Goal: Task Accomplishment & Management: Complete application form

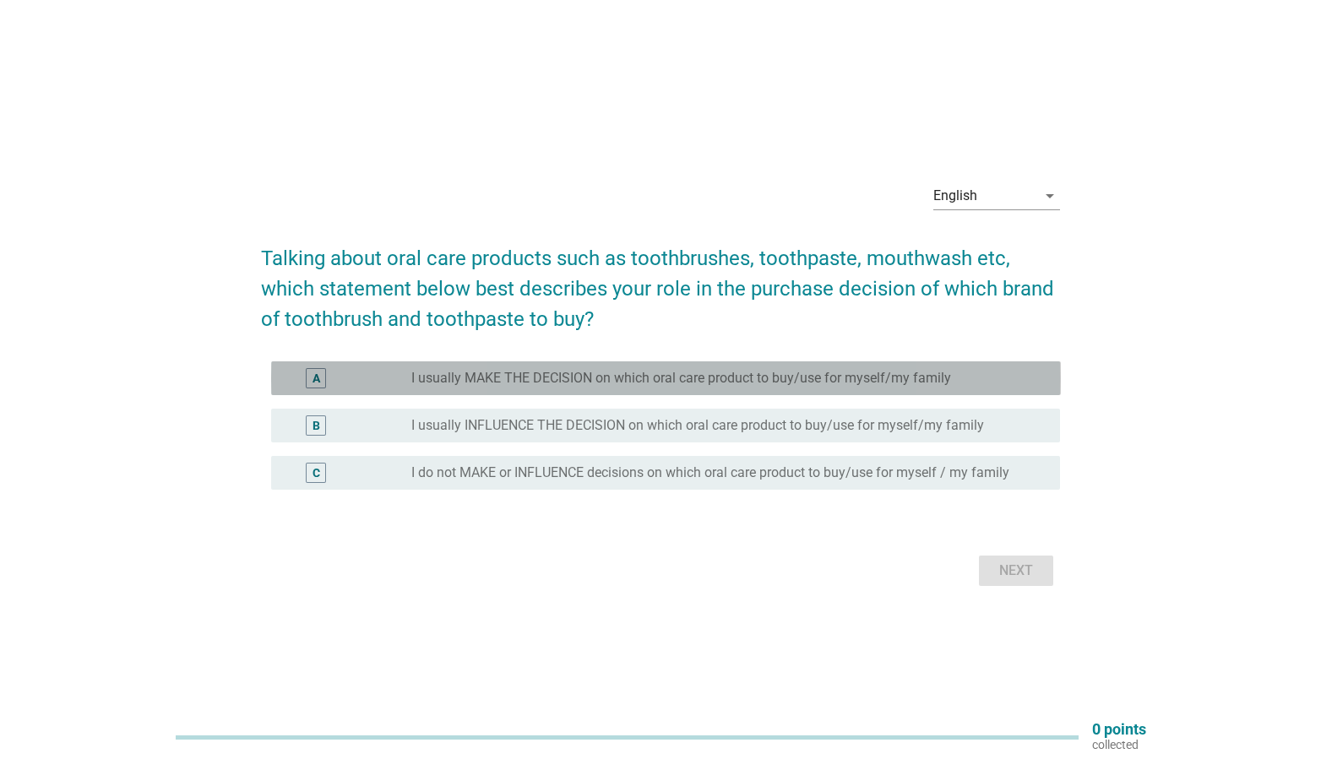
click at [563, 383] on label "I usually MAKE THE DECISION on which oral care product to buy/use for myself/my…" at bounding box center [681, 378] width 540 height 17
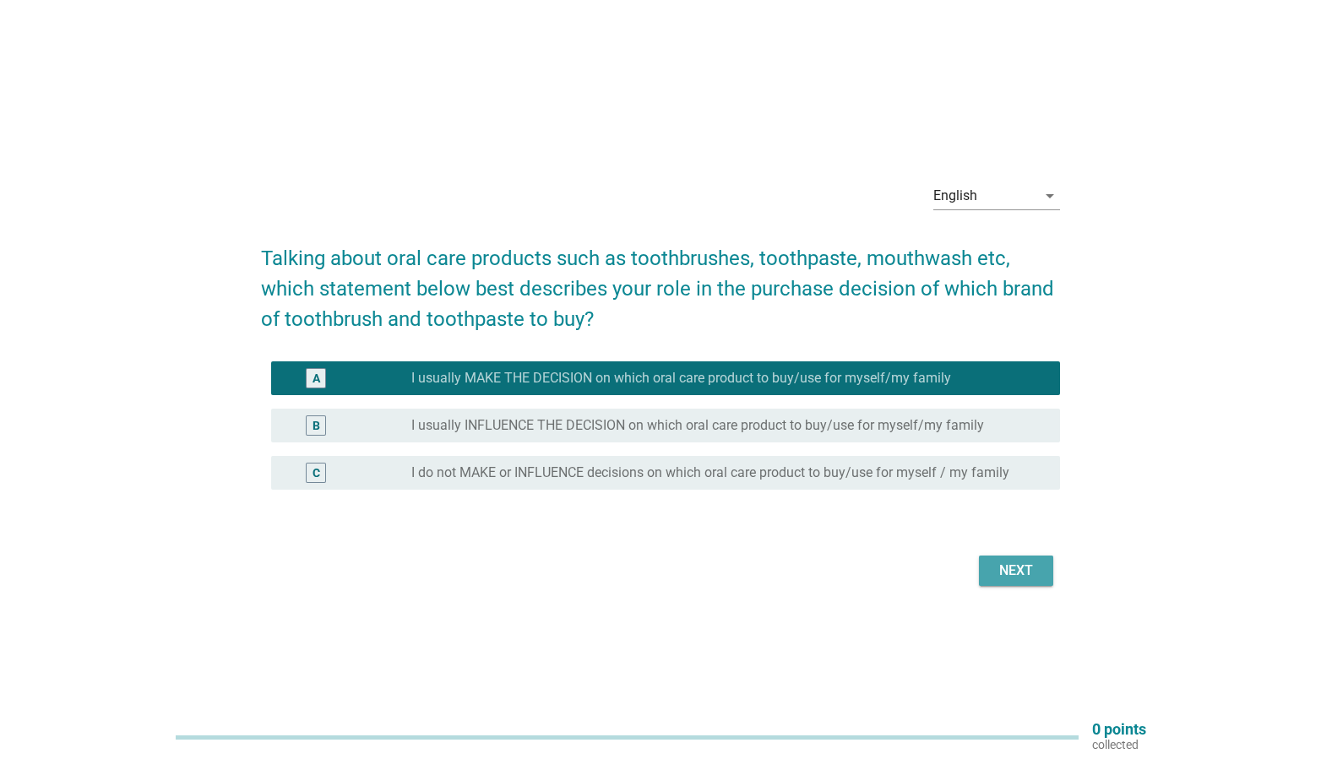
click at [999, 578] on div "Next" at bounding box center [1015, 571] width 47 height 20
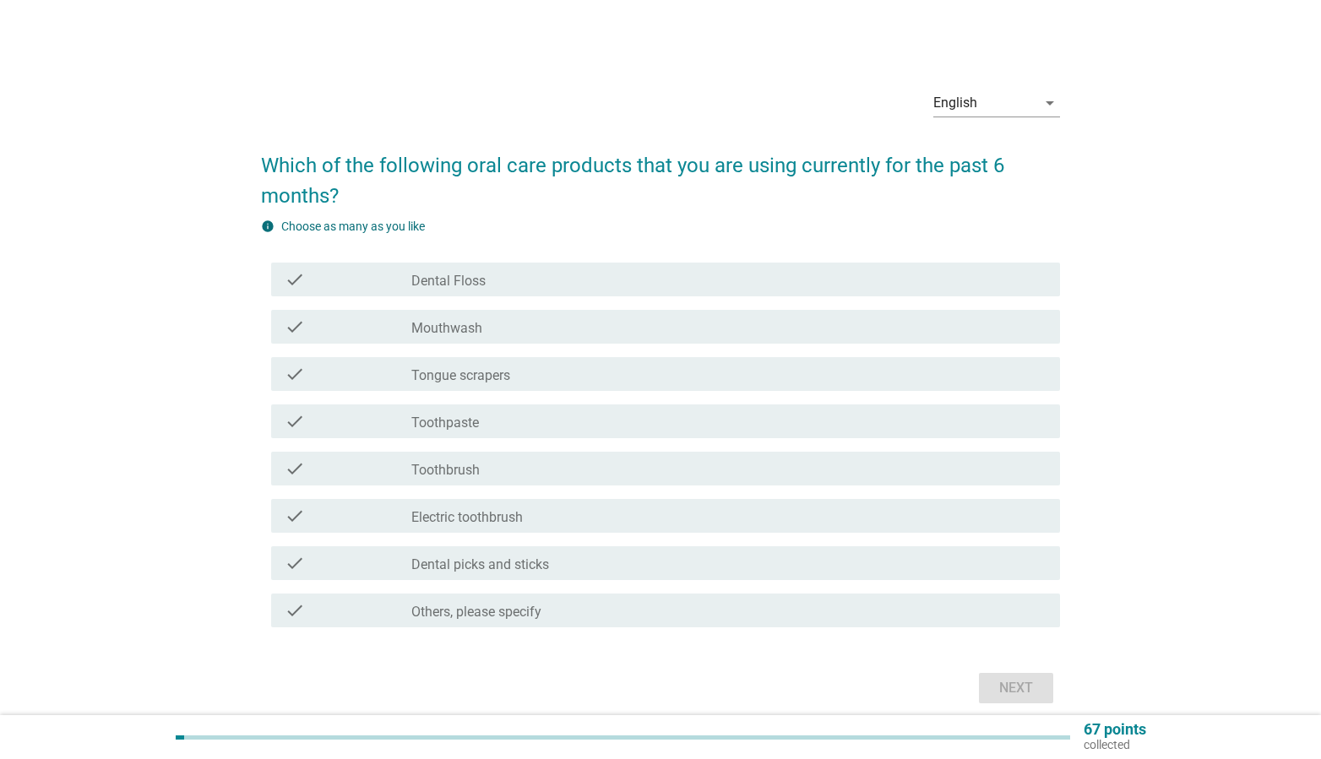
click at [533, 275] on div "check_box_outline_blank [MEDICAL_DATA]" at bounding box center [728, 279] width 635 height 20
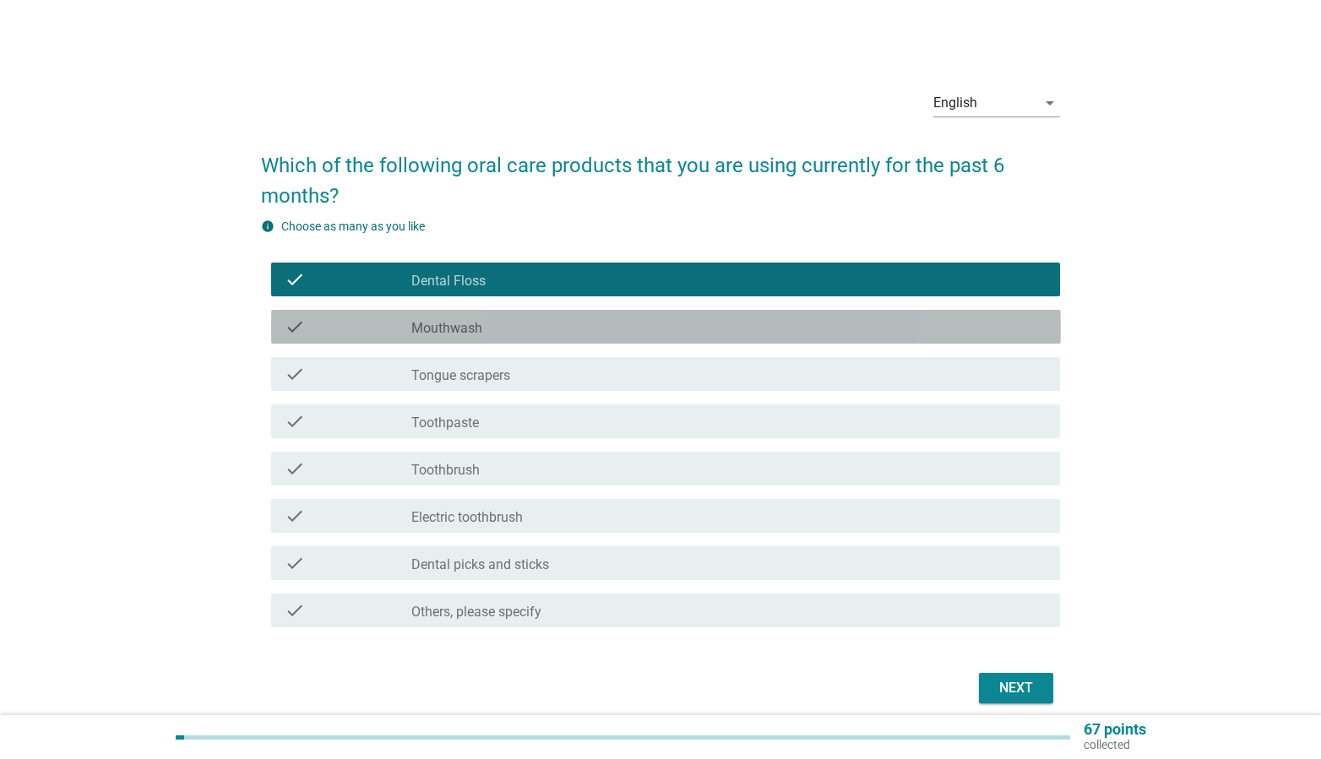
click at [535, 336] on div "check_box_outline_blank Mouthwash" at bounding box center [728, 327] width 635 height 20
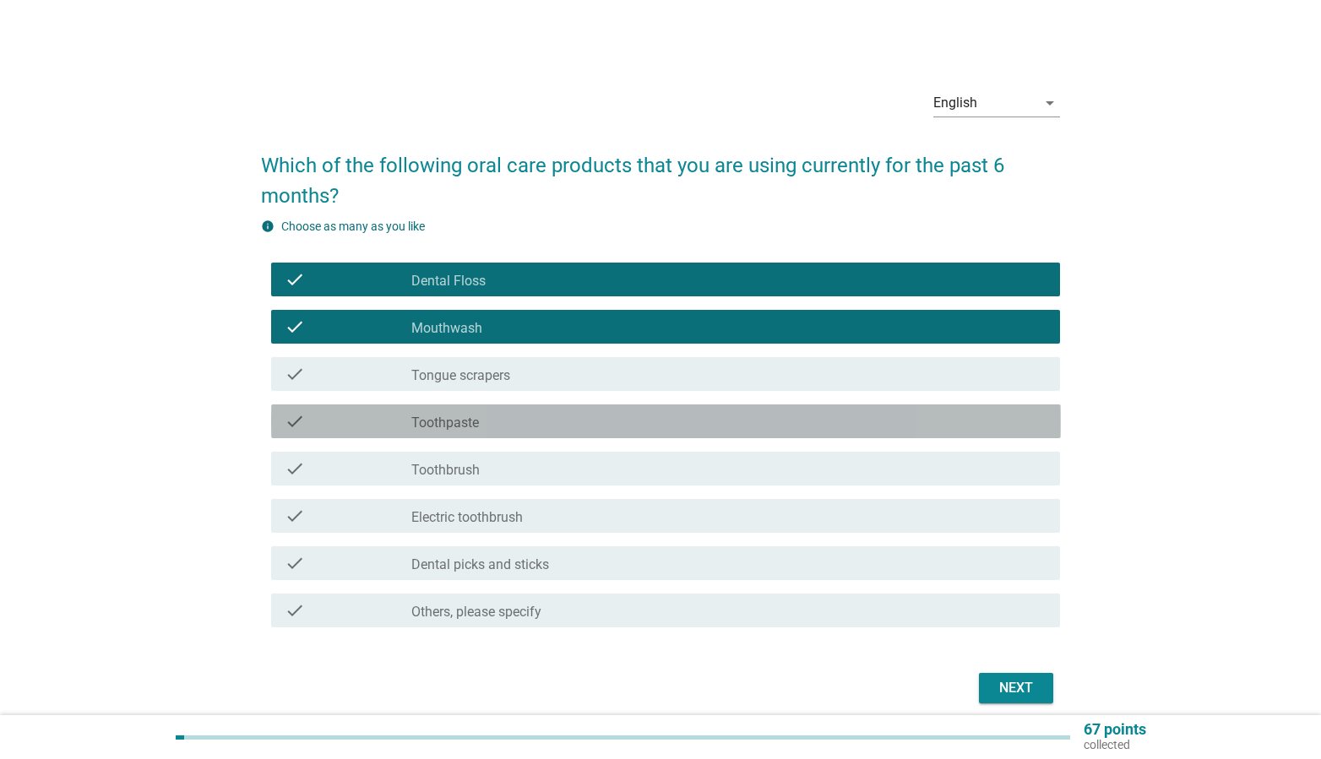
click at [539, 418] on div "check_box_outline_blank Toothpaste" at bounding box center [728, 421] width 635 height 20
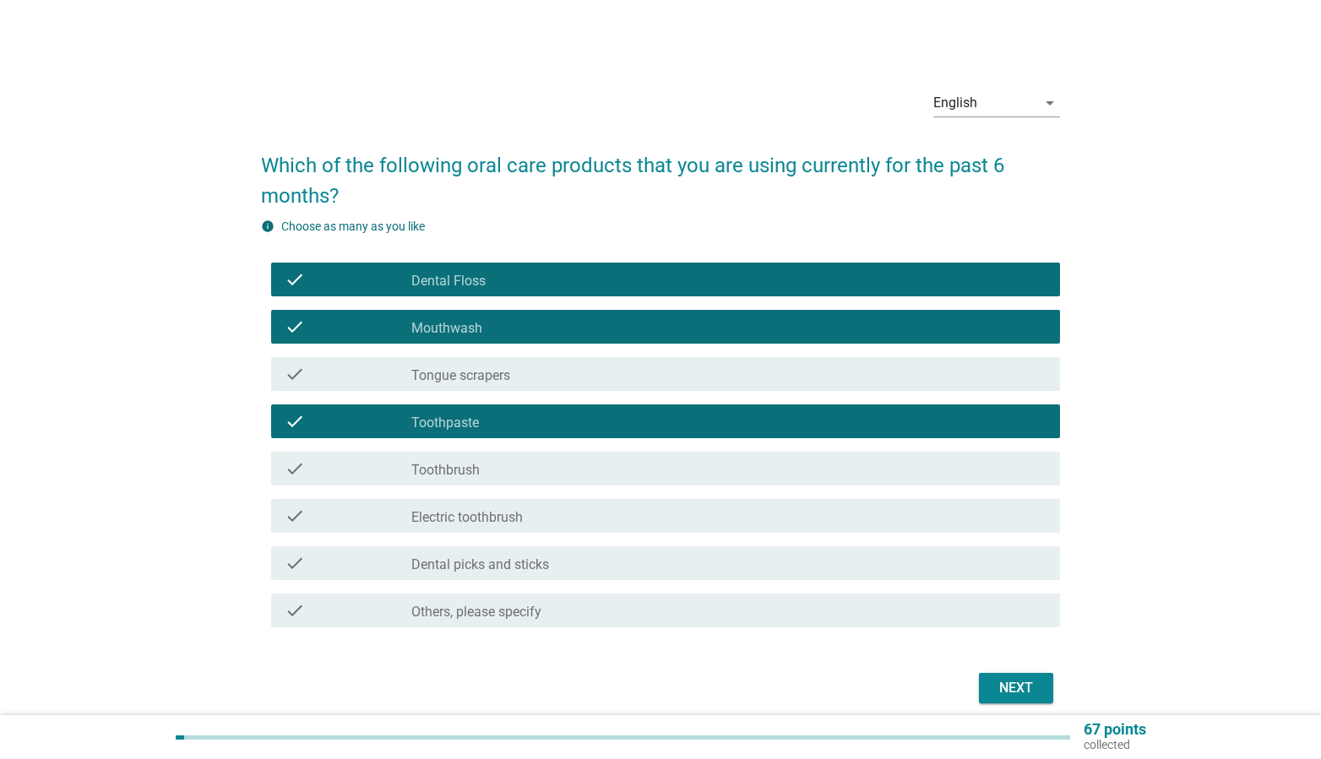
click at [527, 462] on div "check_box_outline_blank Toothbrush" at bounding box center [728, 469] width 635 height 20
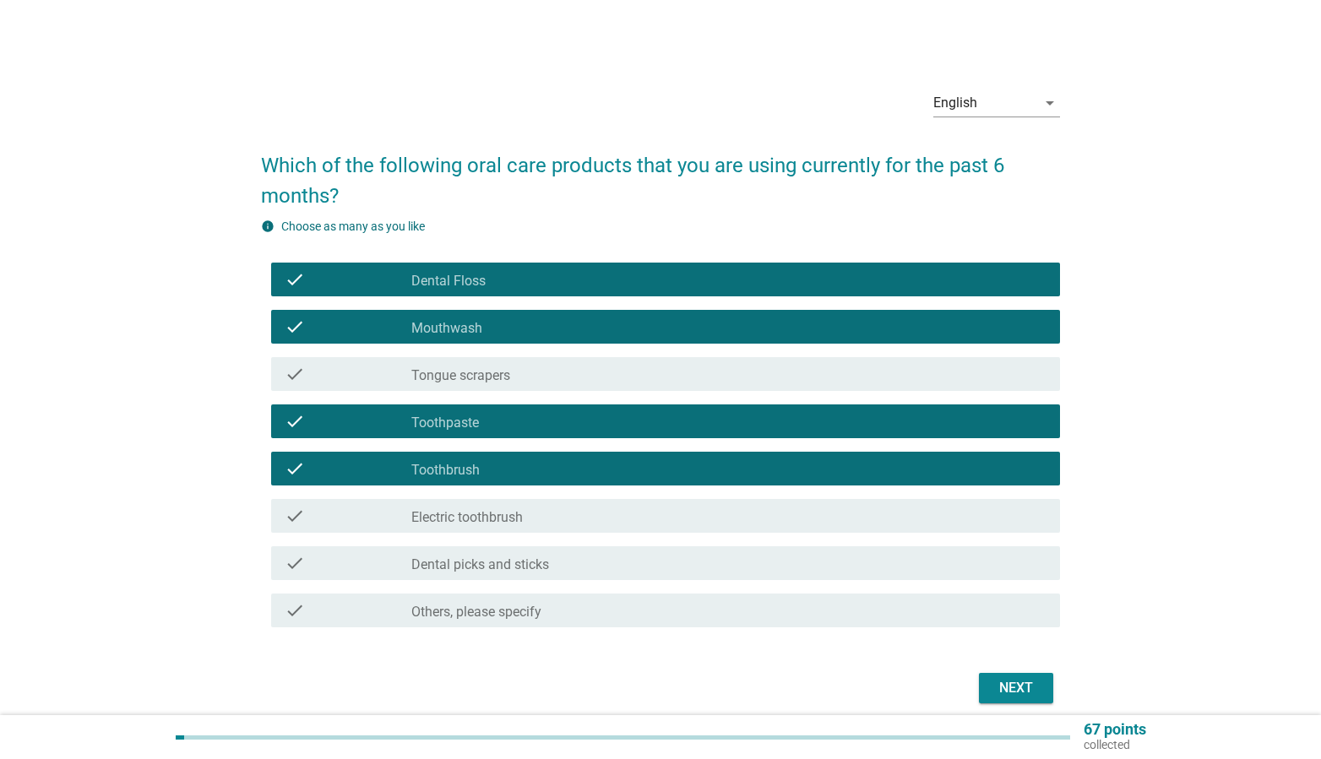
click at [1009, 699] on button "Next" at bounding box center [1016, 688] width 74 height 30
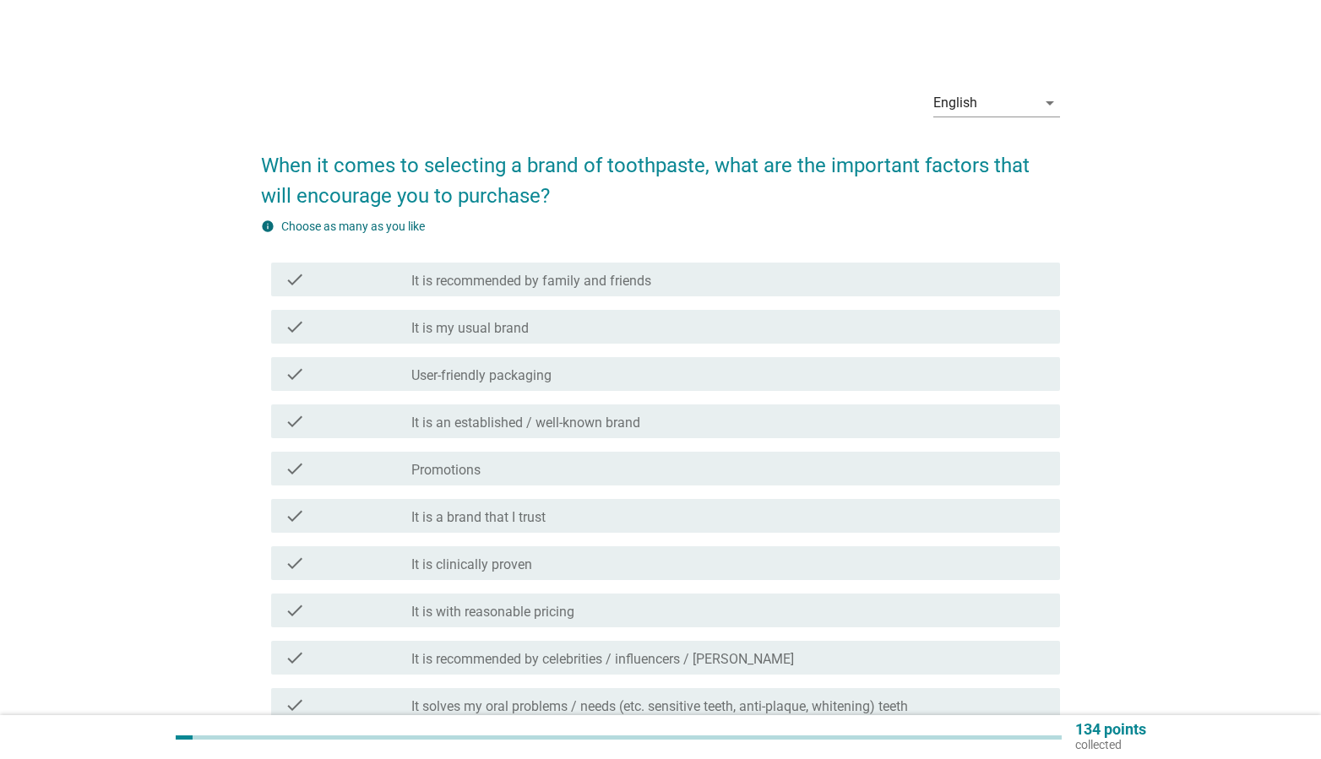
click at [527, 475] on div "check_box_outline_blank Promotions" at bounding box center [728, 469] width 635 height 20
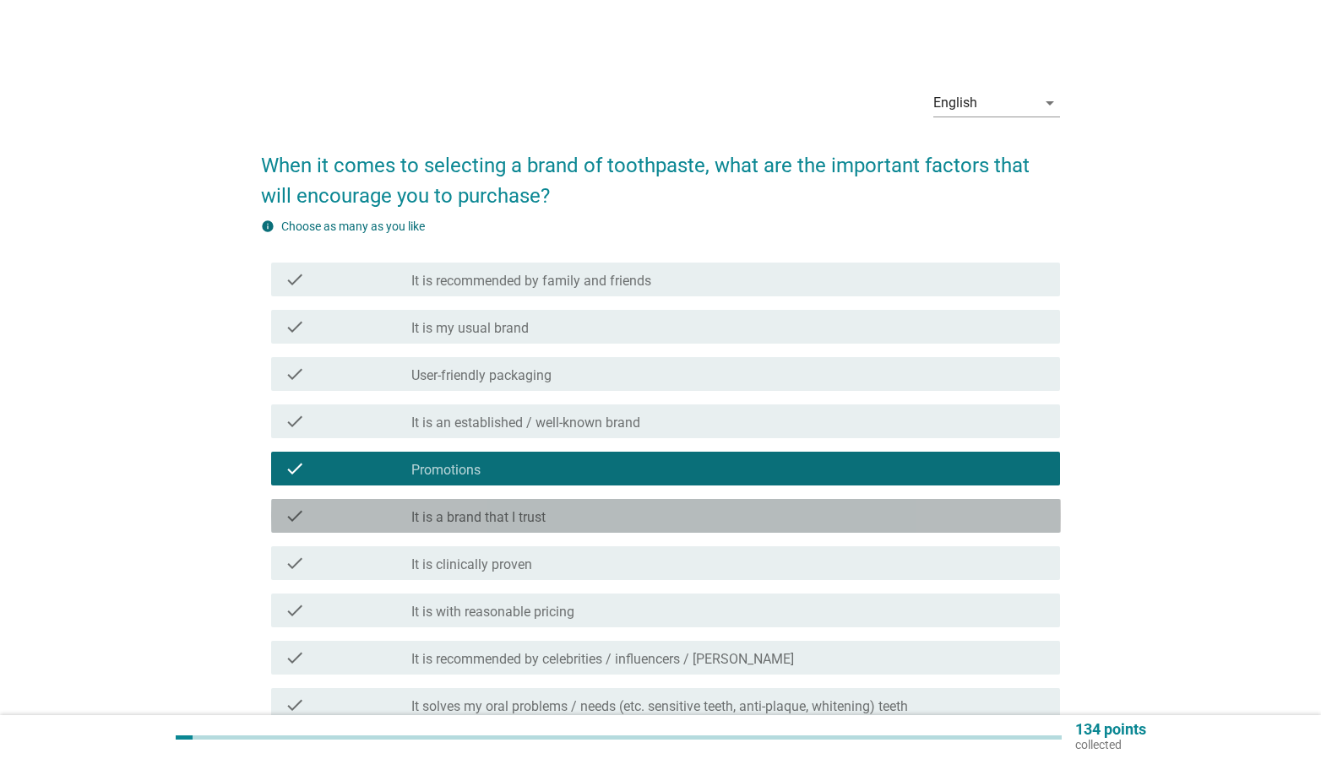
click at [524, 514] on label "It is a brand that I trust" at bounding box center [478, 517] width 134 height 17
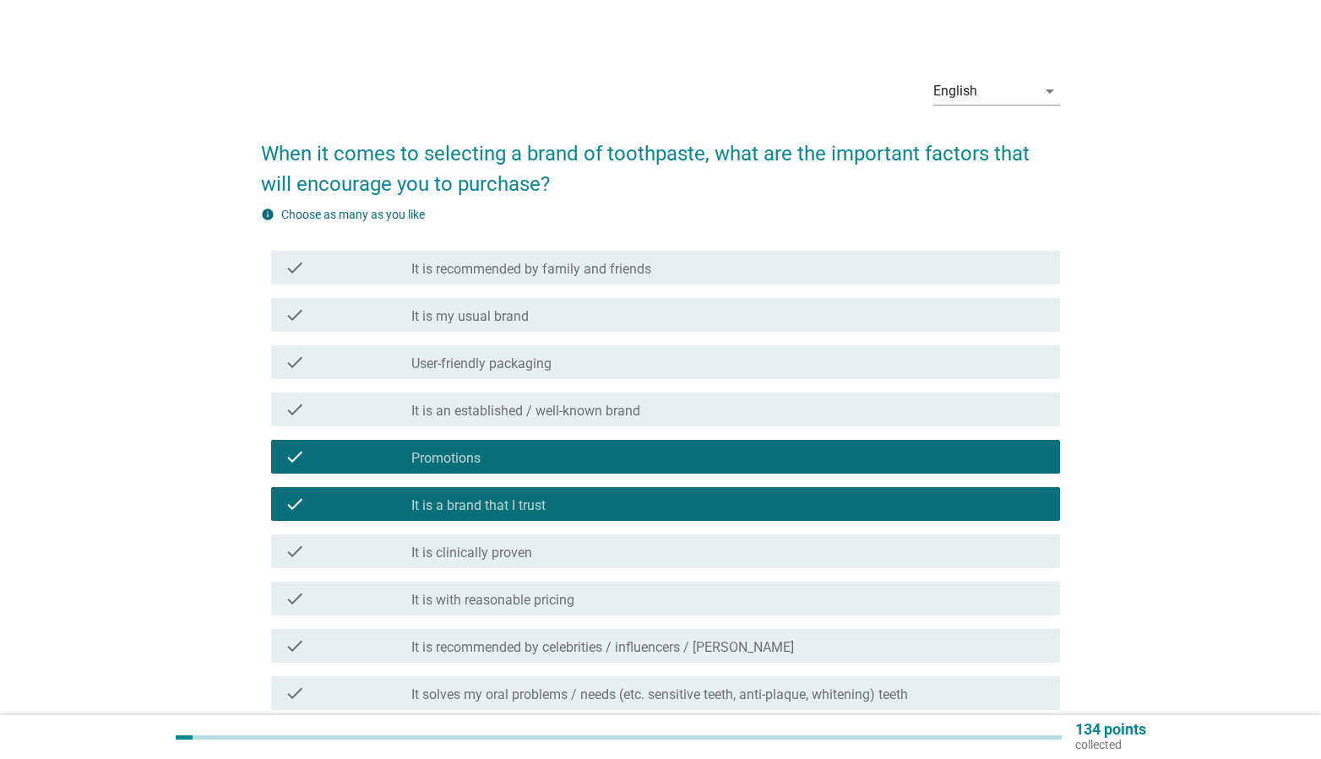
scroll to position [82, 0]
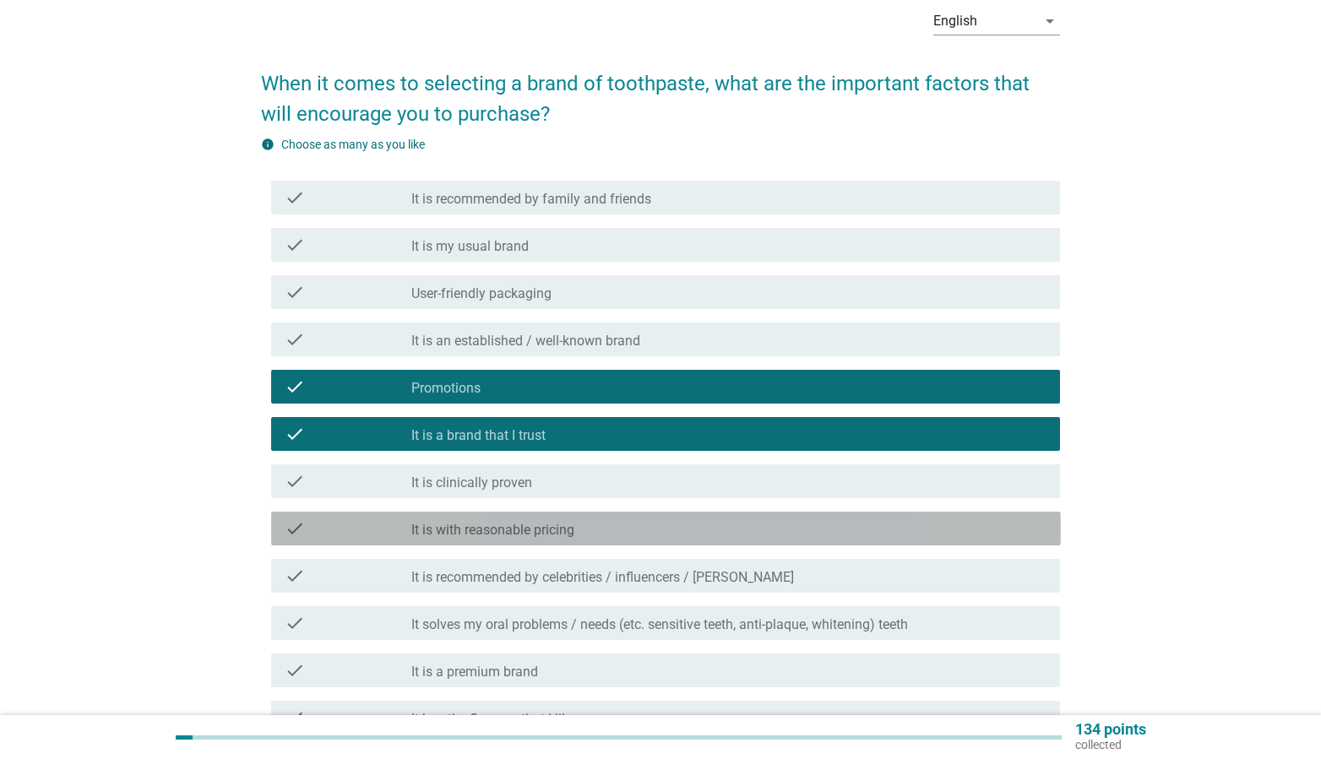
click at [530, 538] on label "It is with reasonable pricing" at bounding box center [492, 530] width 163 height 17
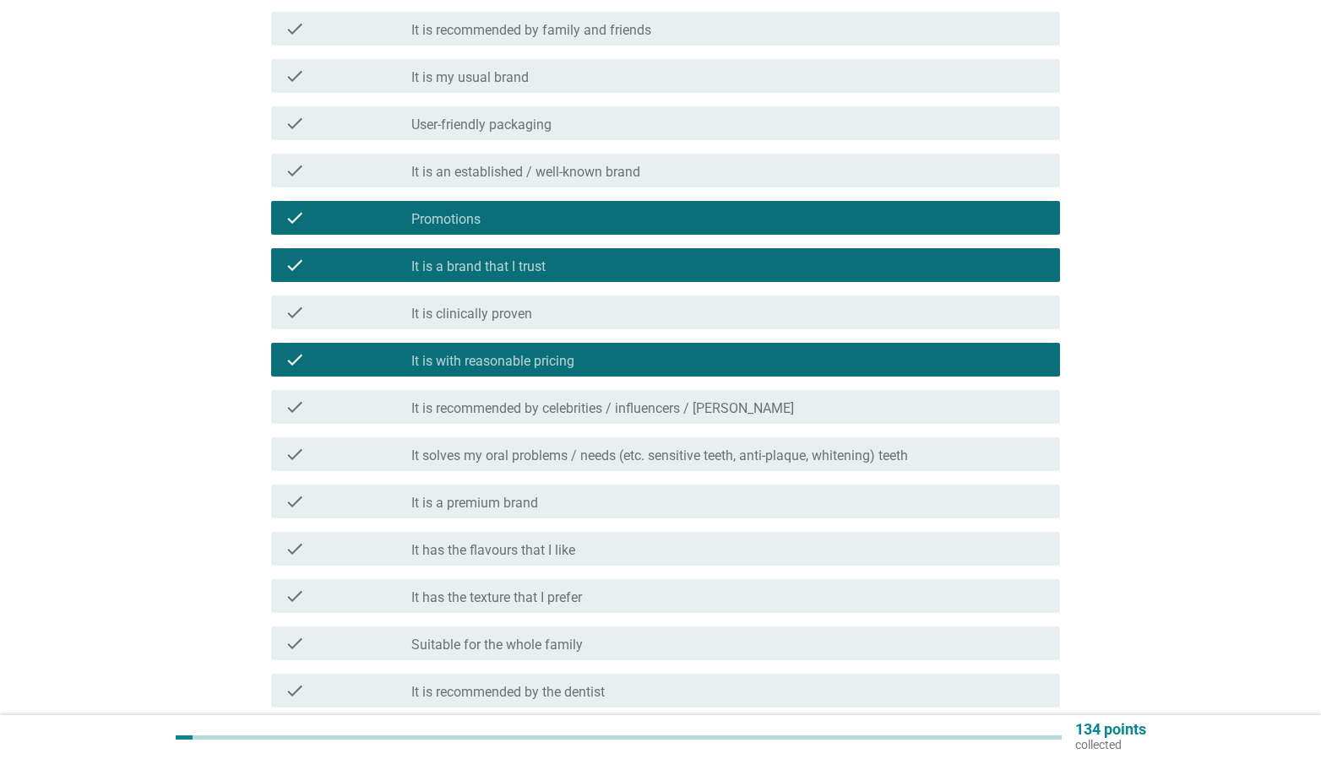
scroll to position [189, 0]
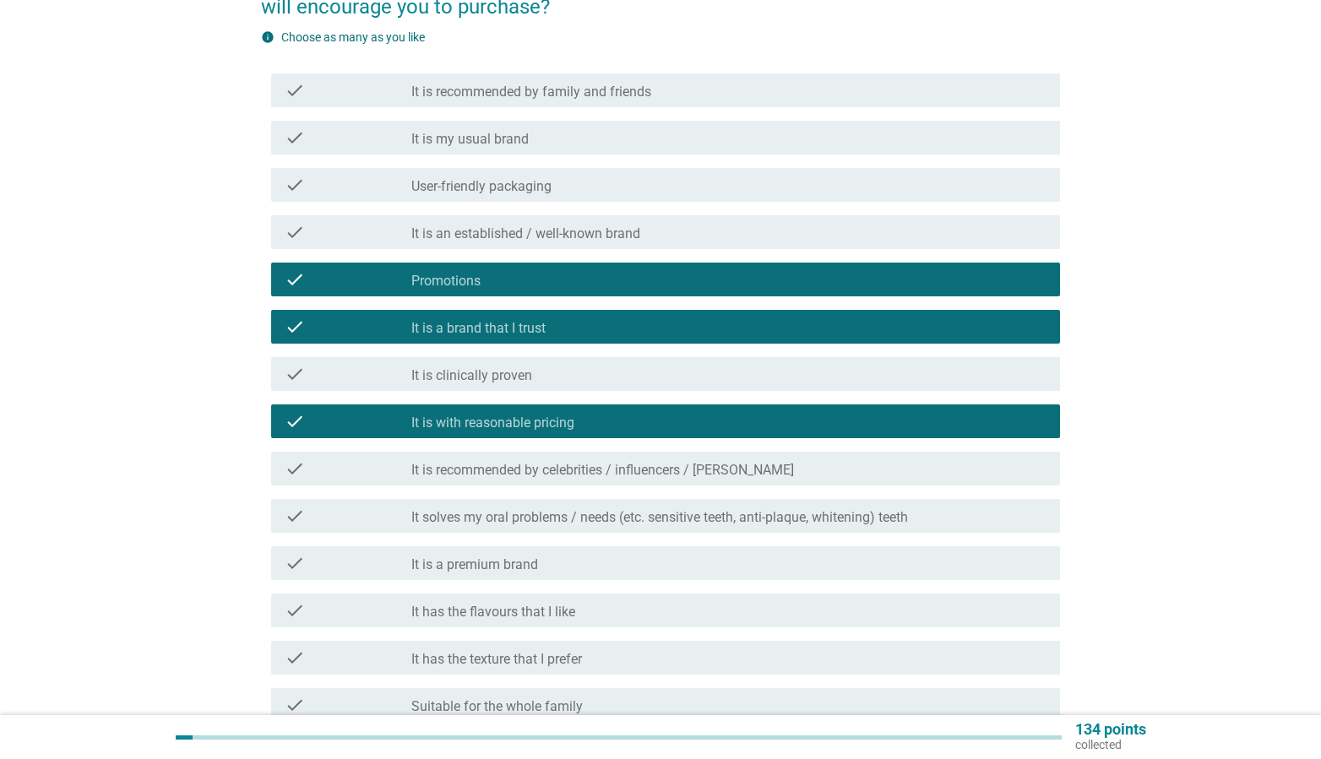
click at [644, 138] on div "check_box_outline_blank It is my usual brand" at bounding box center [728, 138] width 635 height 20
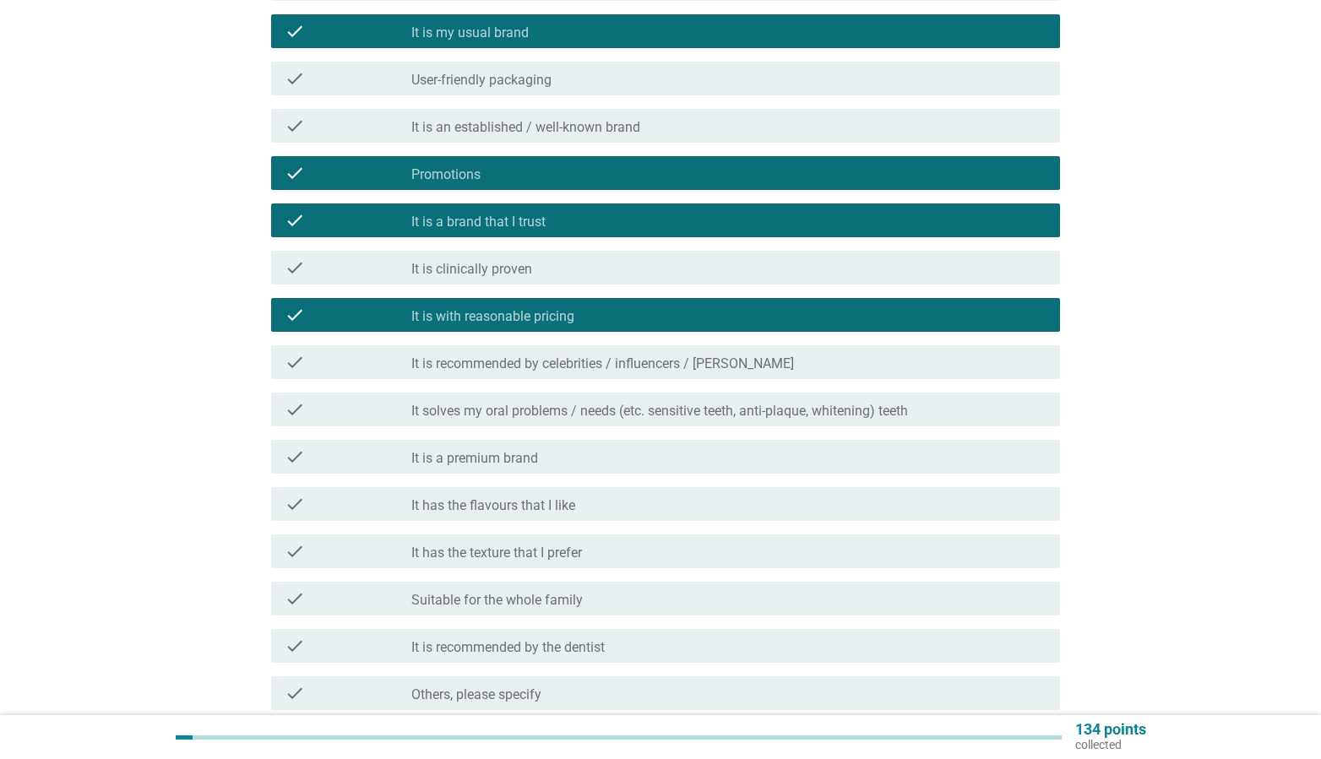
scroll to position [438, 0]
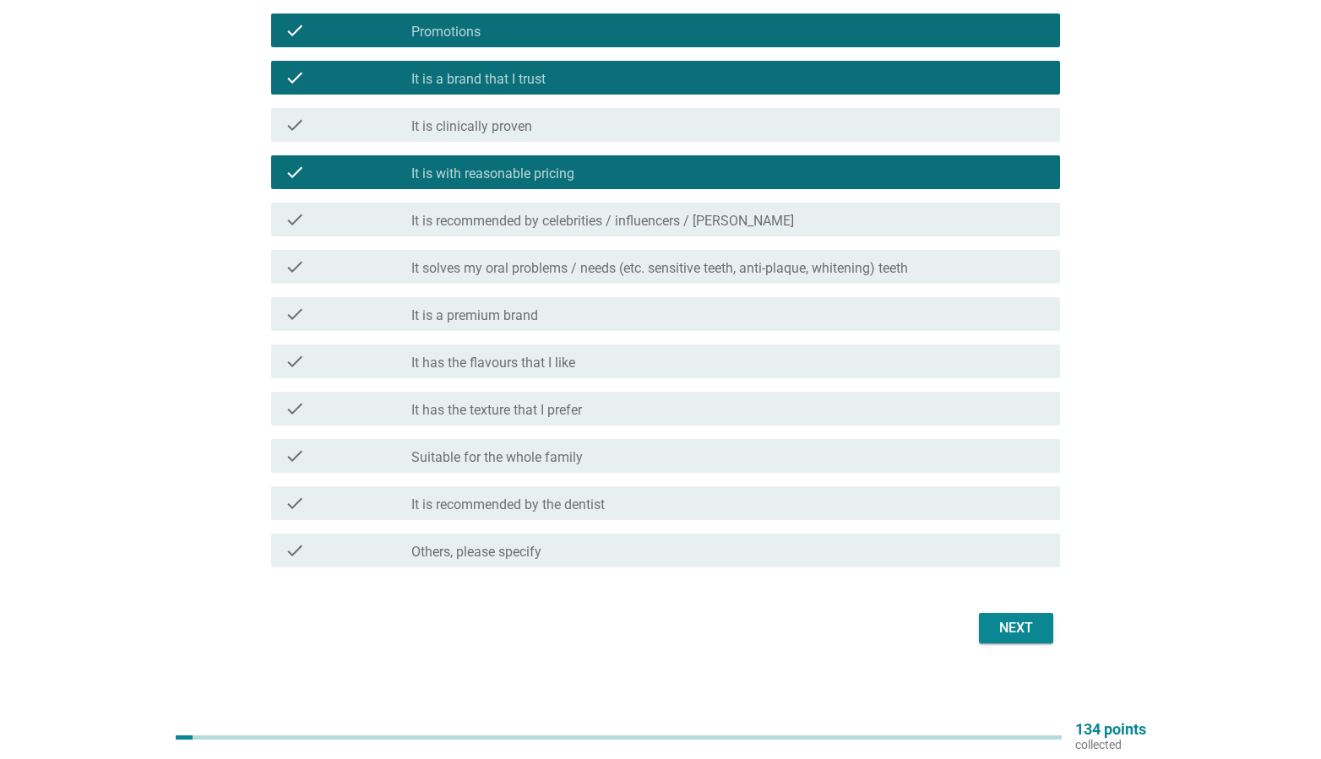
click at [1015, 625] on div "Next" at bounding box center [1015, 628] width 47 height 20
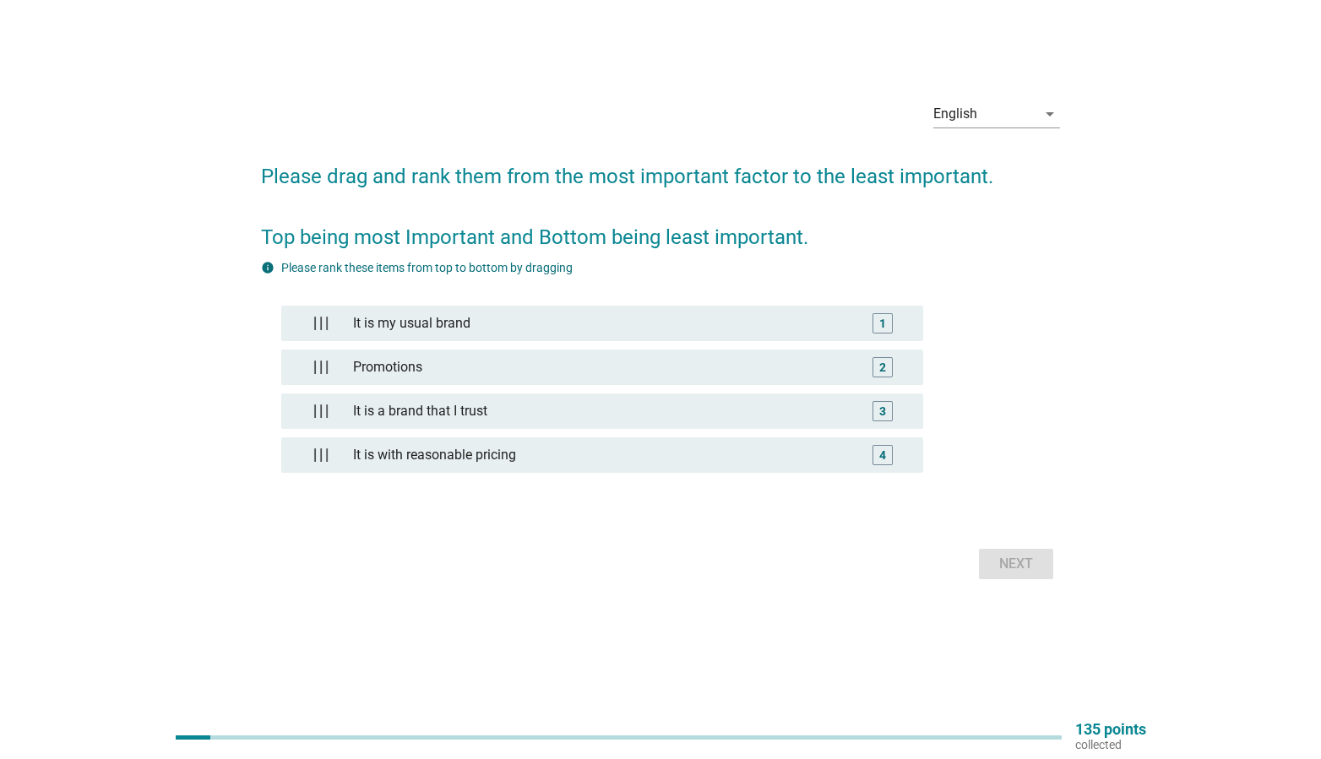
scroll to position [0, 0]
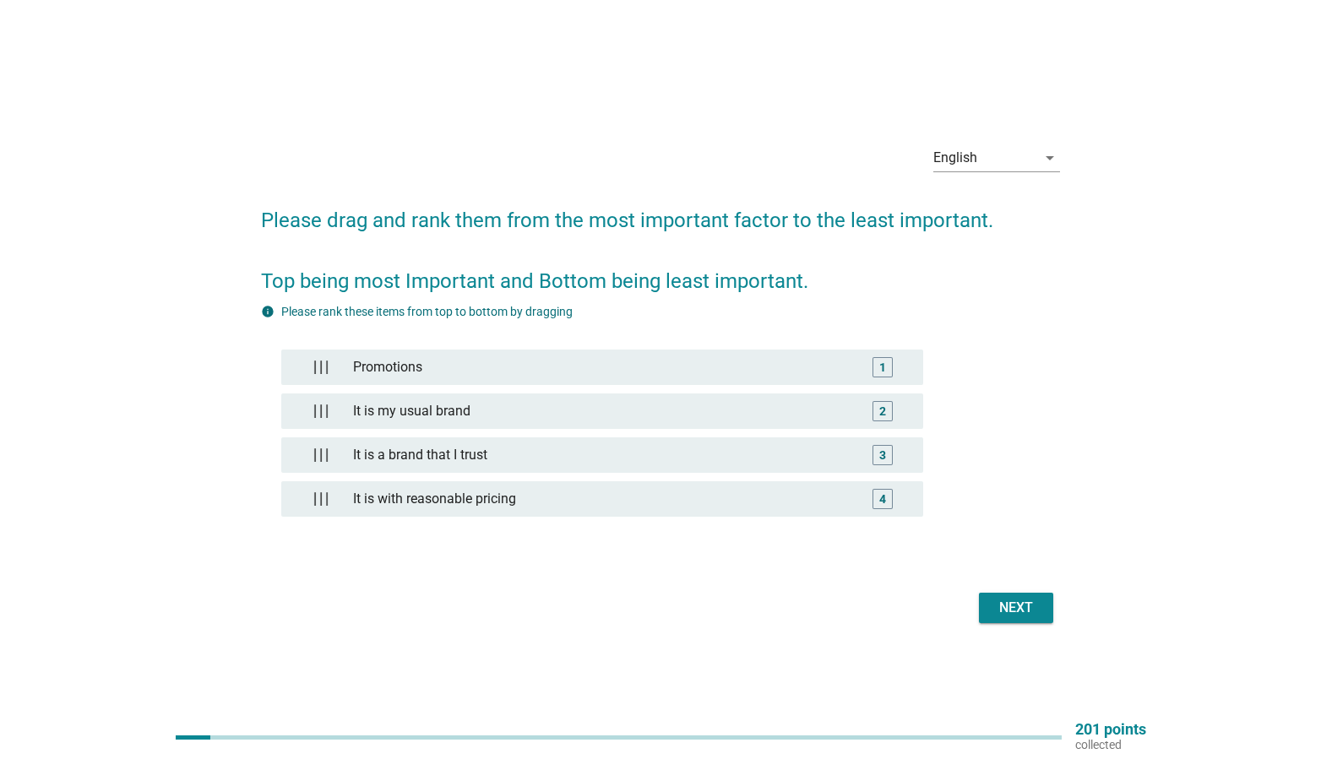
click at [1030, 603] on div "Next" at bounding box center [1015, 608] width 47 height 20
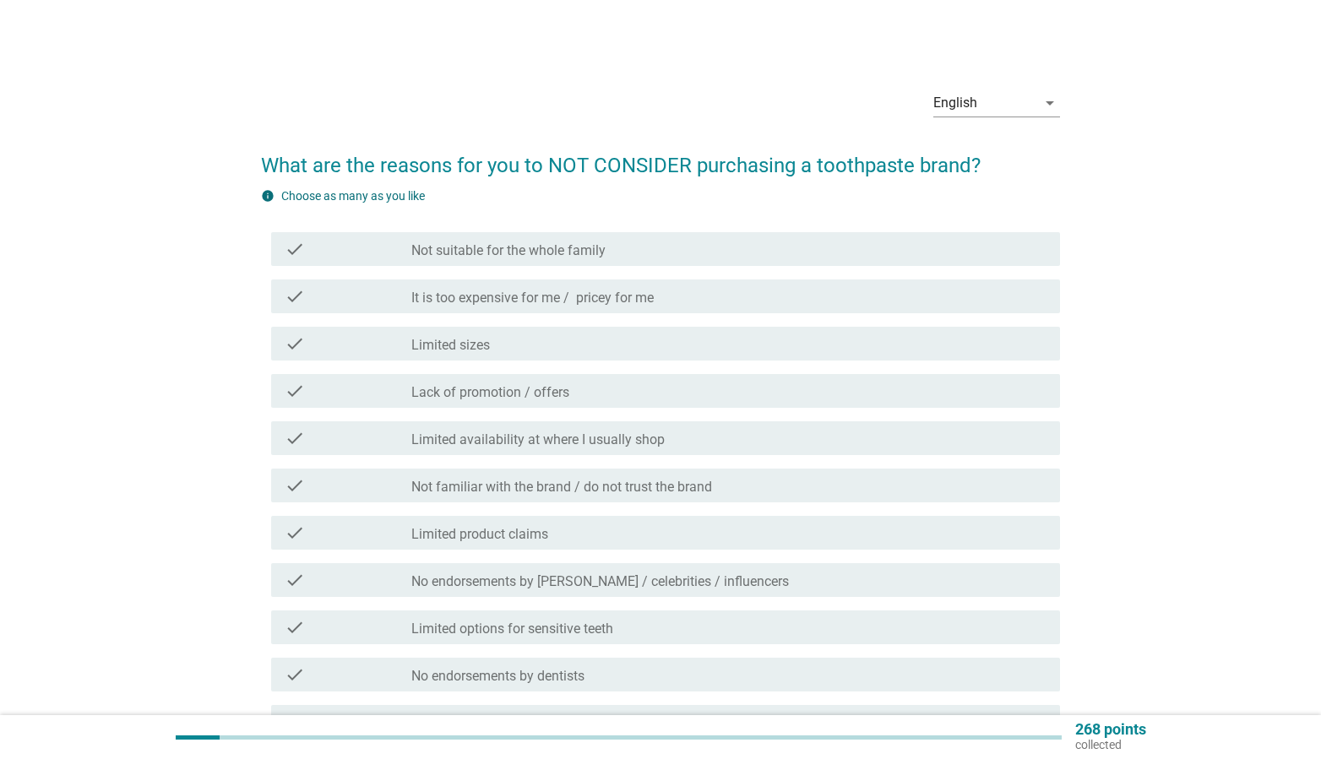
click at [584, 390] on div "check_box_outline_blank Lack of promotion / offers" at bounding box center [728, 391] width 635 height 20
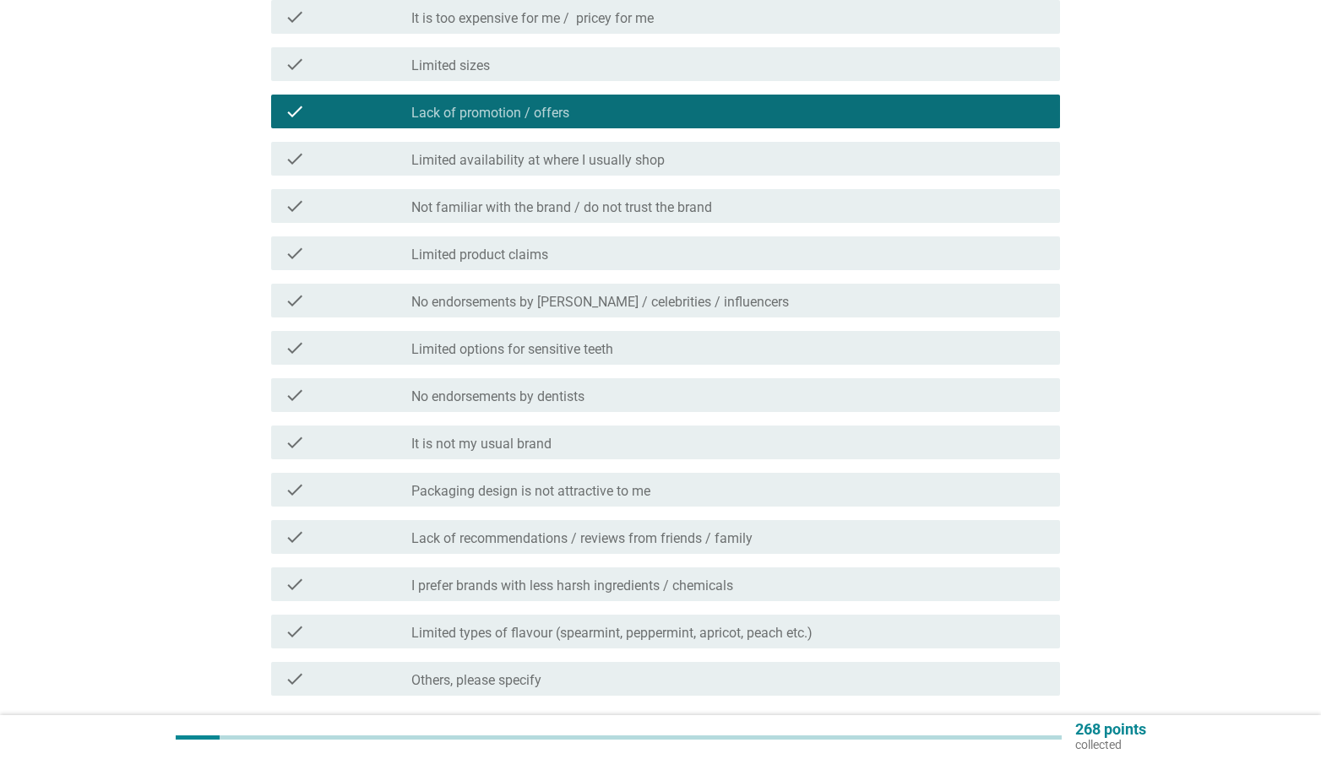
scroll to position [291, 0]
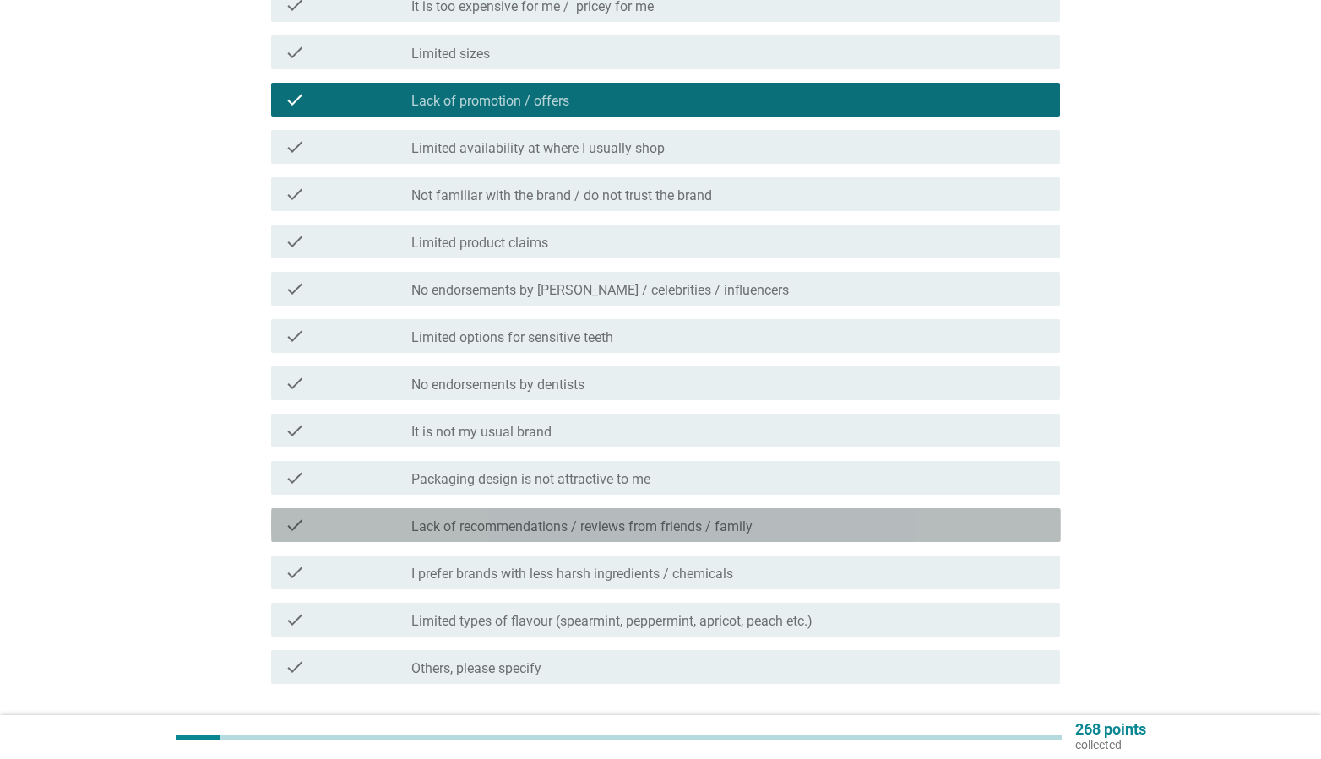
click at [773, 531] on div "check_box_outline_blank Lack of recommendations / reviews from friends / family" at bounding box center [728, 525] width 635 height 20
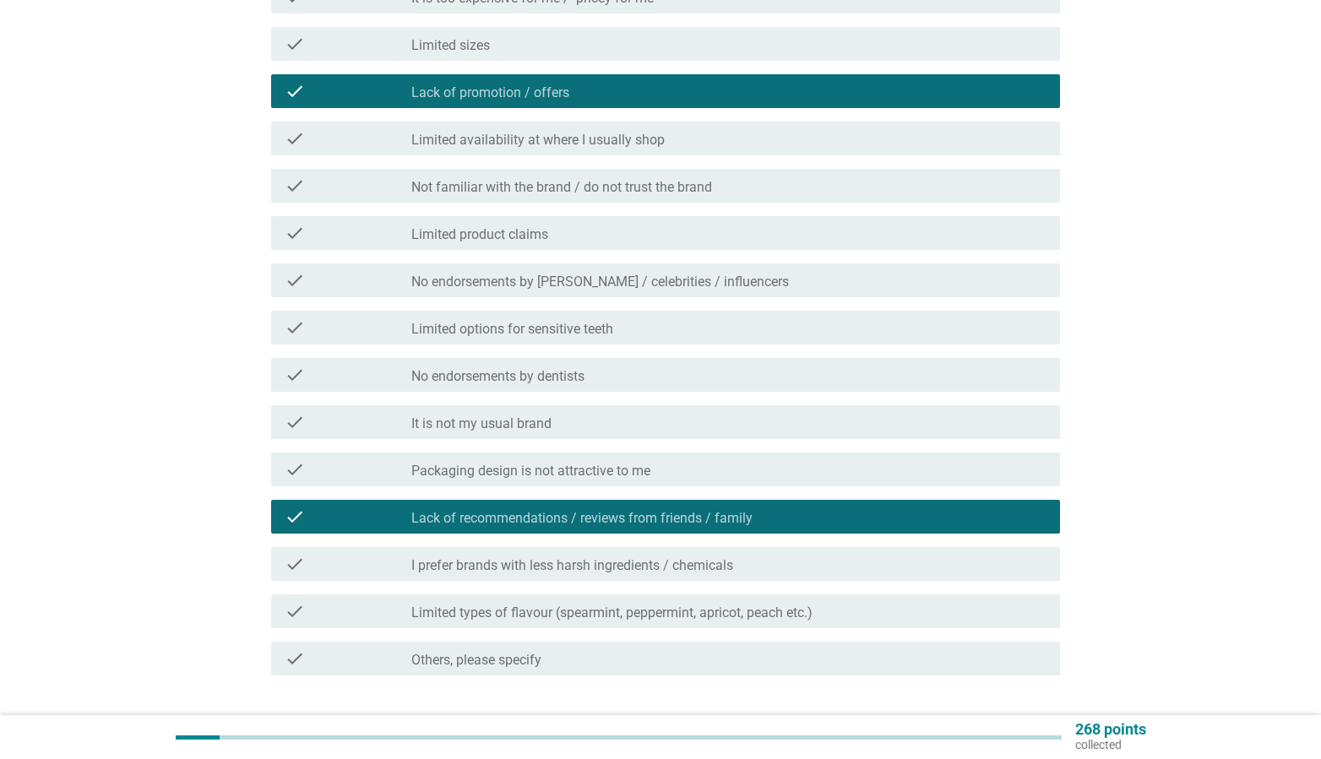
scroll to position [394, 0]
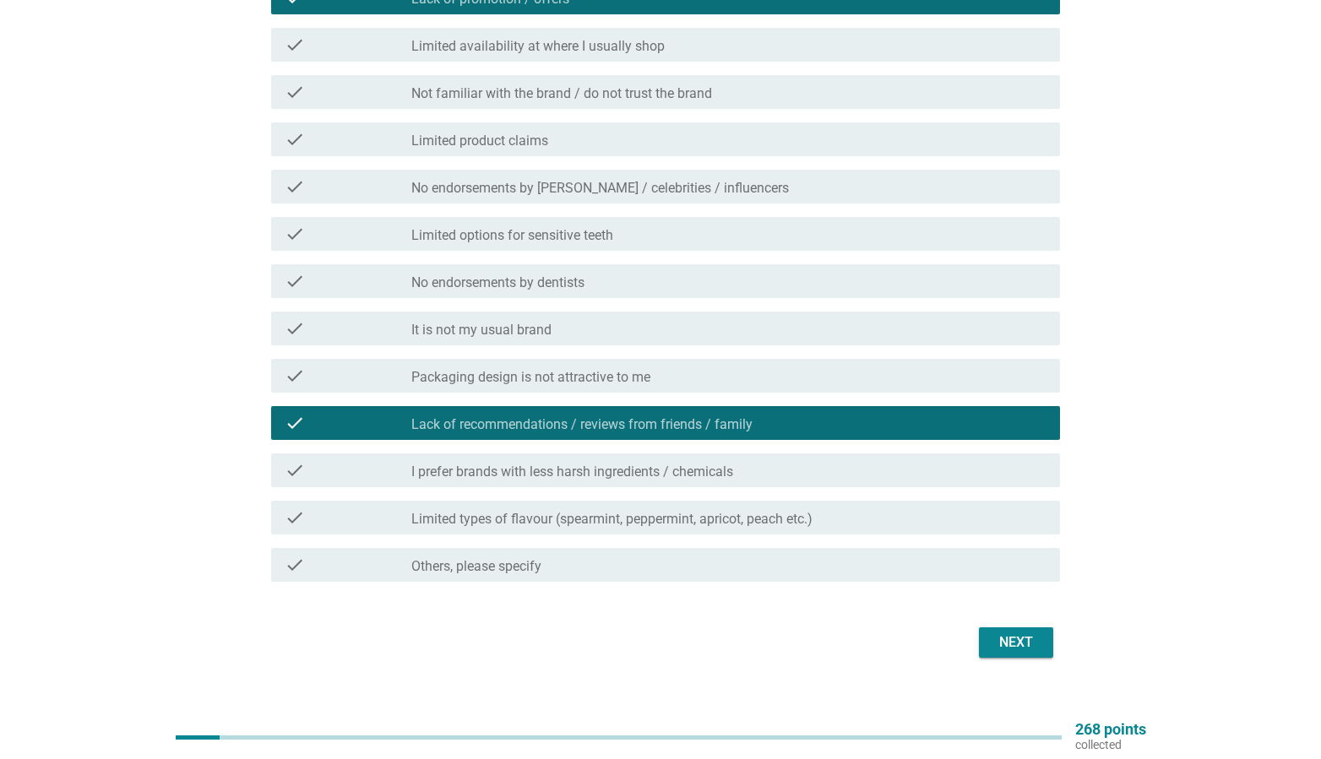
click at [996, 659] on div "Next" at bounding box center [661, 642] width 800 height 41
click at [990, 647] on button "Next" at bounding box center [1016, 643] width 74 height 30
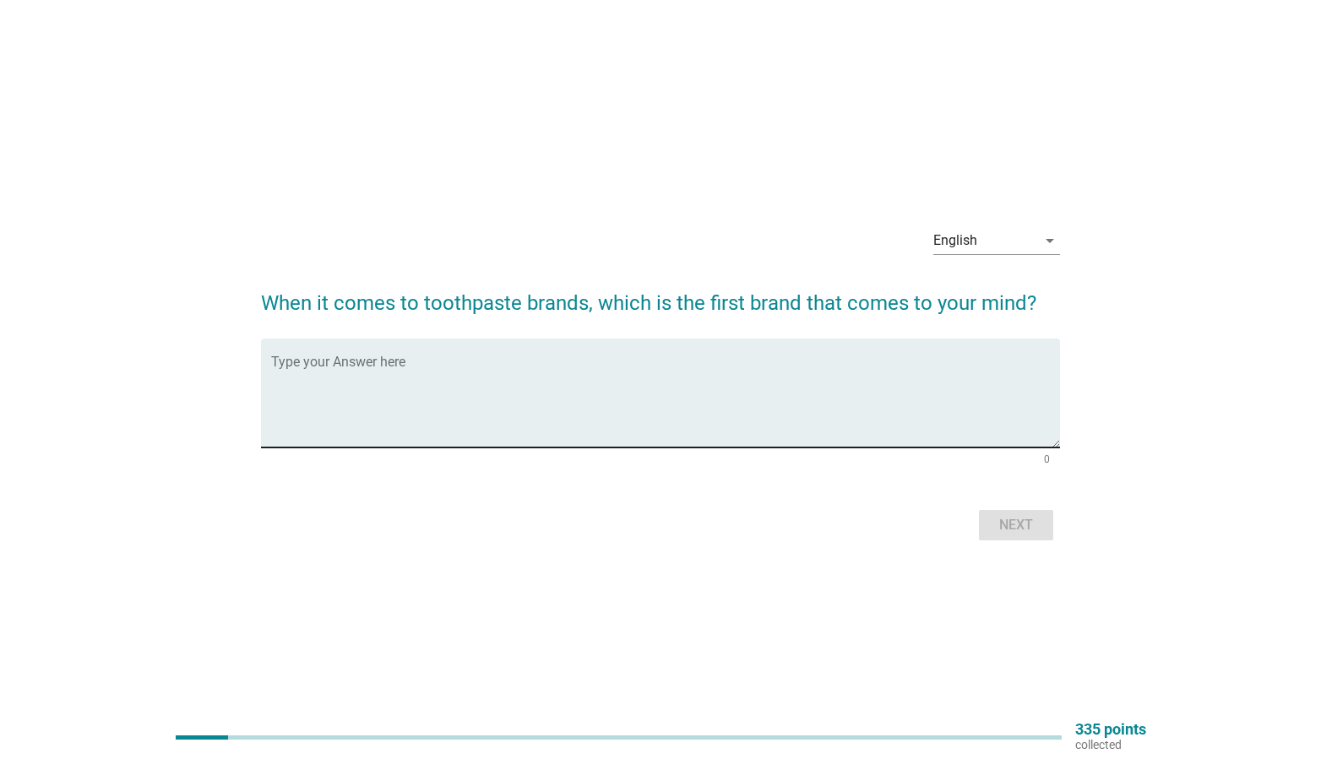
click at [708, 381] on textarea "Type your Answer here" at bounding box center [666, 403] width 790 height 89
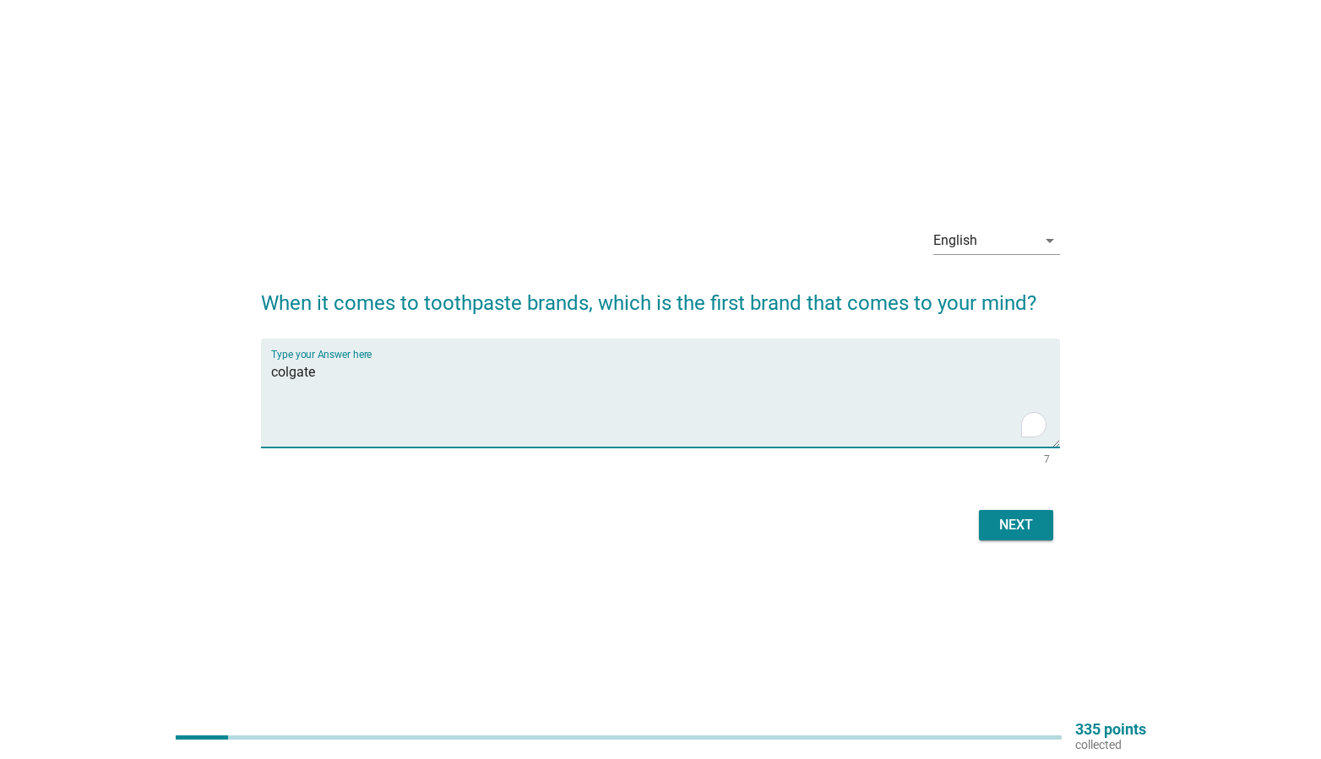
type textarea "colgate"
click at [993, 515] on div "Next" at bounding box center [1015, 525] width 47 height 20
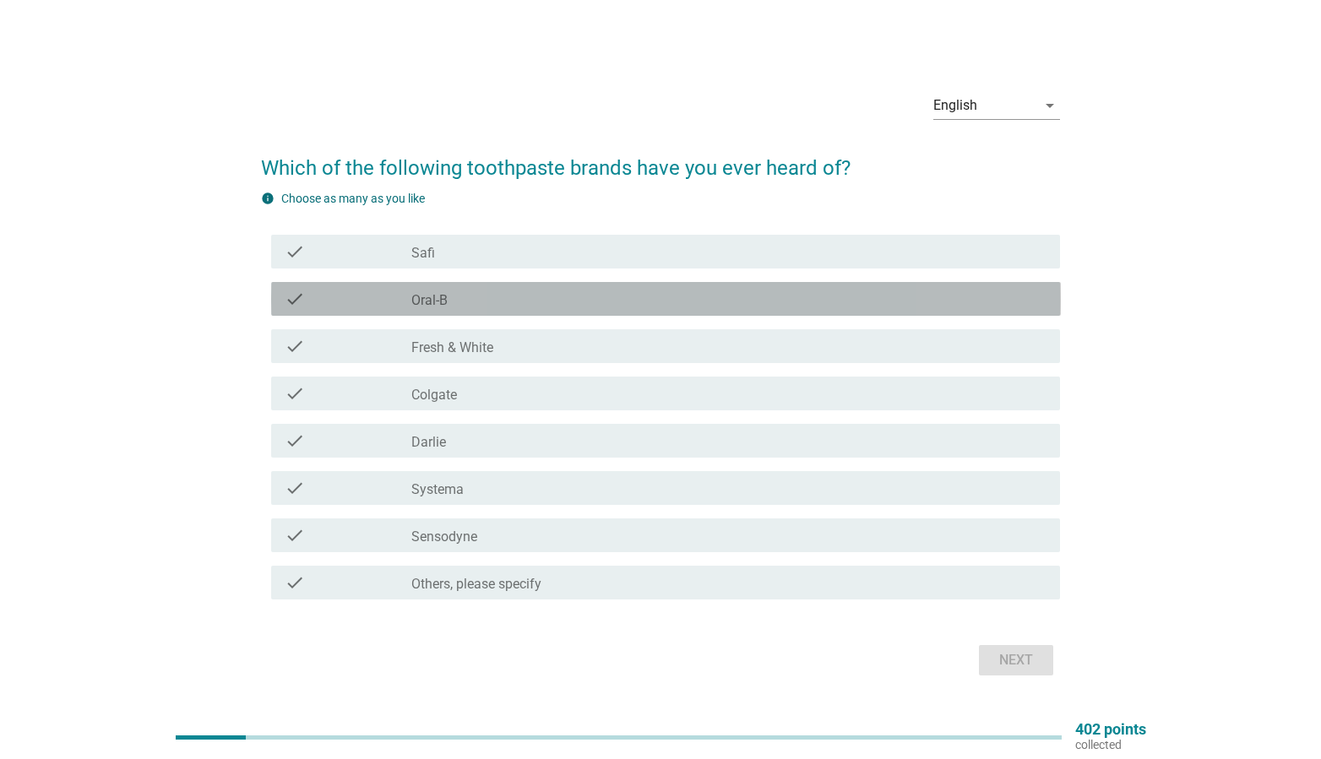
click at [317, 294] on div "check" at bounding box center [348, 299] width 127 height 20
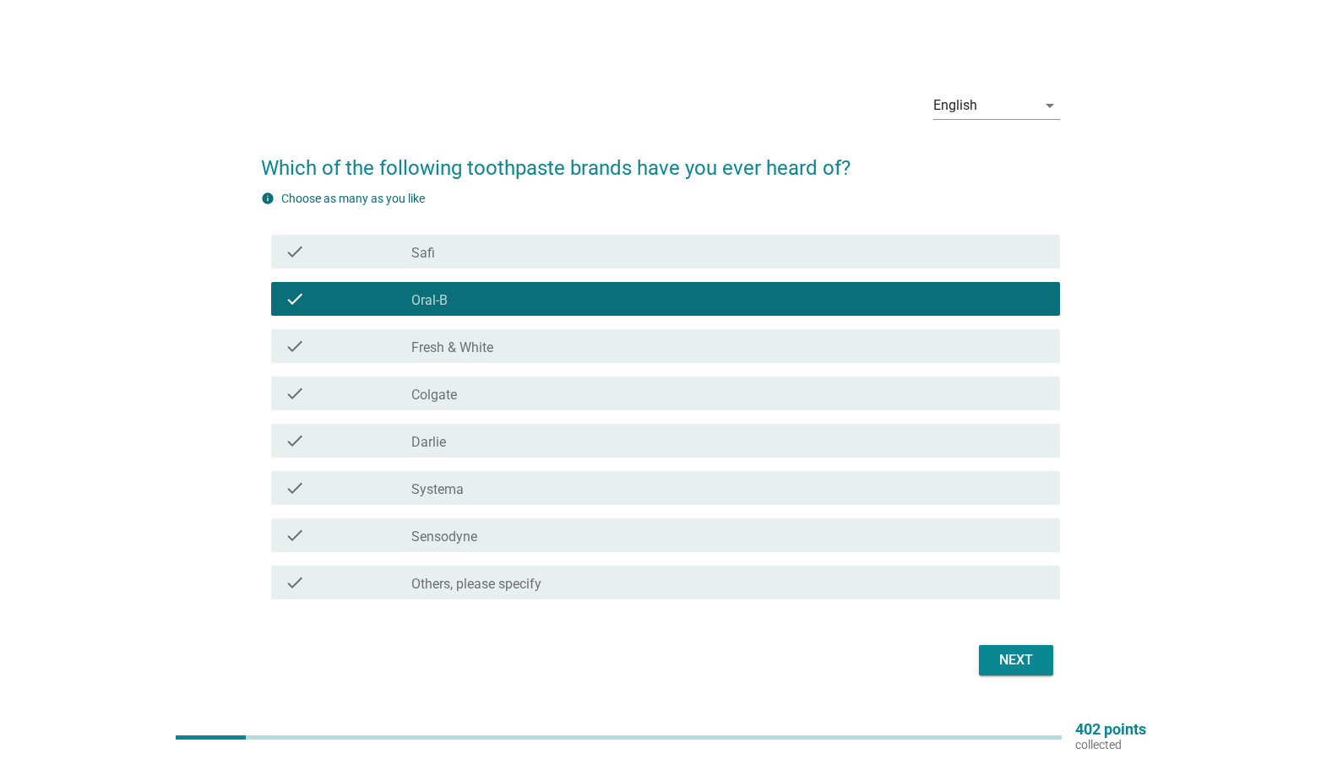
click at [319, 351] on div "check" at bounding box center [348, 346] width 127 height 20
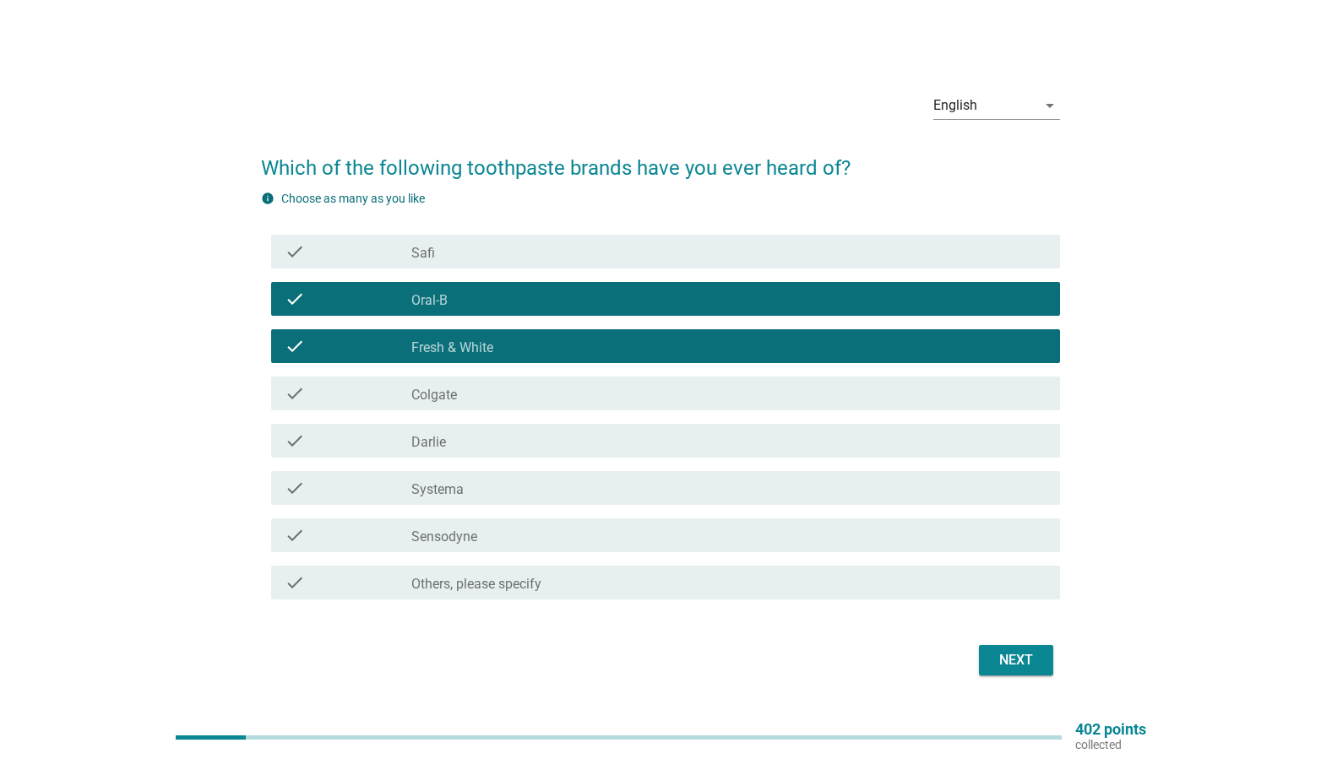
click at [316, 394] on div "check" at bounding box center [348, 393] width 127 height 20
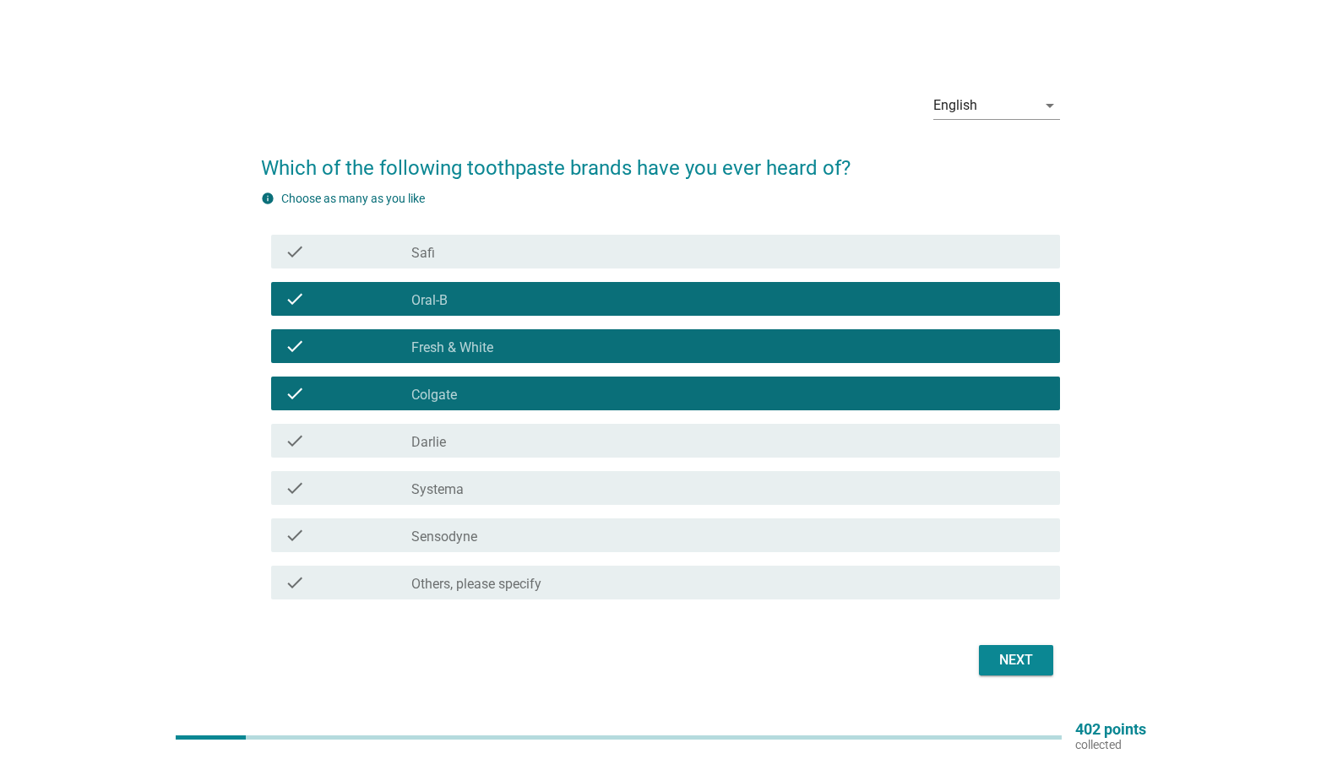
click at [313, 462] on div "check check_box_outline_blank [PERSON_NAME]" at bounding box center [661, 440] width 800 height 47
click at [319, 438] on div "check" at bounding box center [348, 441] width 127 height 20
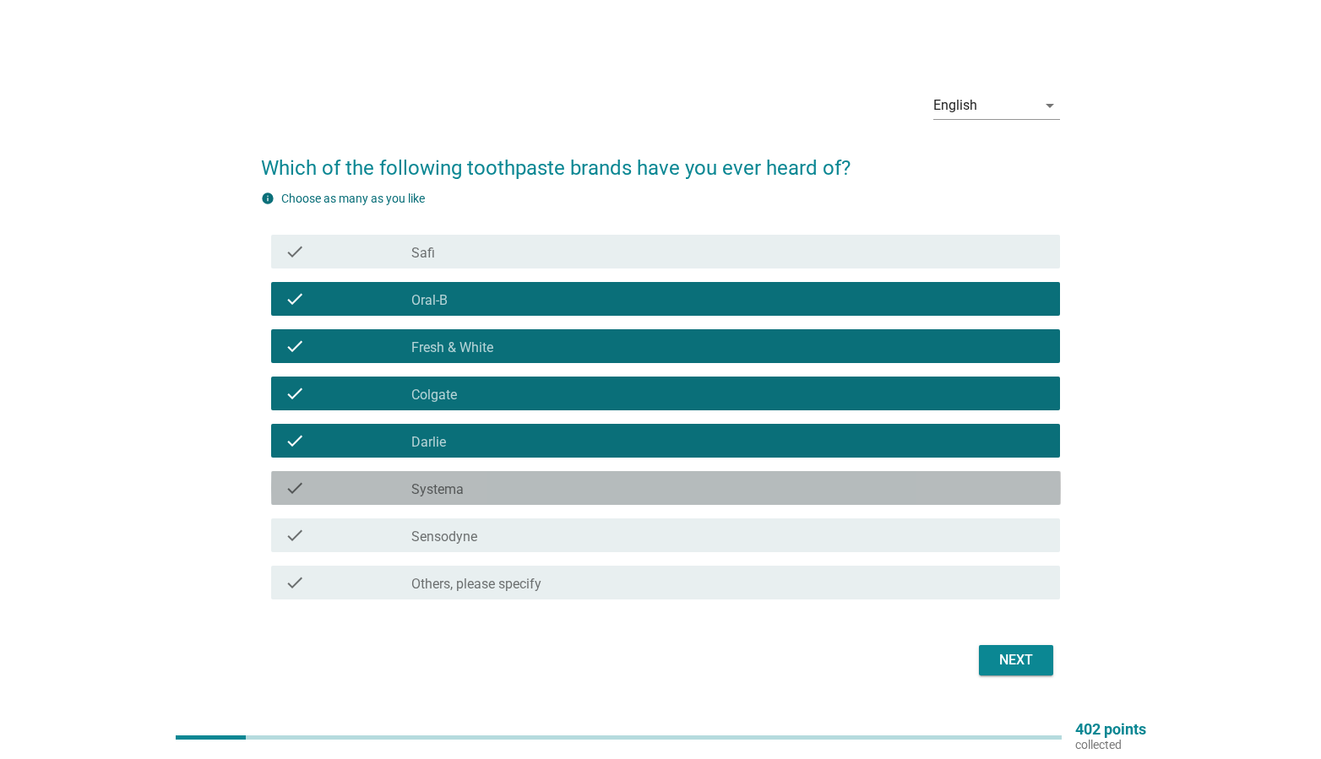
click at [318, 500] on div "check check_box_outline_blank Systema" at bounding box center [666, 488] width 790 height 34
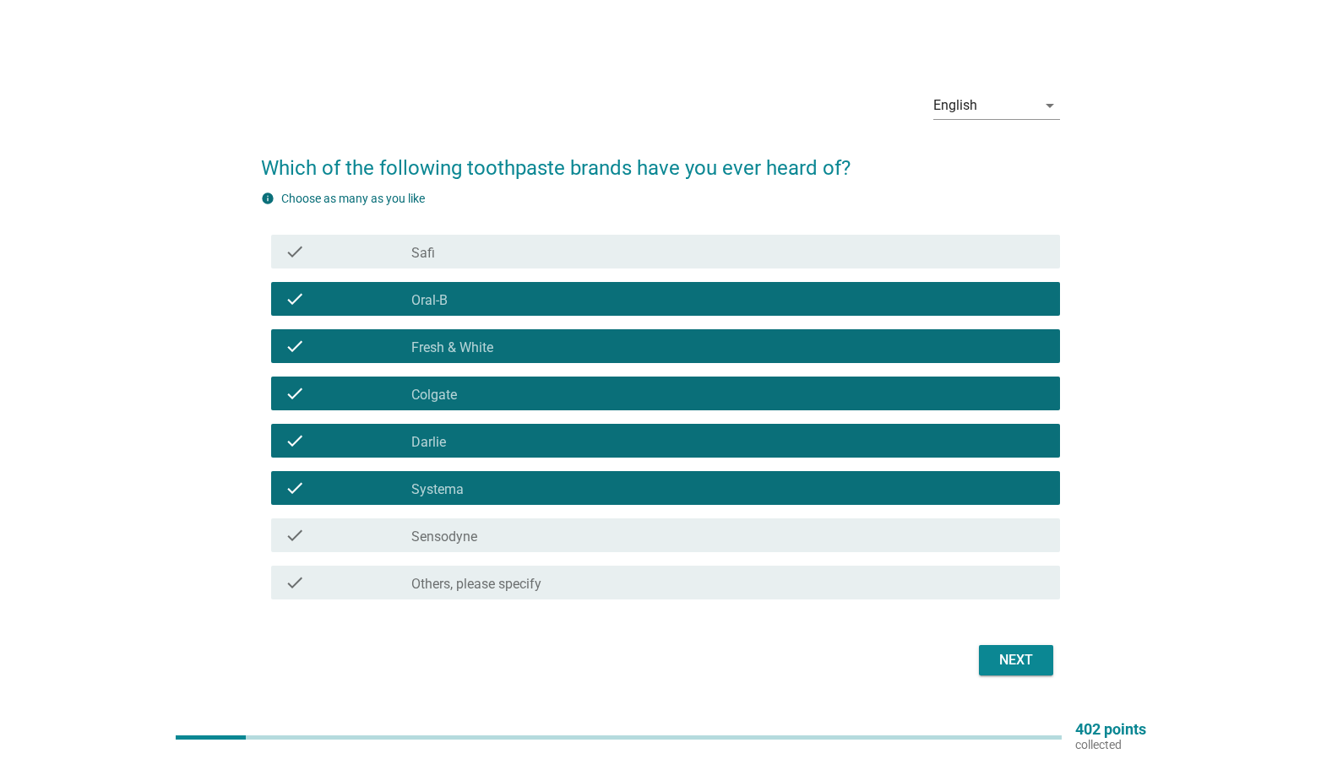
click at [313, 546] on div "check check_box_outline_blank Sensodyne" at bounding box center [666, 536] width 790 height 34
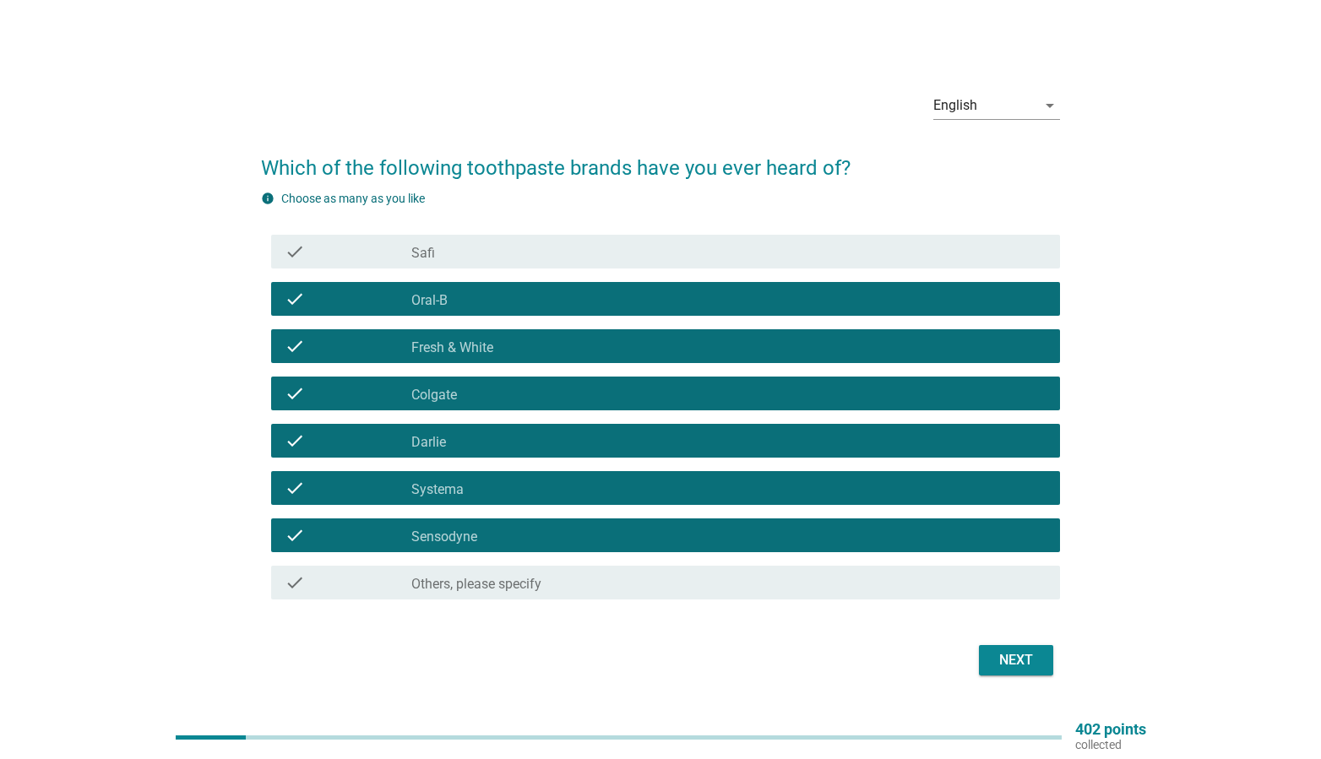
click at [997, 661] on div "Next" at bounding box center [1015, 660] width 47 height 20
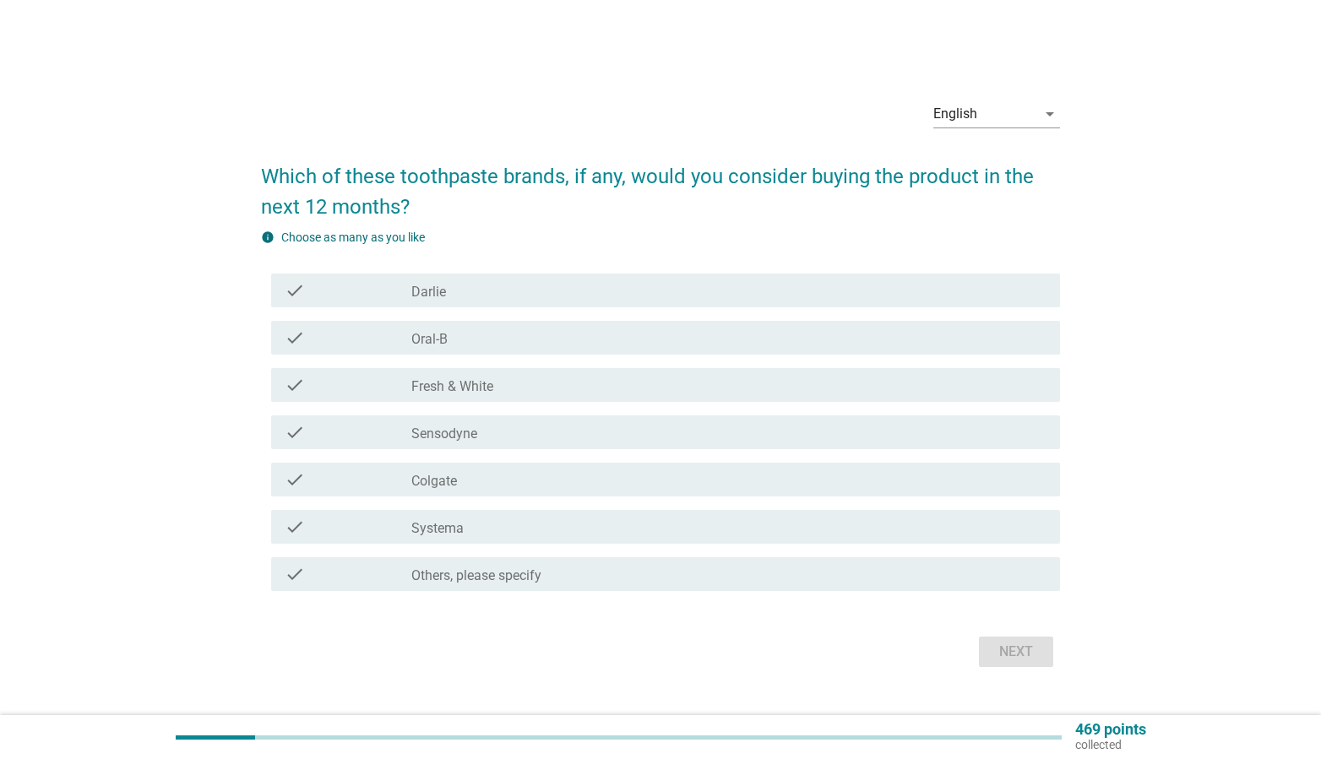
drag, startPoint x: 493, startPoint y: 285, endPoint x: 504, endPoint y: 326, distance: 42.8
click at [493, 285] on div "check_box_outline_blank [PERSON_NAME]" at bounding box center [728, 290] width 635 height 20
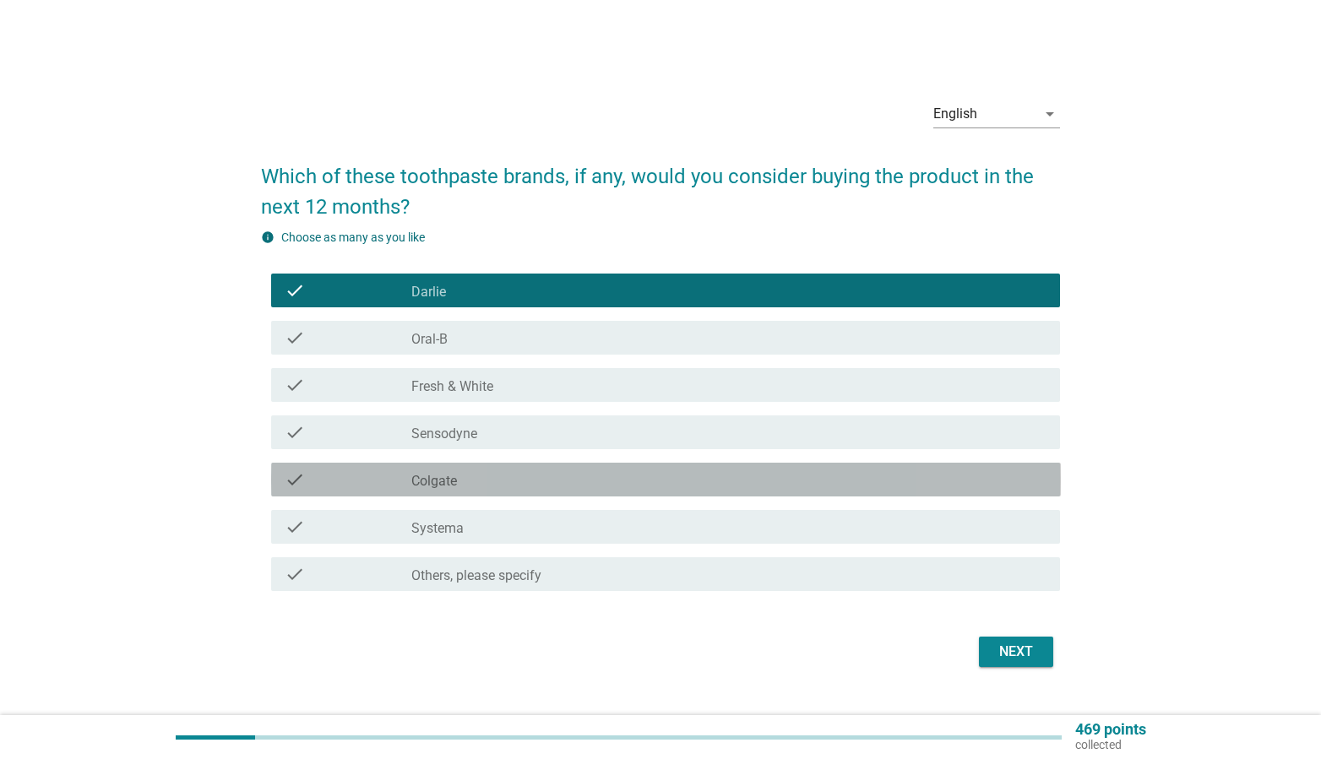
click at [543, 487] on div "check_box_outline_blank Colgate" at bounding box center [728, 480] width 635 height 20
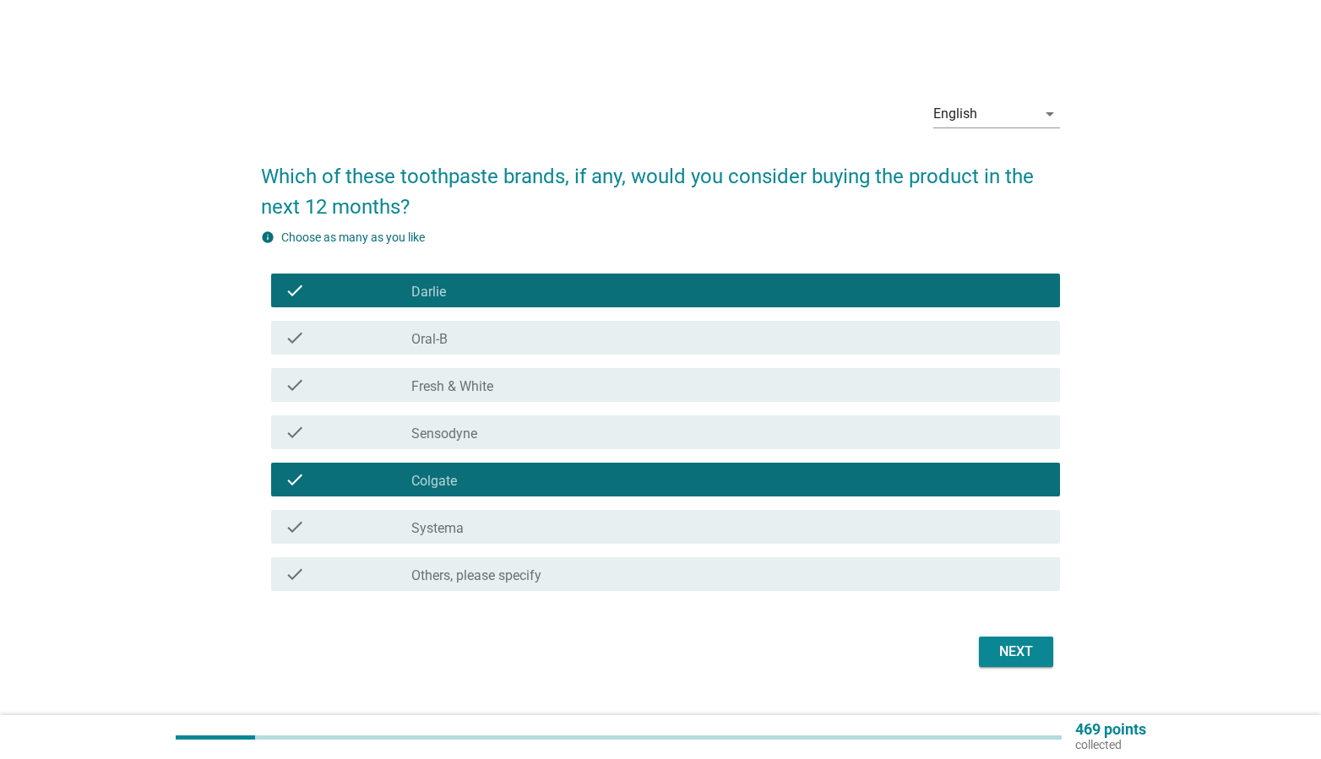
click at [1011, 653] on div "Next" at bounding box center [1015, 652] width 47 height 20
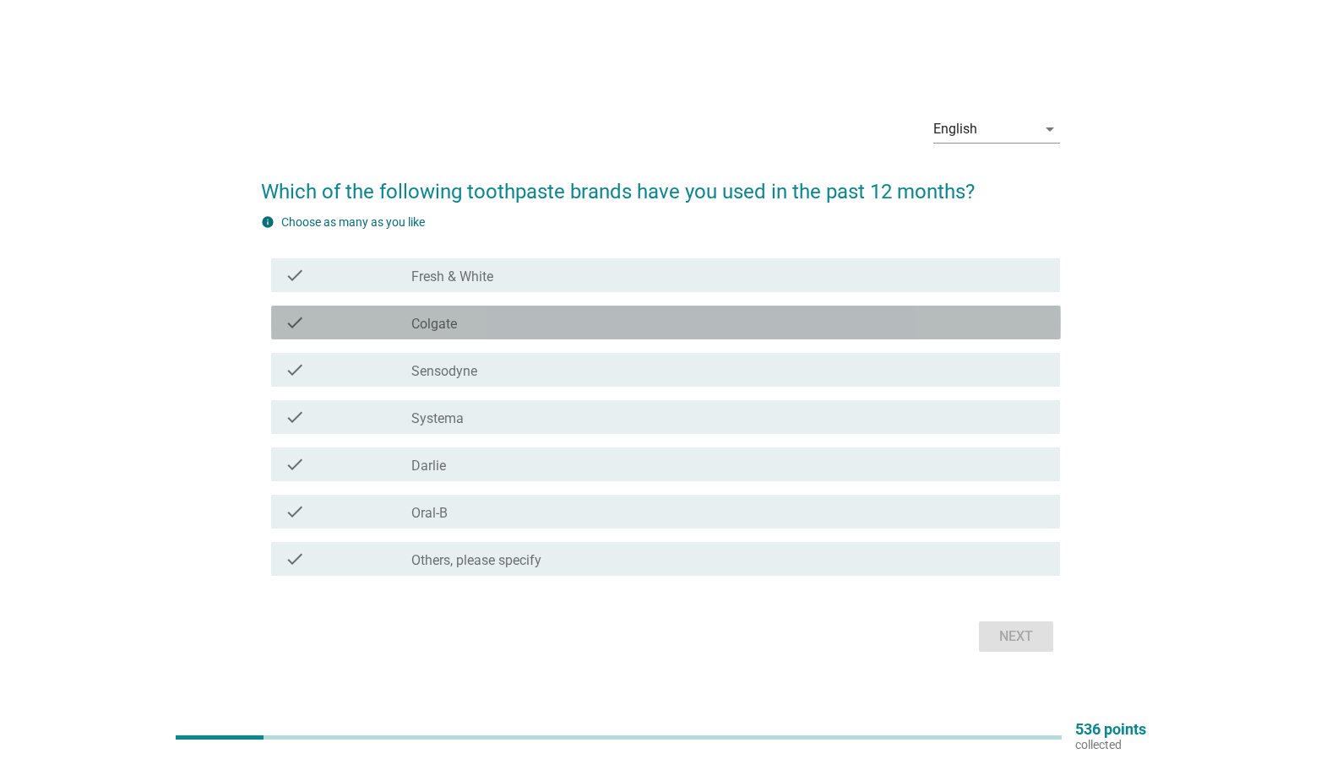
click at [523, 318] on div "check_box Colgate" at bounding box center [728, 323] width 635 height 20
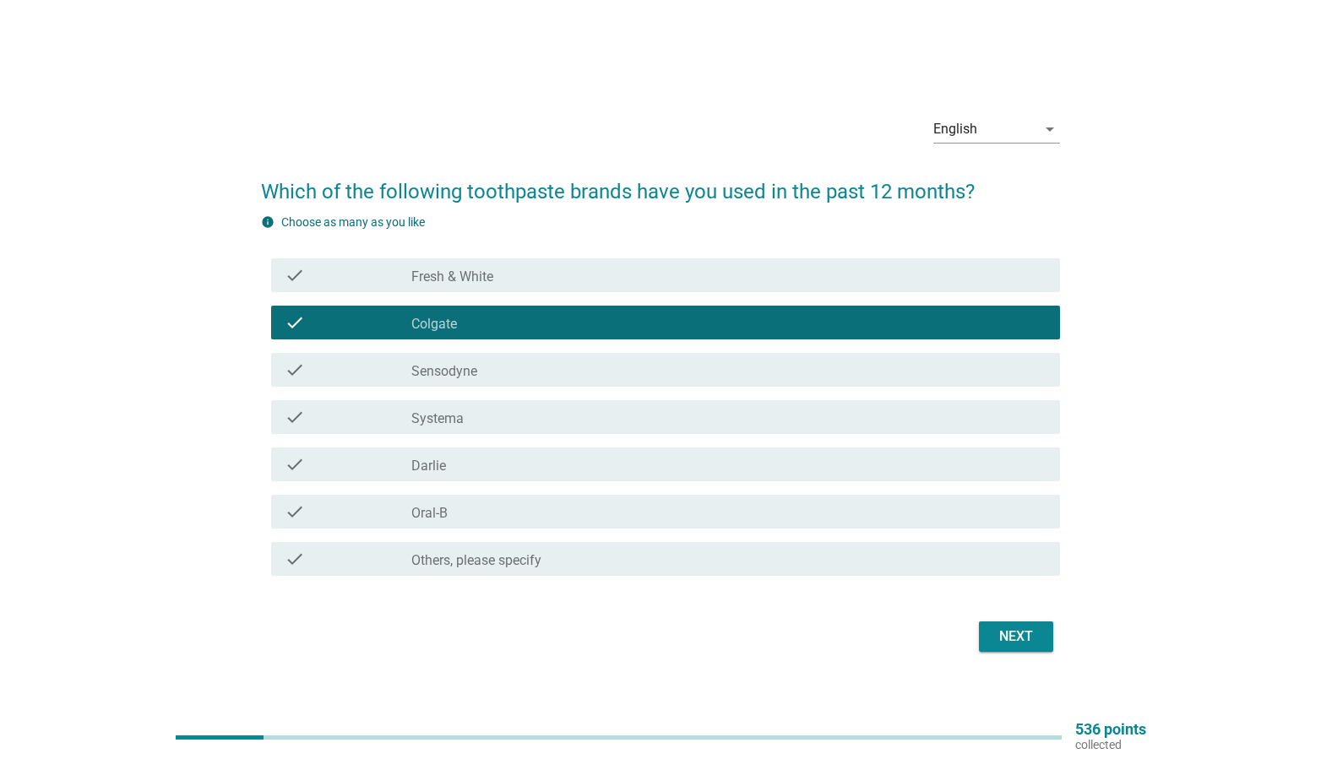
click at [568, 466] on div "check_box Darlie" at bounding box center [728, 464] width 635 height 20
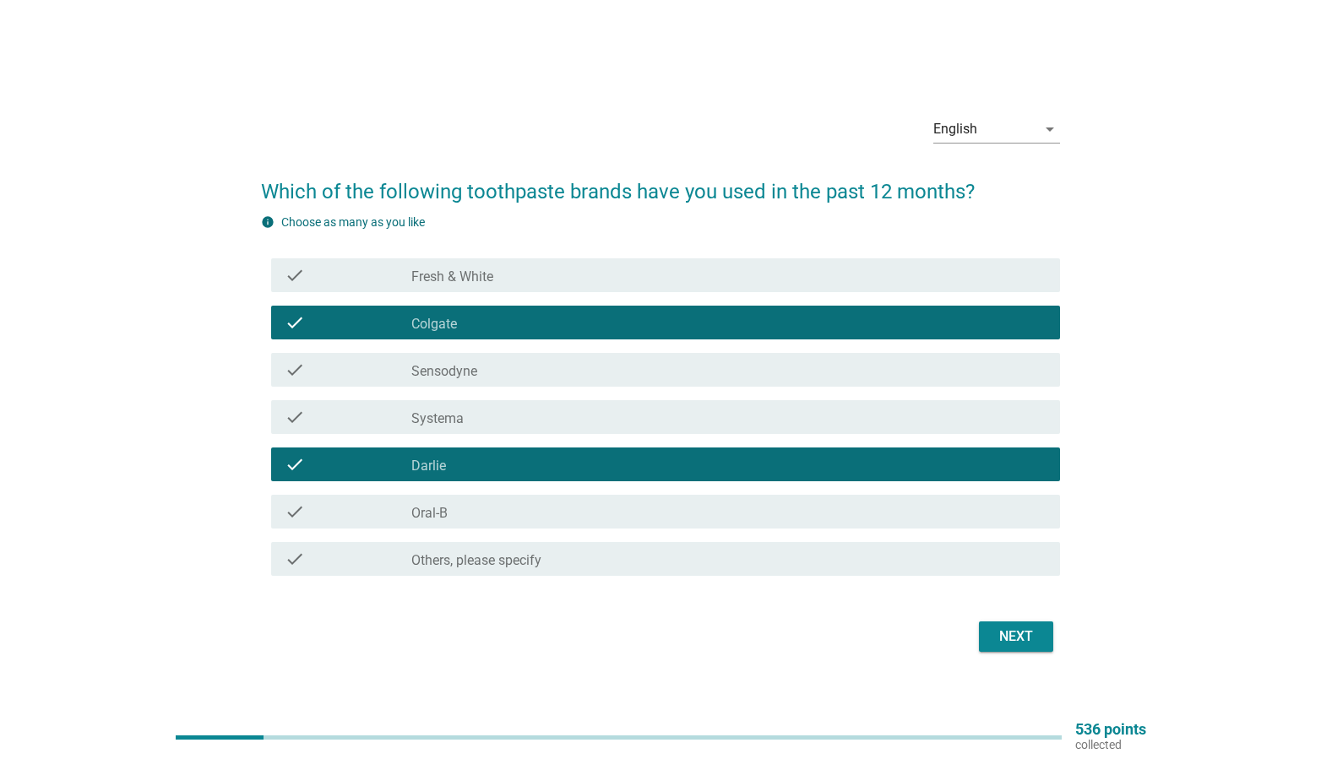
click at [1008, 640] on div "Next" at bounding box center [1015, 637] width 47 height 20
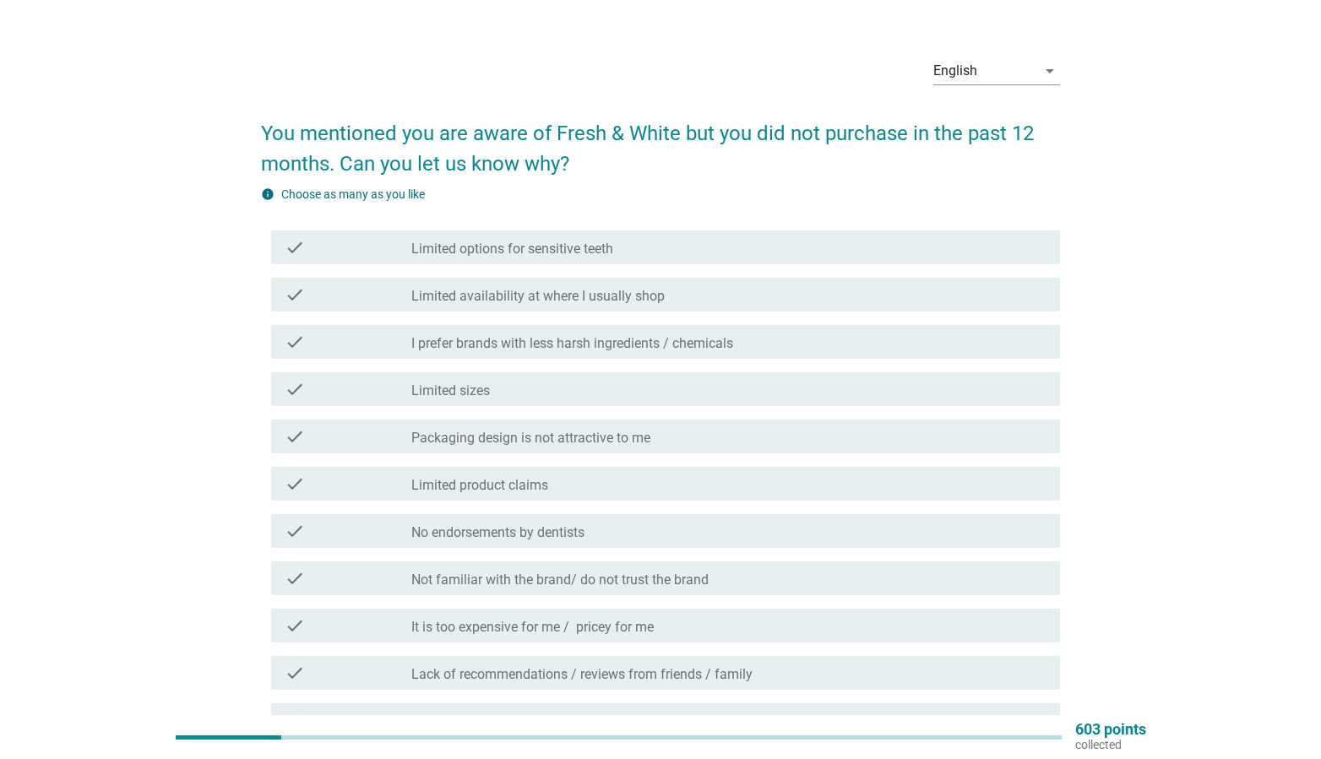
scroll to position [107, 0]
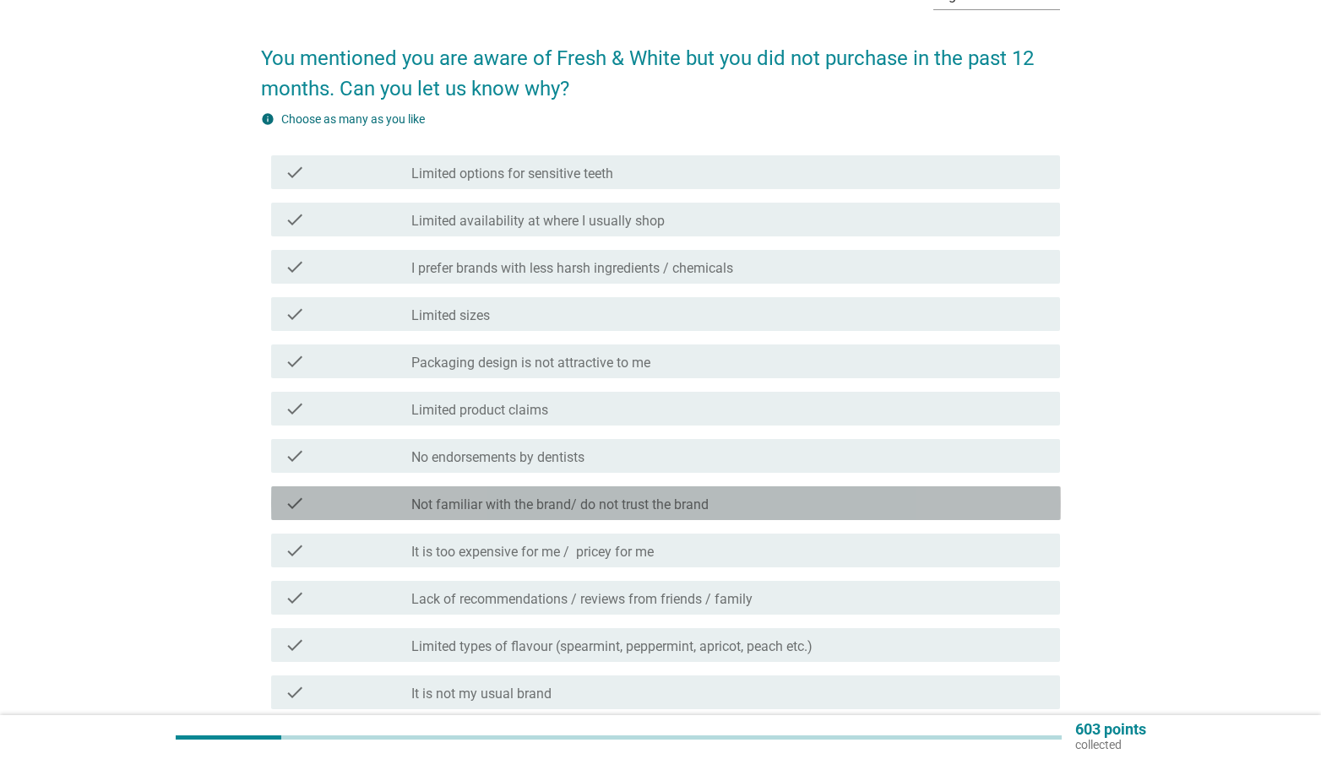
click at [742, 511] on div "check_box_outline_blank Not familiar with the brand/ do not trust the brand" at bounding box center [728, 503] width 635 height 20
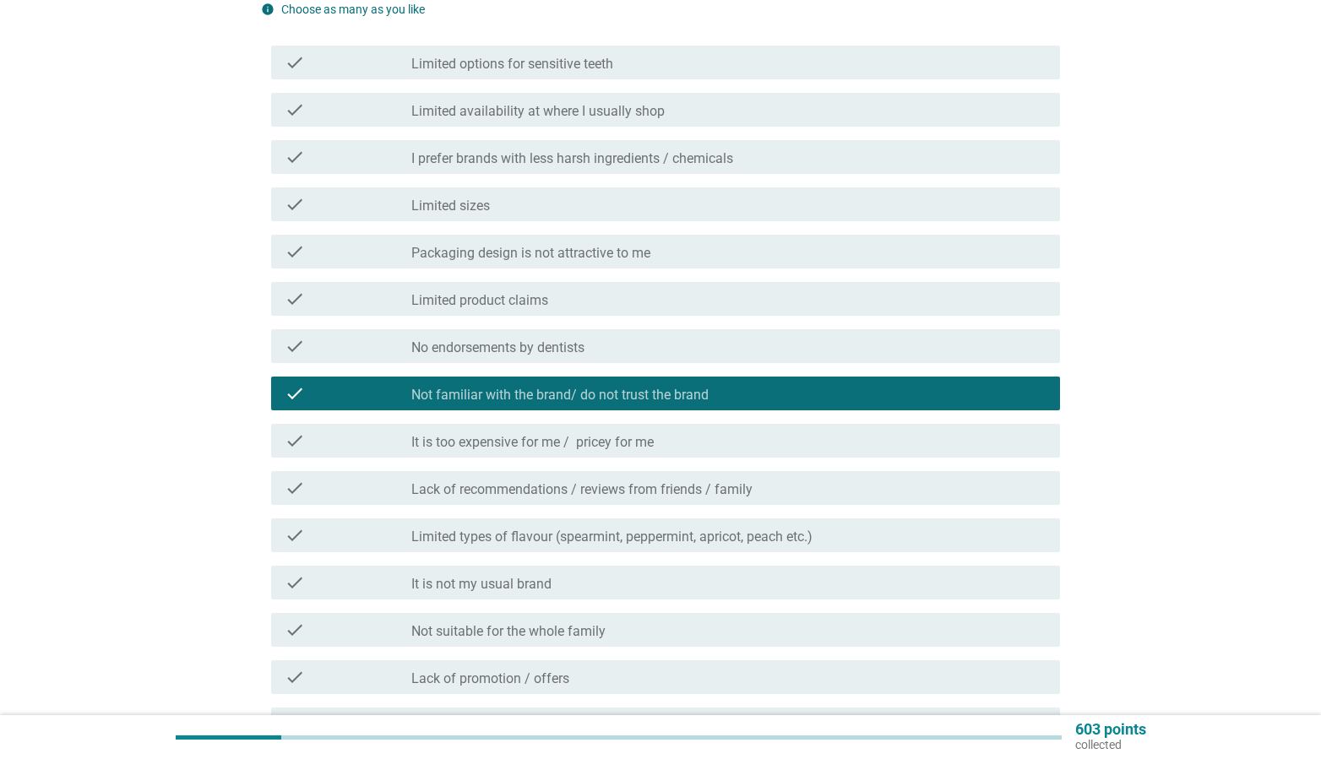
scroll to position [363, 0]
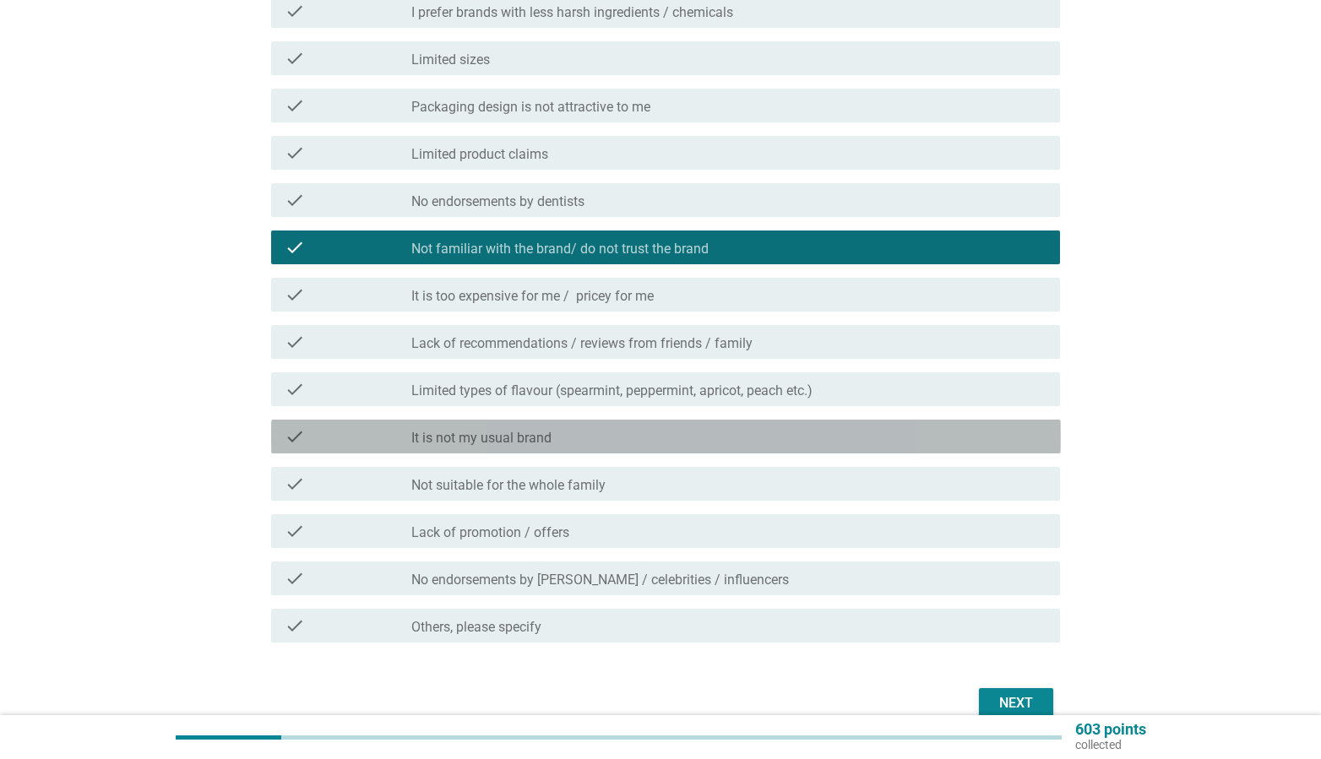
click at [714, 436] on div "check_box_outline_blank It is not my usual brand" at bounding box center [728, 437] width 635 height 20
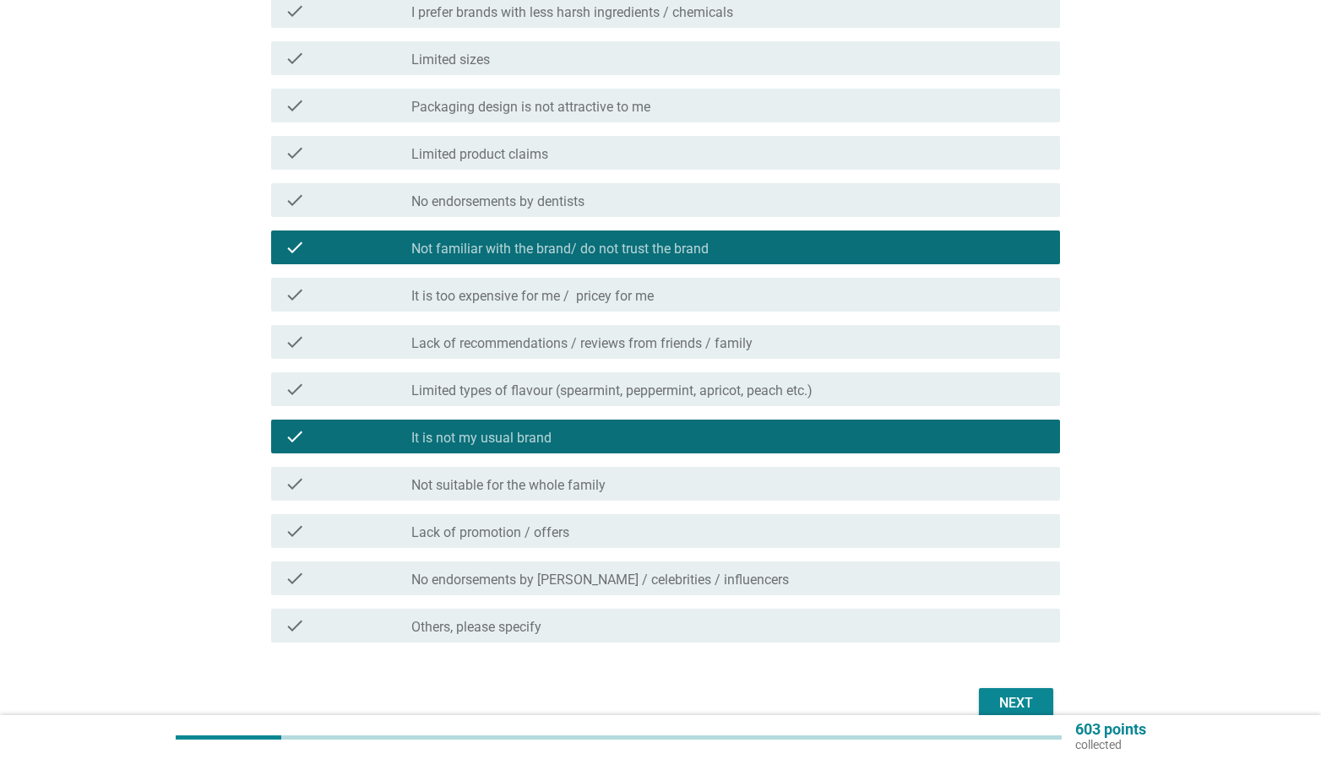
click at [1023, 708] on div "Next" at bounding box center [1015, 703] width 47 height 20
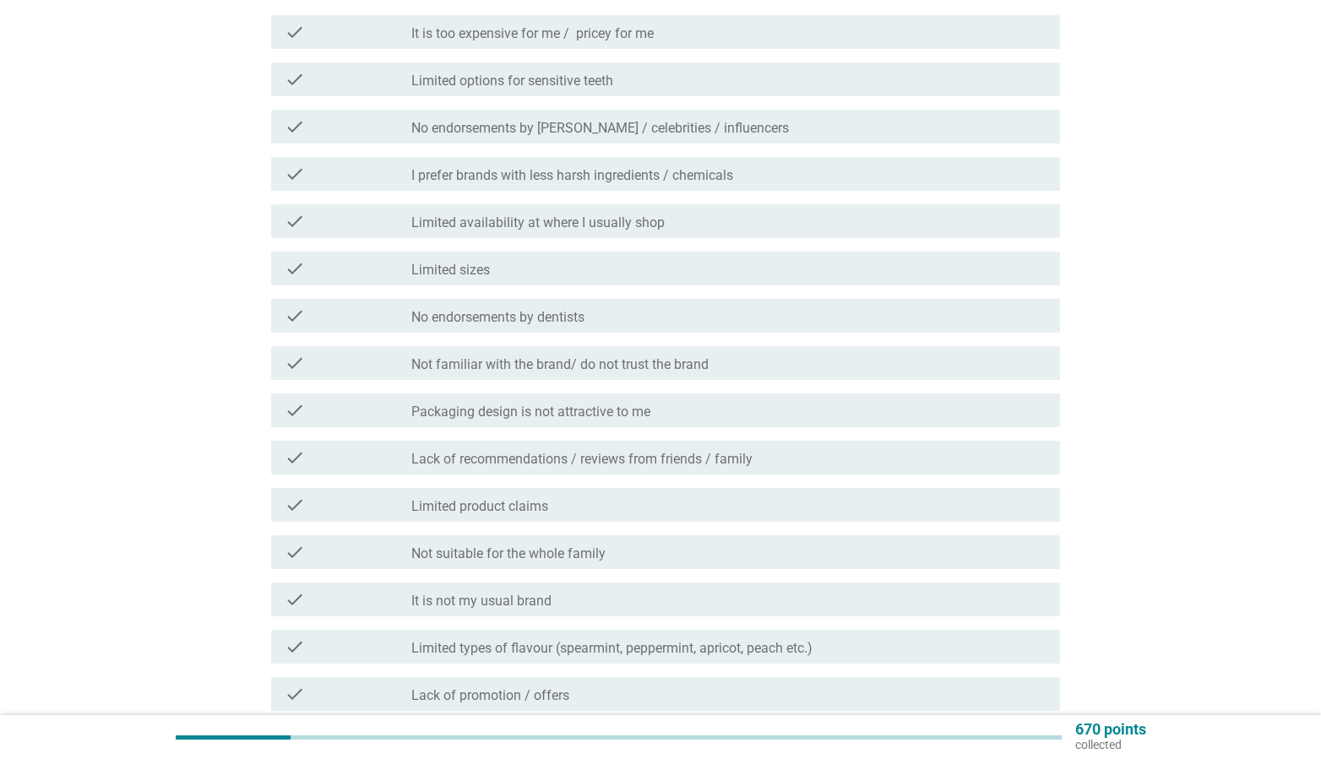
scroll to position [247, 0]
click at [753, 41] on div "check_box_outline_blank It is too expensive for me / pricey for me" at bounding box center [728, 33] width 635 height 20
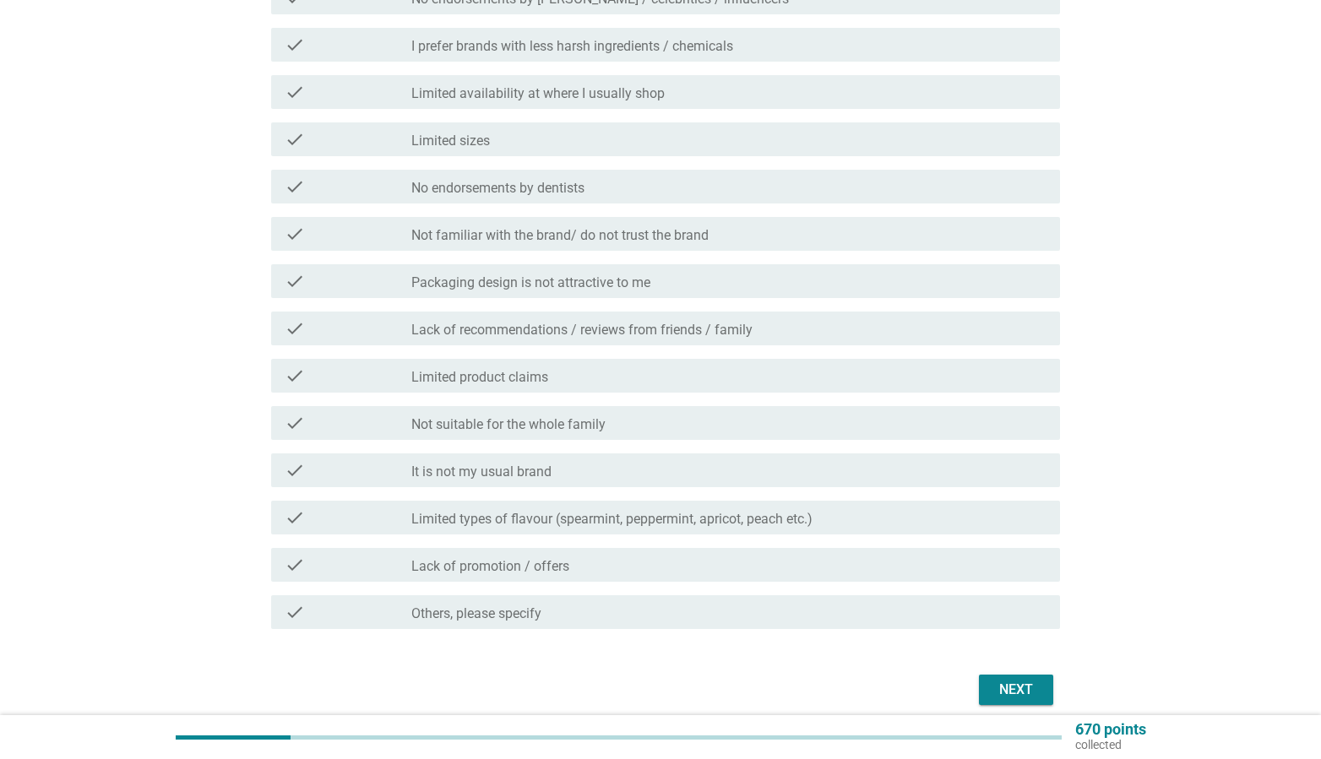
scroll to position [448, 0]
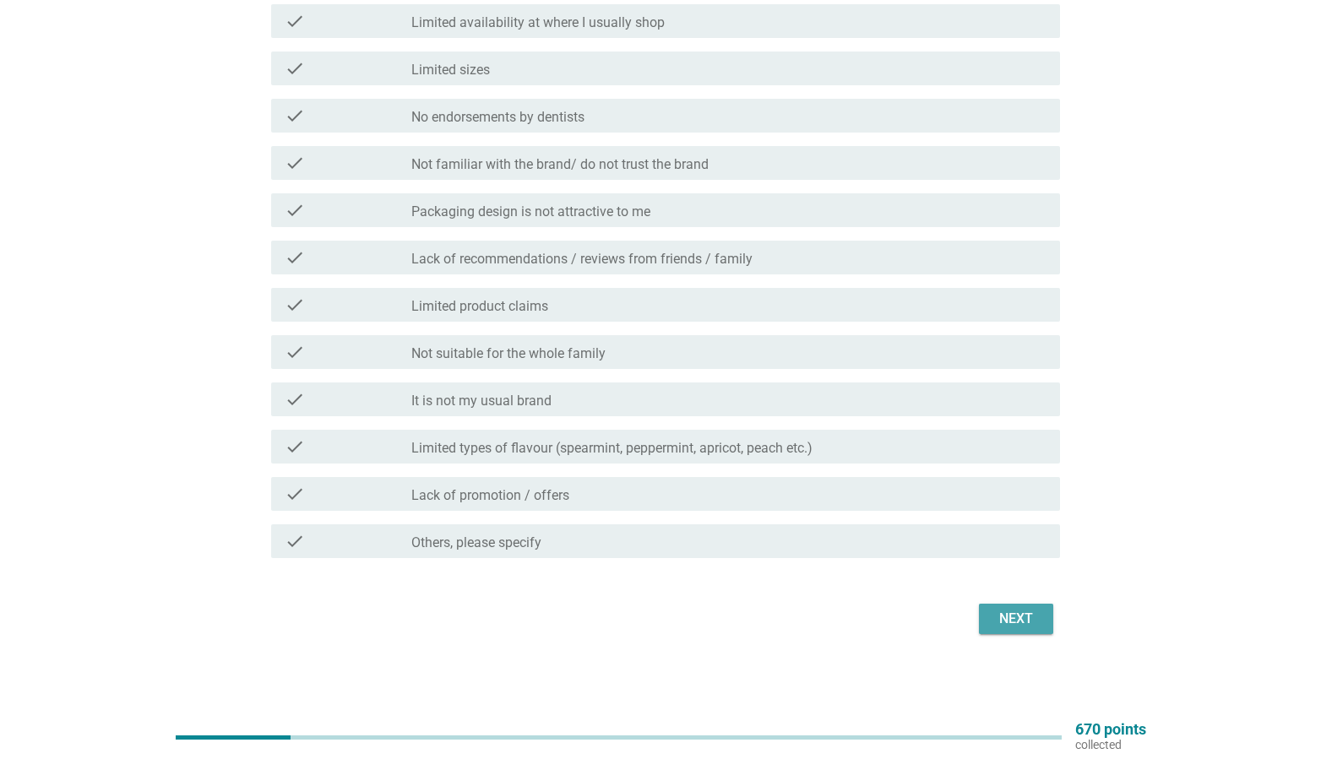
click at [1030, 617] on div "Next" at bounding box center [1015, 619] width 47 height 20
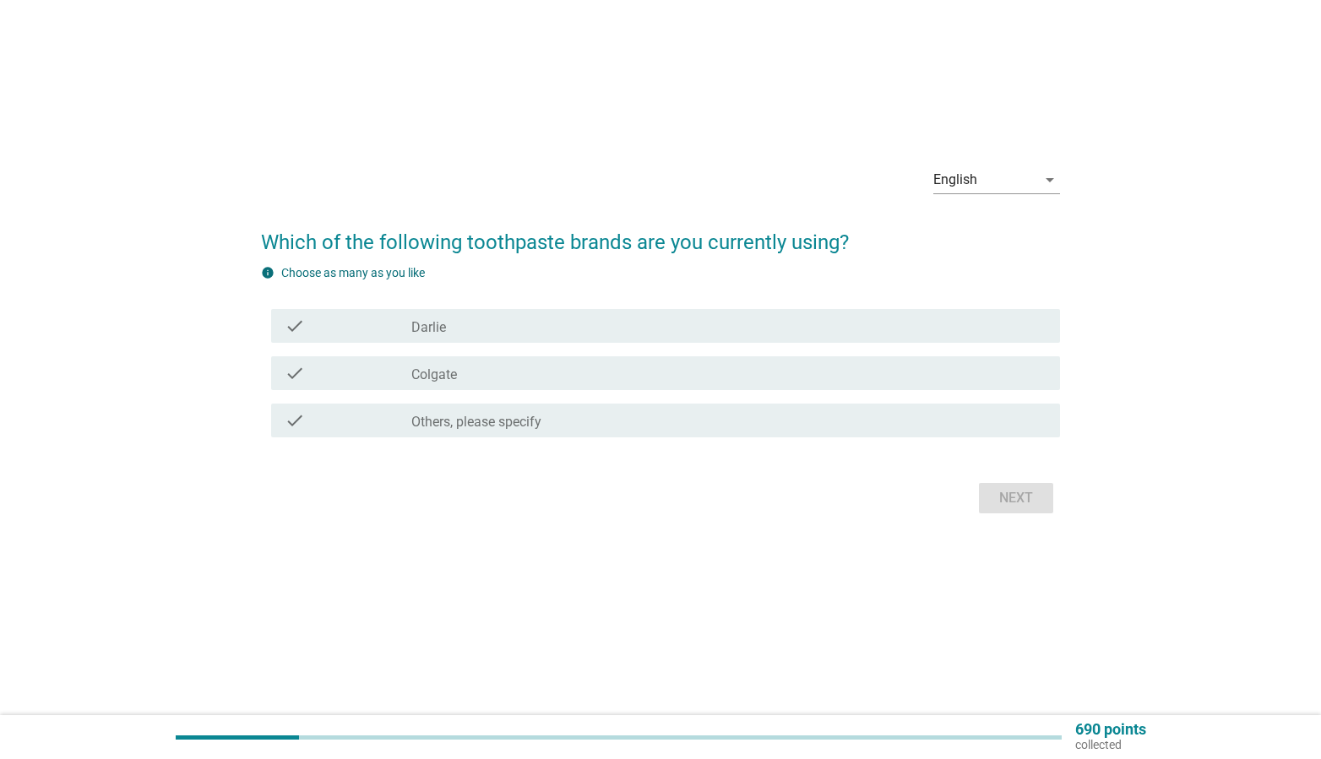
scroll to position [0, 0]
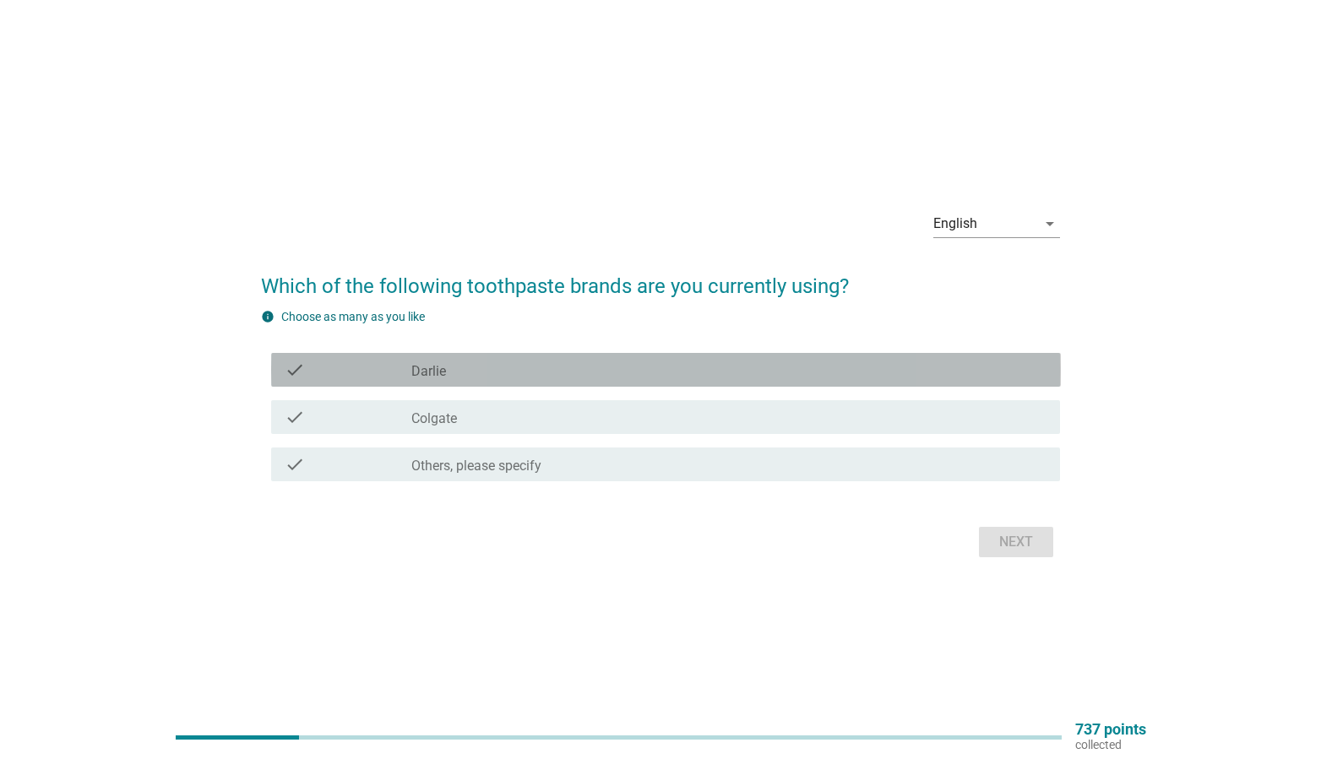
click at [611, 379] on div "check_box_outline_blank [PERSON_NAME]" at bounding box center [728, 370] width 635 height 20
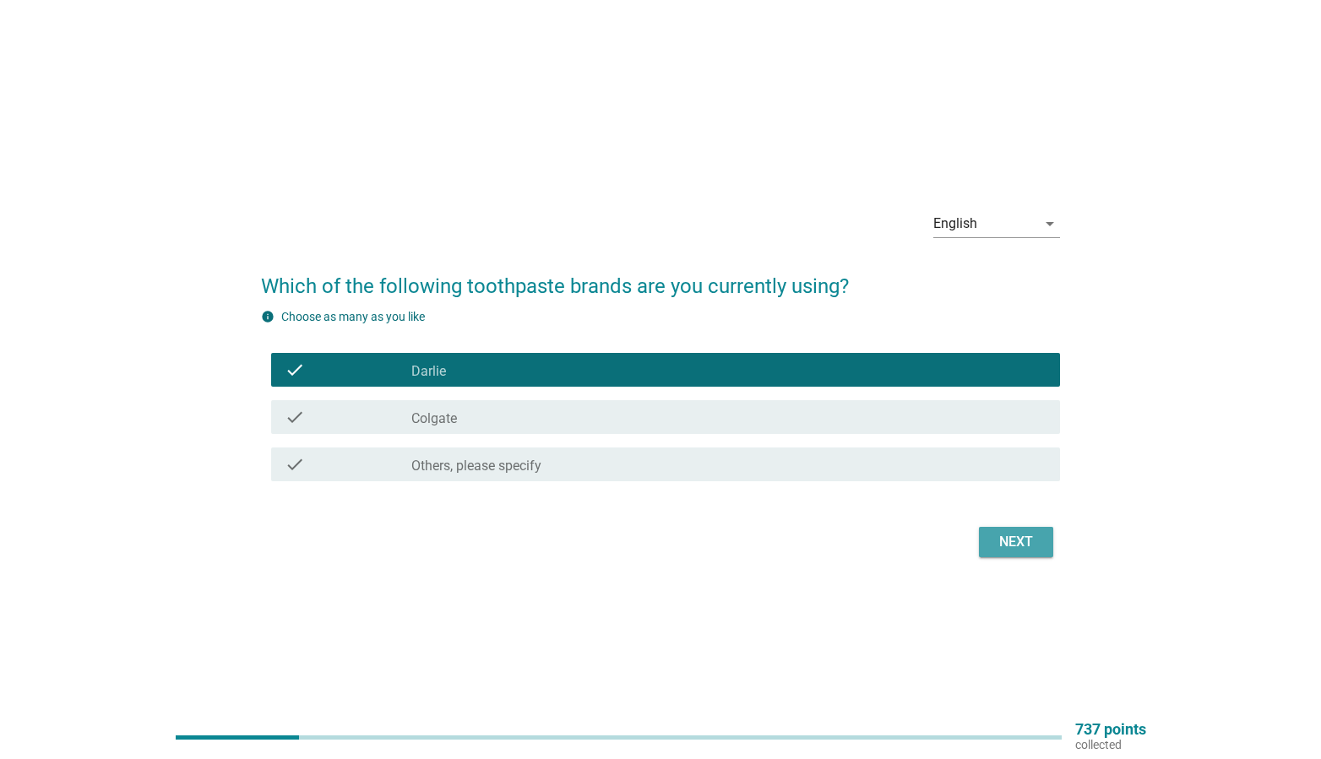
click at [990, 543] on button "Next" at bounding box center [1016, 542] width 74 height 30
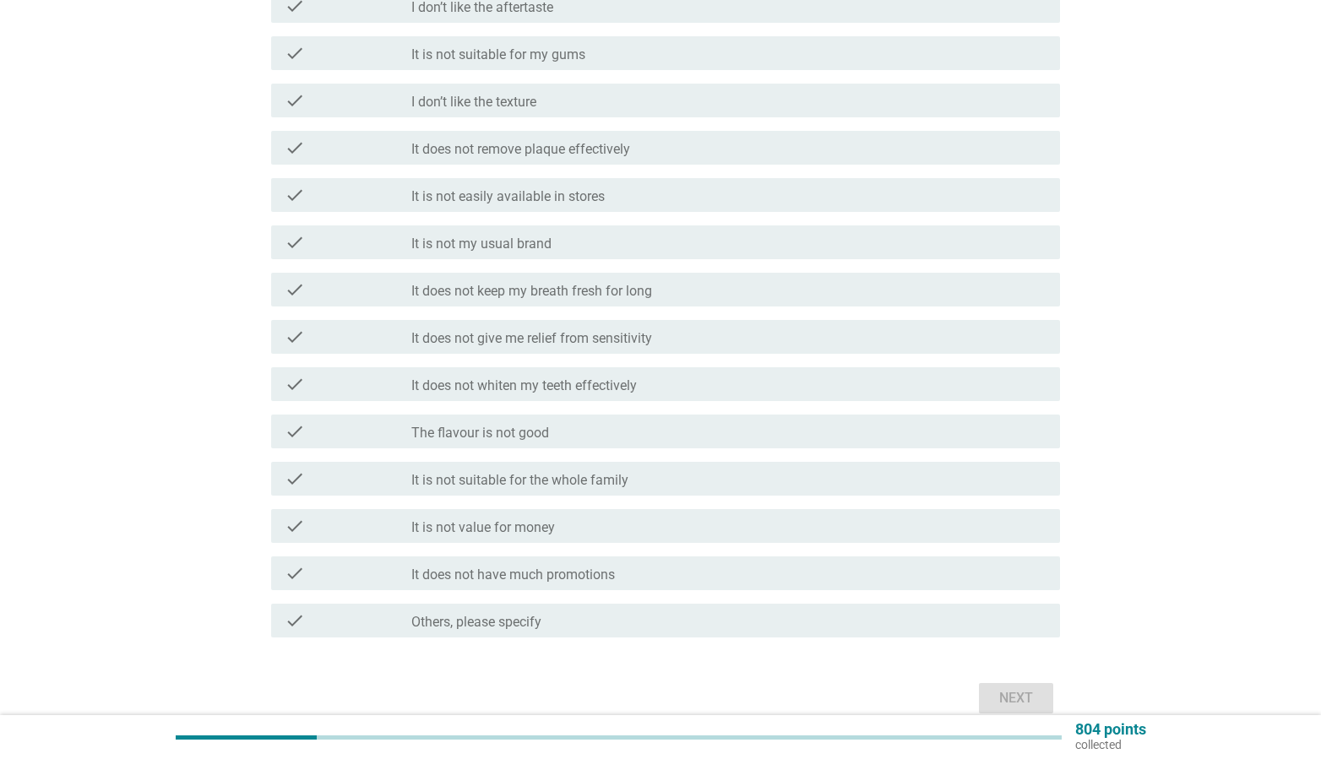
scroll to position [339, 0]
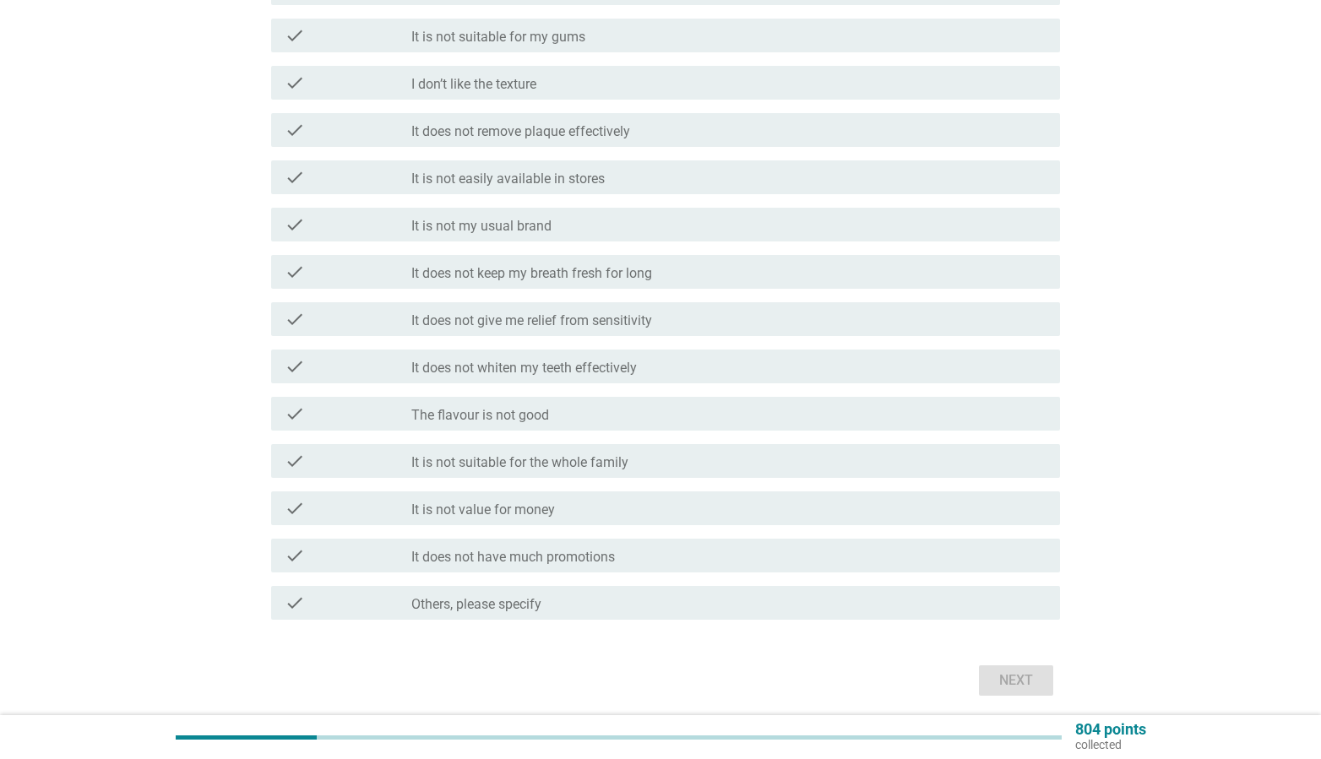
click at [638, 557] on div "check_box_outline_blank It does not have much promotions" at bounding box center [728, 556] width 635 height 20
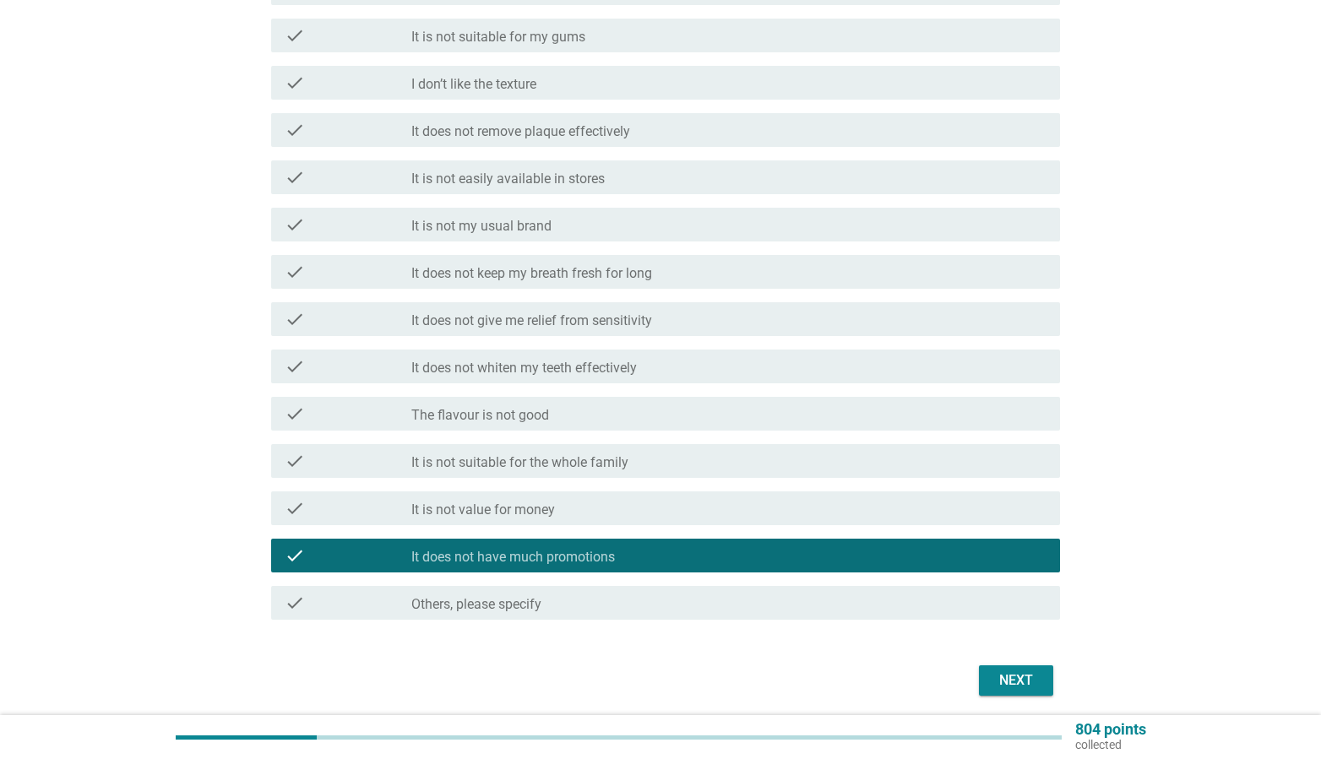
click at [1012, 677] on div "Next" at bounding box center [1015, 681] width 47 height 20
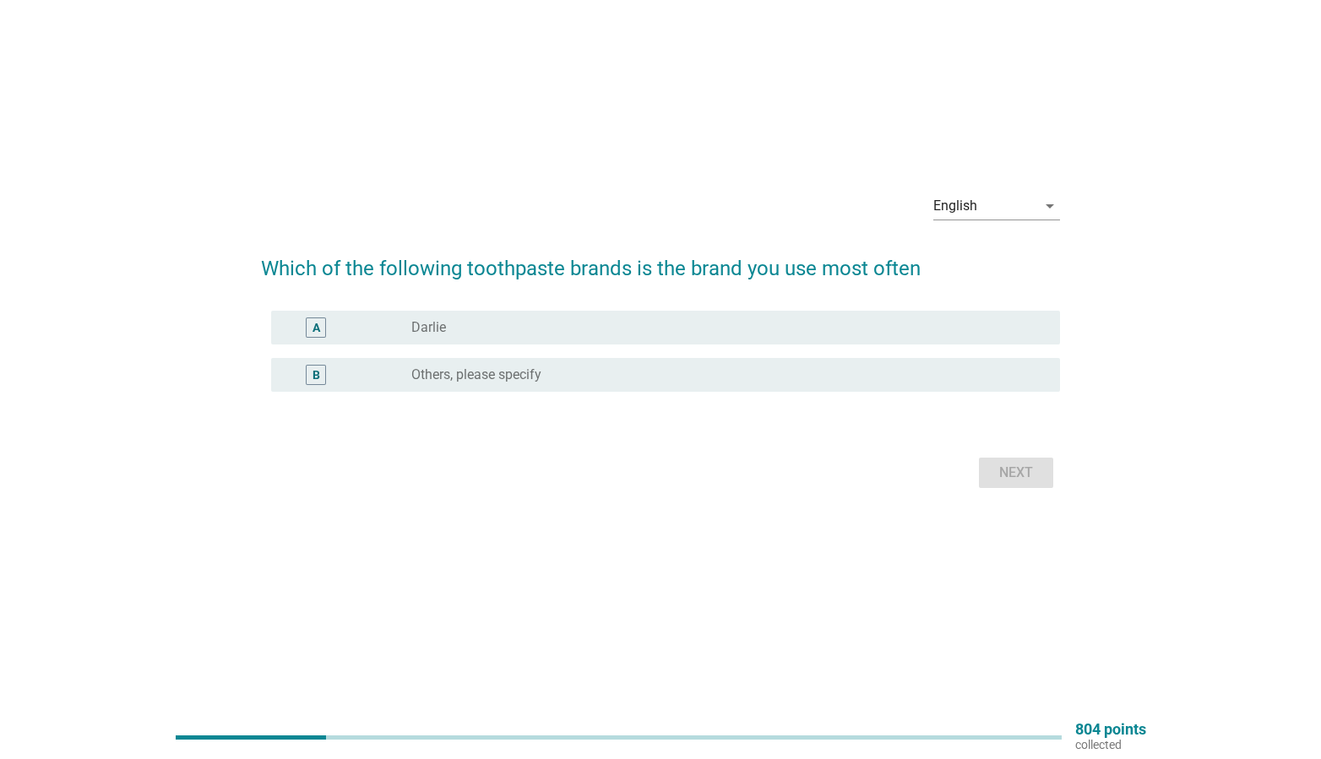
scroll to position [0, 0]
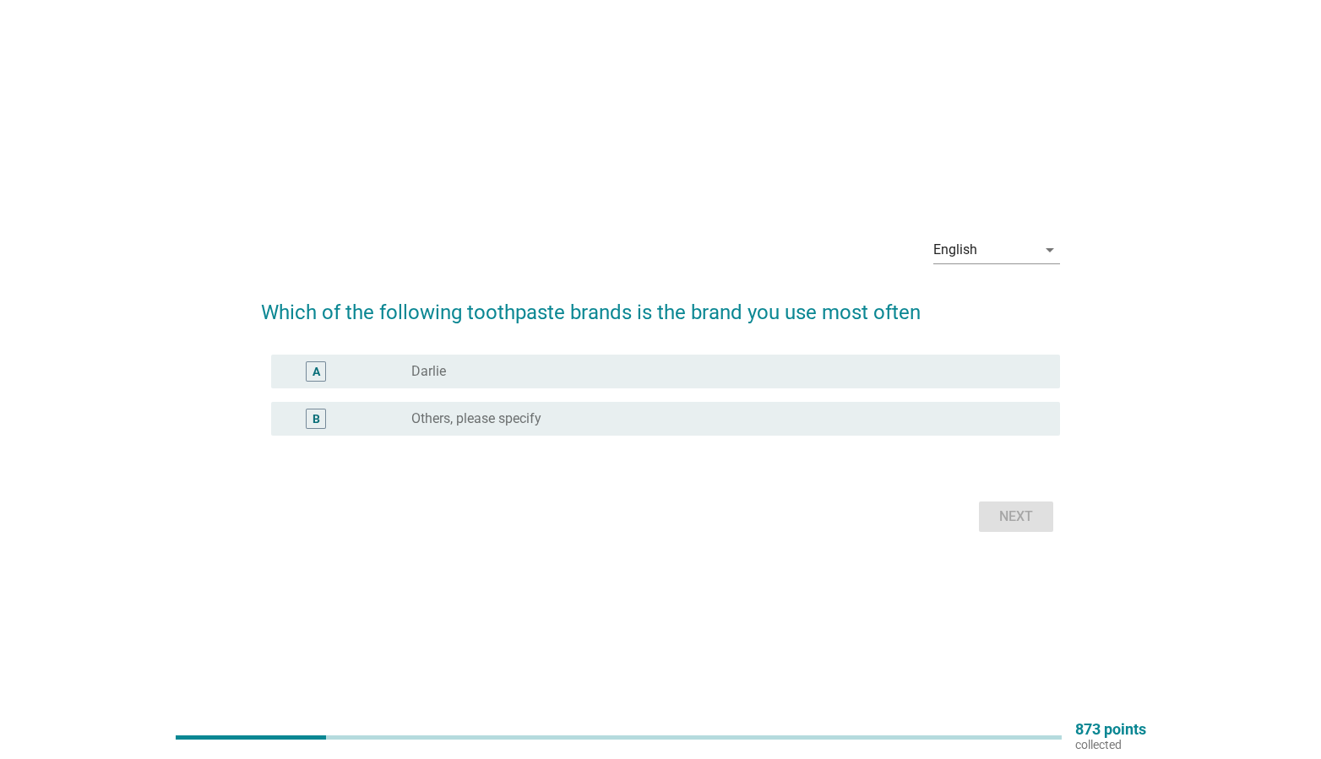
click at [559, 378] on div "radio_button_unchecked [PERSON_NAME]" at bounding box center [722, 371] width 622 height 17
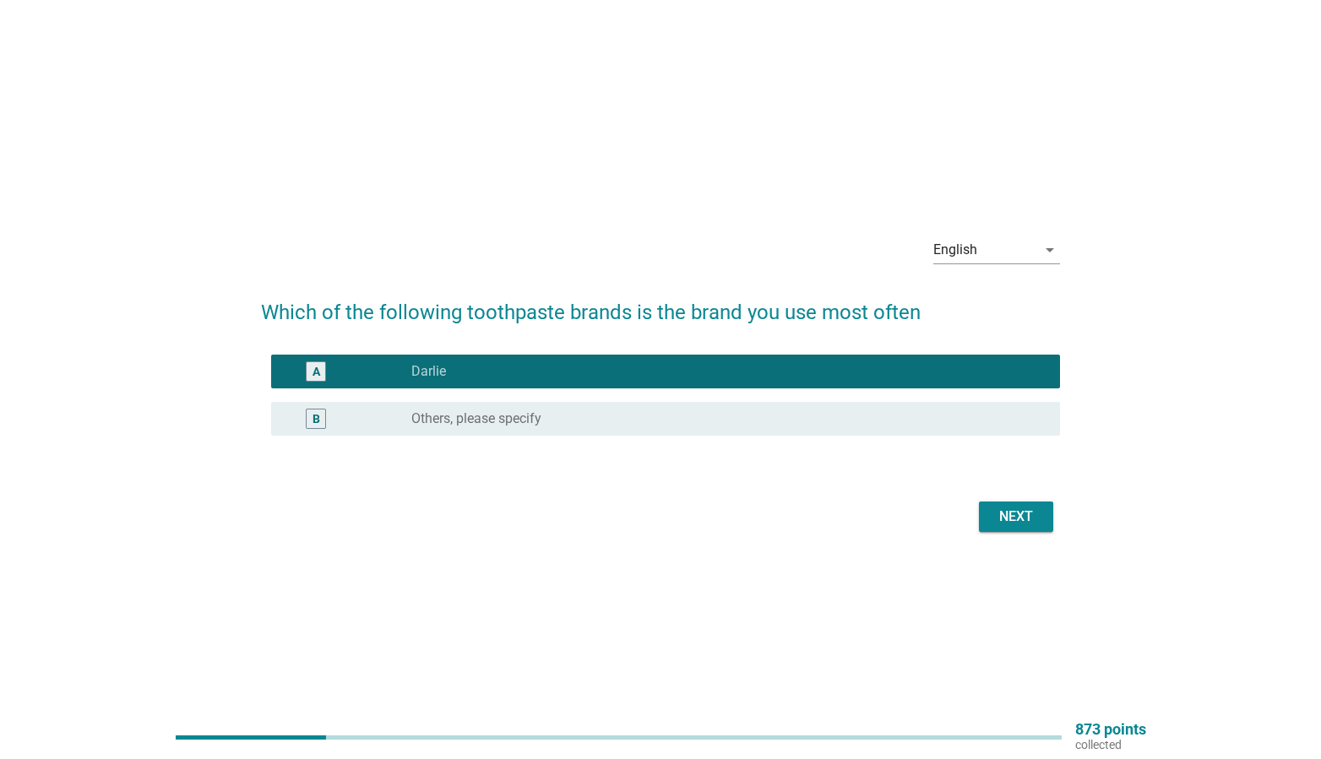
click at [995, 497] on div "Next" at bounding box center [661, 517] width 800 height 41
click at [997, 525] on div "Next" at bounding box center [1015, 517] width 47 height 20
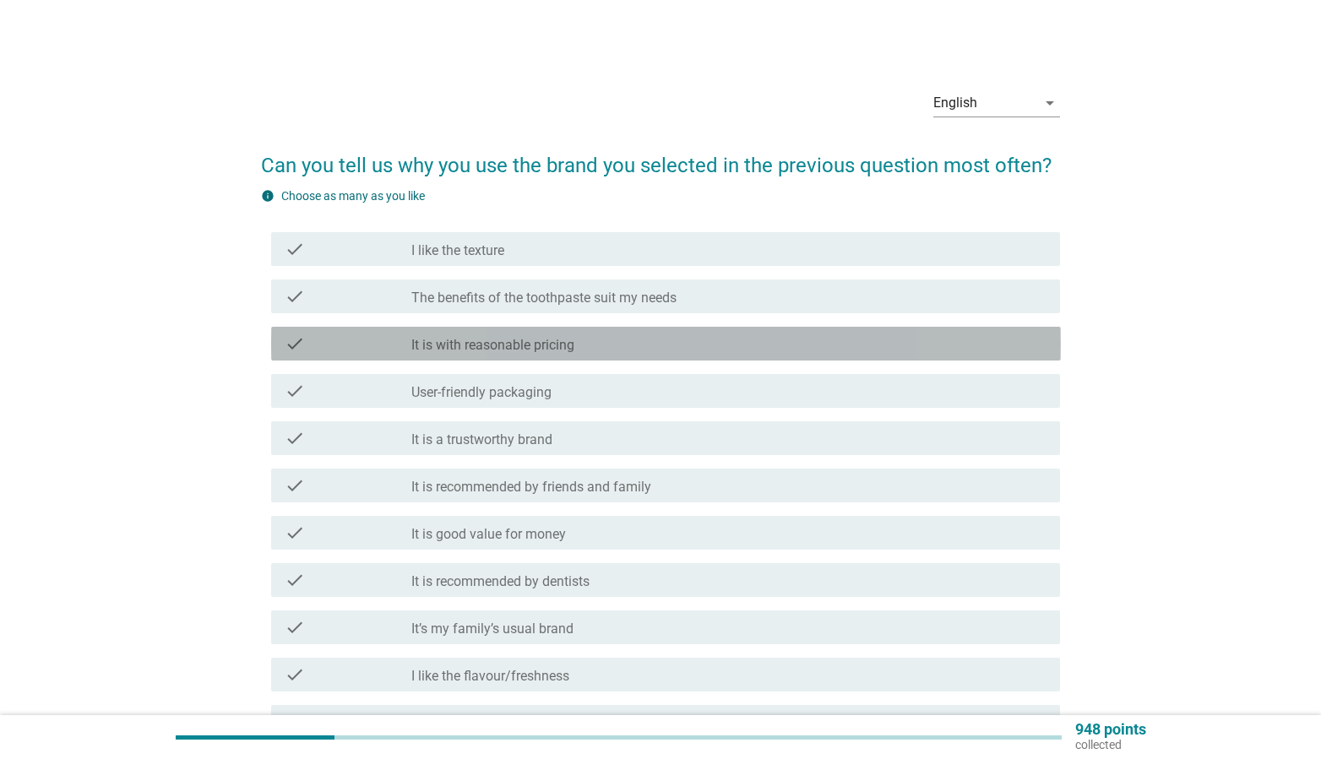
click at [675, 340] on div "check_box_outline_blank It is with reasonable pricing" at bounding box center [728, 344] width 635 height 20
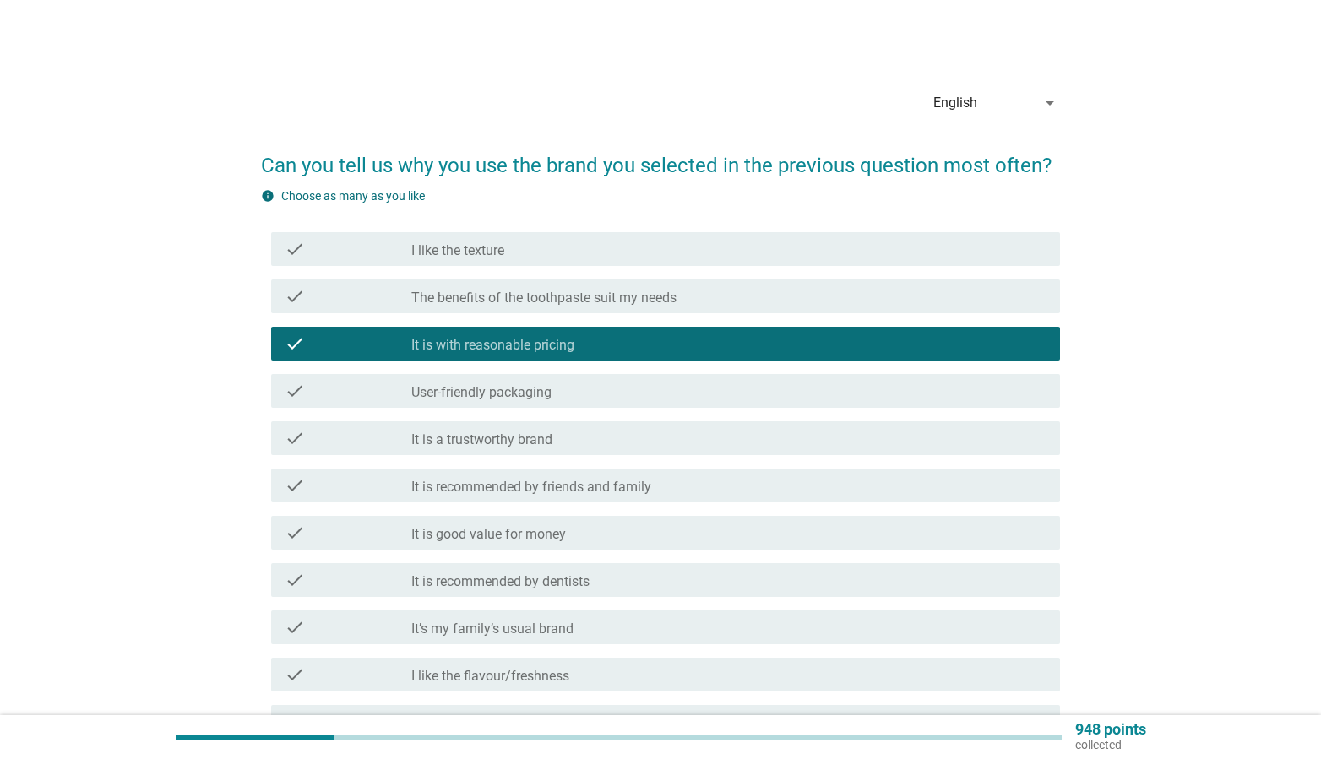
click at [654, 530] on div "check_box_outline_blank It is good value for money" at bounding box center [728, 533] width 635 height 20
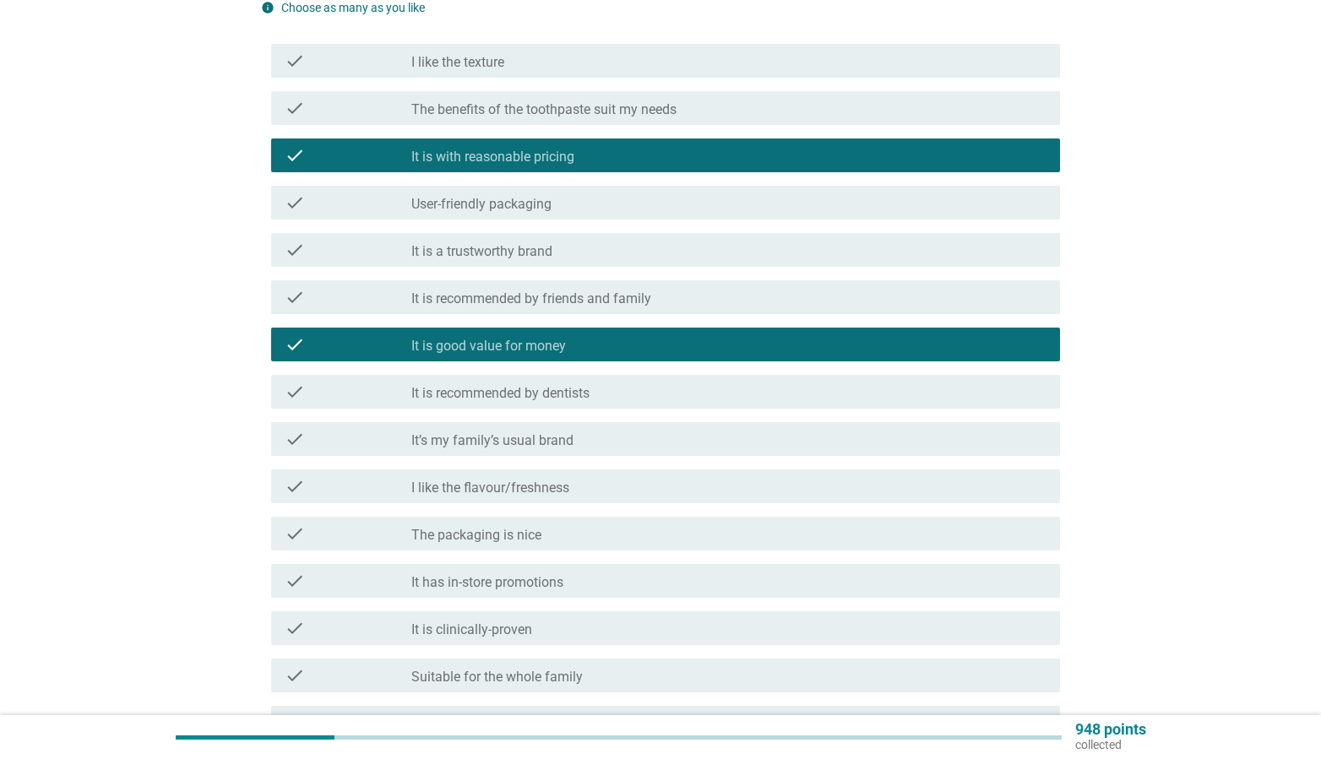
scroll to position [211, 0]
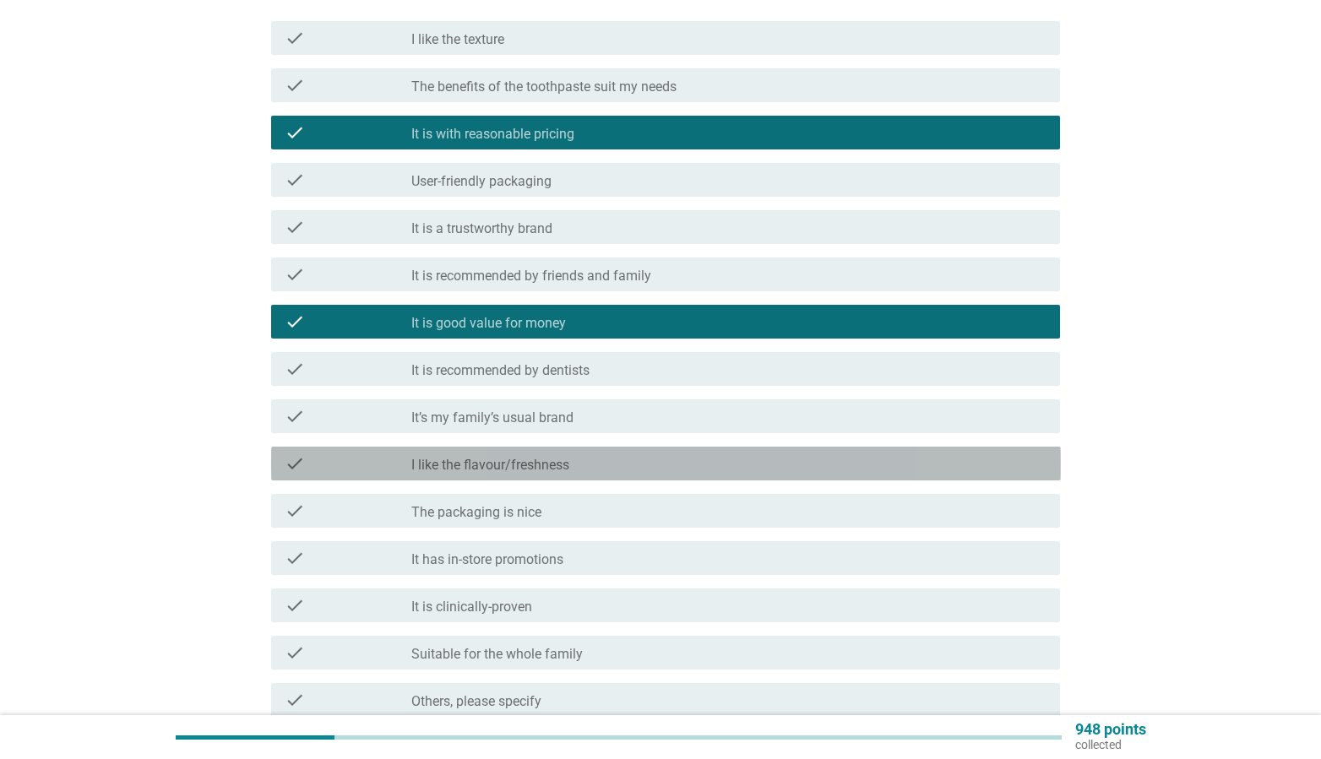
click at [695, 461] on div "check_box_outline_blank I like the flavour/freshness" at bounding box center [728, 464] width 635 height 20
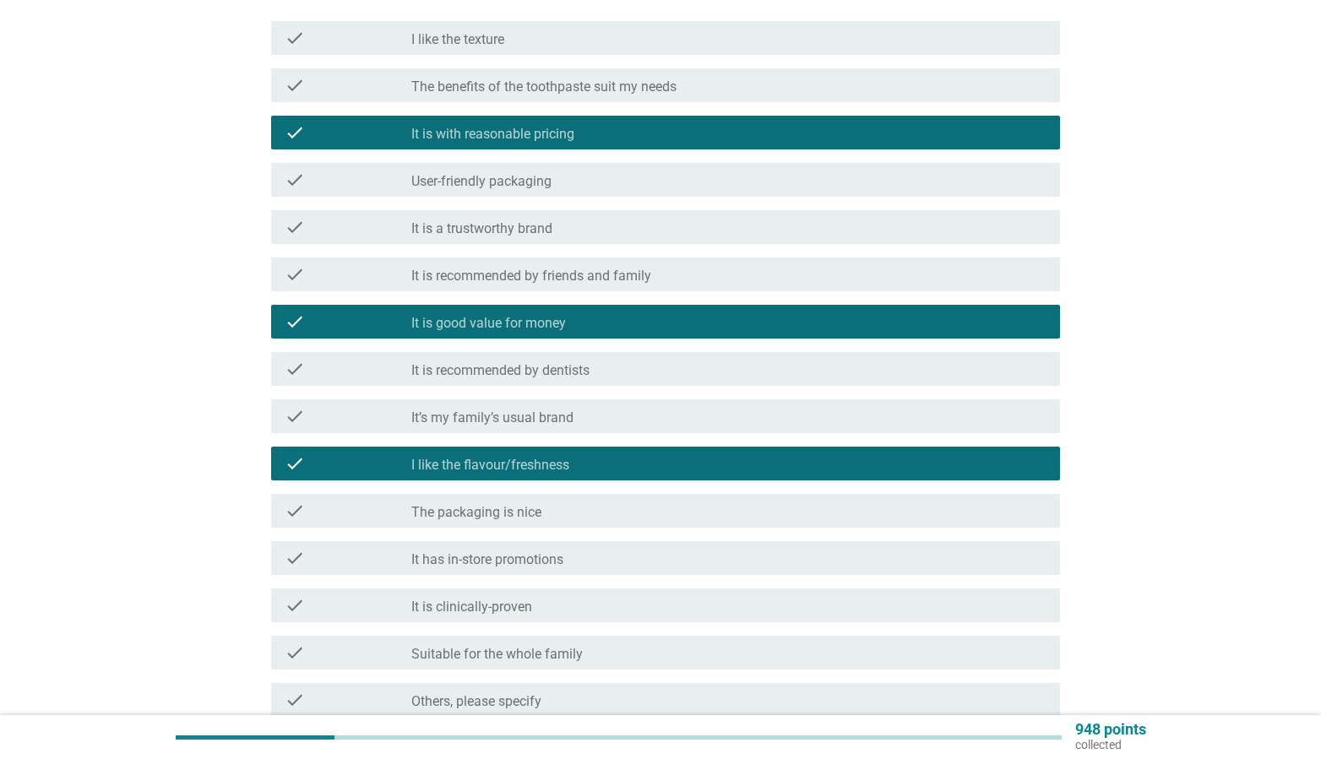
click at [694, 406] on div "check_box_outline_blank It’s my family’s usual brand" at bounding box center [728, 416] width 635 height 20
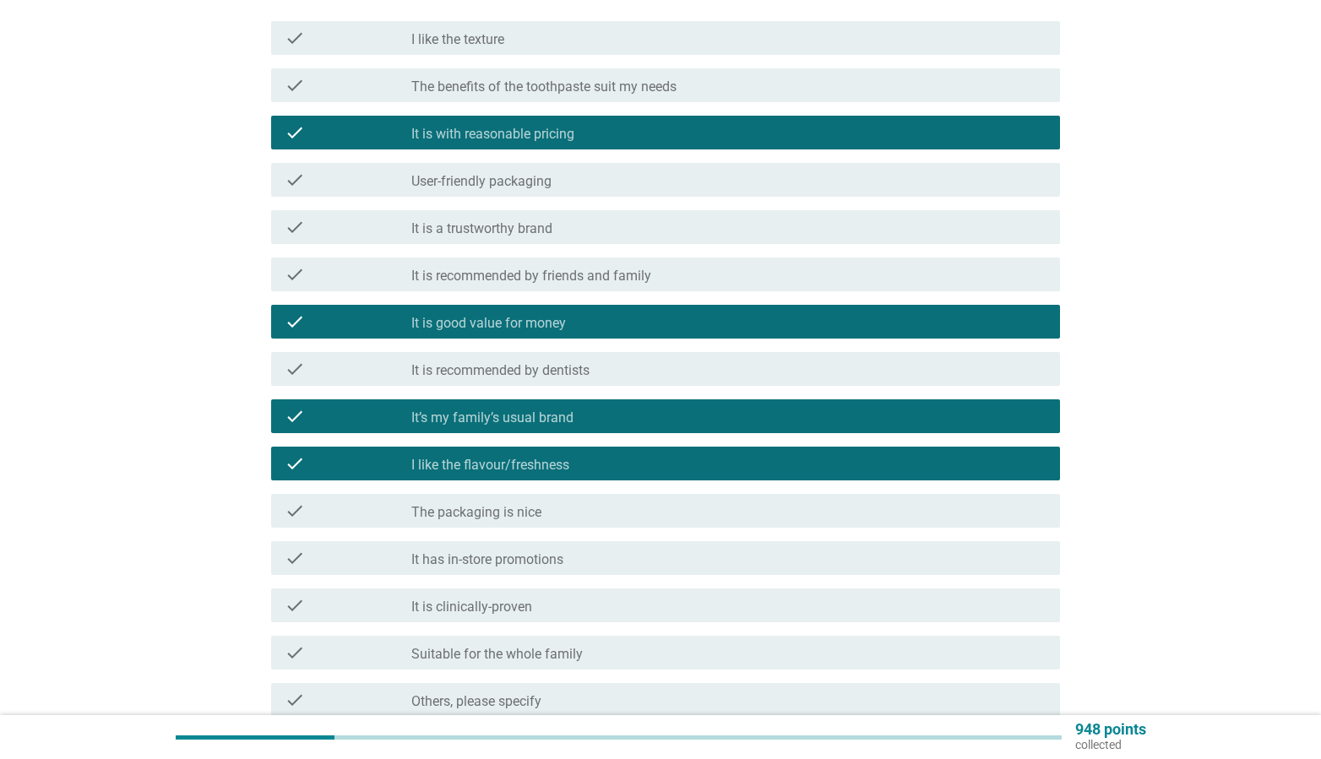
click at [694, 443] on div "check check_box_outline_blank I like the flavour/freshness" at bounding box center [661, 463] width 800 height 47
click at [742, 460] on div "check_box_outline_blank I like the flavour/freshness" at bounding box center [728, 464] width 635 height 20
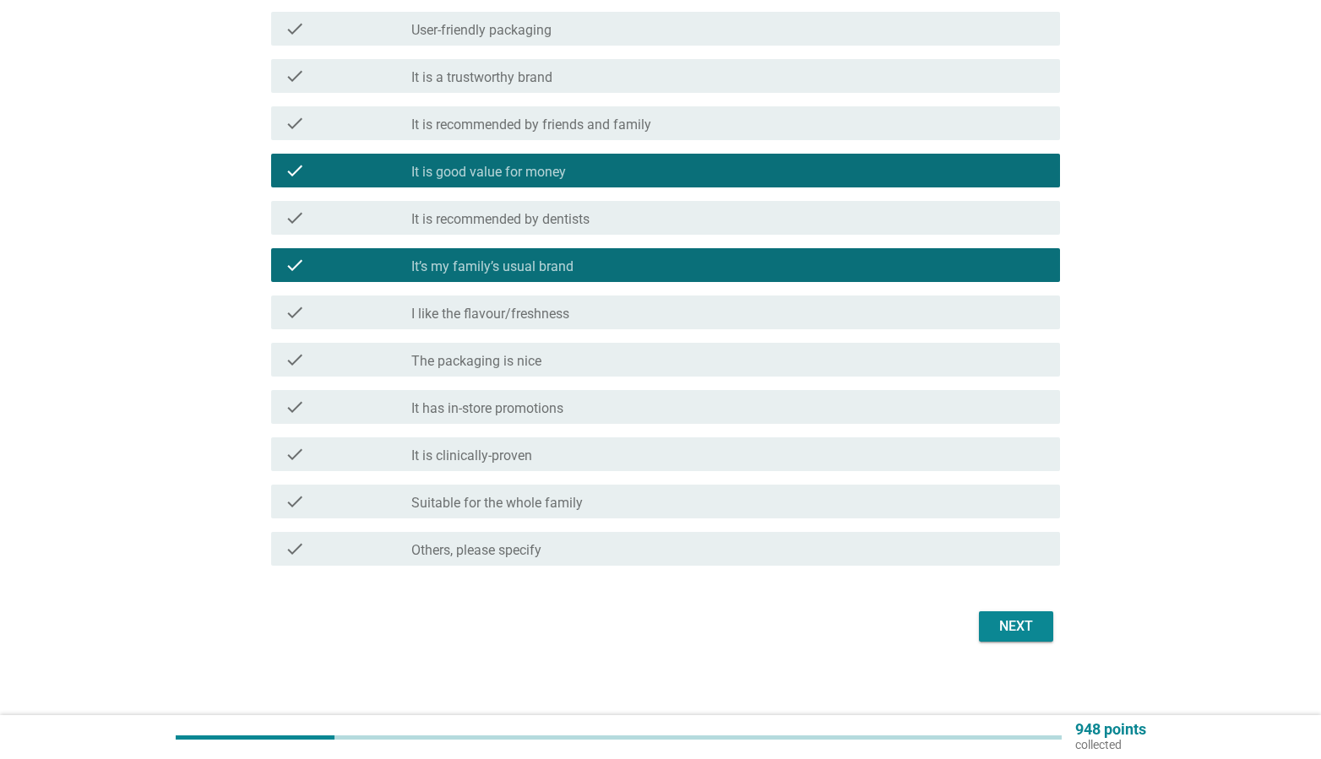
scroll to position [370, 0]
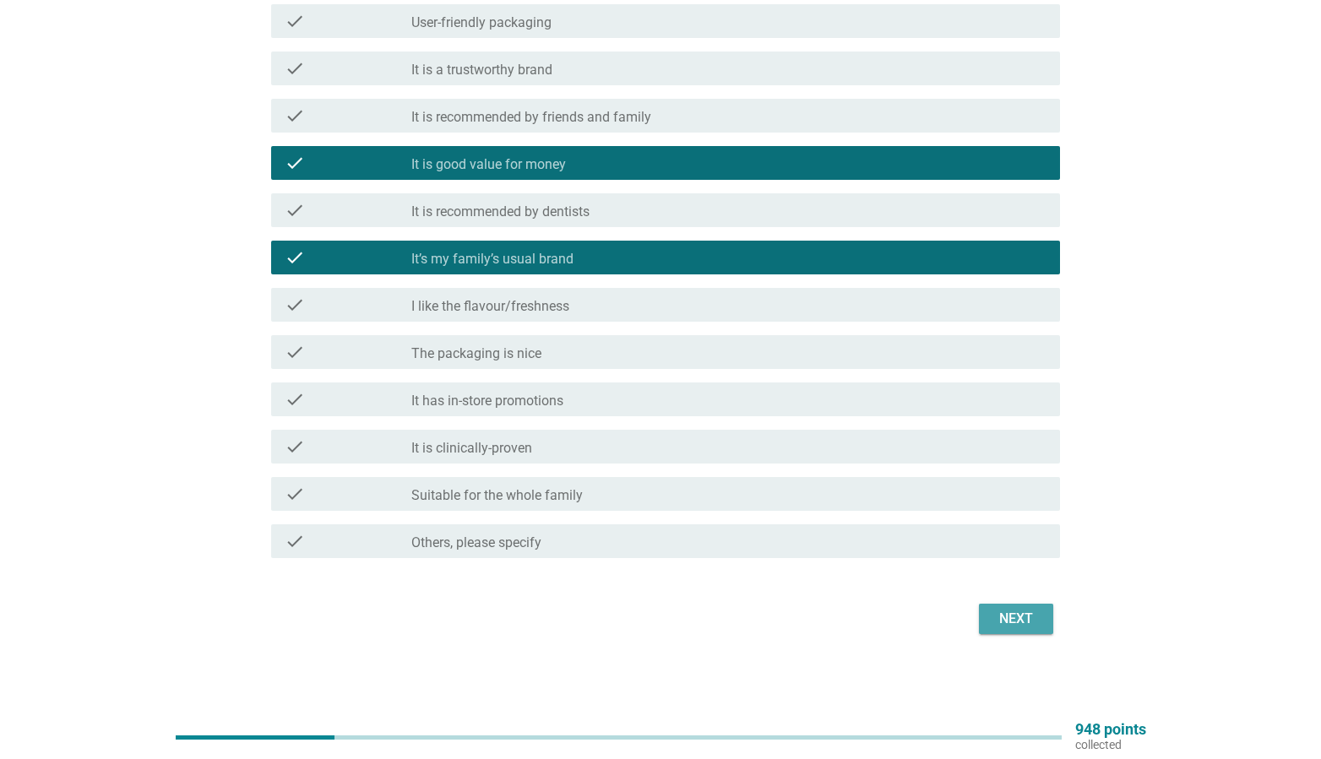
click at [1008, 611] on div "Next" at bounding box center [1015, 619] width 47 height 20
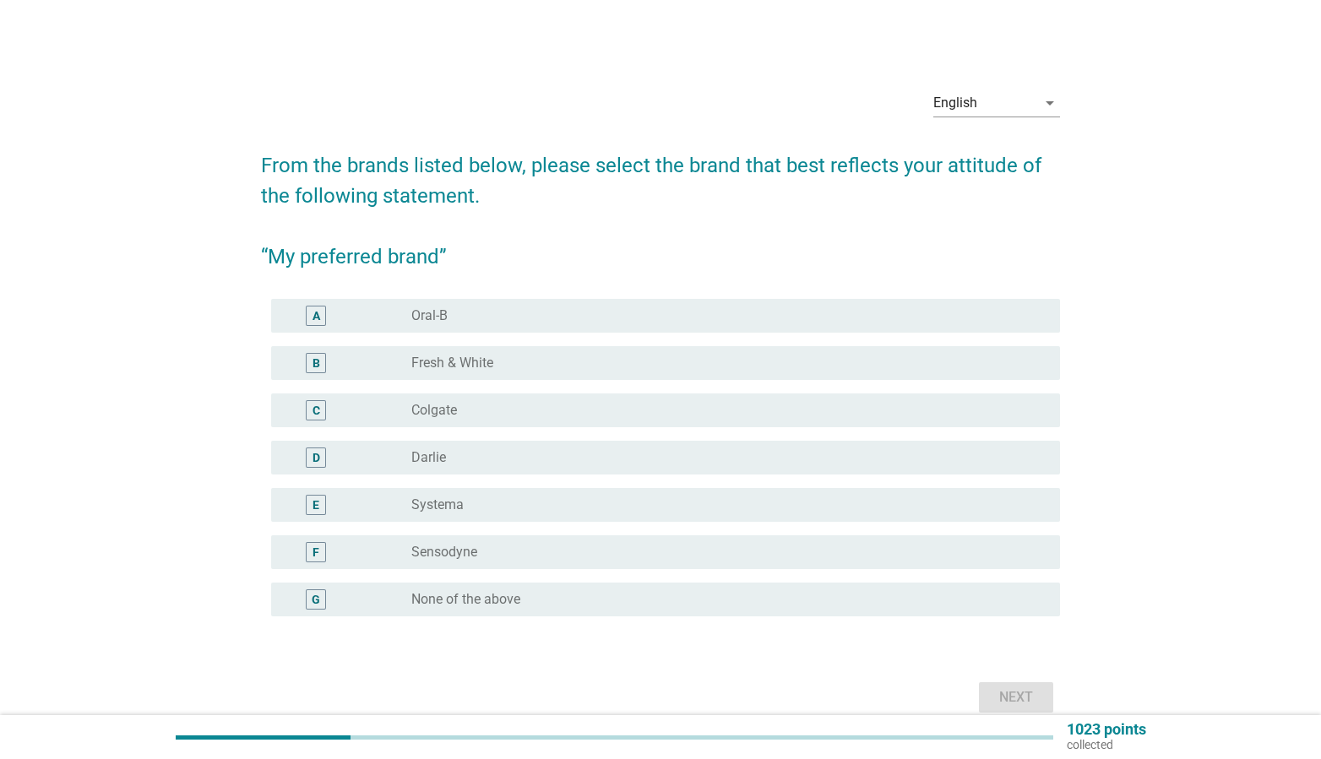
click at [507, 414] on div "radio_button_unchecked Colgate" at bounding box center [722, 410] width 622 height 17
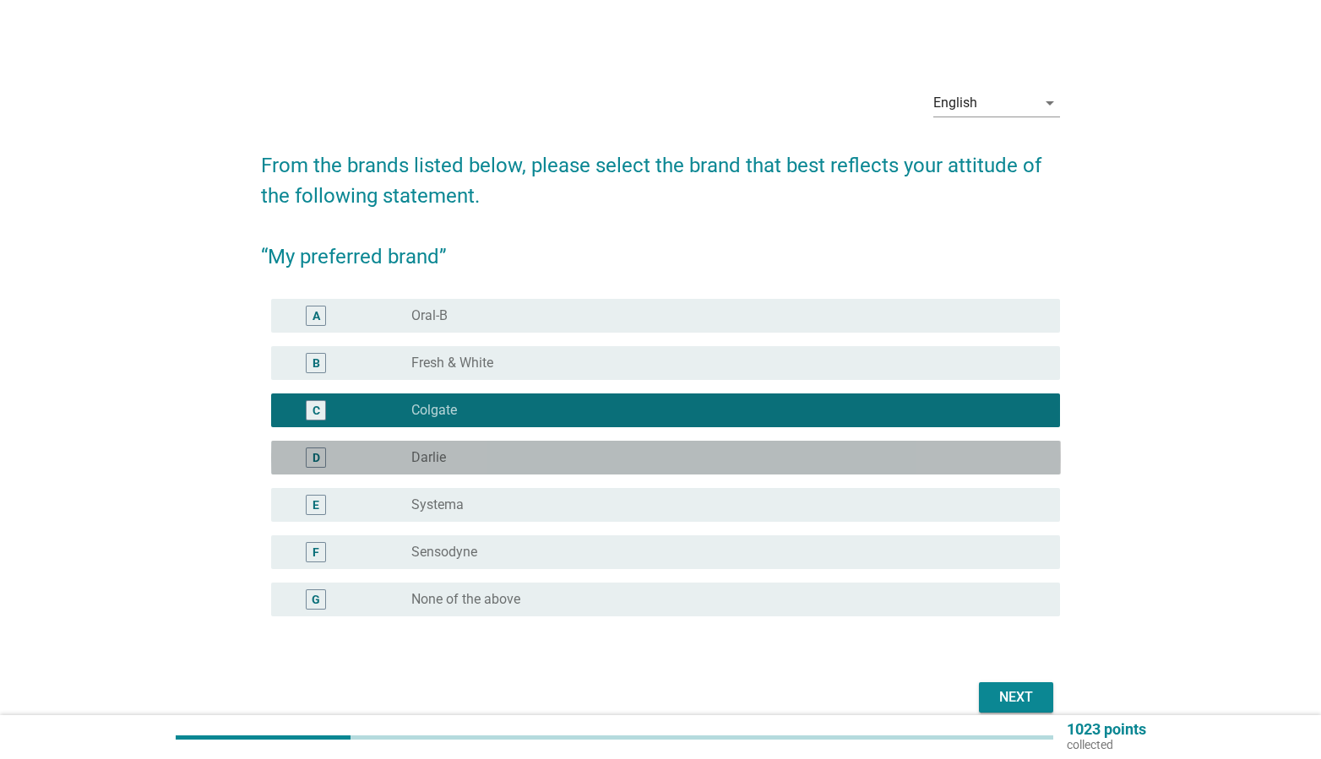
click at [504, 454] on div "radio_button_unchecked [PERSON_NAME]" at bounding box center [722, 457] width 622 height 17
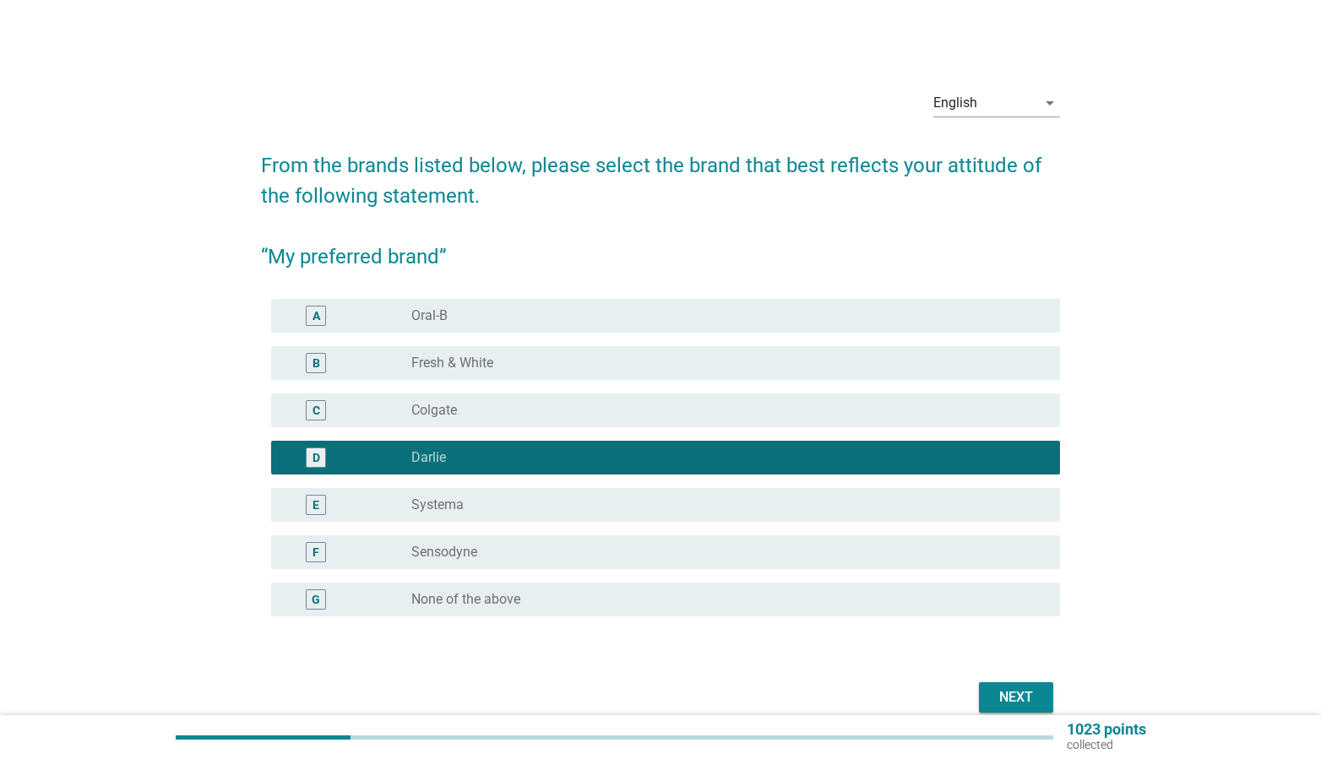
click at [661, 411] on div "radio_button_unchecked Colgate" at bounding box center [722, 410] width 622 height 17
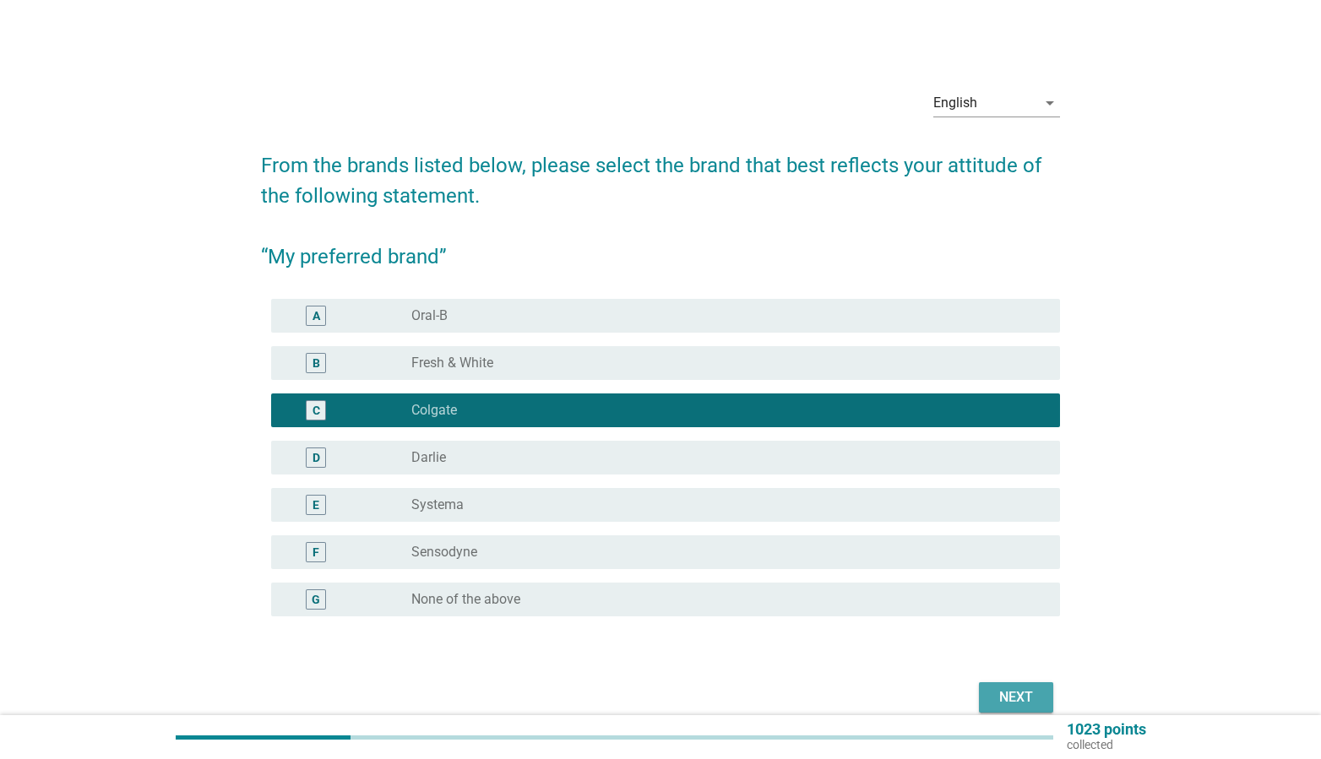
click at [989, 702] on button "Next" at bounding box center [1016, 697] width 74 height 30
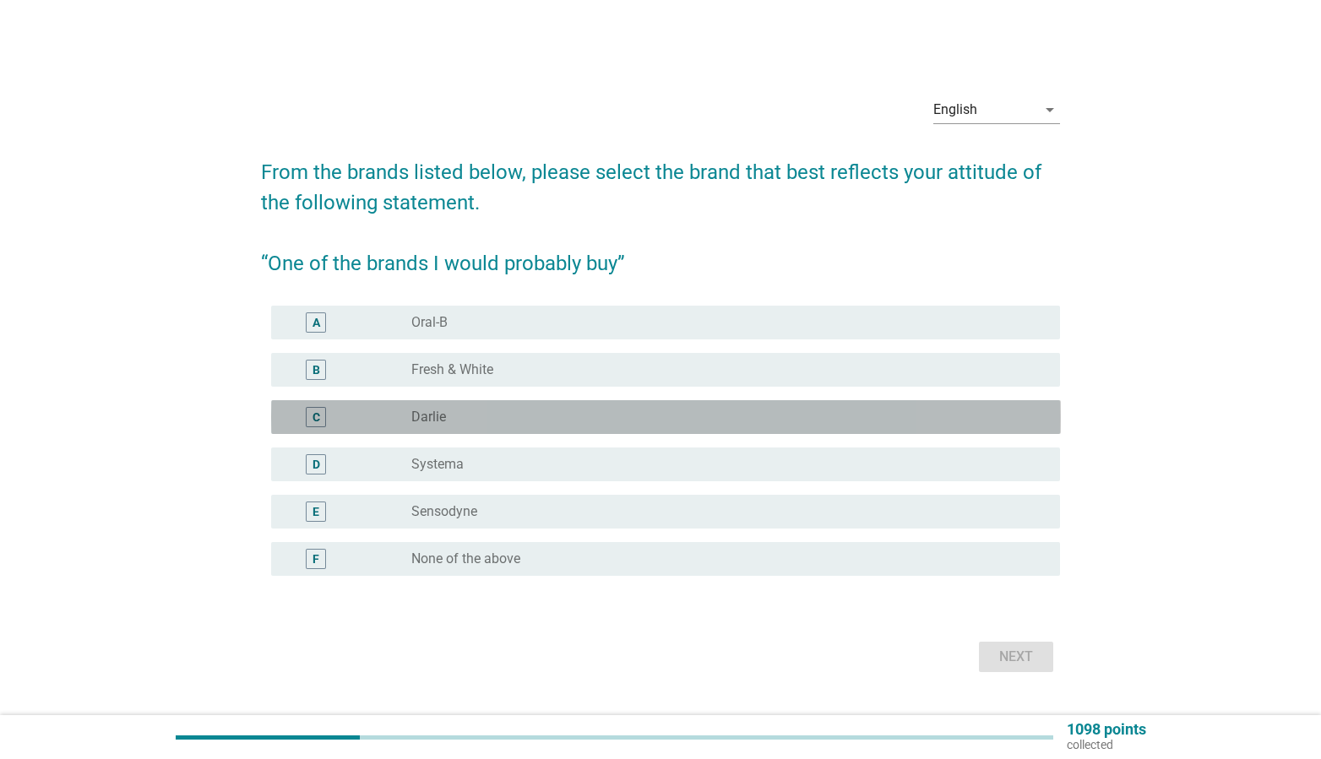
click at [605, 418] on div "radio_button_unchecked [PERSON_NAME]" at bounding box center [722, 417] width 622 height 17
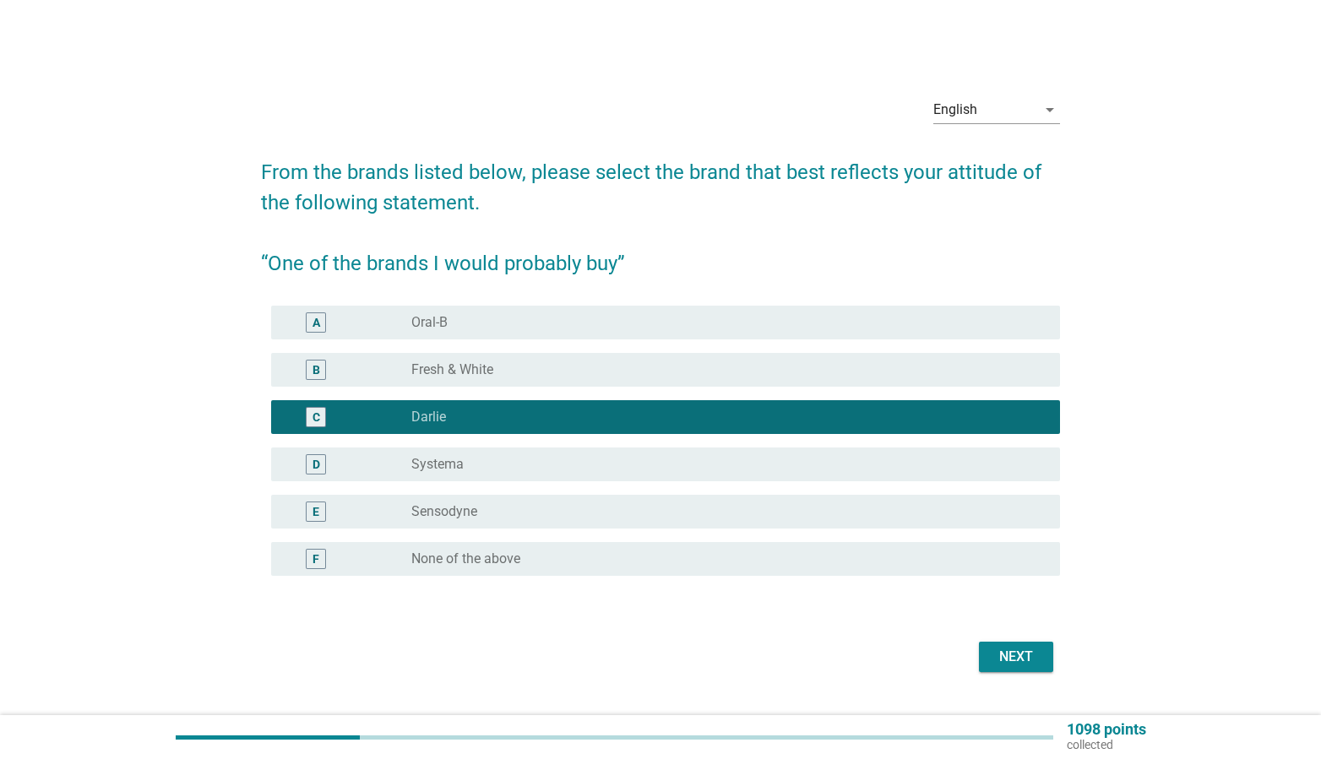
click at [1030, 679] on div "English arrow_drop_down From the brands listed below, please select the brand t…" at bounding box center [660, 380] width 827 height 622
click at [1025, 661] on div "Next" at bounding box center [1015, 657] width 47 height 20
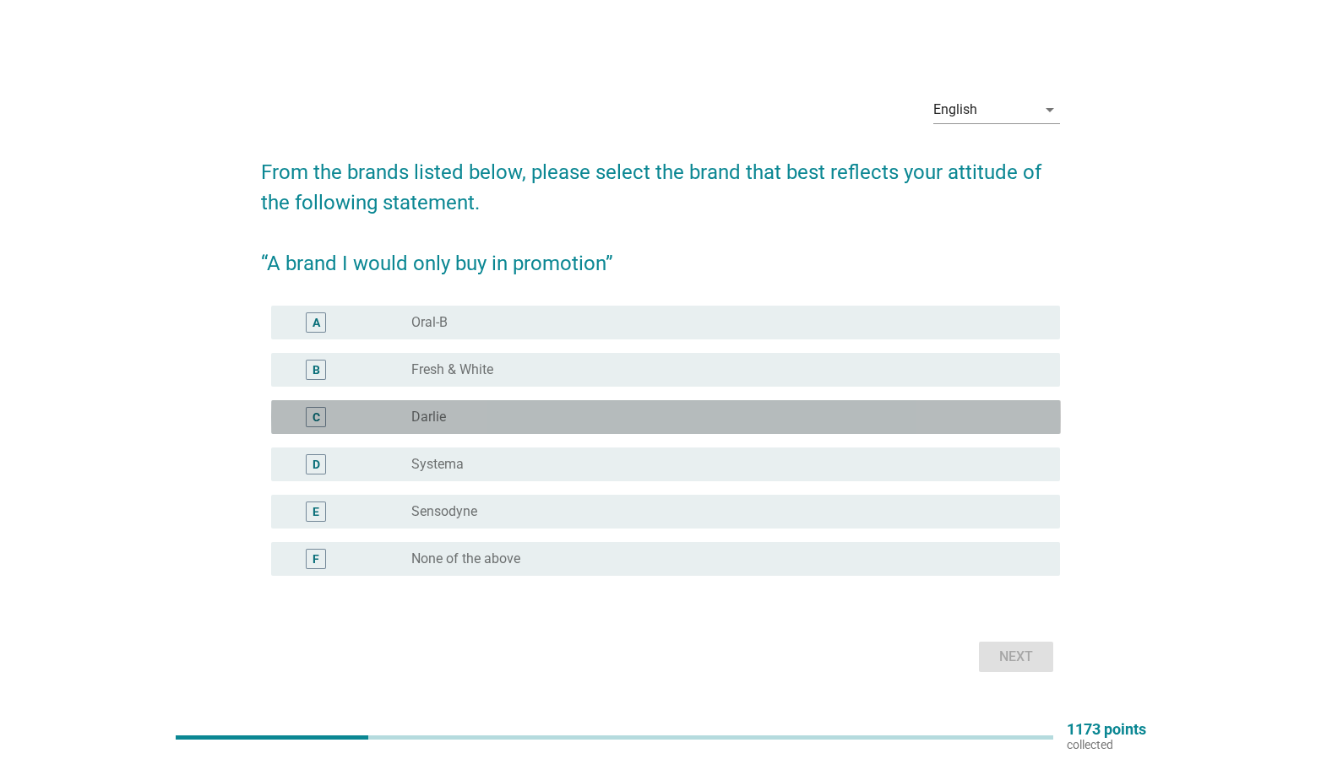
click at [523, 428] on div "C radio_button_unchecked [PERSON_NAME]" at bounding box center [666, 417] width 790 height 34
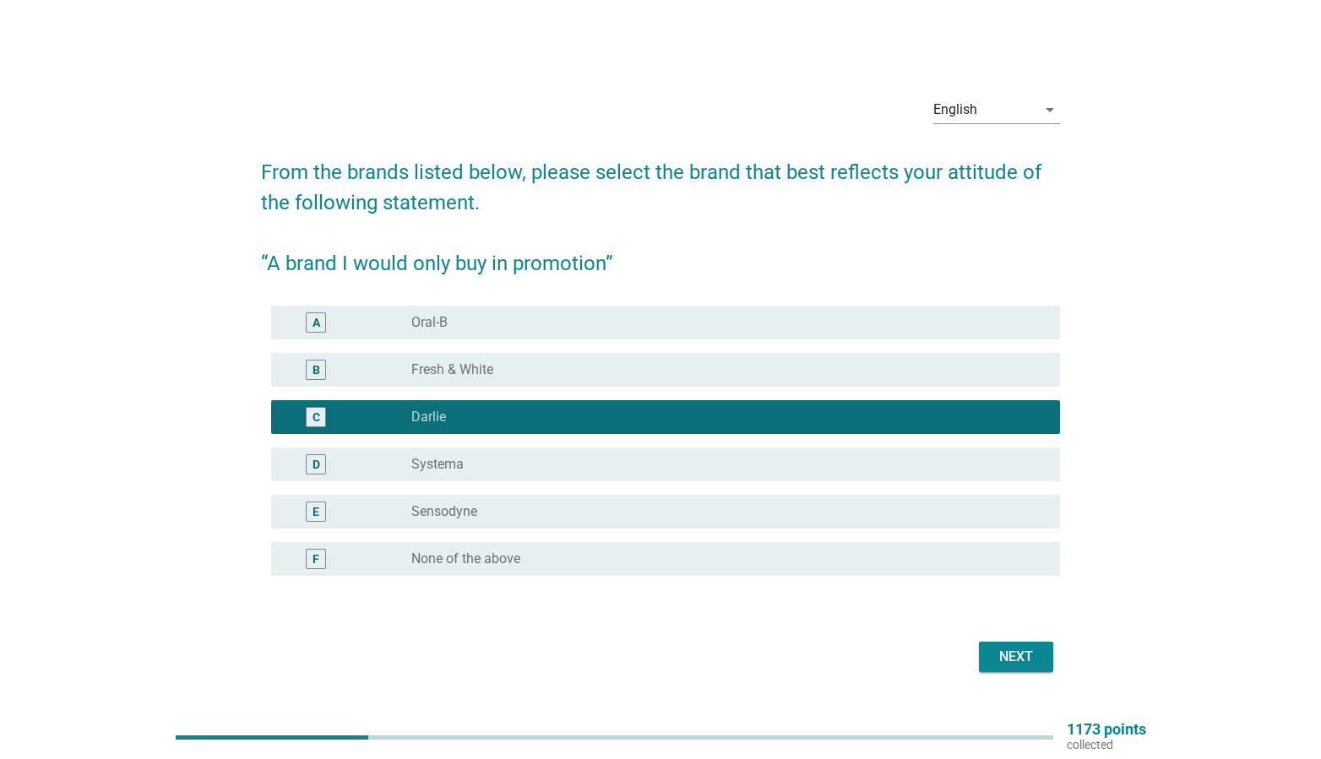
click at [1018, 658] on div "Next" at bounding box center [1015, 657] width 47 height 20
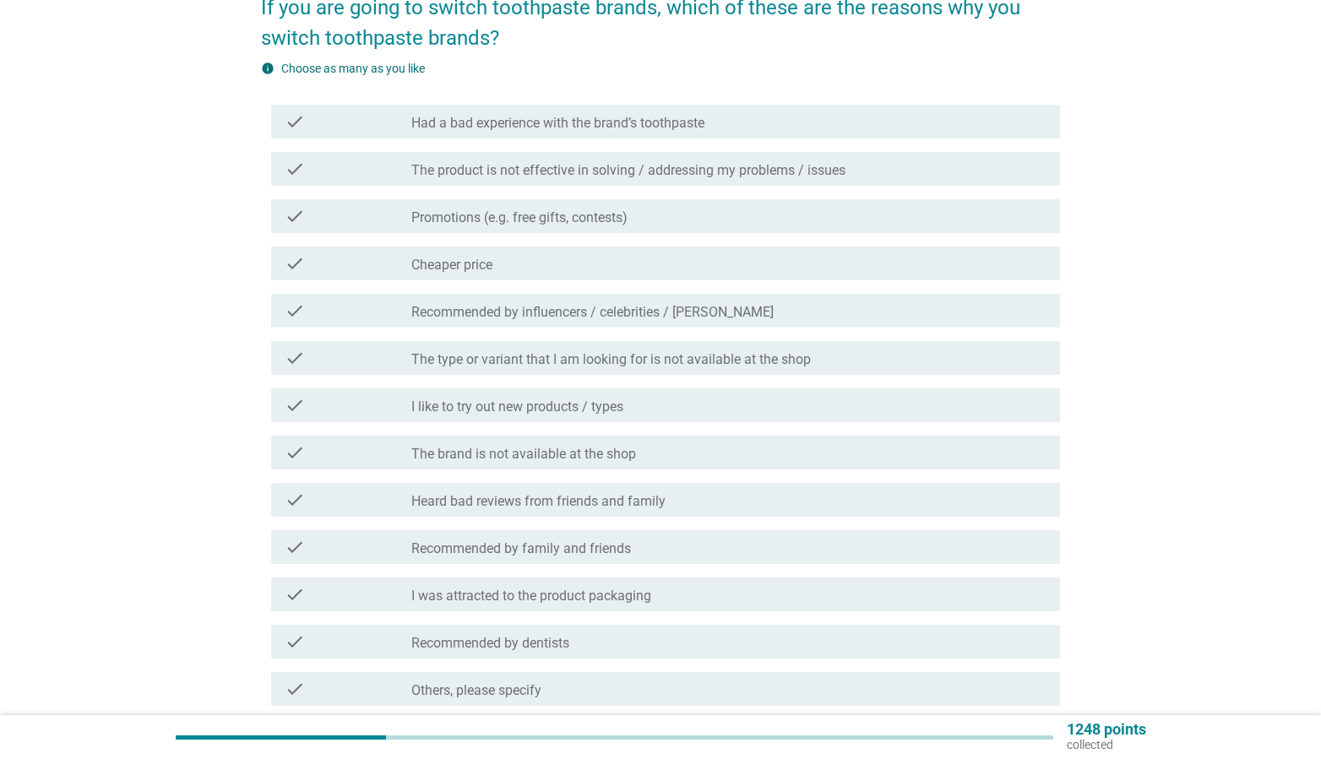
scroll to position [149, 0]
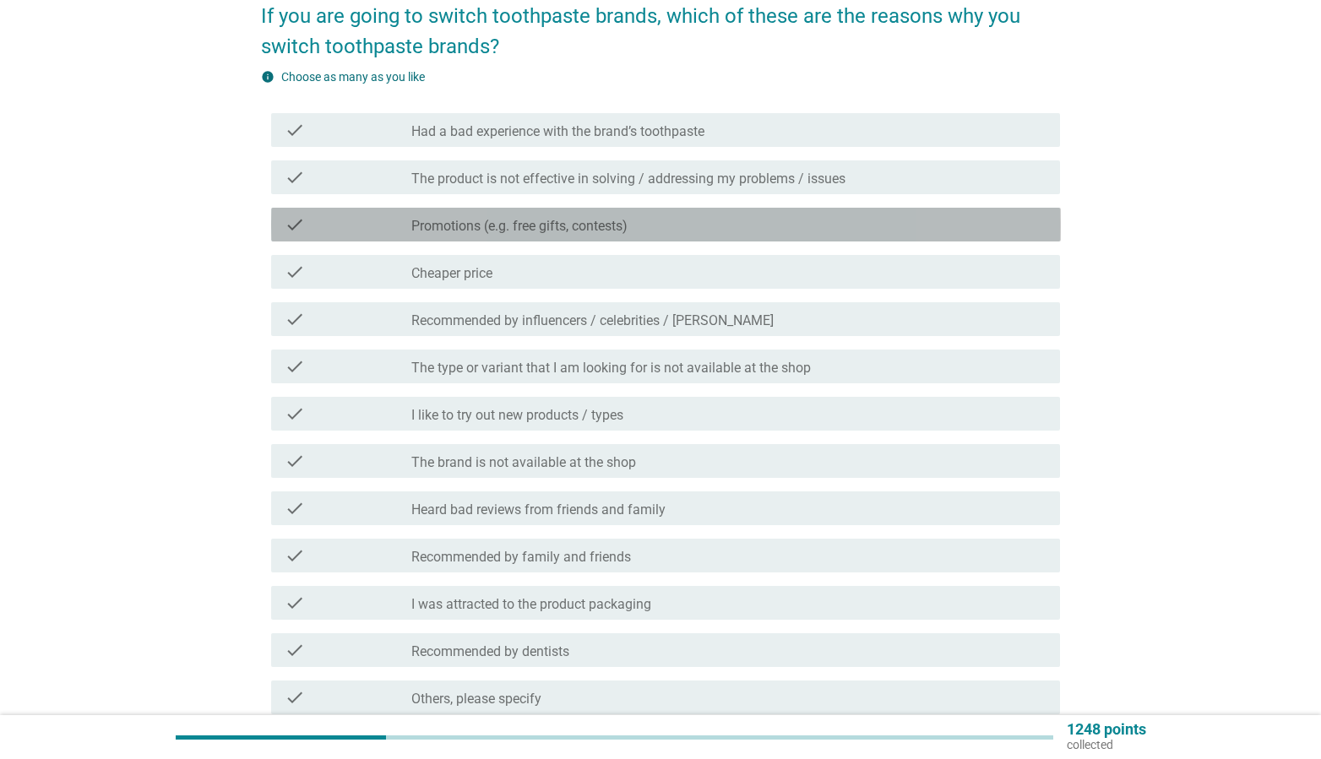
click at [672, 225] on div "check_box_outline_blank Promotions (e.g. free gifts, contests)" at bounding box center [728, 225] width 635 height 20
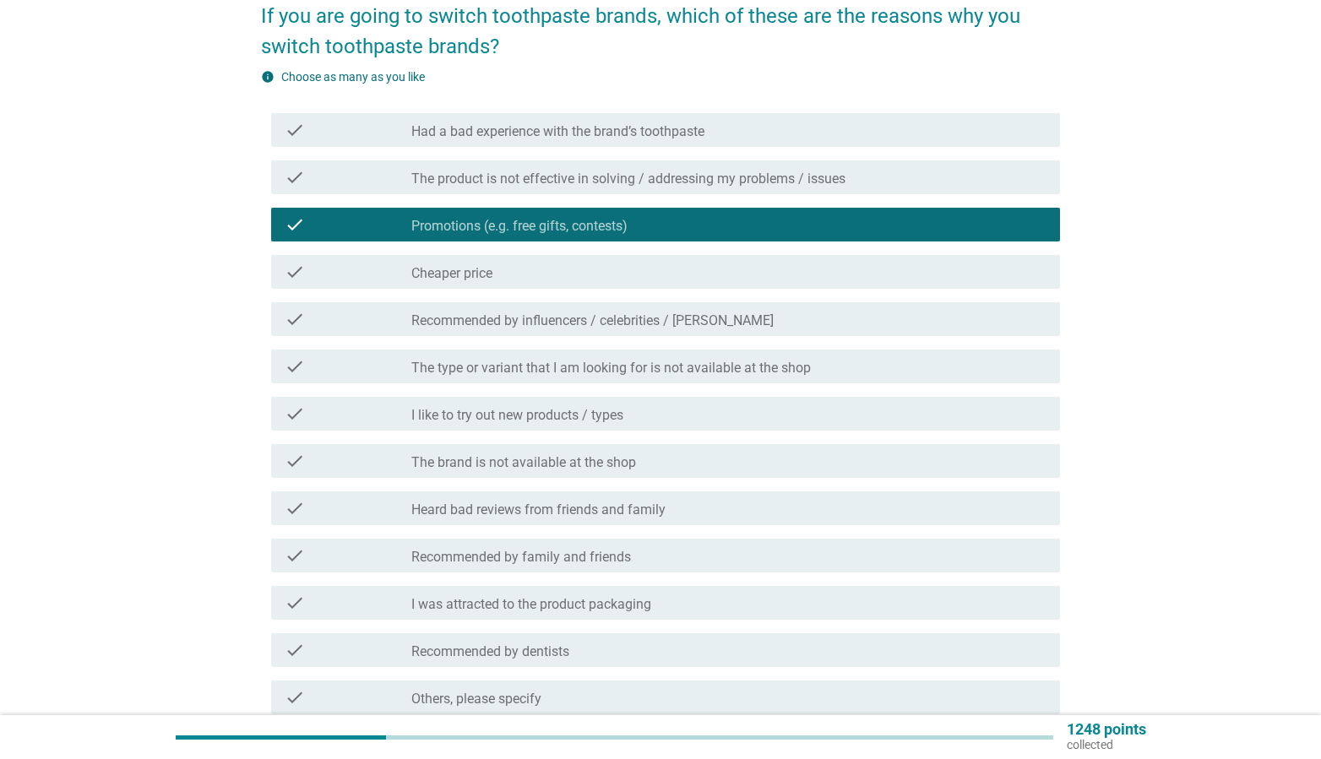
click at [663, 405] on div "check_box_outline_blank I like to try out new products / types" at bounding box center [728, 414] width 635 height 20
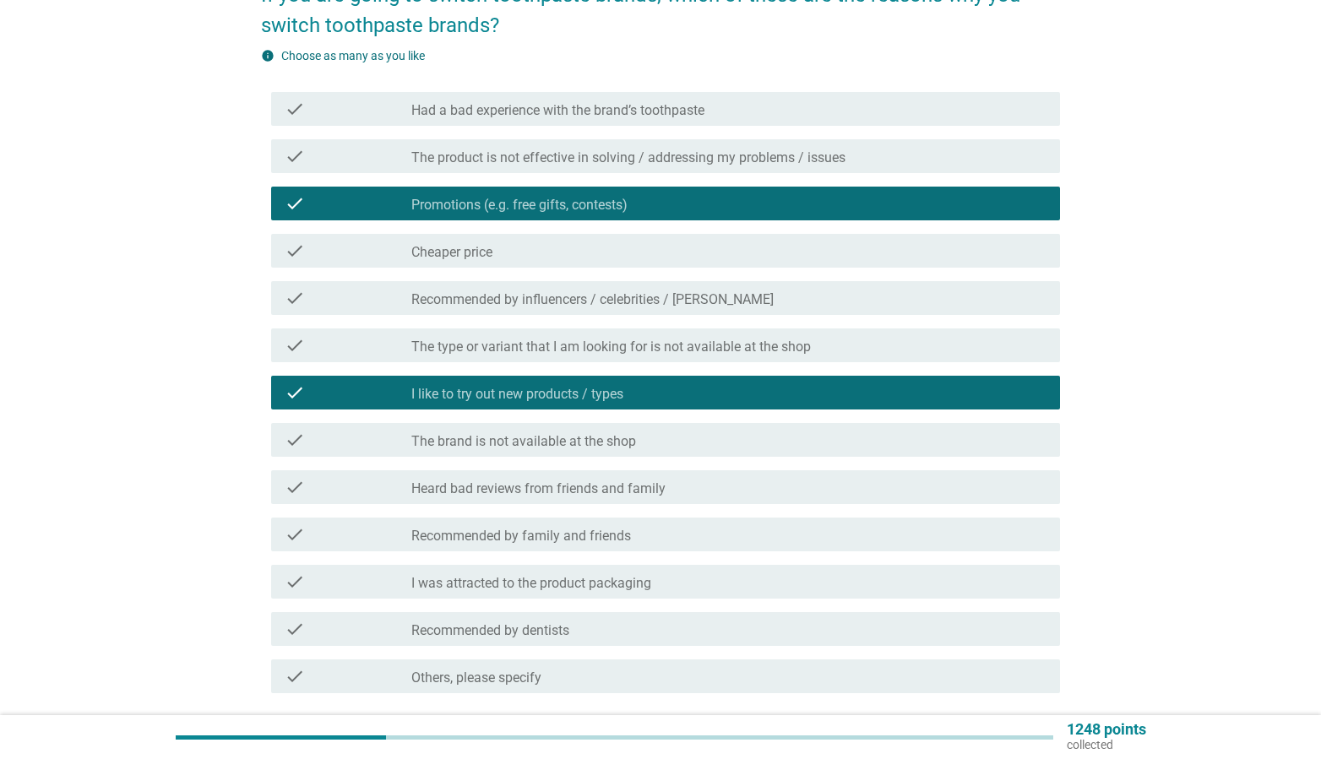
scroll to position [252, 0]
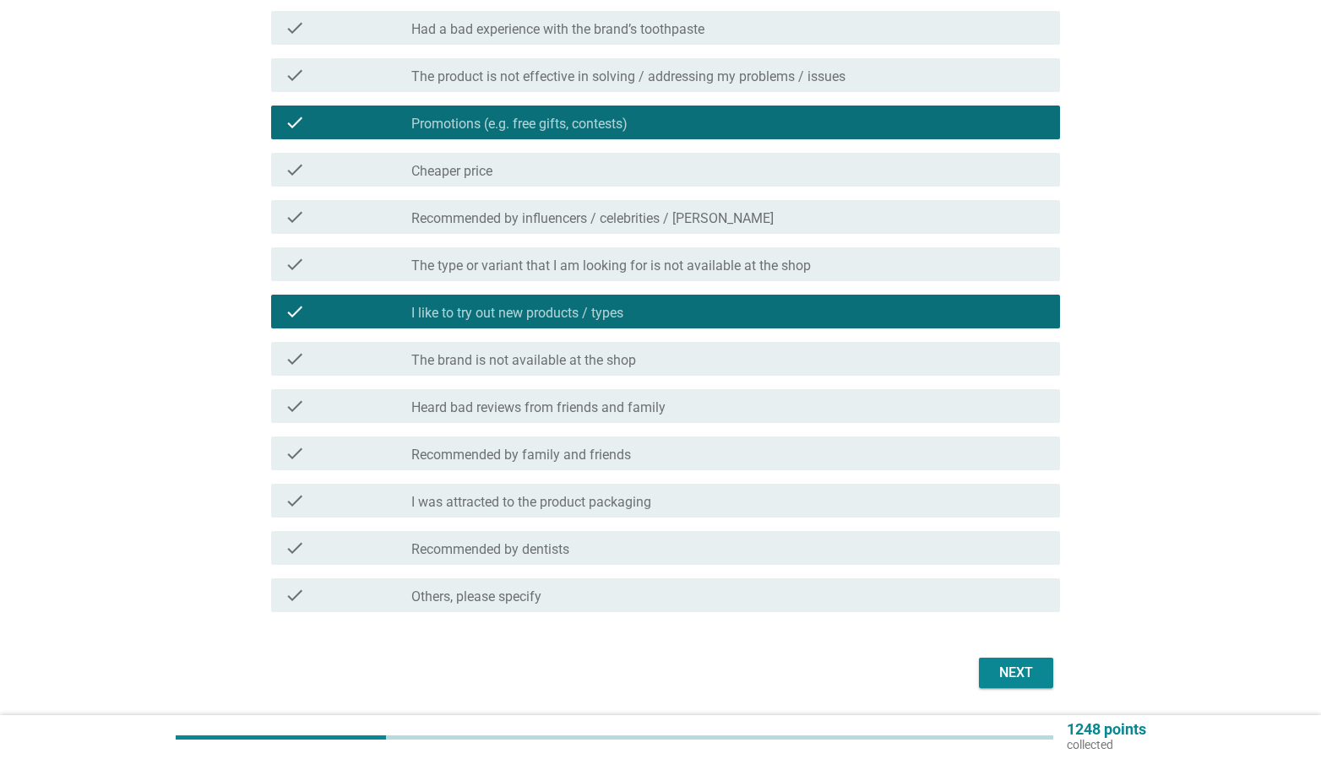
click at [987, 671] on button "Next" at bounding box center [1016, 673] width 74 height 30
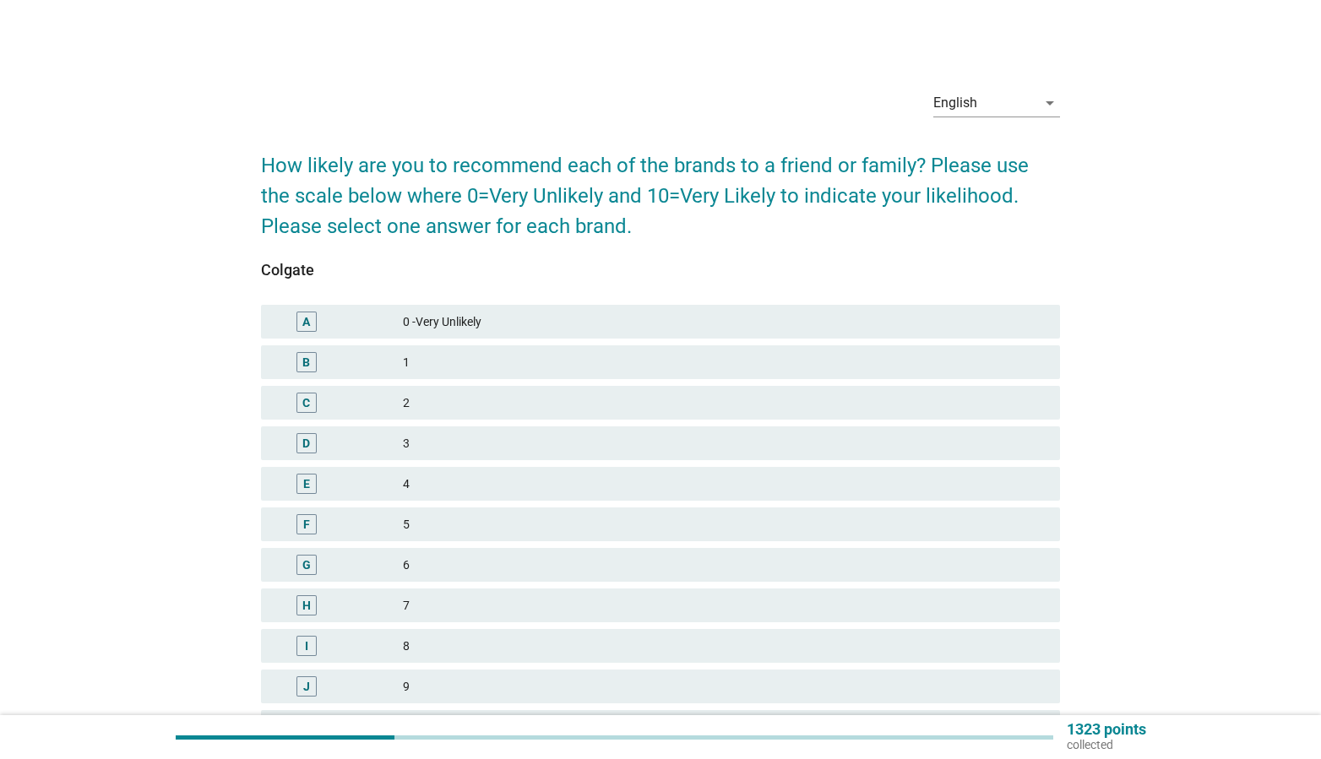
click at [464, 650] on div "8" at bounding box center [725, 646] width 644 height 20
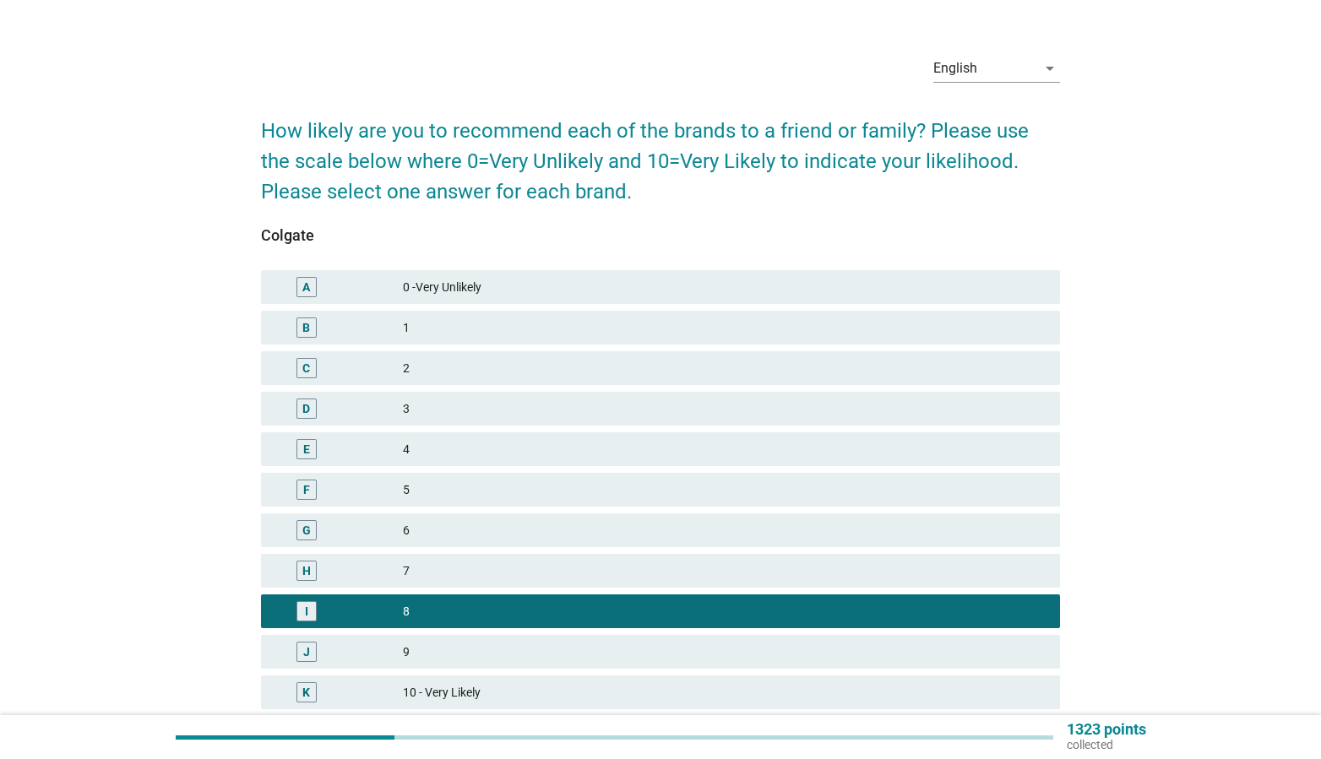
scroll to position [118, 0]
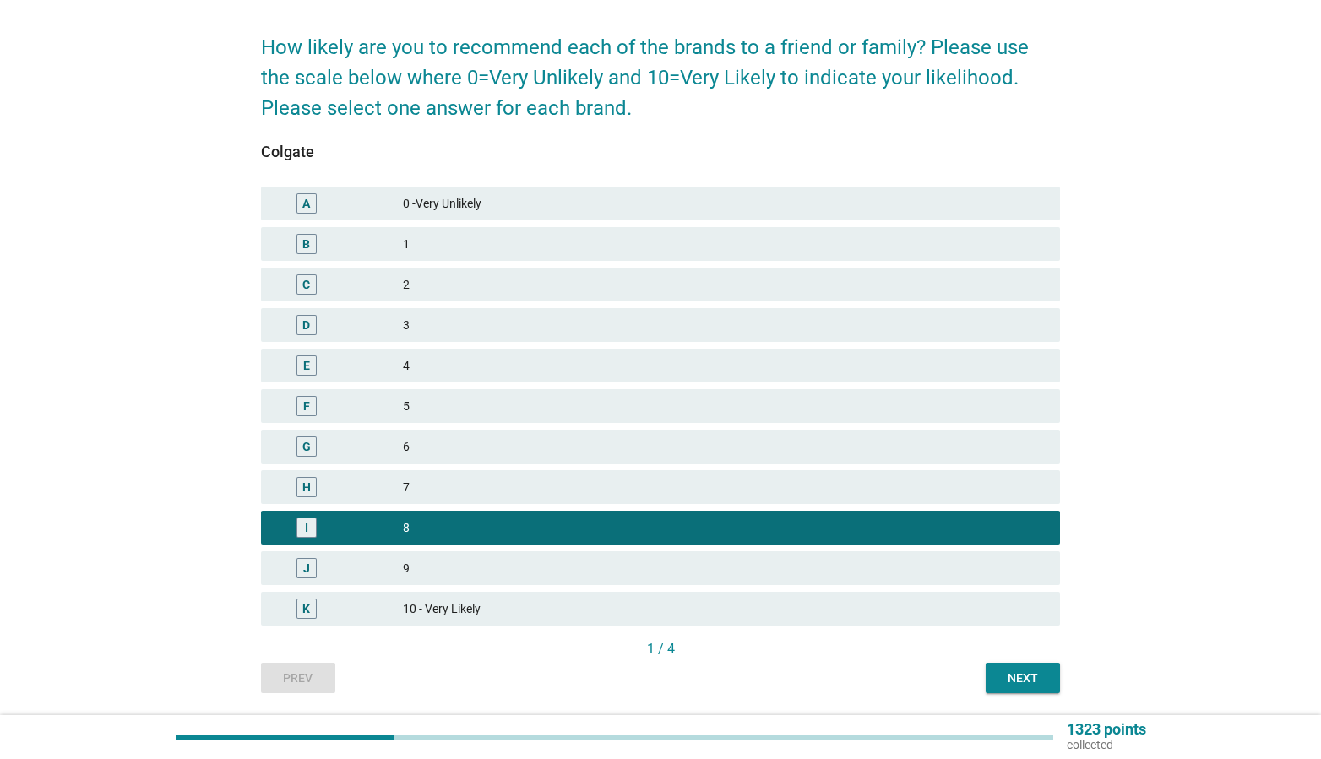
click at [689, 569] on div "9" at bounding box center [725, 568] width 644 height 20
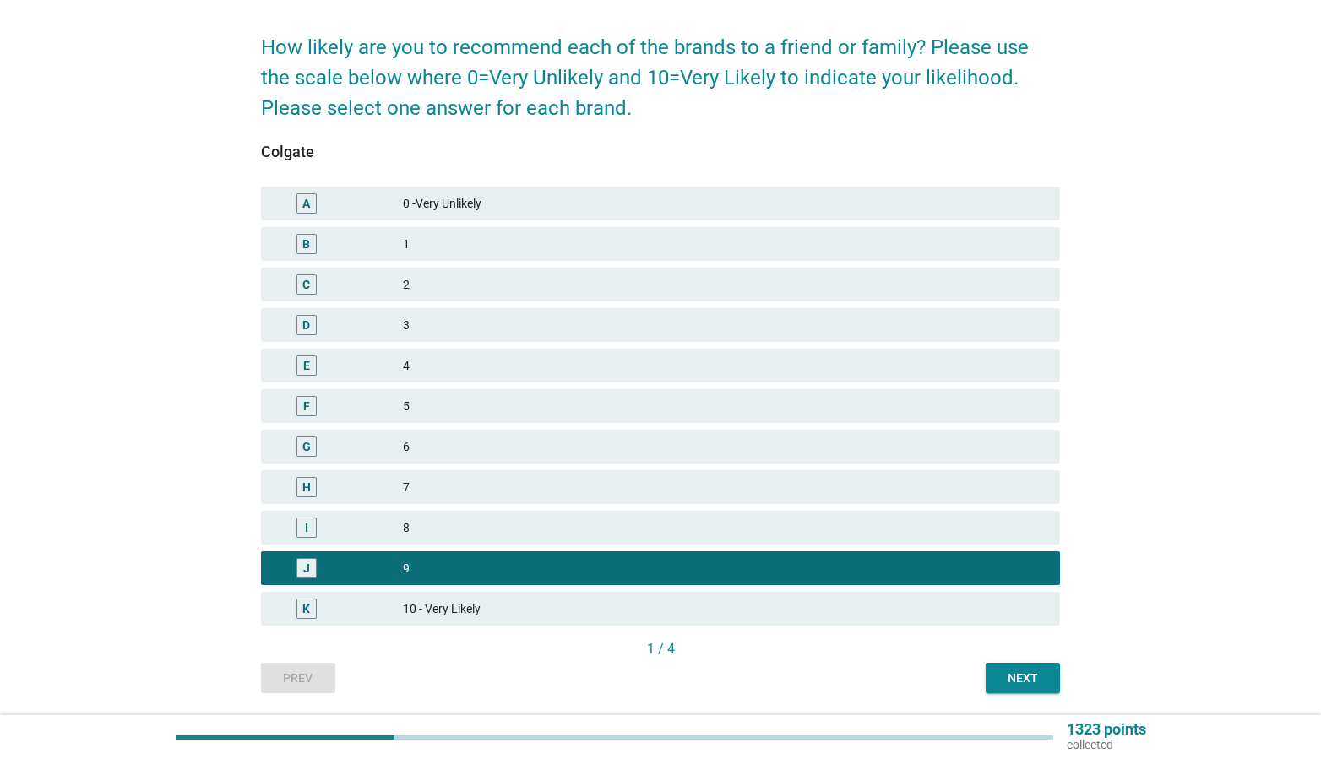
click at [722, 504] on div "H 7" at bounding box center [661, 487] width 807 height 41
drag, startPoint x: 749, startPoint y: 519, endPoint x: 779, endPoint y: 532, distance: 32.5
click at [749, 519] on div "8" at bounding box center [725, 528] width 644 height 20
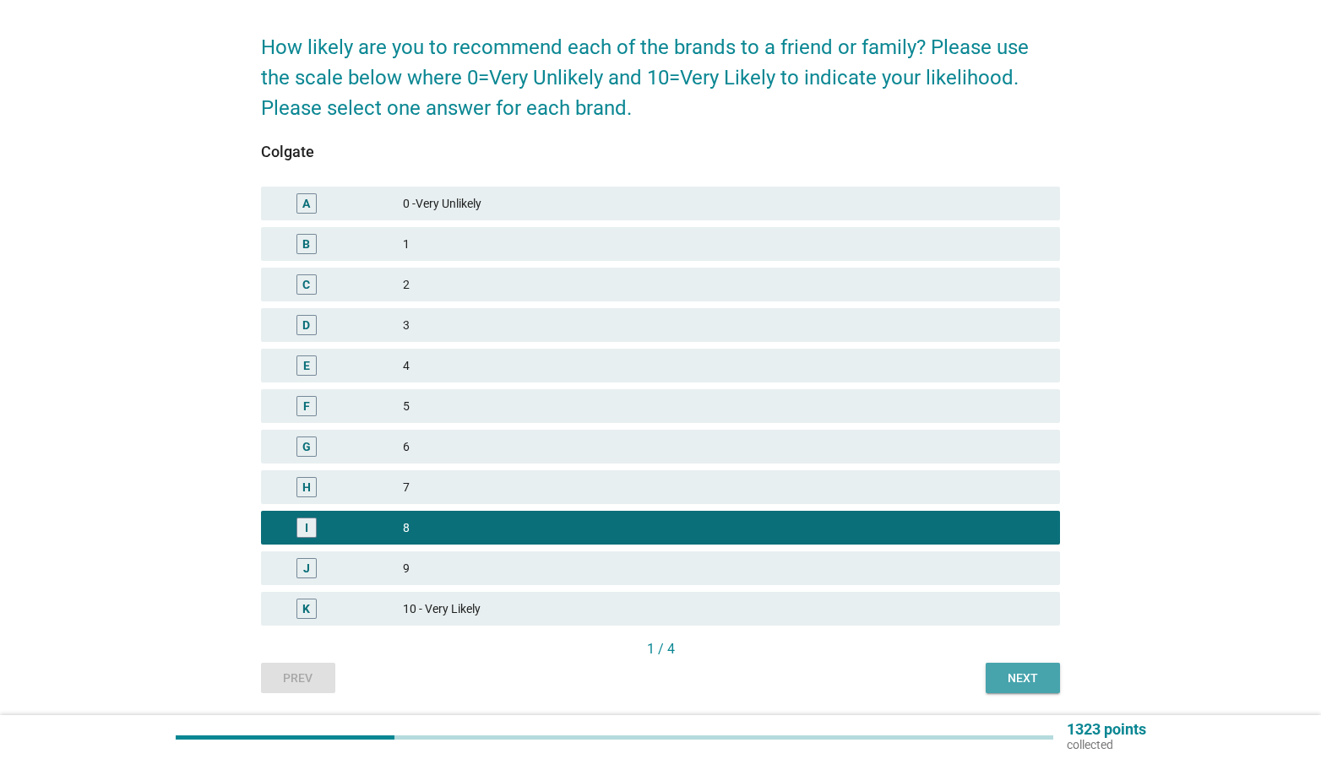
click at [1008, 677] on div "Next" at bounding box center [1022, 679] width 47 height 18
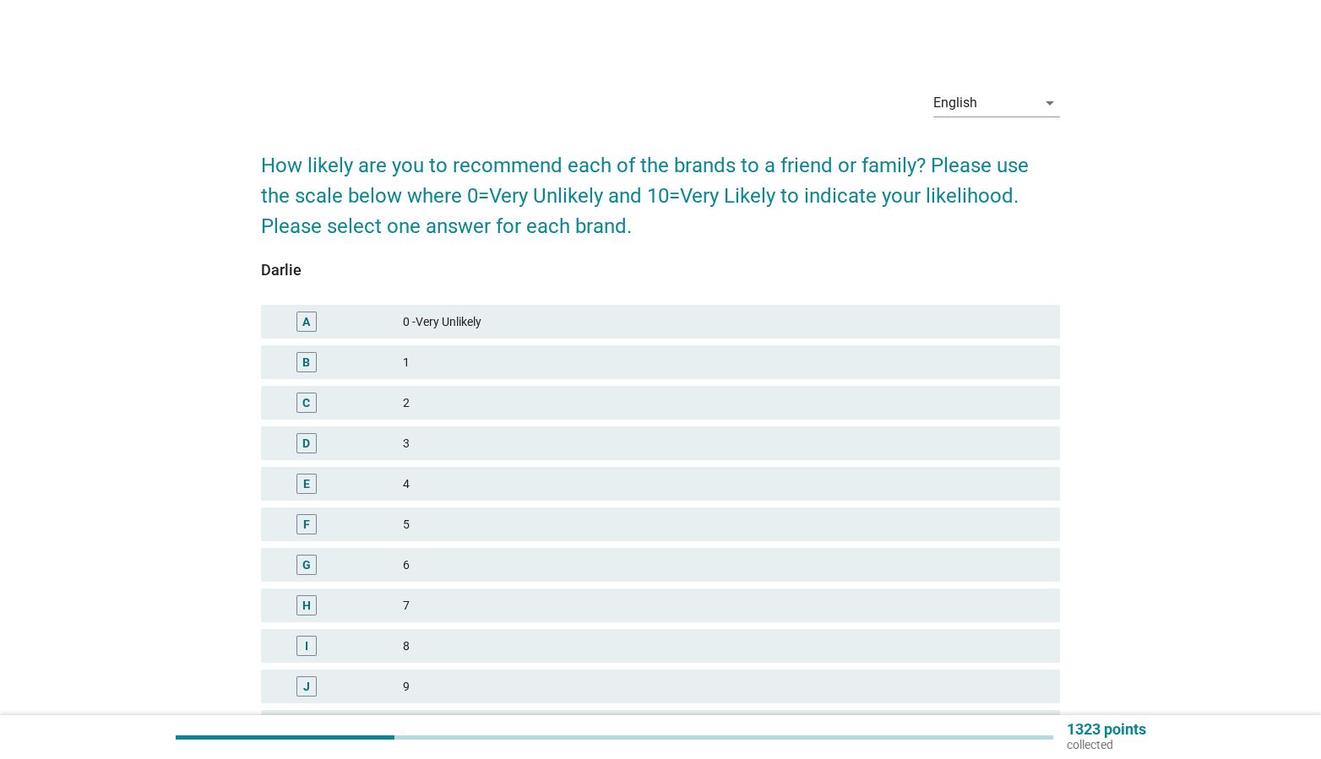
click at [556, 674] on div "J 9" at bounding box center [661, 687] width 800 height 34
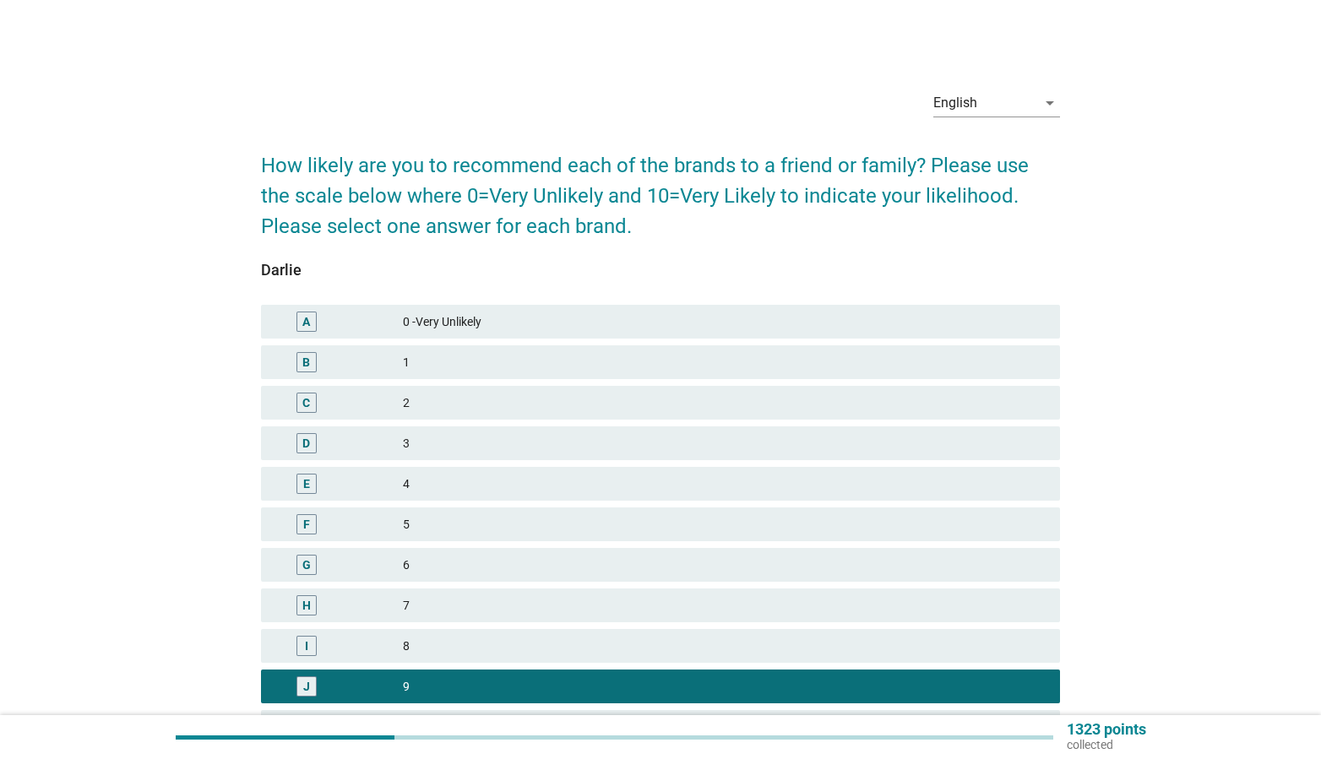
click at [878, 649] on div "8" at bounding box center [725, 646] width 644 height 20
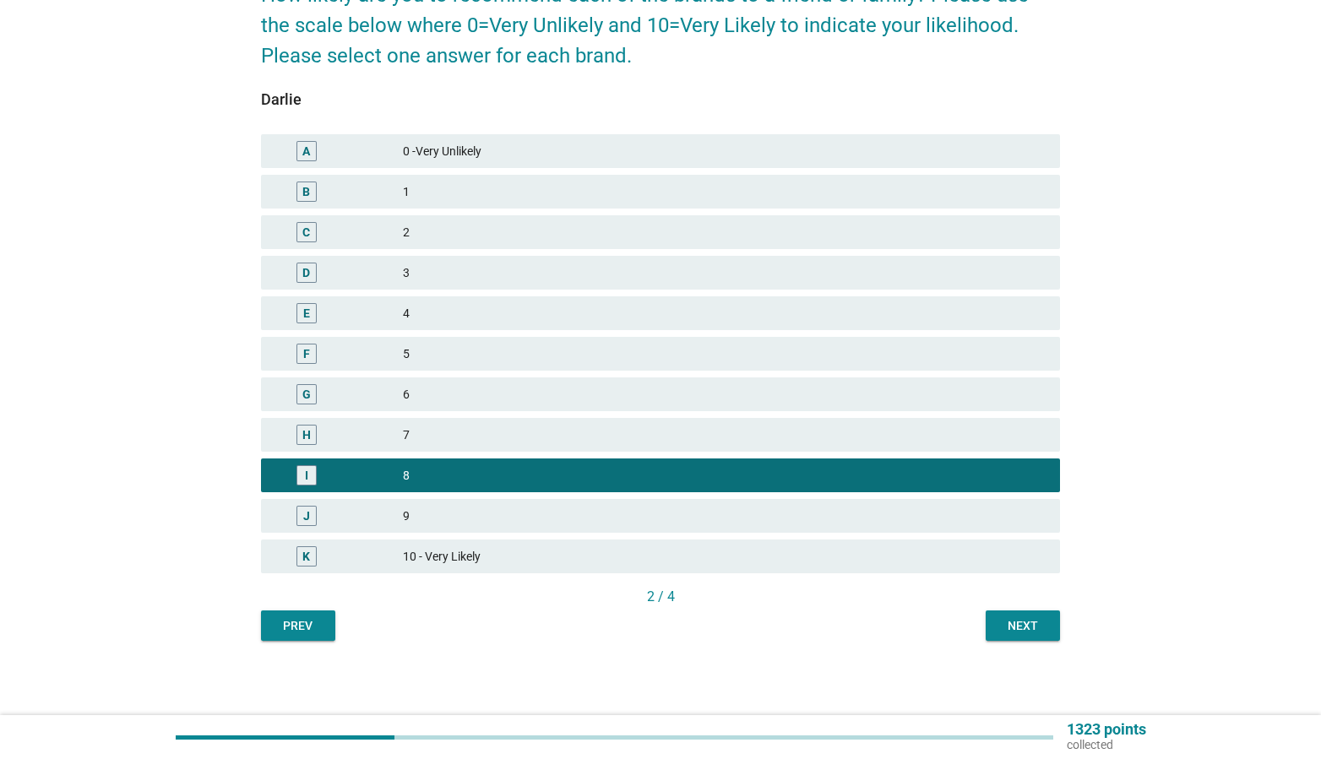
scroll to position [172, 0]
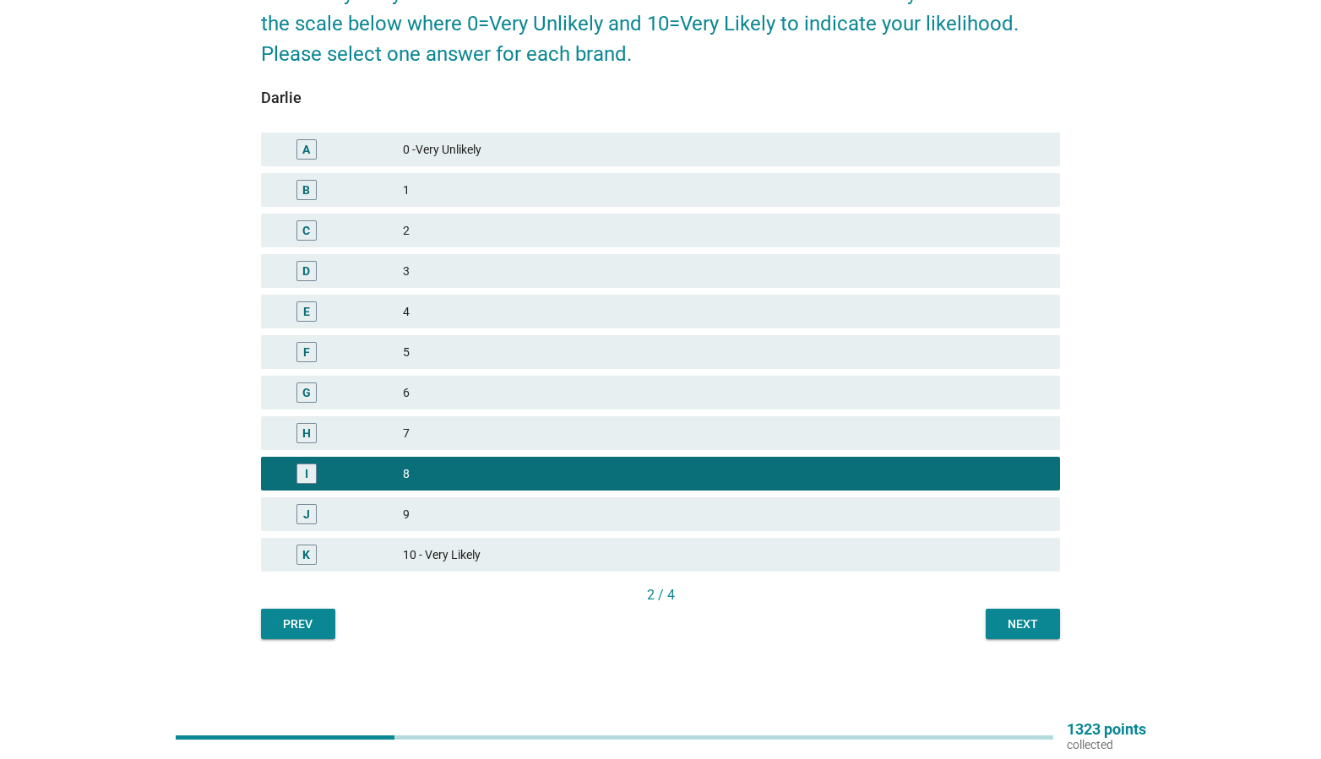
click at [992, 629] on button "Next" at bounding box center [1023, 624] width 74 height 30
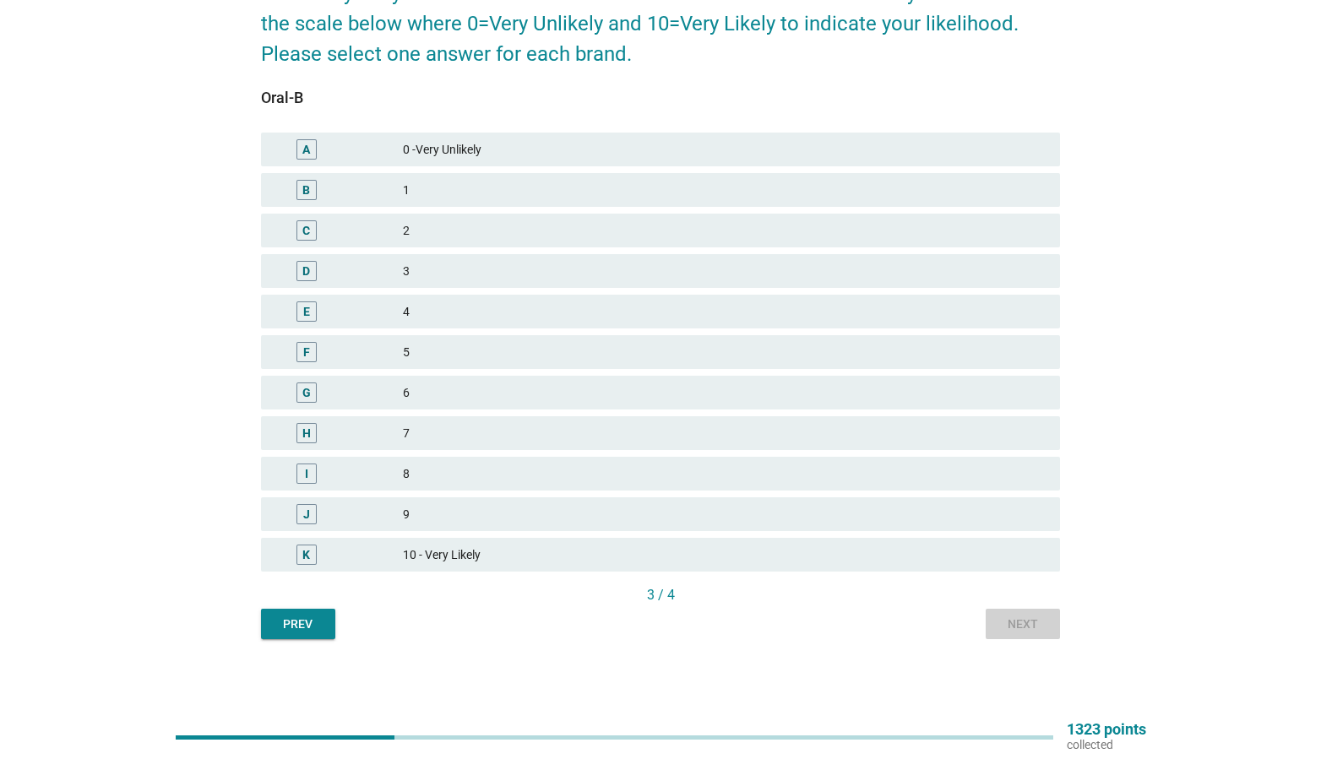
scroll to position [0, 0]
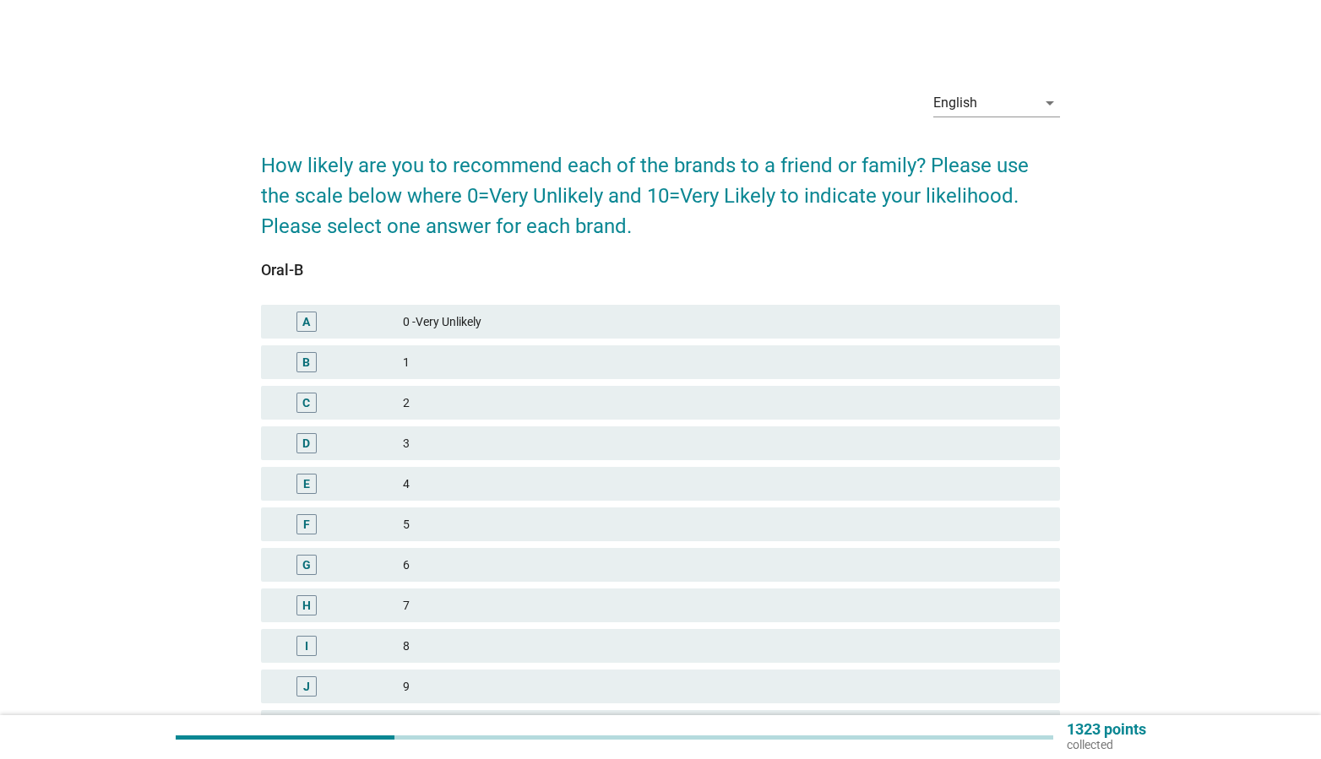
click at [551, 519] on div "5" at bounding box center [725, 524] width 644 height 20
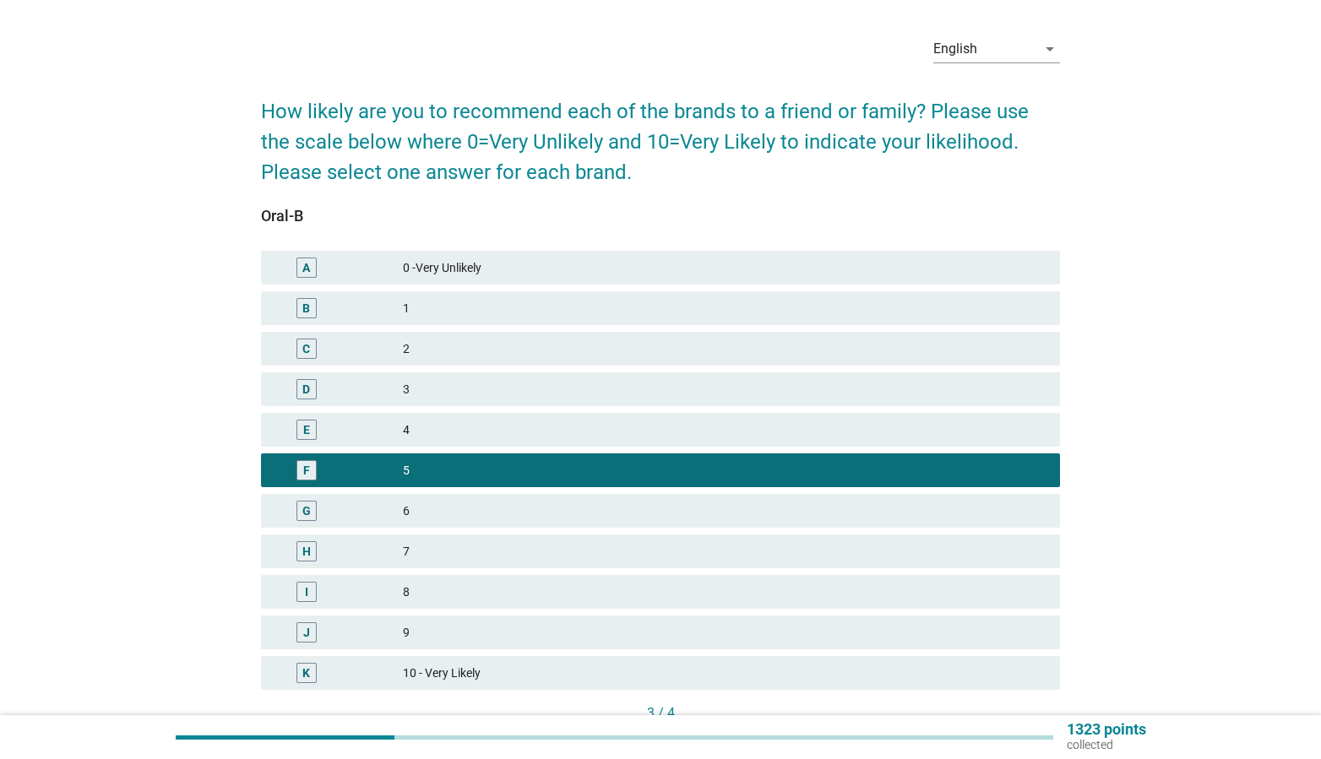
scroll to position [119, 0]
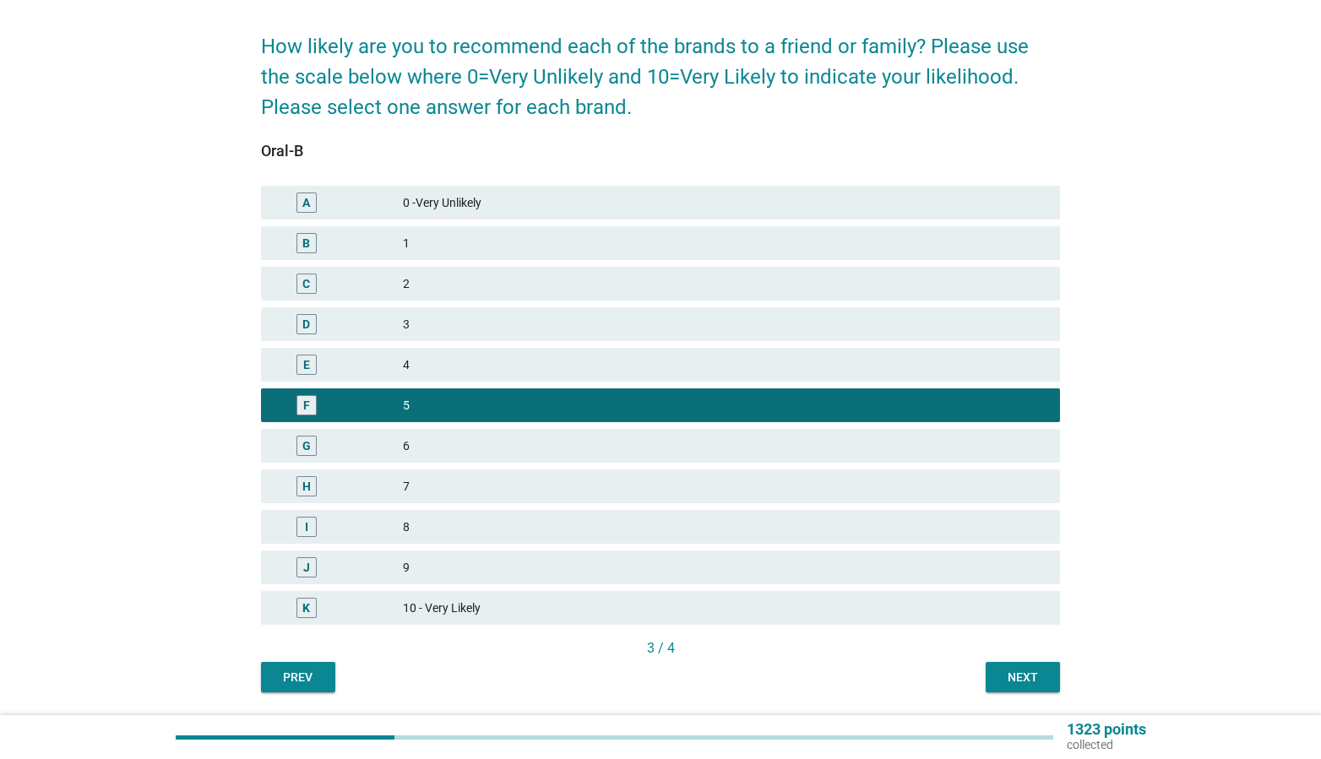
click at [1017, 682] on div "Next" at bounding box center [1022, 678] width 47 height 18
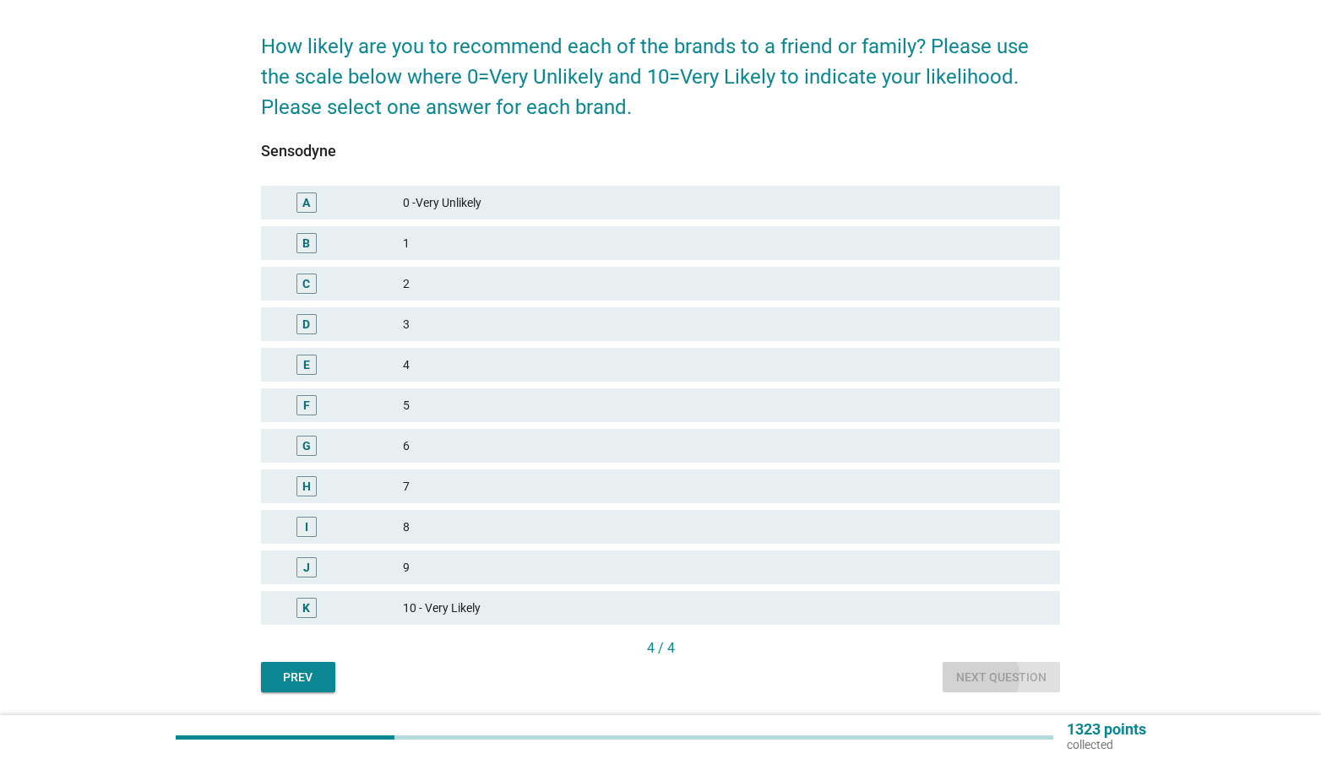
scroll to position [0, 0]
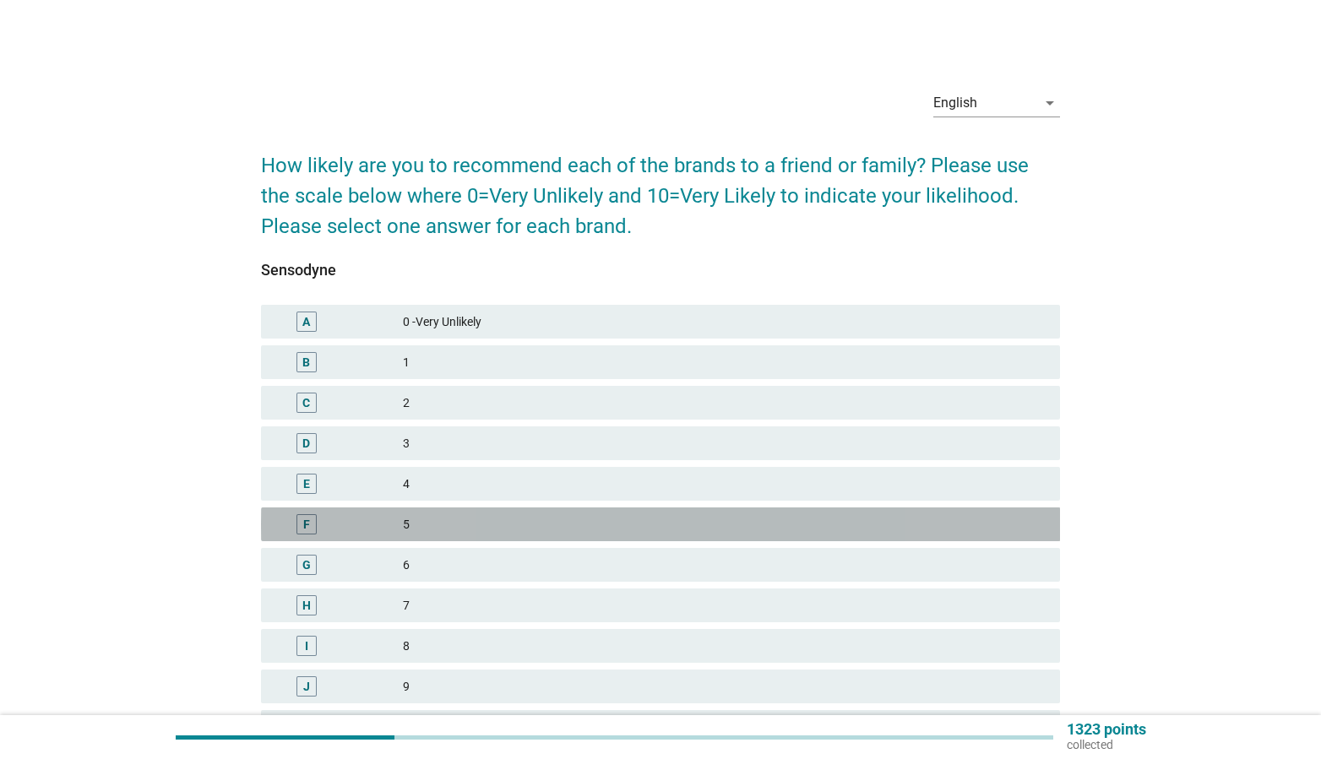
click at [466, 520] on div "5" at bounding box center [725, 524] width 644 height 20
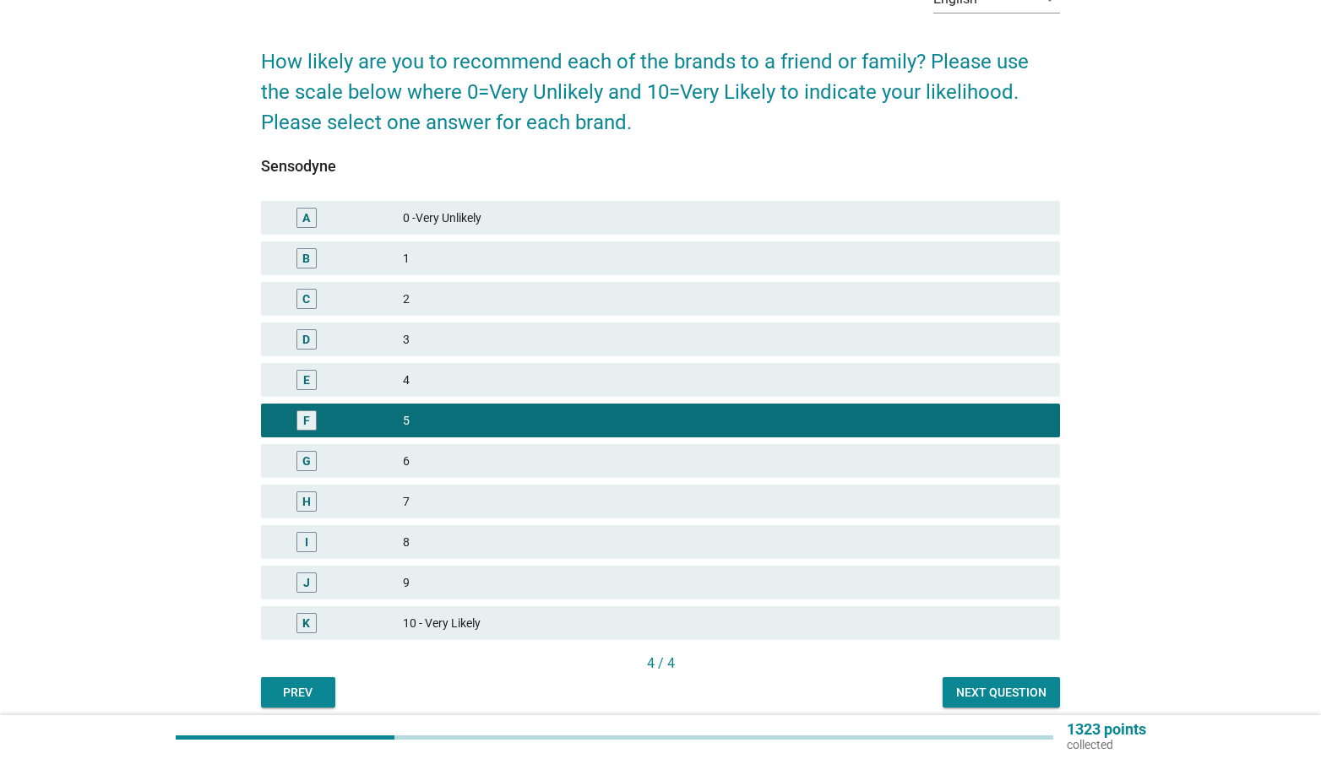
scroll to position [105, 0]
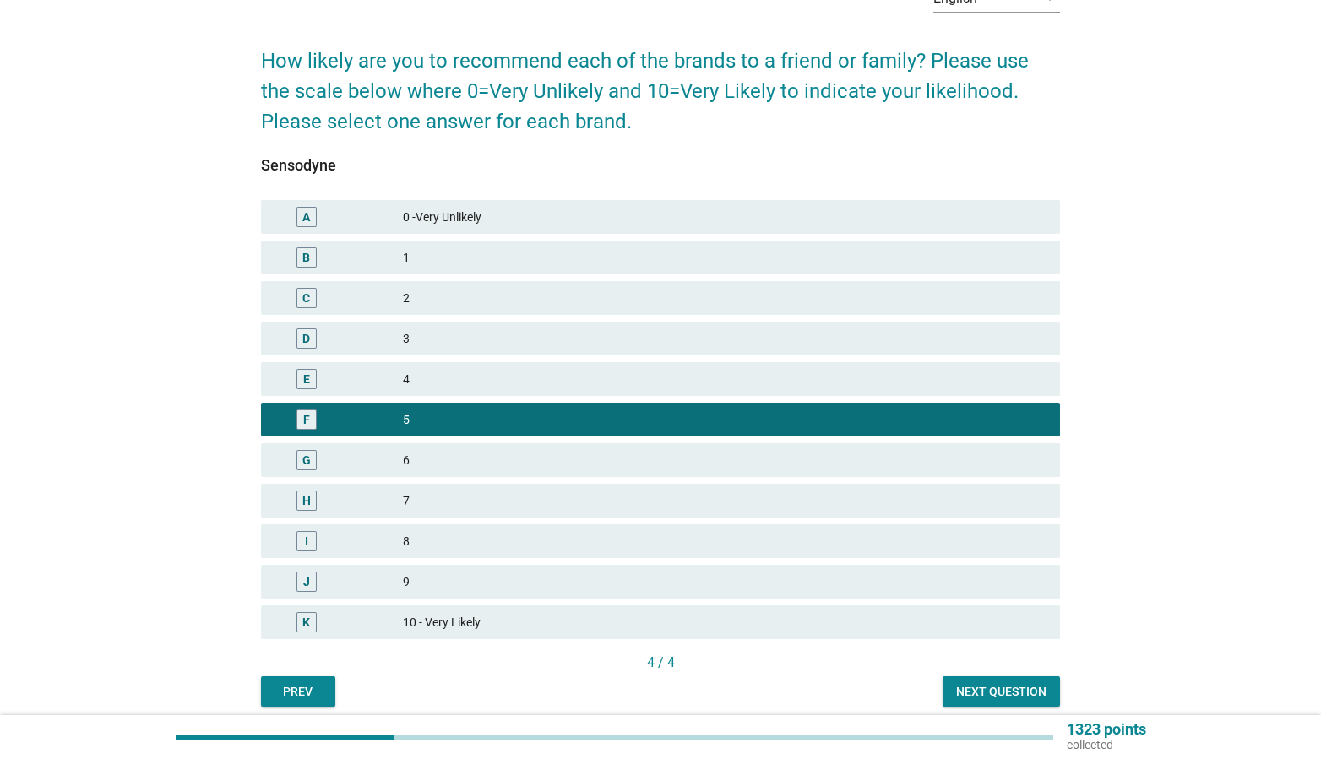
click at [957, 693] on div "Next question" at bounding box center [1001, 692] width 90 height 18
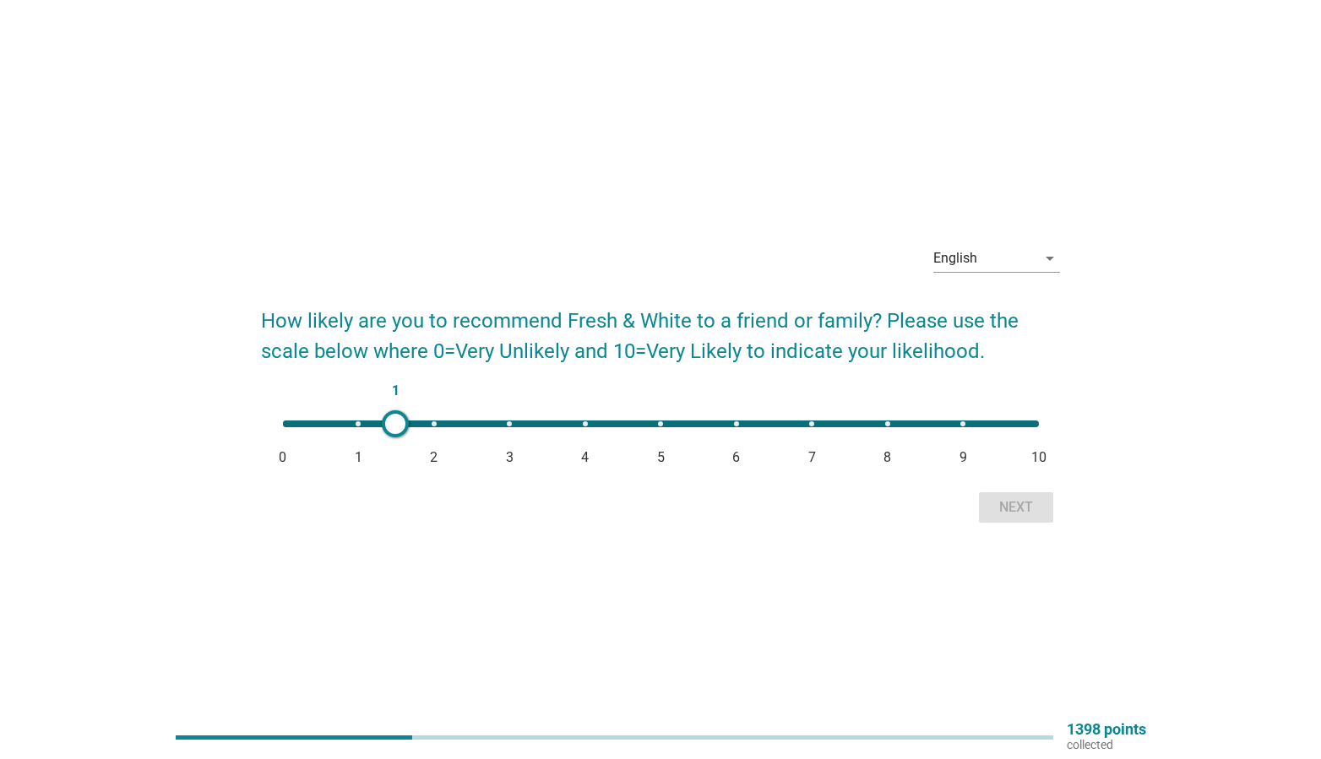
type input "5"
drag, startPoint x: 285, startPoint y: 419, endPoint x: 660, endPoint y: 443, distance: 376.7
click at [660, 443] on div "5 0 1 2 3 4 5 6 7 8 9 10" at bounding box center [661, 430] width 800 height 46
click at [995, 513] on div "Next" at bounding box center [1015, 507] width 47 height 20
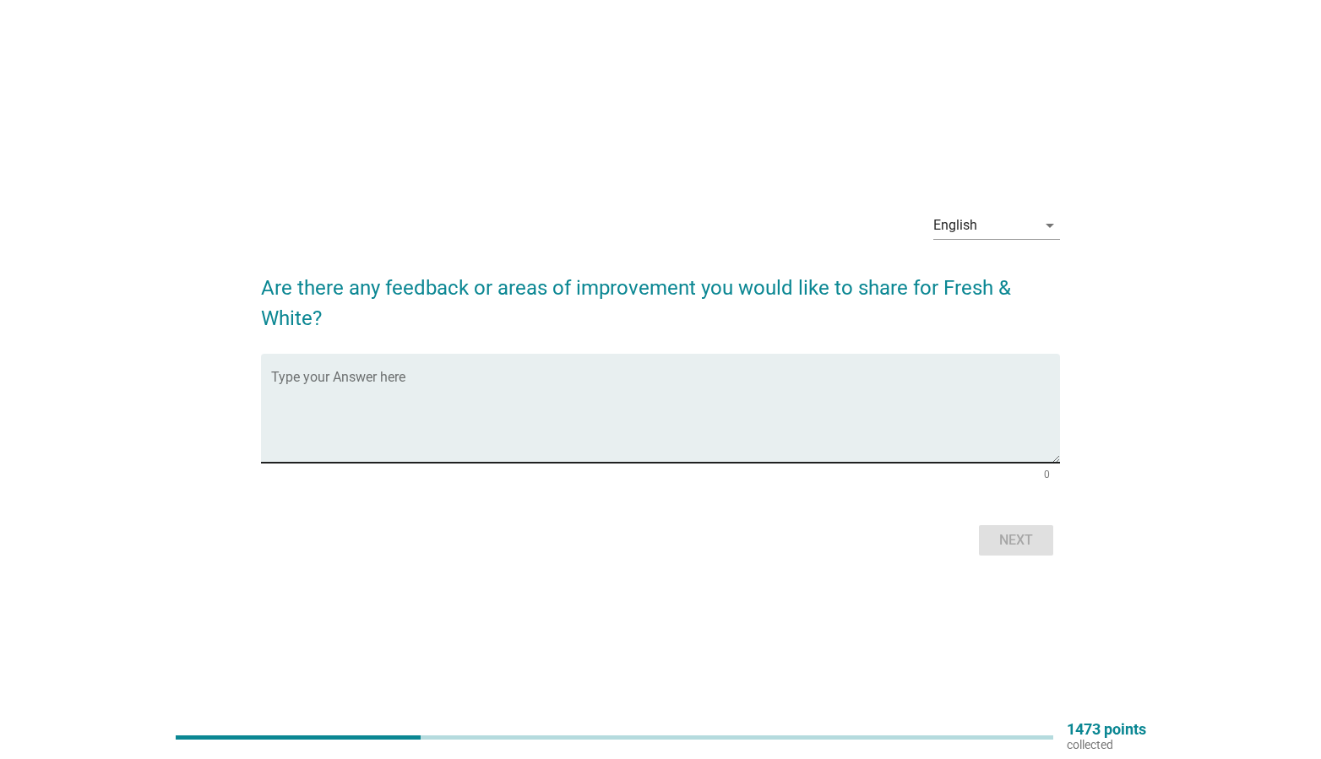
click at [609, 372] on div "Type your Answer here" at bounding box center [666, 408] width 790 height 109
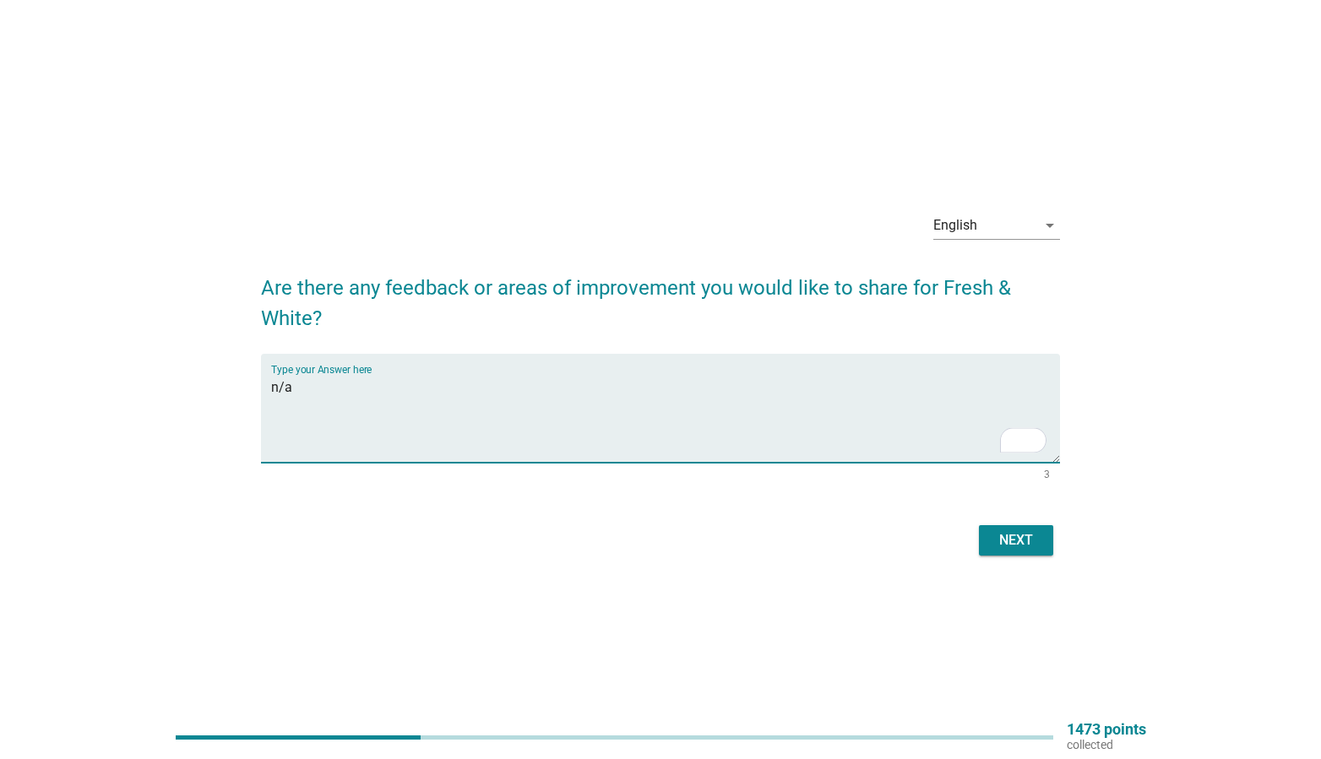
type textarea "n/a"
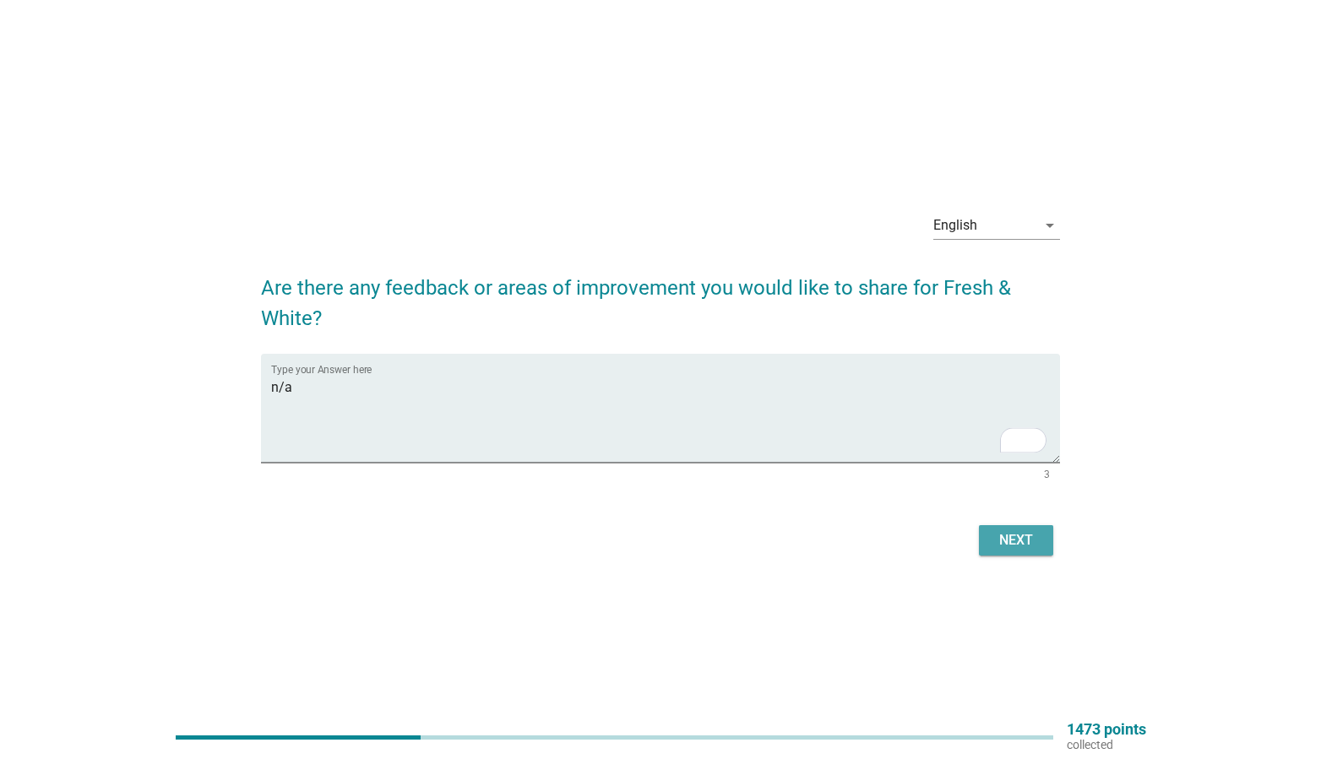
click at [1018, 549] on div "Next" at bounding box center [1015, 540] width 47 height 20
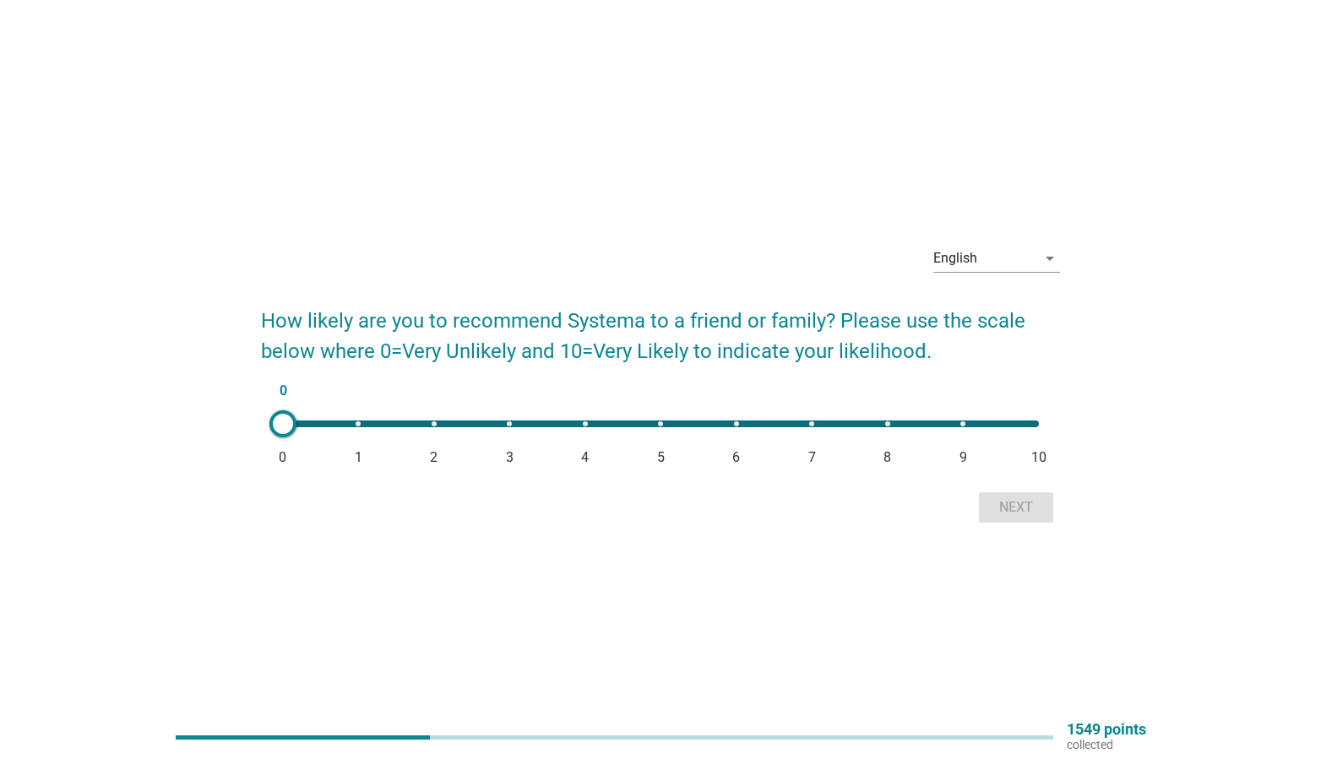
click at [632, 418] on div "0 0 1 2 3 4 5 6 7 8 9 10" at bounding box center [660, 424] width 783 height 34
type input "5"
click at [659, 424] on div "5 0 1 2 3 4 5 6 7 8 9 10" at bounding box center [661, 424] width 756 height 7
click at [1003, 507] on div "Next" at bounding box center [1015, 507] width 47 height 20
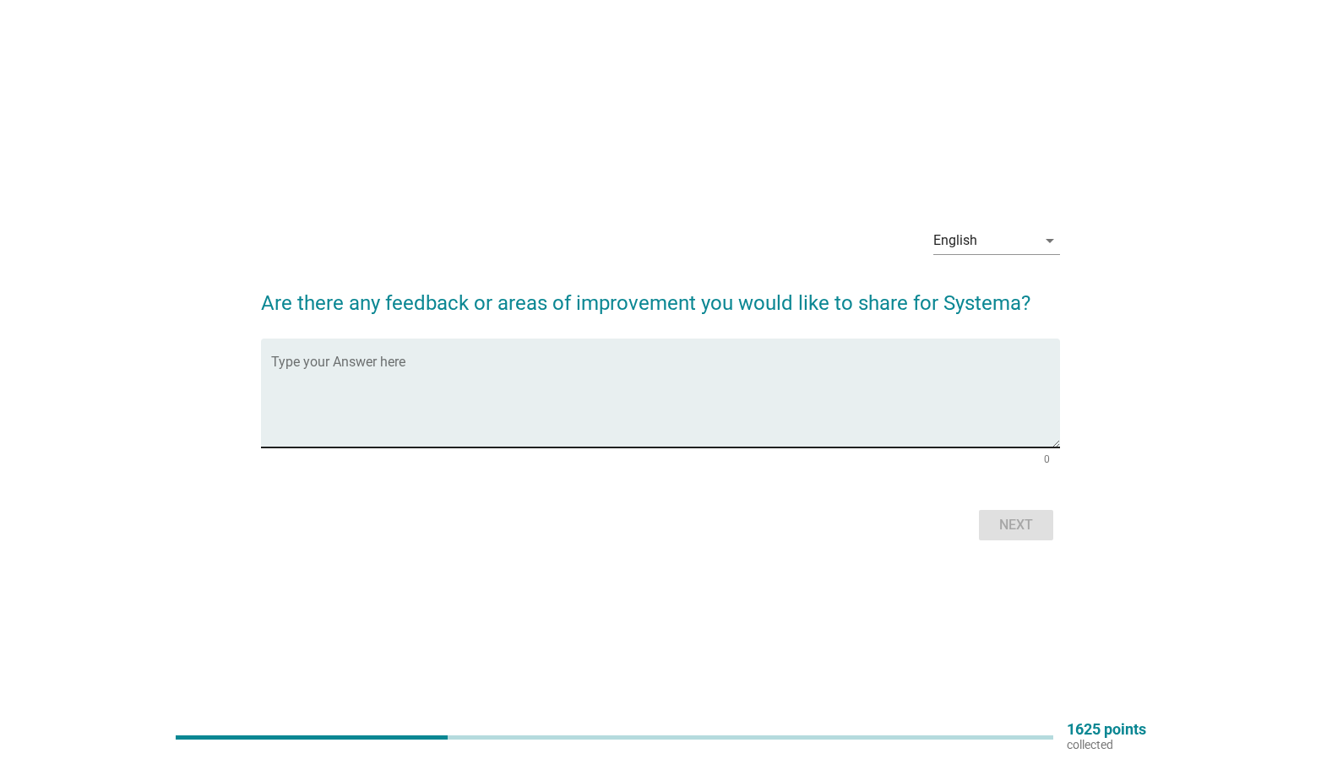
click at [664, 371] on textarea "Type your Answer here" at bounding box center [666, 403] width 790 height 89
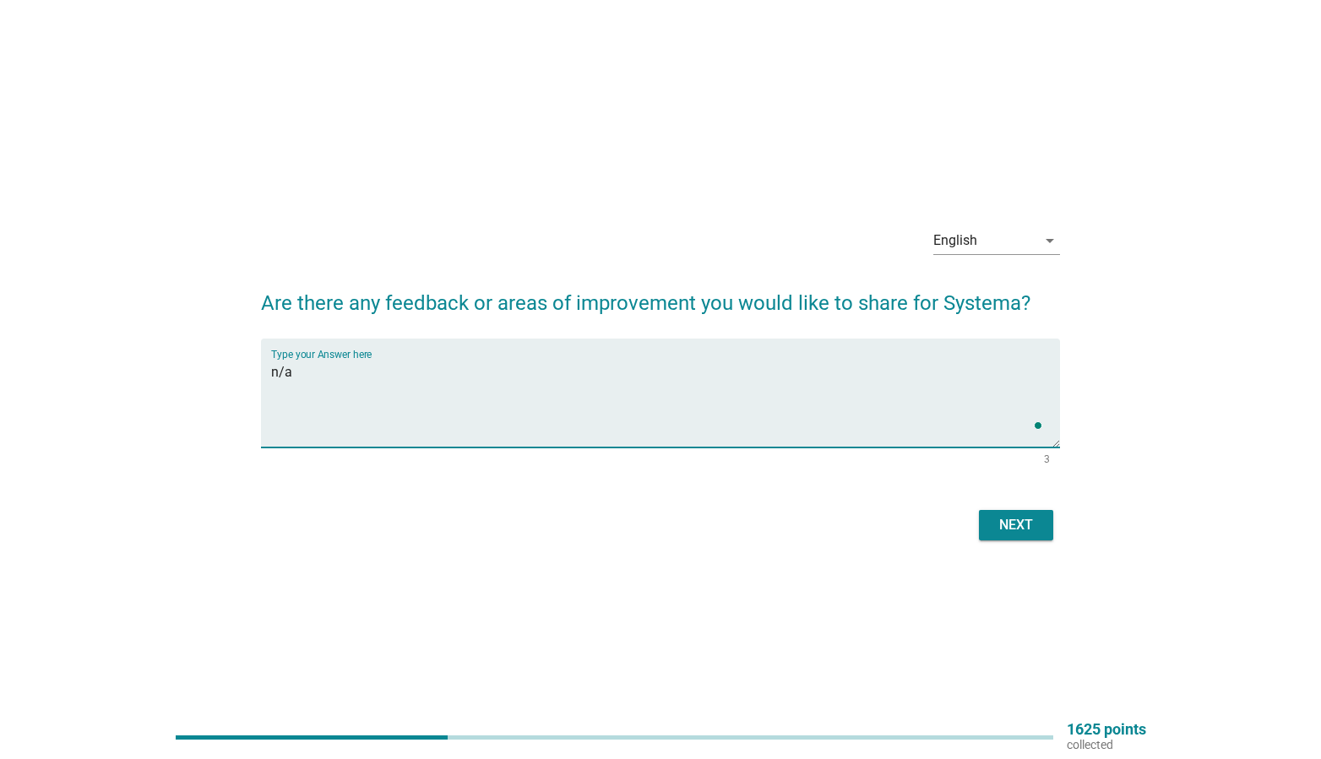
type textarea "n/a"
click at [1010, 514] on button "Next" at bounding box center [1016, 525] width 74 height 30
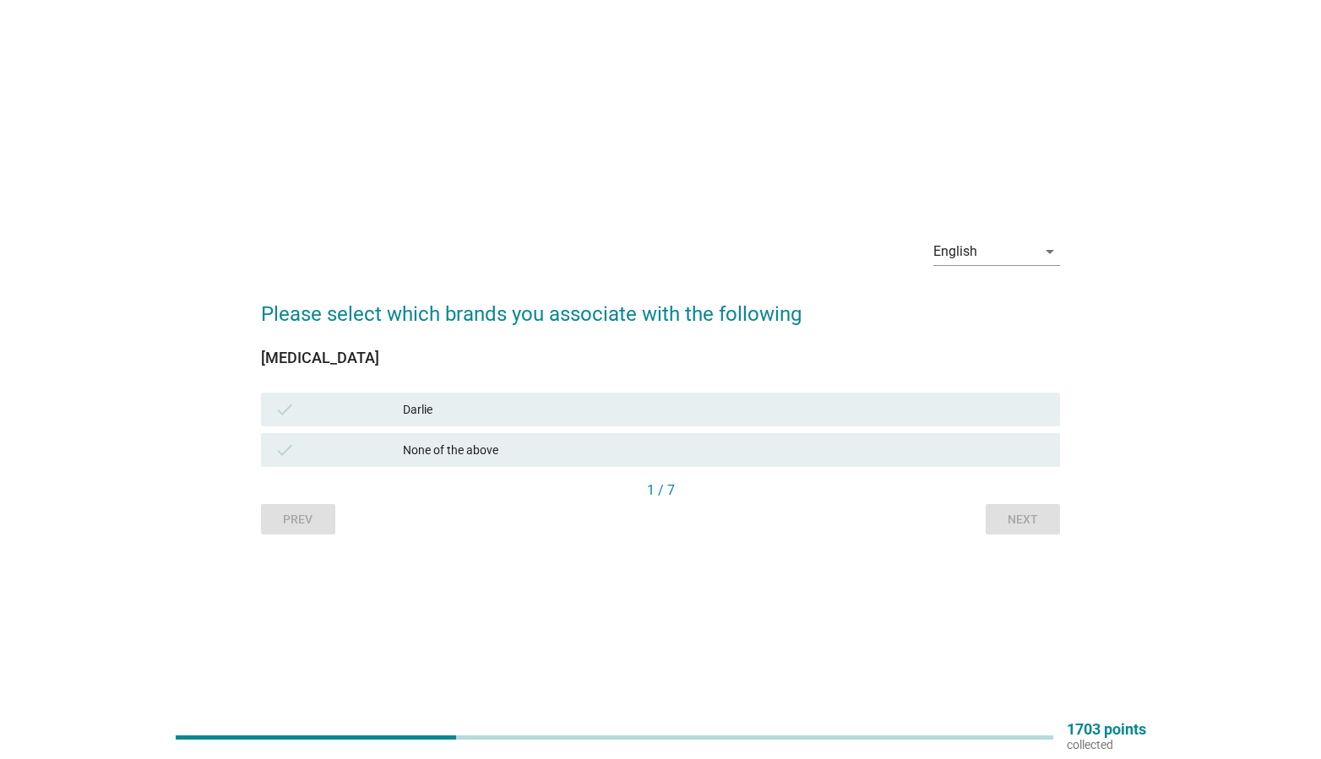
drag, startPoint x: 508, startPoint y: 420, endPoint x: 537, endPoint y: 416, distance: 28.9
click at [508, 420] on div "check [PERSON_NAME]" at bounding box center [661, 410] width 800 height 34
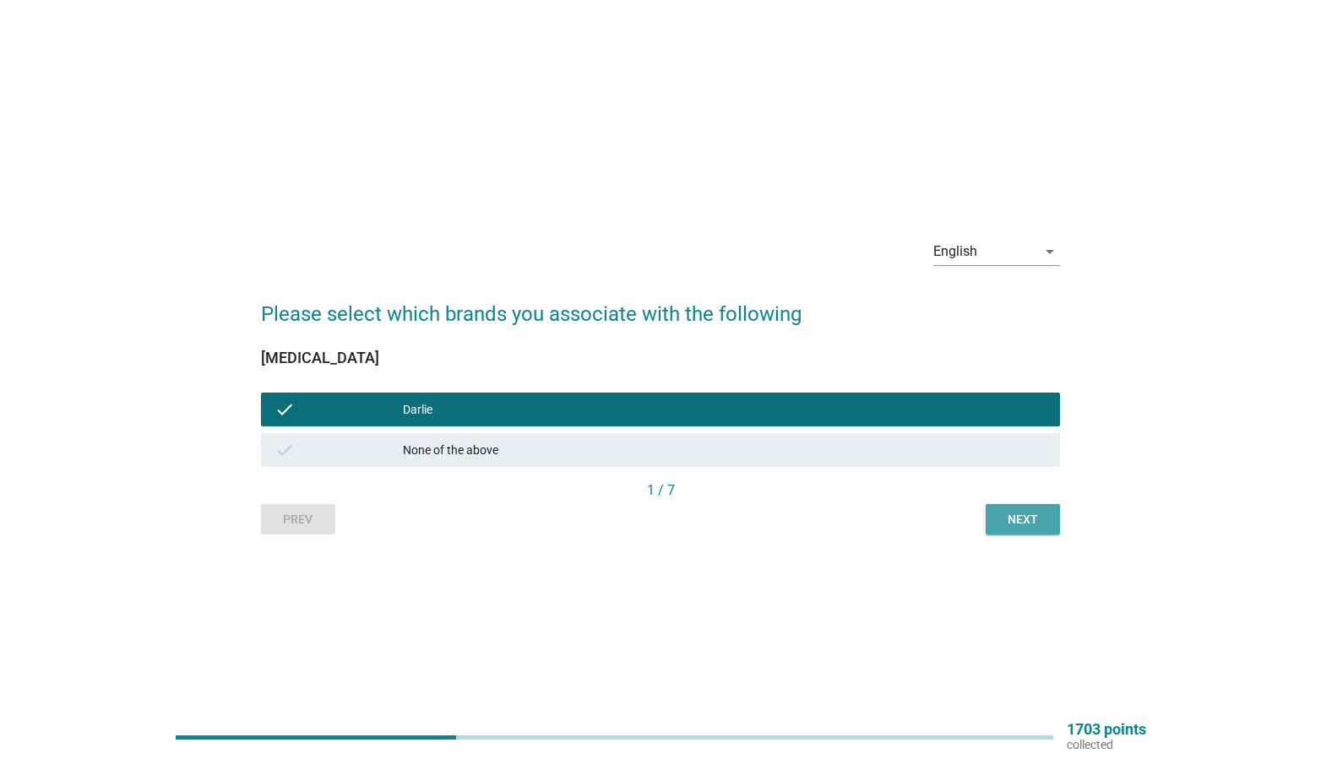
click at [1028, 530] on button "Next" at bounding box center [1023, 519] width 74 height 30
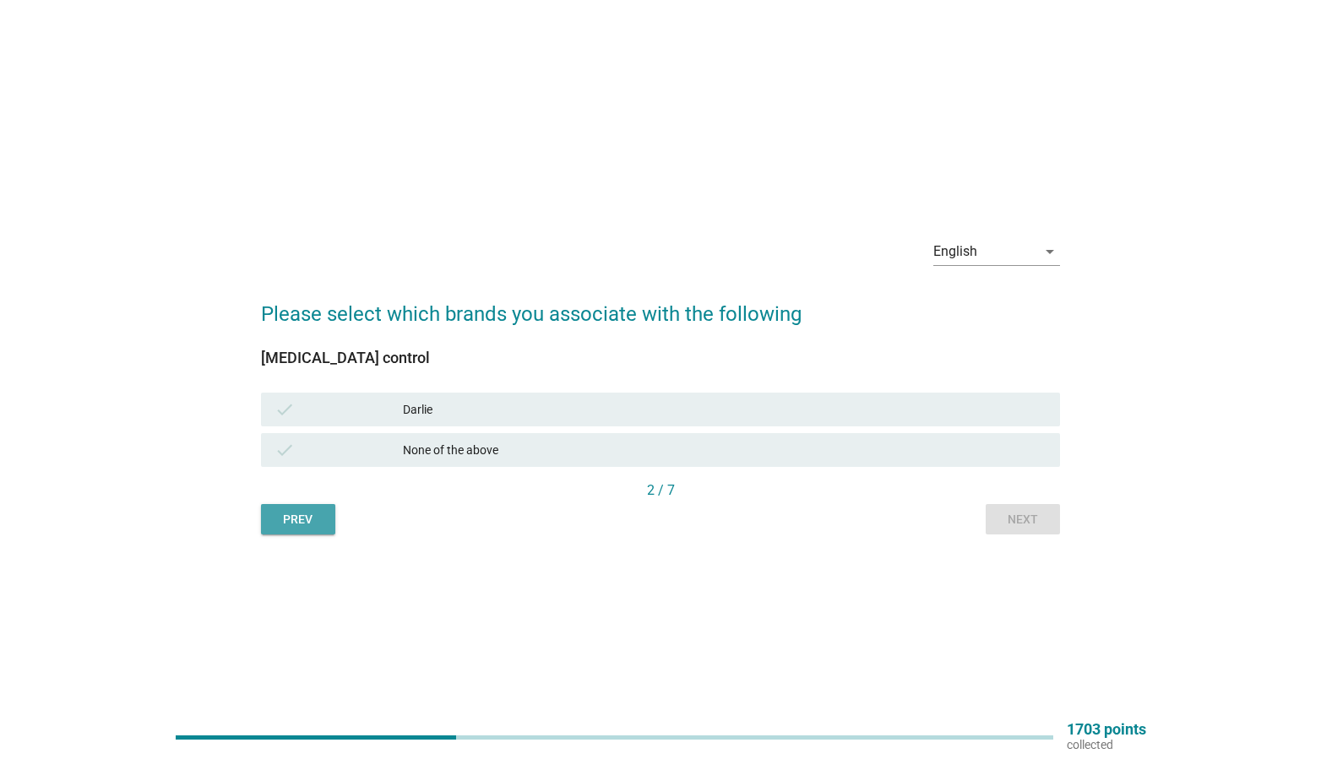
click at [305, 508] on button "Prev" at bounding box center [298, 519] width 74 height 30
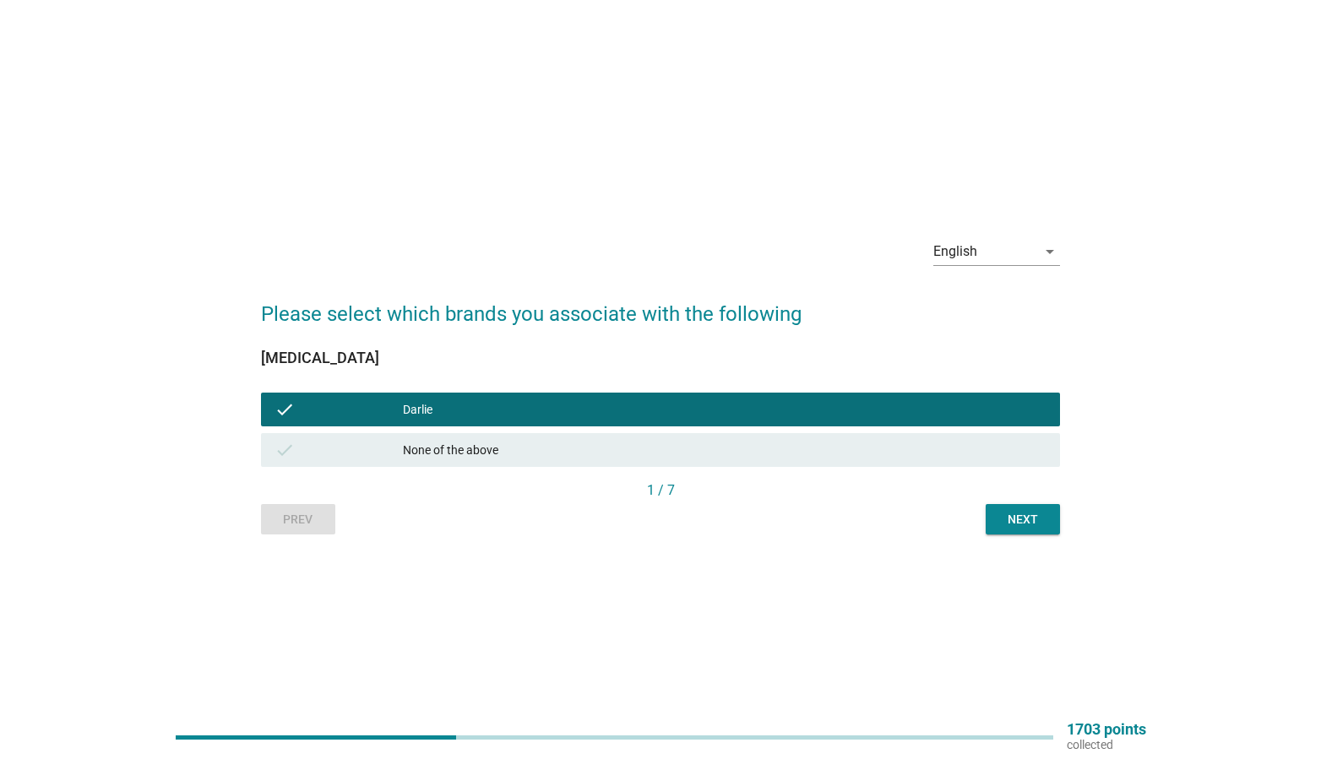
drag, startPoint x: 427, startPoint y: 446, endPoint x: 568, endPoint y: 447, distance: 140.2
click at [428, 446] on div "None of the above" at bounding box center [725, 450] width 644 height 20
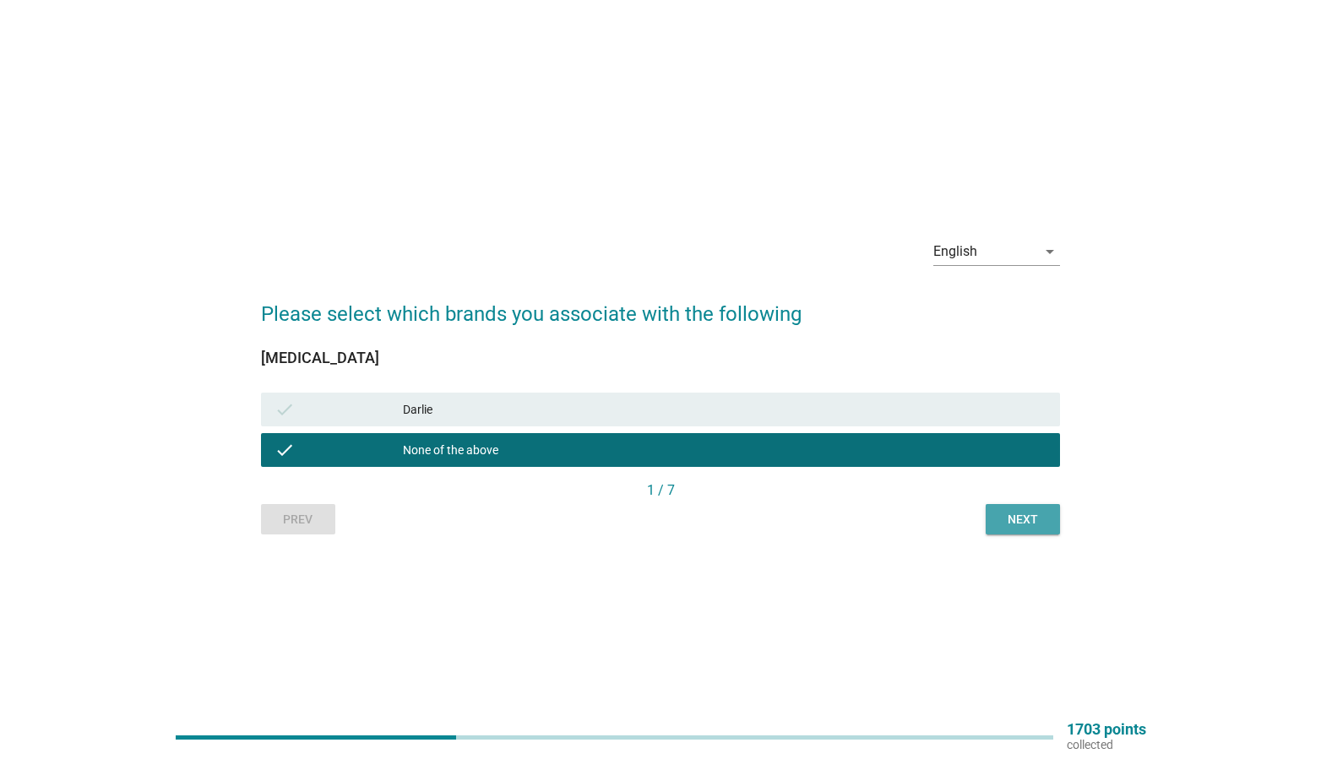
click at [1030, 520] on div "Next" at bounding box center [1022, 520] width 47 height 18
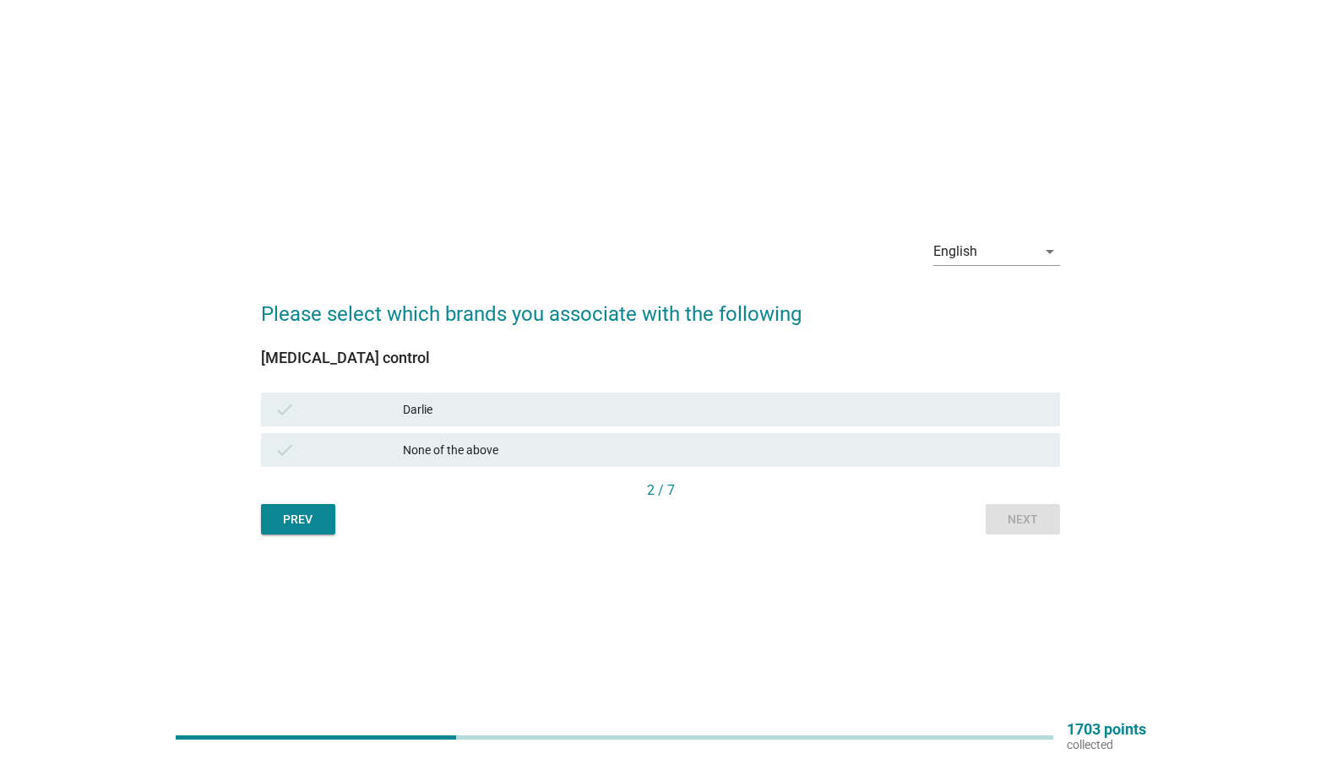
click at [514, 424] on div "check [PERSON_NAME]" at bounding box center [661, 410] width 800 height 34
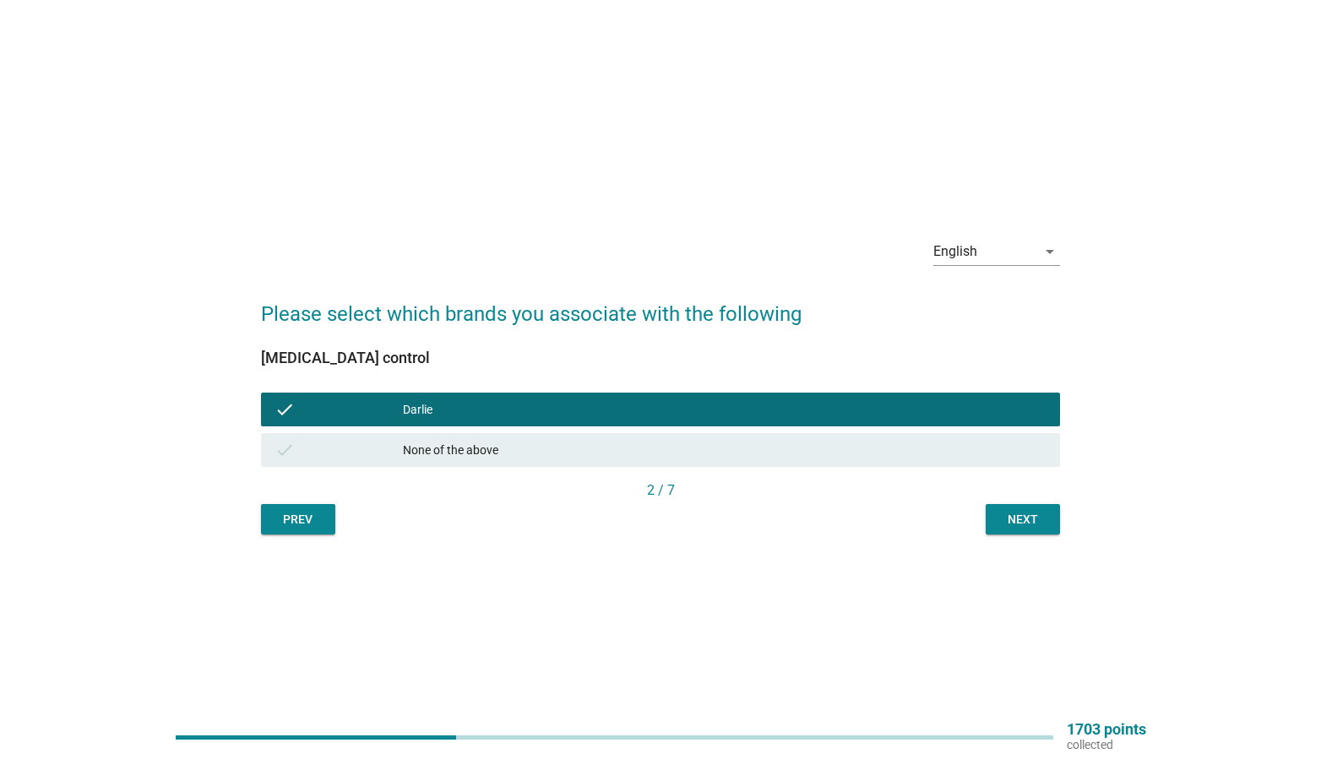
click at [1029, 520] on div "Next" at bounding box center [1022, 520] width 47 height 18
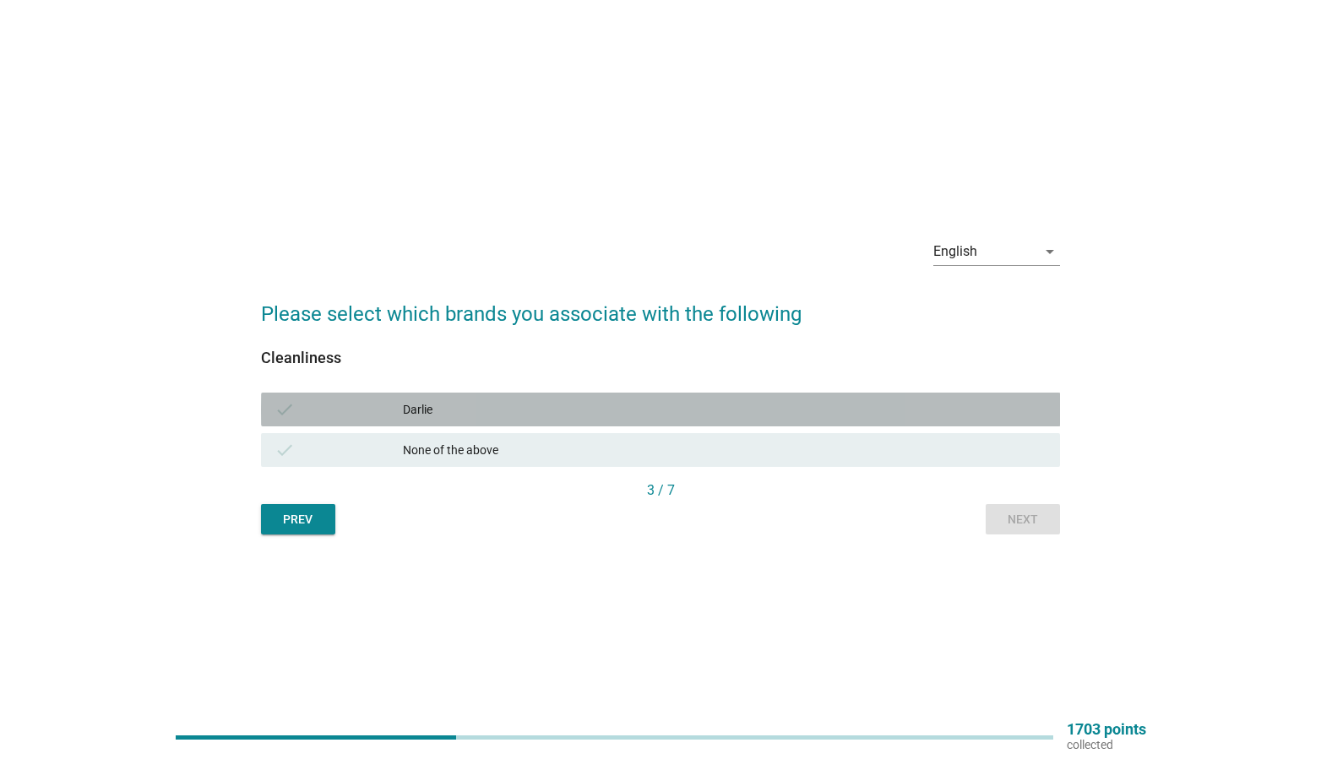
click at [368, 410] on div "check" at bounding box center [339, 410] width 128 height 20
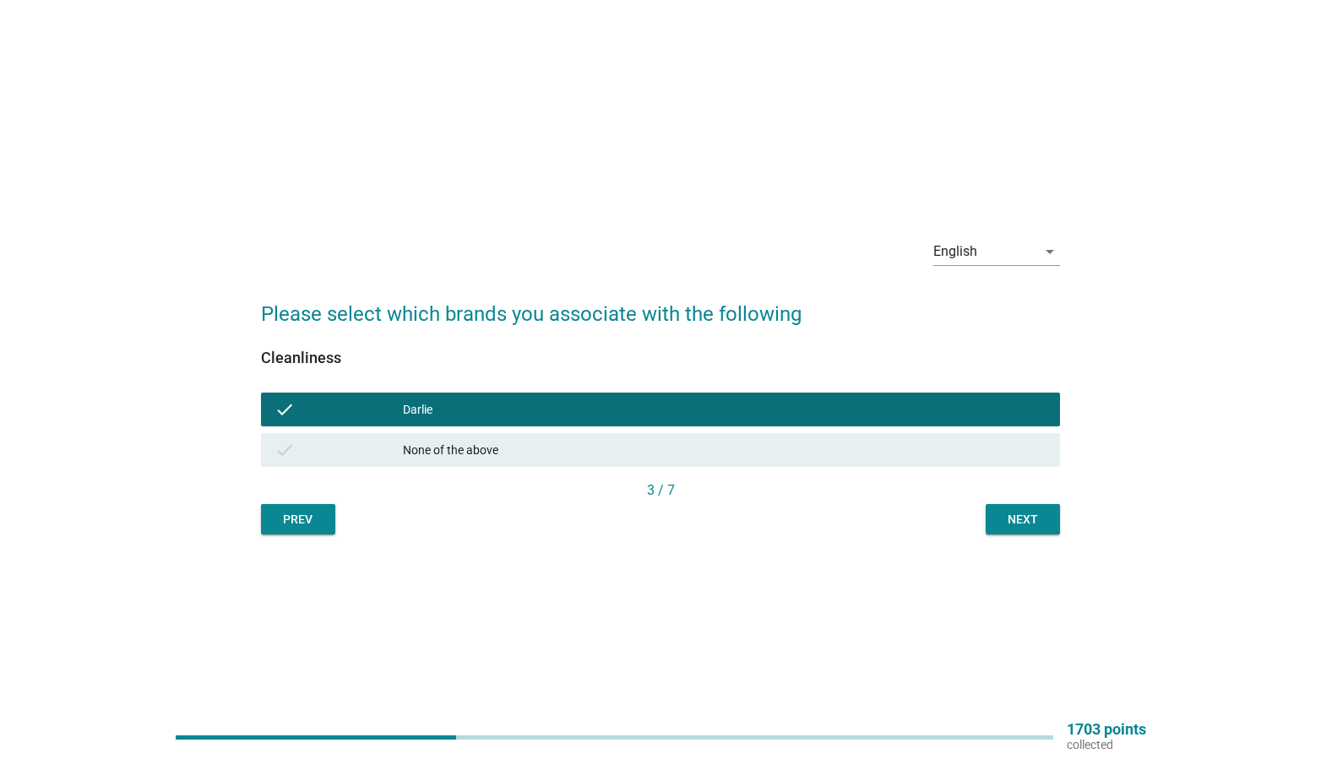
click at [992, 539] on div "English arrow_drop_down Please select which brands you associate with the follo…" at bounding box center [660, 379] width 827 height 337
click at [981, 528] on div "Prev Next" at bounding box center [661, 519] width 800 height 30
click at [1004, 526] on div "Next" at bounding box center [1022, 520] width 47 height 18
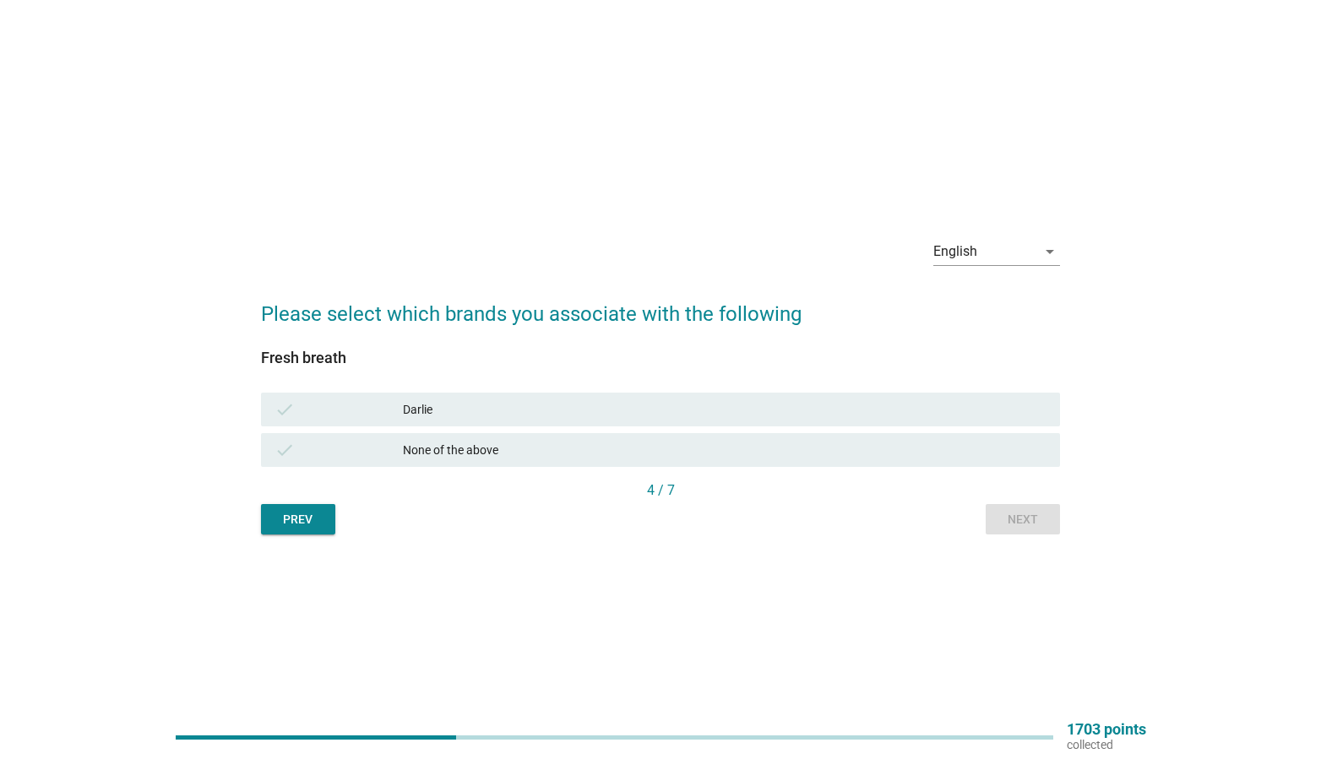
drag, startPoint x: 497, startPoint y: 419, endPoint x: 532, endPoint y: 419, distance: 35.5
click at [497, 419] on div "Darlie" at bounding box center [725, 410] width 644 height 20
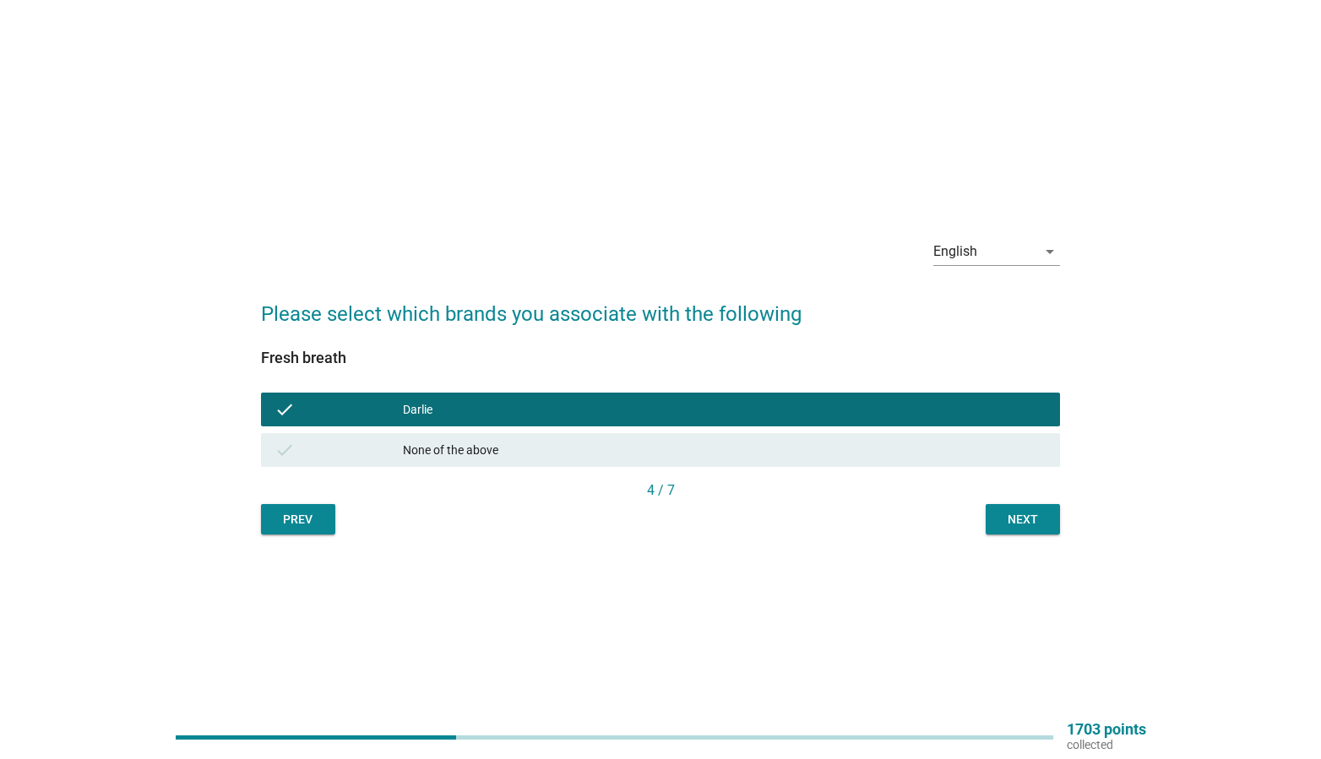
click at [1023, 520] on div "Next" at bounding box center [1022, 520] width 47 height 18
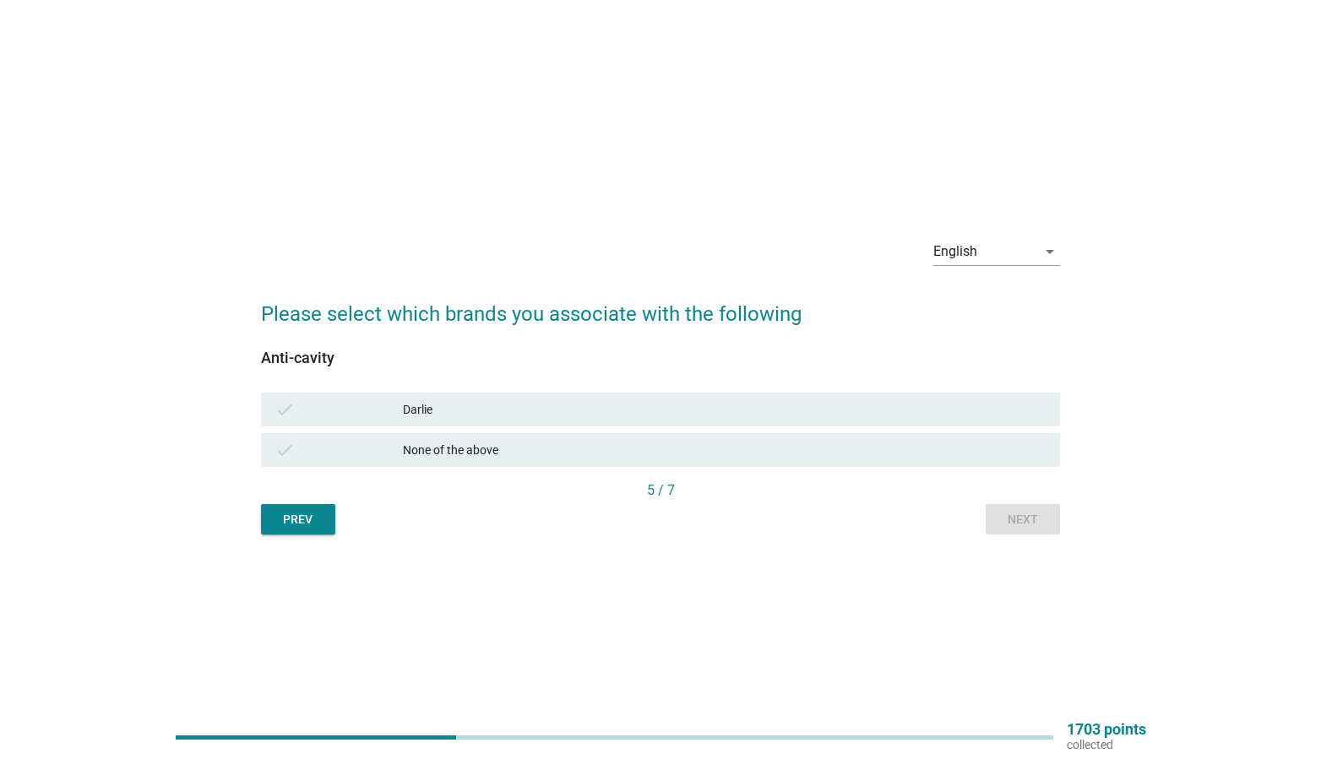
click at [492, 413] on div "Darlie" at bounding box center [725, 410] width 644 height 20
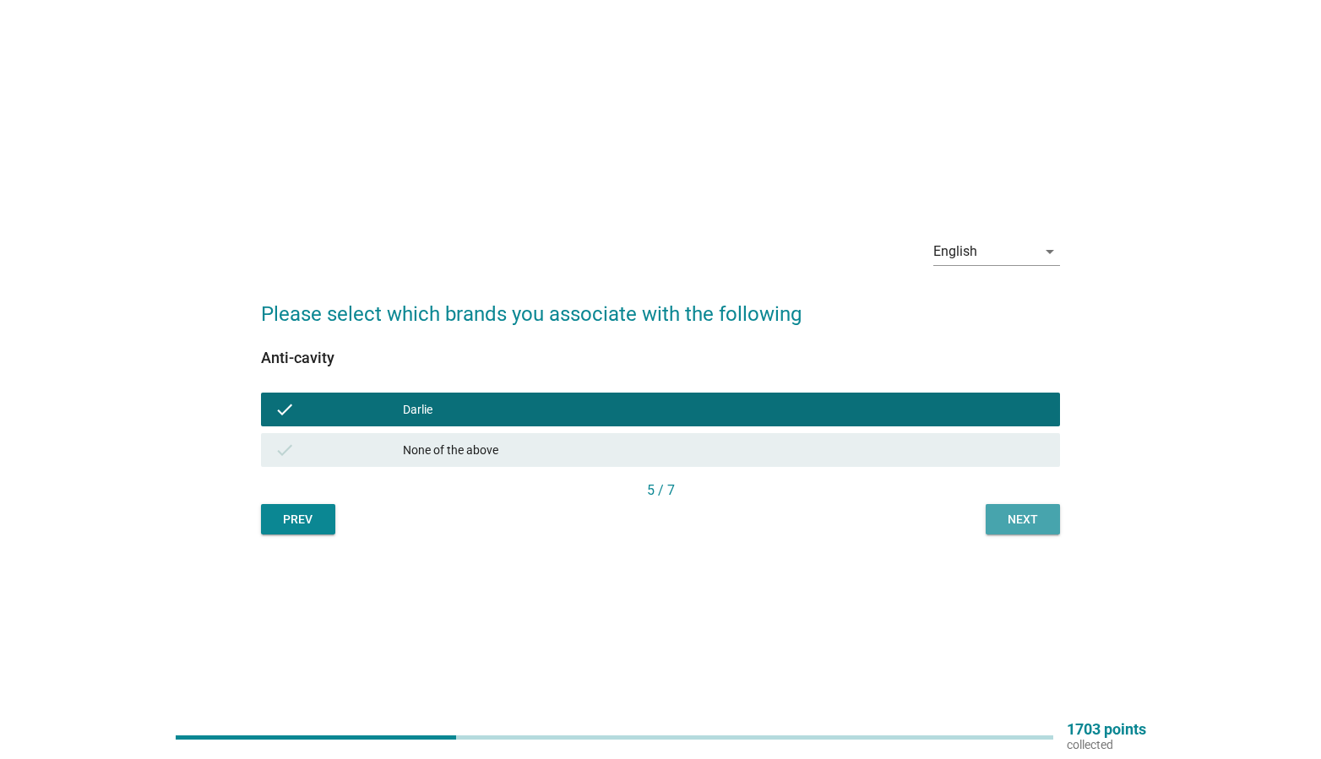
click at [1003, 526] on div "Next" at bounding box center [1022, 520] width 47 height 18
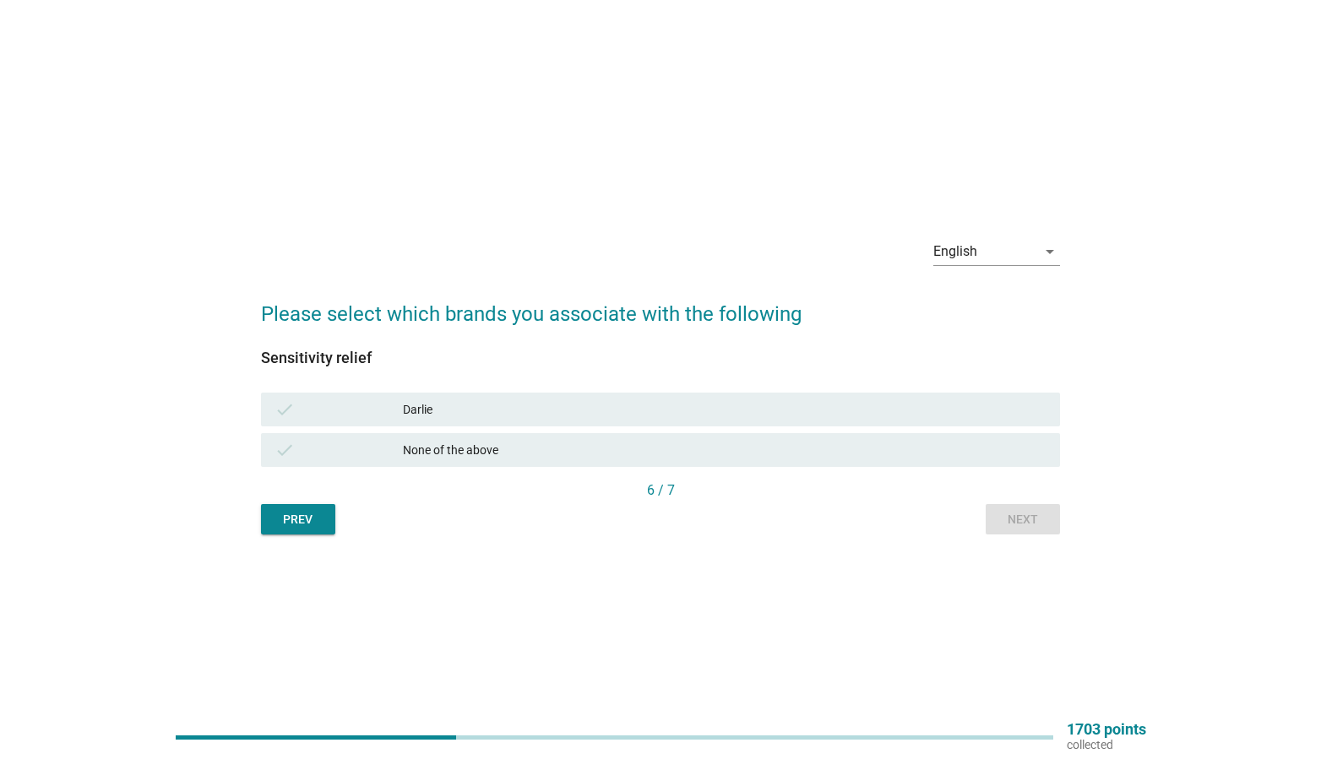
drag, startPoint x: 472, startPoint y: 440, endPoint x: 498, endPoint y: 438, distance: 26.2
click at [474, 440] on div "None of the above" at bounding box center [725, 450] width 644 height 20
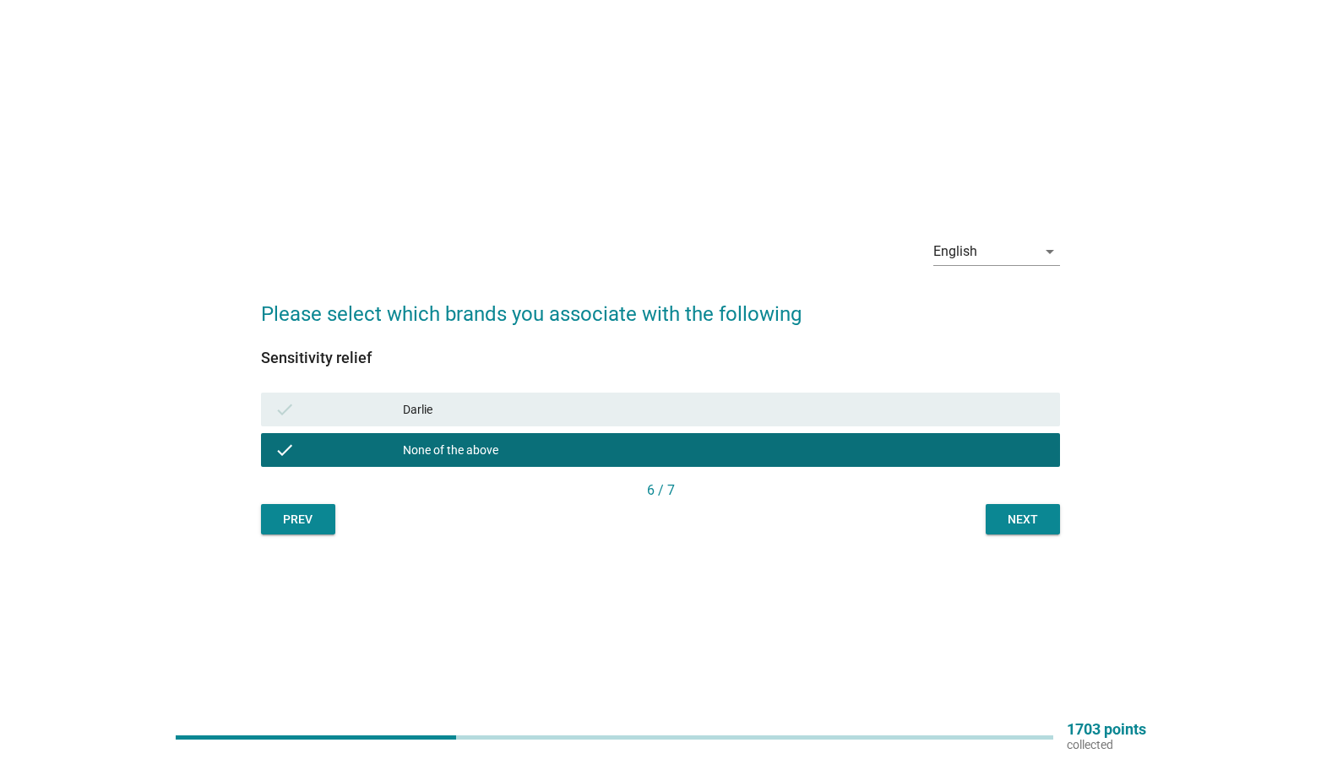
click at [1034, 529] on button "Next" at bounding box center [1023, 519] width 74 height 30
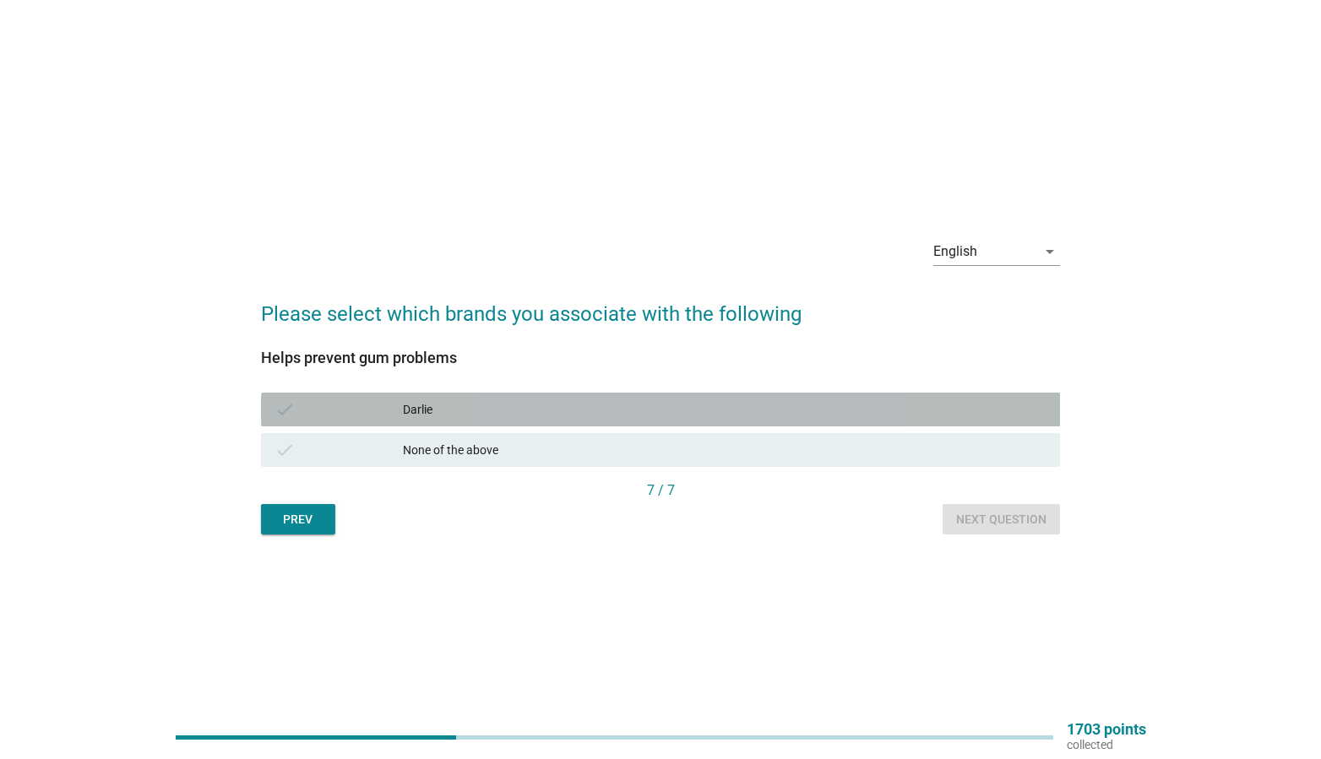
click at [514, 416] on div "Darlie" at bounding box center [725, 410] width 644 height 20
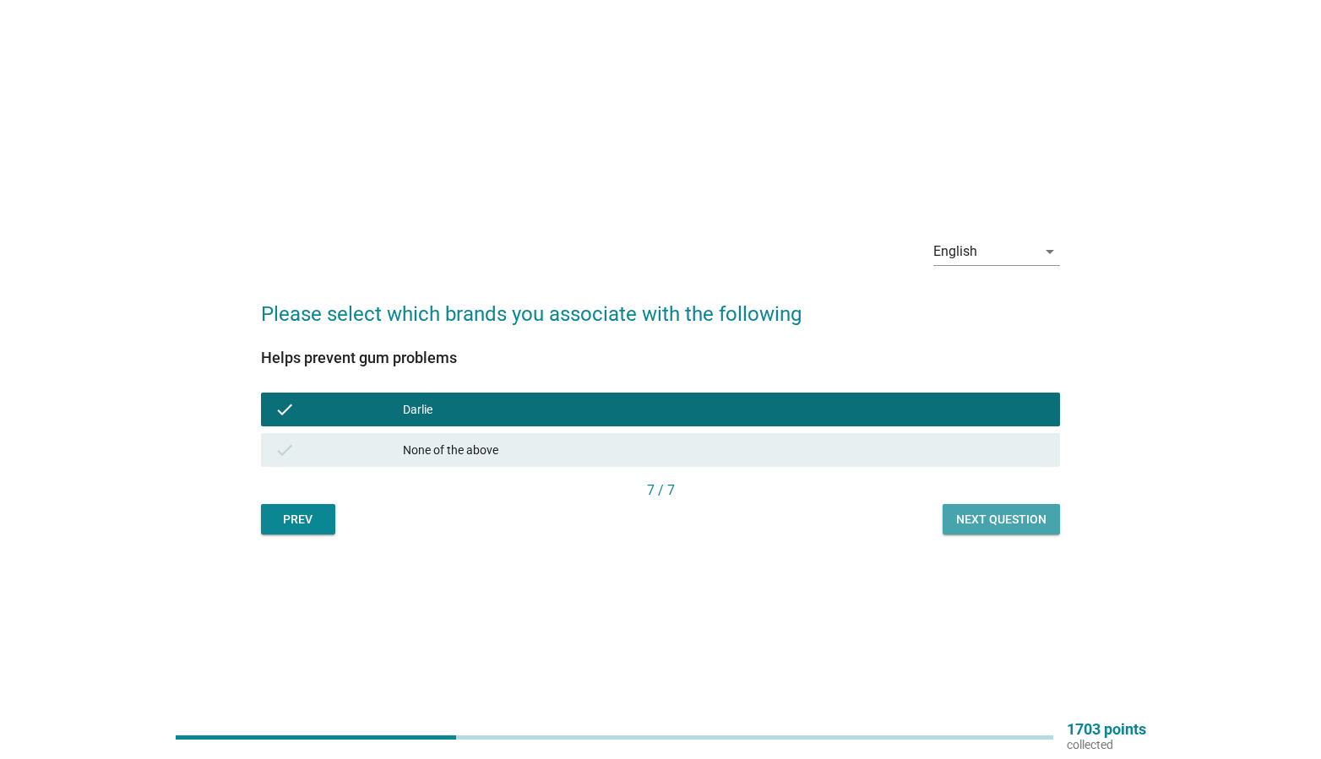
click at [971, 519] on div "Next question" at bounding box center [1001, 520] width 90 height 18
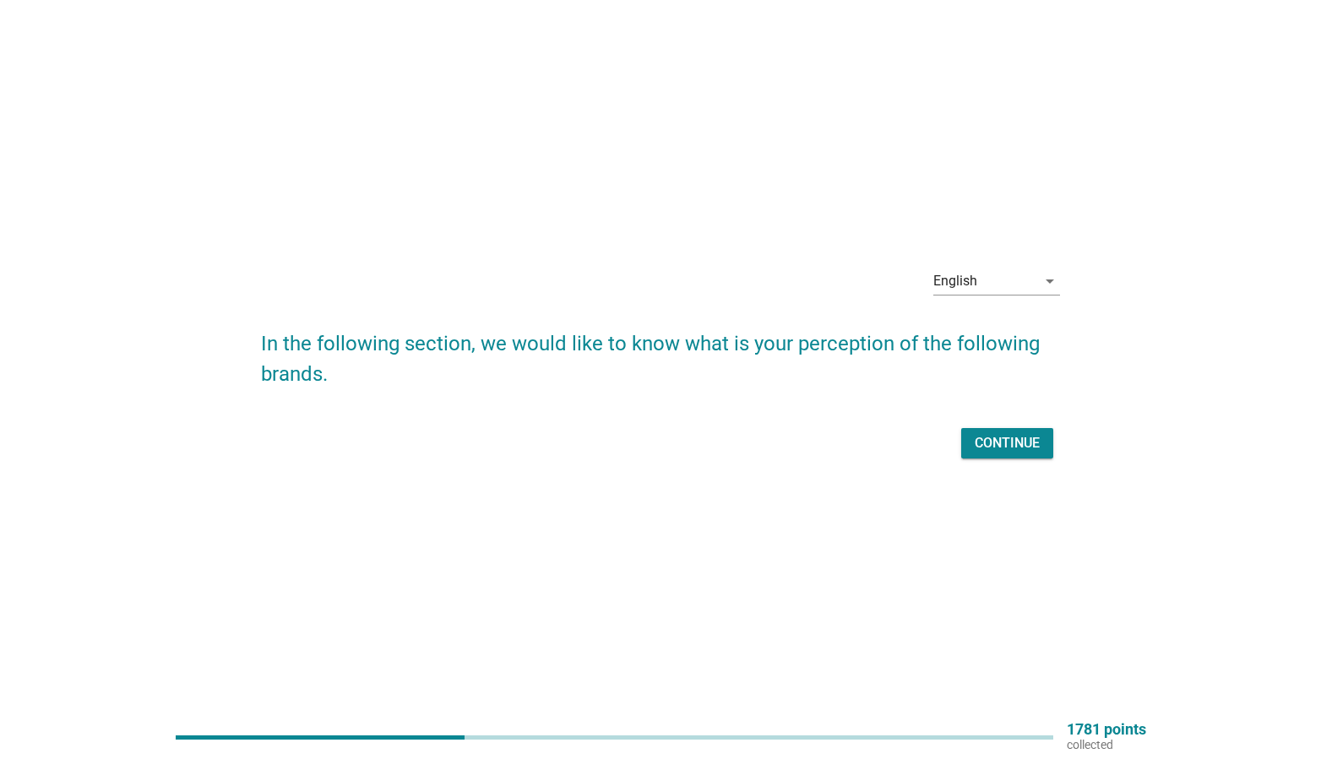
scroll to position [44, 0]
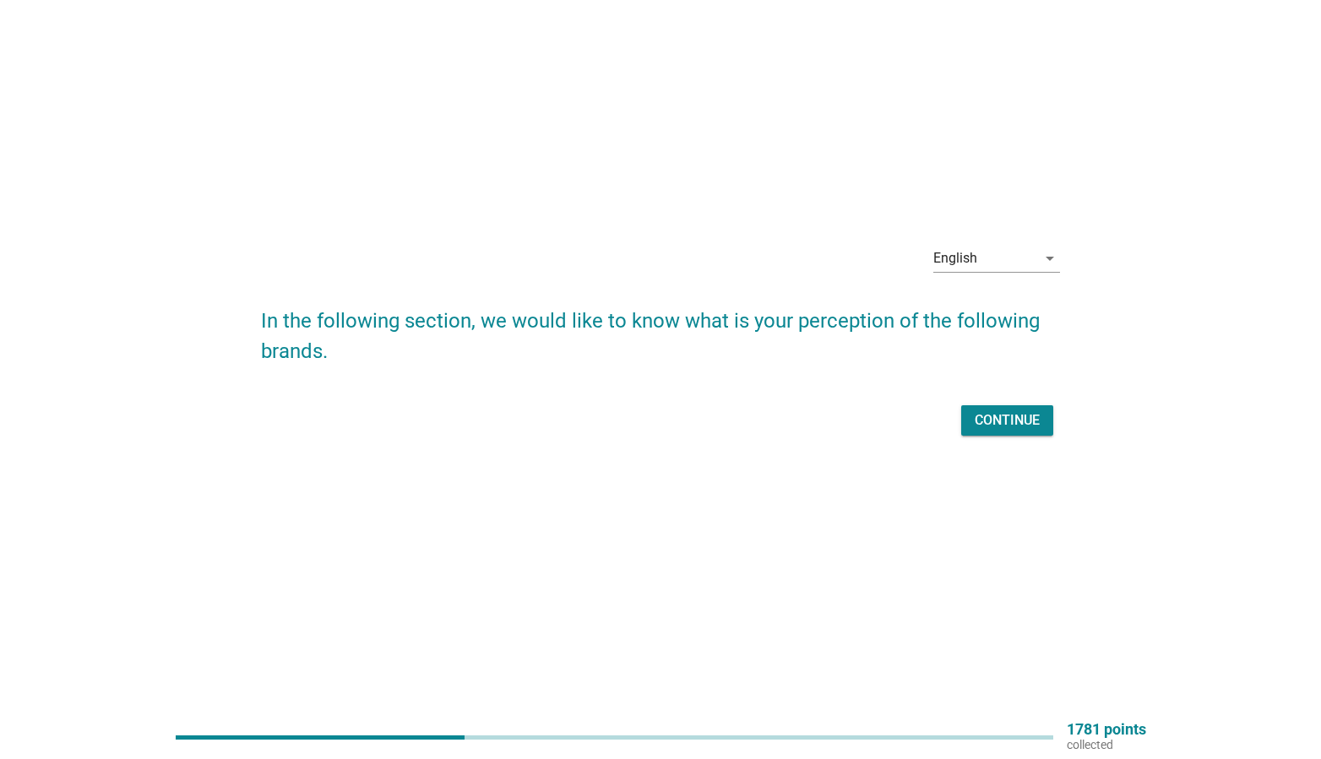
click at [1005, 389] on form "In the following section, we would like to know what is your perception of the …" at bounding box center [661, 365] width 800 height 152
click at [1004, 406] on button "Continue" at bounding box center [1007, 420] width 92 height 30
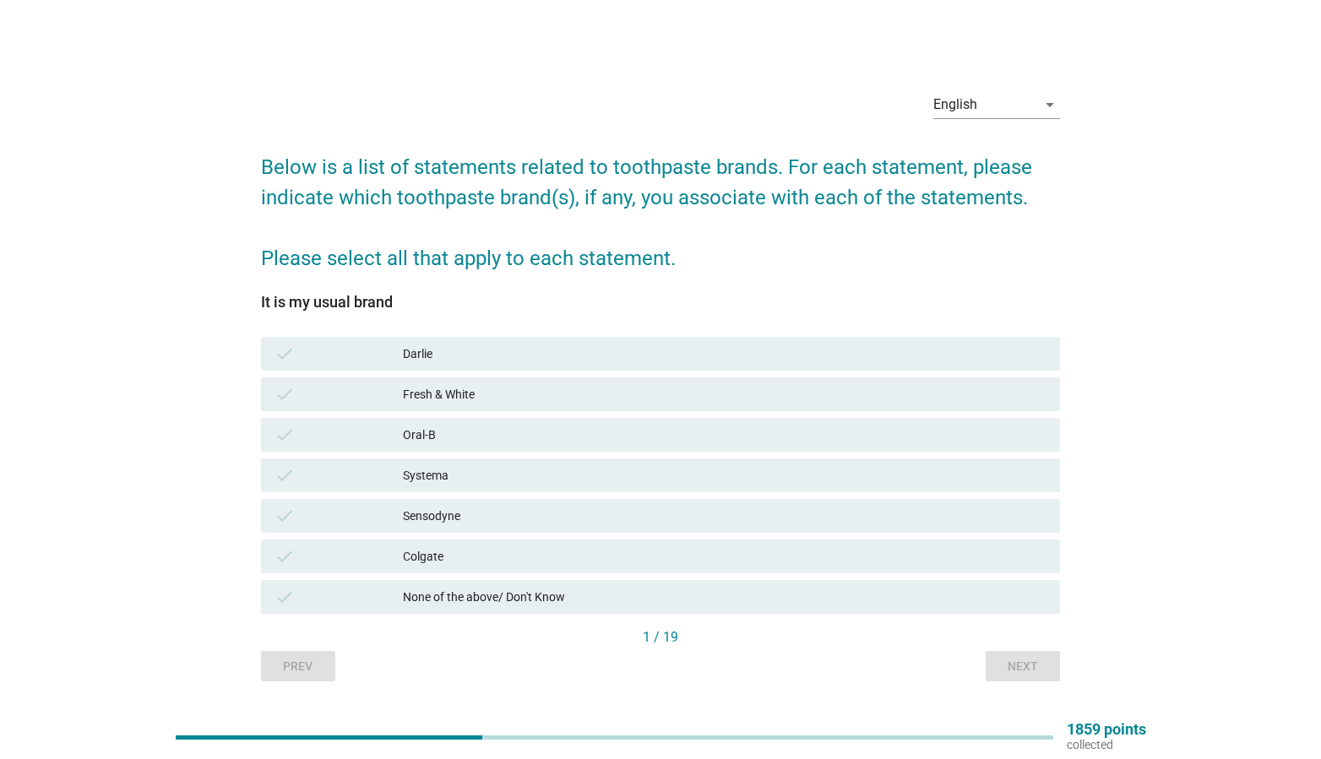
click at [568, 351] on div "Darlie" at bounding box center [725, 354] width 644 height 20
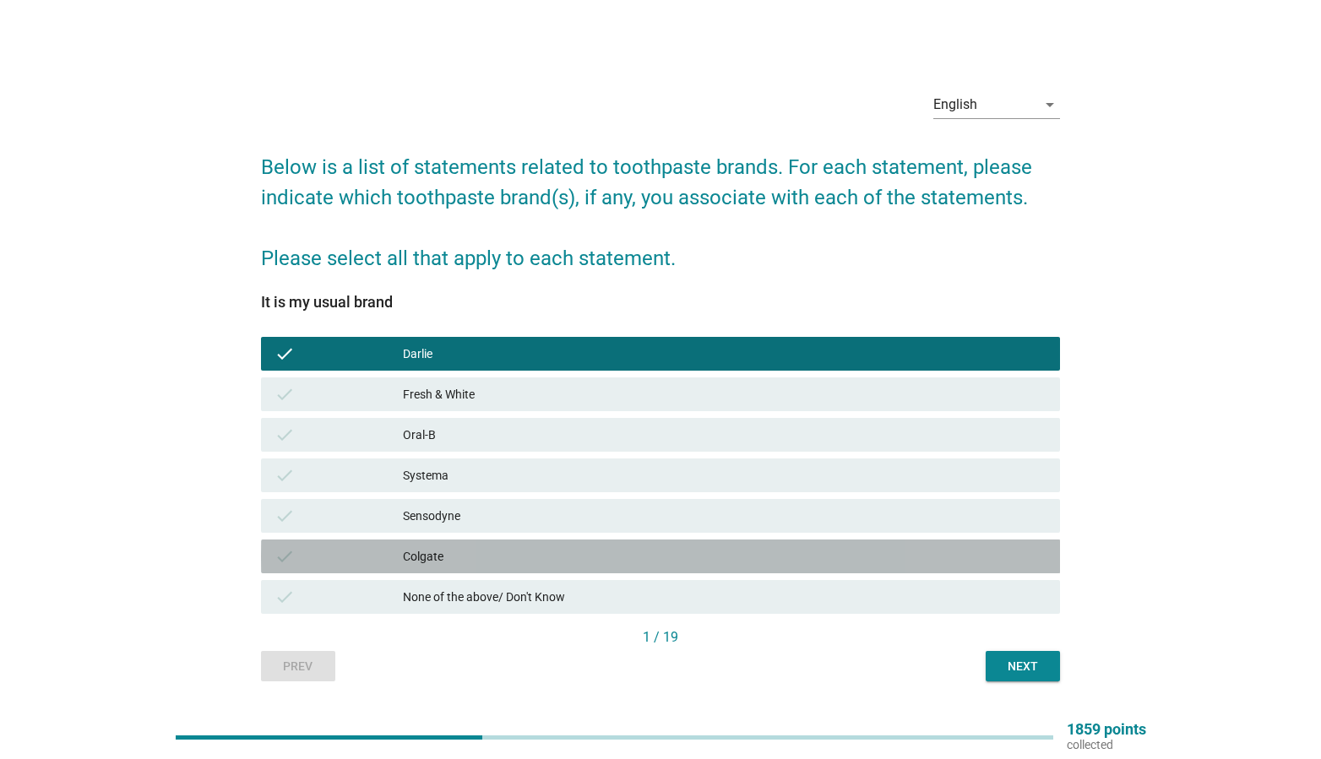
click at [530, 546] on div "Colgate" at bounding box center [725, 556] width 644 height 20
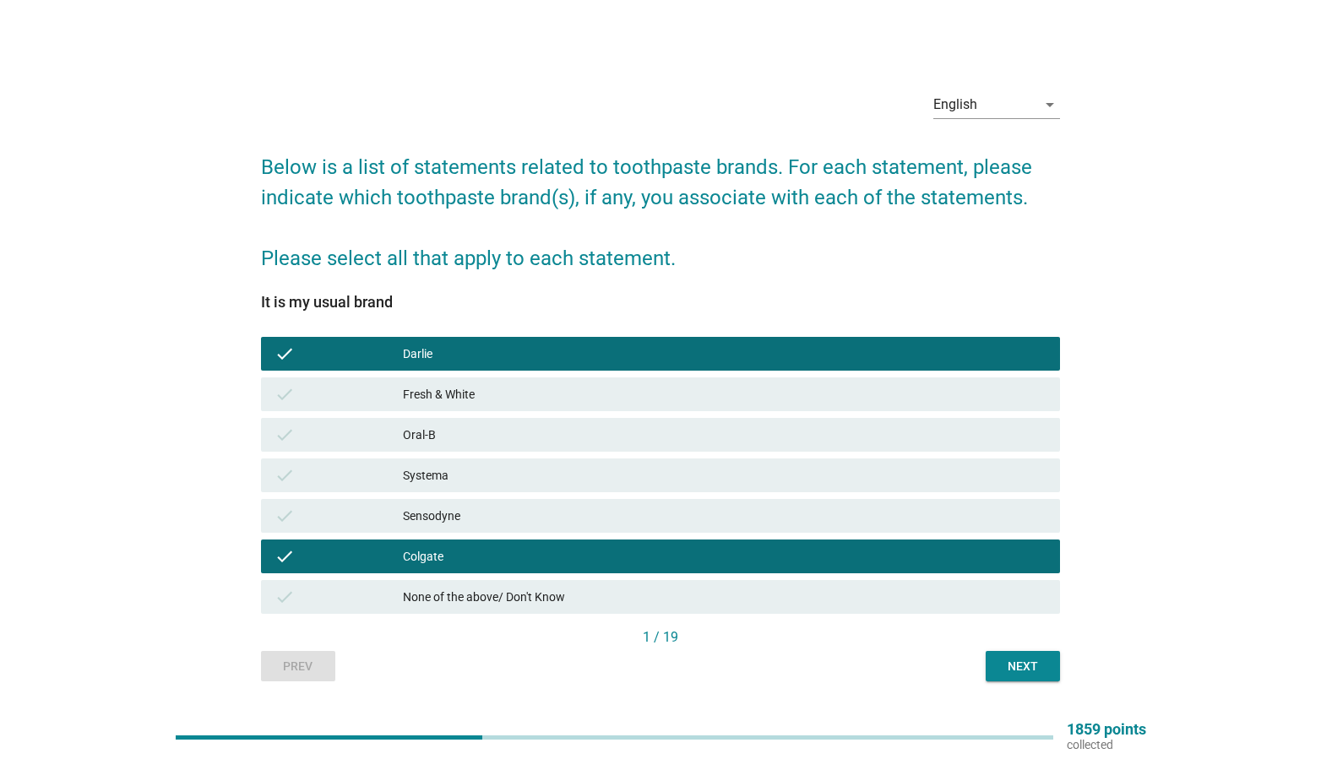
click at [1017, 674] on div "Next" at bounding box center [1022, 667] width 47 height 18
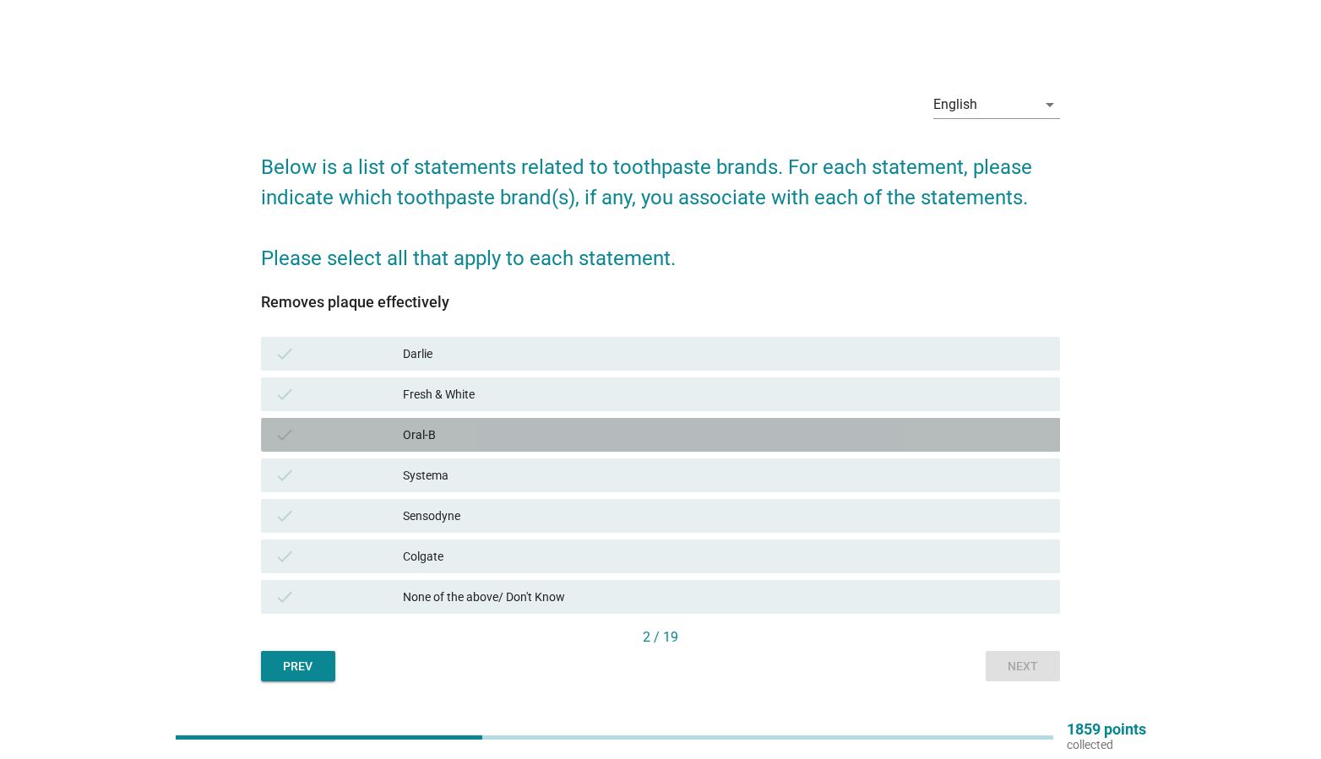
drag, startPoint x: 606, startPoint y: 428, endPoint x: 738, endPoint y: 459, distance: 135.2
click at [606, 428] on div "Oral-B" at bounding box center [725, 435] width 644 height 20
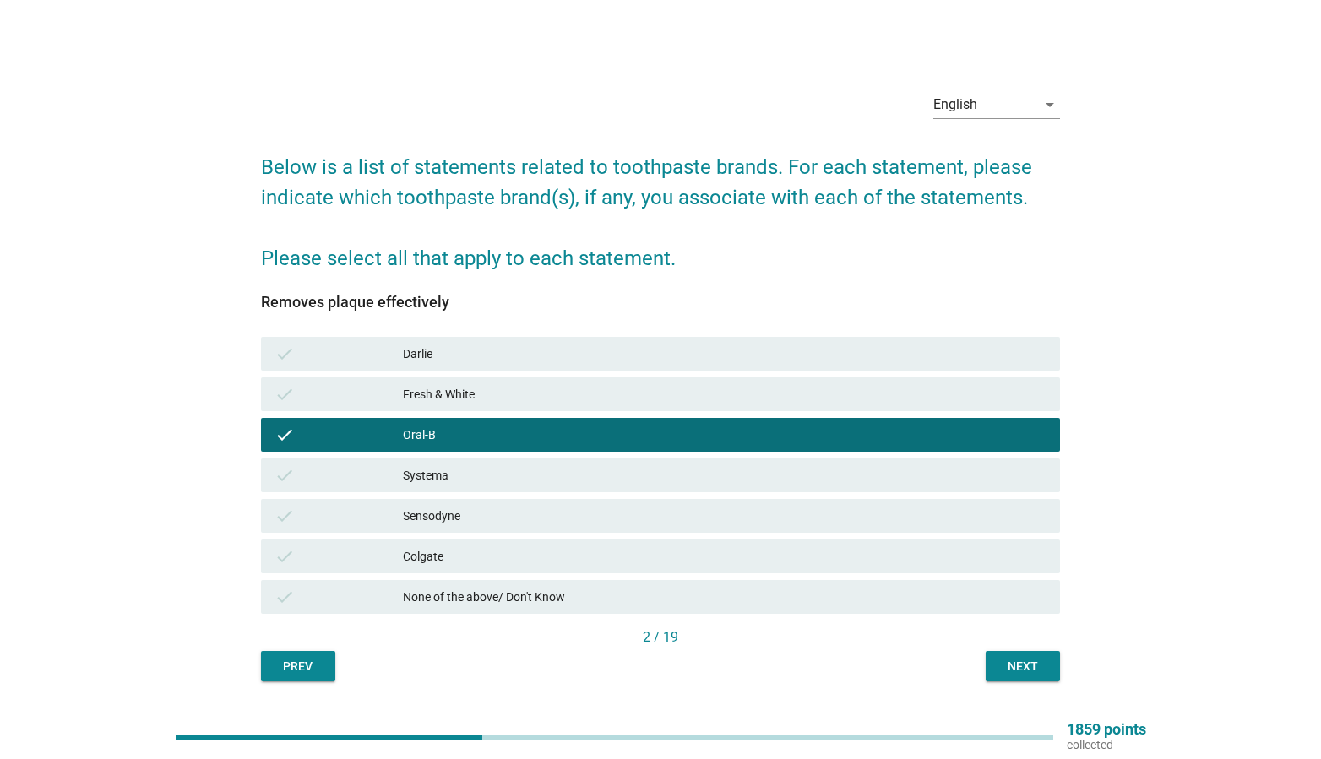
click at [1056, 678] on button "Next" at bounding box center [1023, 666] width 74 height 30
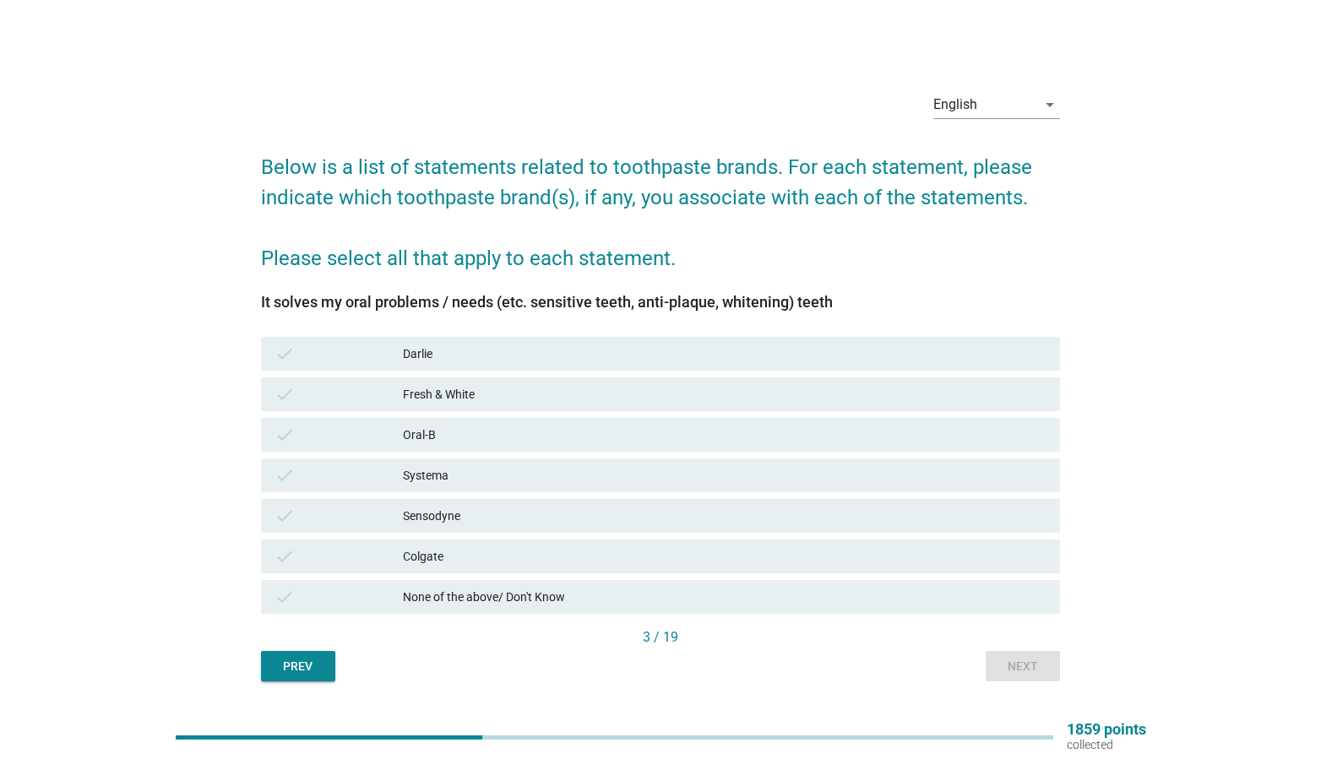
click at [282, 660] on div "Prev" at bounding box center [298, 667] width 47 height 18
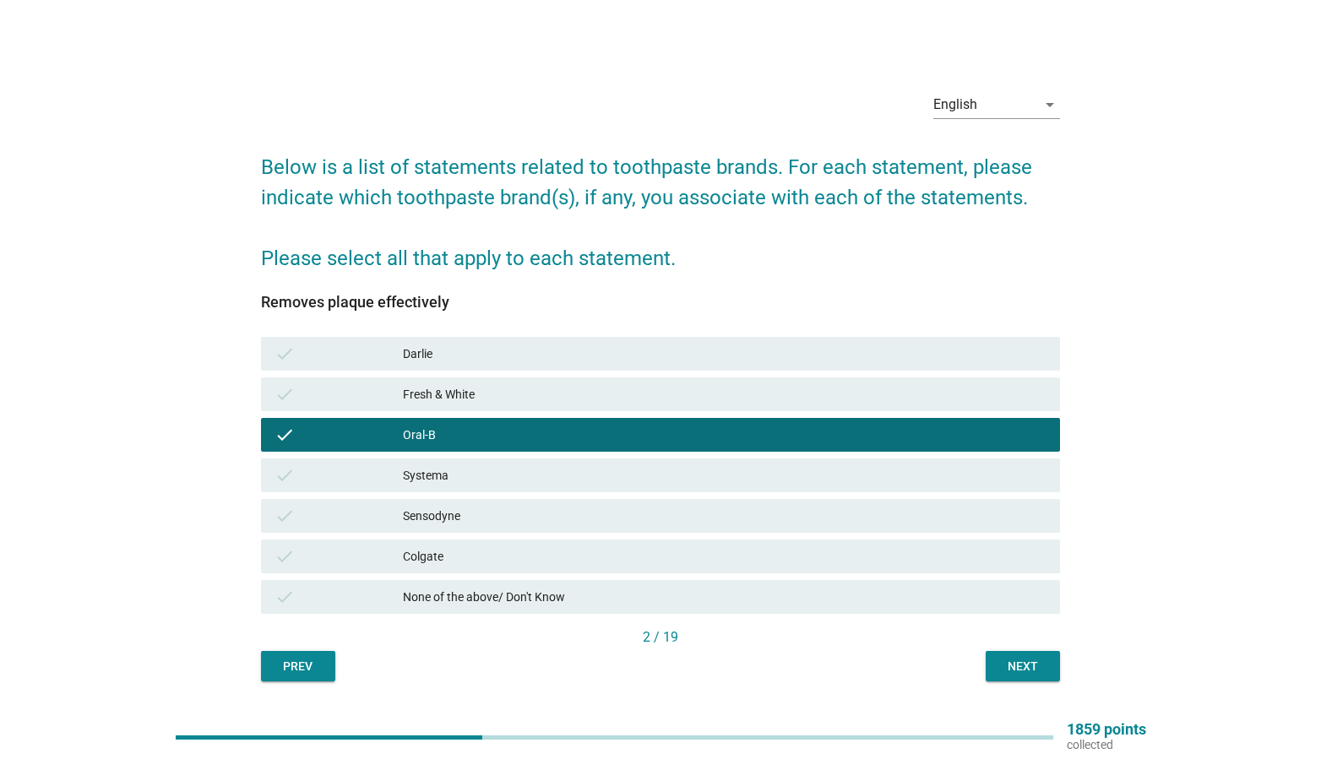
click at [427, 563] on div "Colgate" at bounding box center [725, 556] width 644 height 20
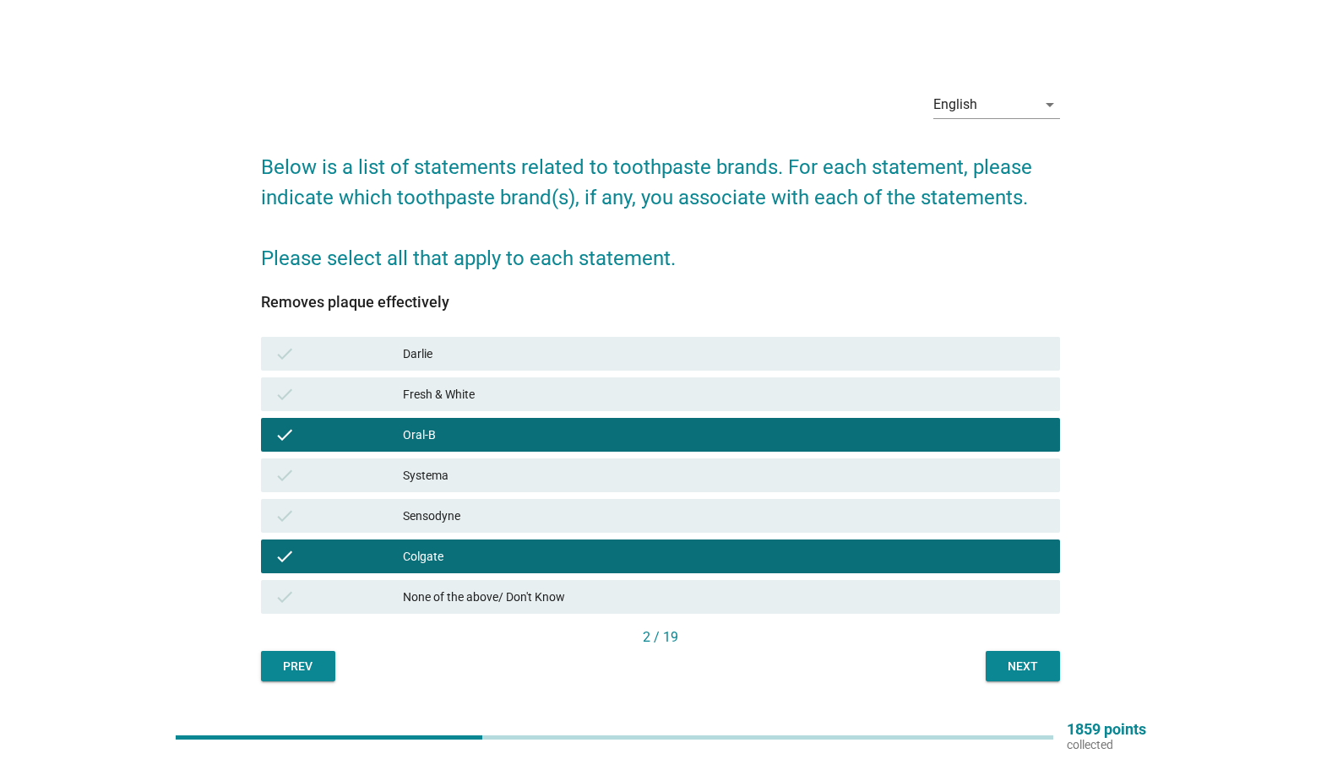
click at [1009, 673] on div "Next" at bounding box center [1022, 667] width 47 height 18
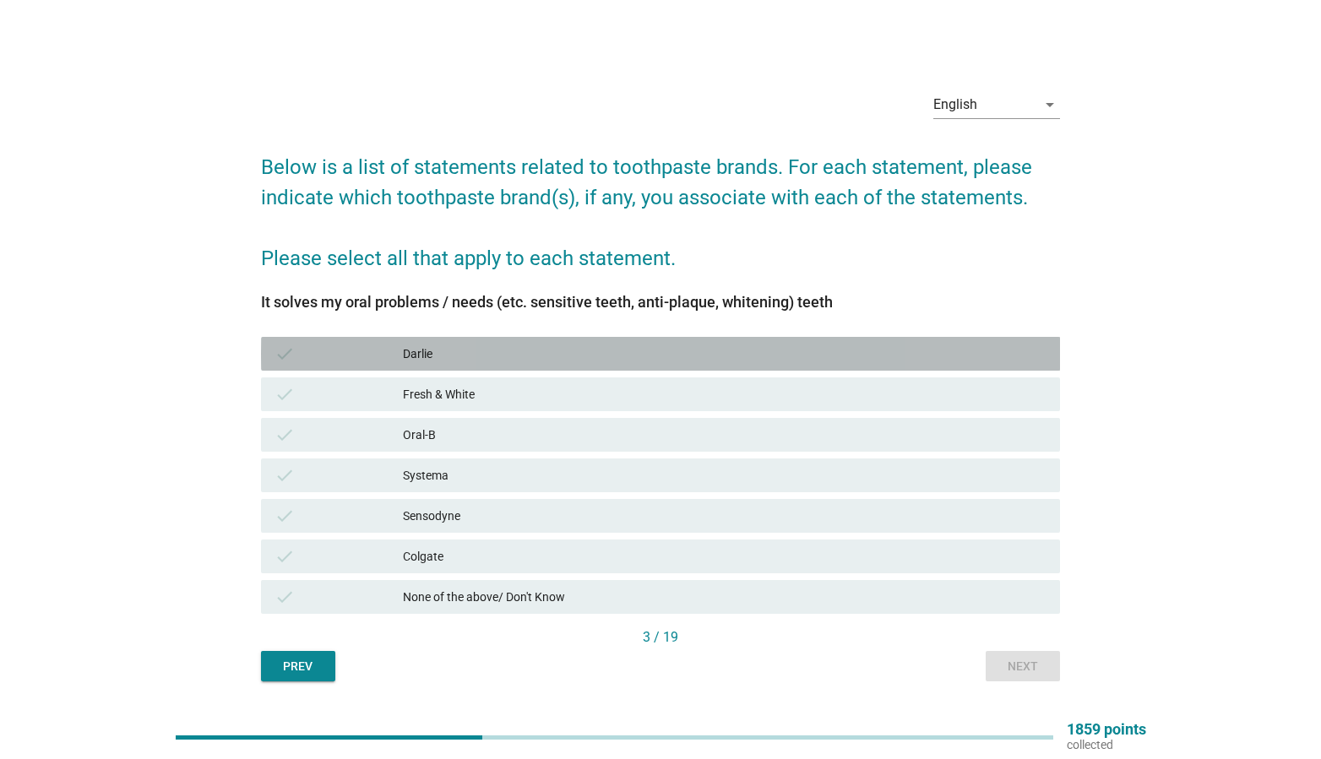
click at [550, 351] on div "Darlie" at bounding box center [725, 354] width 644 height 20
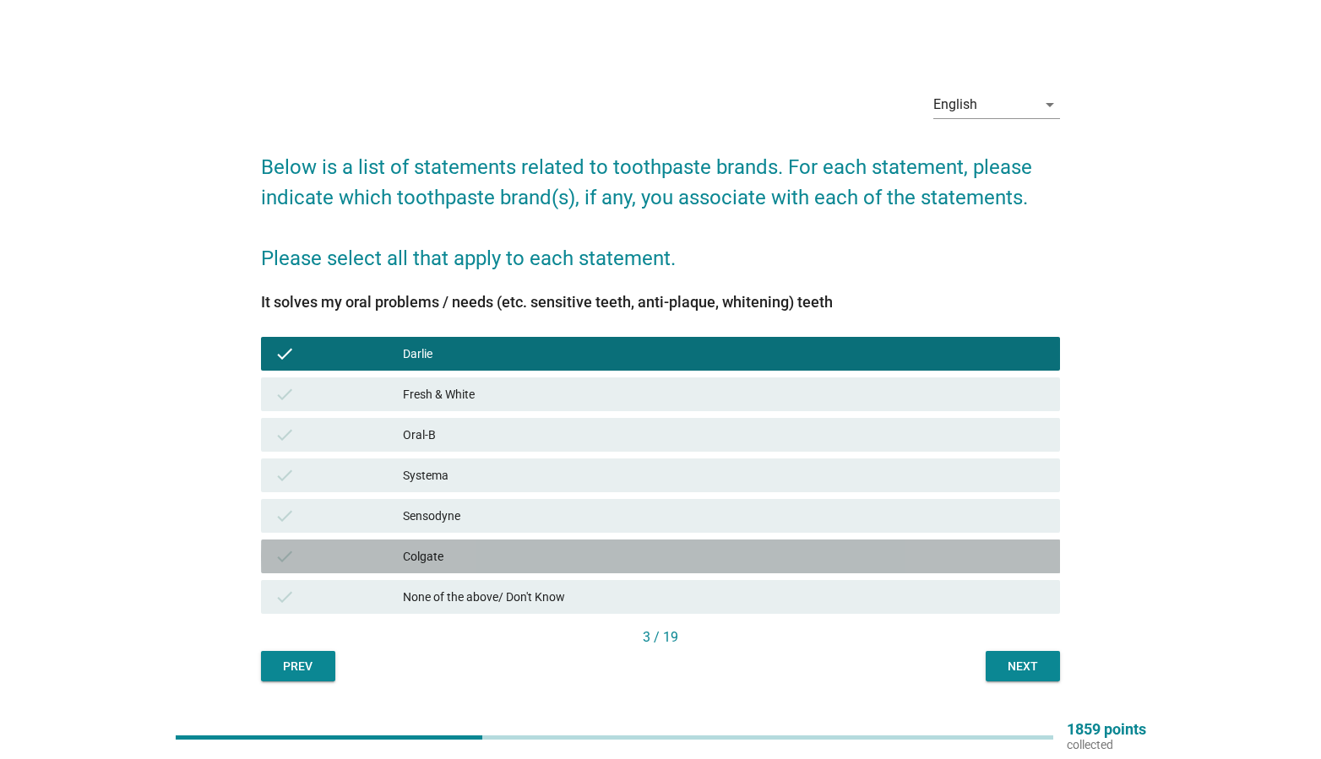
drag, startPoint x: 482, startPoint y: 544, endPoint x: 720, endPoint y: 584, distance: 241.6
click at [501, 547] on div "check Colgate" at bounding box center [661, 557] width 800 height 34
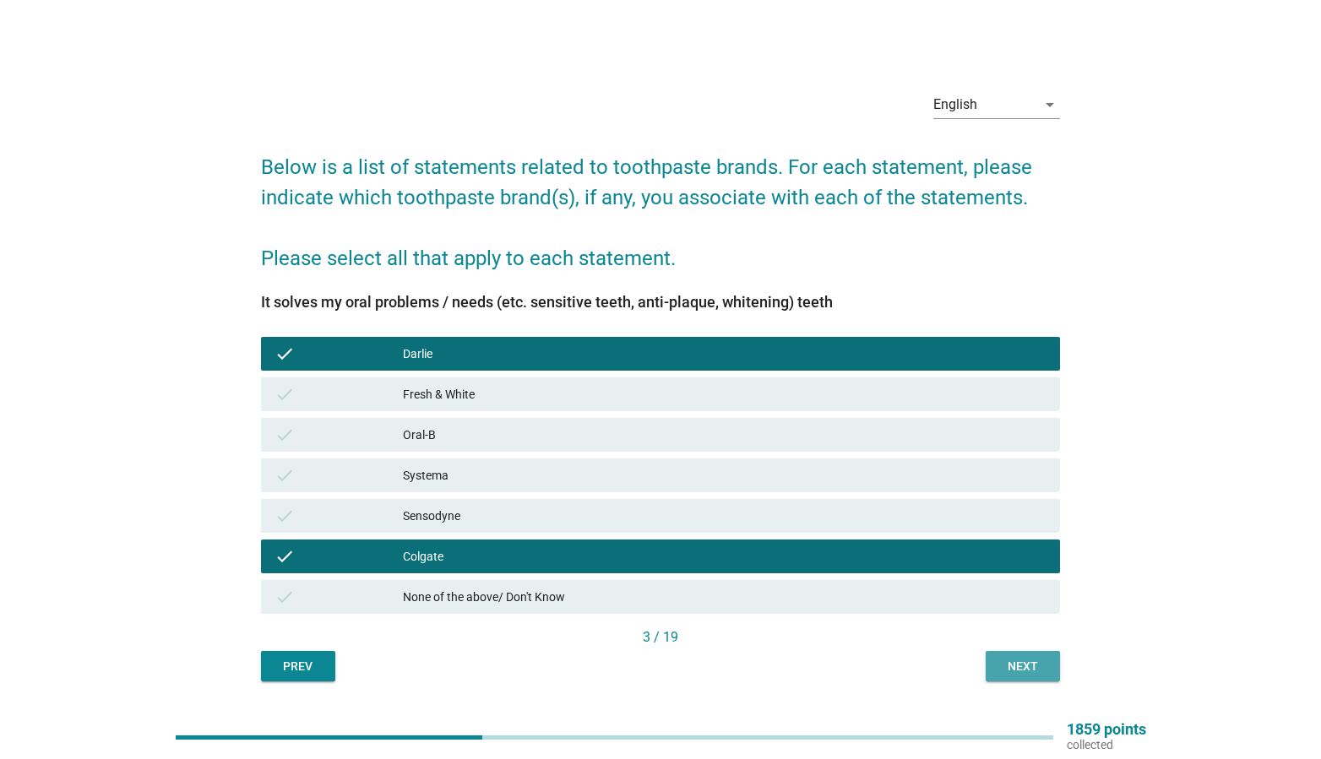
click at [1023, 670] on div "Next" at bounding box center [1022, 667] width 47 height 18
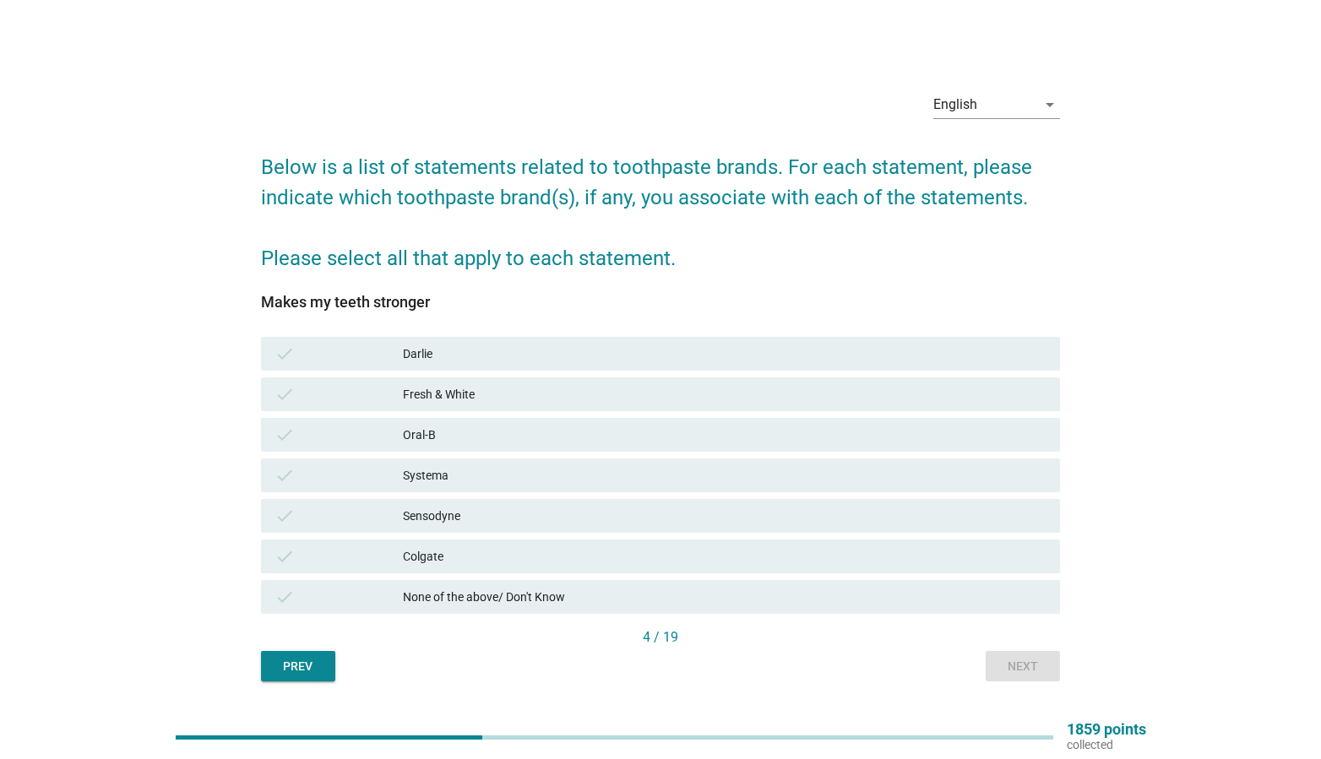
drag, startPoint x: 579, startPoint y: 575, endPoint x: 702, endPoint y: 595, distance: 125.0
click at [579, 575] on div "check Colgate" at bounding box center [661, 556] width 807 height 41
click at [802, 609] on div "check None of the above/ Don't Know" at bounding box center [661, 597] width 800 height 34
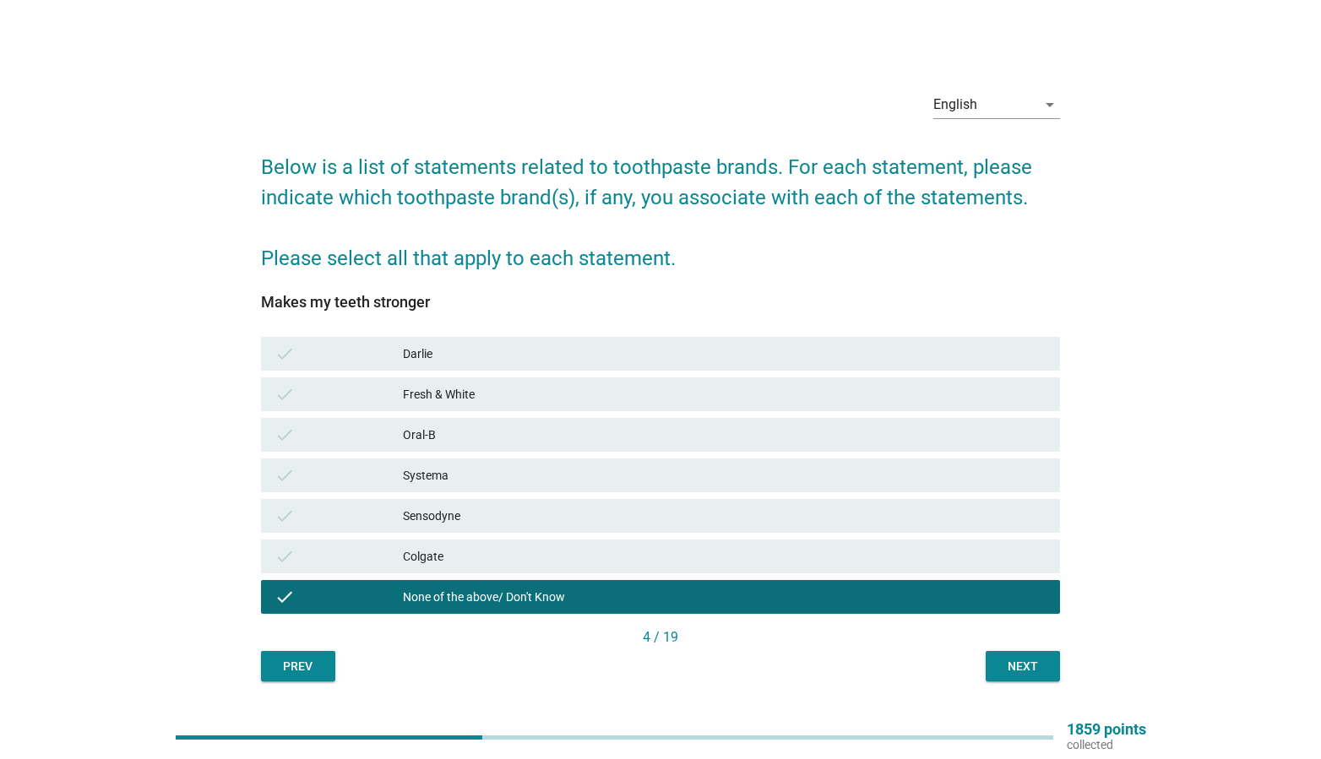
click at [1018, 662] on div "Next" at bounding box center [1022, 667] width 47 height 18
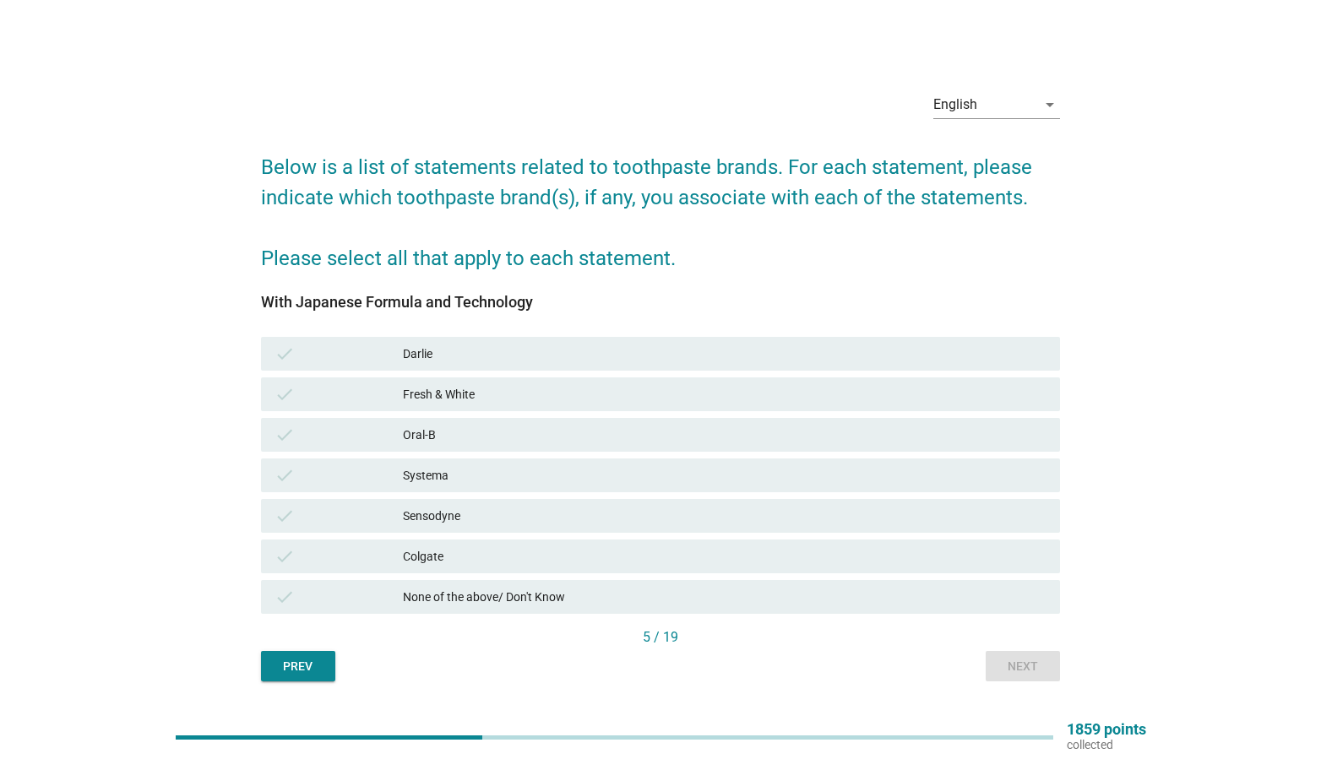
click at [704, 589] on div "None of the above/ Don't Know" at bounding box center [725, 597] width 644 height 20
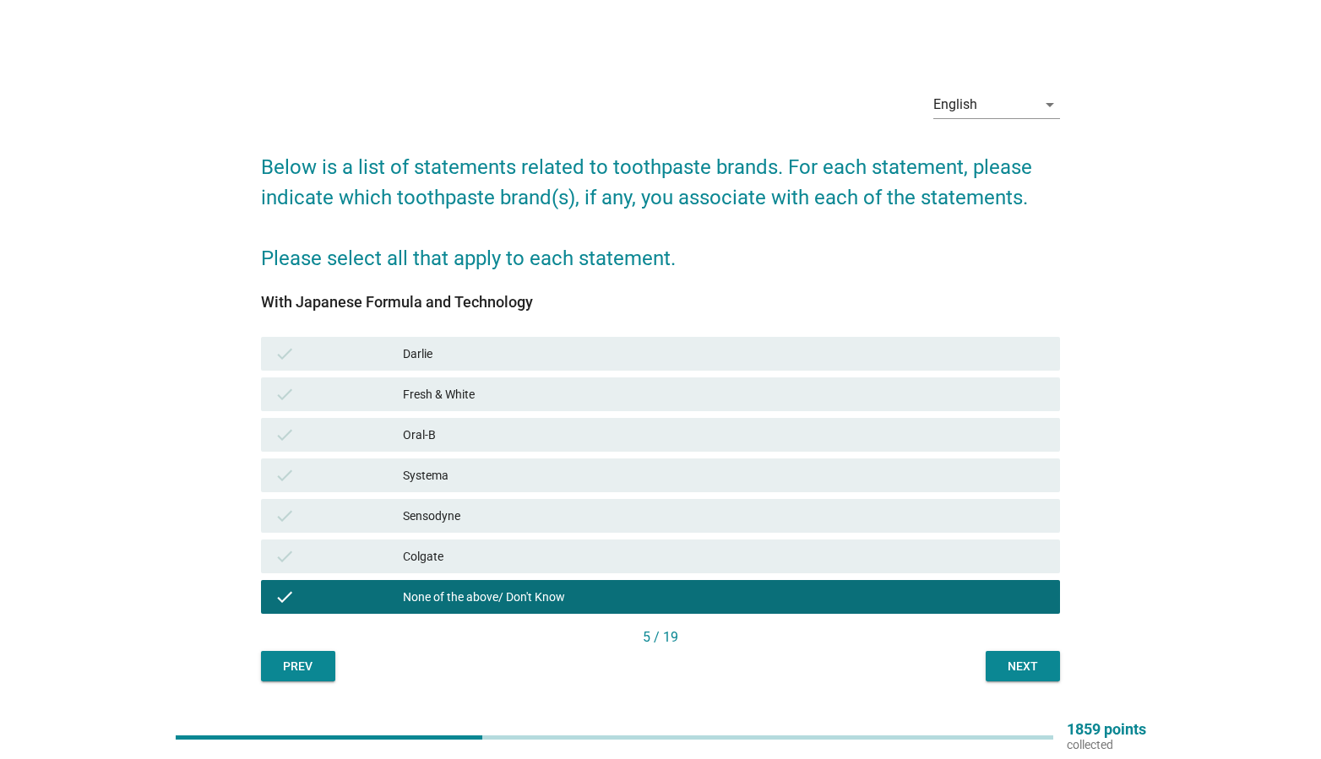
click at [992, 668] on button "Next" at bounding box center [1023, 666] width 74 height 30
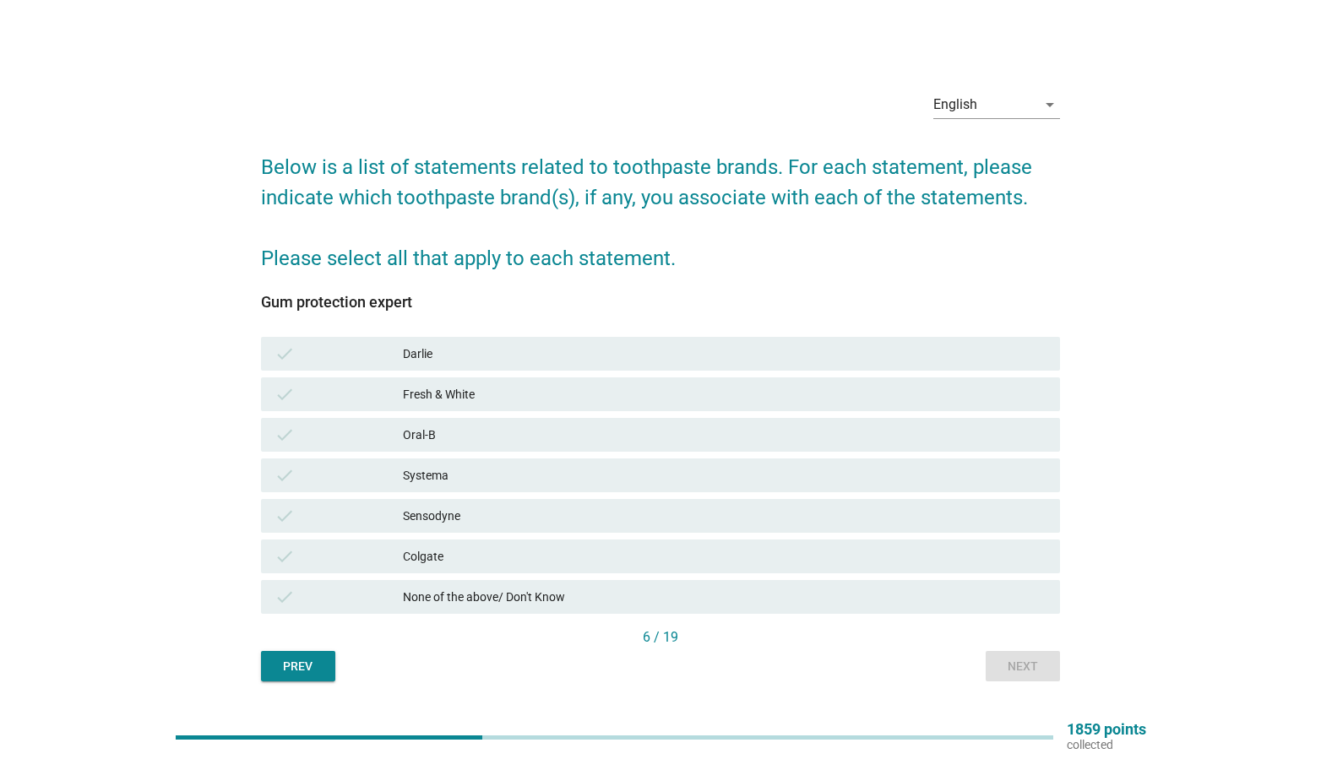
click at [744, 600] on div "None of the above/ Don't Know" at bounding box center [725, 597] width 644 height 20
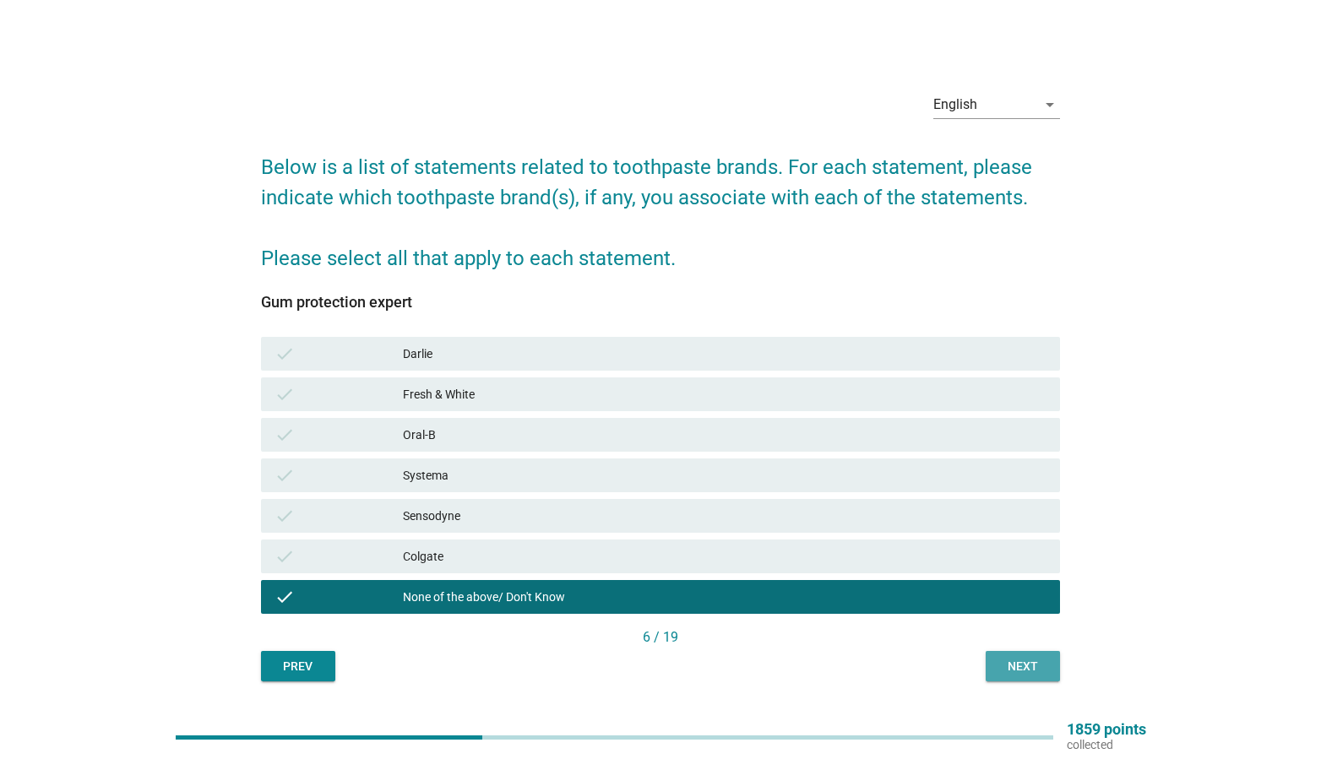
click at [1014, 672] on div "Next" at bounding box center [1022, 667] width 47 height 18
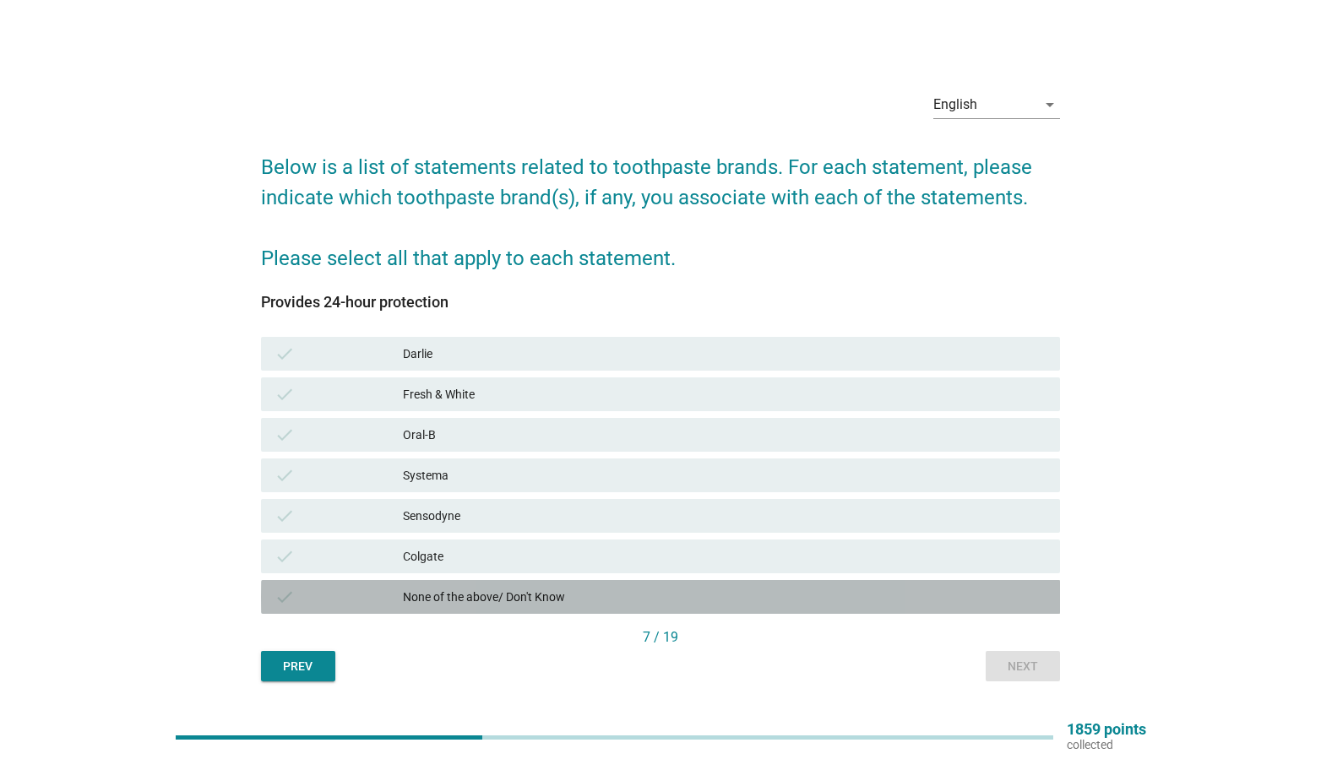
click at [760, 606] on div "None of the above/ Don't Know" at bounding box center [725, 597] width 644 height 20
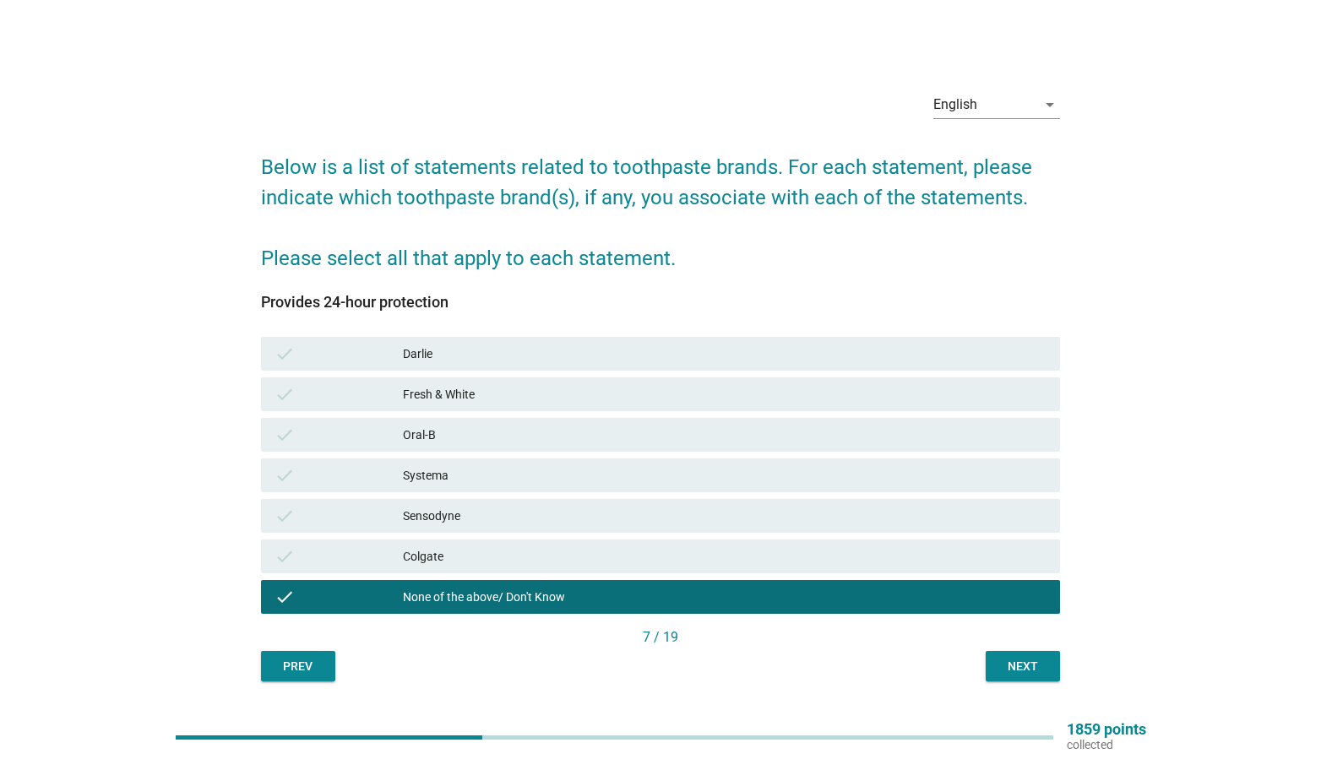
click at [764, 579] on div "check None of the above/ Don't Know" at bounding box center [661, 597] width 807 height 41
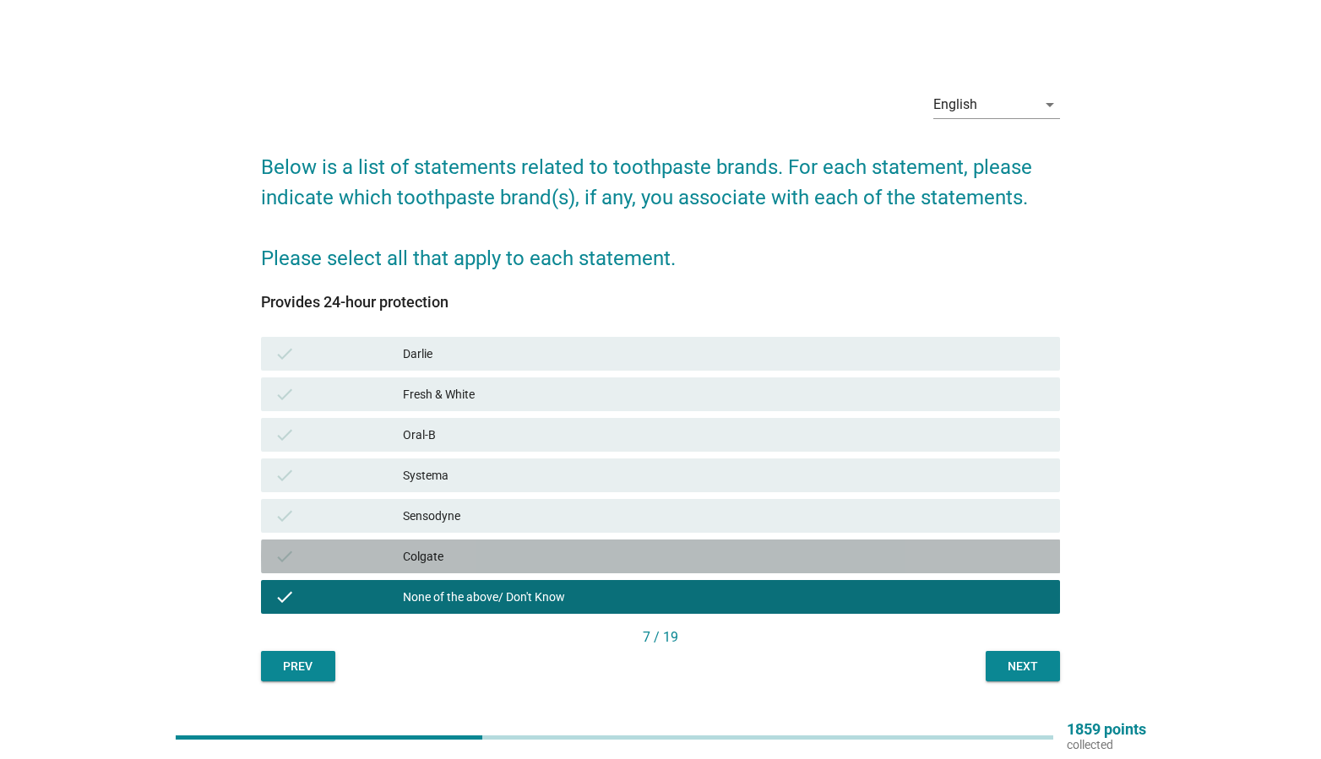
click at [751, 555] on div "Colgate" at bounding box center [725, 556] width 644 height 20
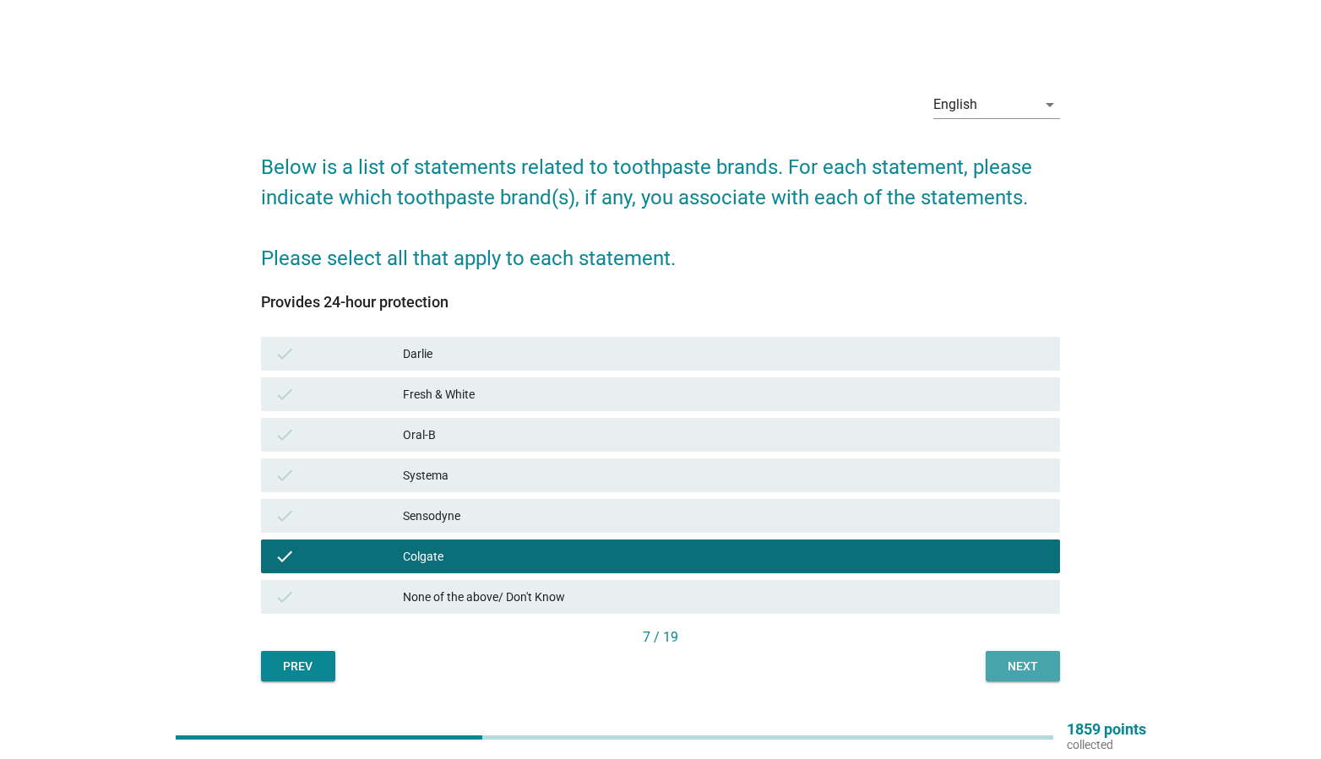
click at [1024, 671] on div "Next" at bounding box center [1022, 667] width 47 height 18
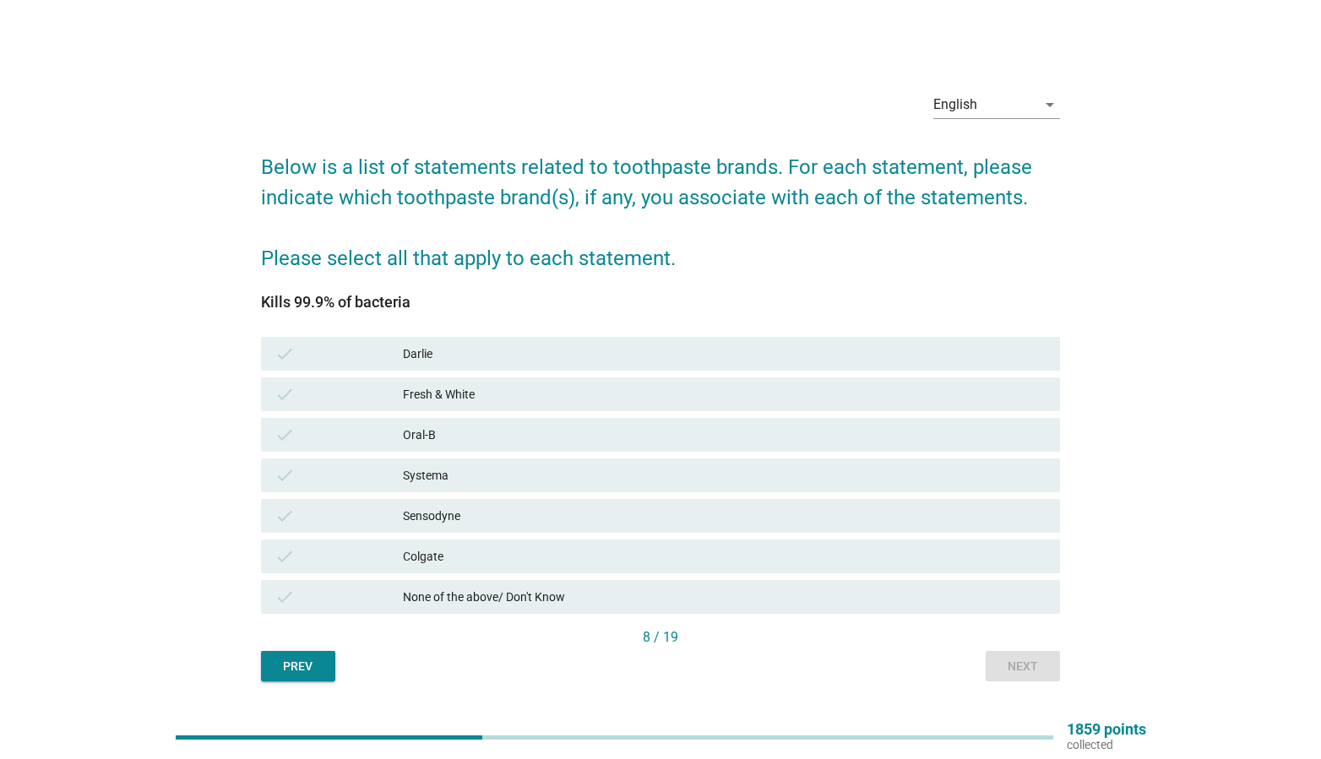
click at [633, 337] on div "check [PERSON_NAME]" at bounding box center [661, 354] width 800 height 34
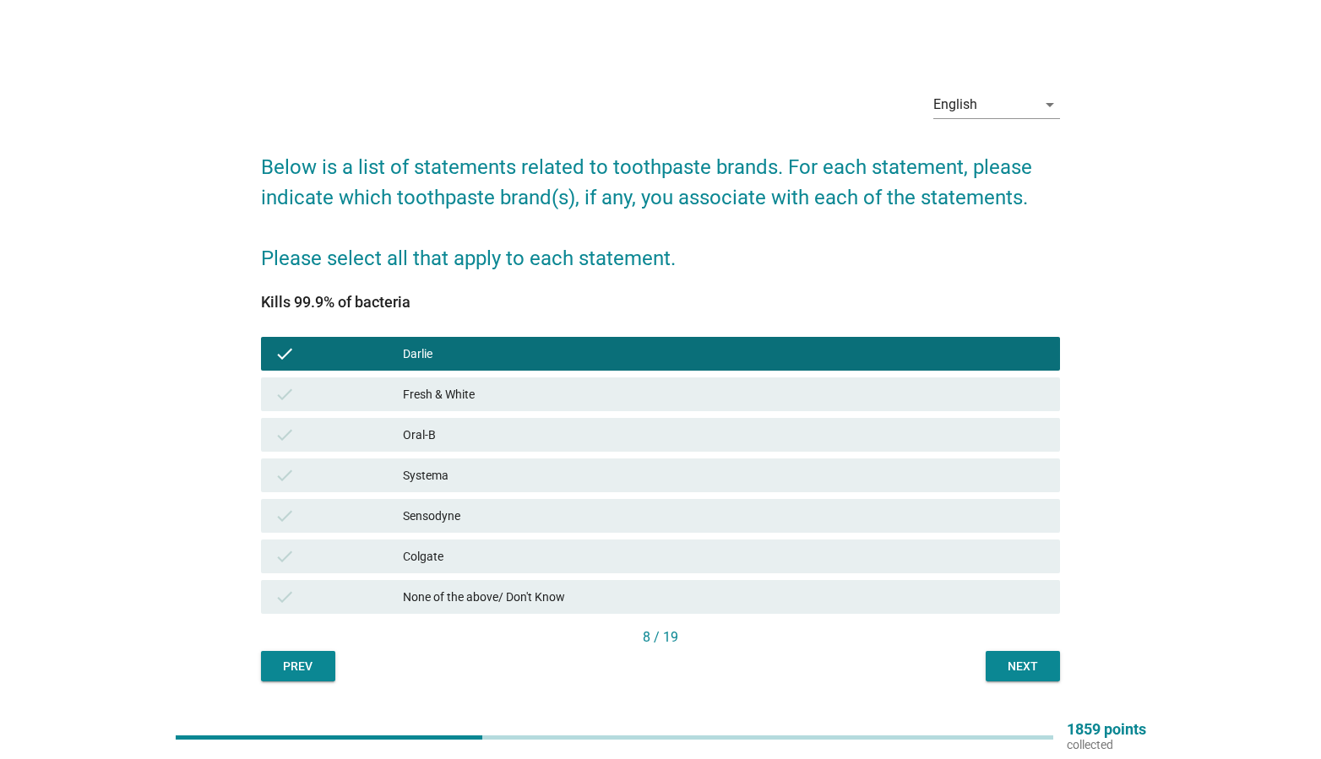
click at [620, 556] on div "Colgate" at bounding box center [725, 556] width 644 height 20
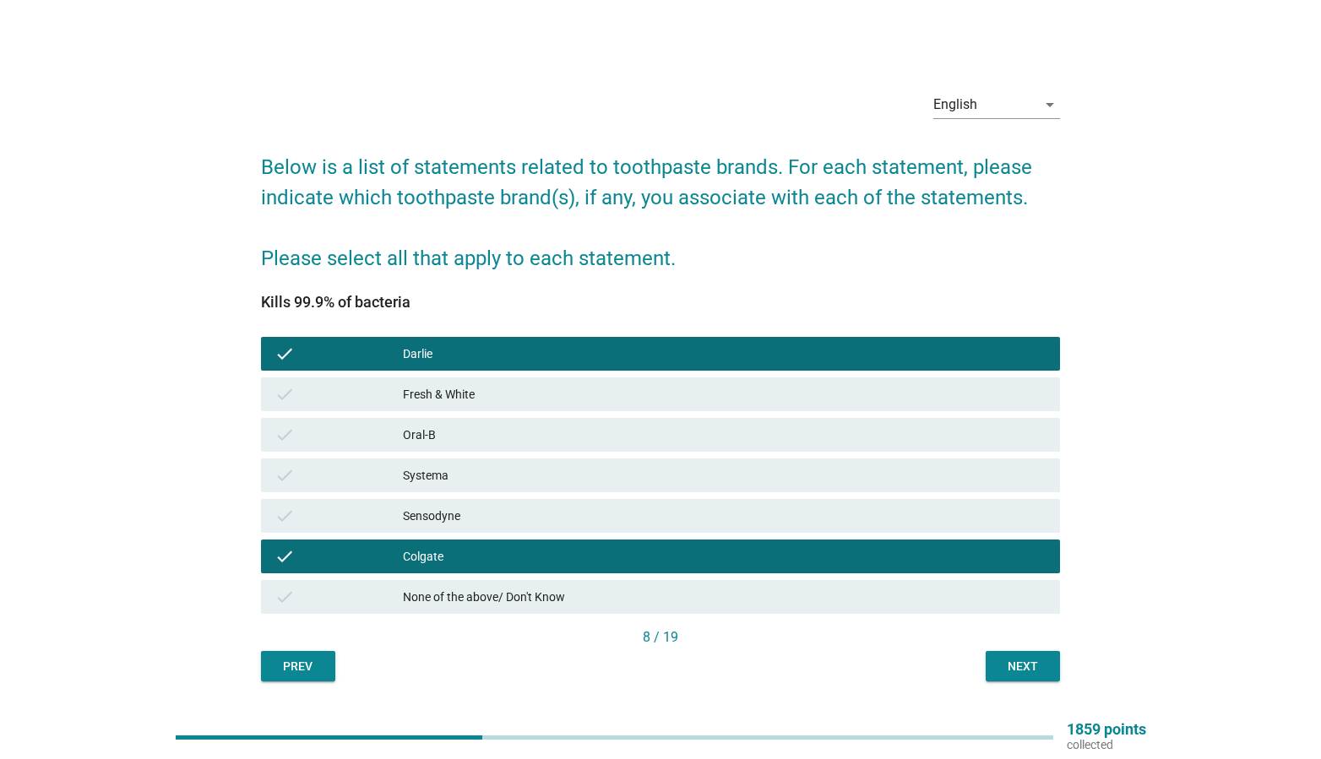
click at [992, 663] on button "Next" at bounding box center [1023, 666] width 74 height 30
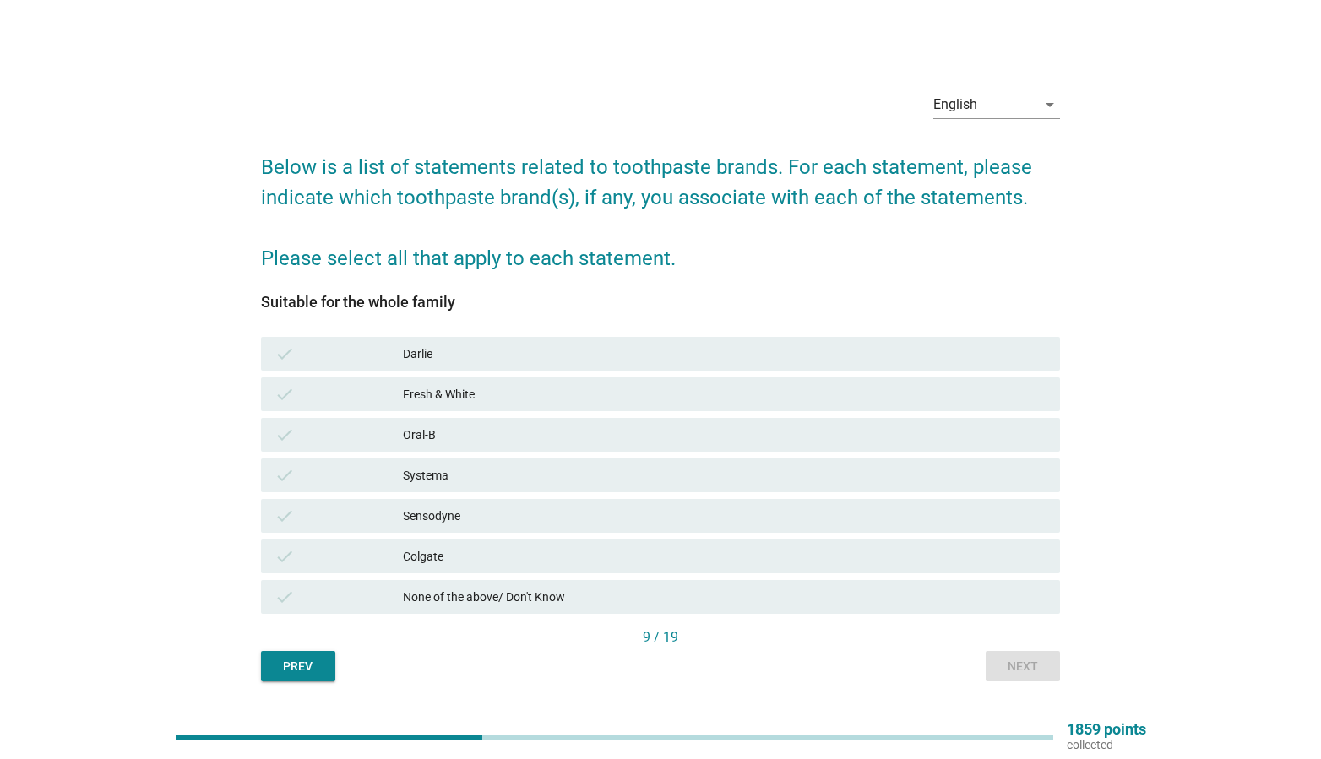
click at [513, 365] on div "check [PERSON_NAME]" at bounding box center [661, 354] width 800 height 34
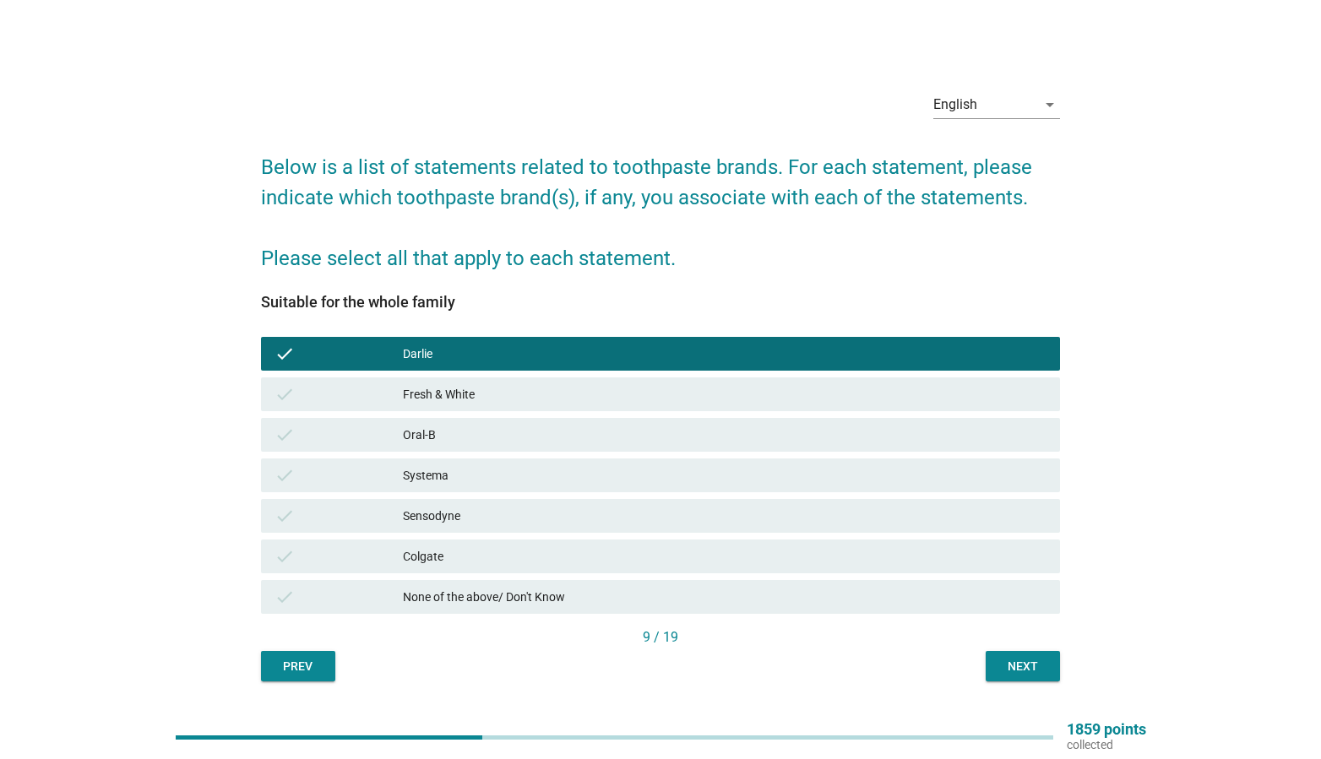
drag, startPoint x: 584, startPoint y: 557, endPoint x: 766, endPoint y: 597, distance: 186.7
click at [584, 557] on div "Colgate" at bounding box center [725, 556] width 644 height 20
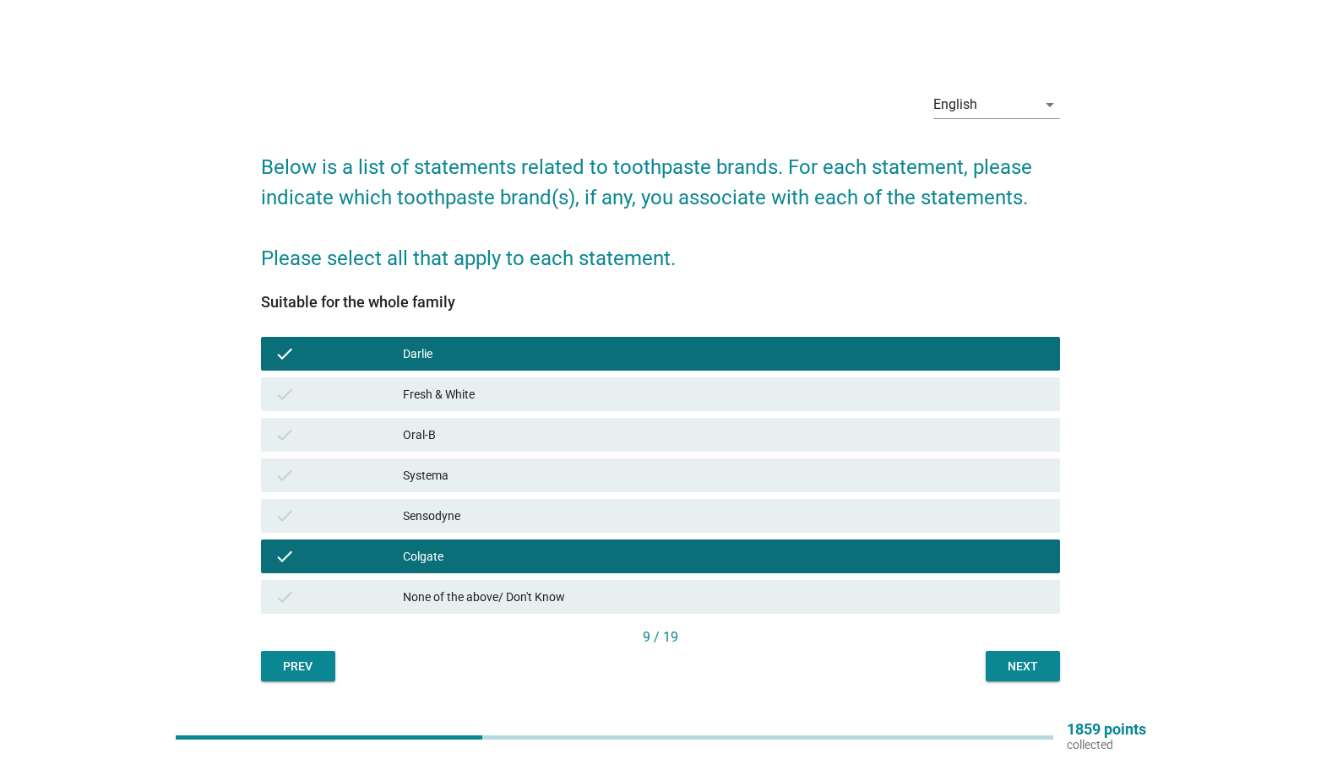
click at [1032, 677] on button "Next" at bounding box center [1023, 666] width 74 height 30
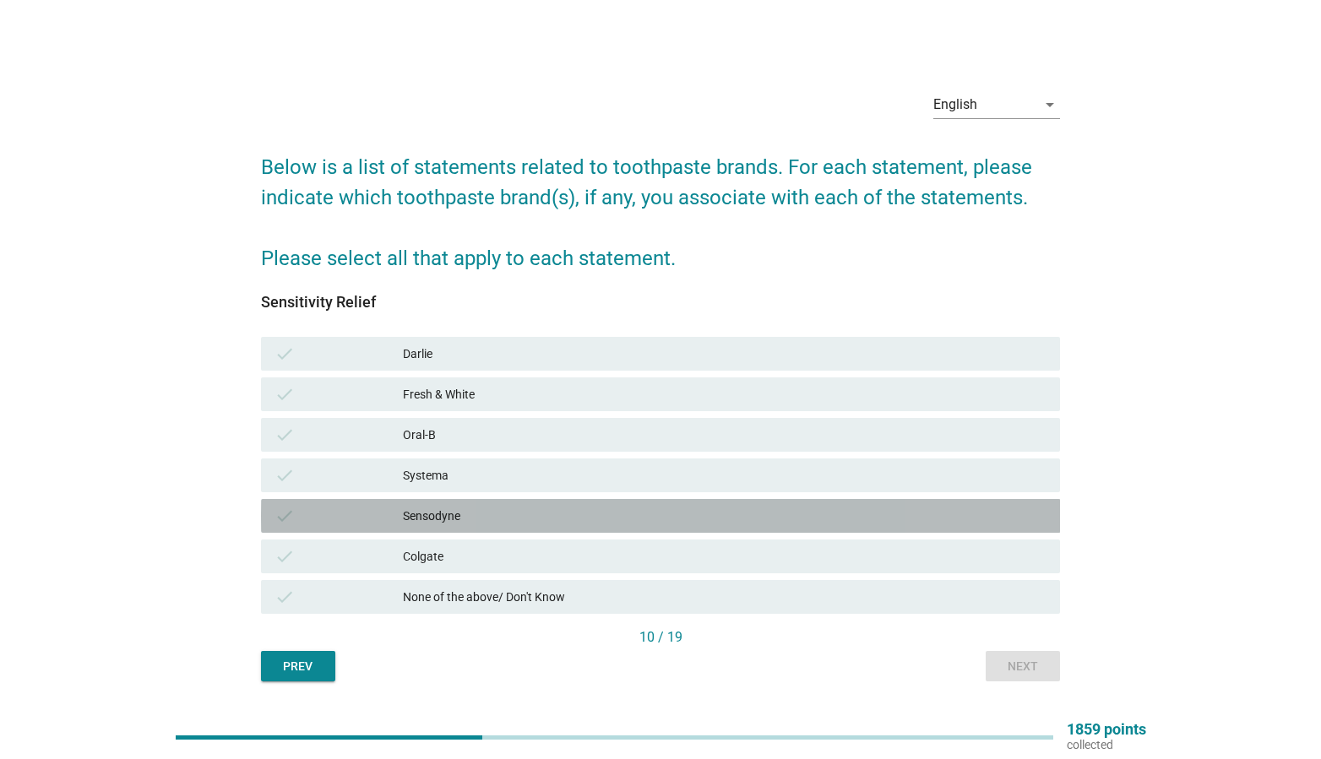
click at [497, 503] on div "check Sensodyne" at bounding box center [661, 516] width 800 height 34
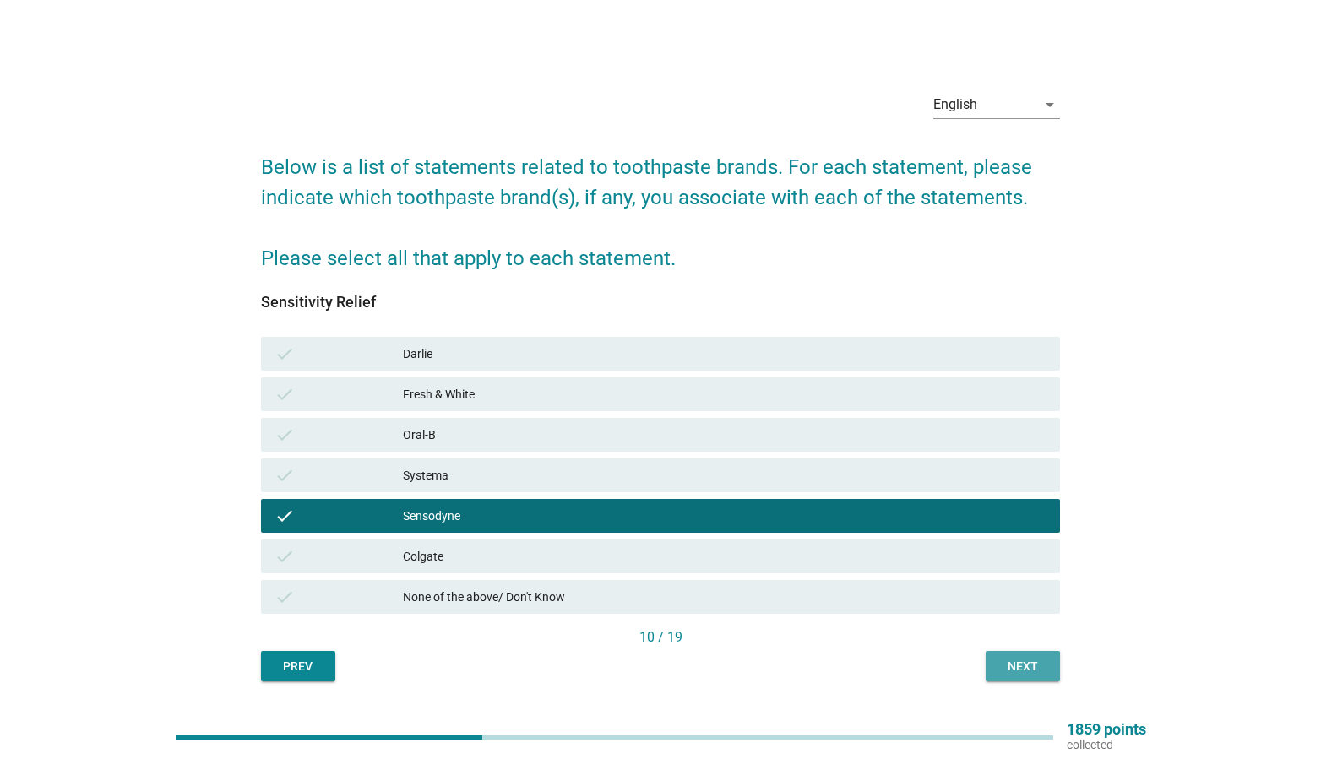
click at [1008, 662] on div "Next" at bounding box center [1022, 667] width 47 height 18
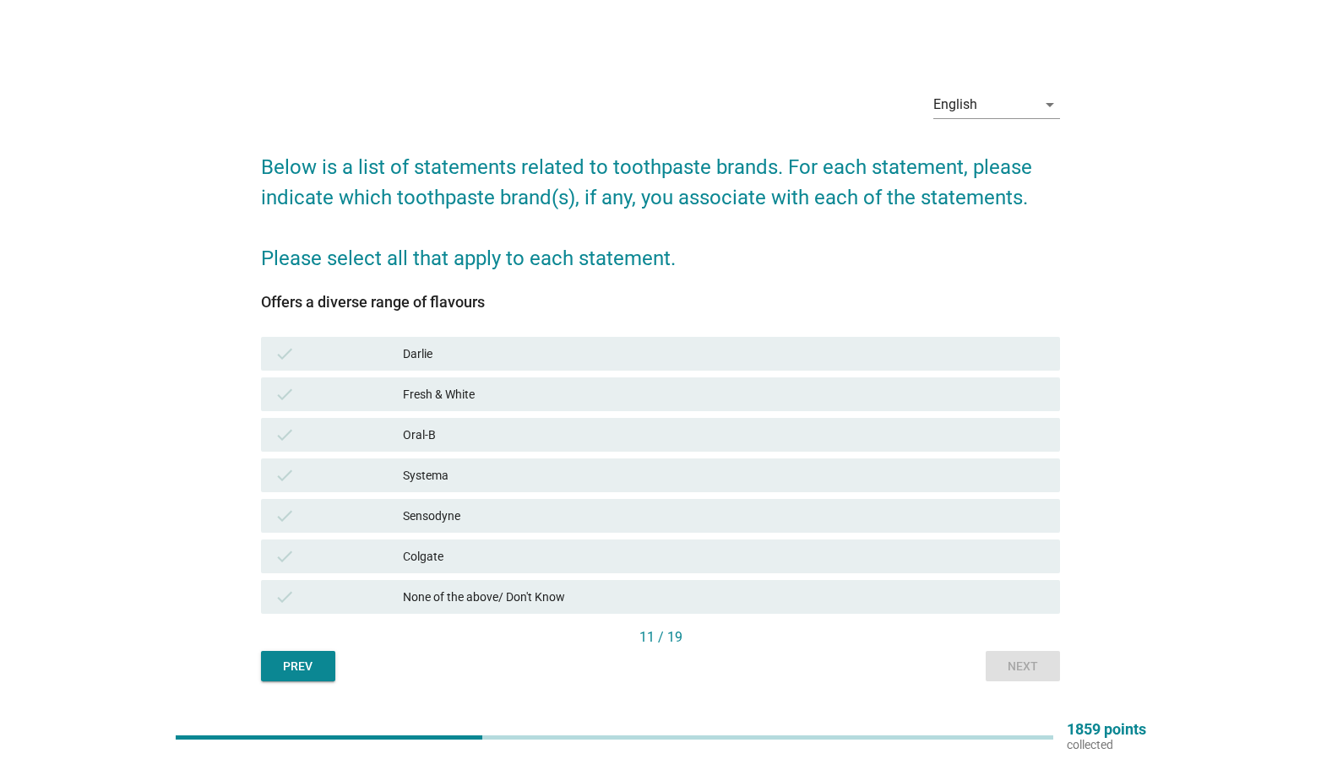
click at [503, 551] on div "Colgate" at bounding box center [725, 556] width 644 height 20
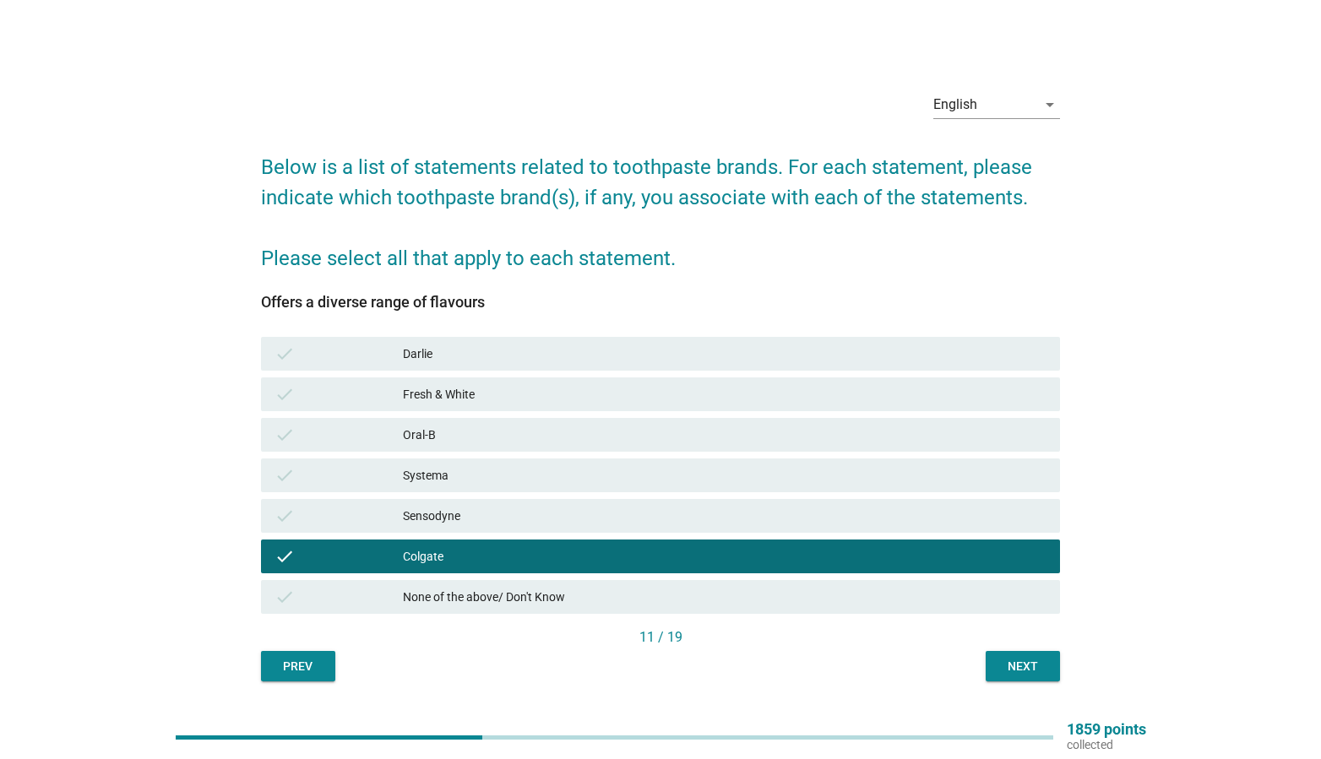
click at [569, 362] on div "Darlie" at bounding box center [725, 354] width 644 height 20
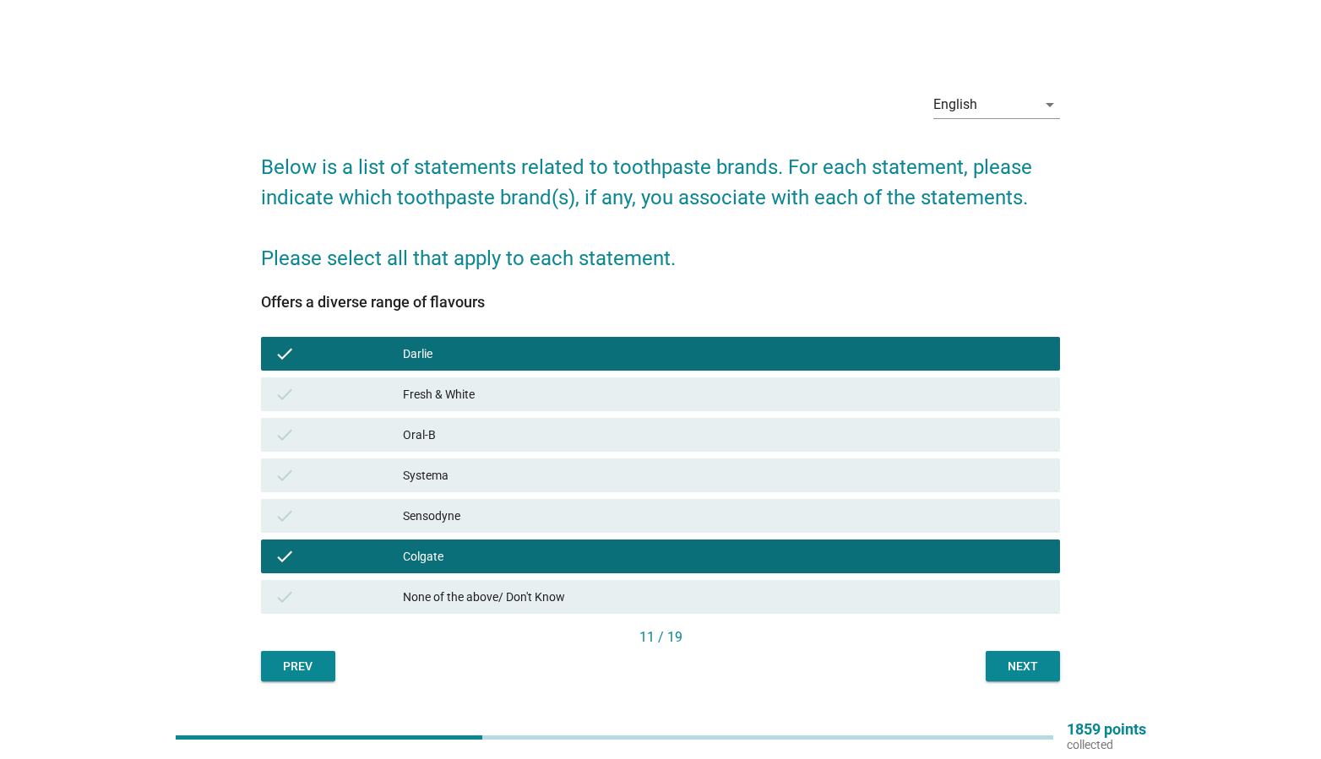
click at [987, 649] on div "11 / 19" at bounding box center [661, 640] width 800 height 24
click at [990, 655] on button "Next" at bounding box center [1023, 666] width 74 height 30
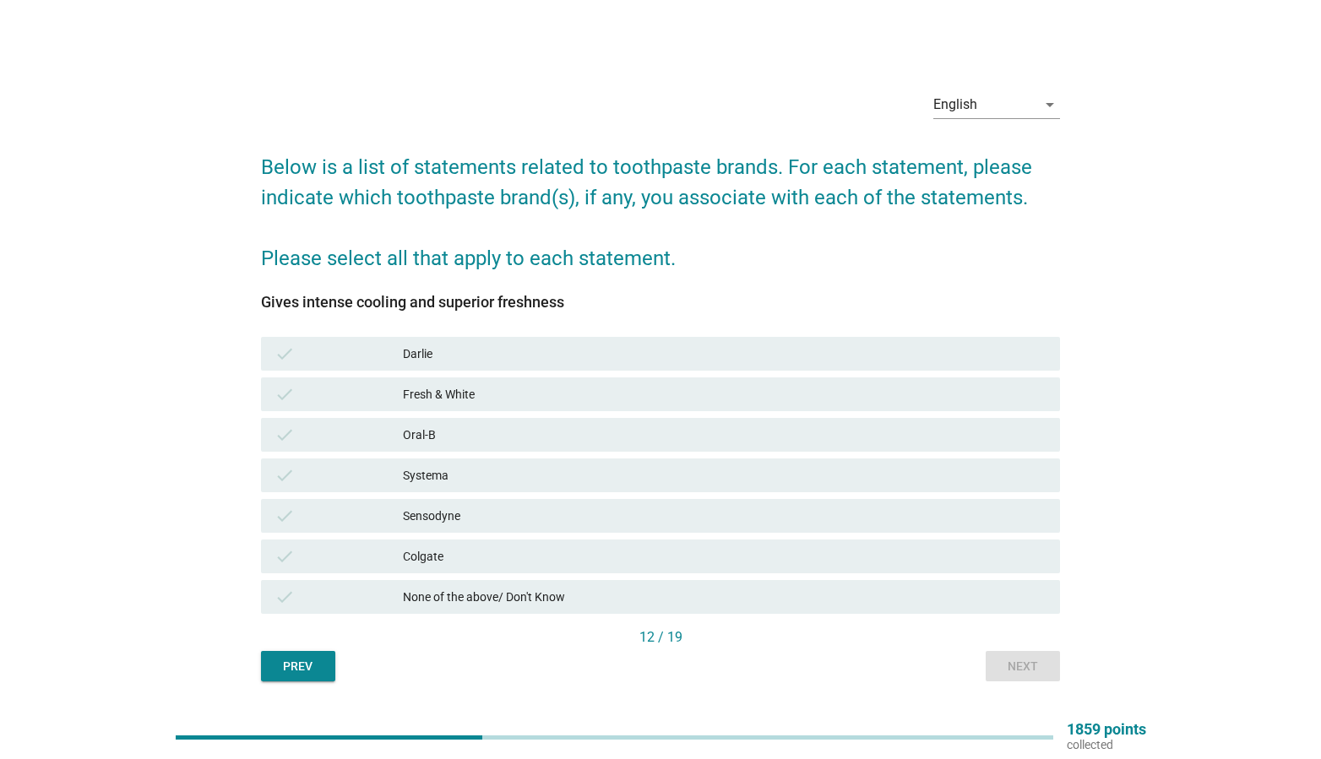
click at [594, 612] on div "check None of the above/ Don't Know" at bounding box center [661, 597] width 800 height 34
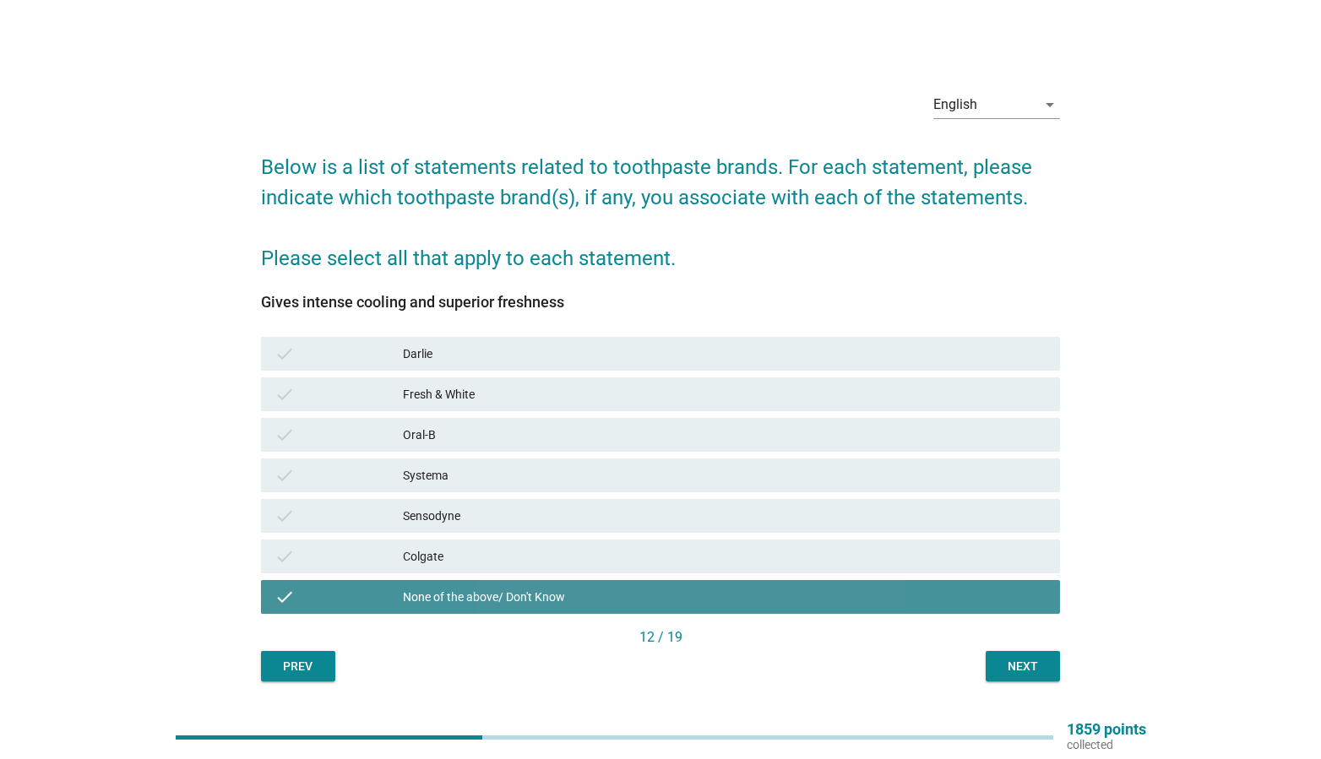
click at [629, 592] on div "None of the above/ Don't Know" at bounding box center [725, 597] width 644 height 20
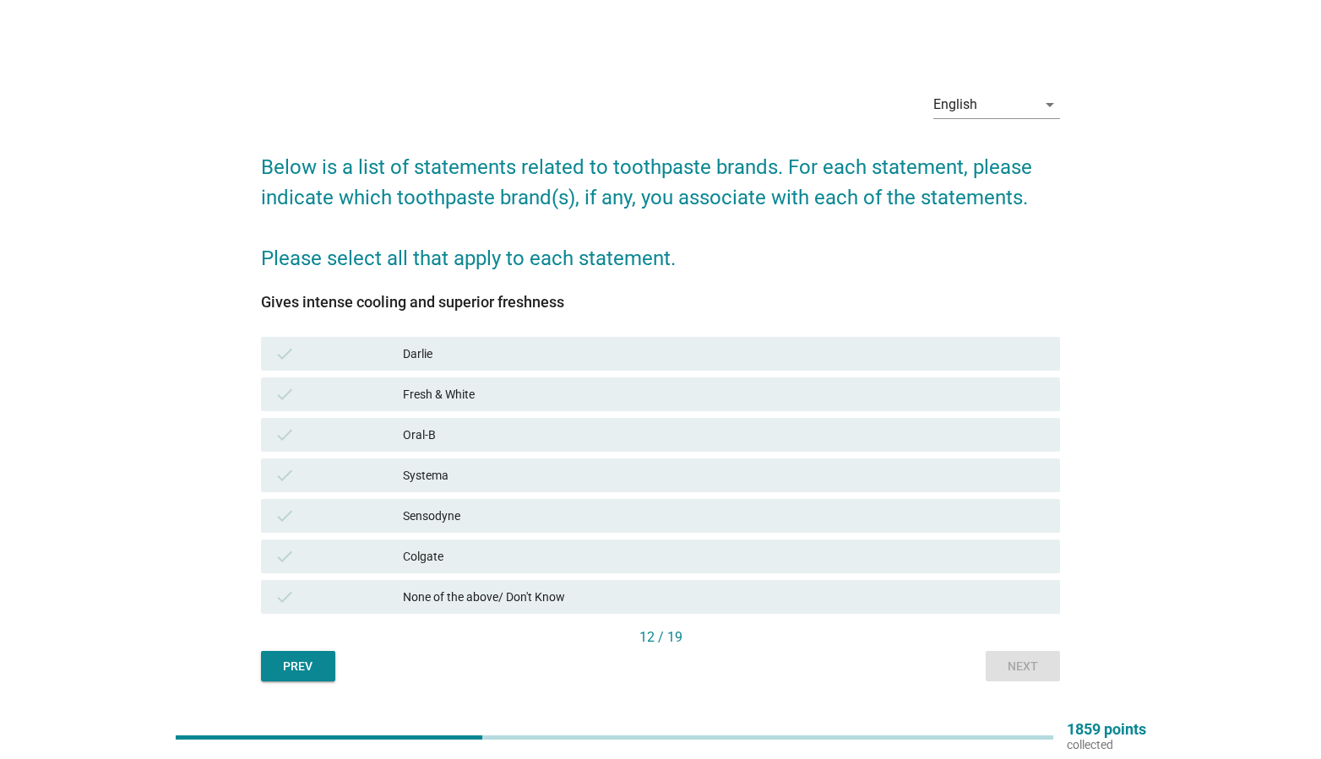
click at [819, 615] on div "check None of the above/ Don't Know" at bounding box center [661, 597] width 807 height 41
click at [903, 603] on div "None of the above/ Don't Know" at bounding box center [725, 597] width 644 height 20
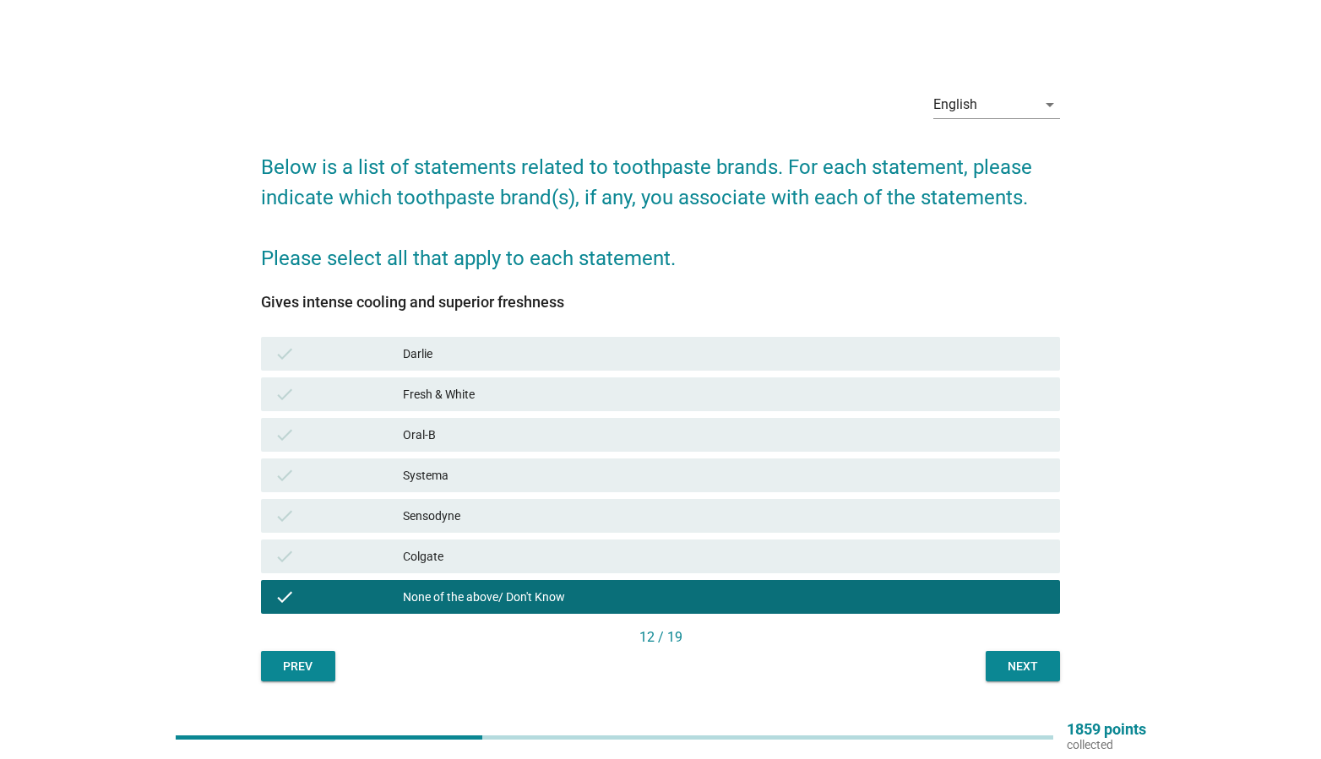
click at [1037, 677] on button "Next" at bounding box center [1023, 666] width 74 height 30
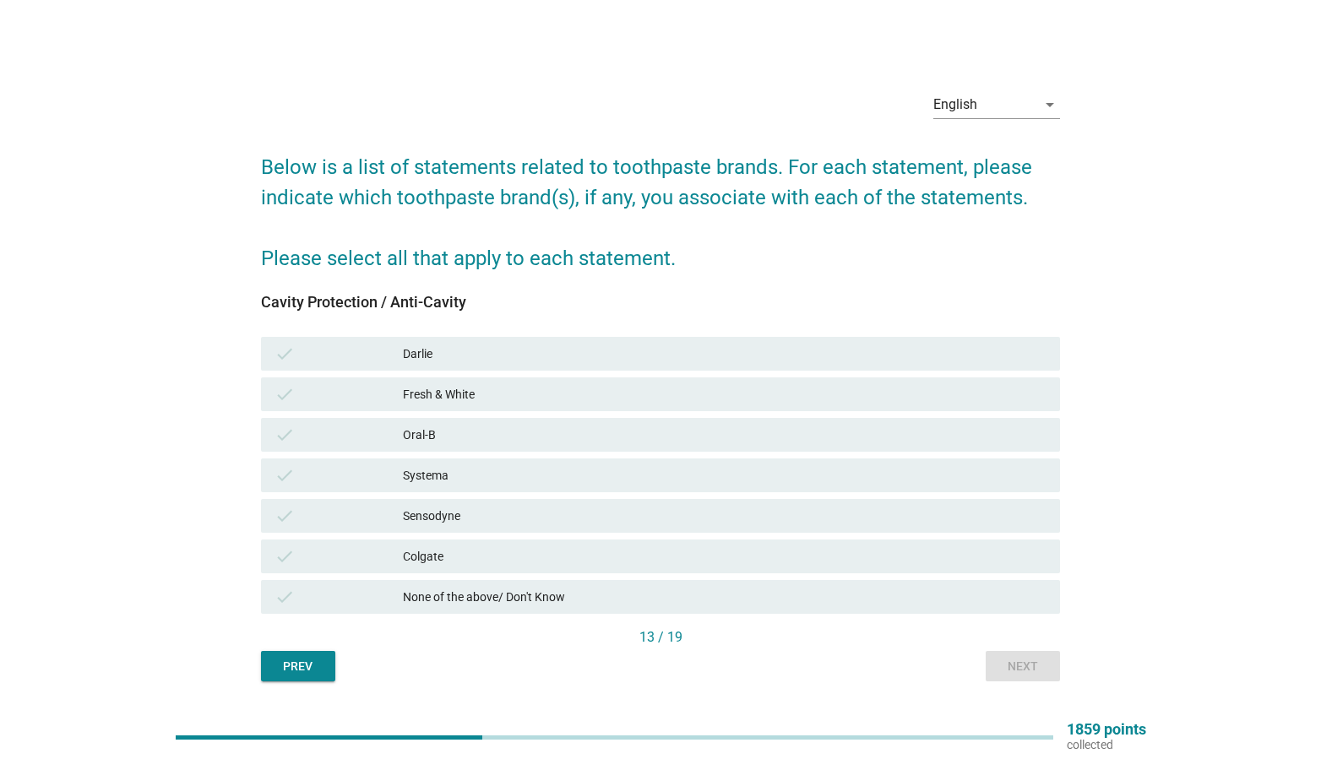
click at [568, 548] on div "Colgate" at bounding box center [725, 556] width 644 height 20
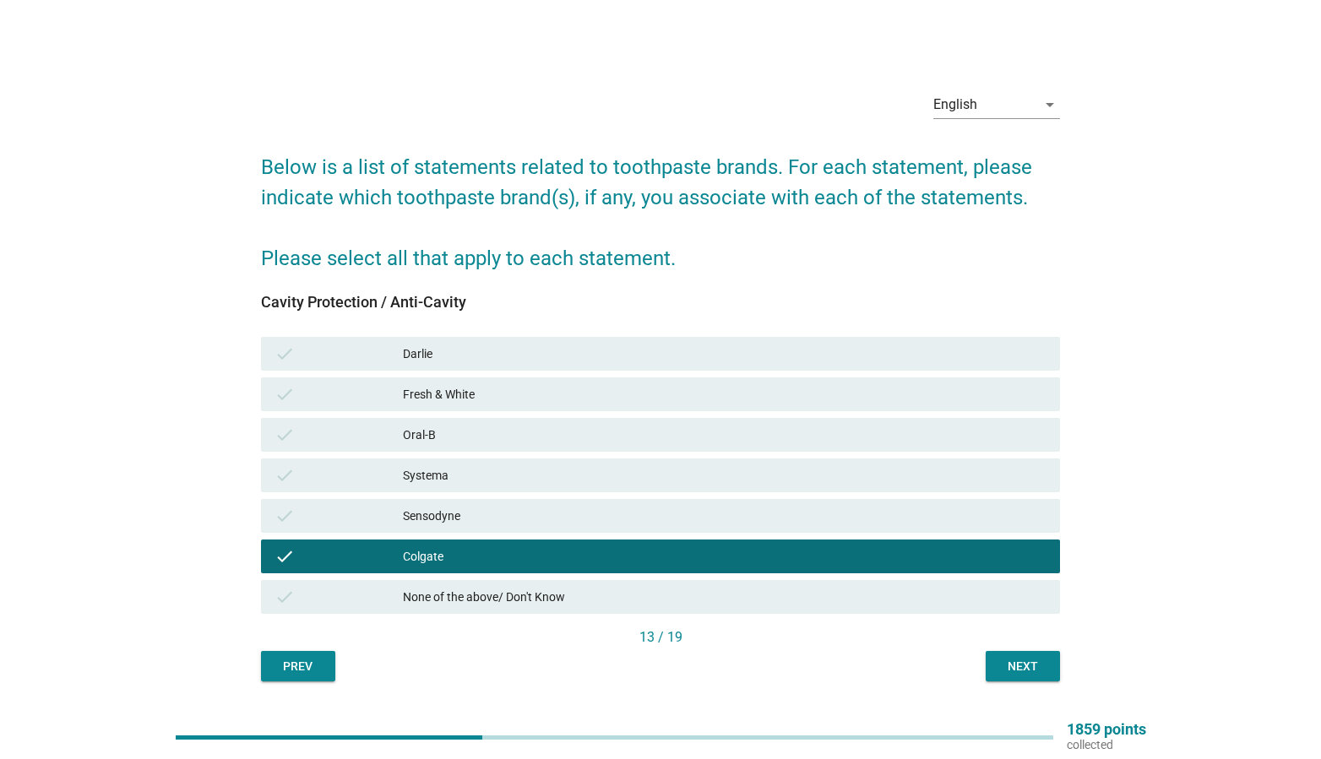
click at [631, 361] on div "Darlie" at bounding box center [725, 354] width 644 height 20
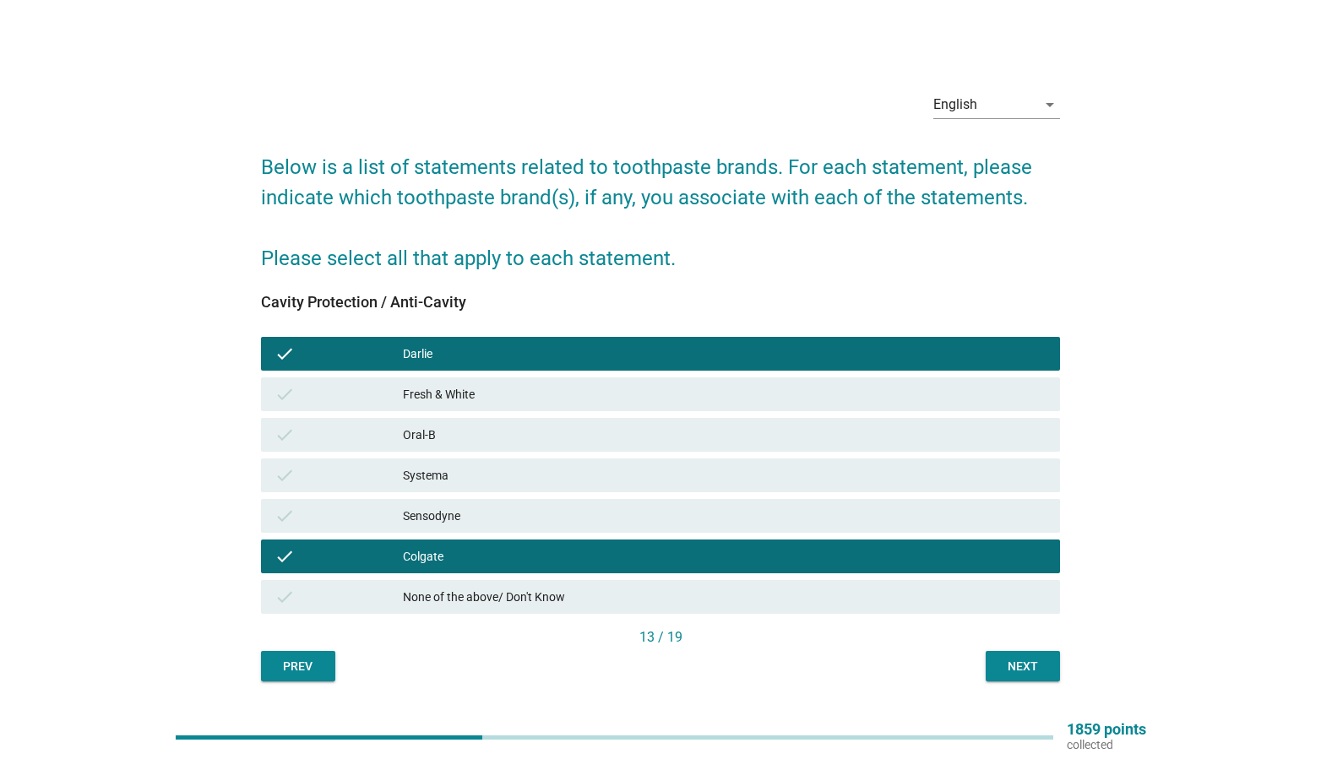
click at [1025, 650] on div "13 / 19" at bounding box center [661, 640] width 800 height 24
click at [1009, 661] on div "Next" at bounding box center [1022, 667] width 47 height 18
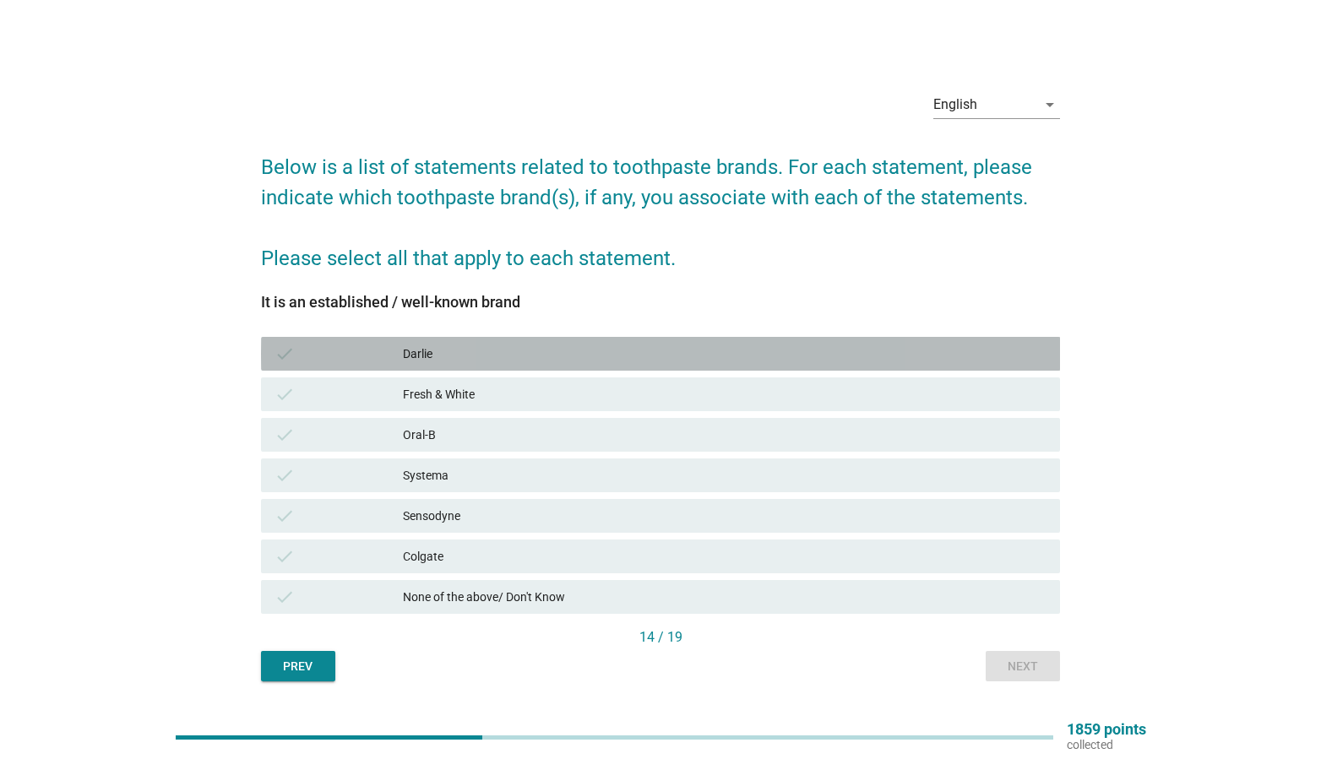
click at [495, 345] on div "Darlie" at bounding box center [725, 354] width 644 height 20
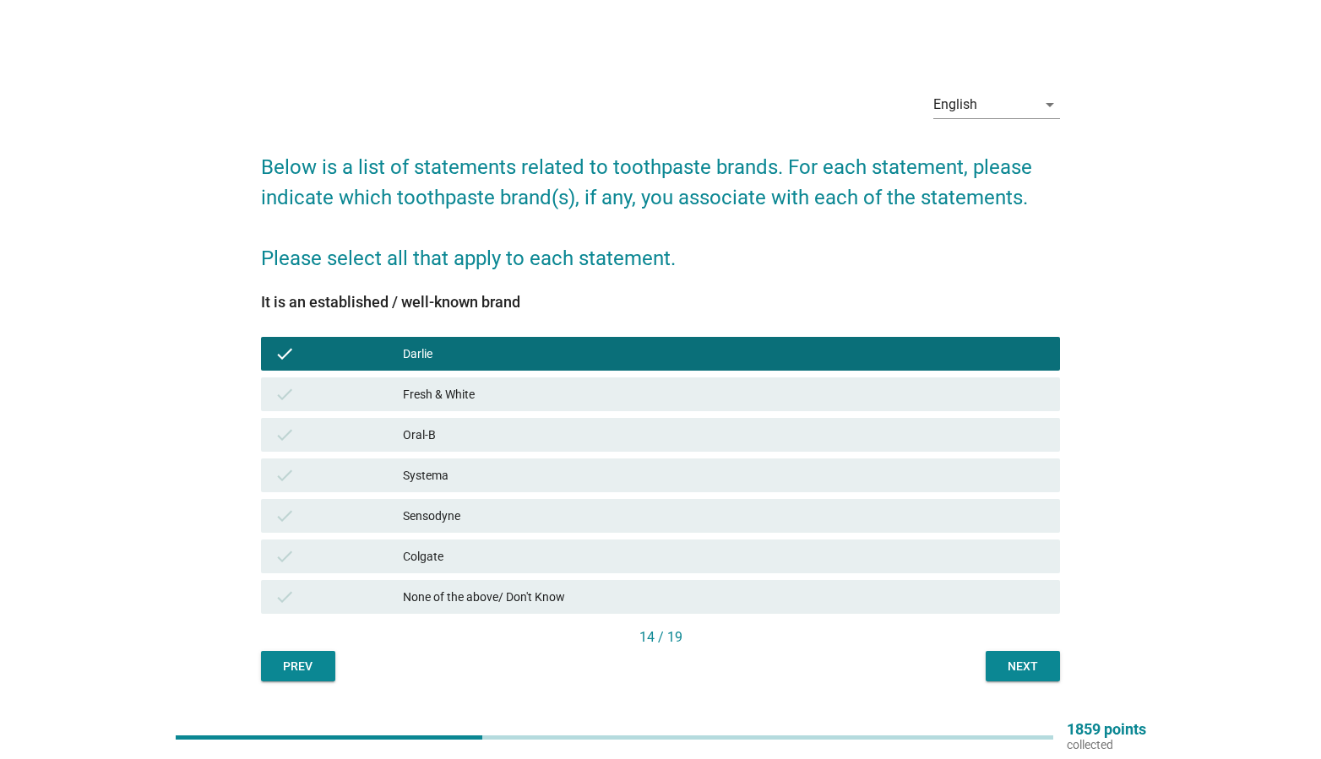
click at [498, 437] on div "Oral-B" at bounding box center [725, 435] width 644 height 20
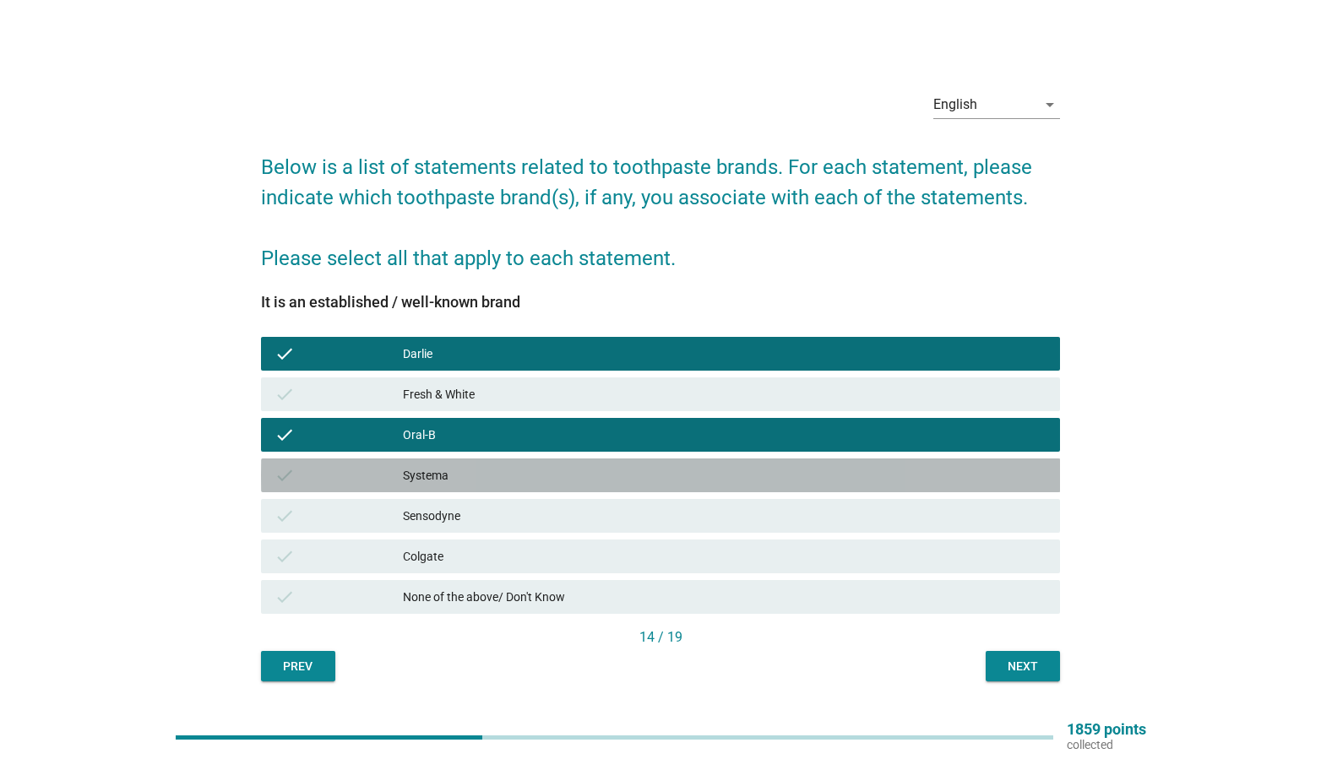
click at [500, 459] on div "check Systema" at bounding box center [661, 476] width 800 height 34
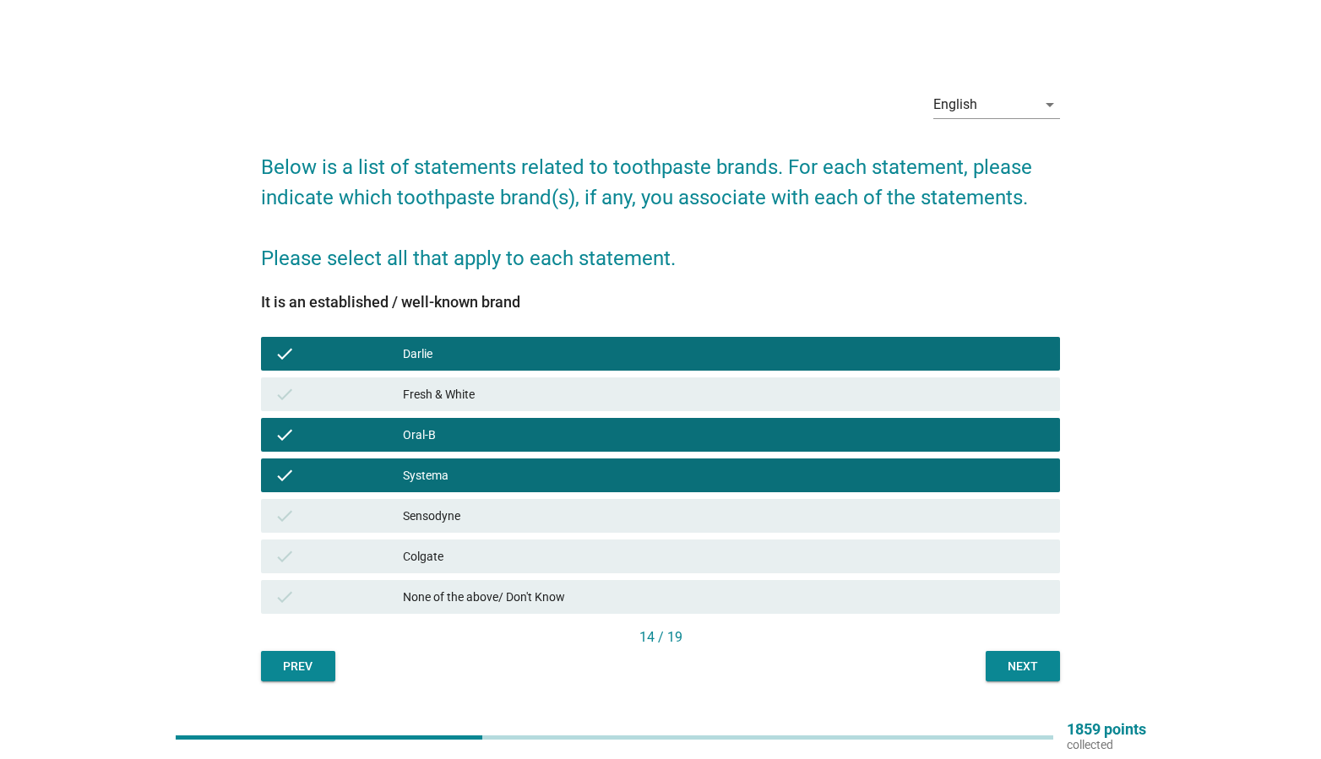
click at [511, 511] on div "Sensodyne" at bounding box center [725, 516] width 644 height 20
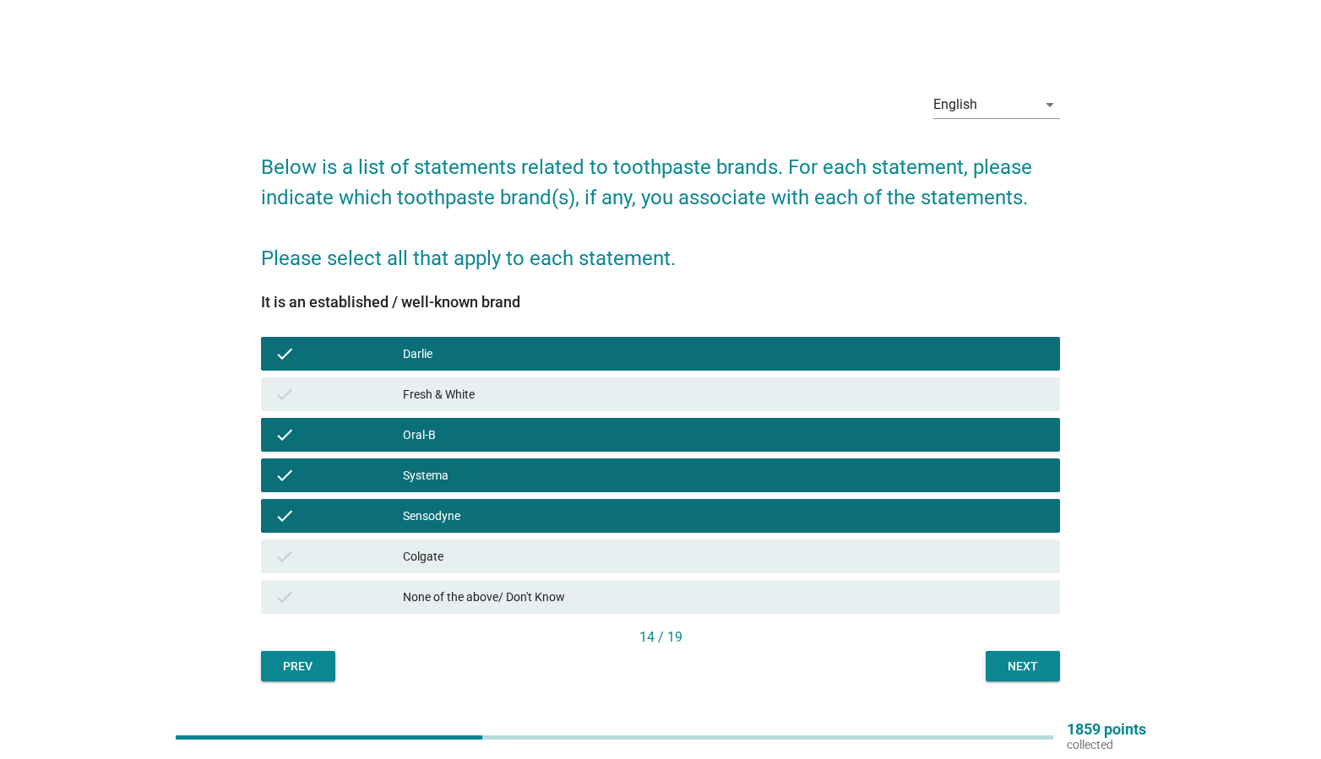
drag, startPoint x: 525, startPoint y: 545, endPoint x: 693, endPoint y: 589, distance: 173.7
click at [527, 546] on div "check Colgate" at bounding box center [661, 557] width 800 height 34
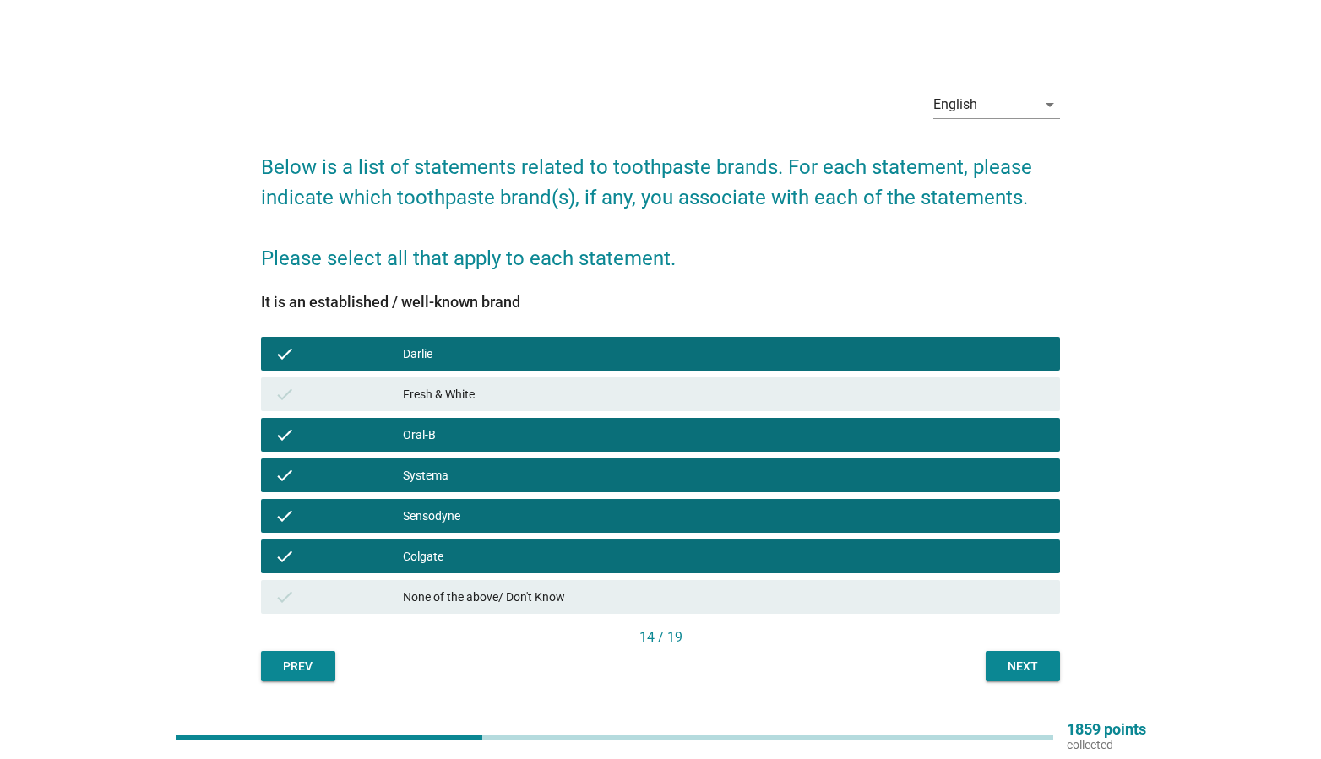
click at [1025, 676] on button "Next" at bounding box center [1023, 666] width 74 height 30
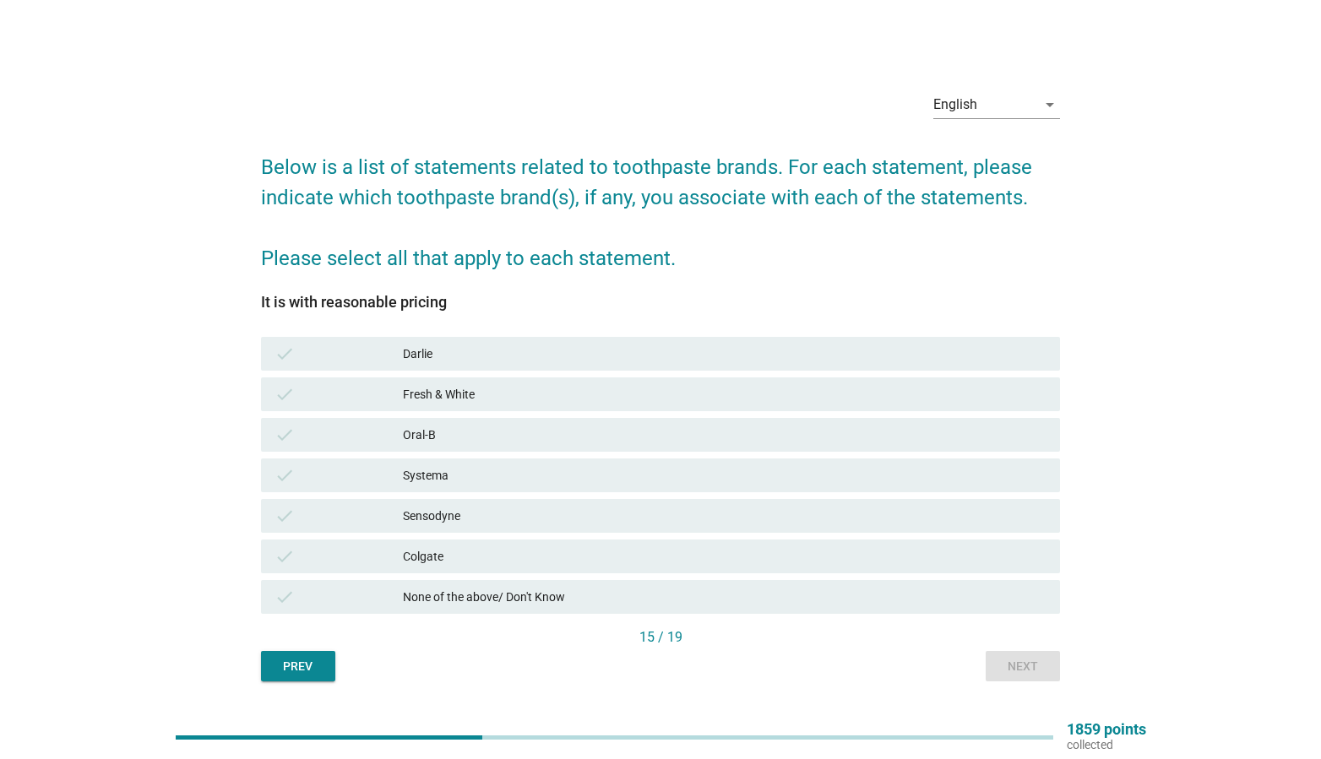
click at [416, 356] on div "Darlie" at bounding box center [725, 354] width 644 height 20
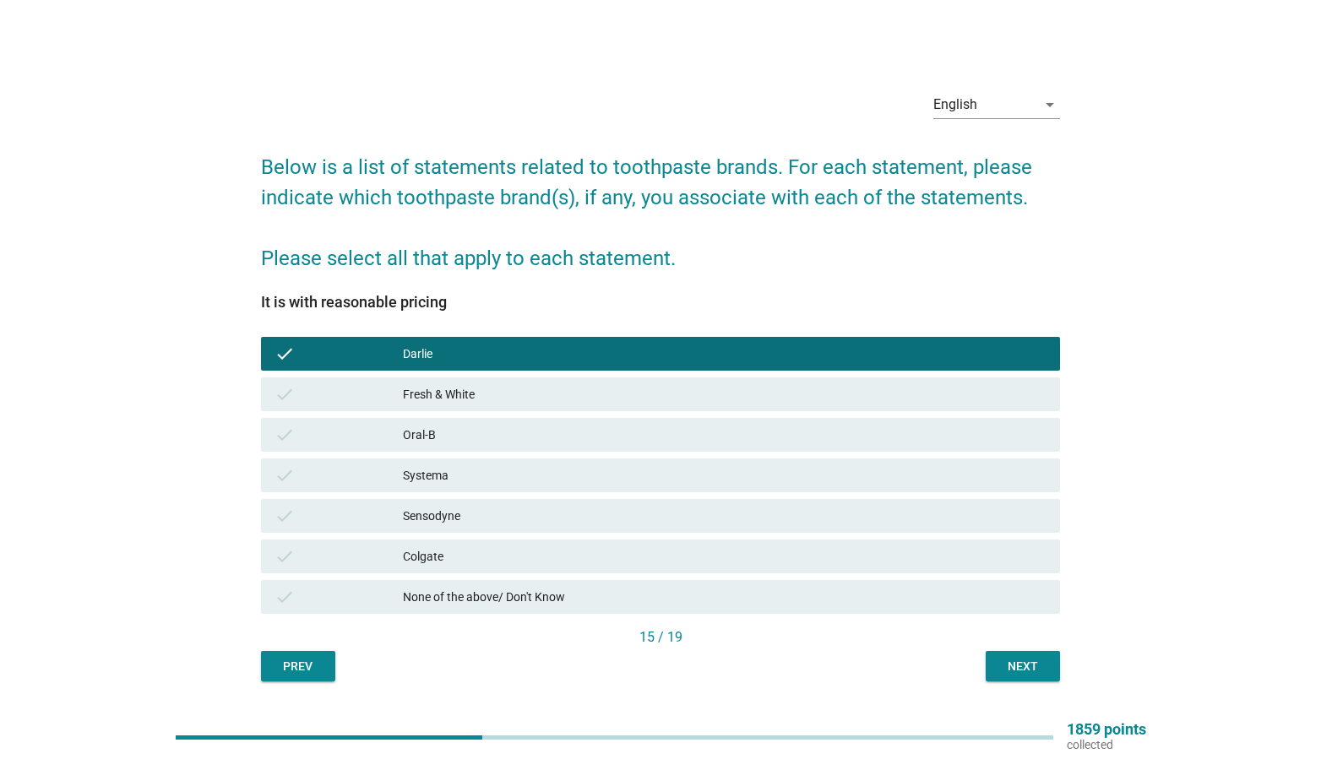
click at [536, 554] on div "Colgate" at bounding box center [725, 556] width 644 height 20
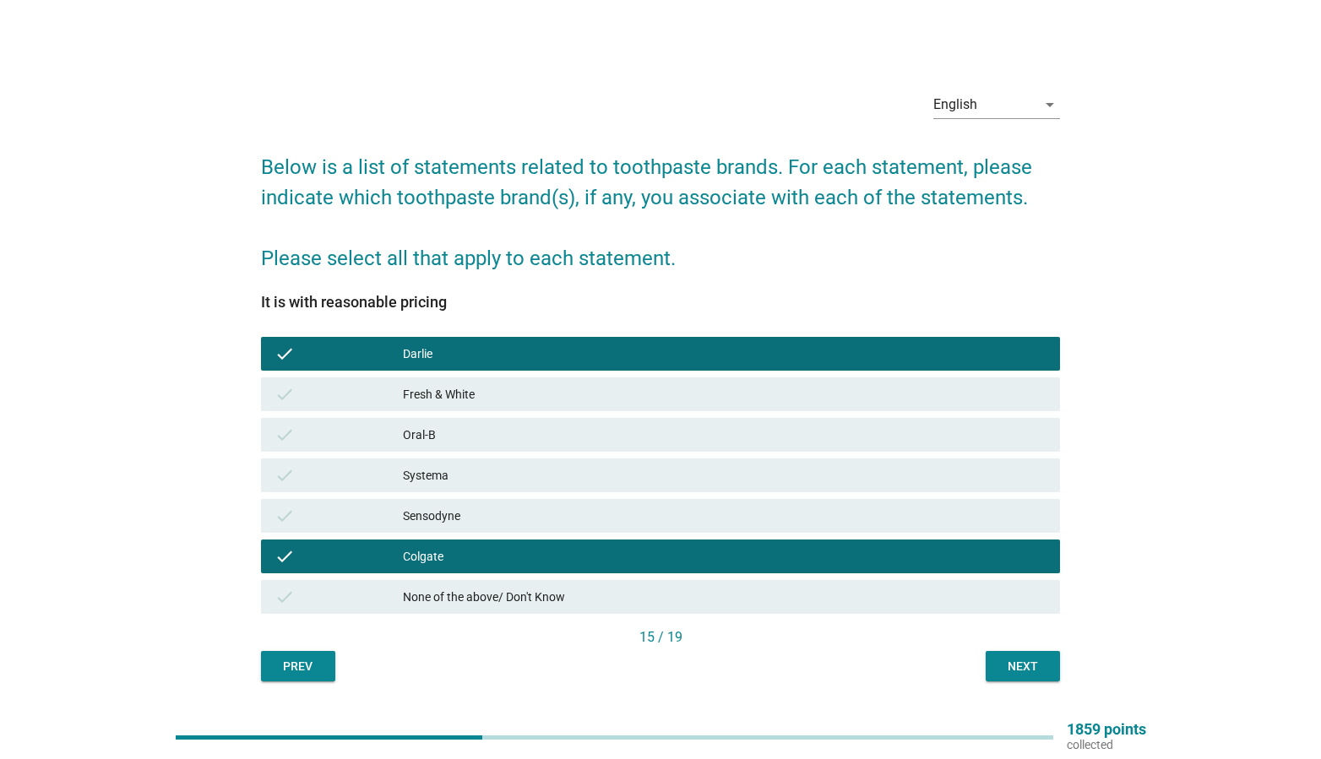
click at [993, 673] on button "Next" at bounding box center [1023, 666] width 74 height 30
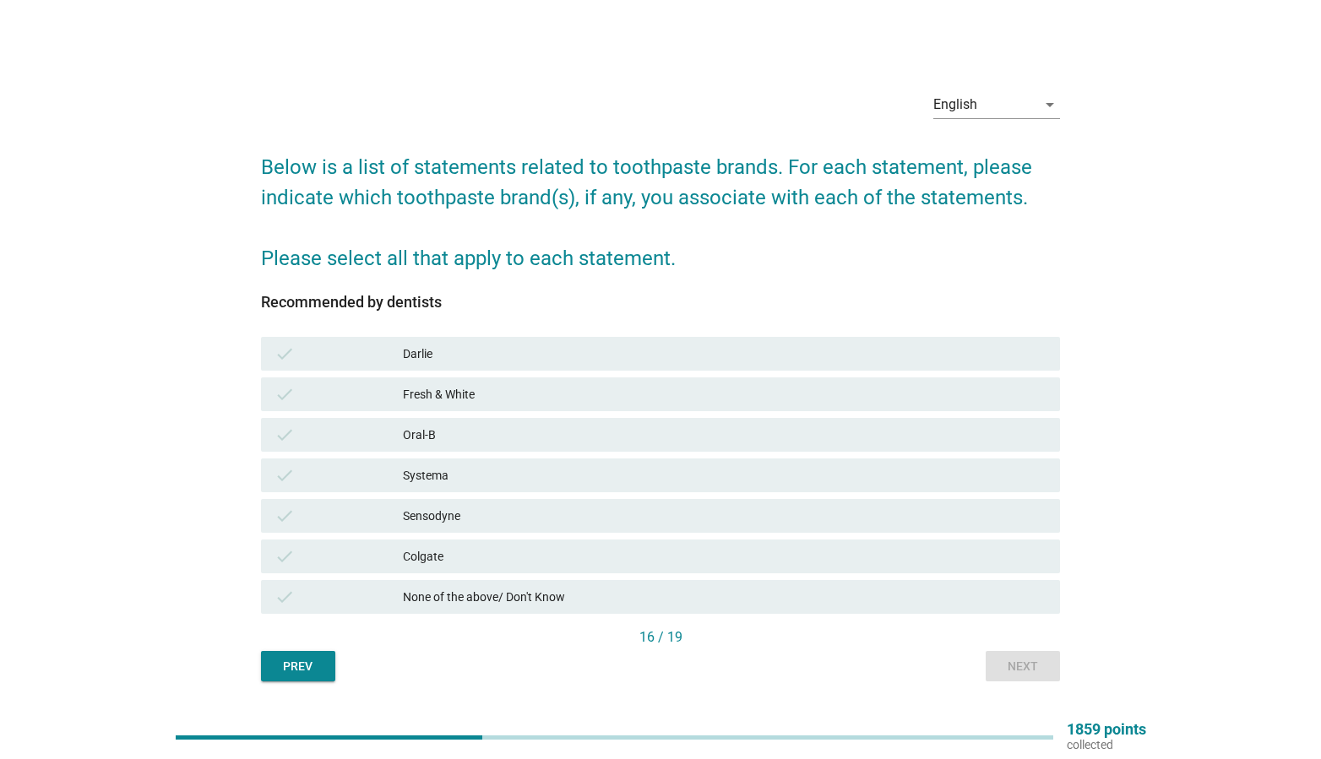
click at [639, 600] on div "None of the above/ Don't Know" at bounding box center [725, 597] width 644 height 20
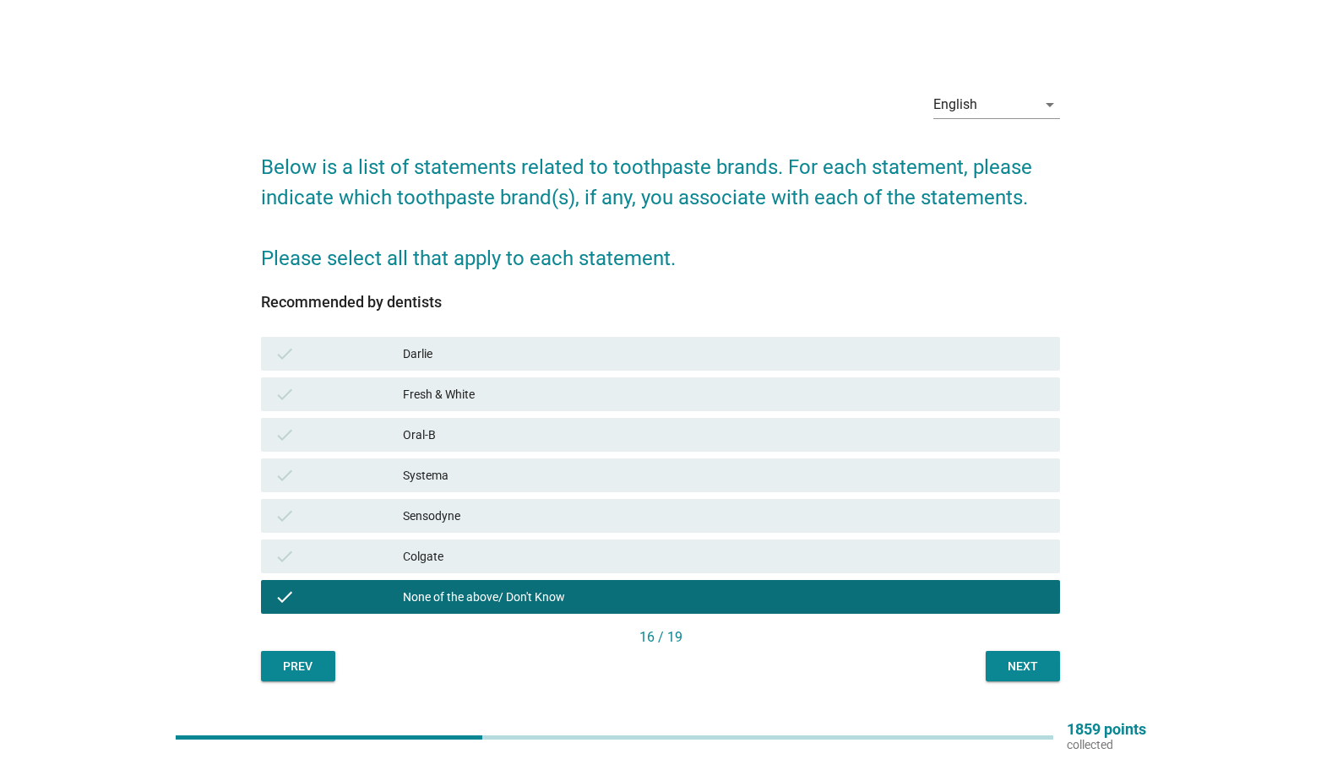
drag, startPoint x: 1003, startPoint y: 699, endPoint x: 994, endPoint y: 670, distance: 31.0
click at [1003, 699] on div "English arrow_drop_down Below is a list of statements related to toothpaste bra…" at bounding box center [660, 379] width 1280 height 671
click at [992, 660] on button "Next" at bounding box center [1023, 666] width 74 height 30
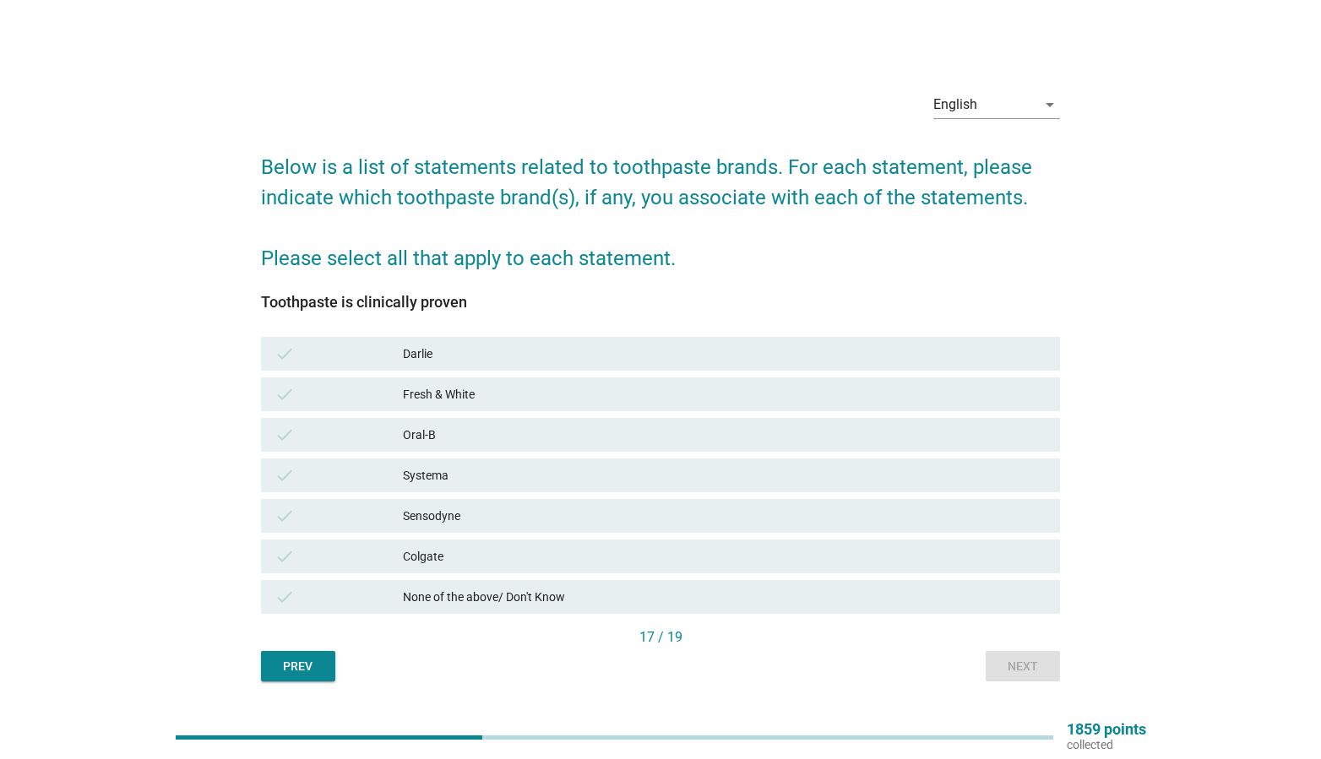
click at [1065, 594] on div "English arrow_drop_down Below is a list of statements related to toothpaste bra…" at bounding box center [660, 379] width 827 height 631
click at [1013, 593] on div "None of the above/ Don't Know" at bounding box center [725, 597] width 644 height 20
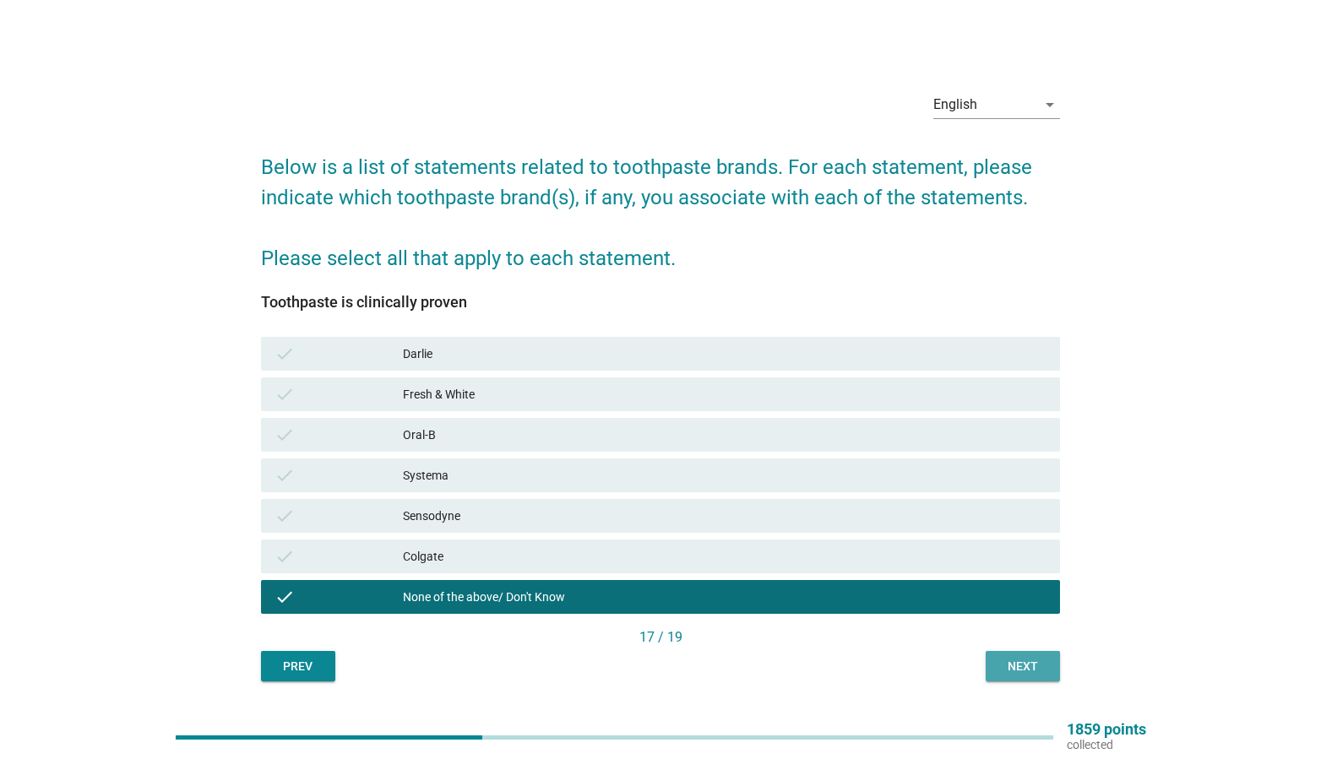
click at [1035, 681] on button "Next" at bounding box center [1023, 666] width 74 height 30
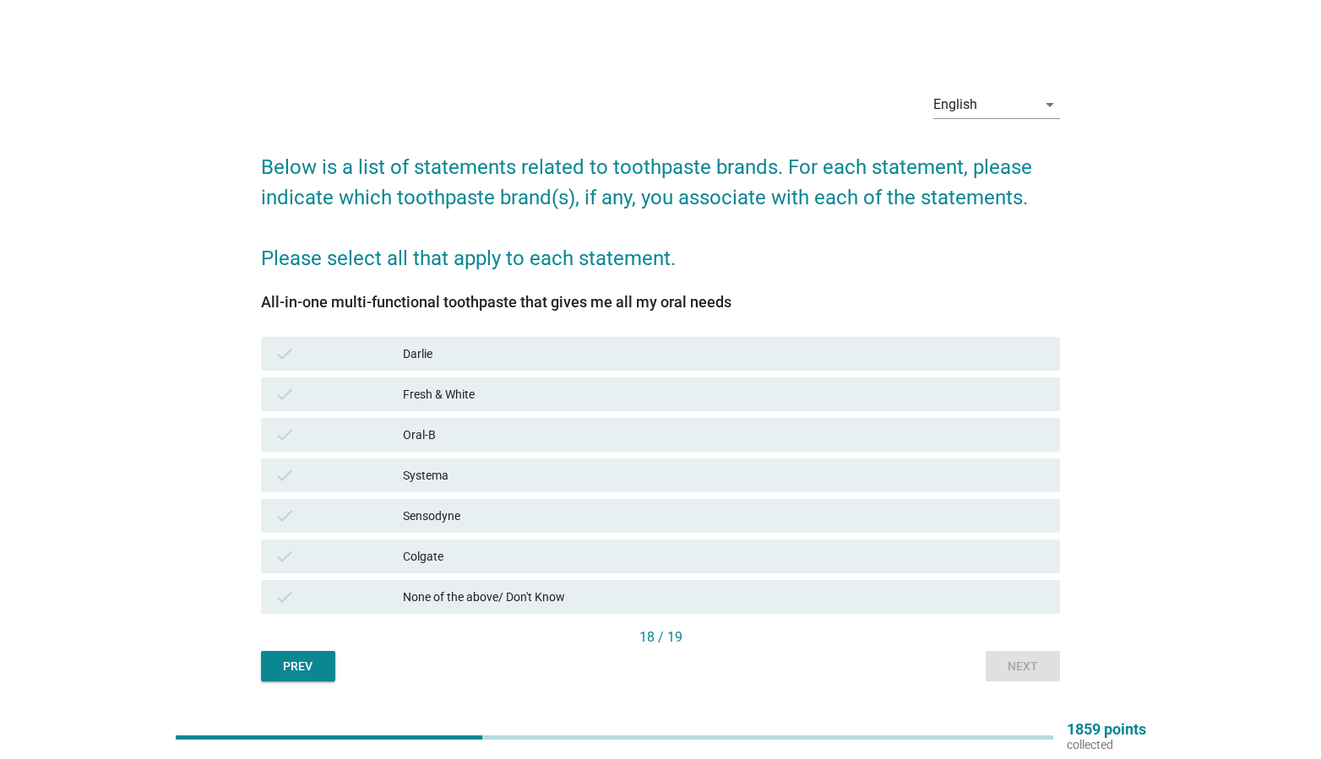
click at [821, 591] on div "None of the above/ Don't Know" at bounding box center [725, 597] width 644 height 20
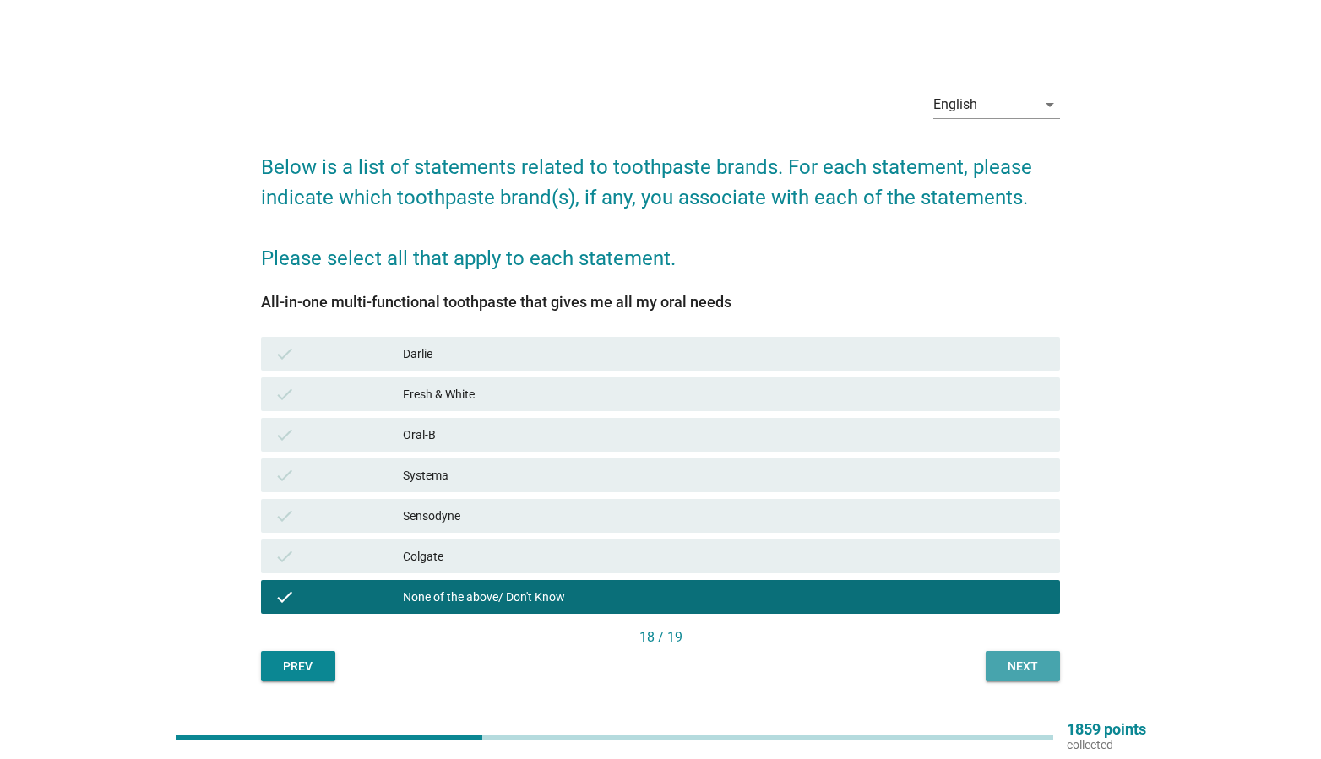
click at [1027, 665] on div "Next" at bounding box center [1022, 667] width 47 height 18
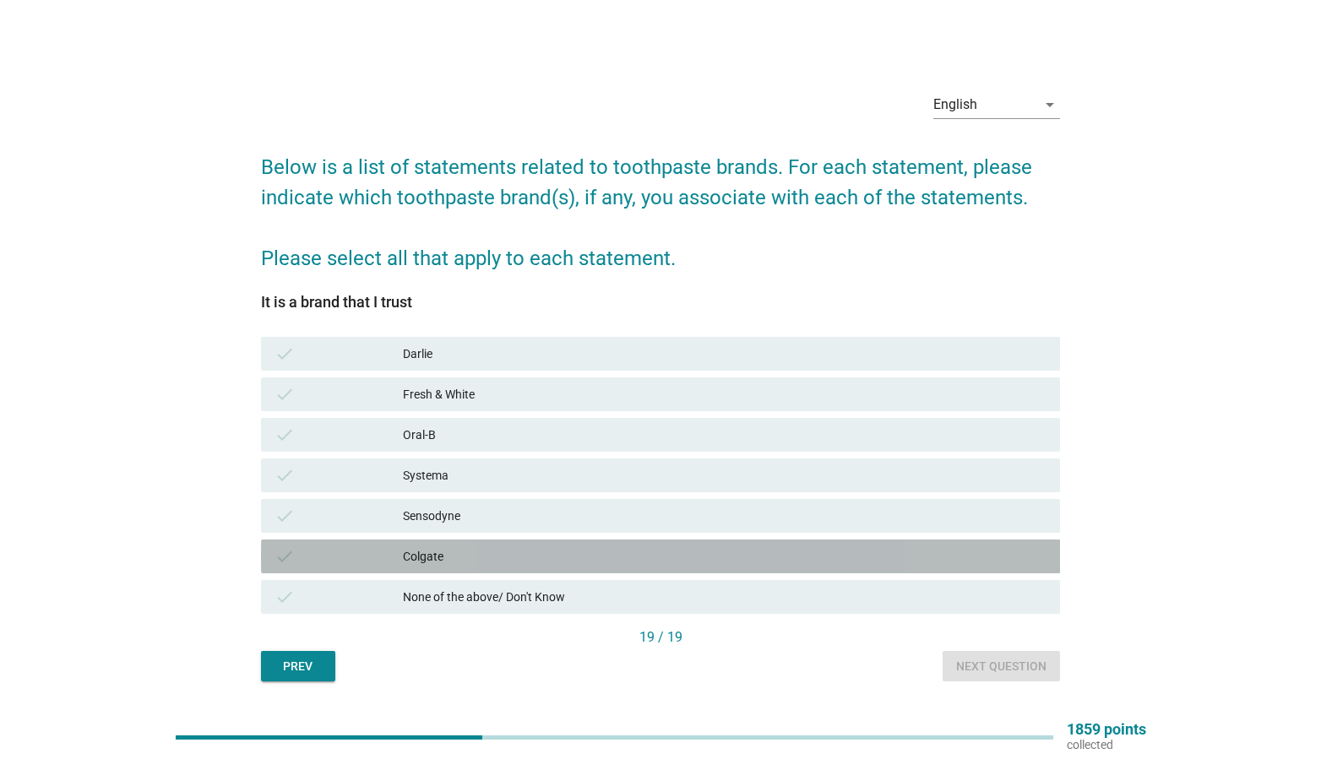
click at [486, 563] on div "Colgate" at bounding box center [725, 556] width 644 height 20
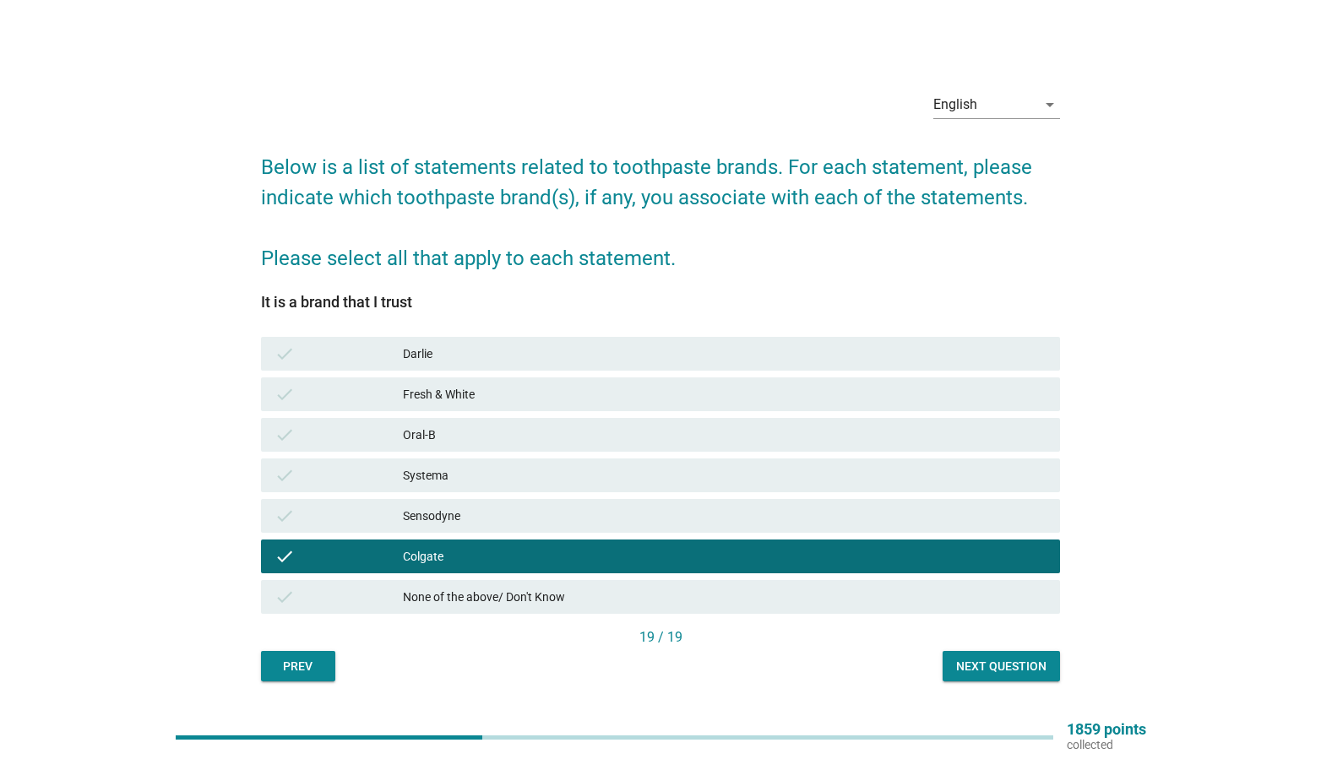
drag, startPoint x: 514, startPoint y: 352, endPoint x: 761, endPoint y: 423, distance: 257.4
click at [514, 352] on div "Darlie" at bounding box center [725, 354] width 644 height 20
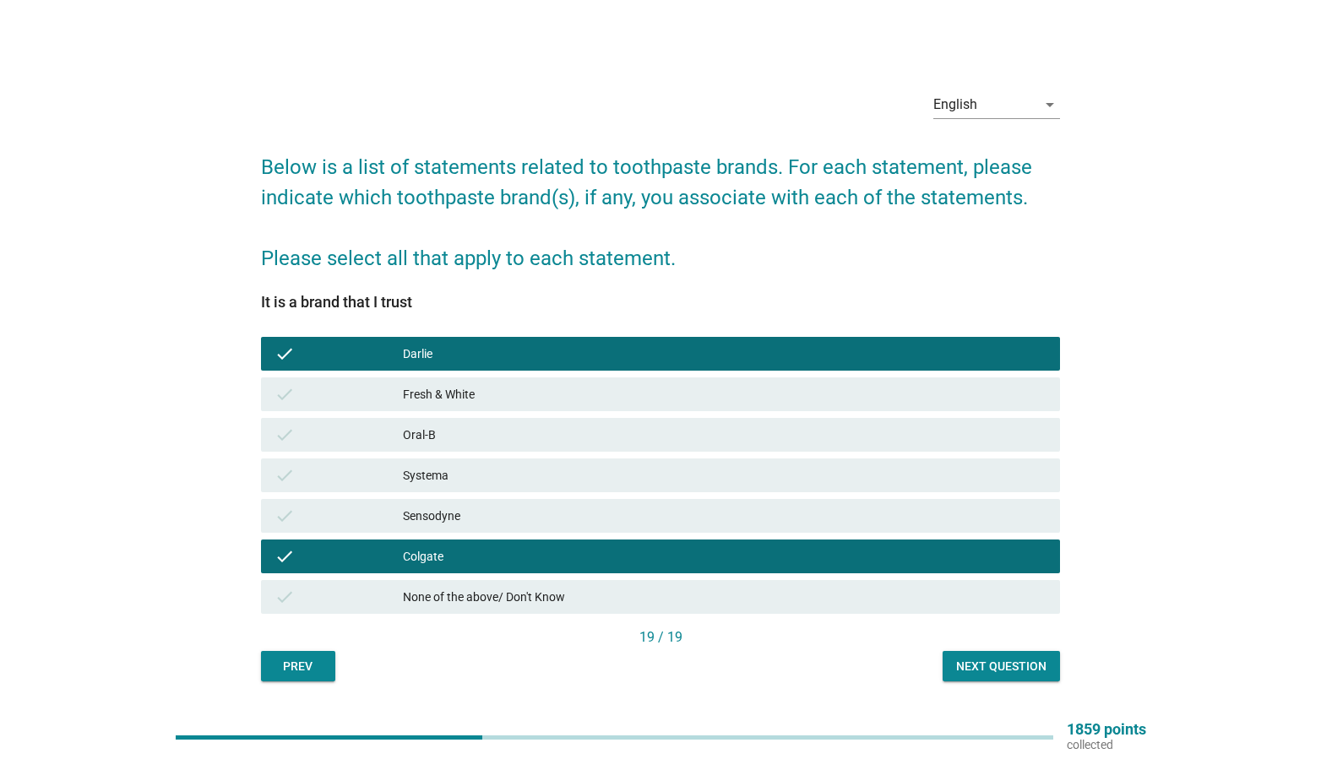
click at [960, 663] on div "Next question" at bounding box center [1001, 667] width 90 height 18
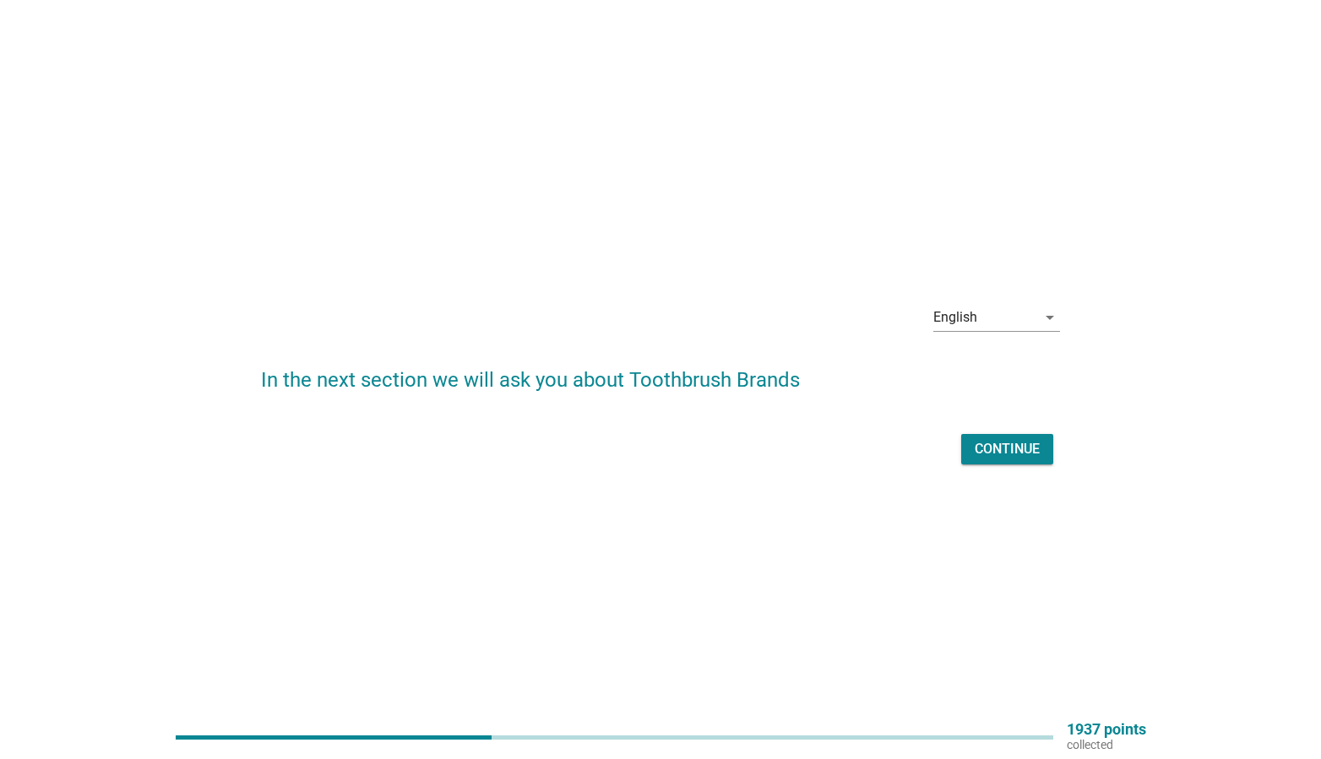
click at [1019, 432] on div "Continue" at bounding box center [661, 449] width 800 height 41
click at [1019, 439] on div "Continue" at bounding box center [1007, 449] width 65 height 20
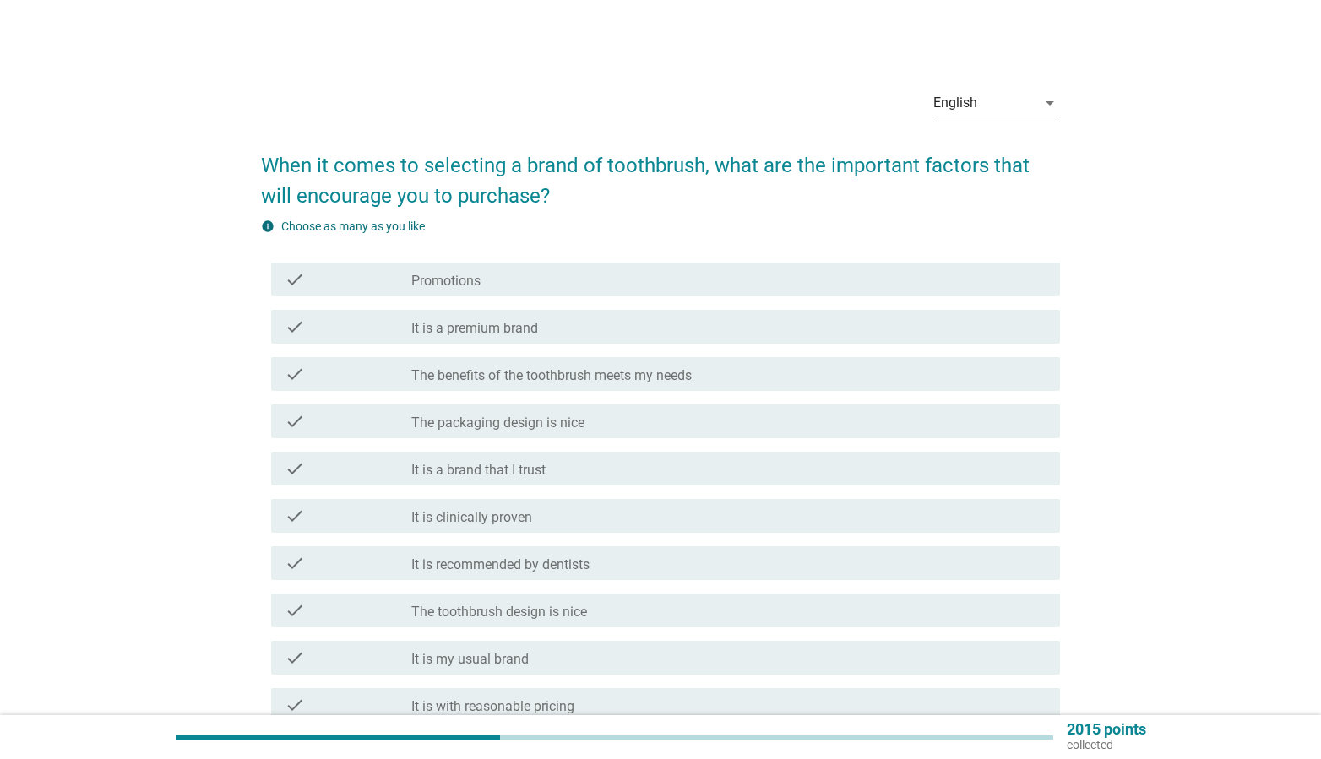
click at [568, 473] on div "check_box_outline_blank It is a brand that I trust" at bounding box center [728, 469] width 635 height 20
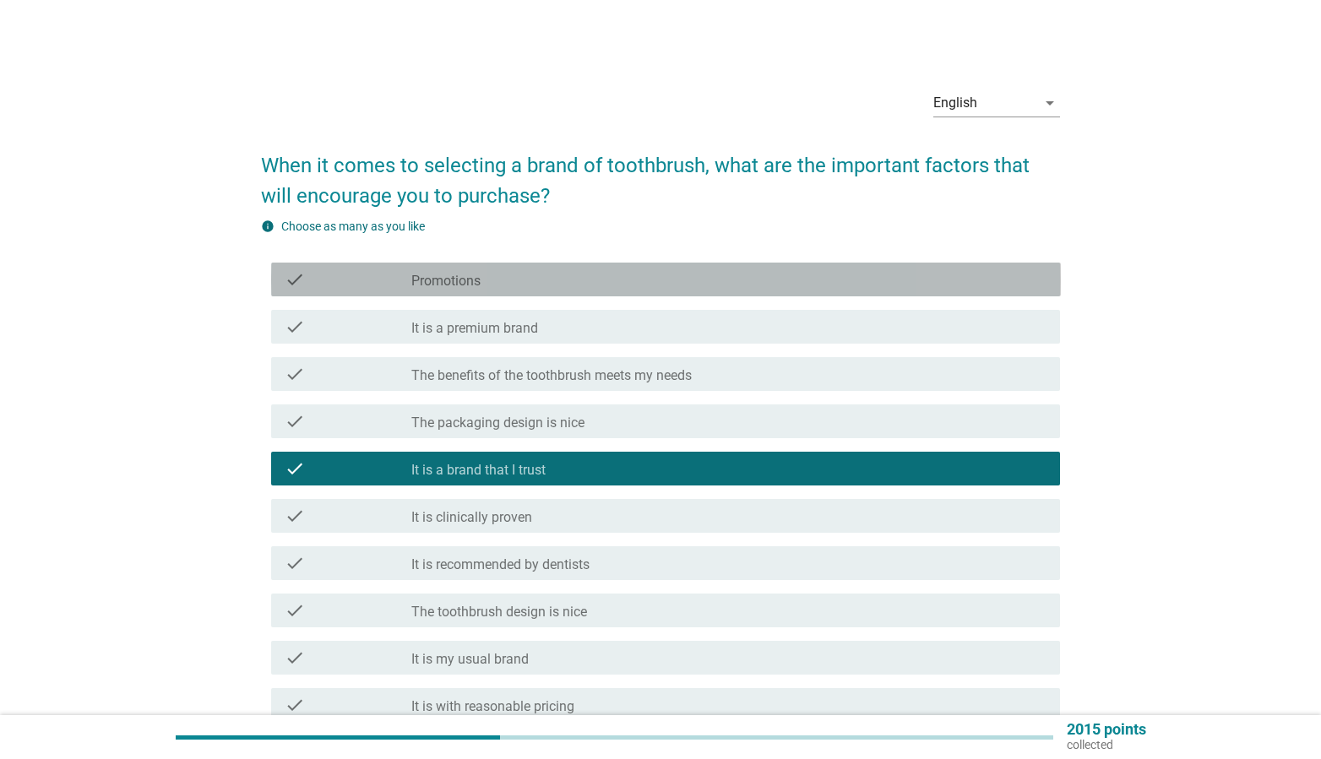
click at [562, 285] on div "check_box_outline_blank Promotions" at bounding box center [728, 279] width 635 height 20
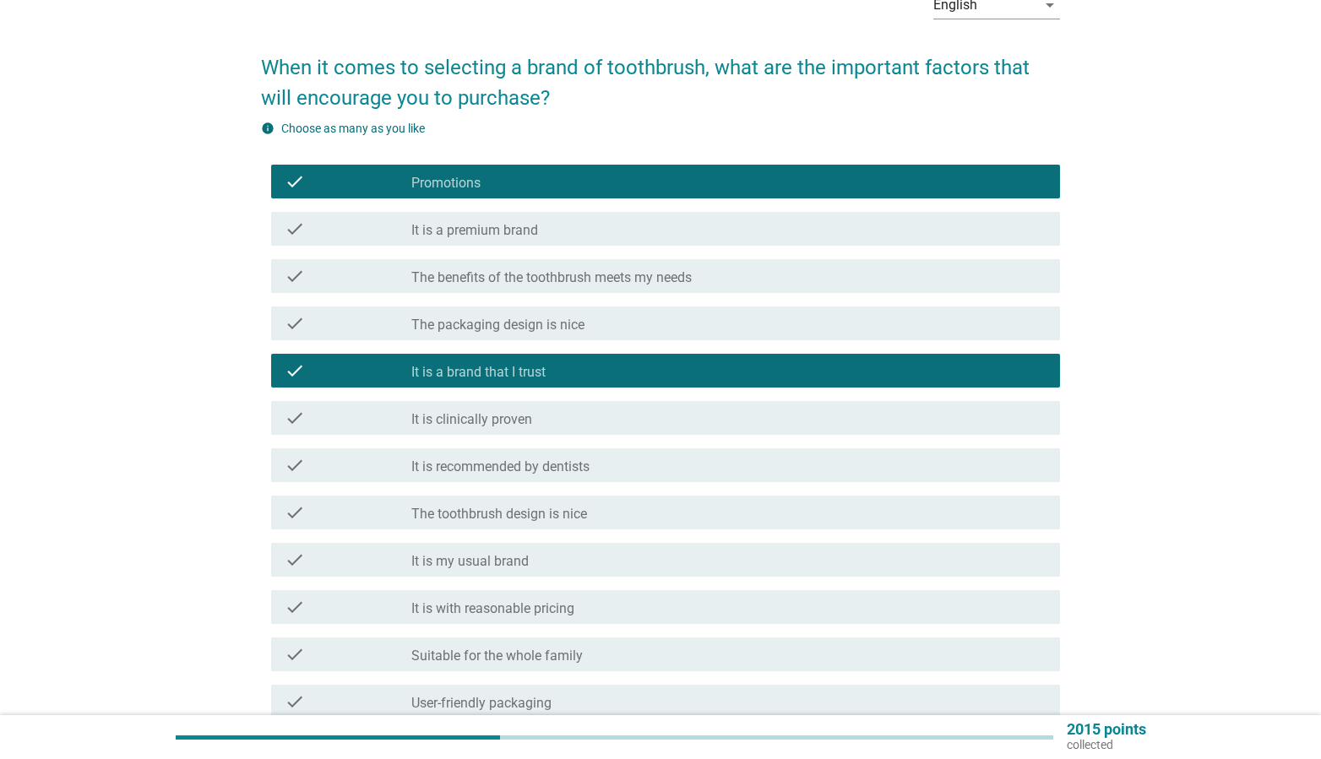
scroll to position [102, 0]
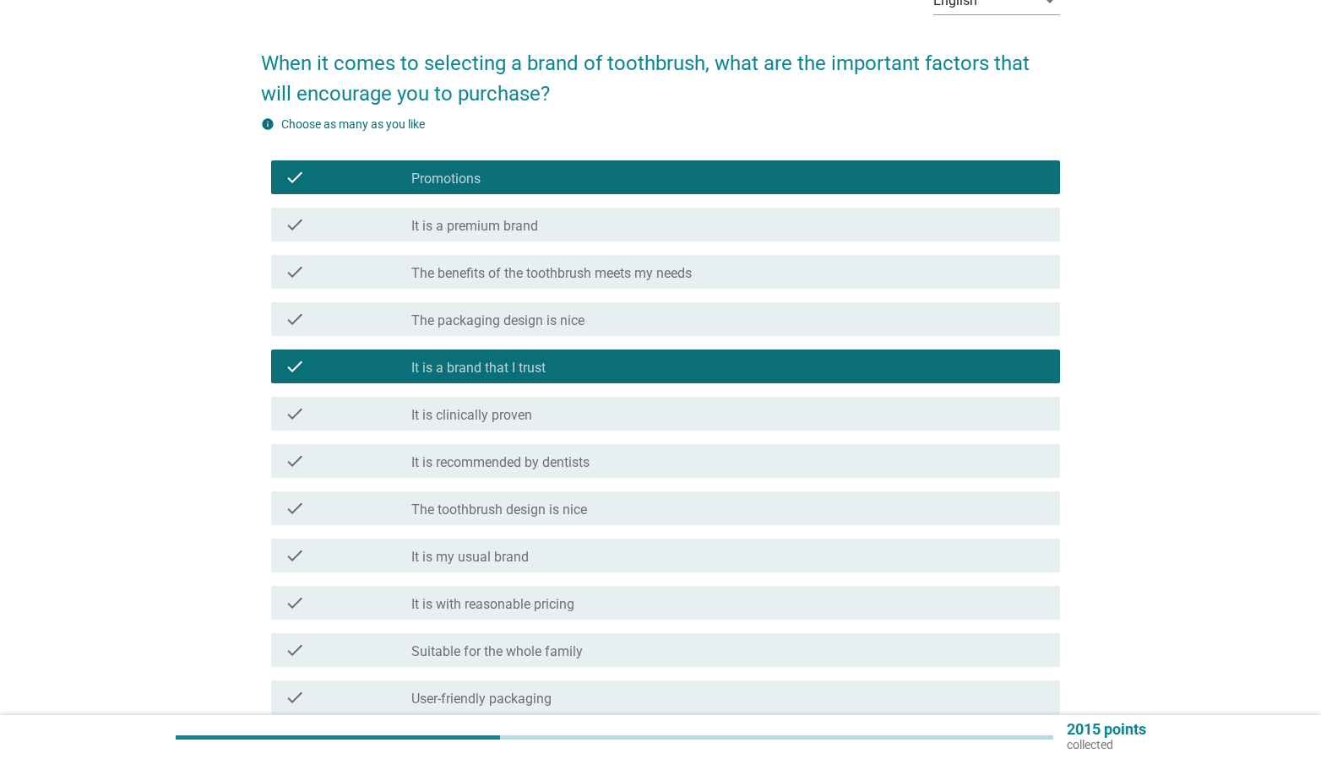
click at [601, 564] on div "check_box_outline_blank It is my usual brand" at bounding box center [728, 556] width 635 height 20
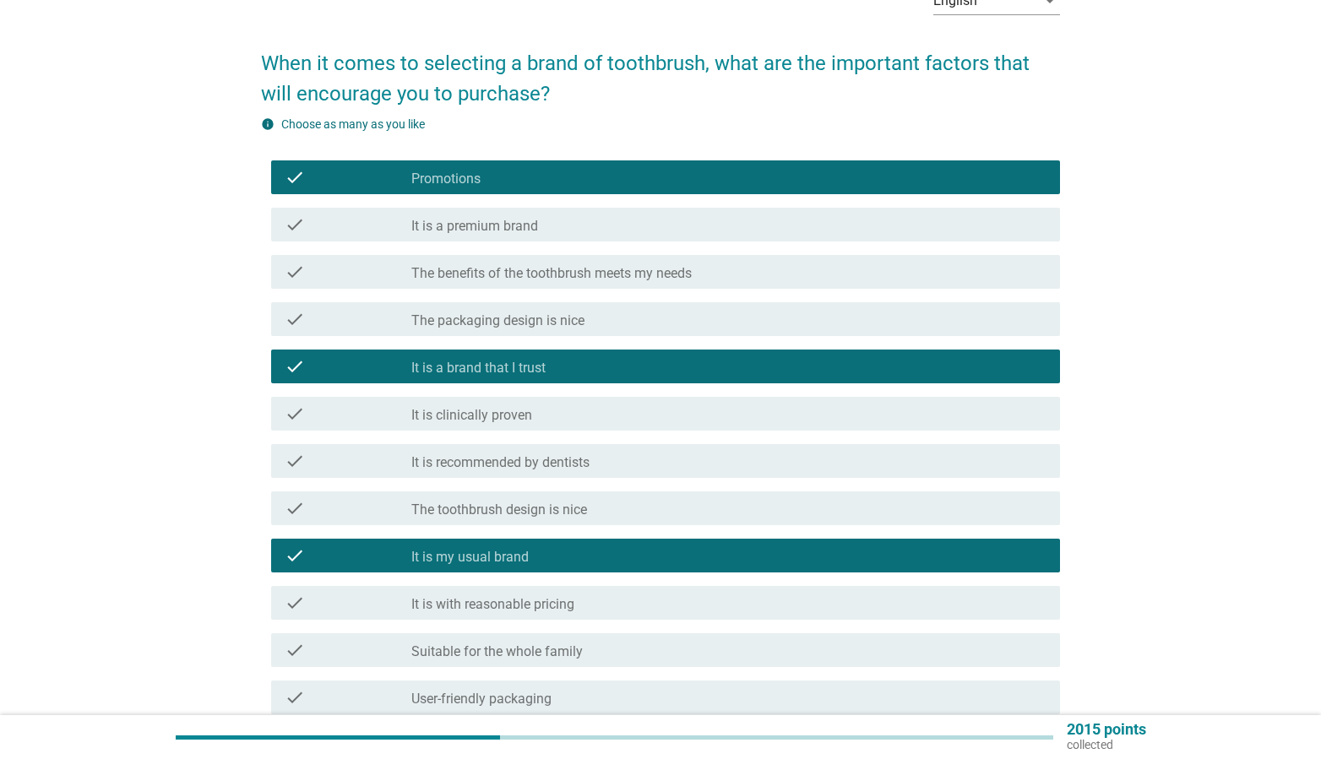
click at [606, 596] on div "check_box_outline_blank It is with reasonable pricing" at bounding box center [728, 603] width 635 height 20
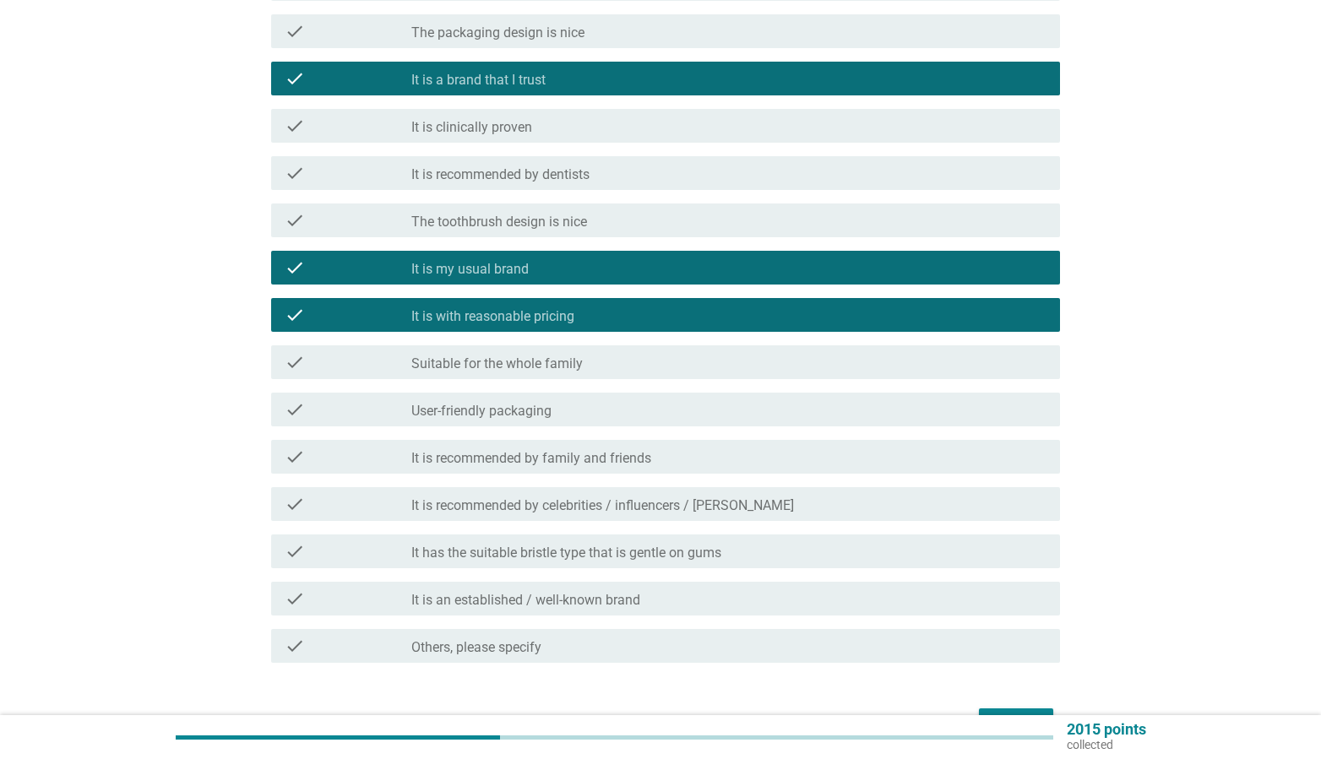
scroll to position [394, 0]
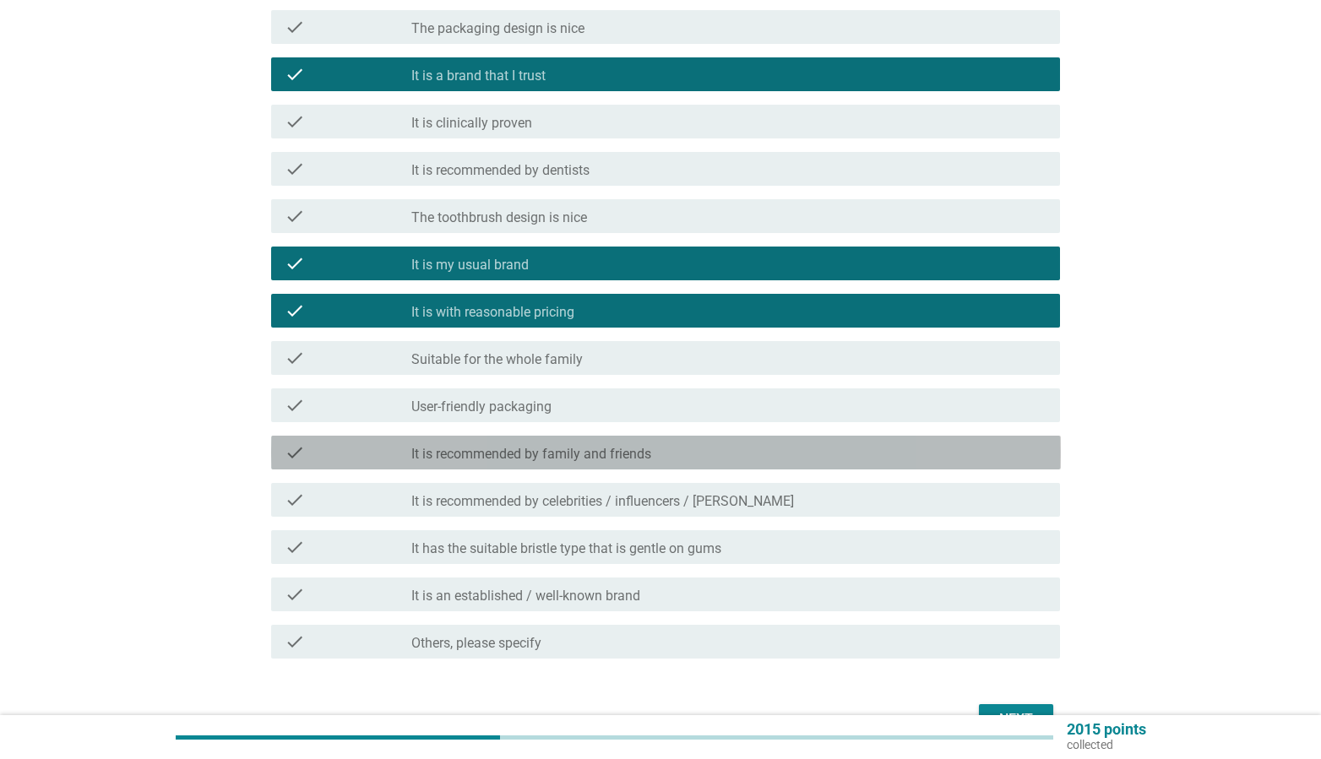
click at [770, 465] on div "check check_box_outline_blank It is recommended by family and friends" at bounding box center [666, 453] width 790 height 34
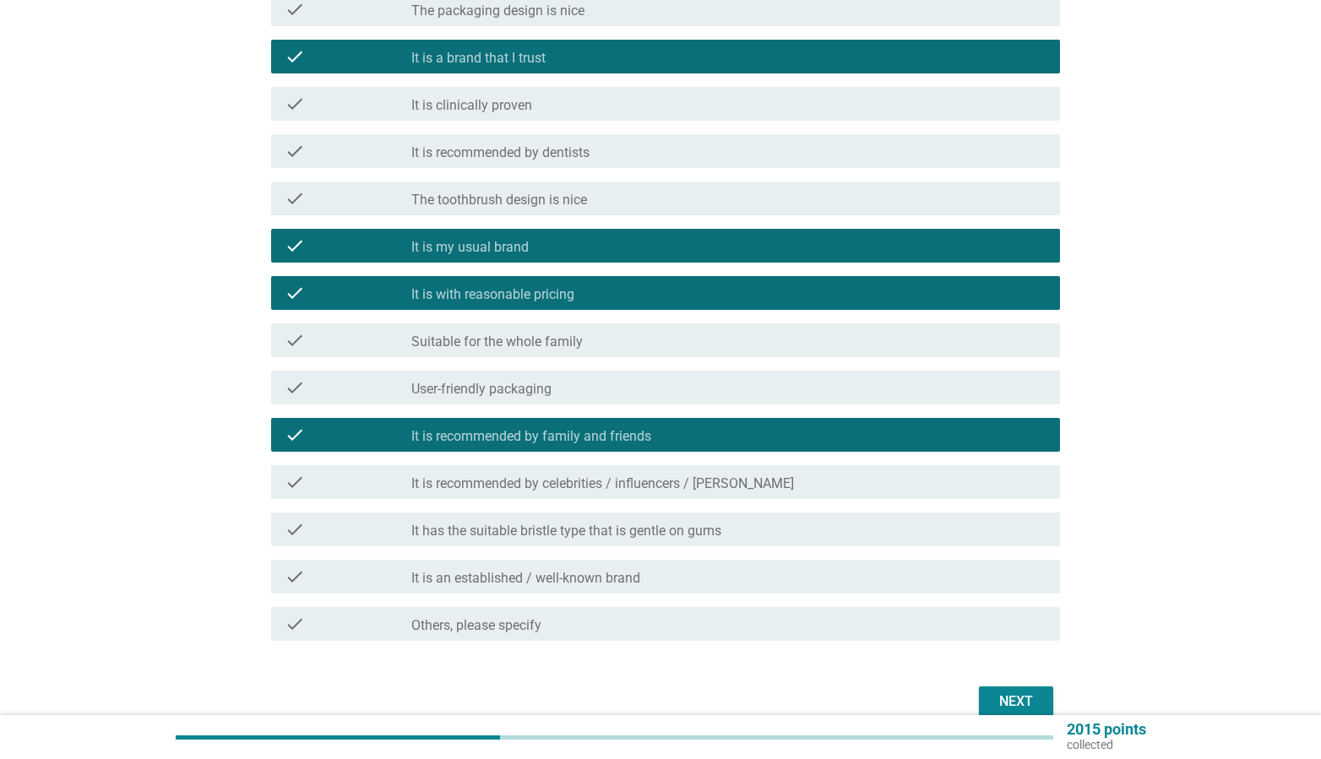
scroll to position [421, 0]
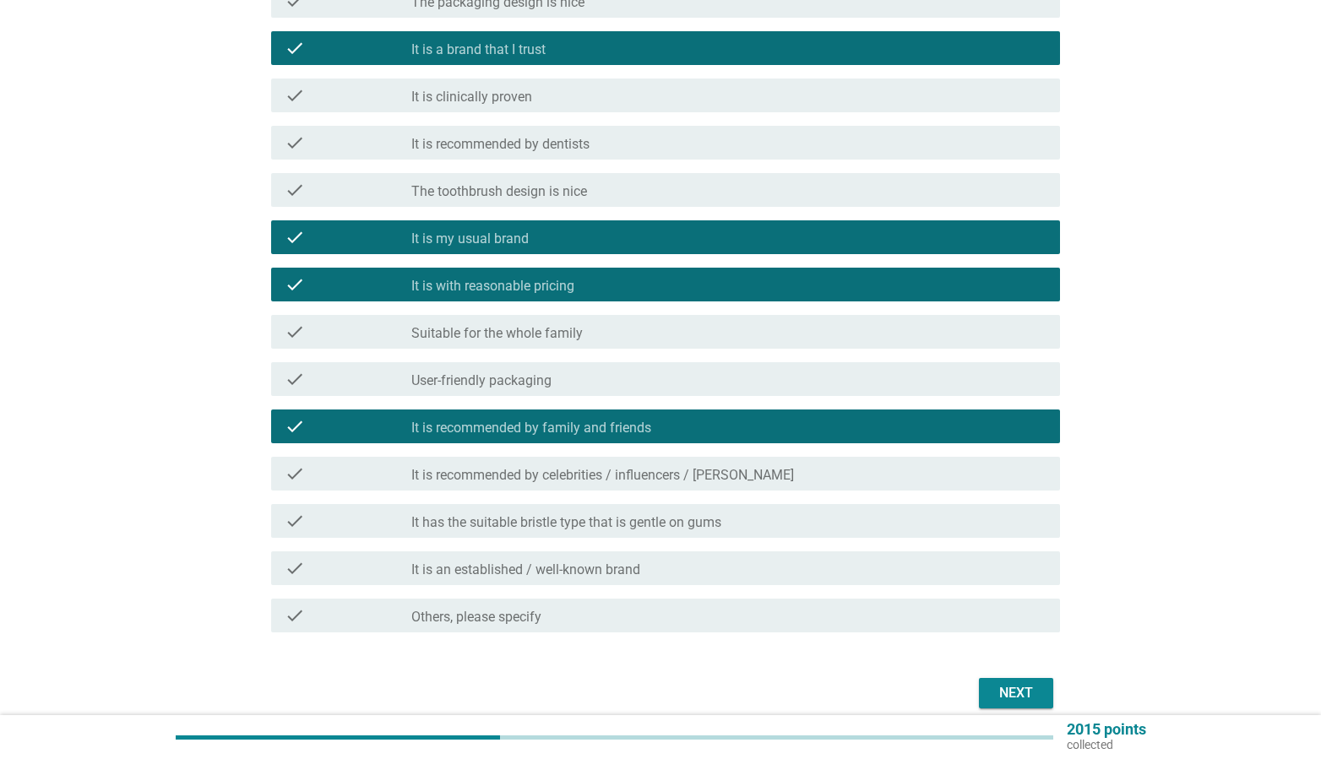
click at [997, 687] on div "Next" at bounding box center [1015, 693] width 47 height 20
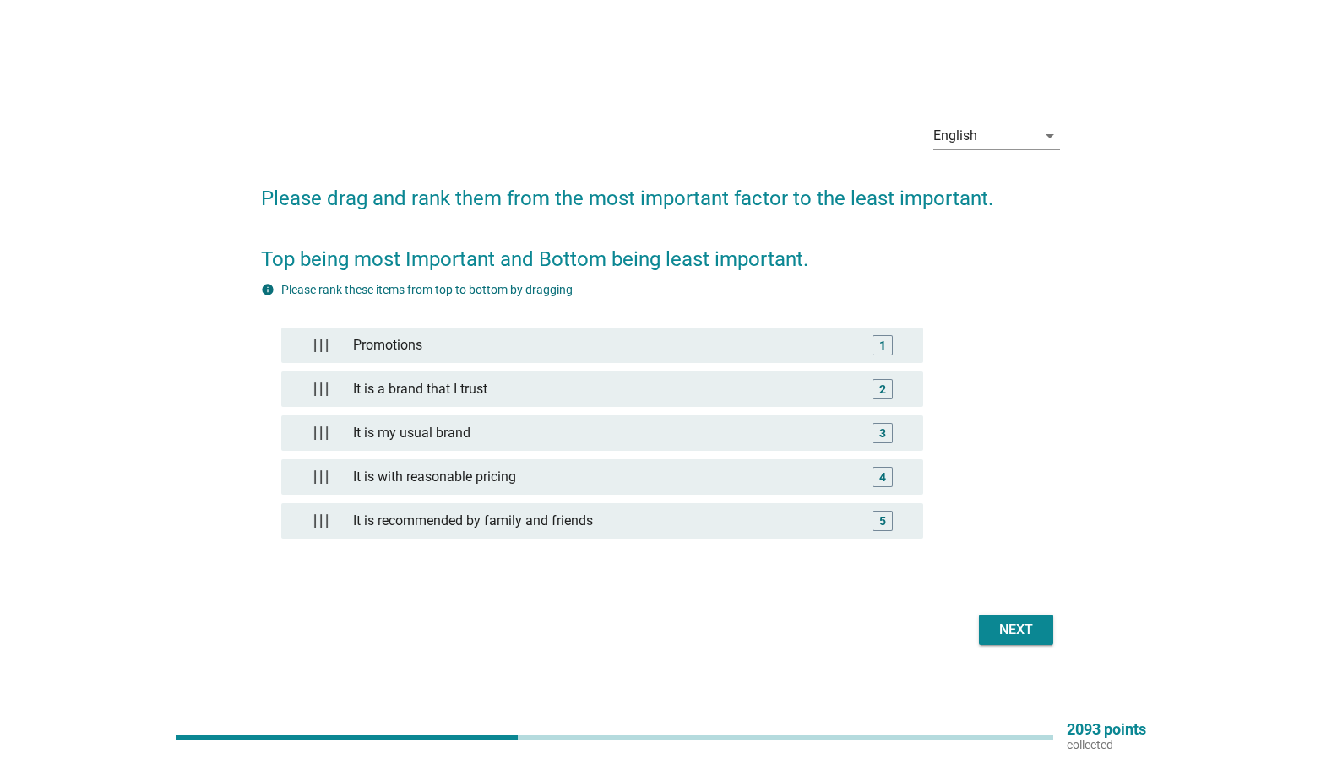
click at [1003, 617] on button "Next" at bounding box center [1016, 630] width 74 height 30
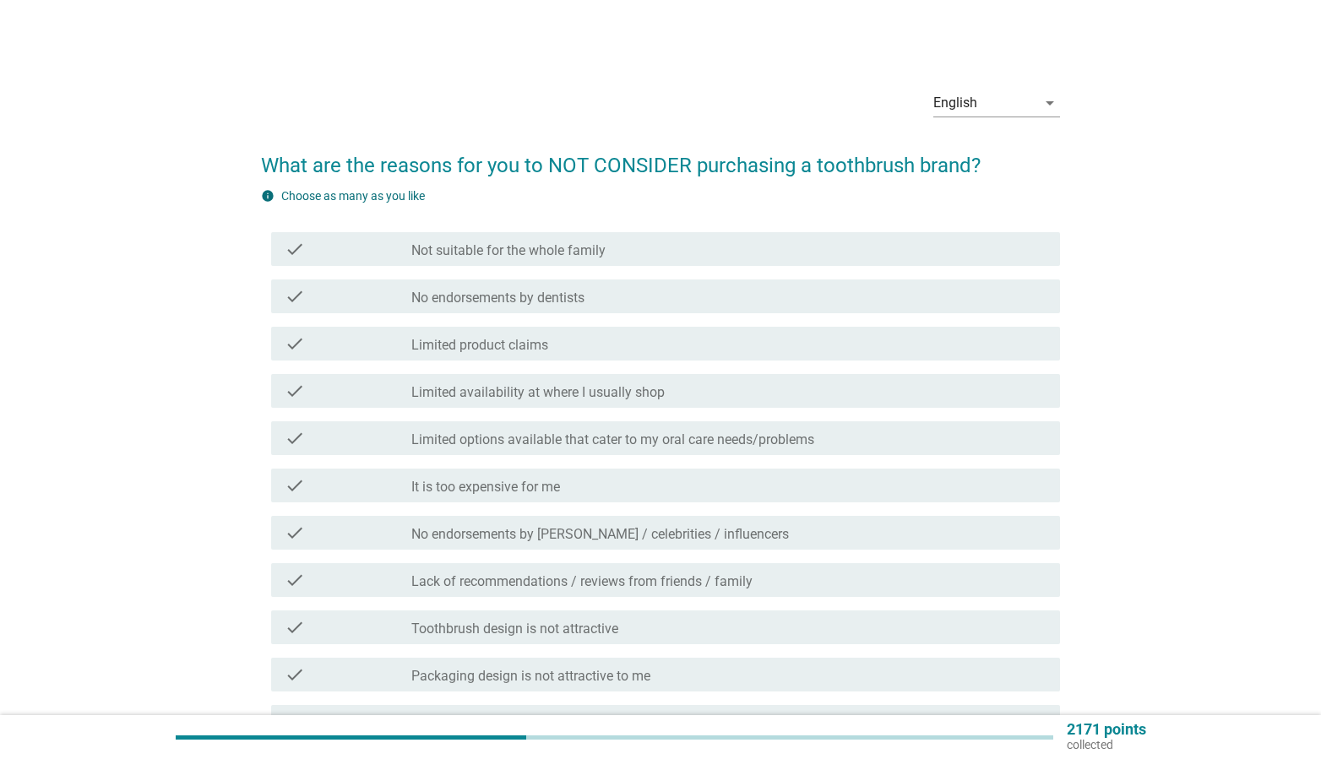
click at [659, 250] on div "check_box_outline_blank Not suitable for the whole family" at bounding box center [728, 249] width 635 height 20
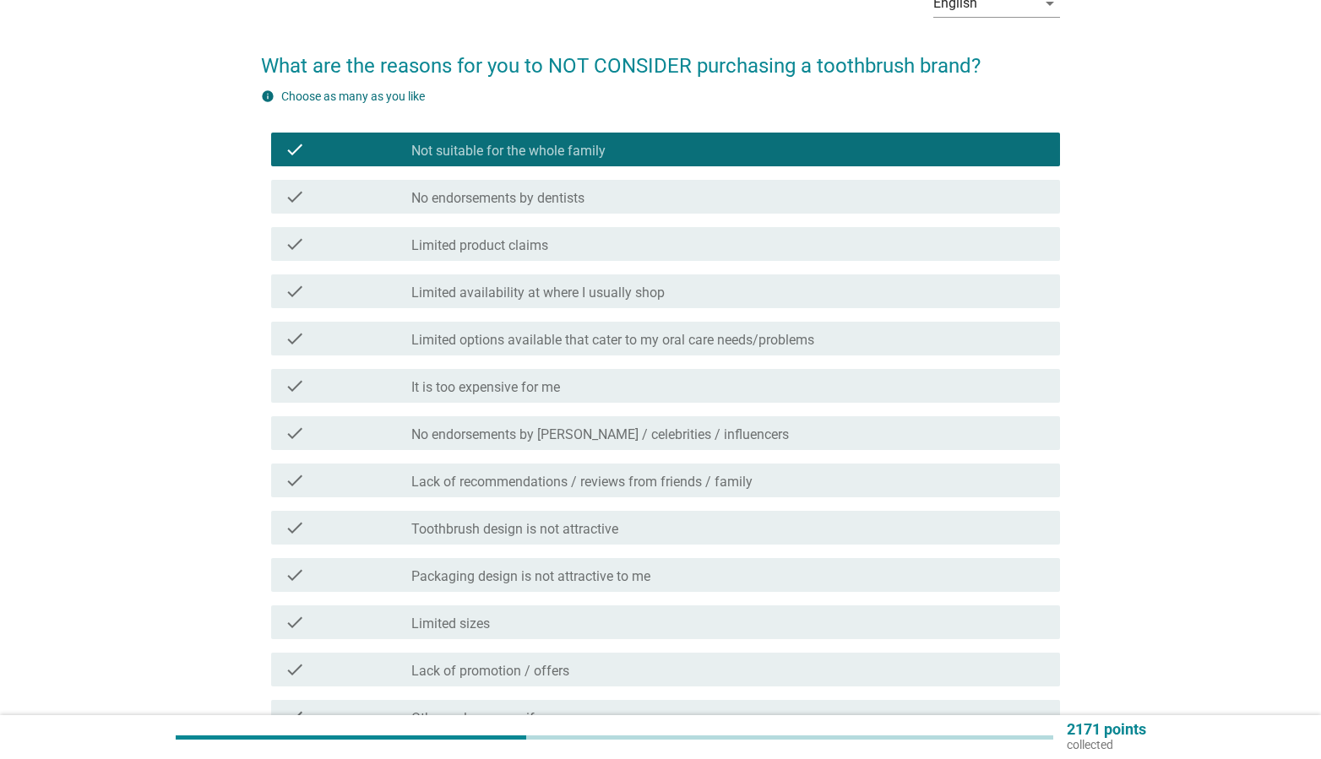
scroll to position [275, 0]
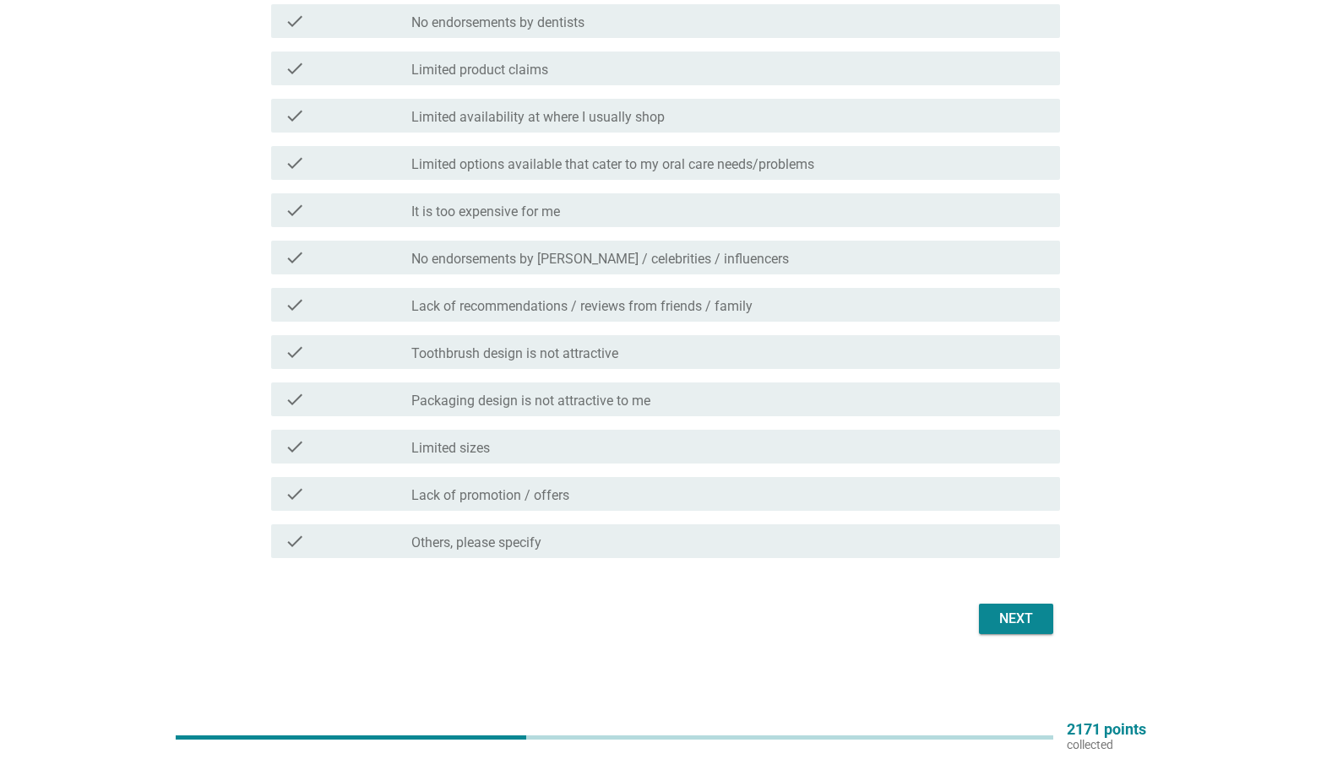
click at [1021, 611] on div "Next" at bounding box center [1015, 619] width 47 height 20
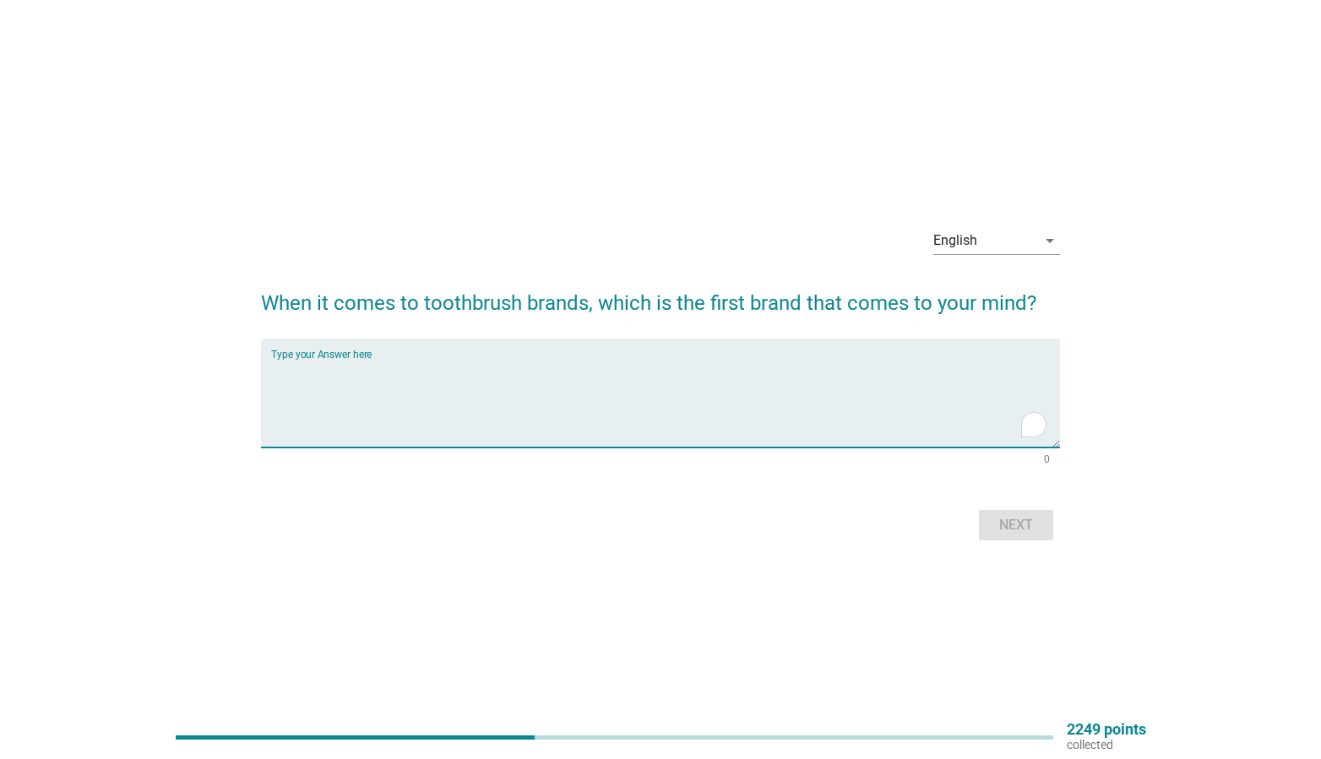
click at [872, 390] on textarea "To enrich screen reader interactions, please activate Accessibility in Grammarl…" at bounding box center [666, 403] width 790 height 89
type textarea "systema"
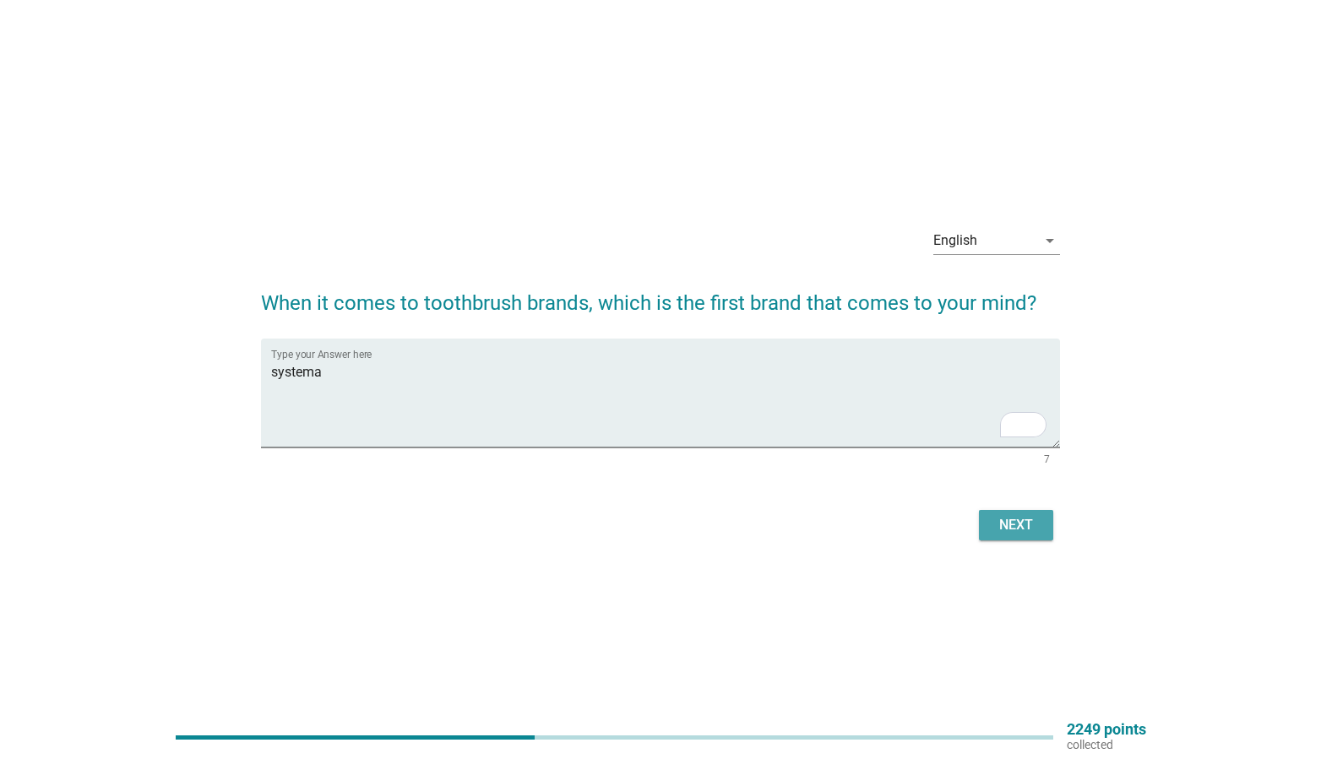
click at [1012, 529] on div "Next" at bounding box center [1015, 525] width 47 height 20
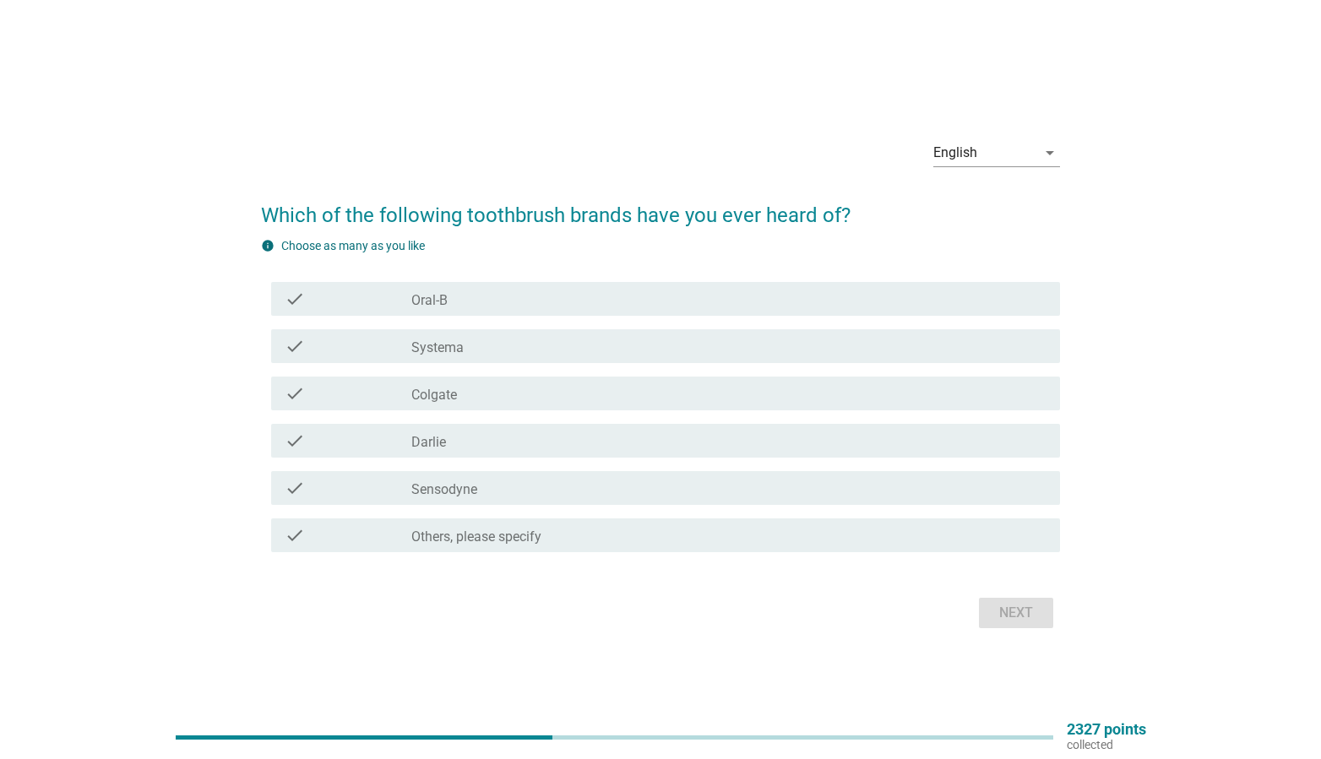
click at [600, 300] on div "check_box_outline_blank Oral-B" at bounding box center [728, 299] width 635 height 20
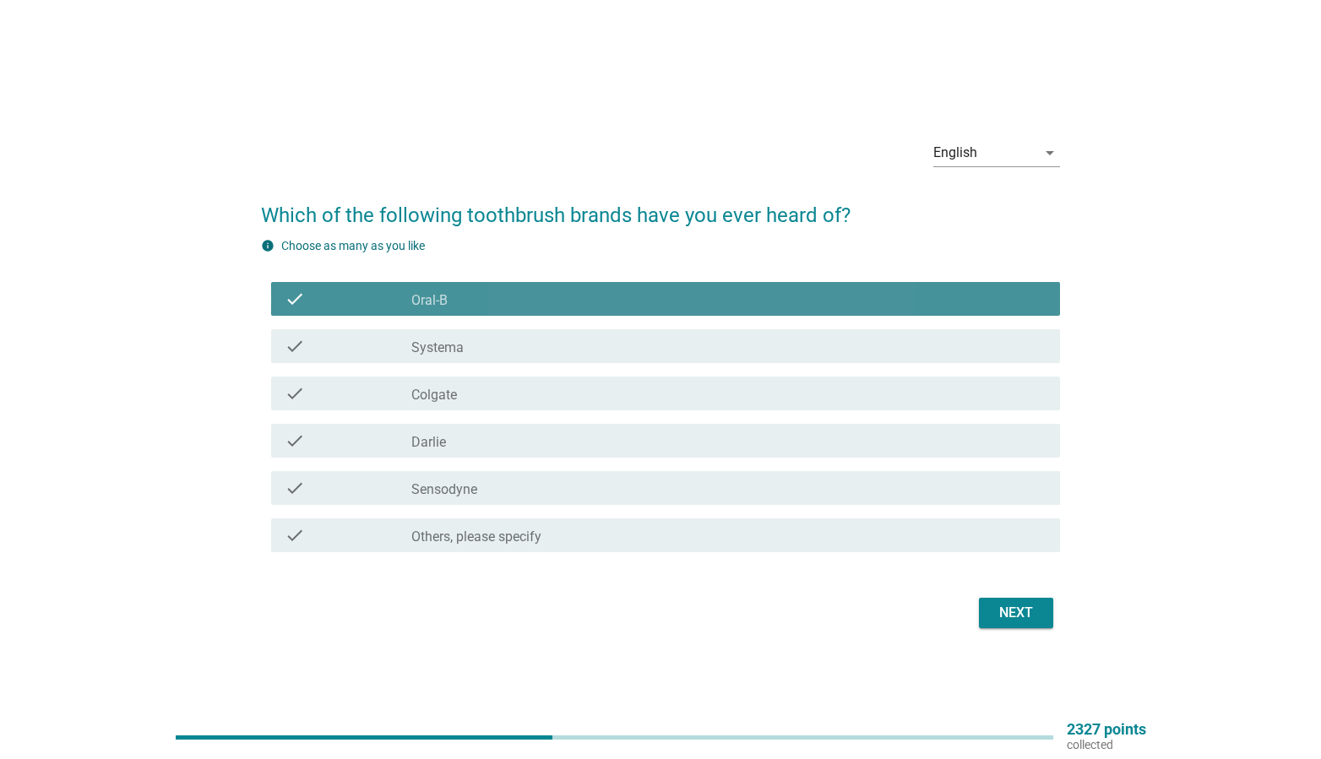
click at [605, 343] on div "check_box_outline_blank Systema" at bounding box center [728, 346] width 635 height 20
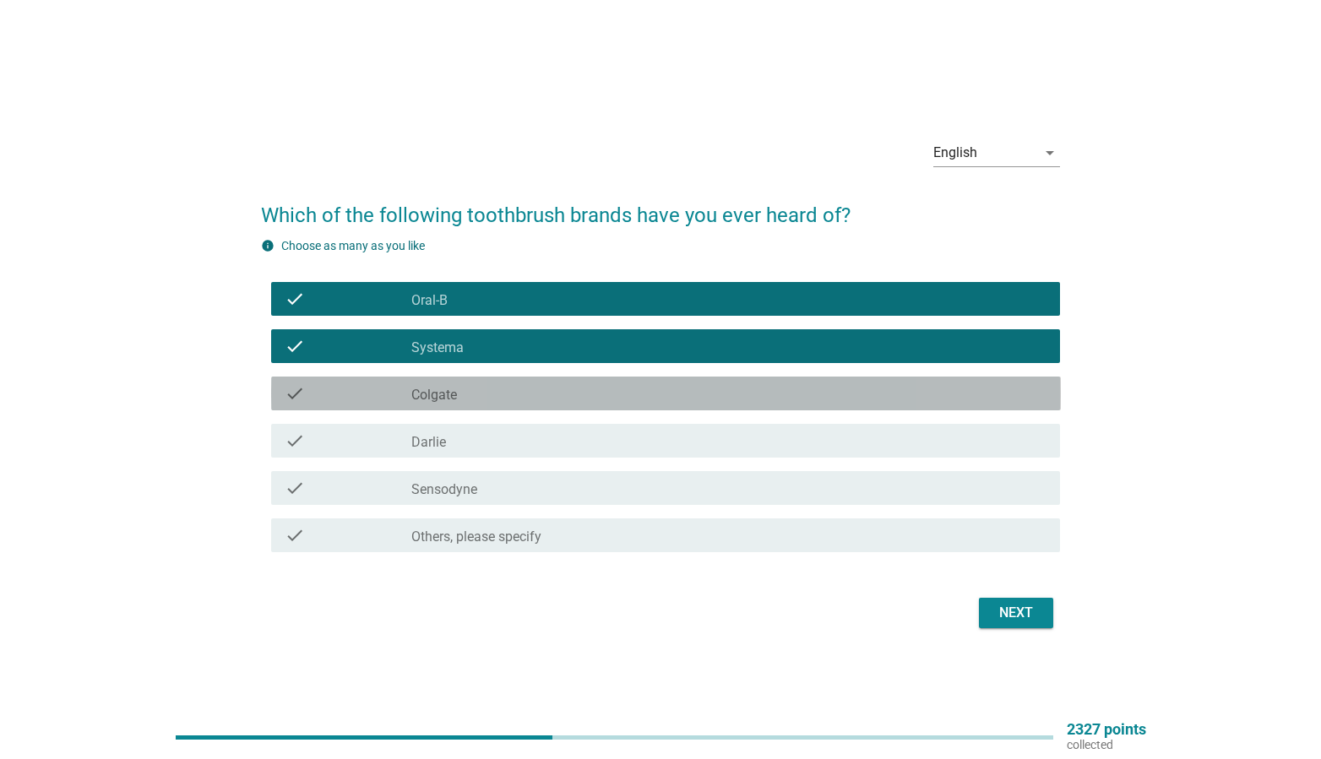
click at [612, 381] on div "check check_box_outline_blank Colgate" at bounding box center [666, 394] width 790 height 34
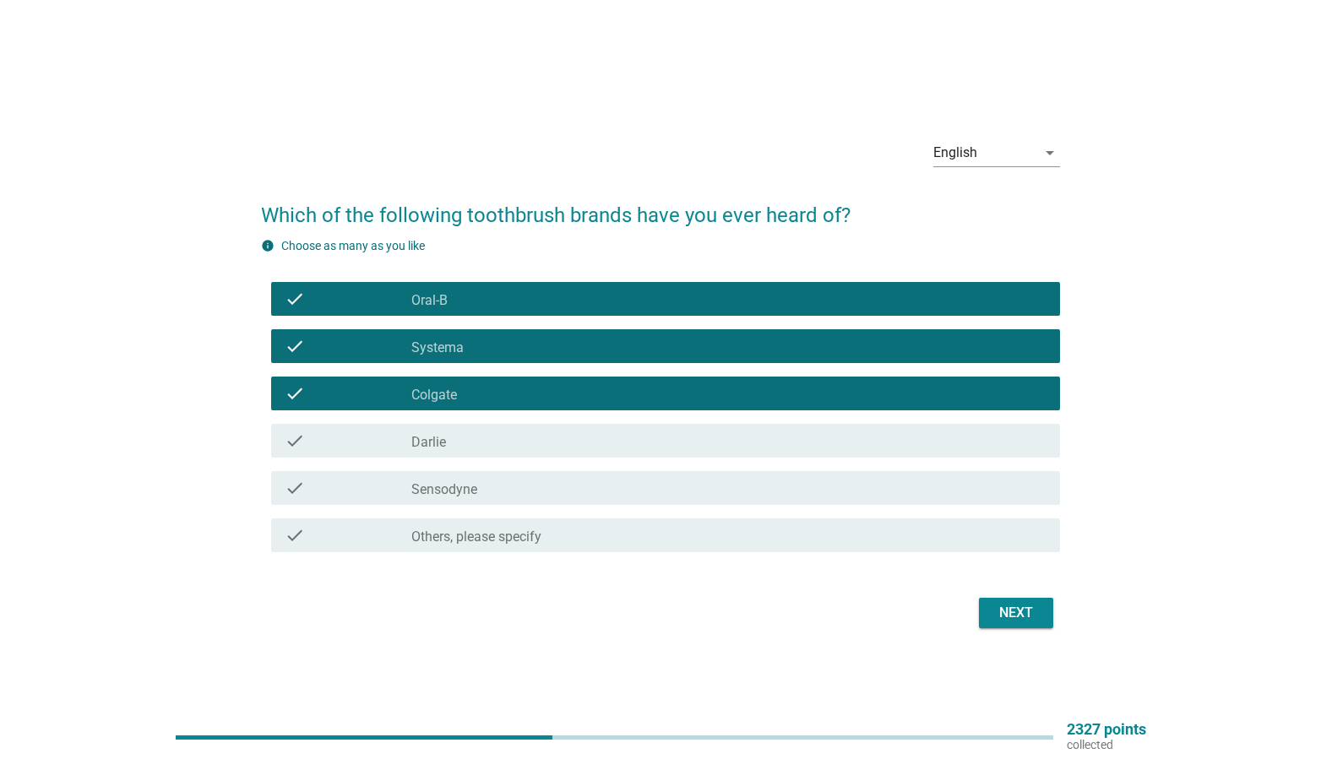
click at [617, 432] on div "check_box_outline_blank [PERSON_NAME]" at bounding box center [728, 441] width 635 height 20
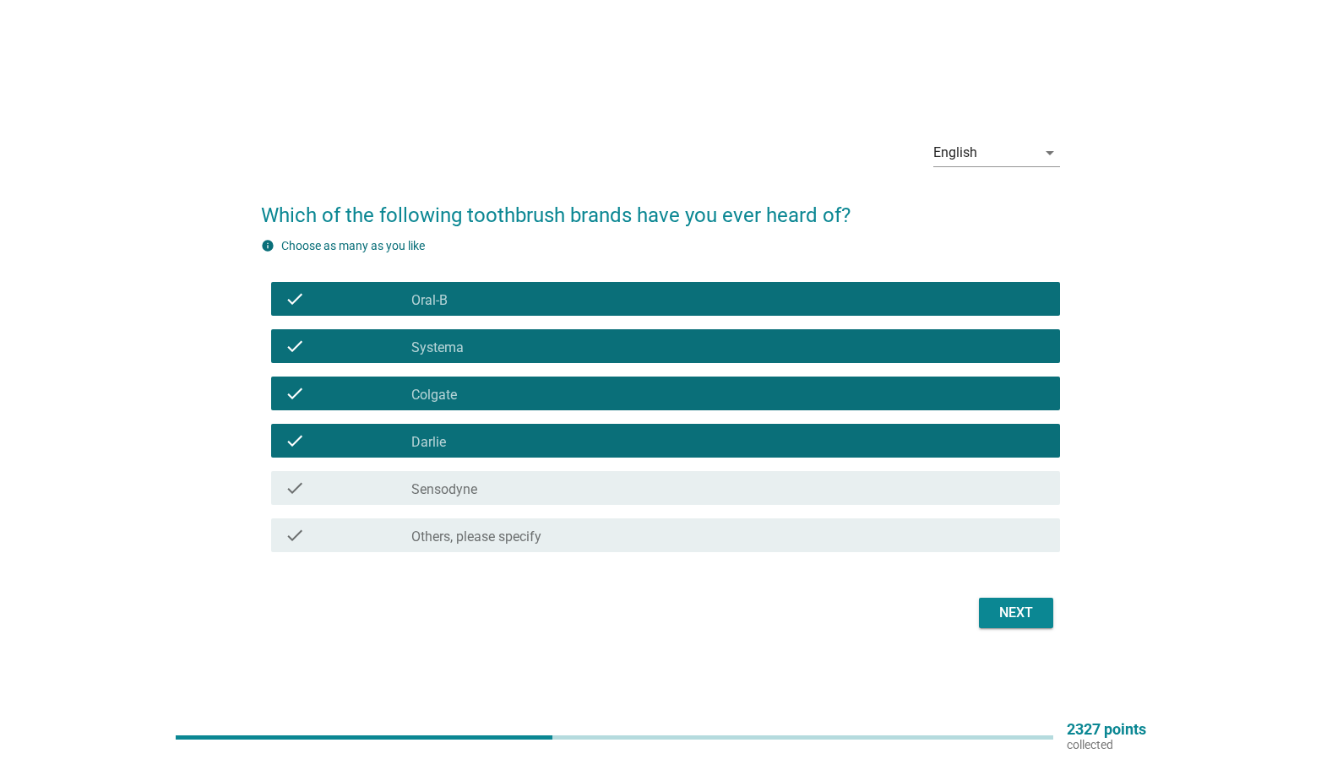
click at [617, 434] on div "check_box_outline_blank [PERSON_NAME]" at bounding box center [728, 441] width 635 height 20
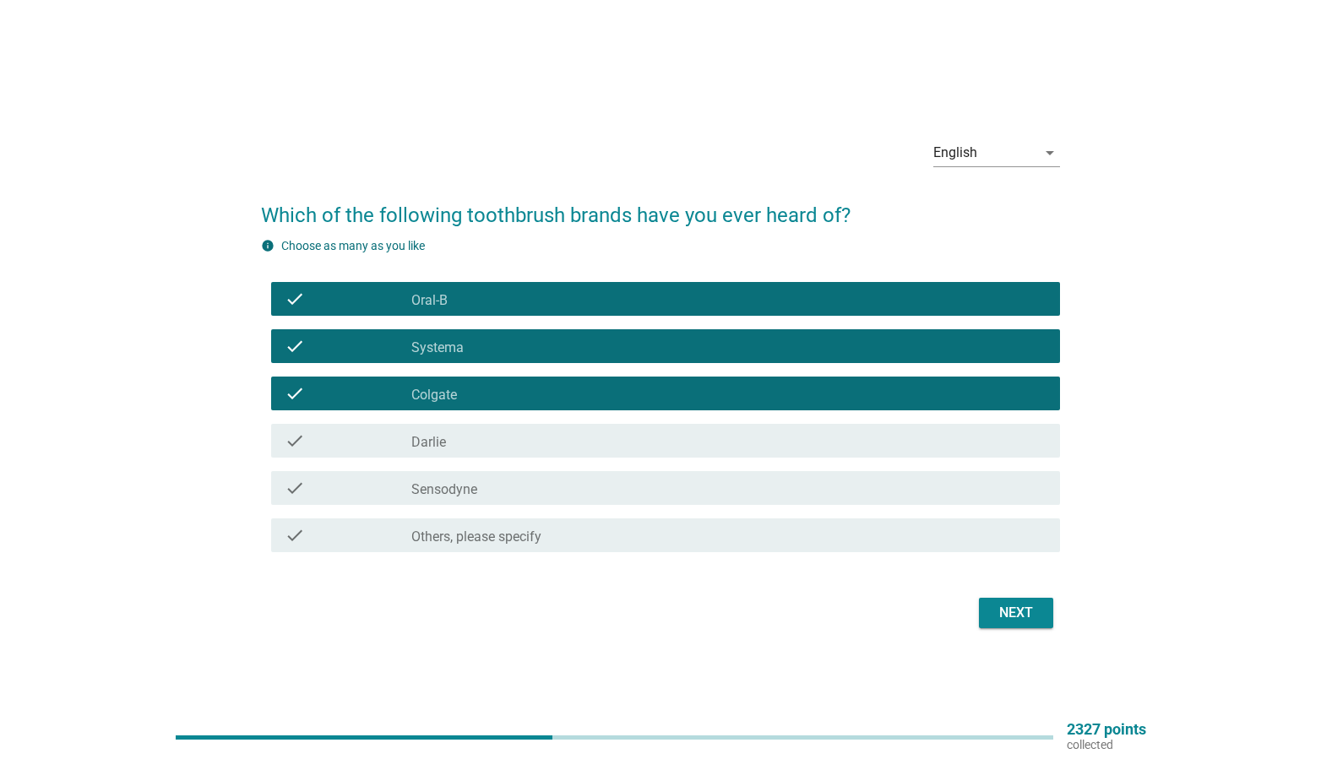
click at [1021, 605] on div "Next" at bounding box center [1015, 613] width 47 height 20
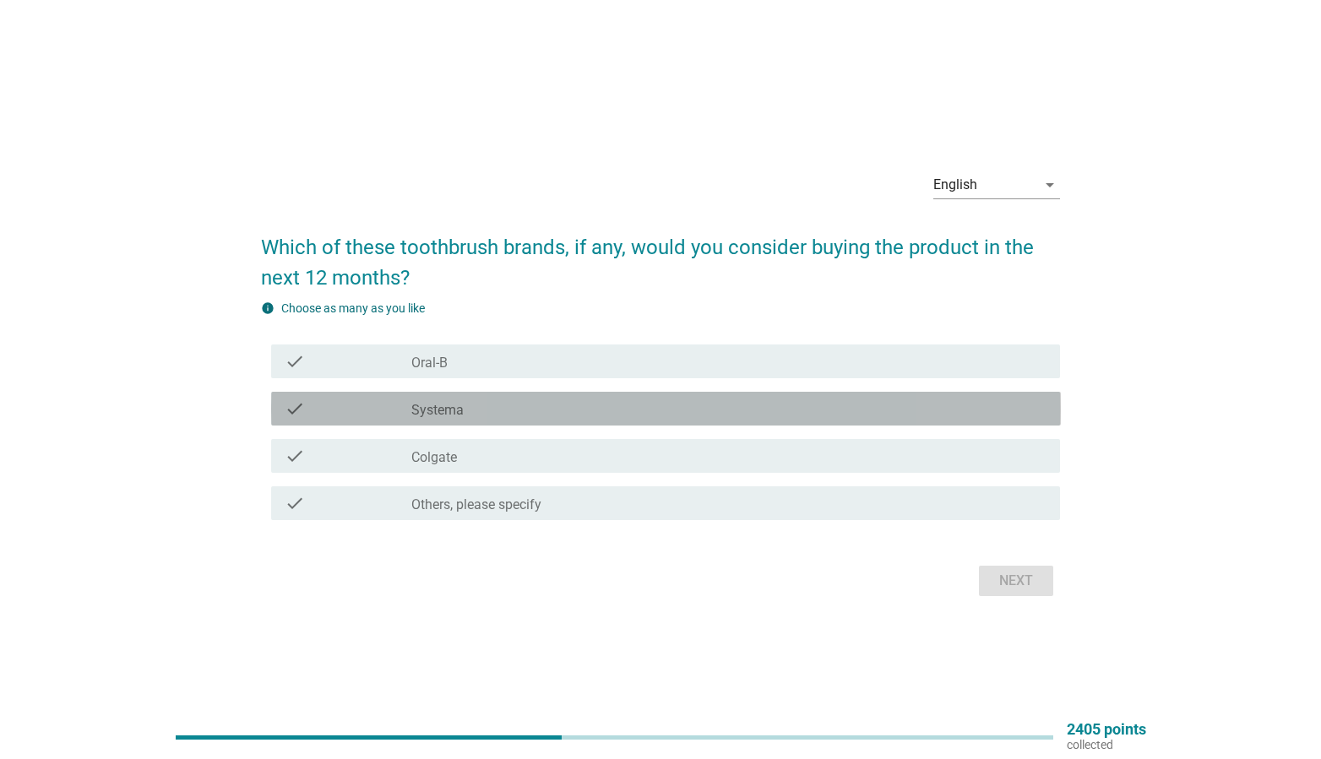
drag, startPoint x: 498, startPoint y: 409, endPoint x: 841, endPoint y: 482, distance: 350.7
click at [499, 409] on div "check_box_outline_blank Systema" at bounding box center [728, 409] width 635 height 20
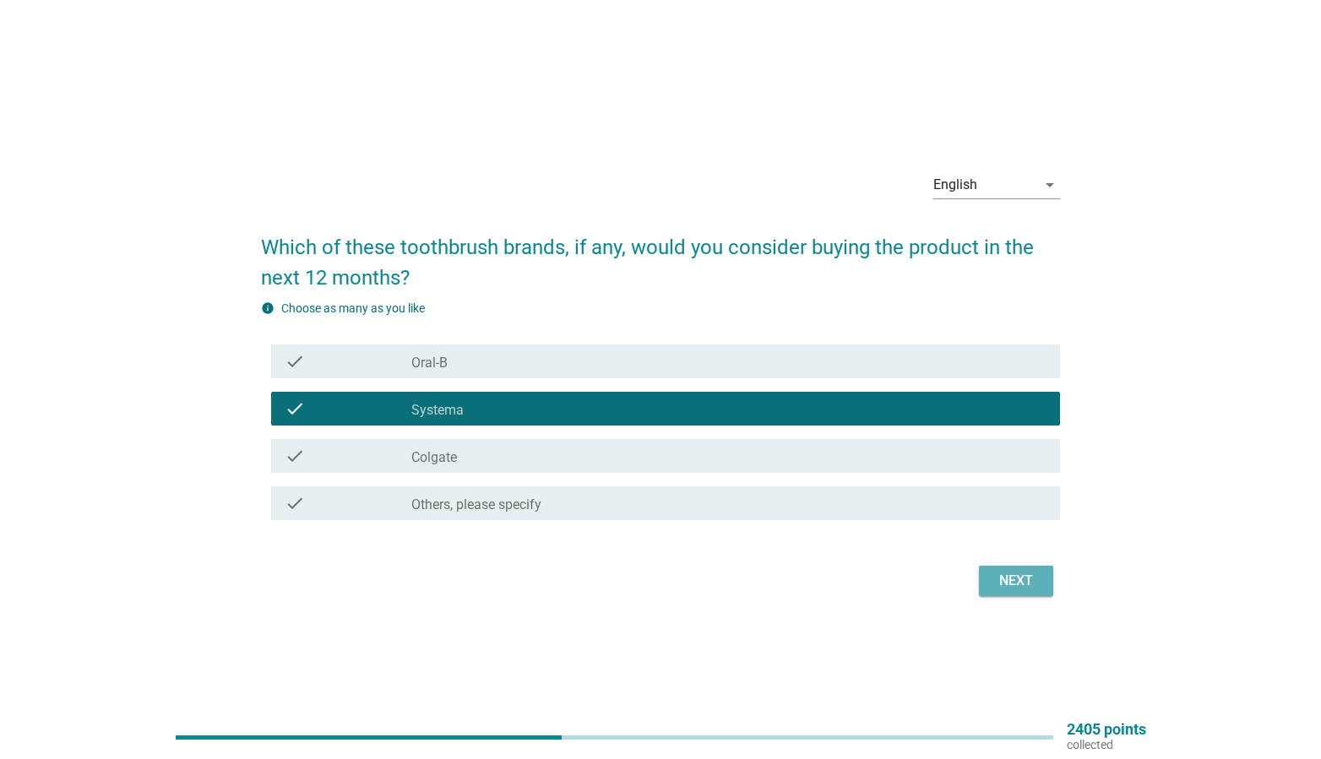
click at [1011, 574] on div "Next" at bounding box center [1015, 581] width 47 height 20
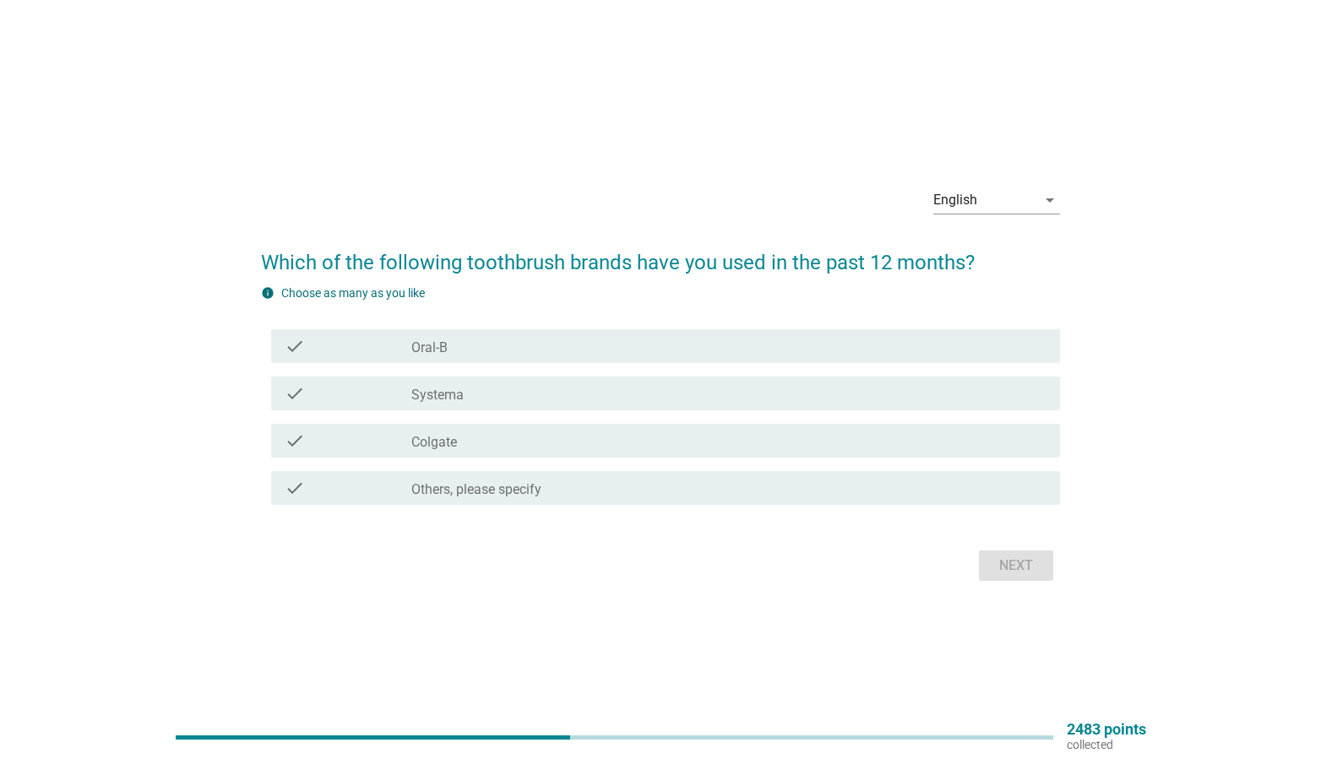
click at [626, 400] on div "check_box_outline_blank Systema" at bounding box center [728, 393] width 635 height 20
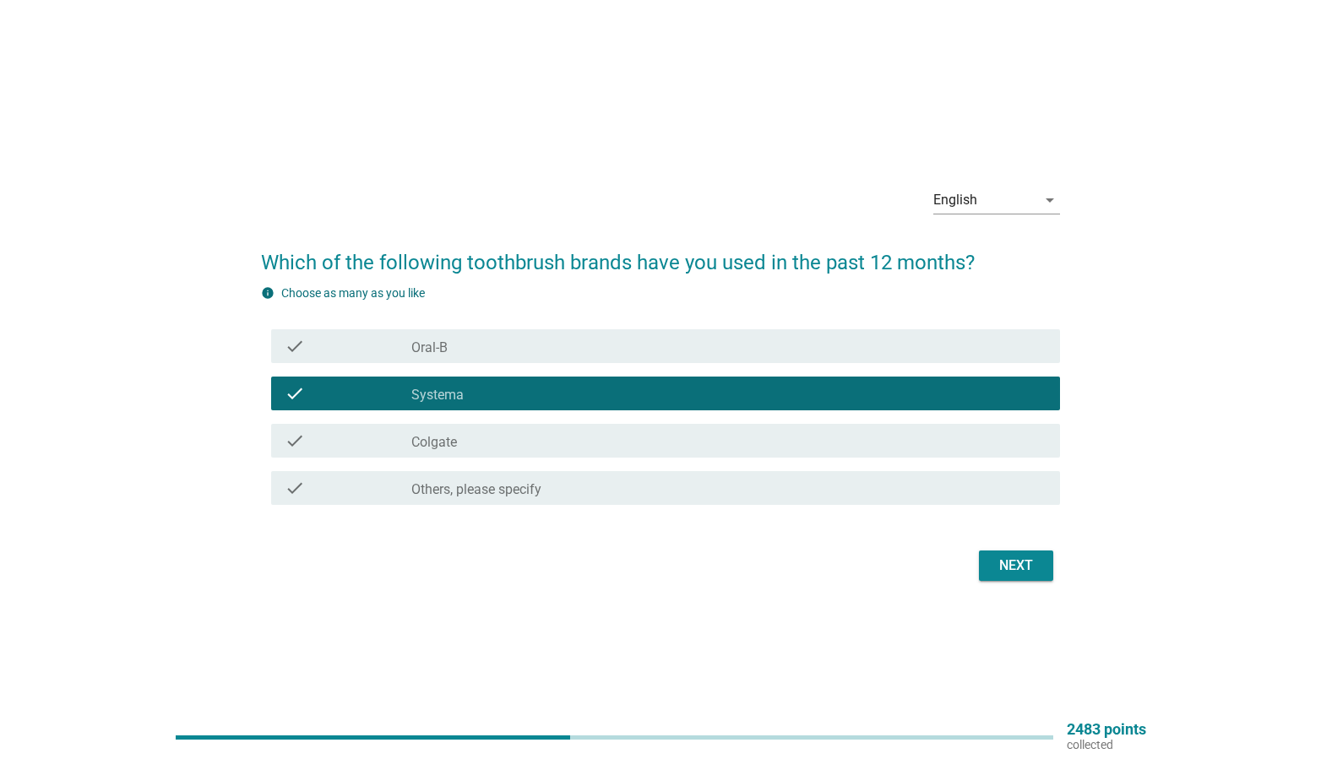
click at [1009, 556] on div "Next" at bounding box center [1015, 566] width 47 height 20
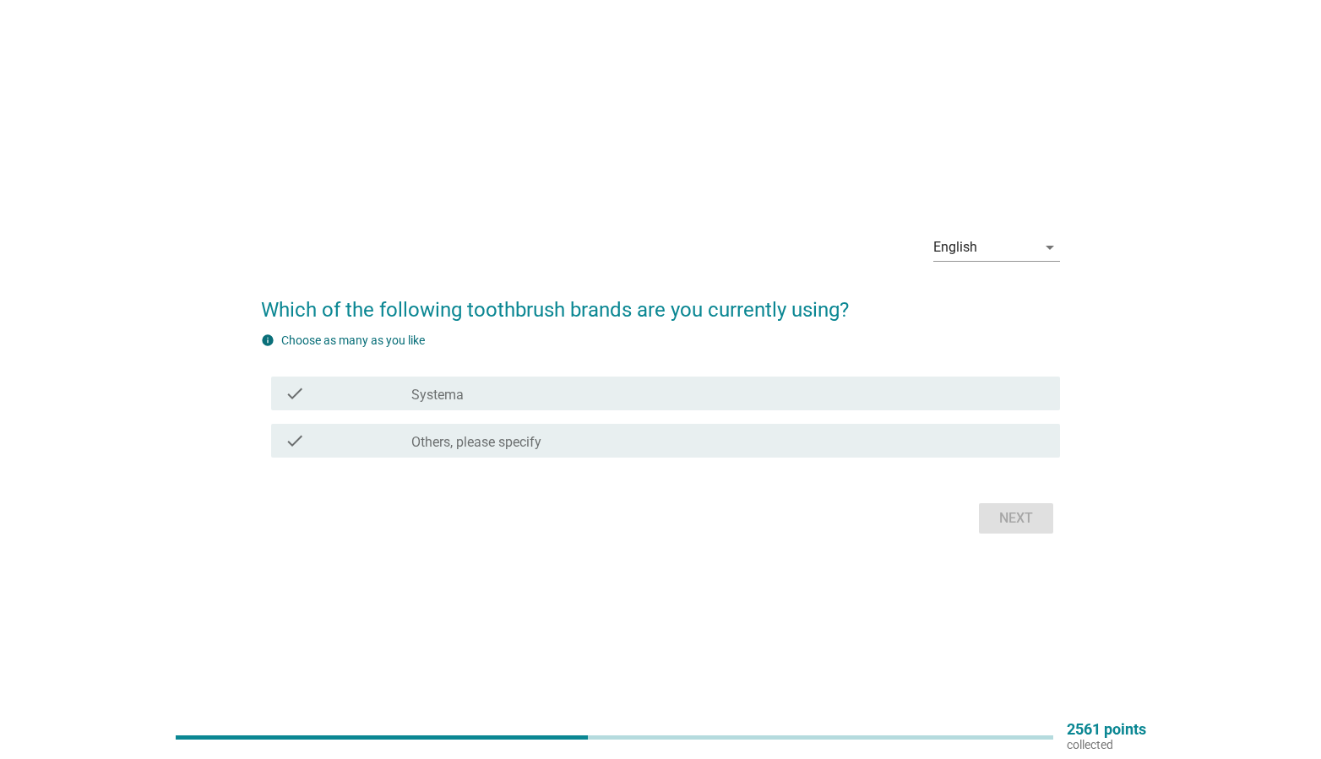
drag, startPoint x: 616, startPoint y: 384, endPoint x: 688, endPoint y: 406, distance: 75.9
click at [622, 385] on div "check_box Systema" at bounding box center [728, 393] width 635 height 20
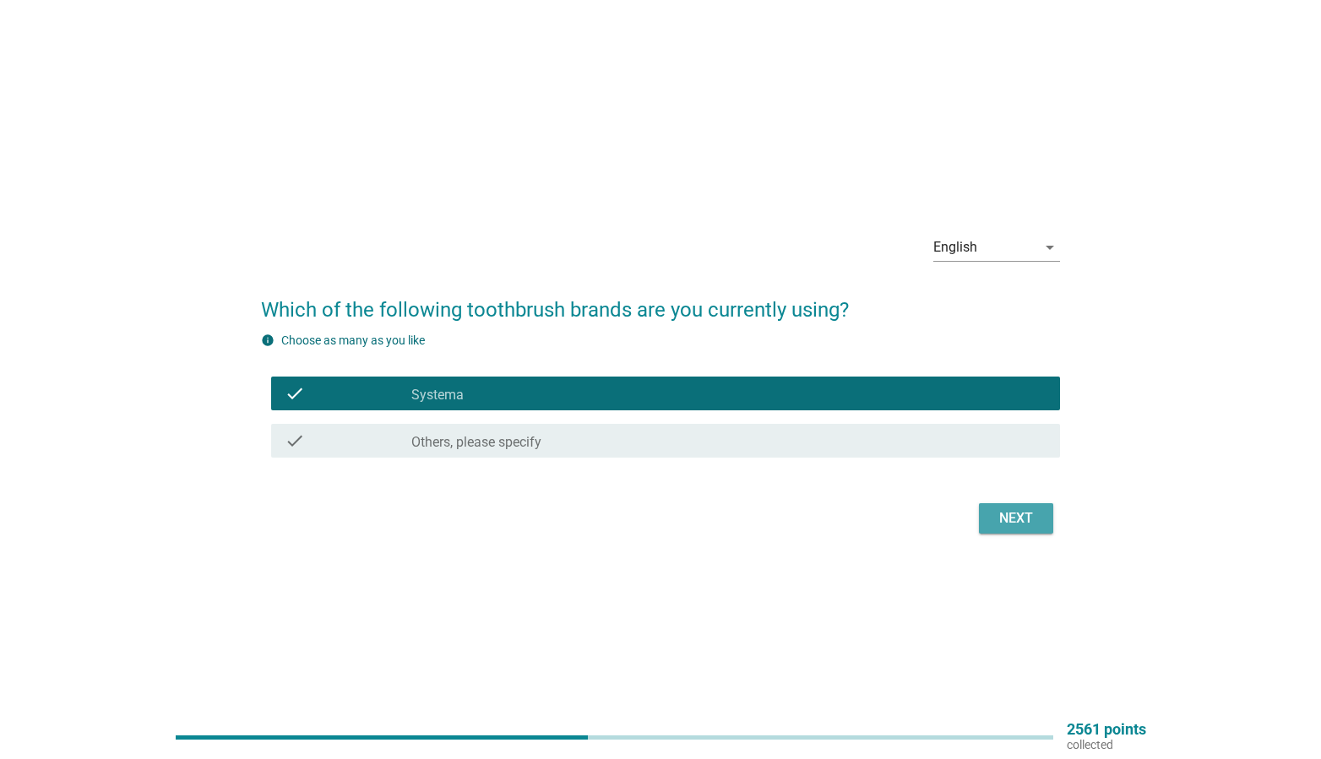
click at [1004, 525] on div "Next" at bounding box center [1015, 518] width 47 height 20
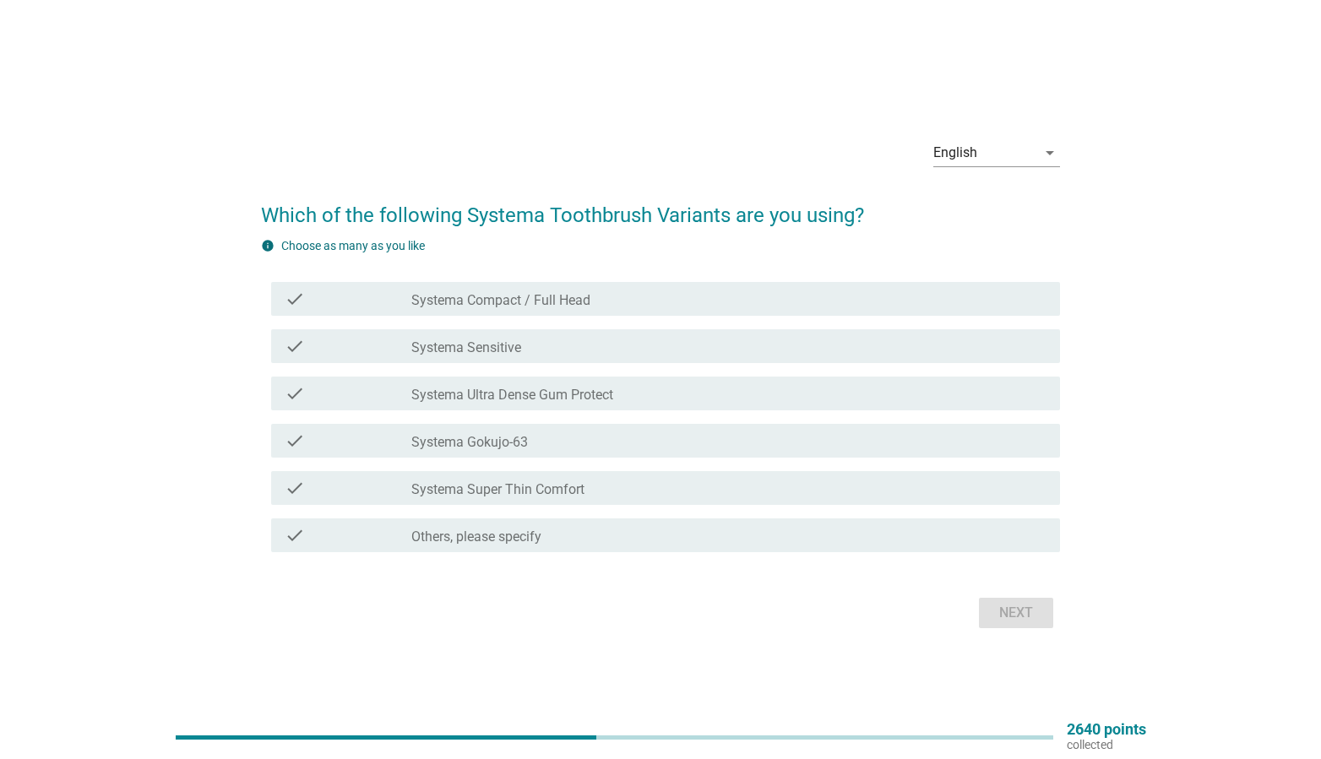
click at [617, 351] on div "check_box_outline_blank Systema Sensitive" at bounding box center [728, 346] width 635 height 20
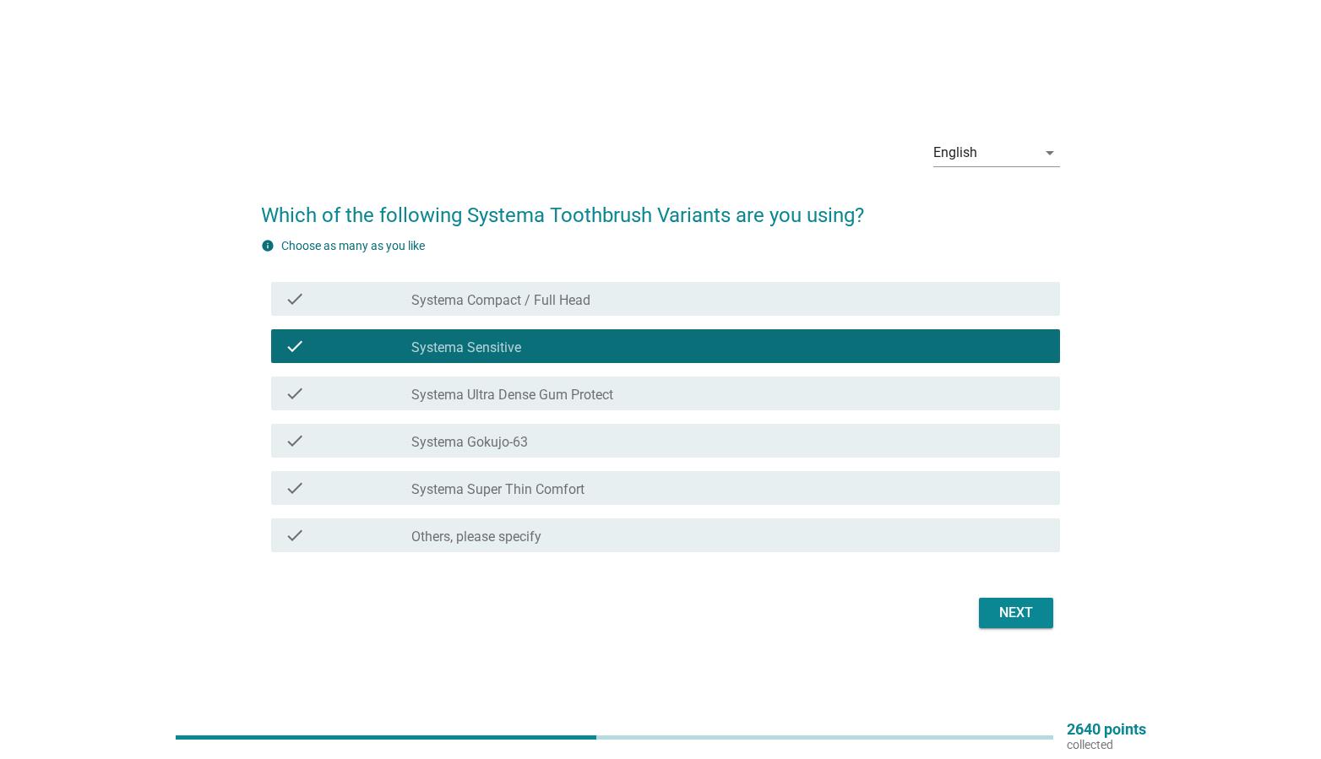
click at [691, 483] on div "check_box_outline_blank Systema Super Thin Comfort" at bounding box center [728, 488] width 635 height 20
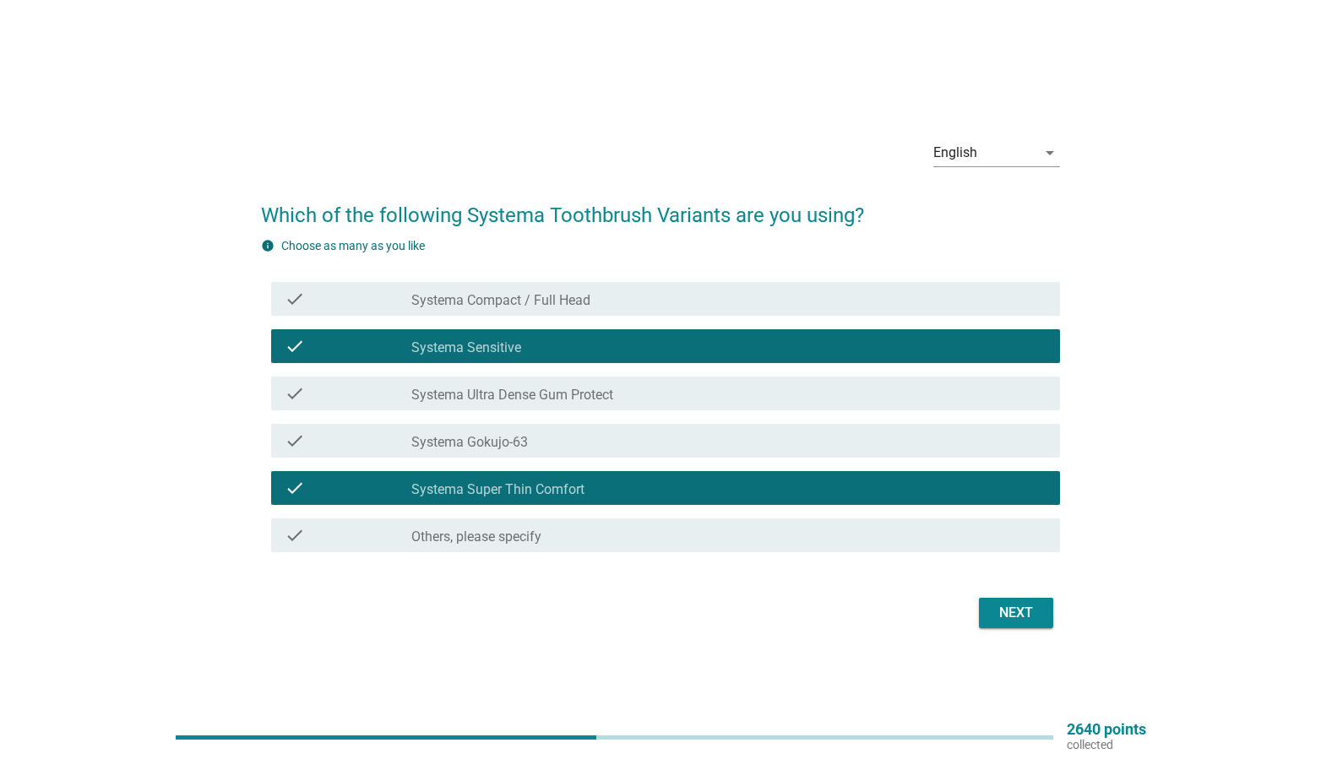
click at [697, 327] on div "check check_box_outline_blank Systema Sensitive" at bounding box center [661, 346] width 800 height 47
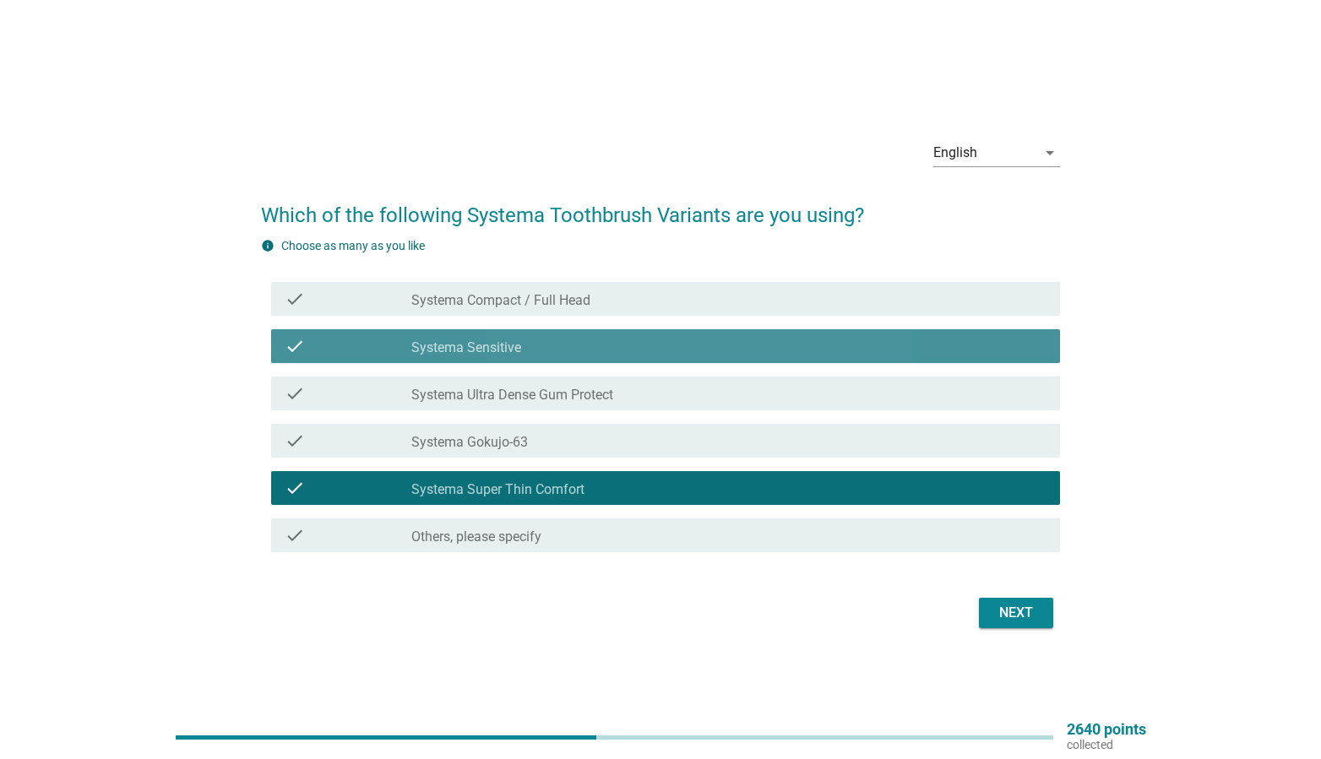
click at [818, 351] on div "check_box_outline_blank Systema Sensitive" at bounding box center [728, 346] width 635 height 20
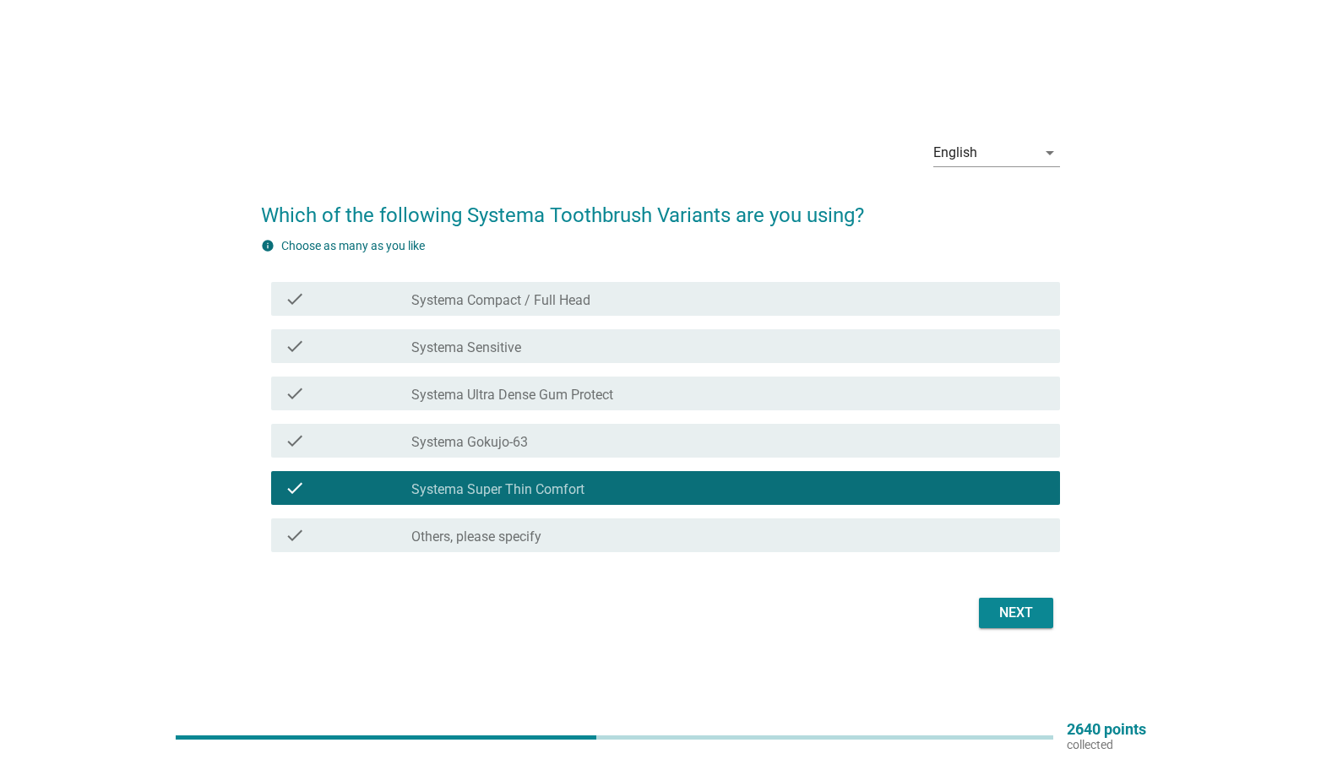
click at [1007, 595] on div "Next" at bounding box center [661, 613] width 800 height 41
click at [1008, 610] on div "Next" at bounding box center [1015, 613] width 47 height 20
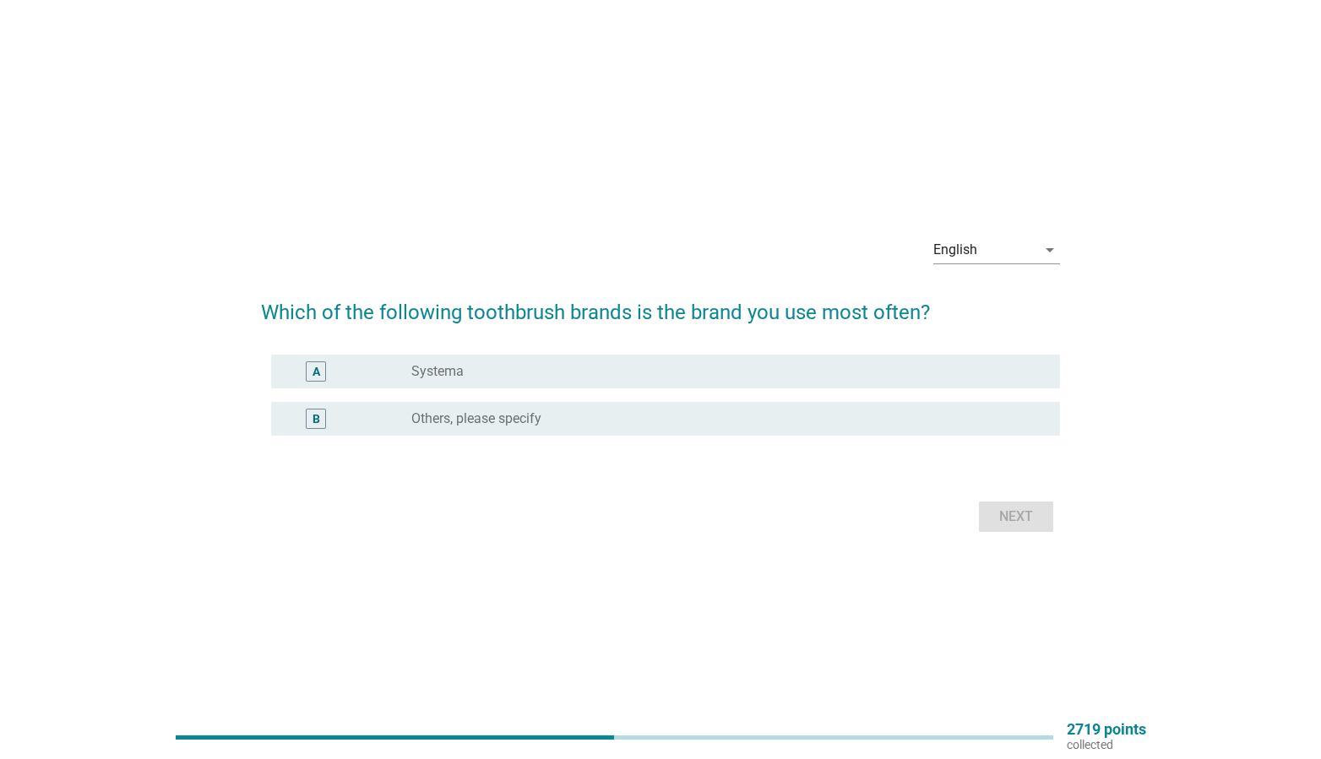
click at [786, 363] on div "radio_button_unchecked Systema" at bounding box center [722, 371] width 622 height 17
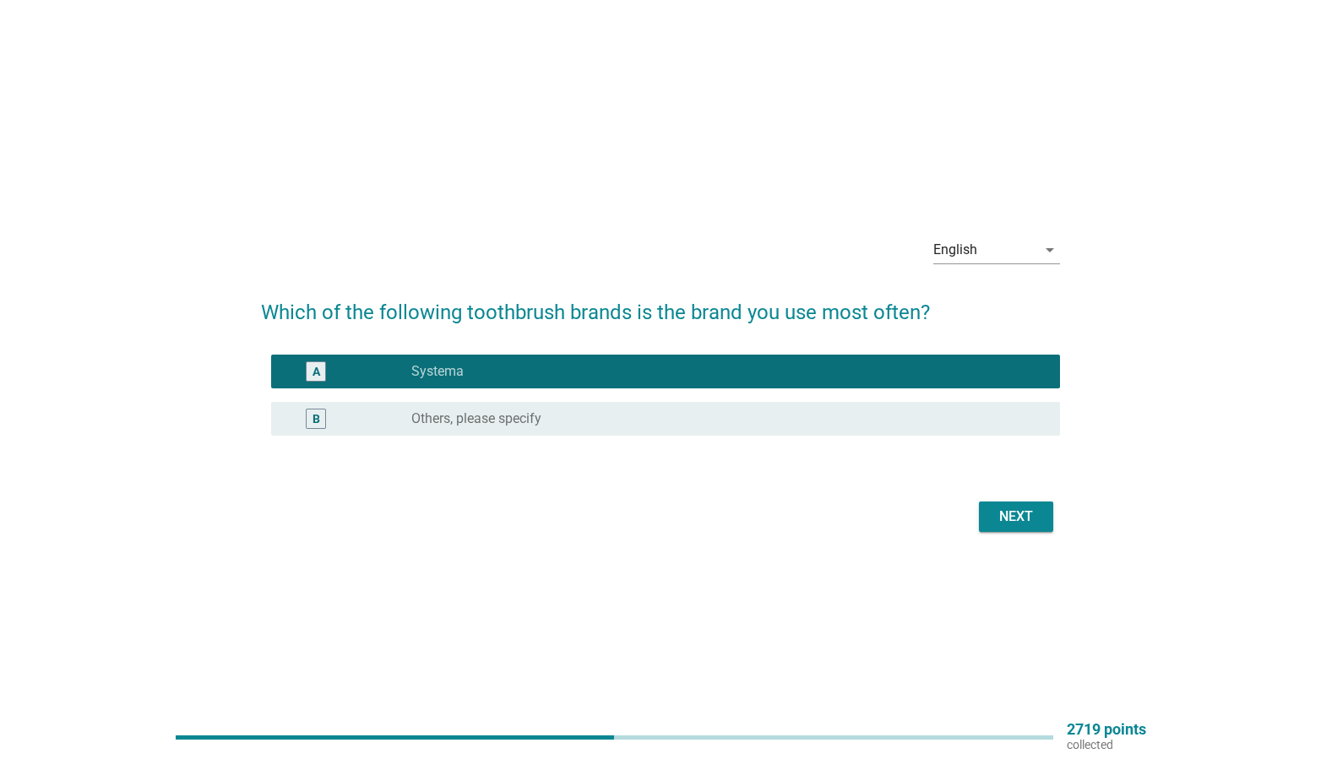
click at [1006, 544] on div "English arrow_drop_down Which of the following toothbrush brands is the brand y…" at bounding box center [660, 379] width 827 height 341
click at [1018, 509] on div "Next" at bounding box center [1015, 517] width 47 height 20
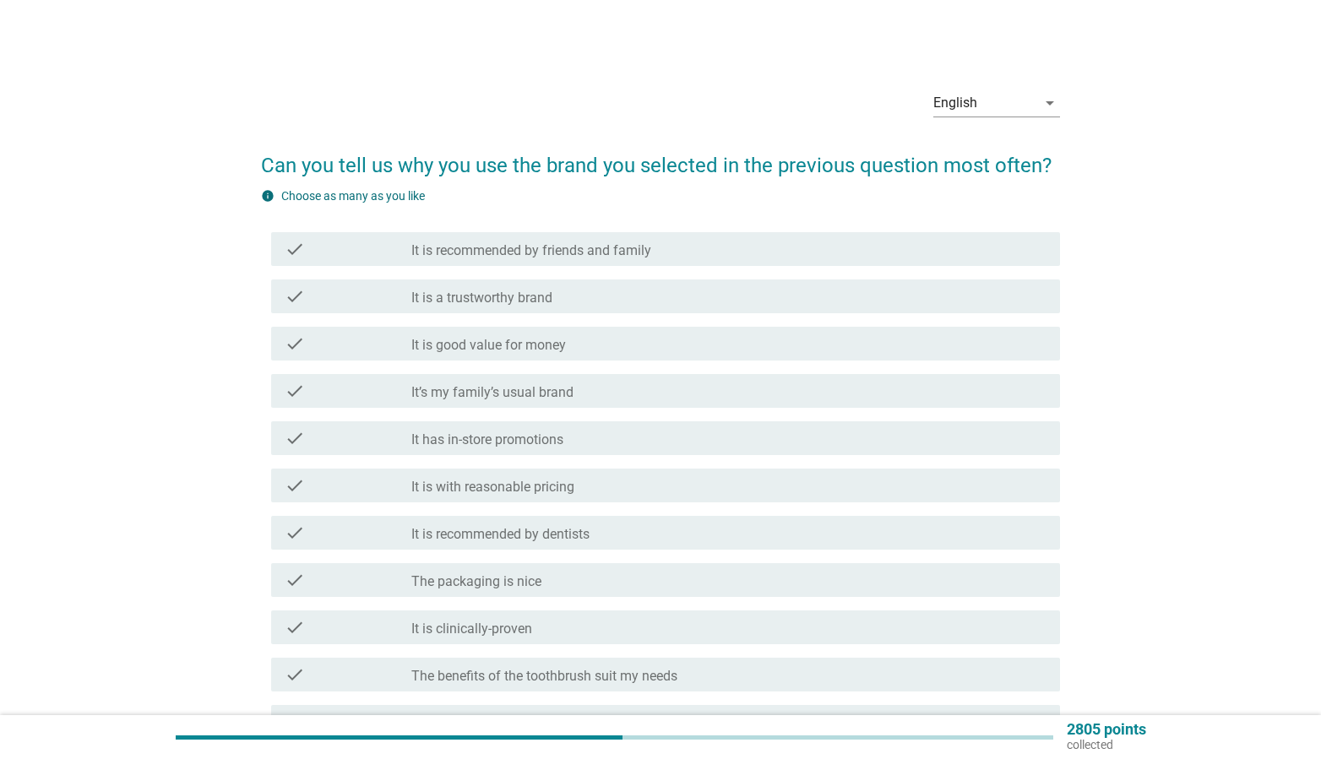
click at [607, 302] on div "check_box_outline_blank It is a trustworthy brand" at bounding box center [728, 296] width 635 height 20
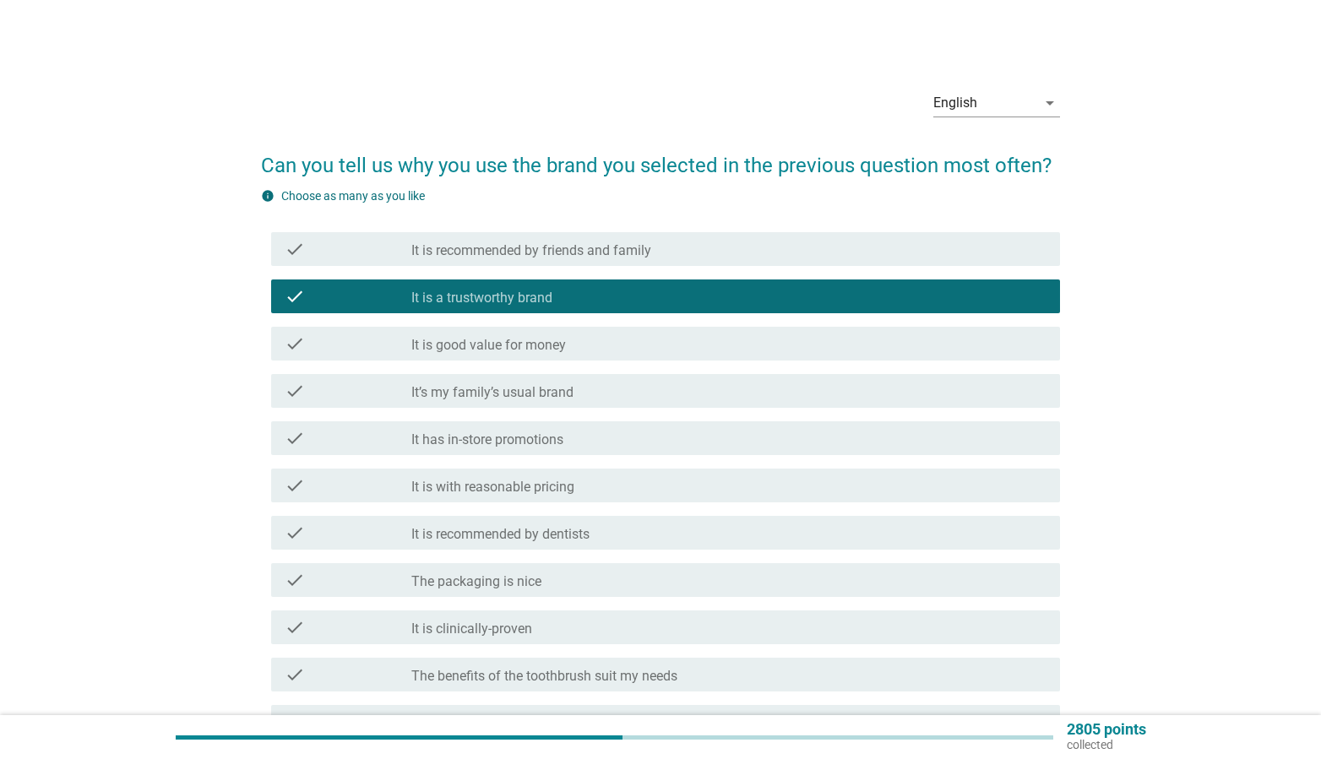
click at [597, 397] on div "check_box_outline_blank It’s my family’s usual brand" at bounding box center [728, 391] width 635 height 20
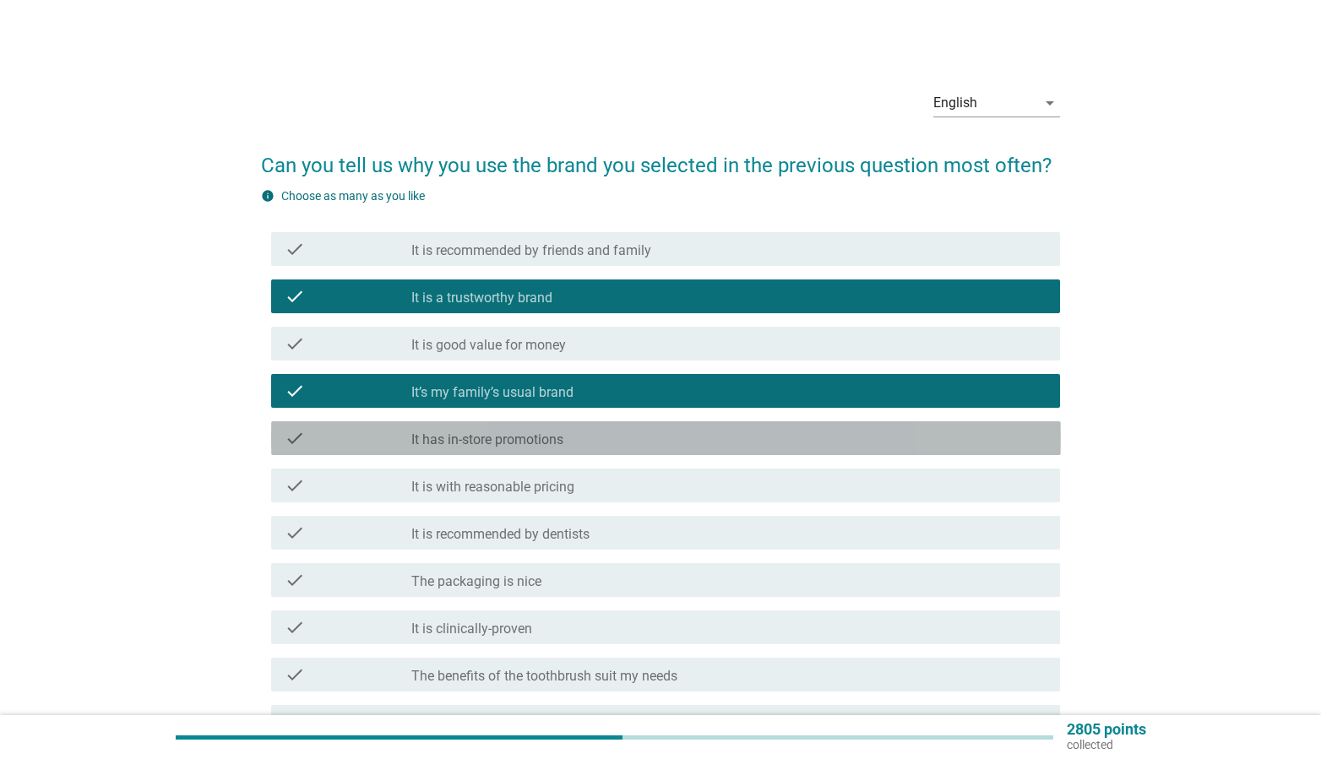
click at [600, 438] on div "check_box_outline_blank It has in-store promotions" at bounding box center [728, 438] width 635 height 20
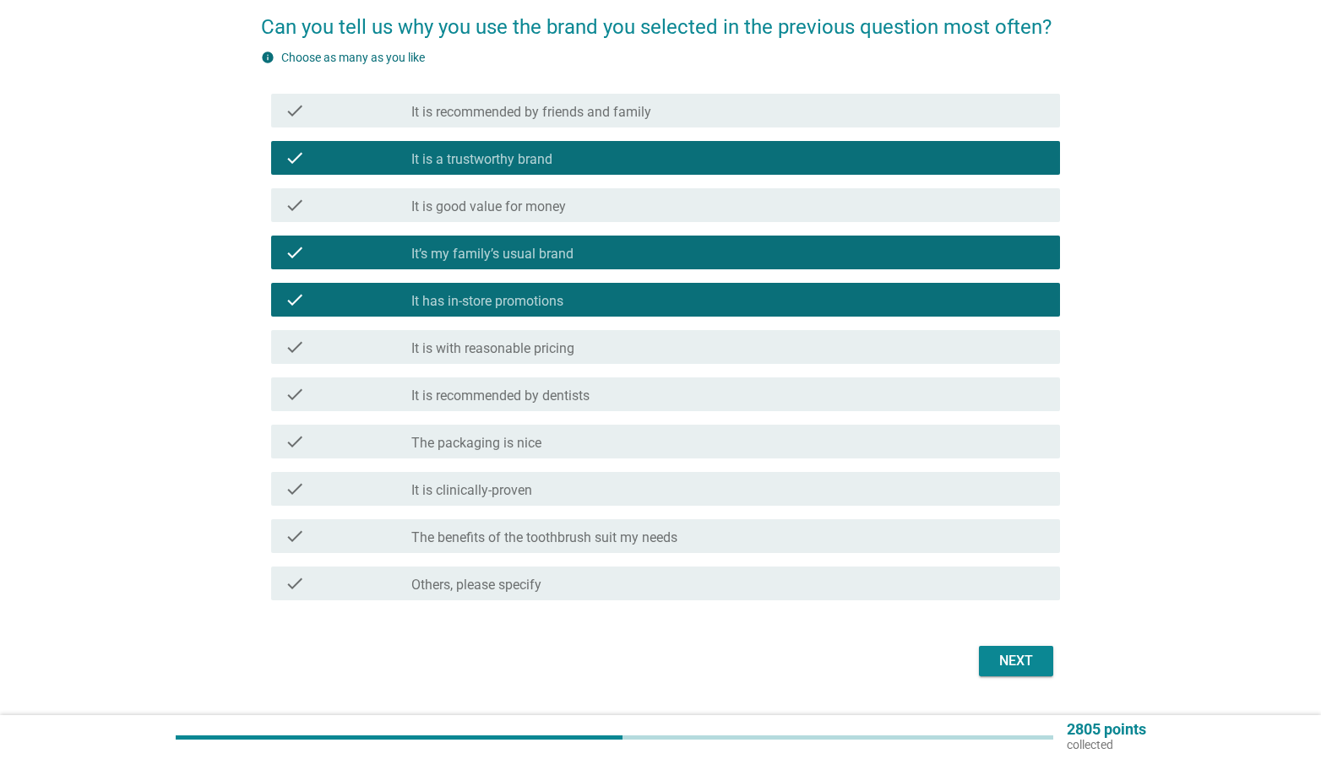
scroll to position [181, 0]
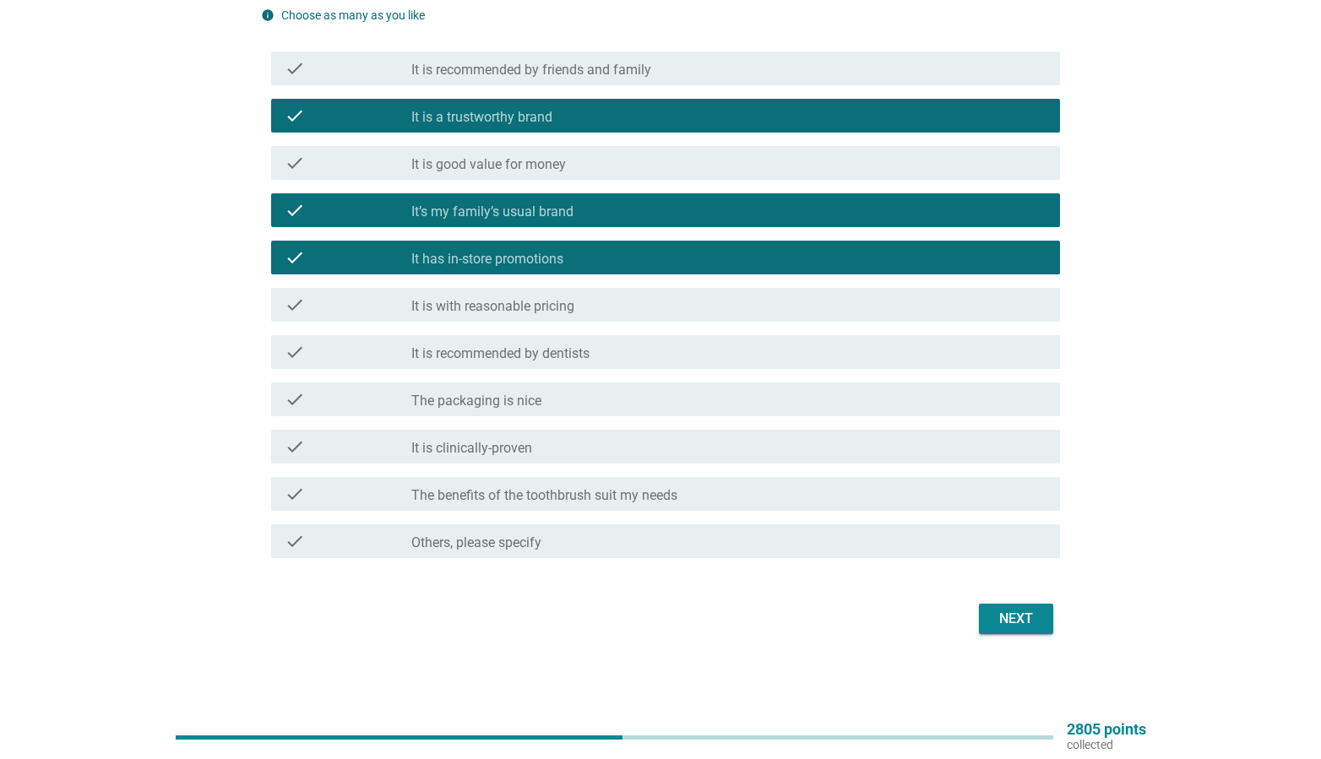
click at [1022, 617] on div "Next" at bounding box center [1015, 619] width 47 height 20
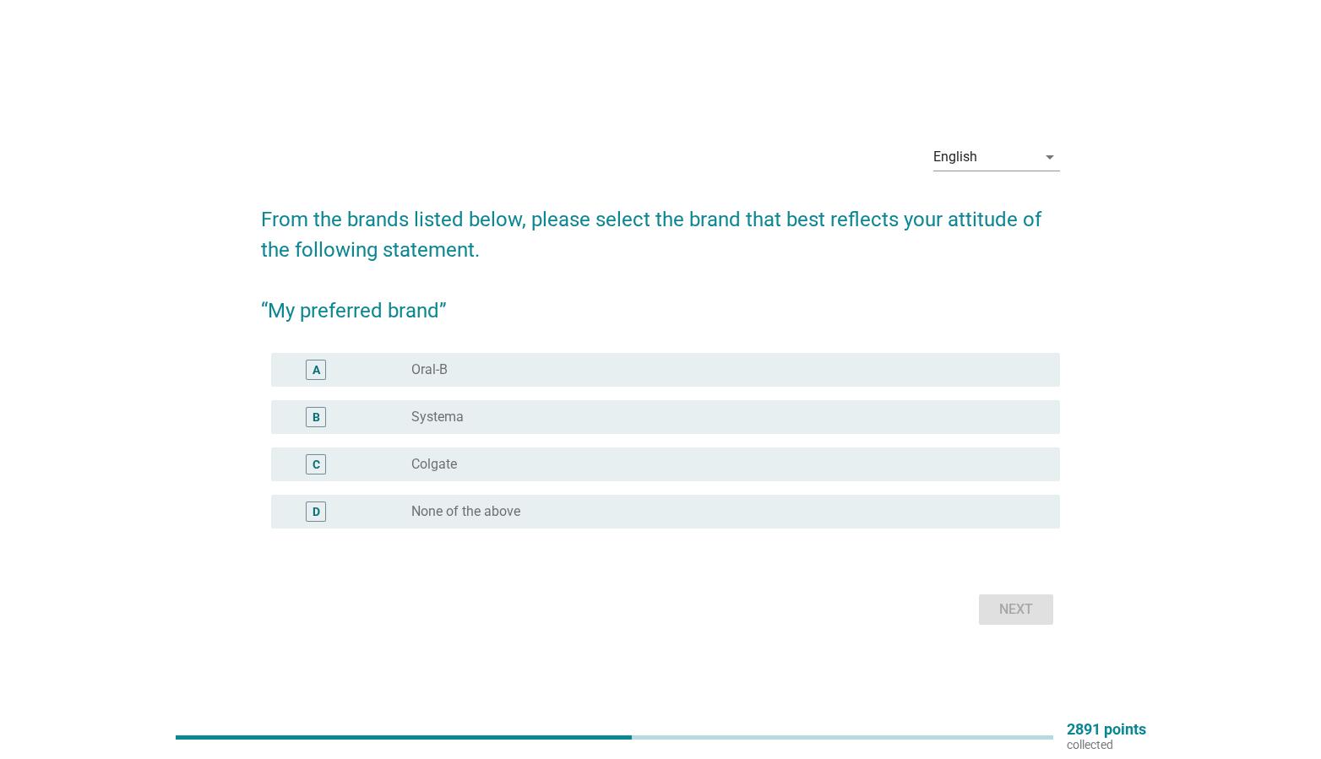
click at [585, 405] on div "B radio_button_unchecked Systema" at bounding box center [666, 417] width 790 height 34
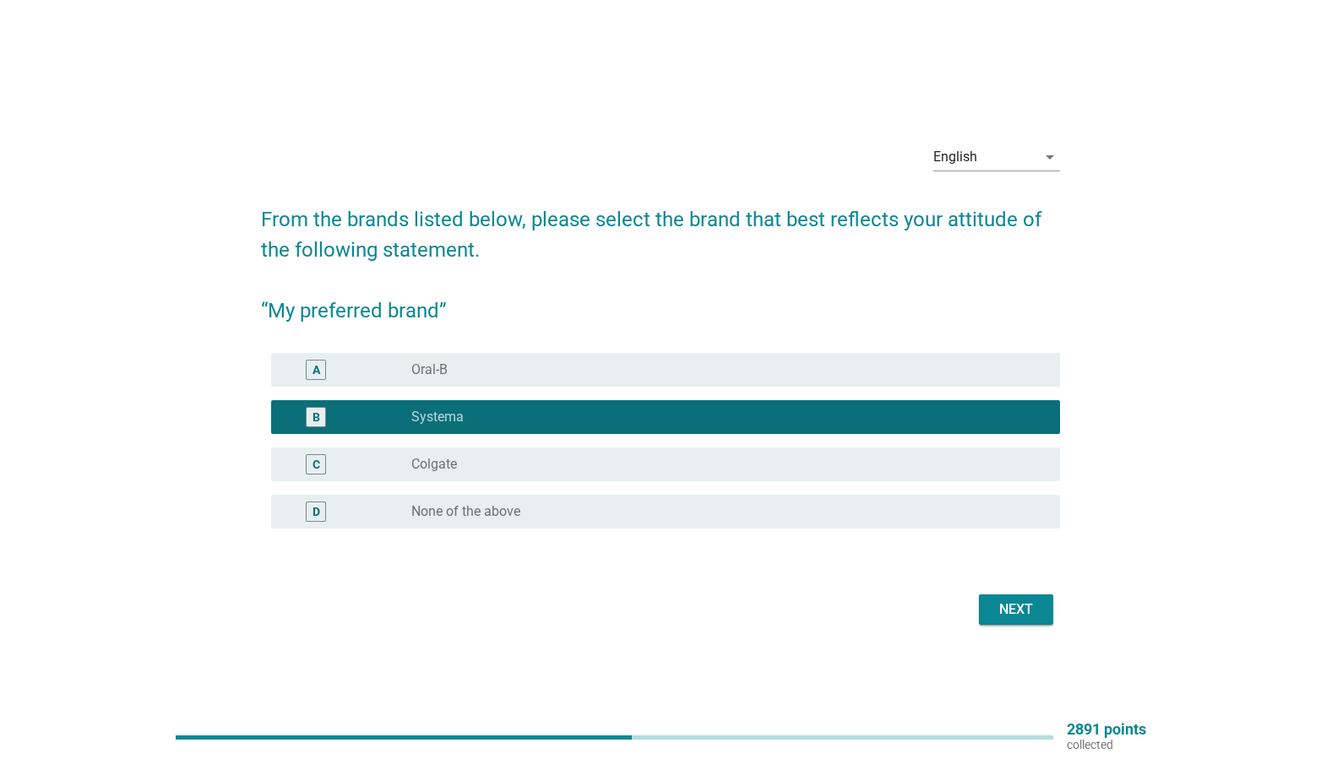
click at [1019, 613] on div "Next" at bounding box center [1015, 610] width 47 height 20
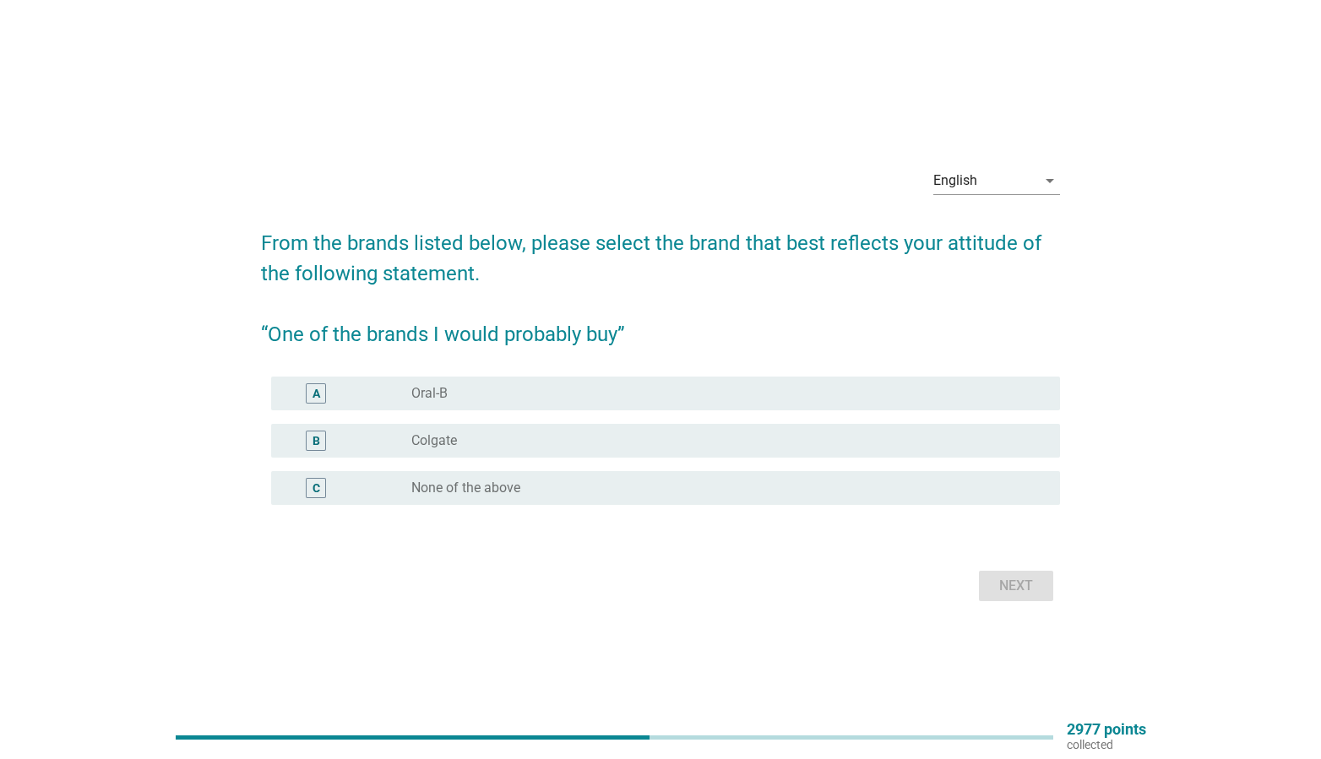
click at [629, 383] on div "radio_button_unchecked Oral-B" at bounding box center [728, 393] width 635 height 20
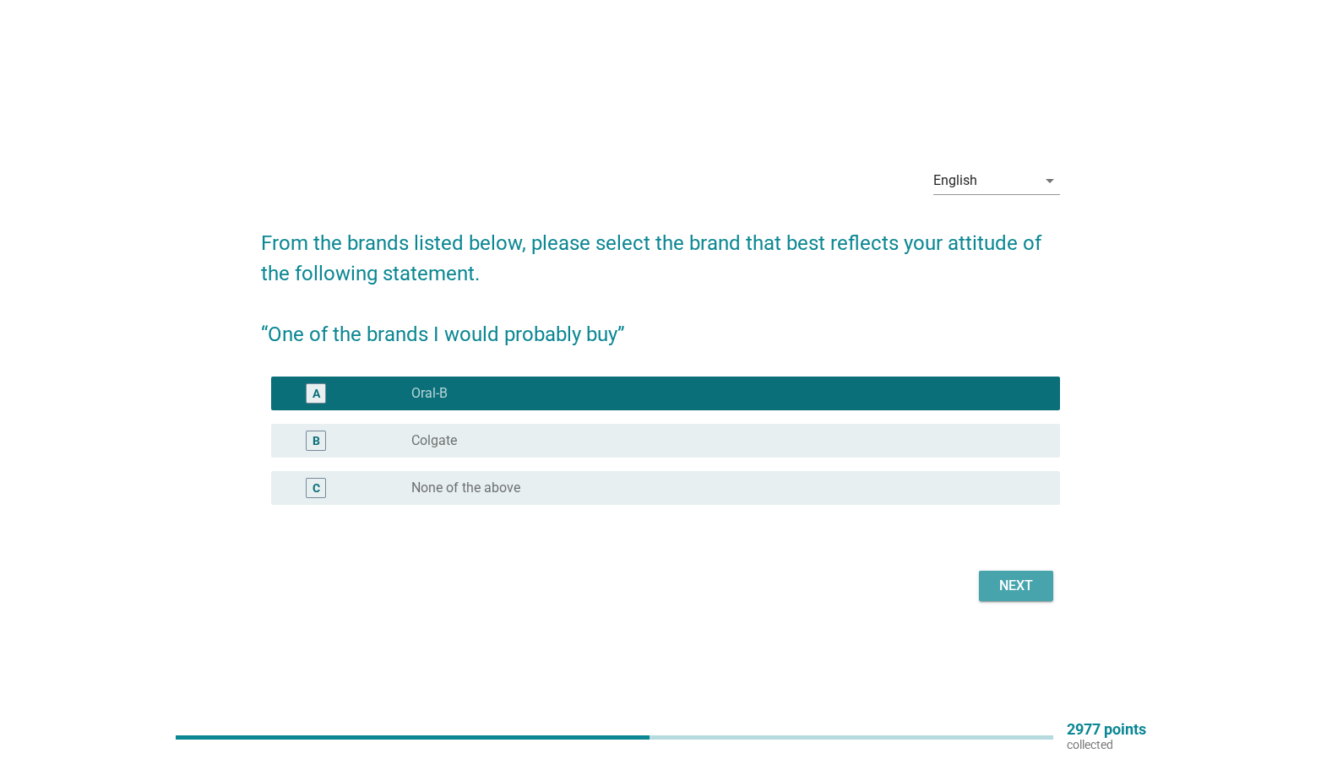
click at [992, 577] on div "Next" at bounding box center [1015, 586] width 47 height 20
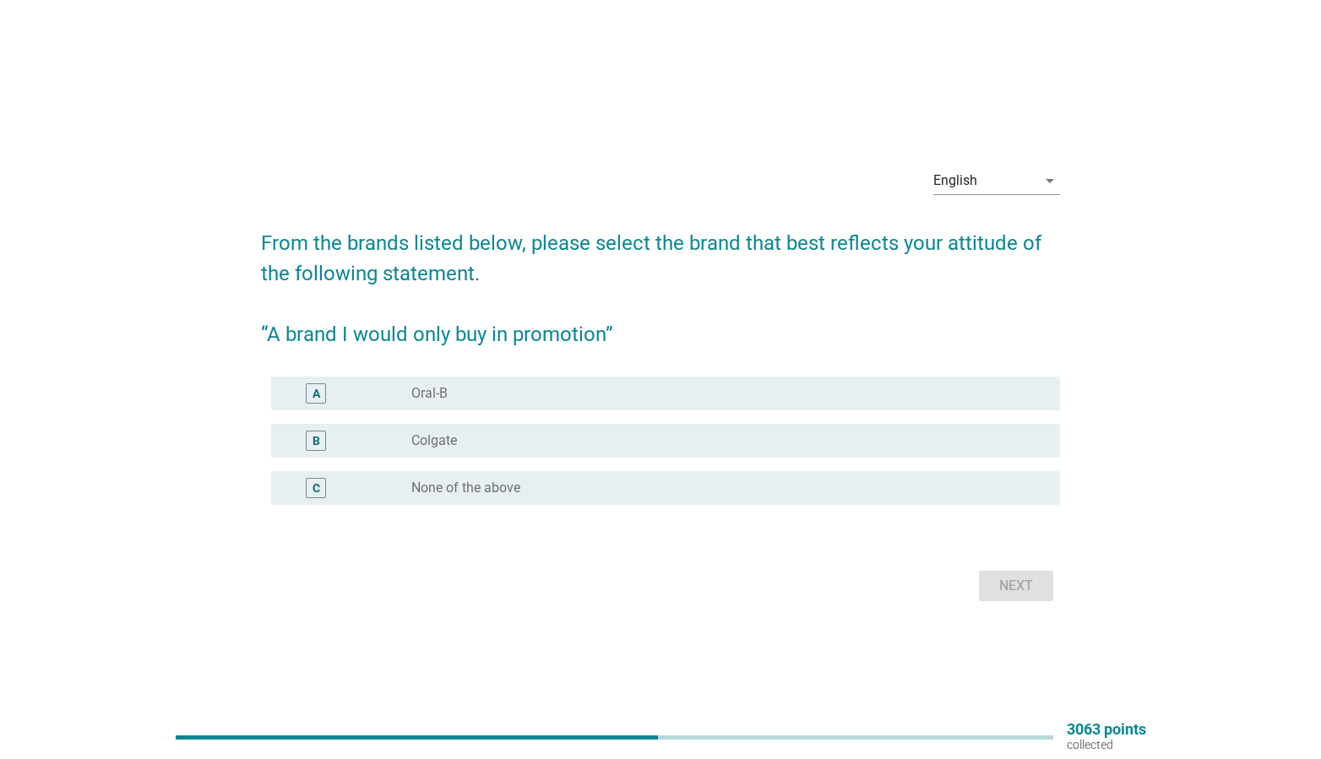
drag, startPoint x: 489, startPoint y: 419, endPoint x: 493, endPoint y: 400, distance: 19.9
click at [490, 418] on div "B radio_button_unchecked Colgate" at bounding box center [661, 440] width 800 height 47
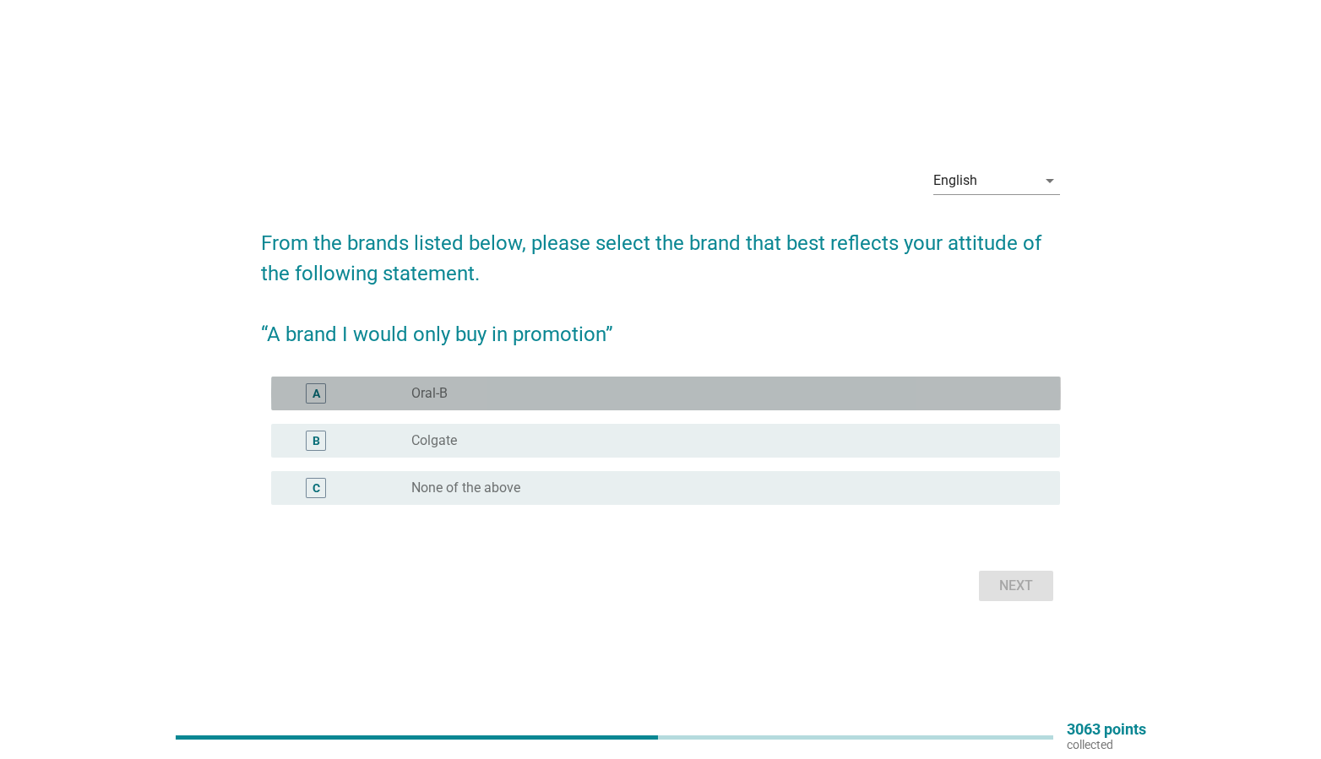
click at [506, 380] on div "A radio_button_unchecked Oral-B" at bounding box center [666, 394] width 790 height 34
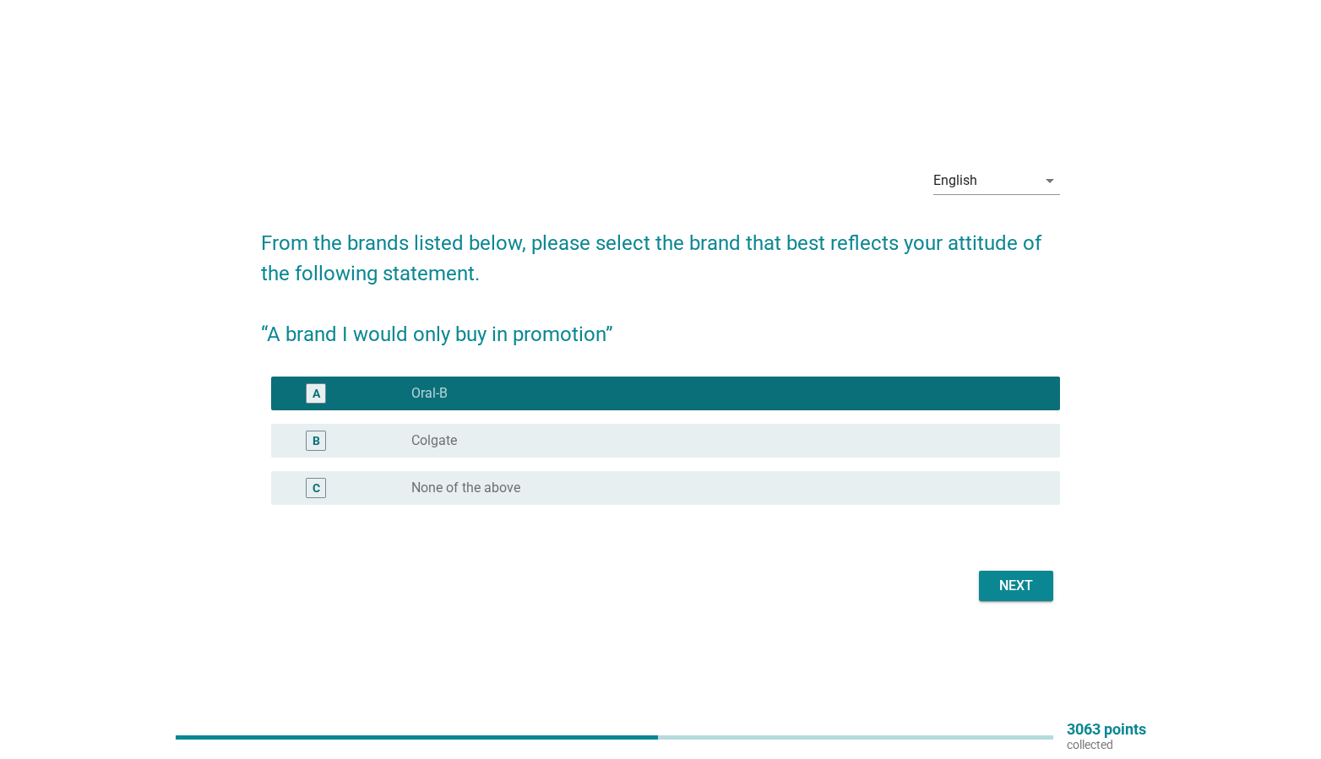
click at [517, 443] on div "radio_button_unchecked Colgate" at bounding box center [722, 440] width 622 height 17
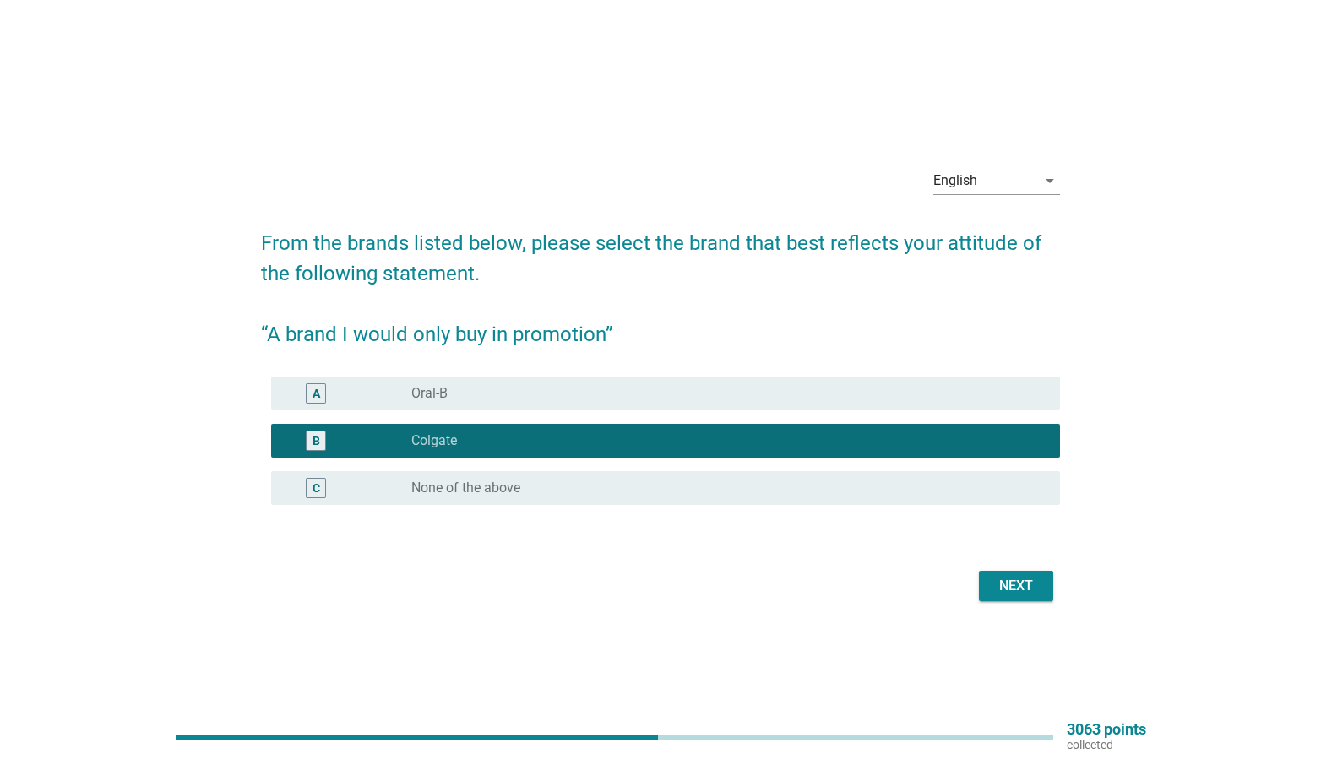
click at [1004, 584] on div "Next" at bounding box center [1015, 586] width 47 height 20
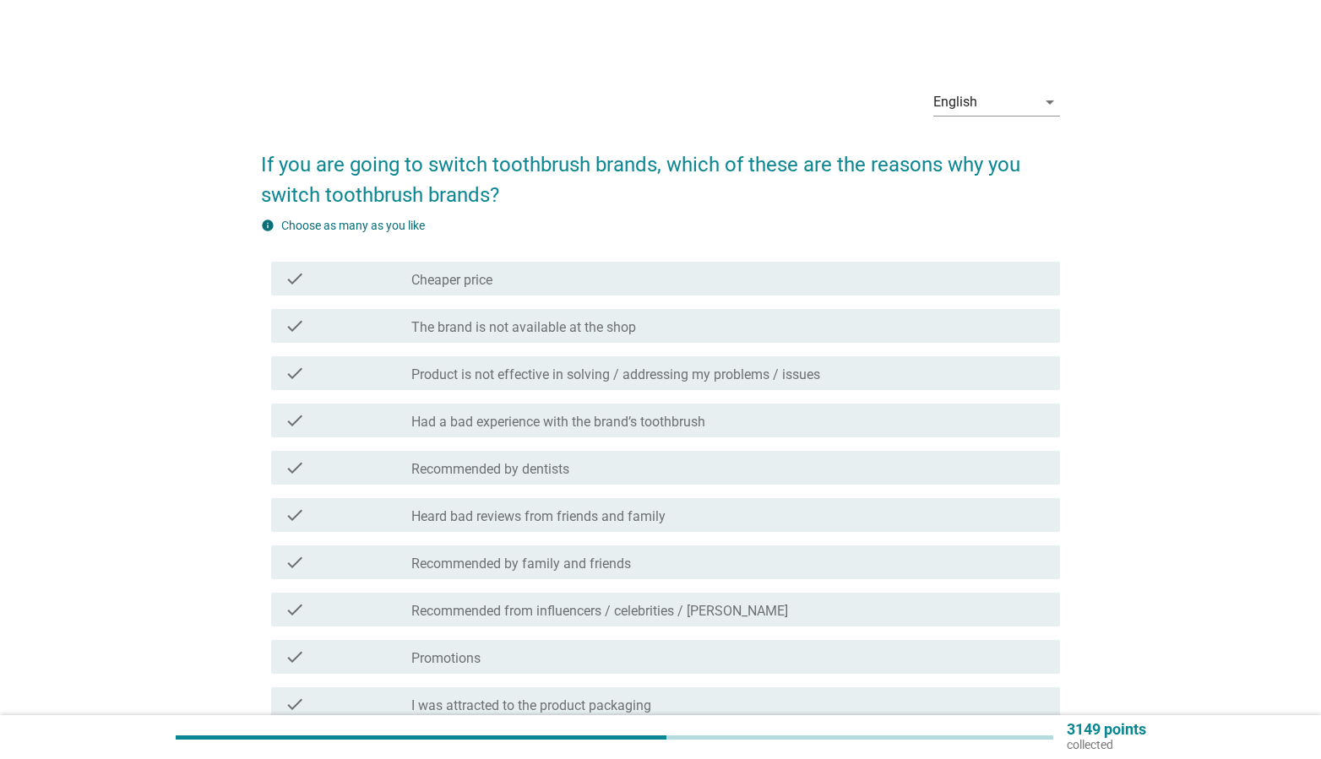
scroll to position [3, 0]
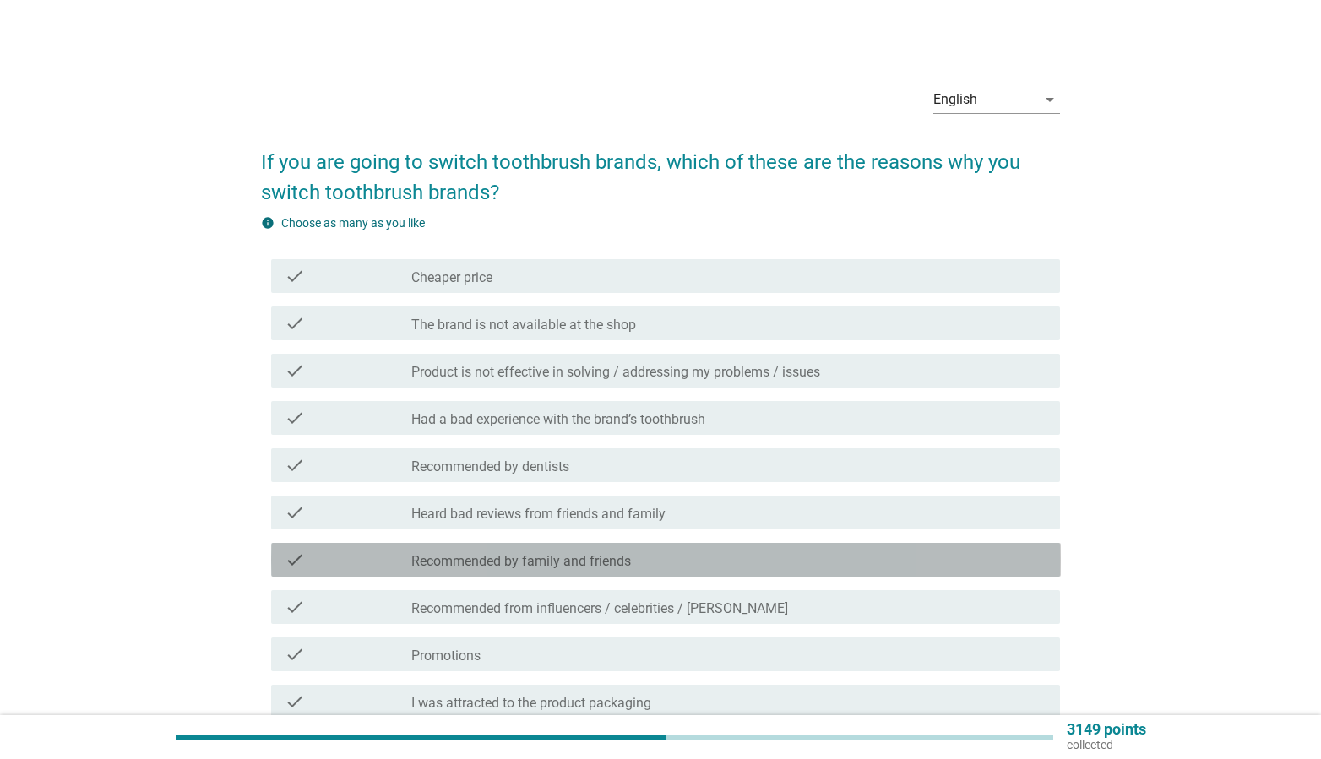
click at [739, 563] on div "check_box_outline_blank Recommended by family and friends" at bounding box center [728, 560] width 635 height 20
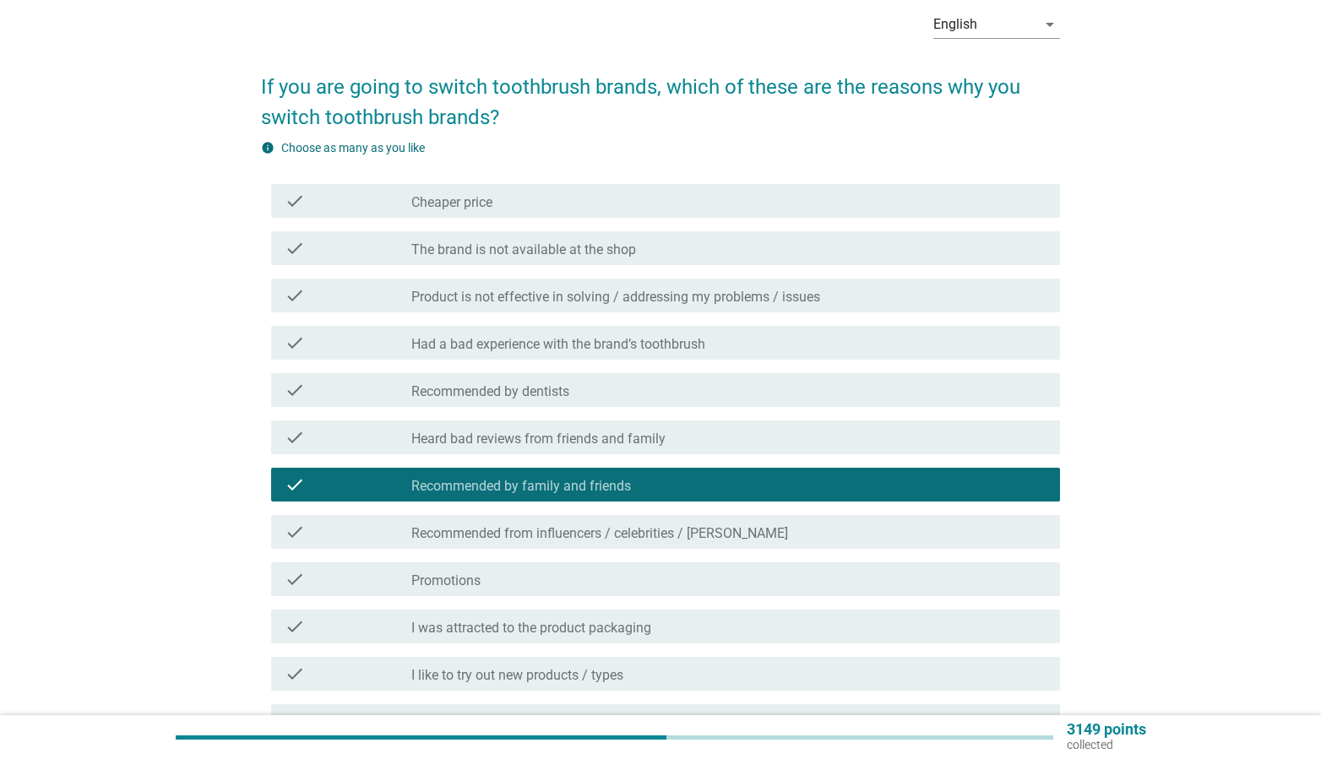
scroll to position [238, 0]
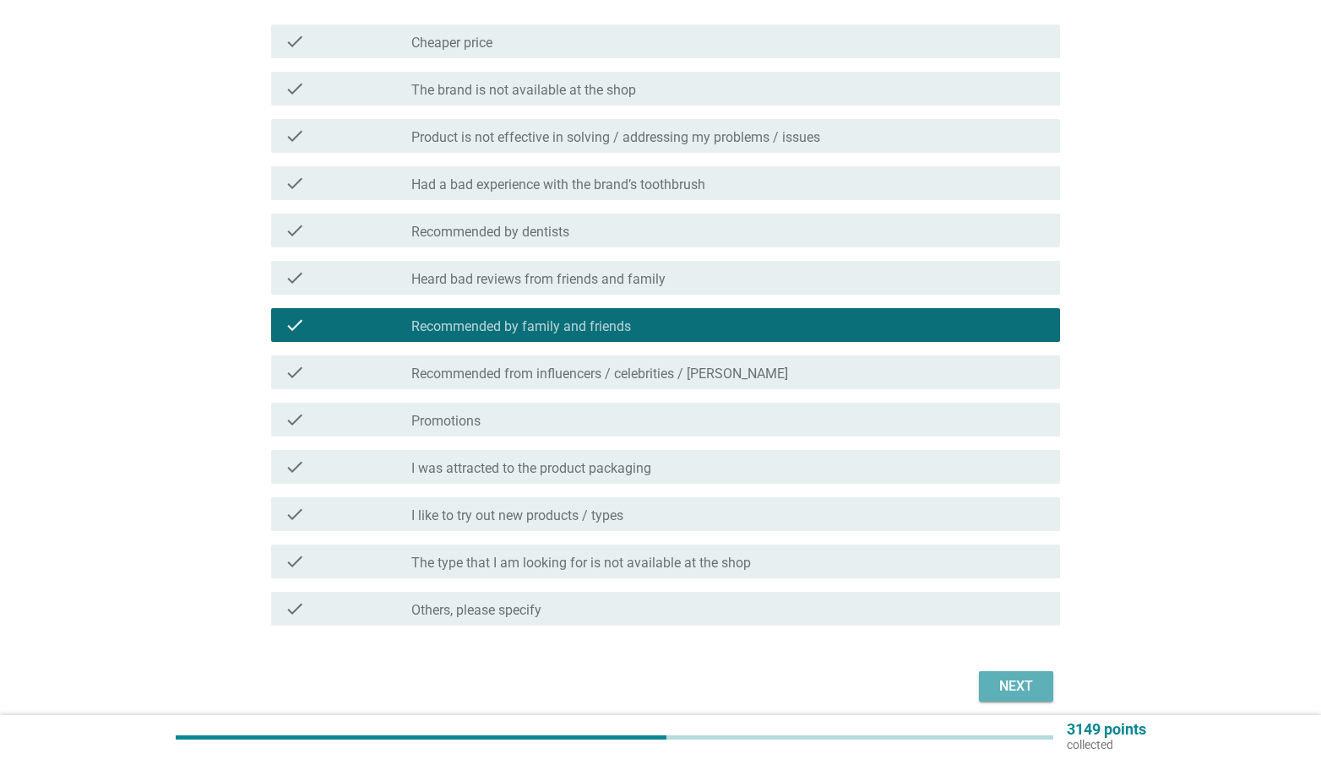
click at [1013, 687] on div "Next" at bounding box center [1015, 687] width 47 height 20
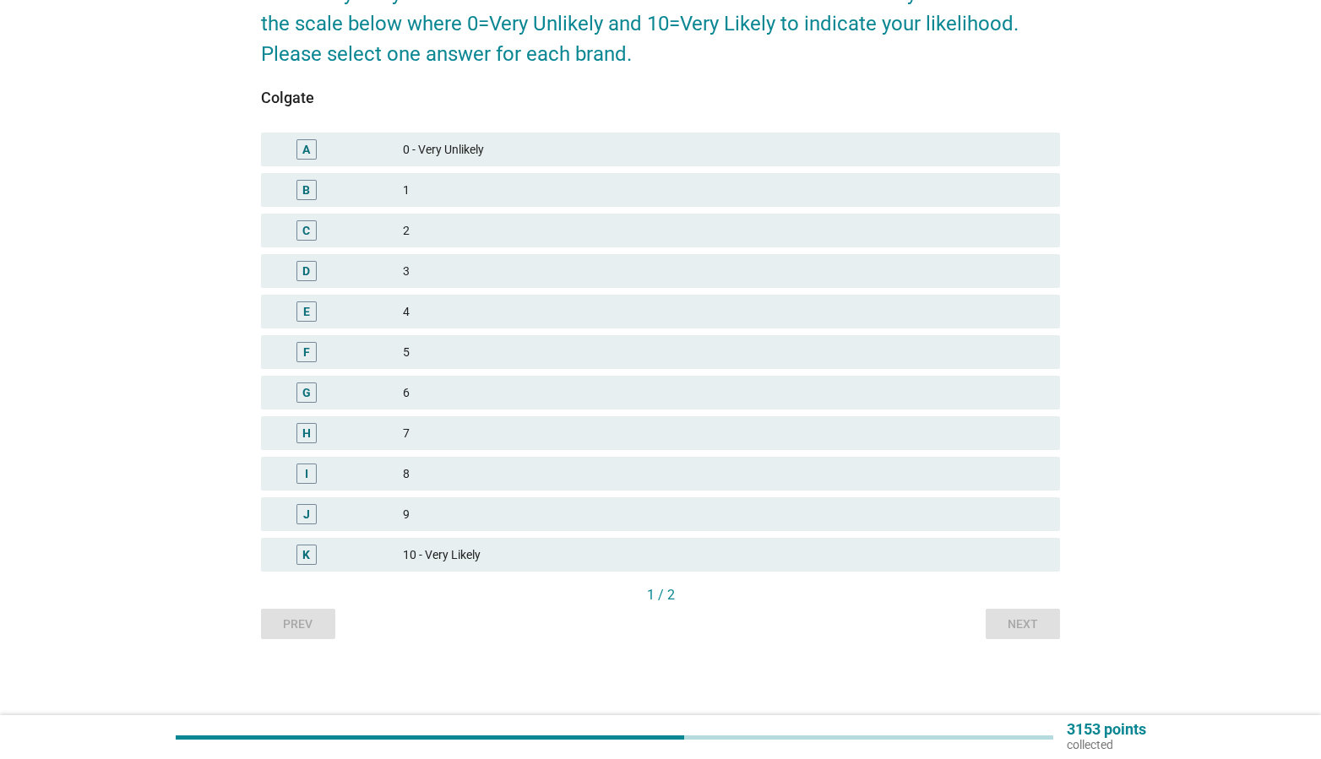
scroll to position [0, 0]
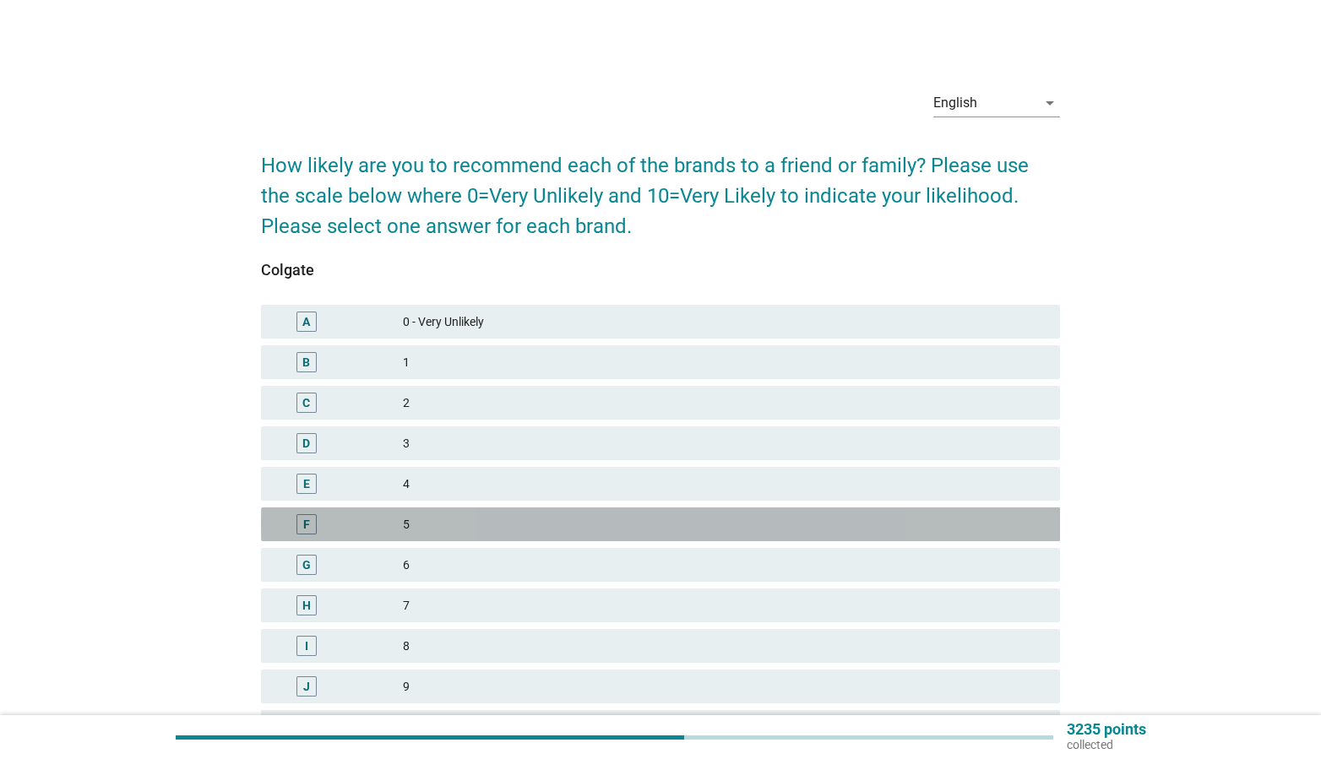
click at [473, 516] on div "5" at bounding box center [725, 524] width 644 height 20
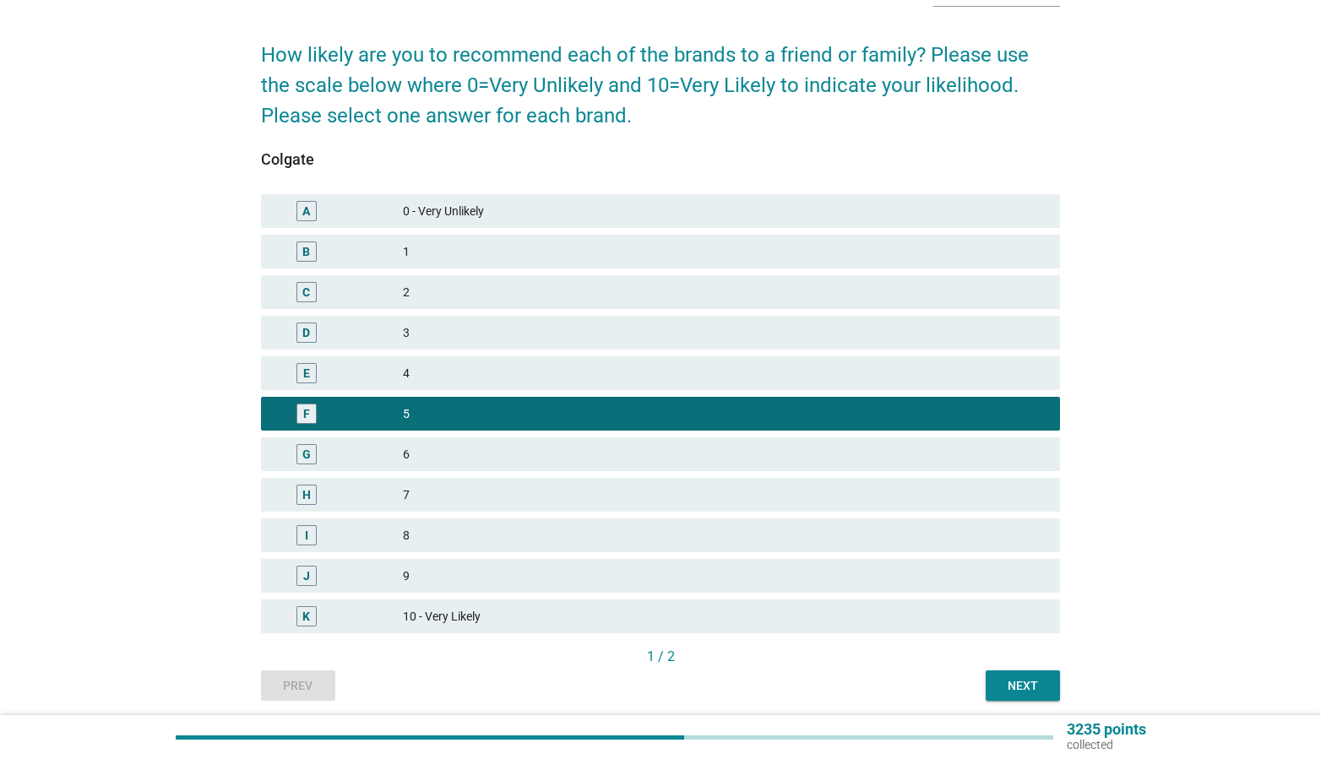
scroll to position [114, 0]
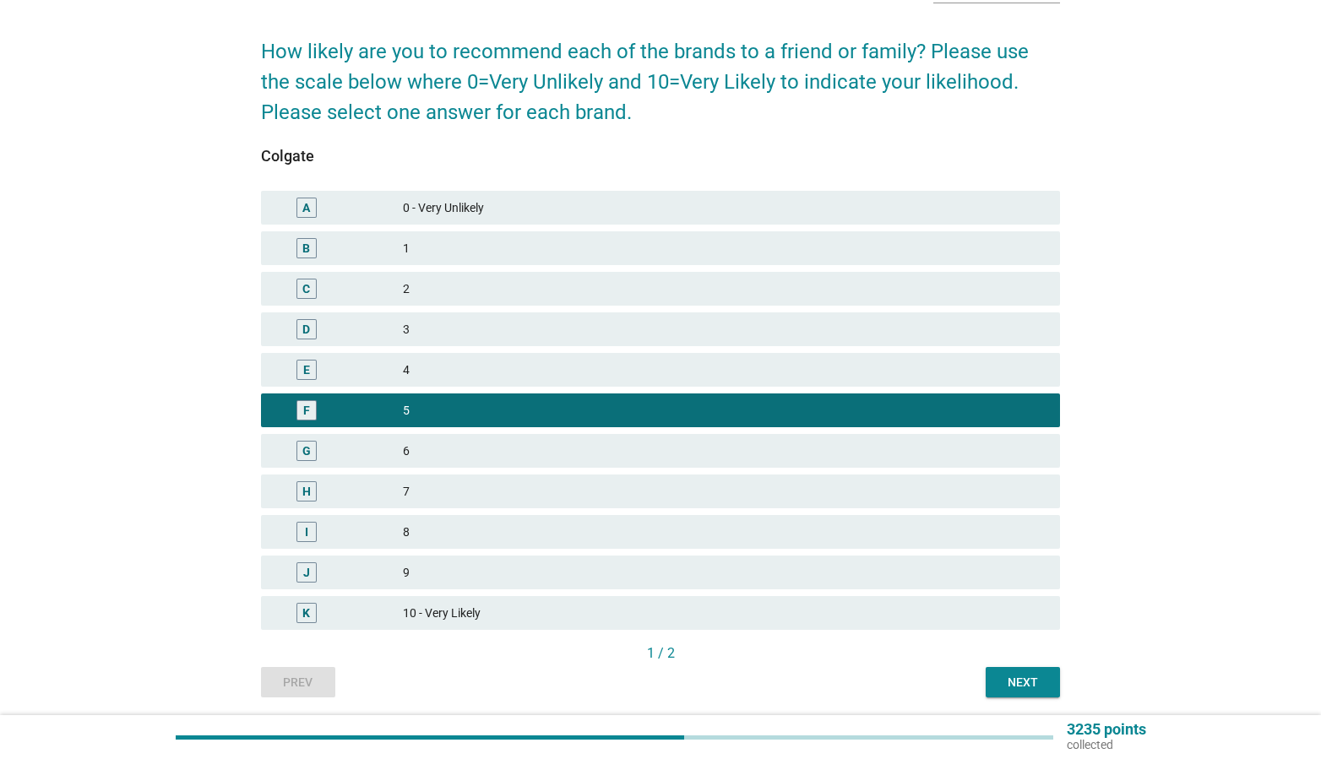
click at [1030, 688] on div "Next" at bounding box center [1022, 683] width 47 height 18
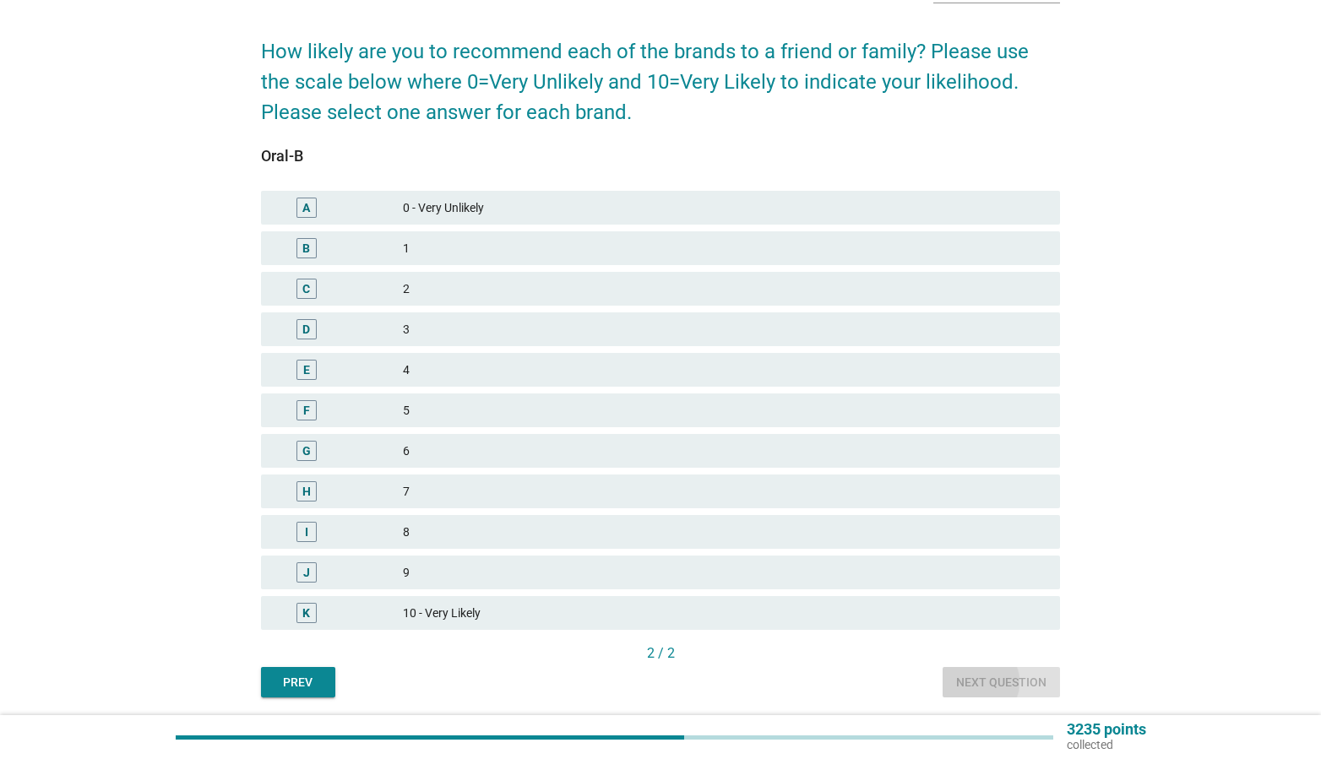
scroll to position [0, 0]
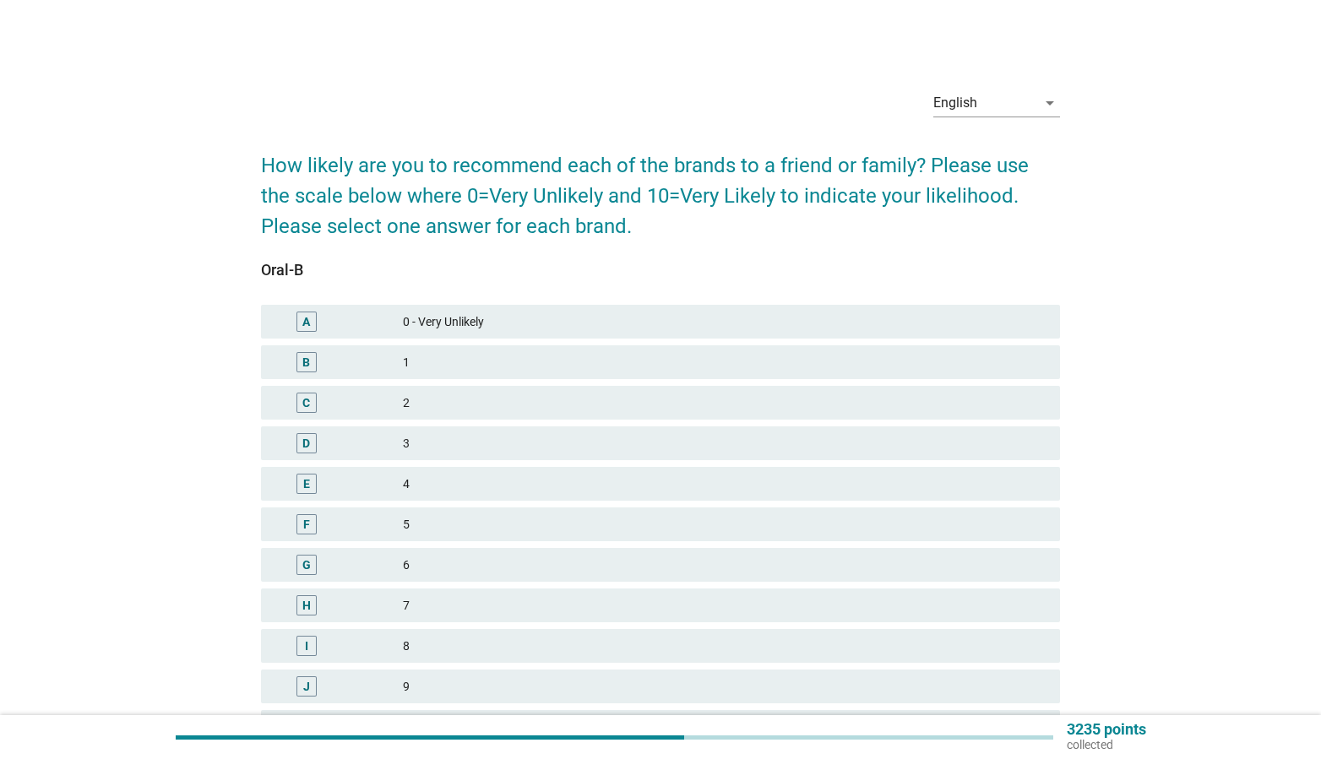
click at [597, 525] on div "5" at bounding box center [725, 524] width 644 height 20
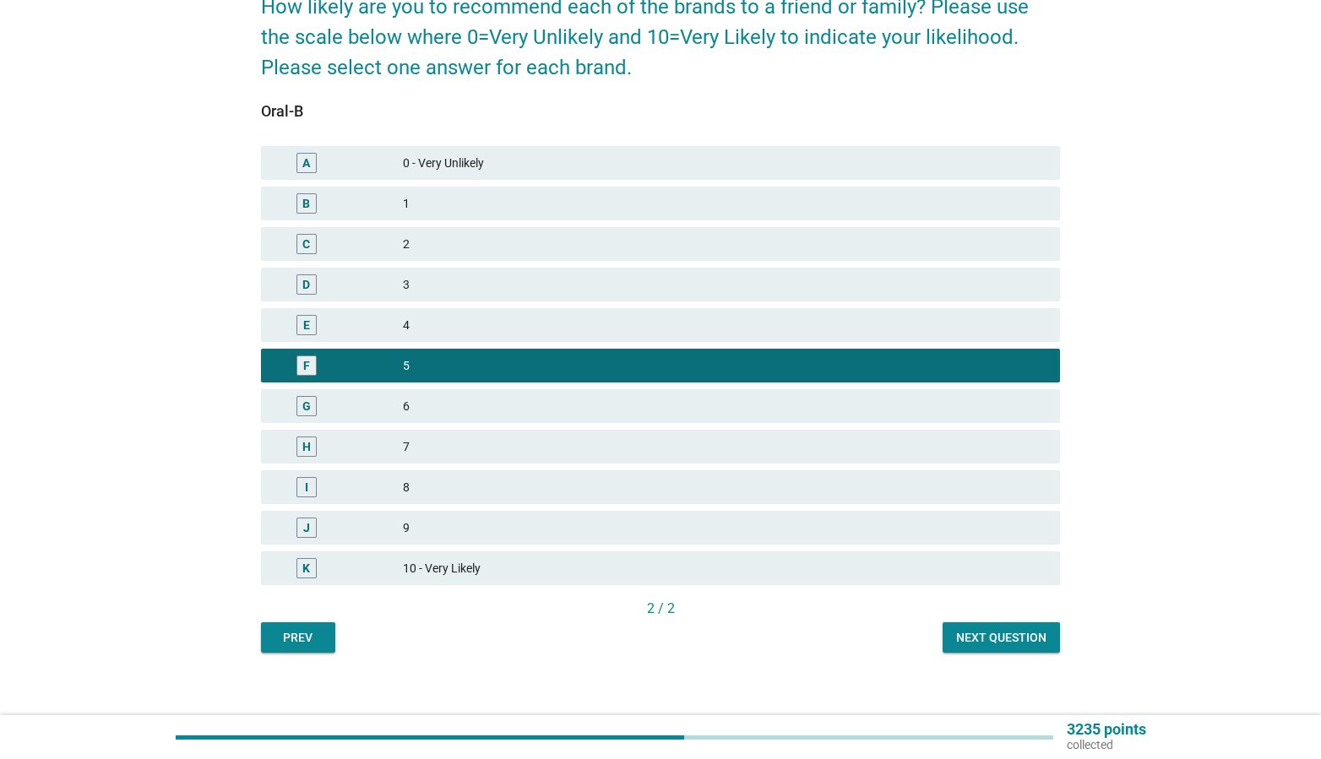
scroll to position [172, 0]
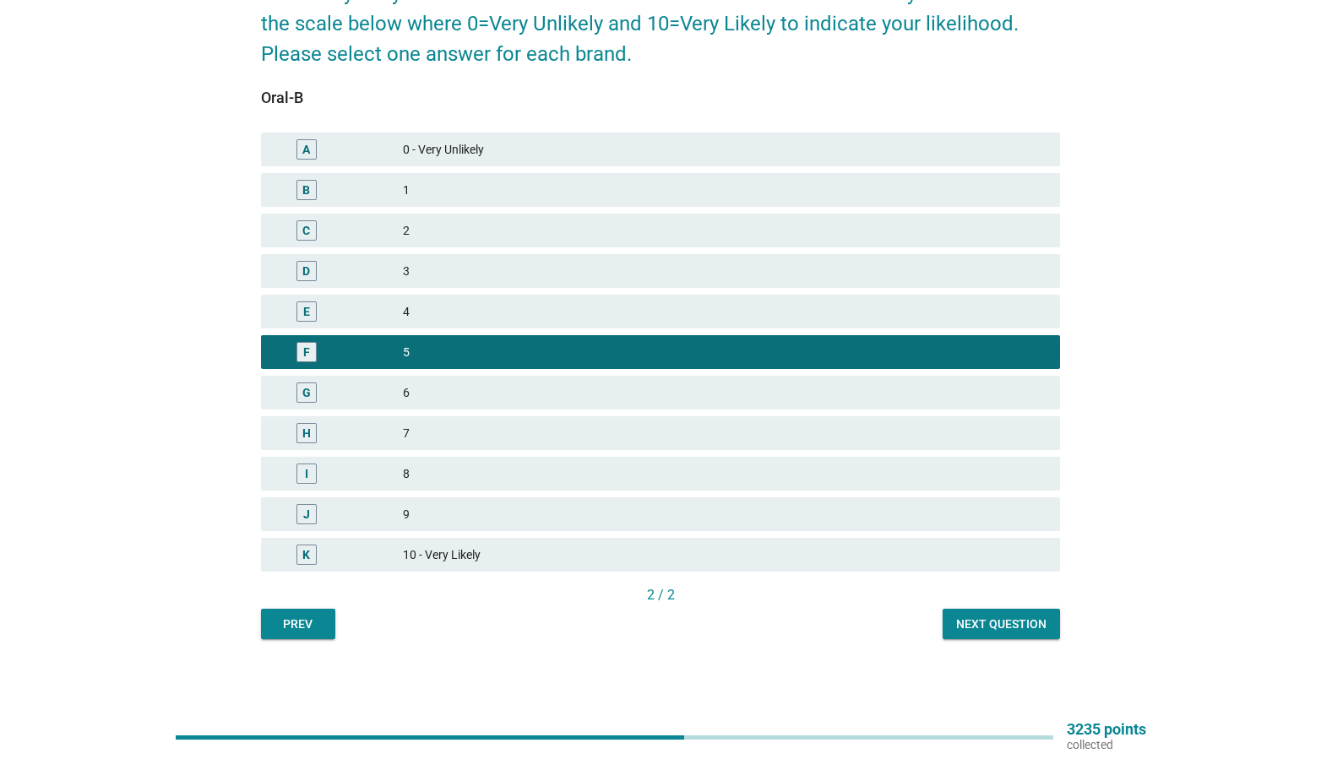
click at [996, 632] on div "Next question" at bounding box center [1001, 625] width 90 height 18
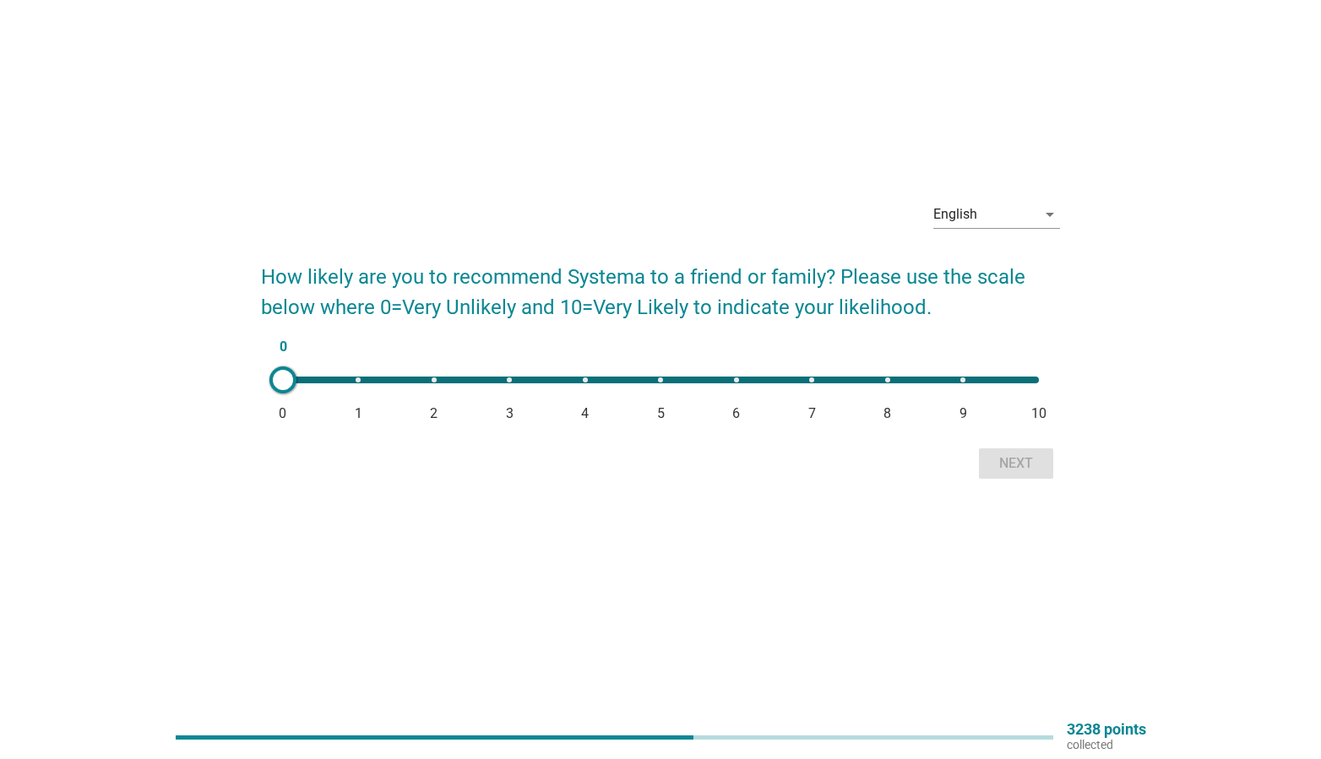
scroll to position [0, 0]
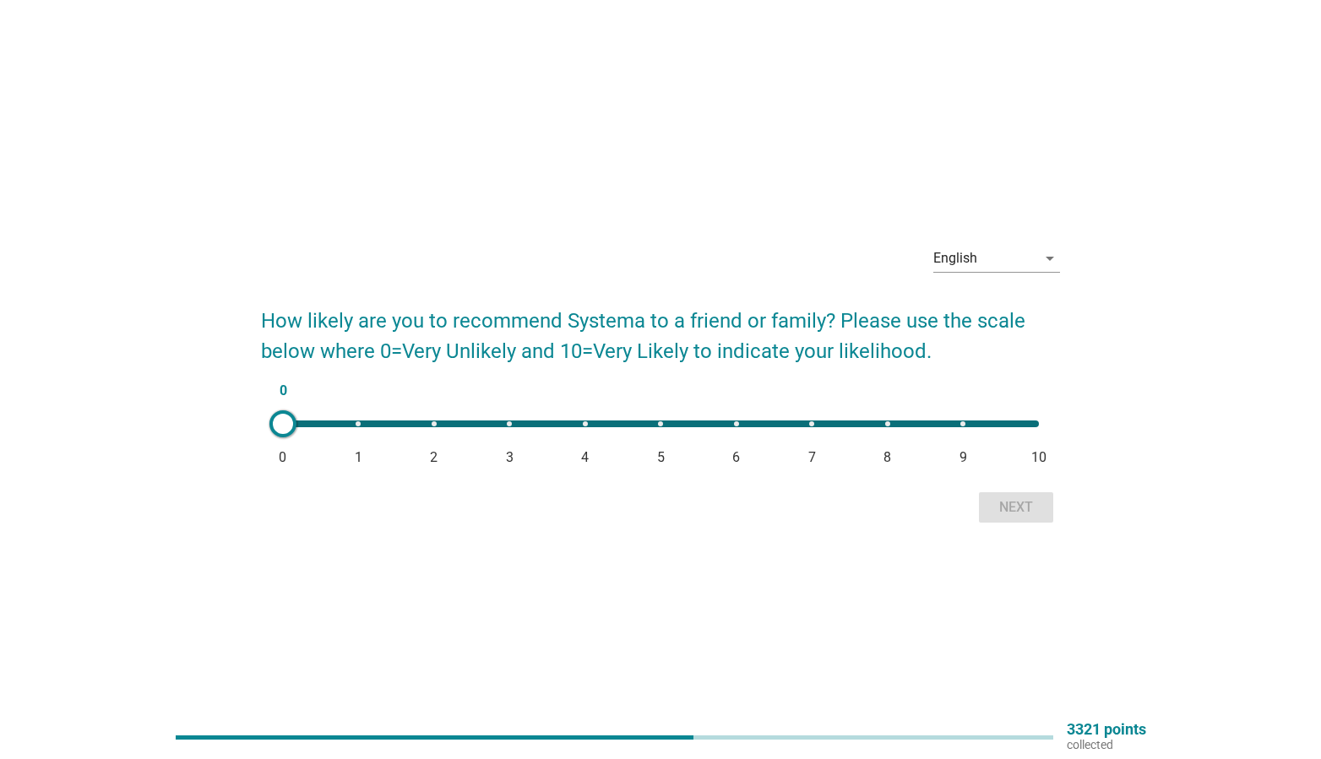
click at [886, 433] on div "0 0 1 2 3 4 5 6 7 8 9 10" at bounding box center [660, 424] width 783 height 34
type input "8"
click at [1017, 503] on div "Next" at bounding box center [1015, 507] width 47 height 20
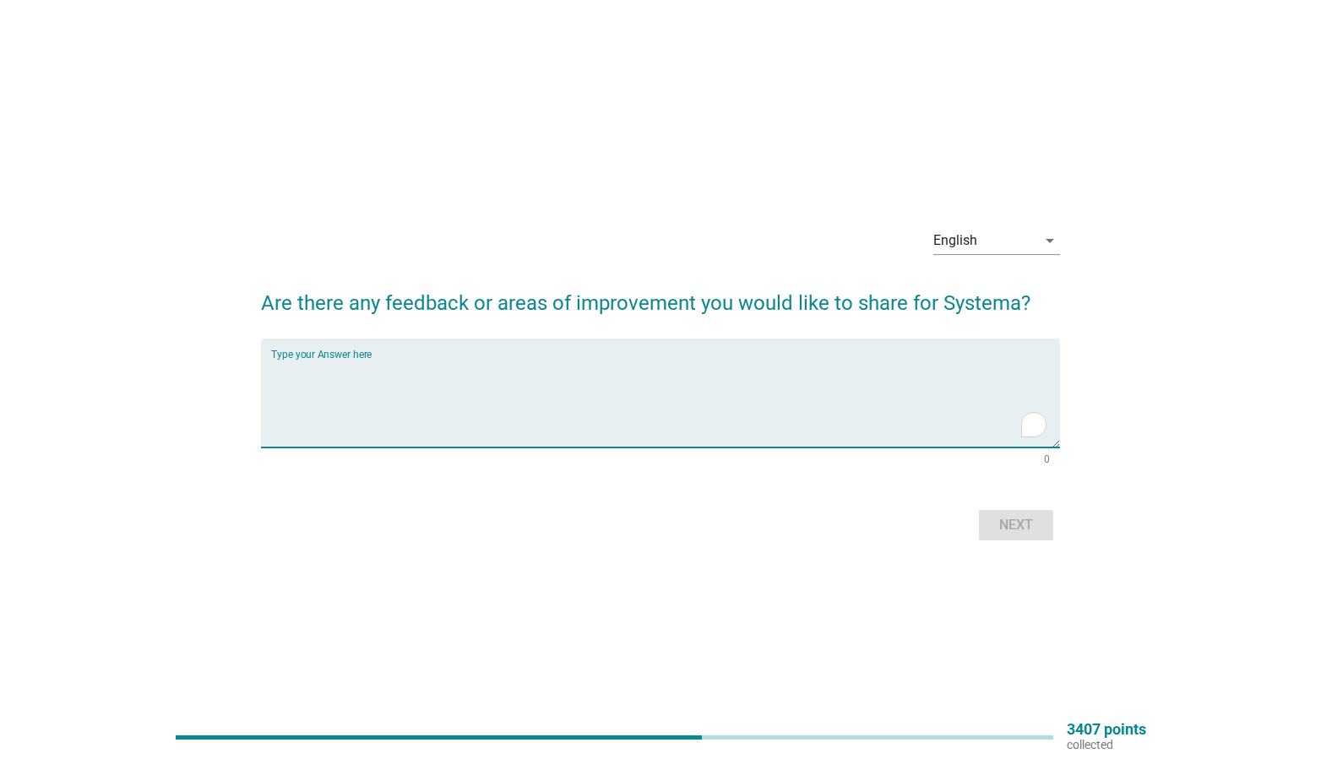
click at [799, 400] on textarea "To enrich screen reader interactions, please activate Accessibility in Grammarl…" at bounding box center [666, 403] width 790 height 89
type textarea "n/a"
click at [1000, 519] on div "Next" at bounding box center [1015, 525] width 47 height 20
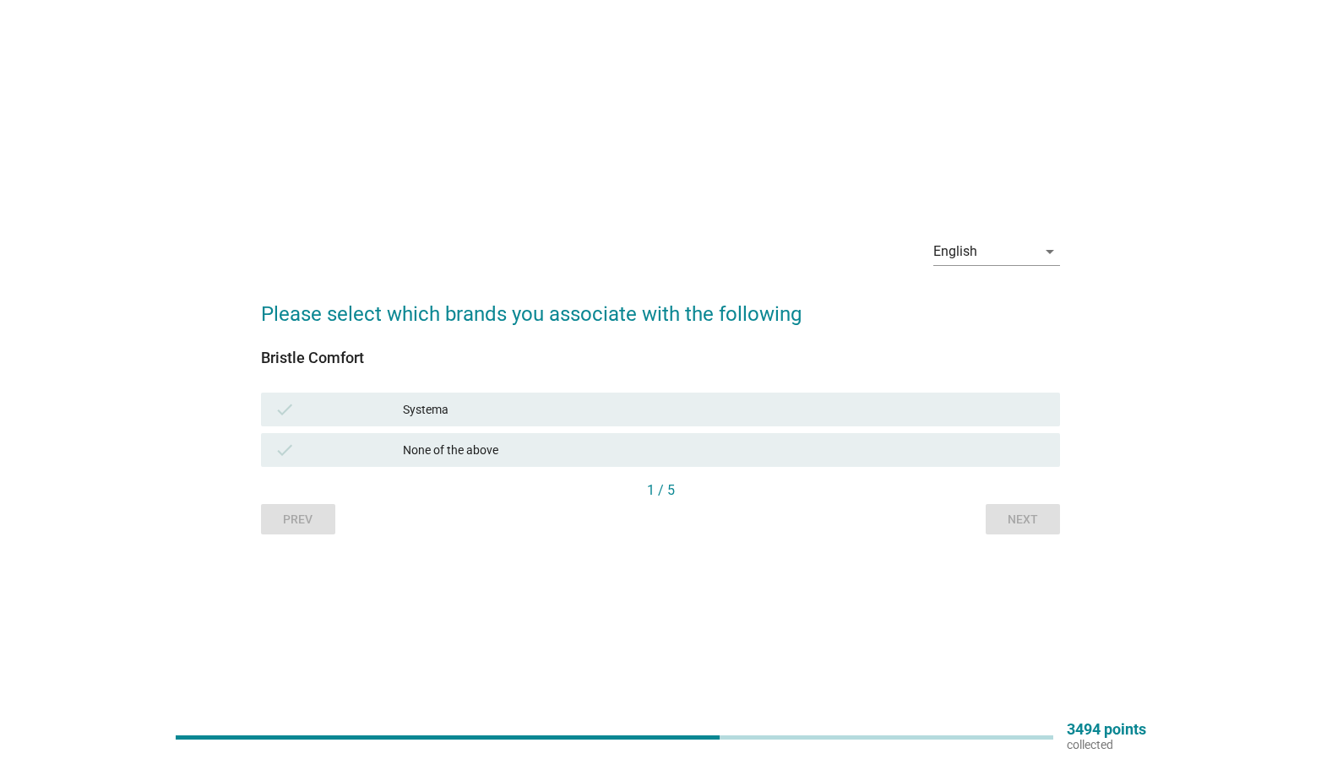
click at [649, 415] on div "Systema" at bounding box center [725, 410] width 644 height 20
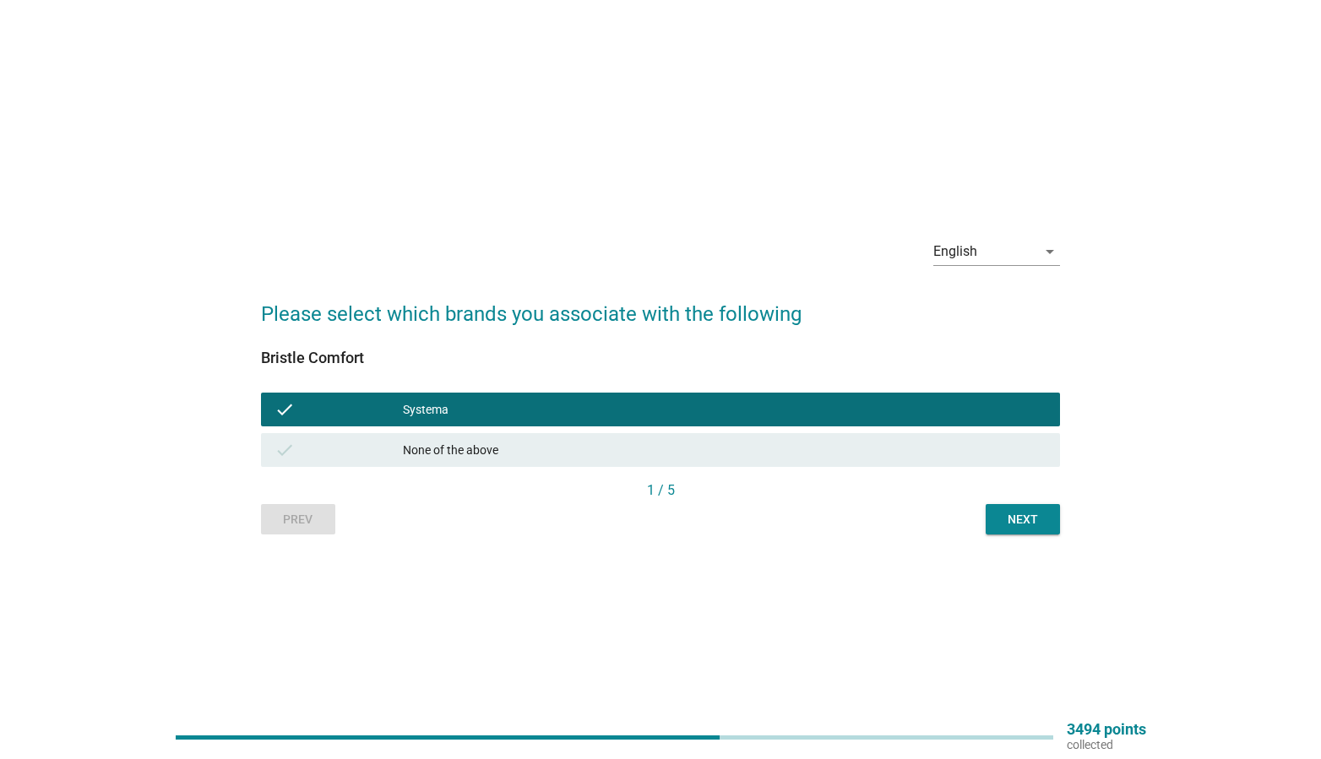
click at [1059, 520] on button "Next" at bounding box center [1023, 519] width 74 height 30
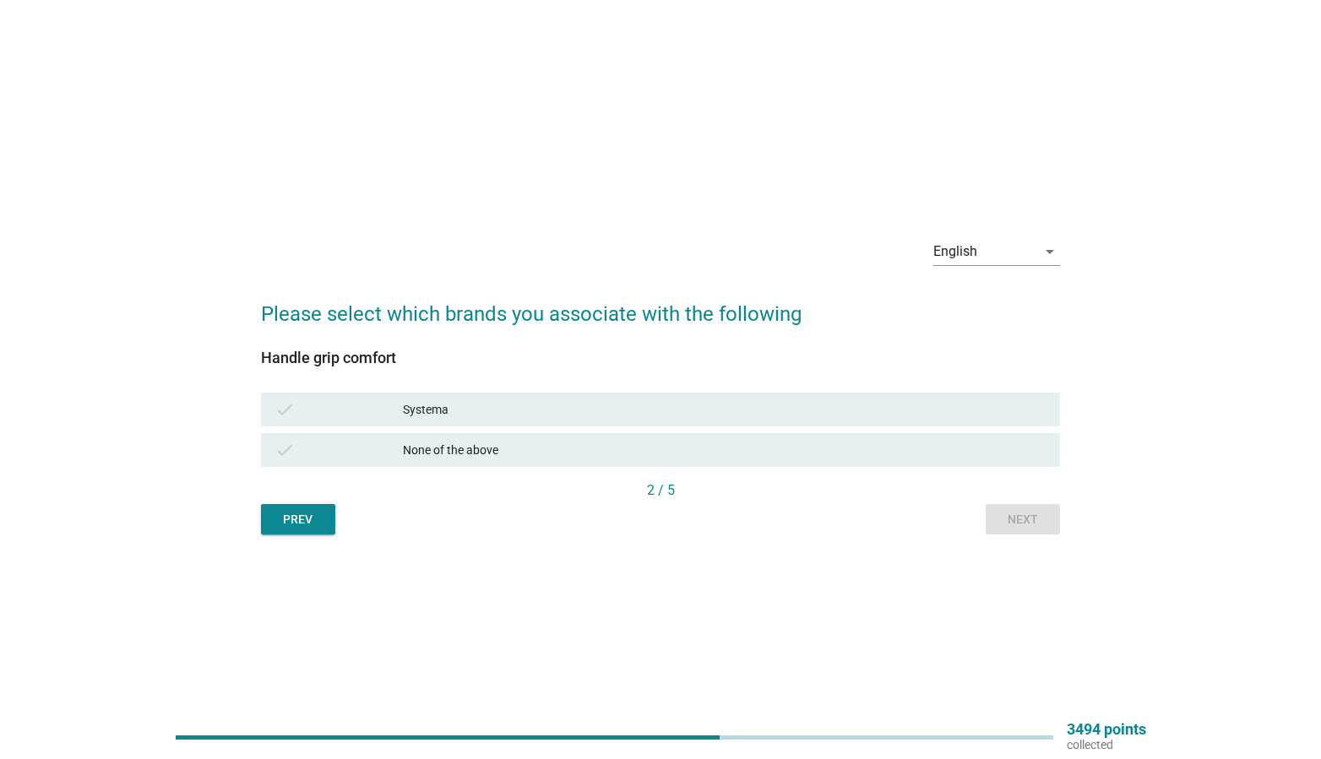
click at [628, 405] on div "Systema" at bounding box center [725, 410] width 644 height 20
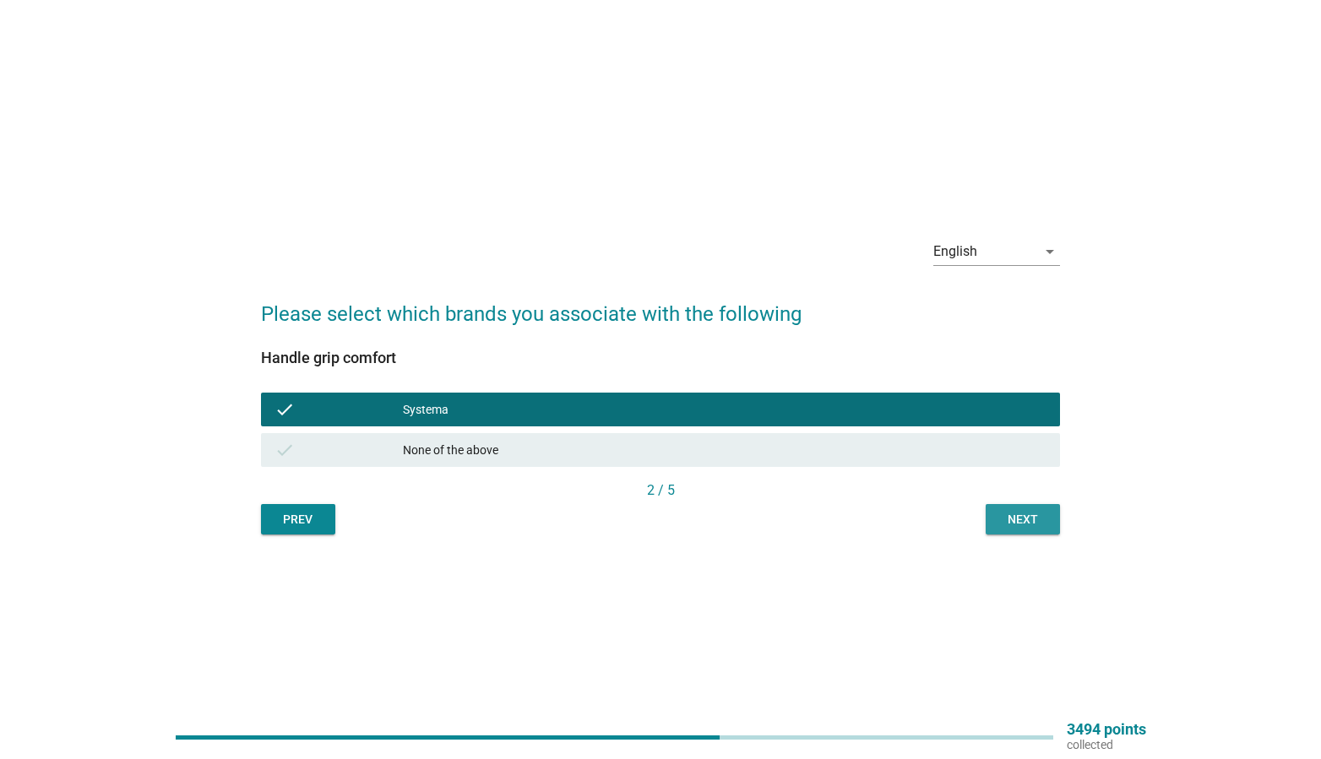
click at [1030, 514] on div "Next" at bounding box center [1022, 520] width 47 height 18
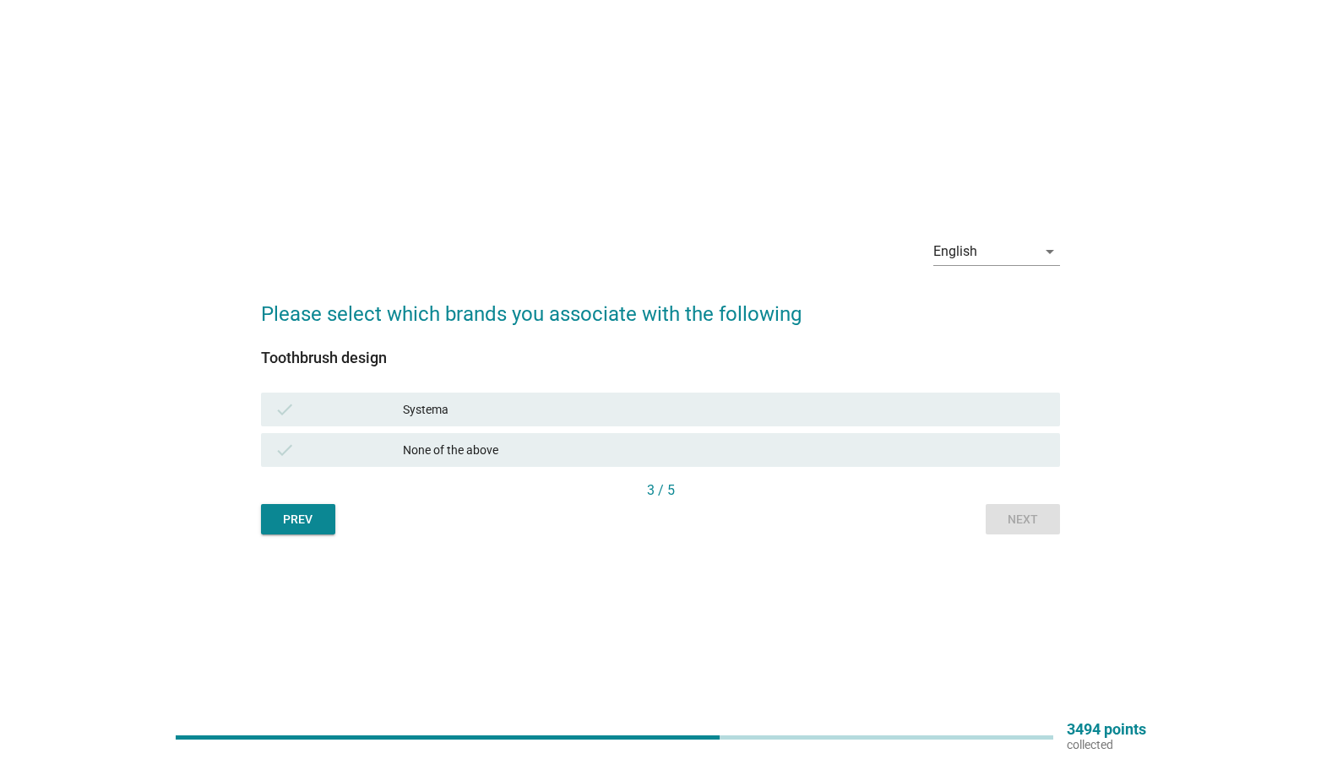
click at [514, 400] on div "Systema" at bounding box center [725, 410] width 644 height 20
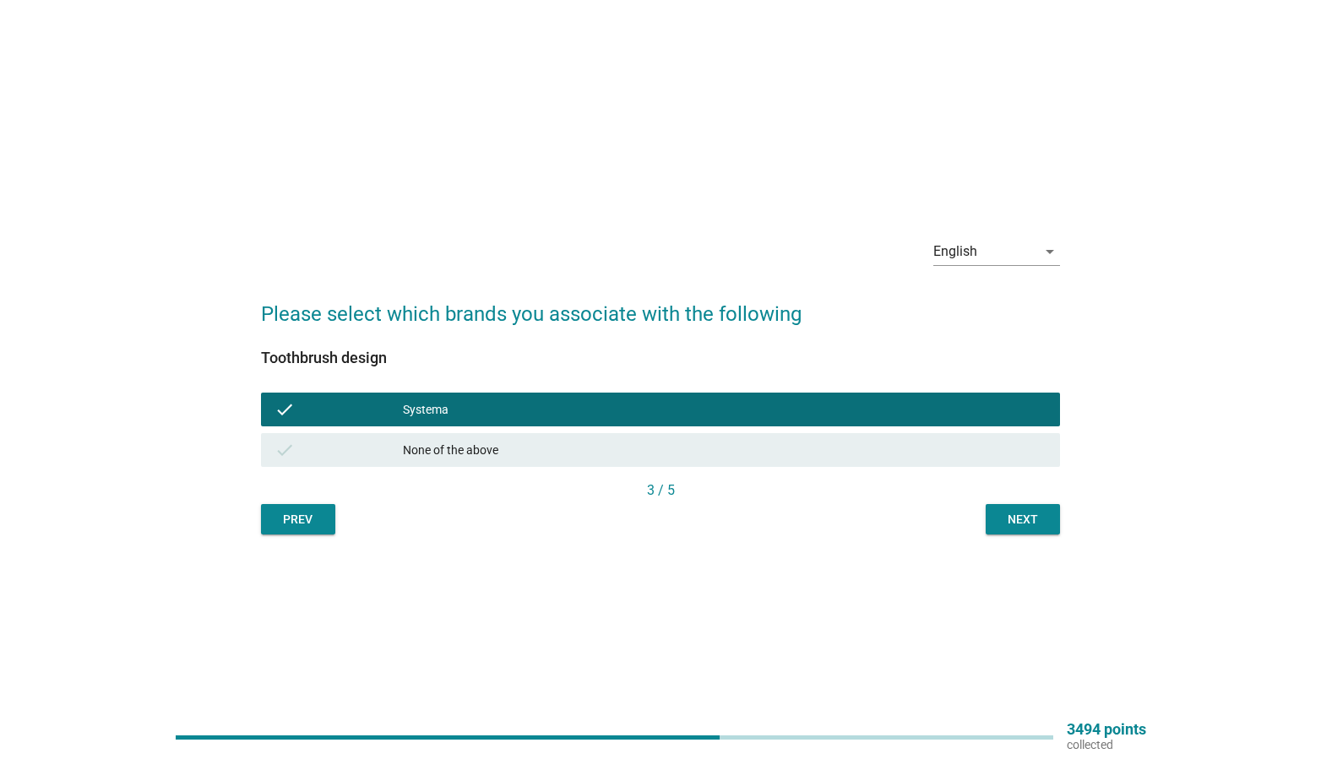
click at [1036, 527] on div "Next" at bounding box center [1022, 520] width 47 height 18
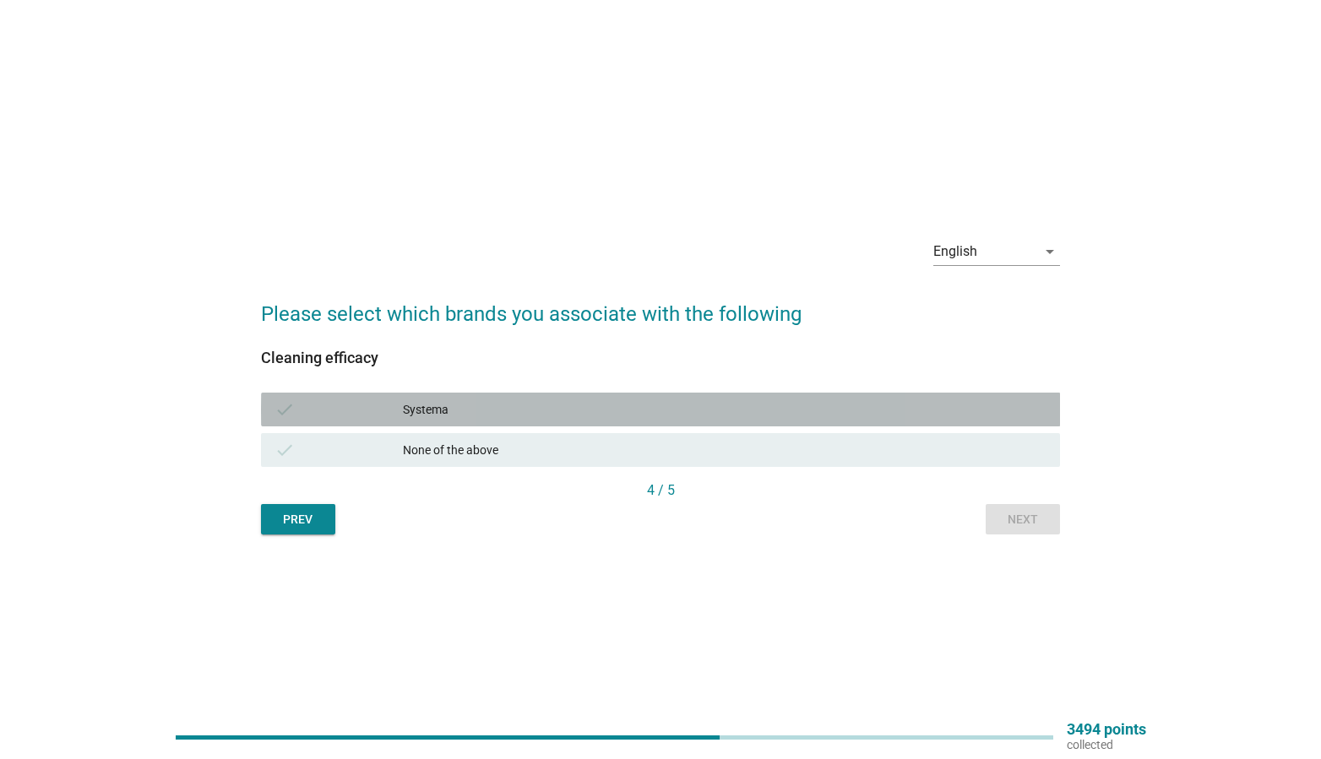
drag, startPoint x: 450, startPoint y: 410, endPoint x: 459, endPoint y: 409, distance: 8.5
click at [451, 410] on div "Systema" at bounding box center [725, 410] width 644 height 20
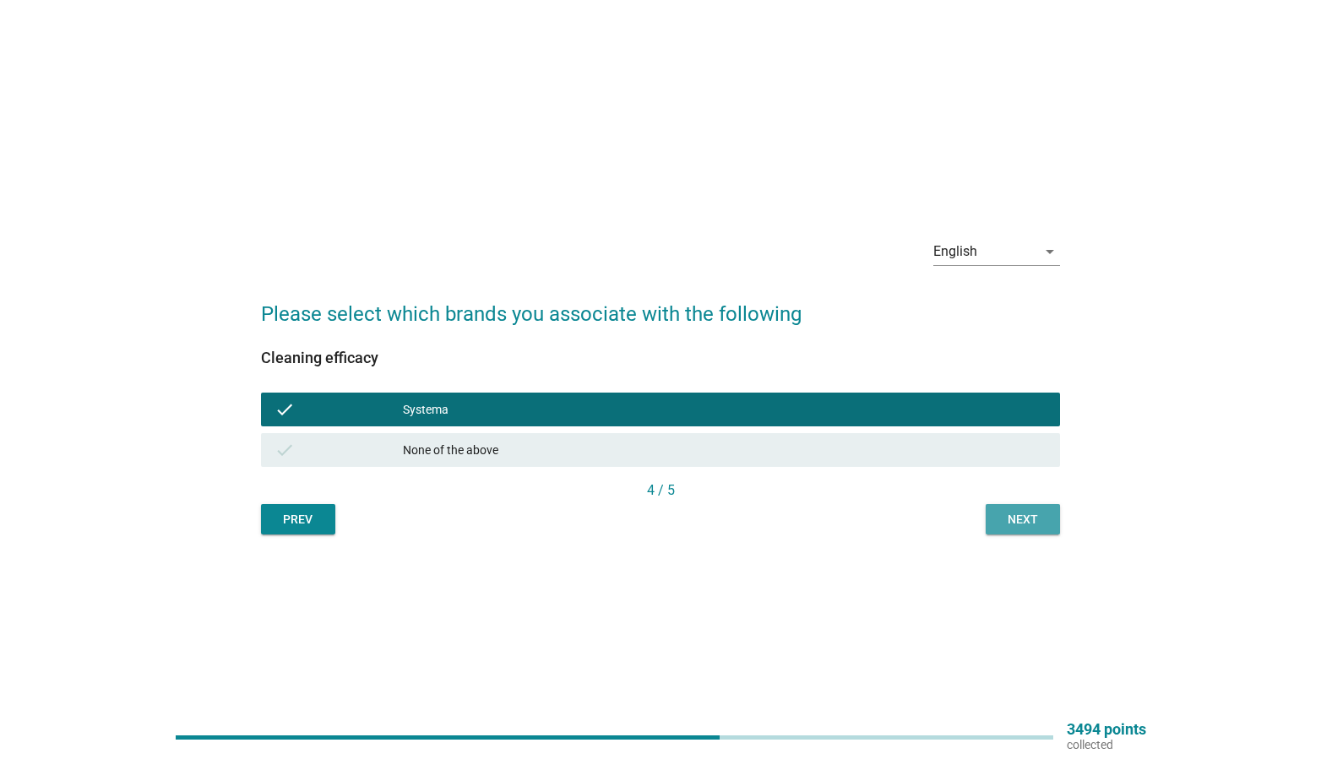
click at [1005, 527] on div "Next" at bounding box center [1022, 520] width 47 height 18
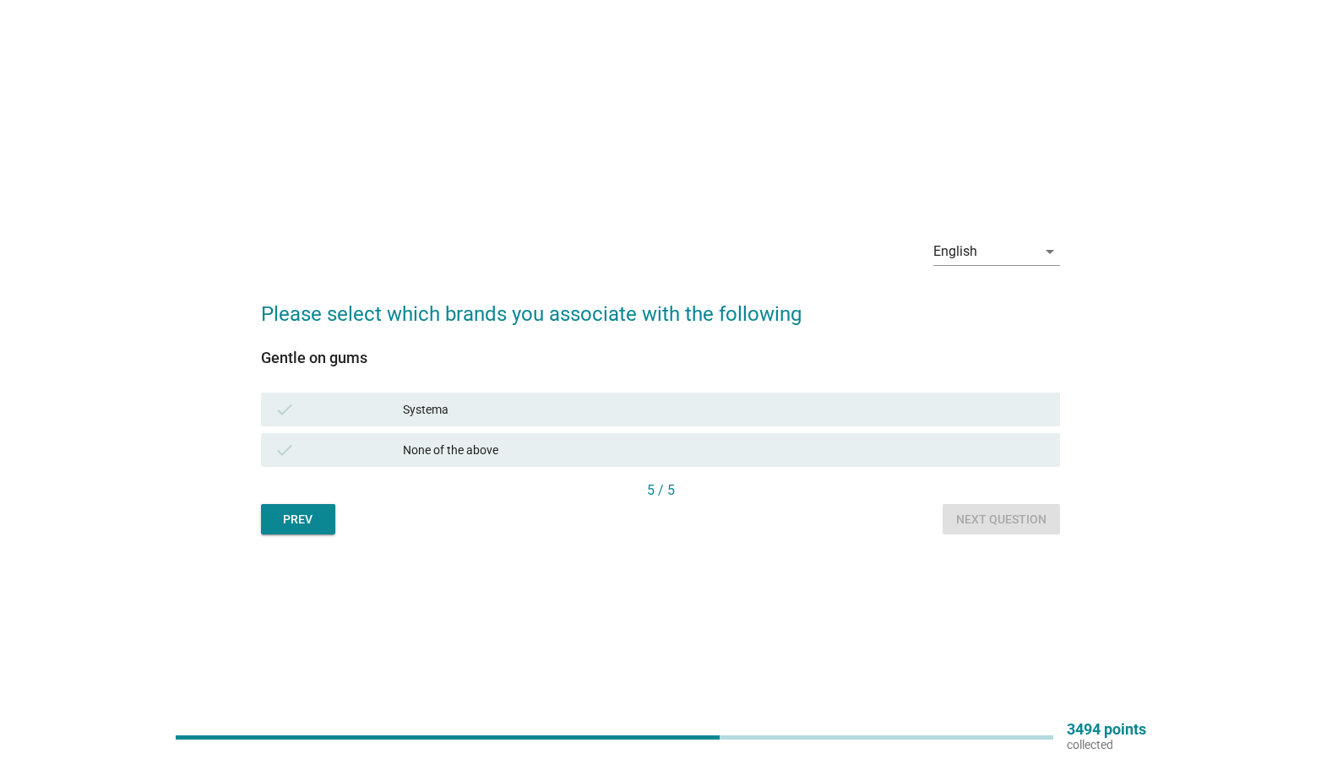
click at [365, 400] on div "check" at bounding box center [339, 410] width 128 height 20
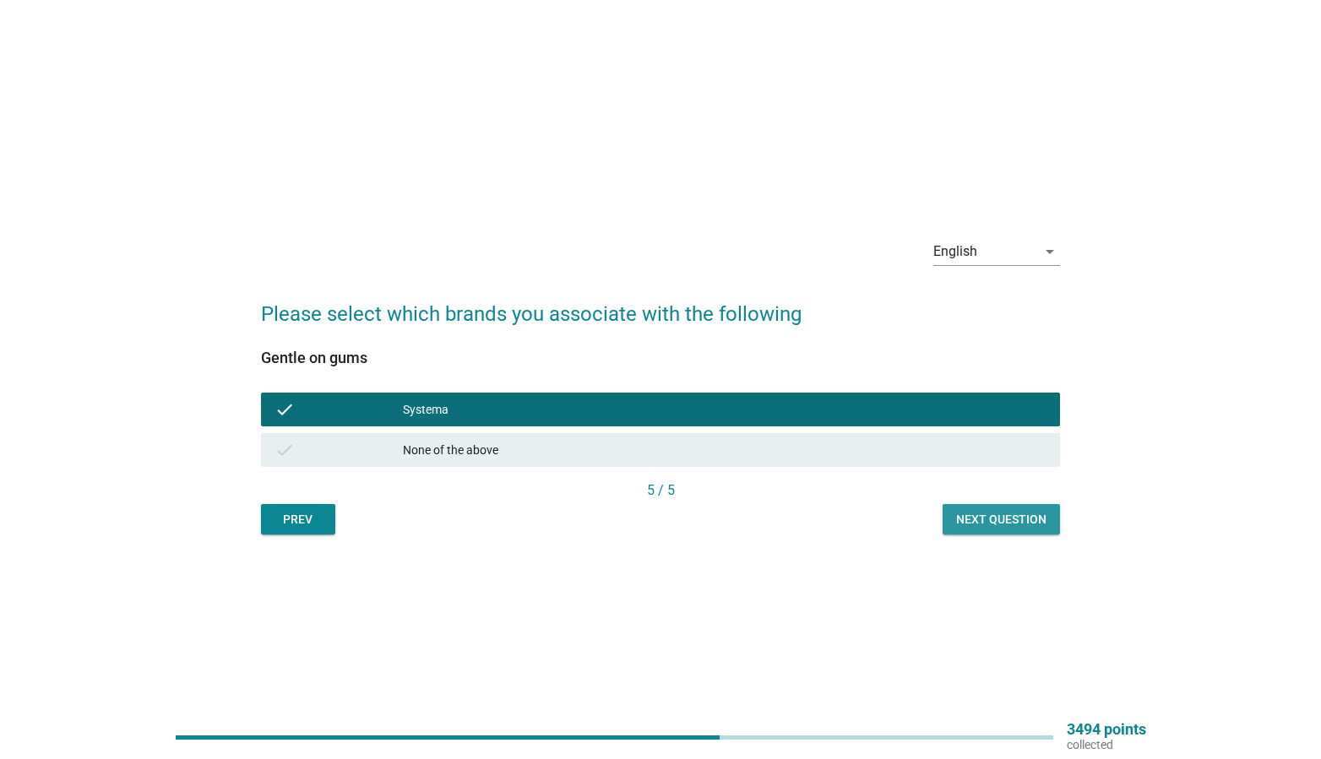
drag, startPoint x: 1011, startPoint y: 517, endPoint x: 987, endPoint y: 512, distance: 24.2
click at [1011, 516] on div "Next question" at bounding box center [1001, 520] width 90 height 18
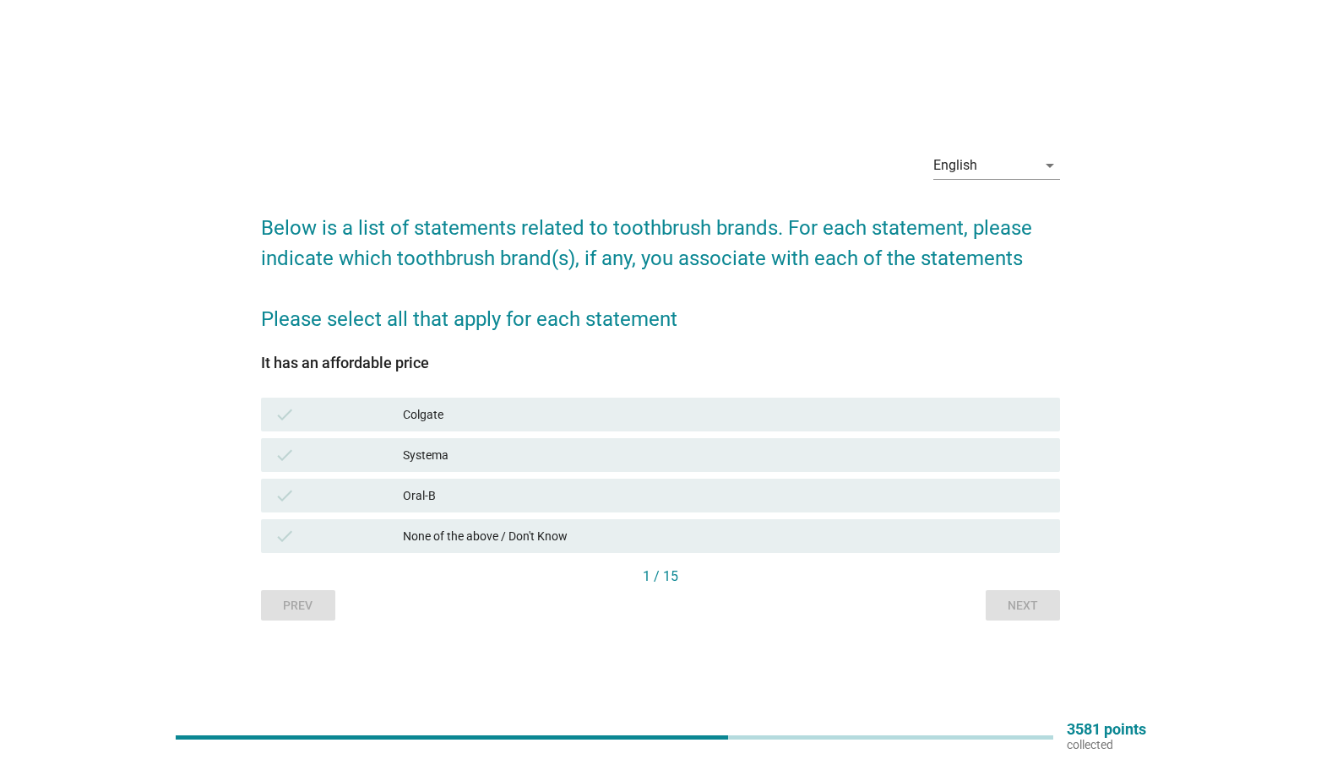
click at [358, 464] on div "check" at bounding box center [339, 455] width 128 height 20
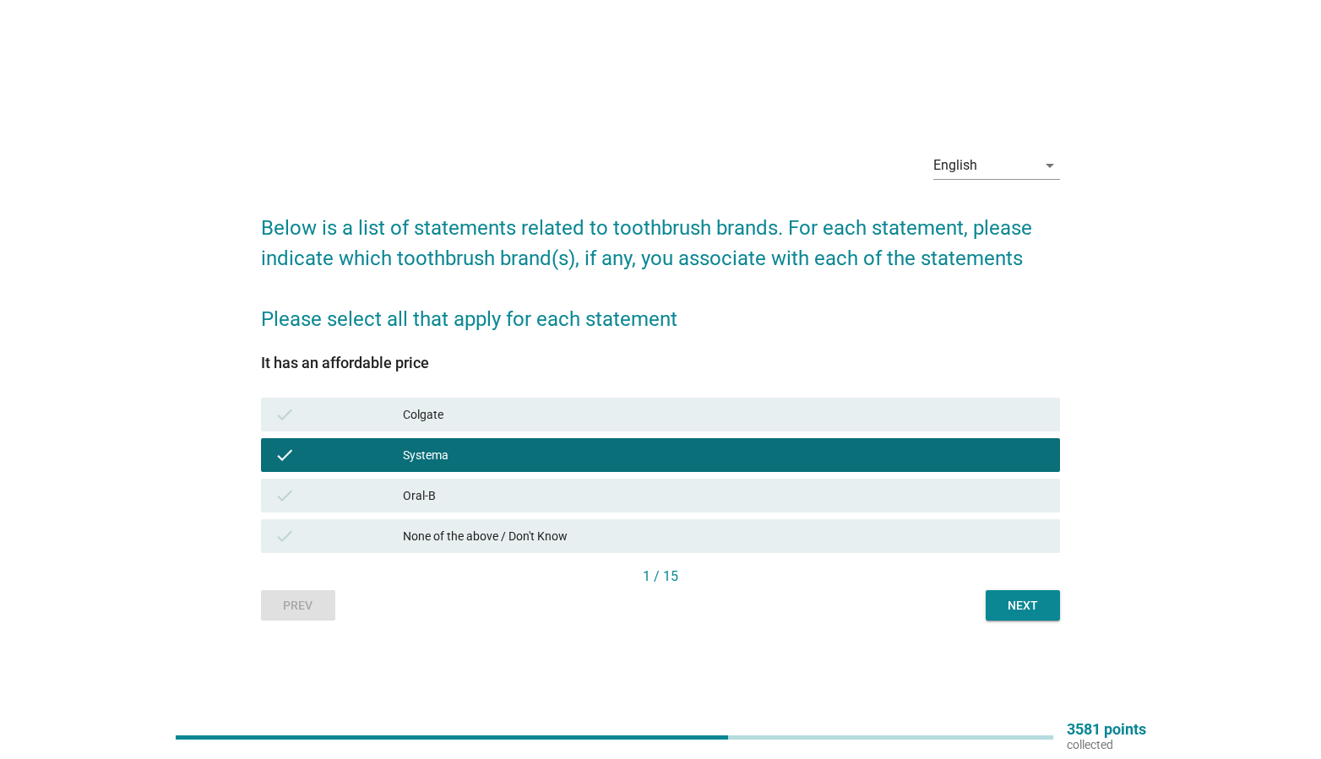
click at [1024, 606] on div "Next" at bounding box center [1022, 606] width 47 height 18
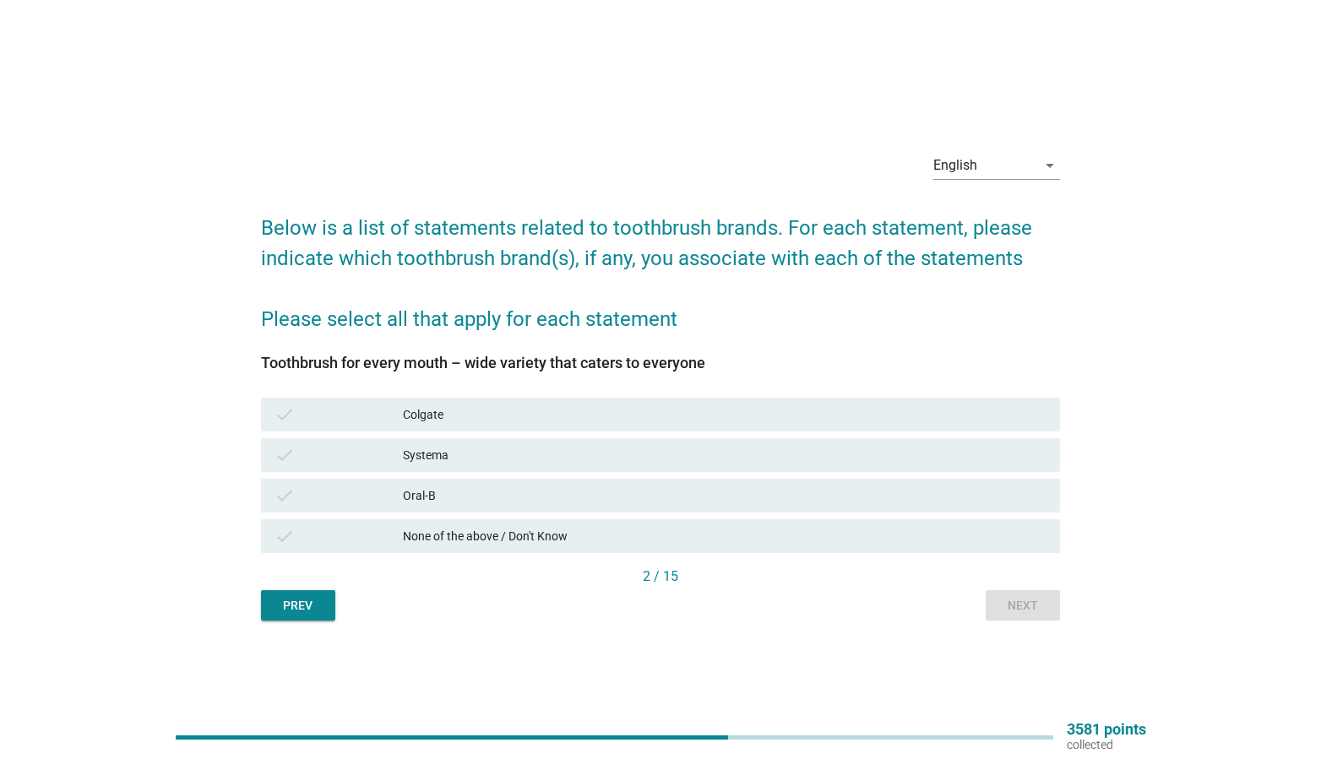
drag, startPoint x: 522, startPoint y: 459, endPoint x: 534, endPoint y: 458, distance: 11.9
click at [522, 459] on div "Systema" at bounding box center [725, 455] width 644 height 20
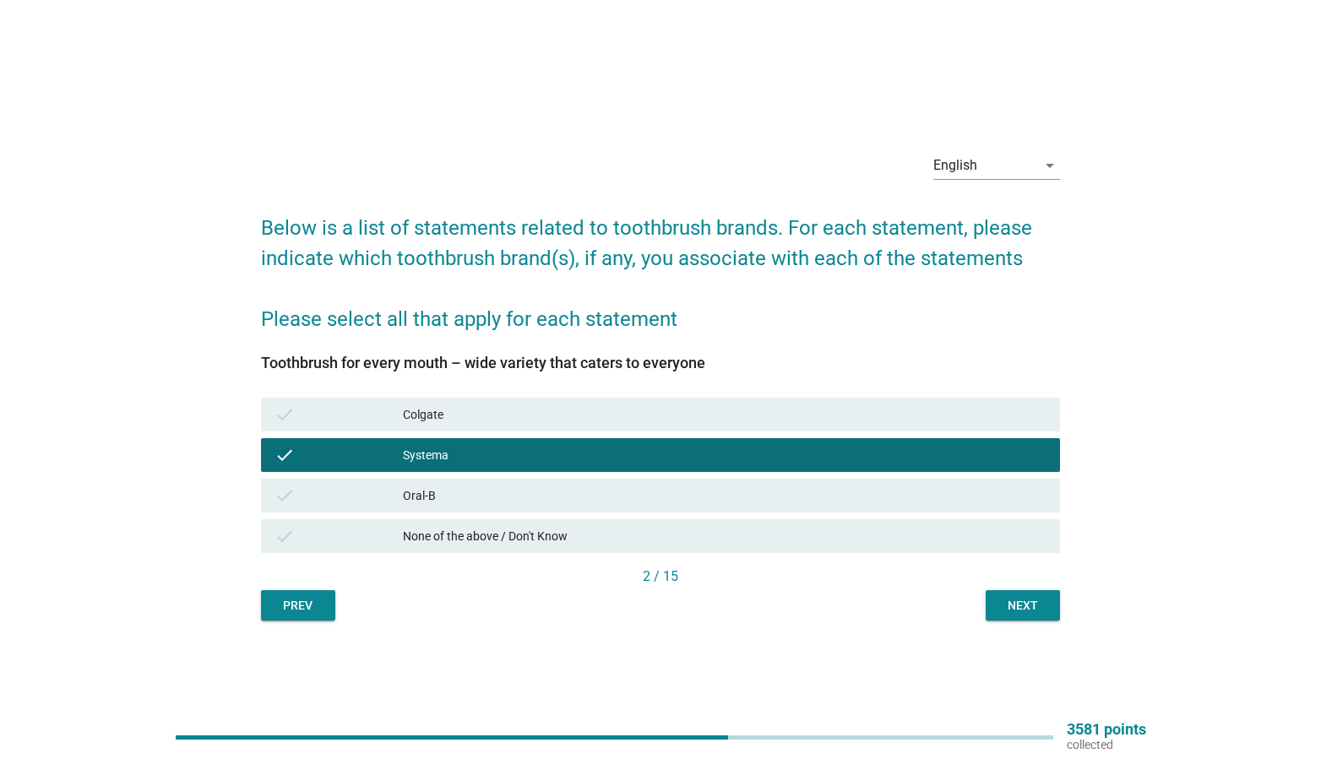
click at [1026, 624] on div "English arrow_drop_down Below is a list of statements related to toothbrush bra…" at bounding box center [660, 379] width 827 height 509
click at [1024, 614] on div "Next" at bounding box center [1022, 606] width 47 height 18
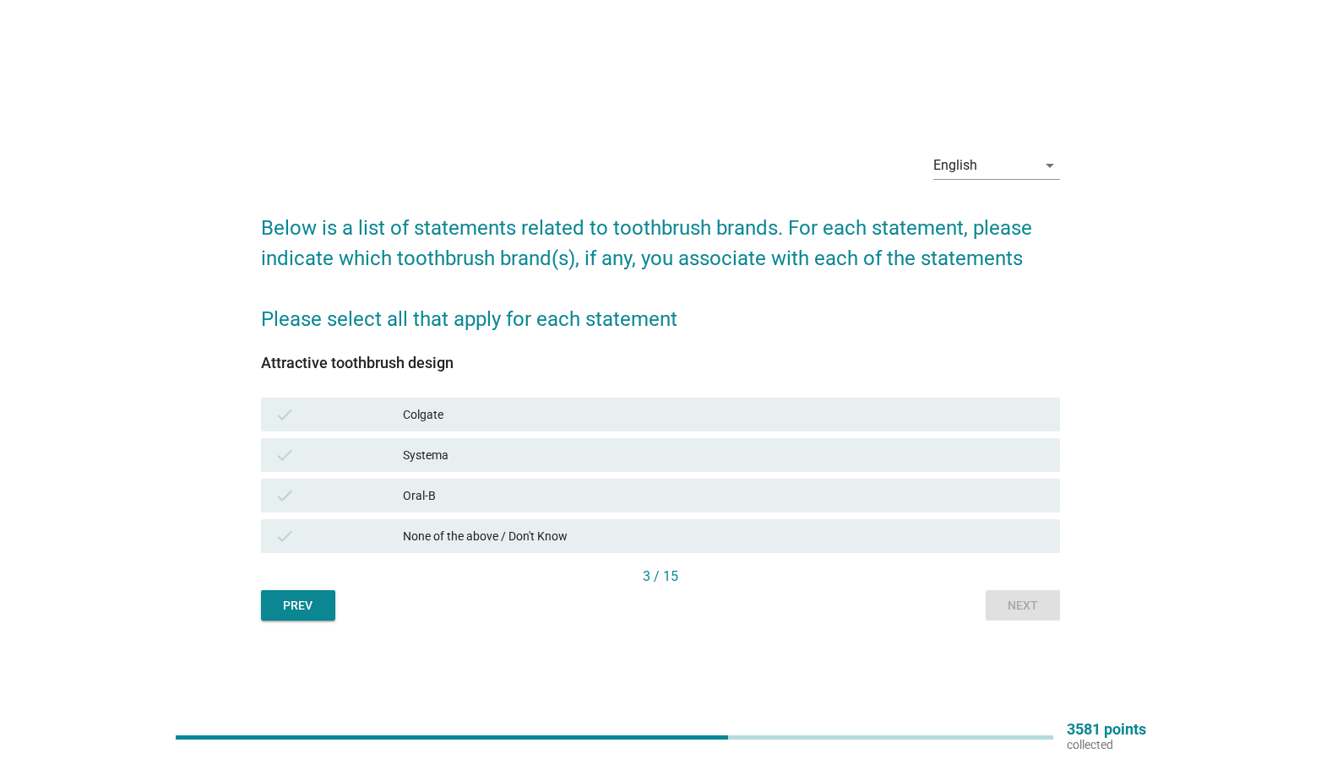
click at [465, 451] on div "Systema" at bounding box center [725, 455] width 644 height 20
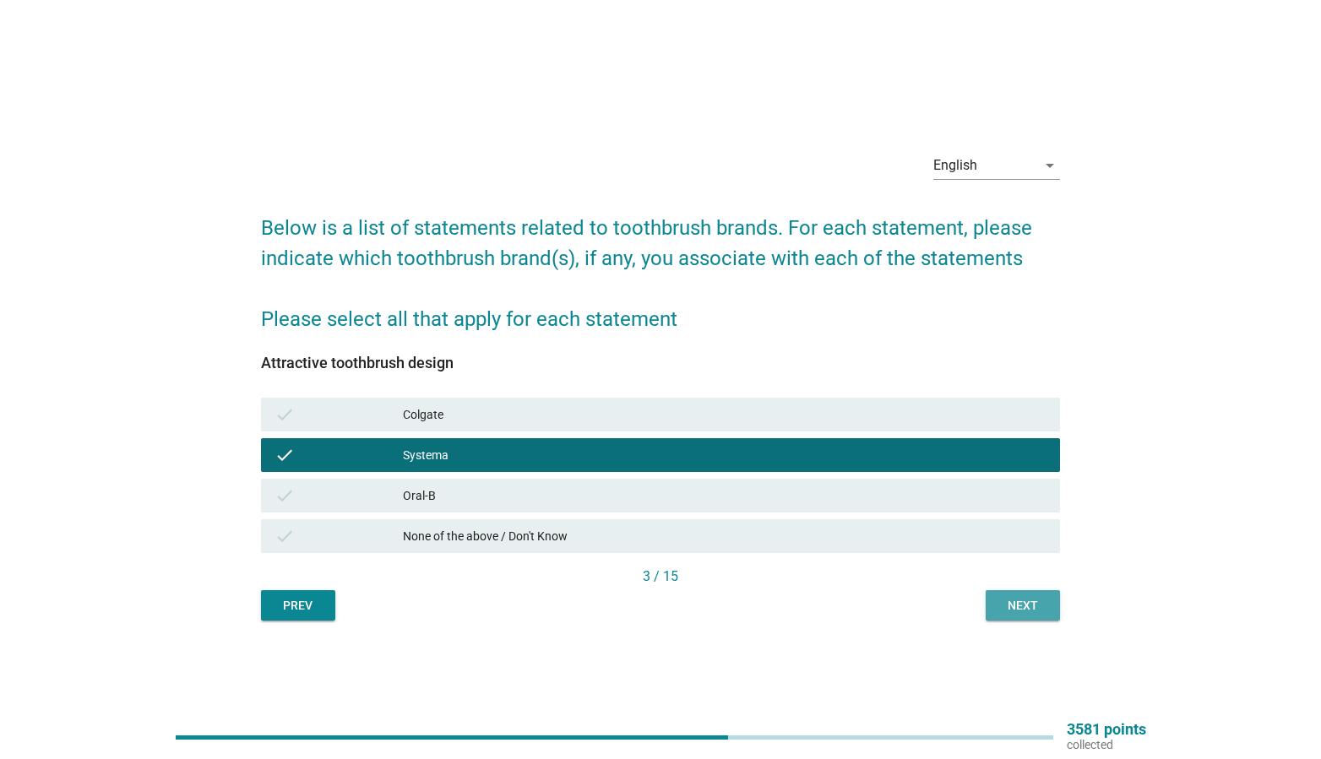
click at [1019, 599] on div "Next" at bounding box center [1022, 606] width 47 height 18
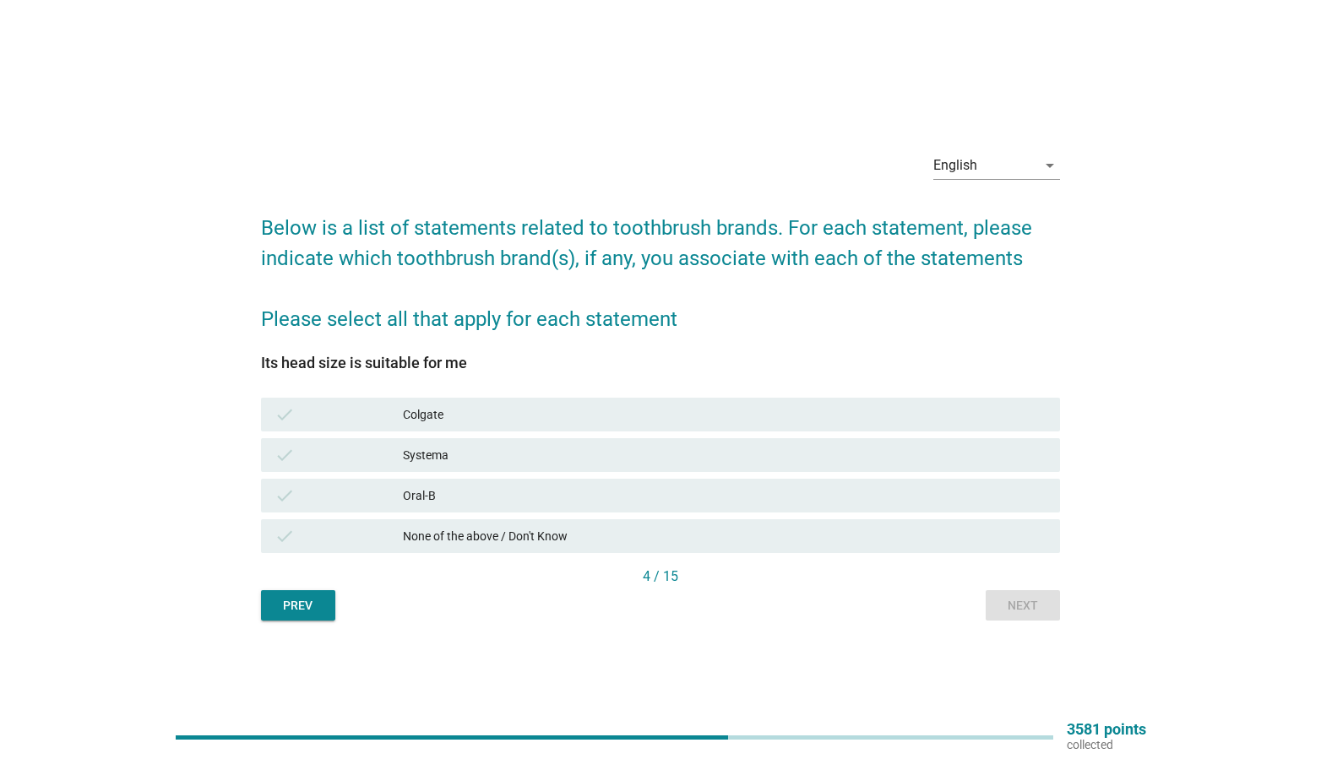
click at [378, 464] on div "check" at bounding box center [339, 455] width 128 height 20
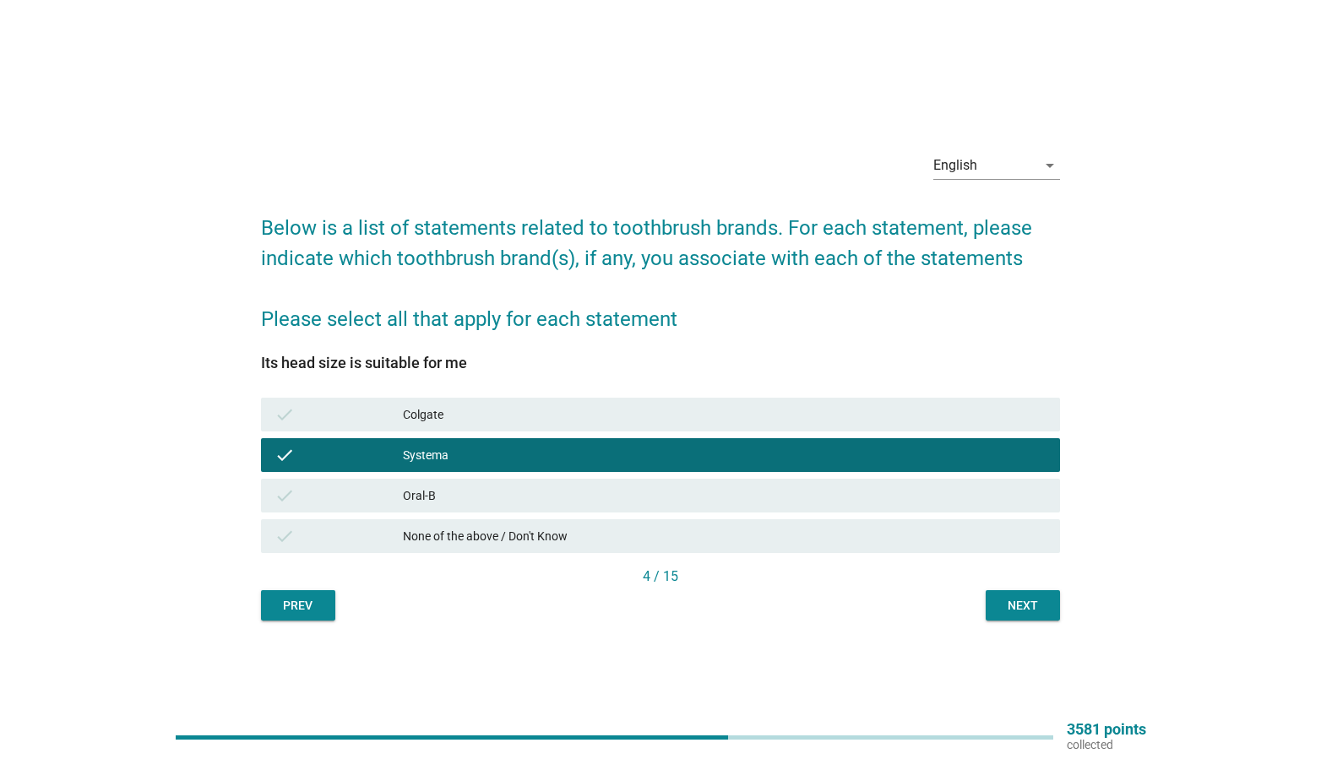
click at [997, 602] on button "Next" at bounding box center [1023, 605] width 74 height 30
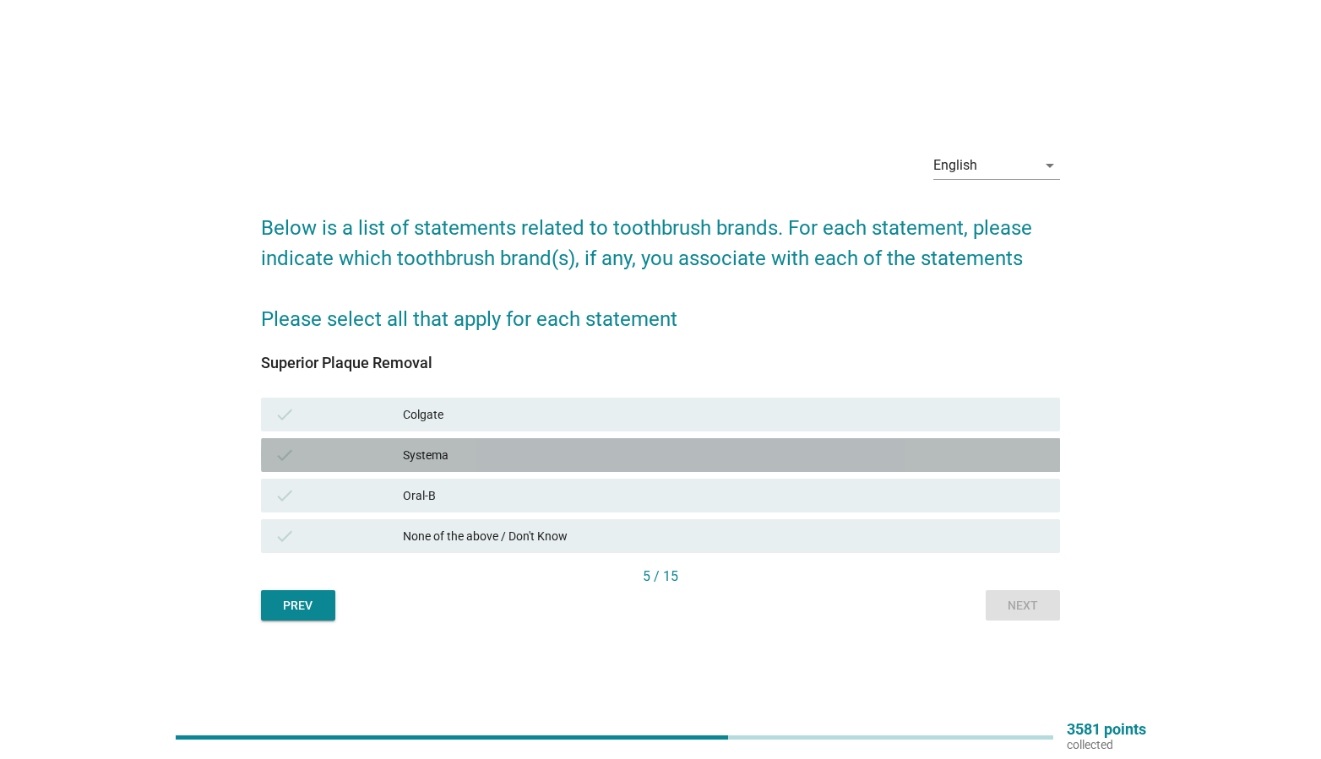
click at [326, 459] on div "check" at bounding box center [339, 455] width 128 height 20
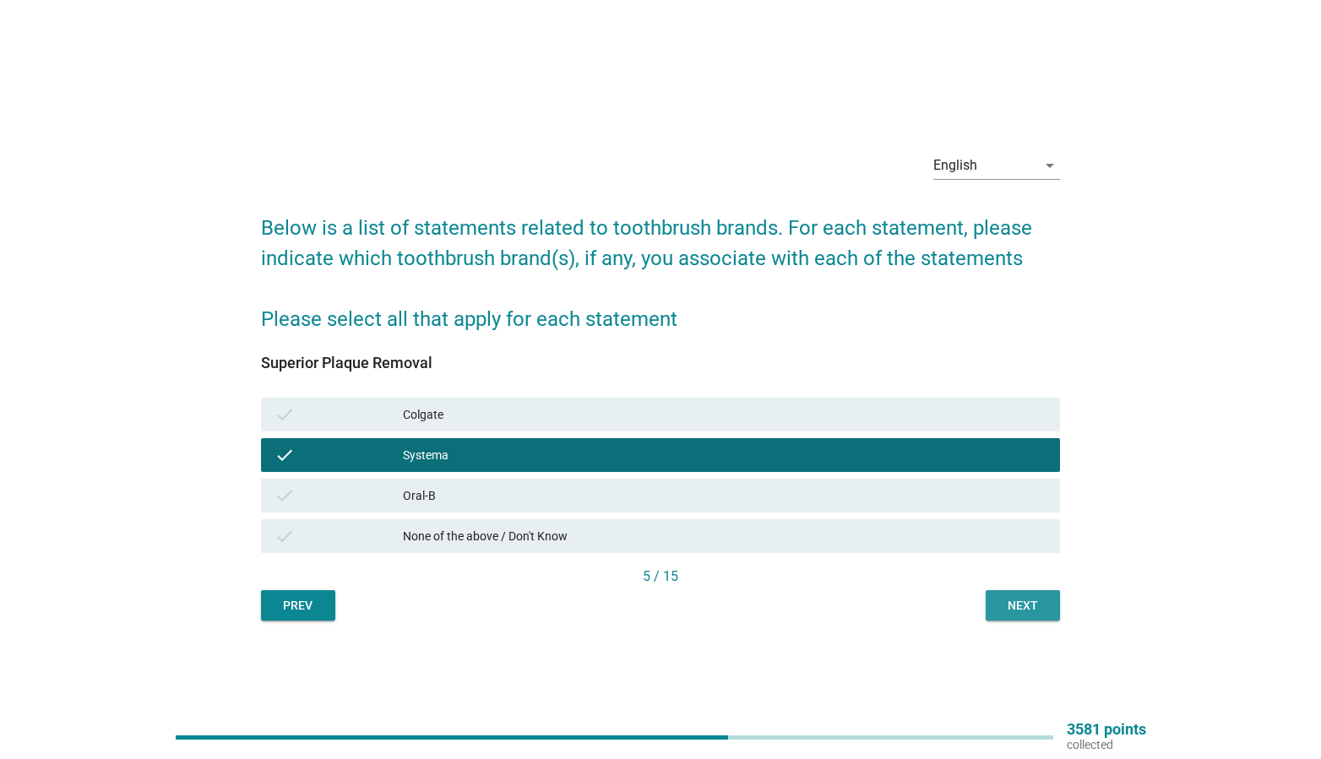
drag, startPoint x: 1004, startPoint y: 606, endPoint x: 955, endPoint y: 572, distance: 60.0
click at [1004, 607] on div "Next" at bounding box center [1022, 606] width 47 height 18
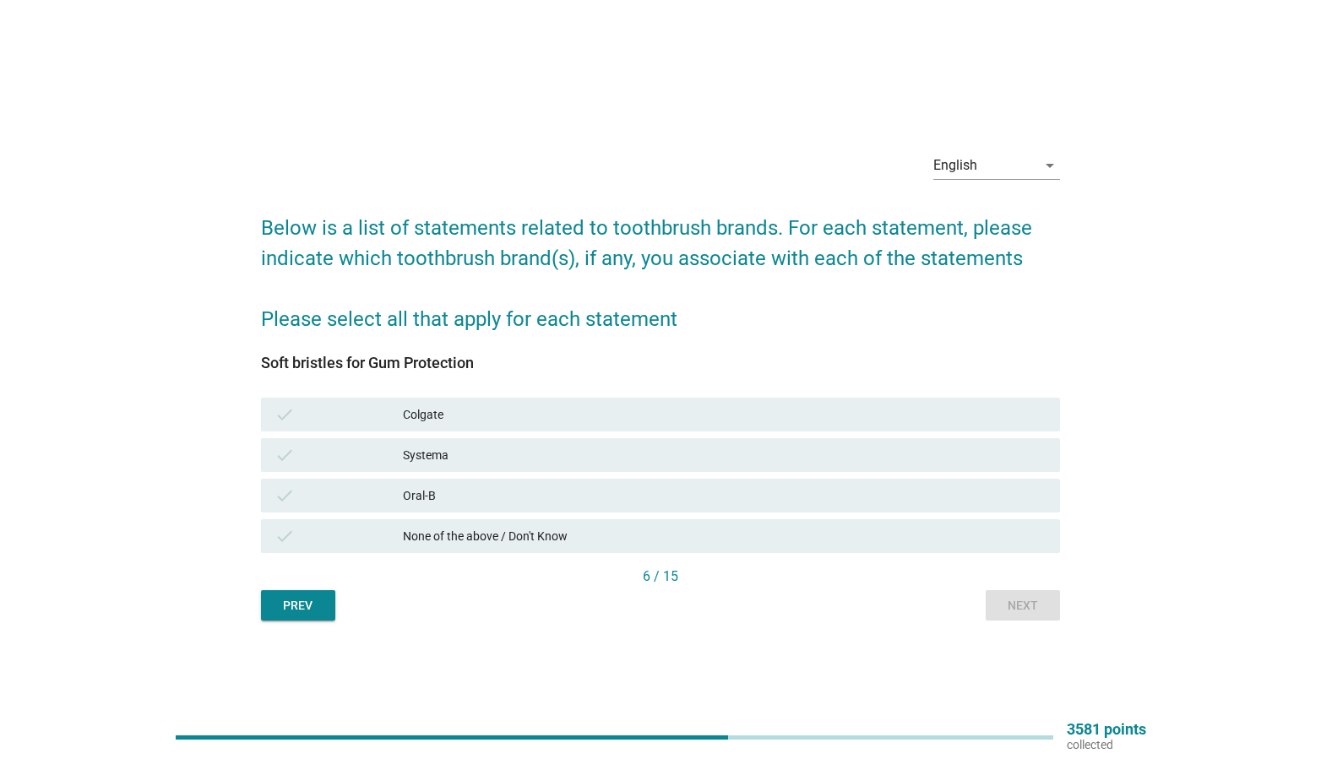
click at [372, 445] on div "check" at bounding box center [339, 455] width 128 height 20
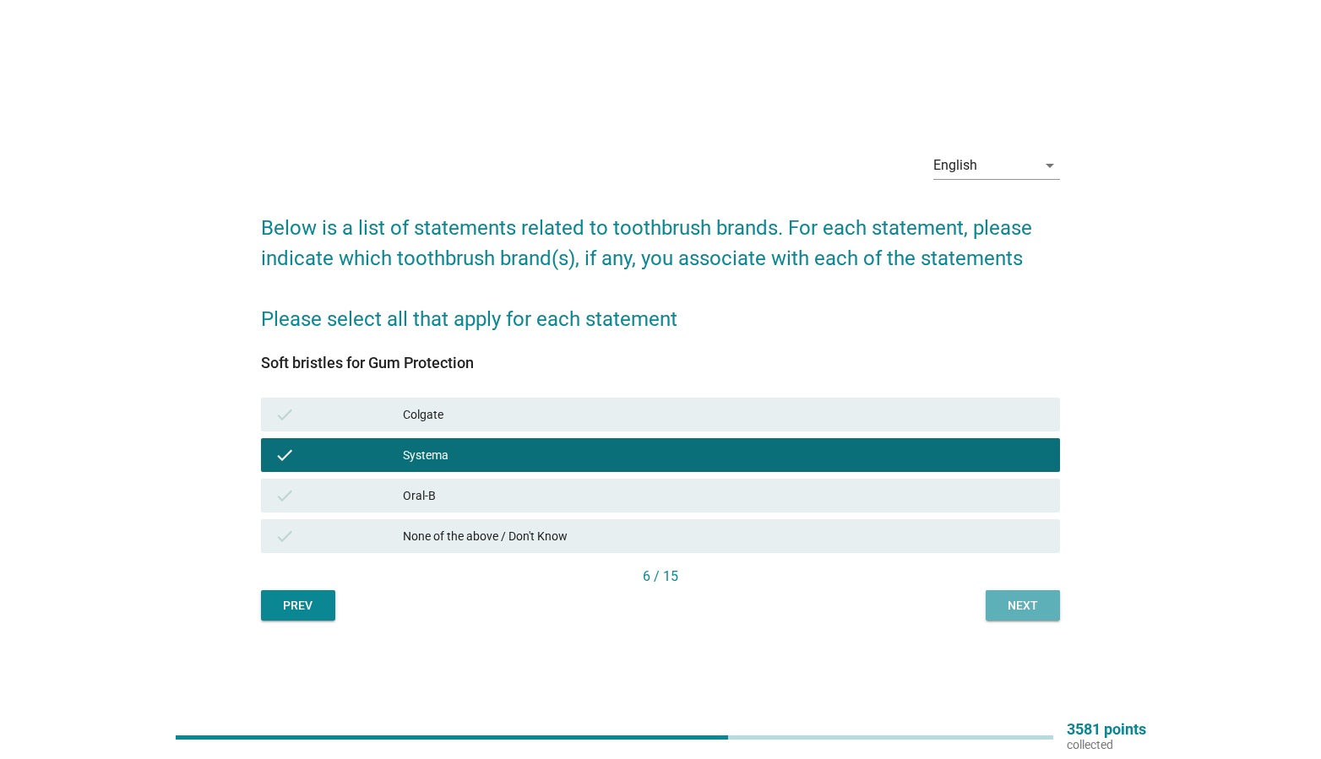
drag, startPoint x: 1016, startPoint y: 607, endPoint x: 966, endPoint y: 581, distance: 56.3
click at [1016, 607] on div "Next" at bounding box center [1022, 606] width 47 height 18
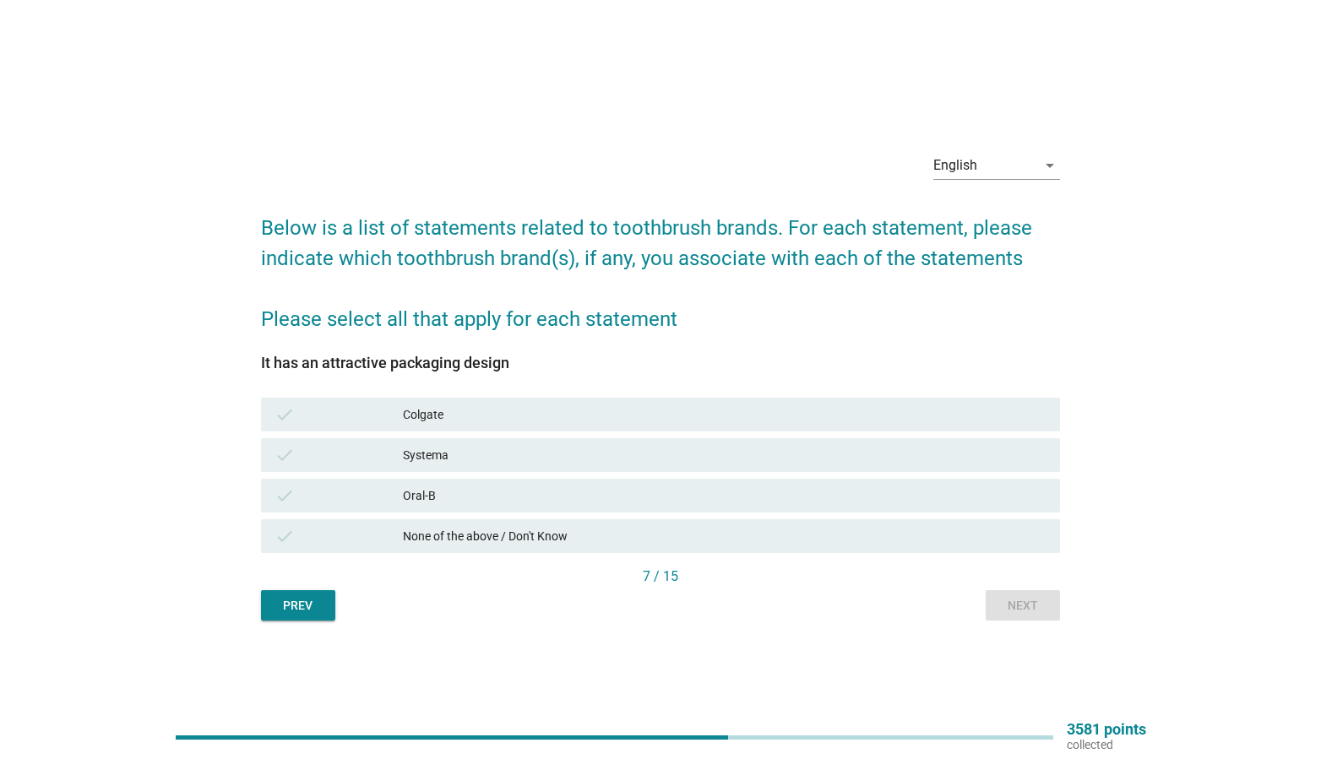
click at [468, 454] on div "Systema" at bounding box center [725, 455] width 644 height 20
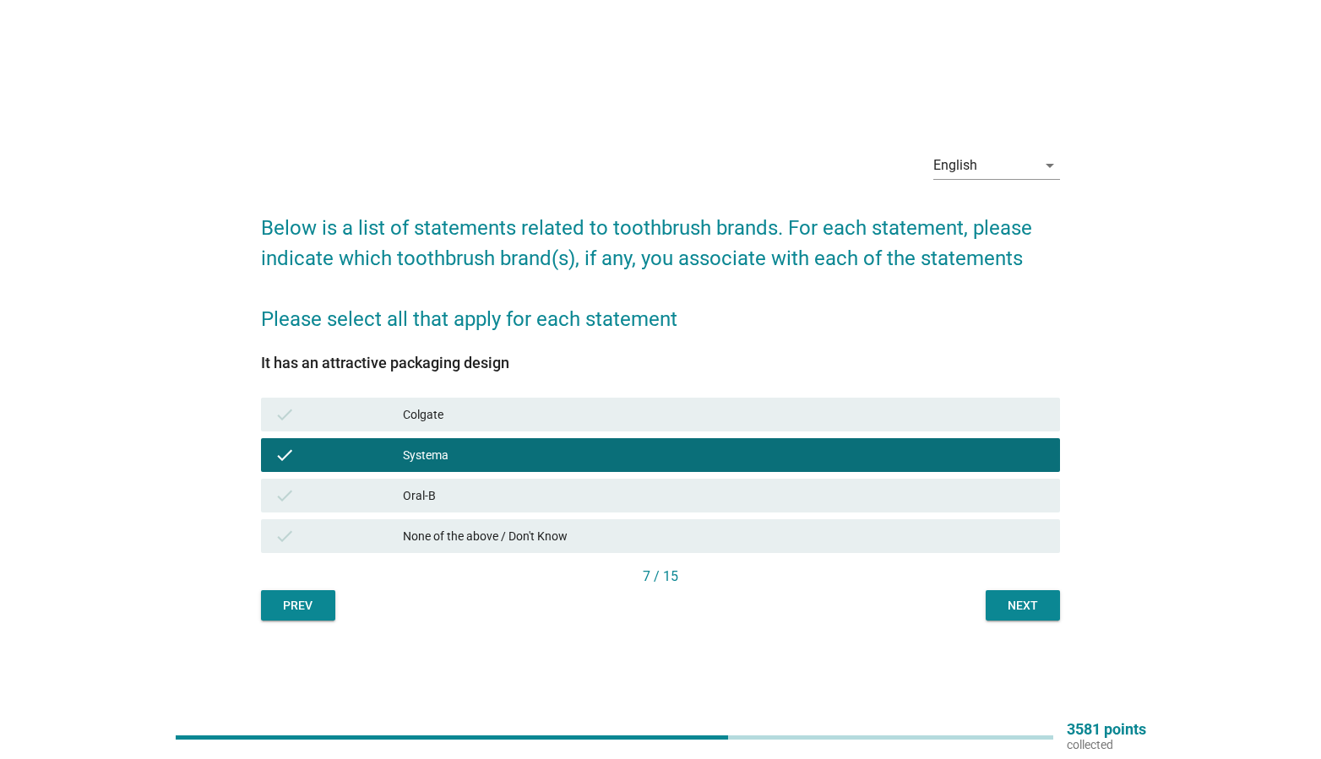
click at [909, 525] on div "check None of the above / Don't Know" at bounding box center [661, 536] width 800 height 34
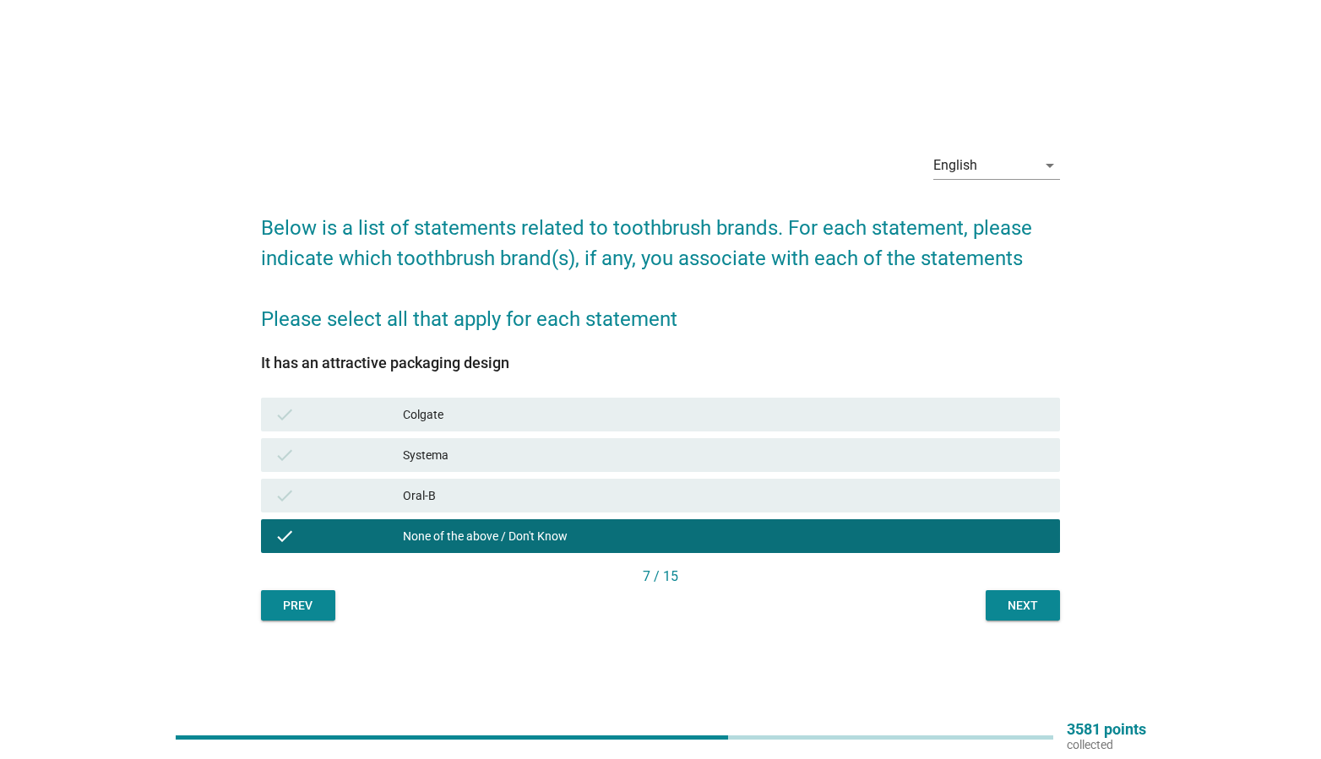
click at [998, 579] on div "7 / 15" at bounding box center [661, 577] width 800 height 20
click at [1006, 602] on div "Next" at bounding box center [1022, 606] width 47 height 18
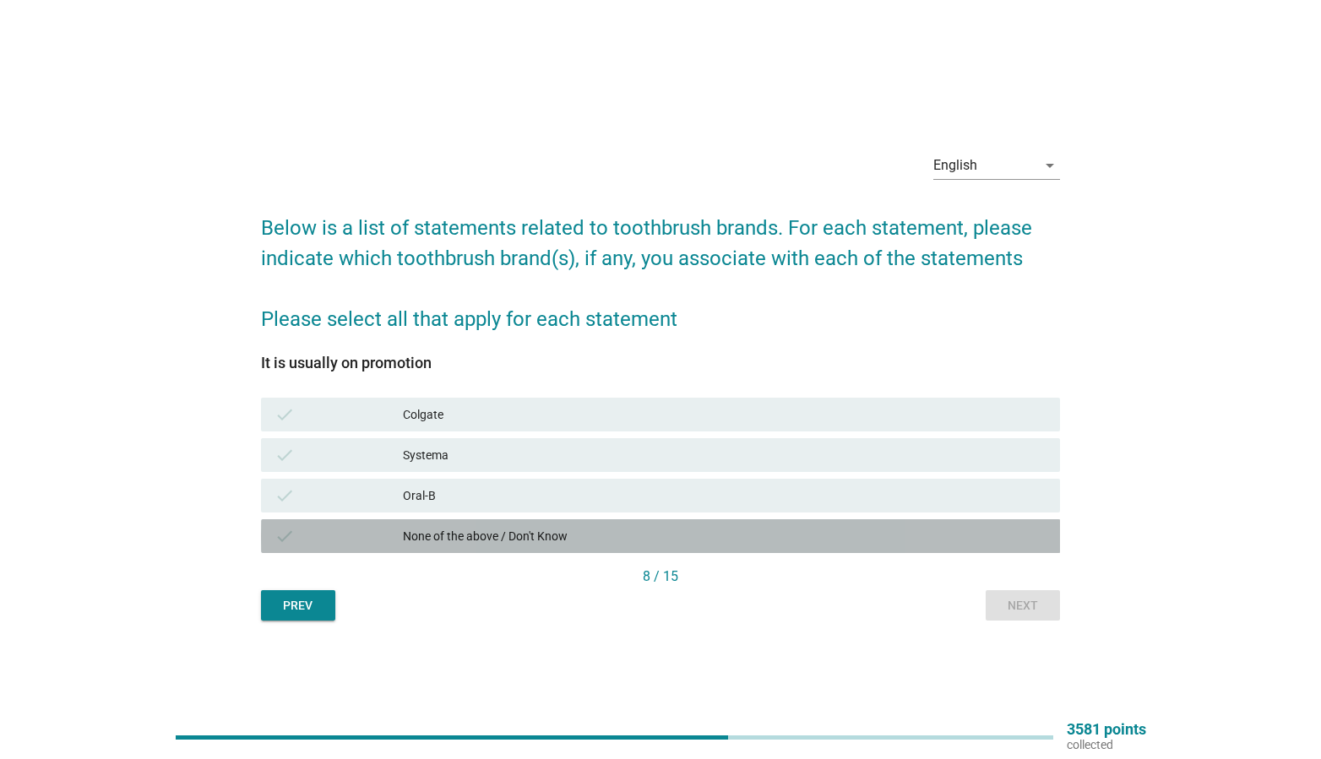
click at [723, 533] on div "None of the above / Don't Know" at bounding box center [725, 536] width 644 height 20
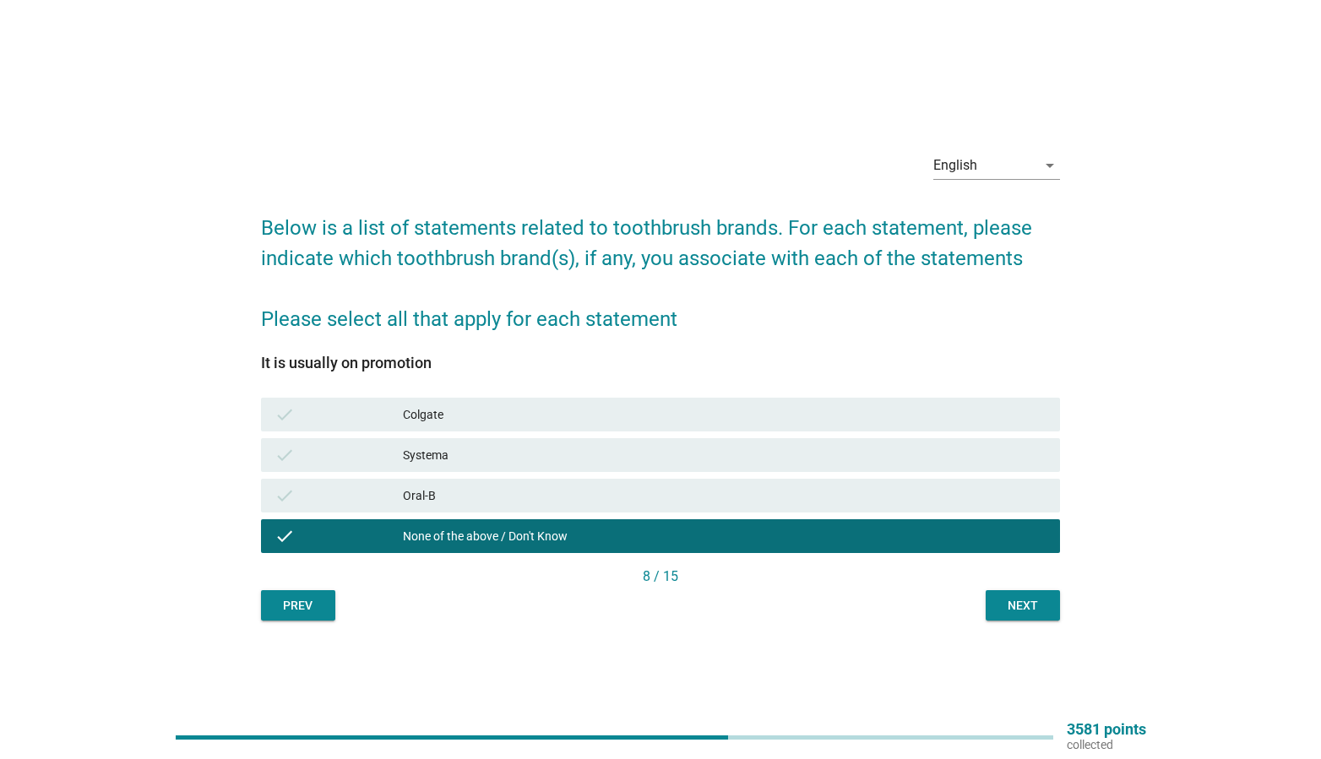
click at [1037, 606] on div "Next" at bounding box center [1022, 606] width 47 height 18
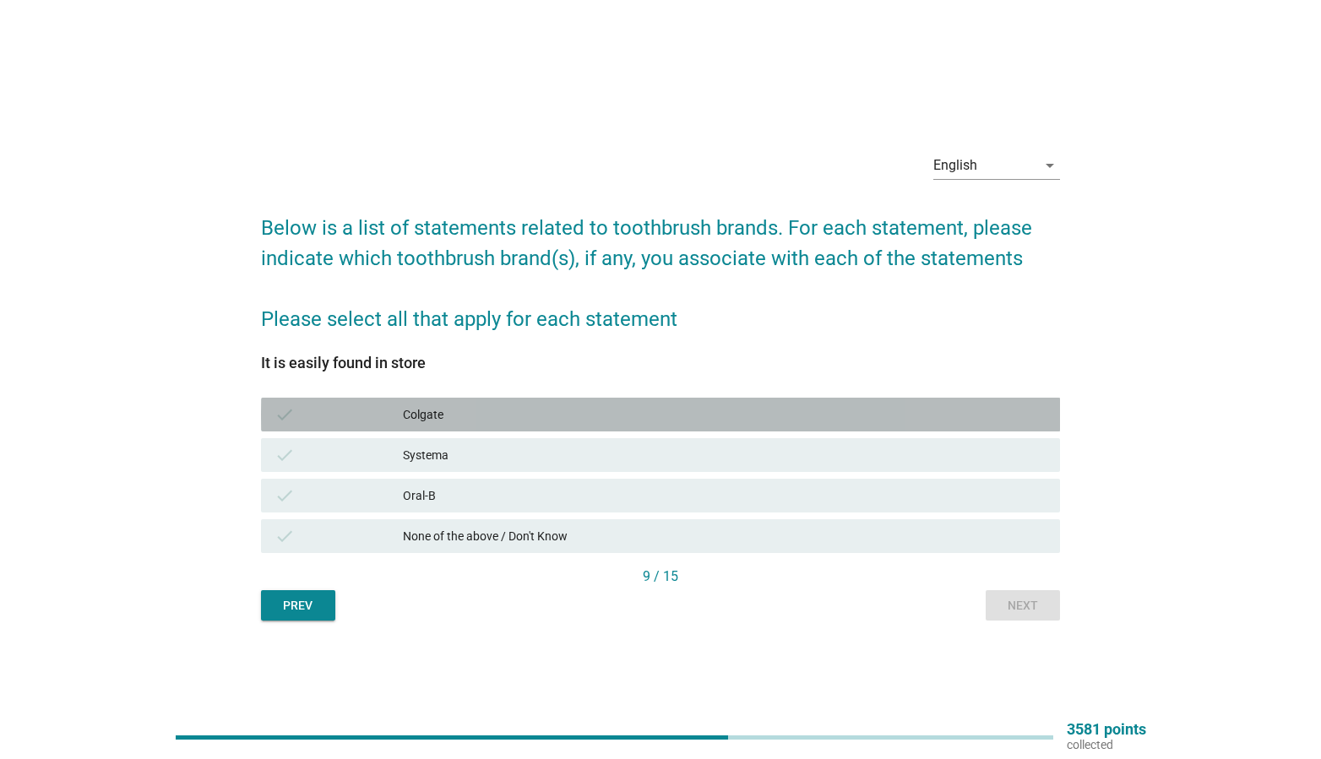
click at [796, 421] on div "Colgate" at bounding box center [725, 415] width 644 height 20
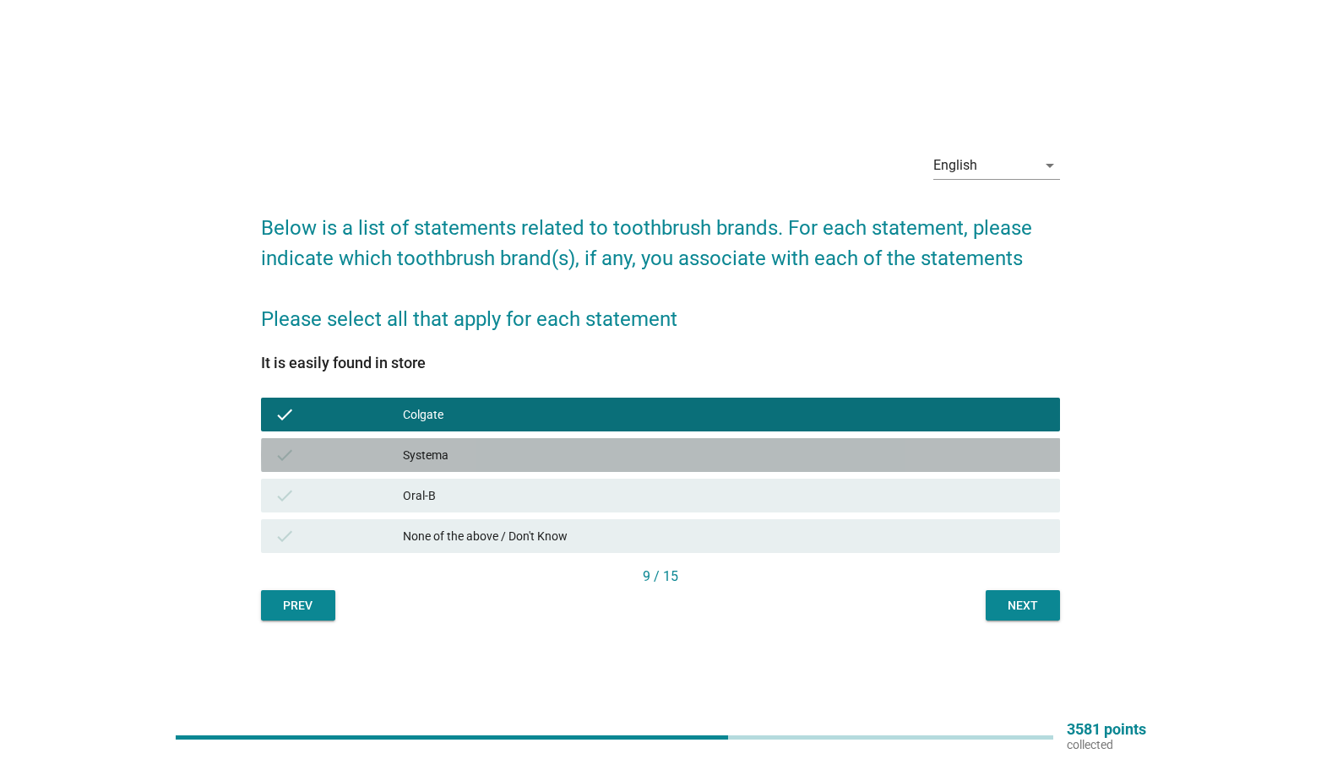
click at [796, 461] on div "Systema" at bounding box center [725, 455] width 644 height 20
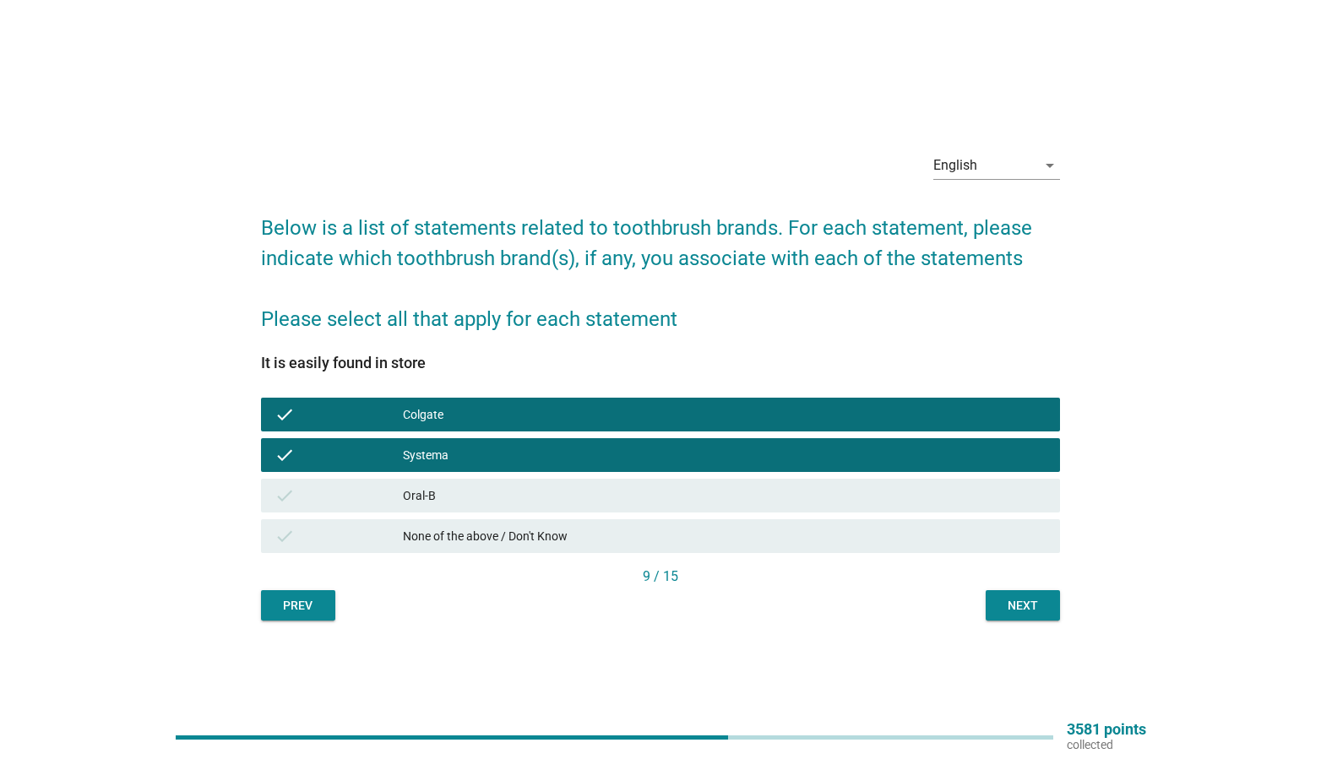
click at [813, 486] on div "Oral-B" at bounding box center [725, 496] width 644 height 20
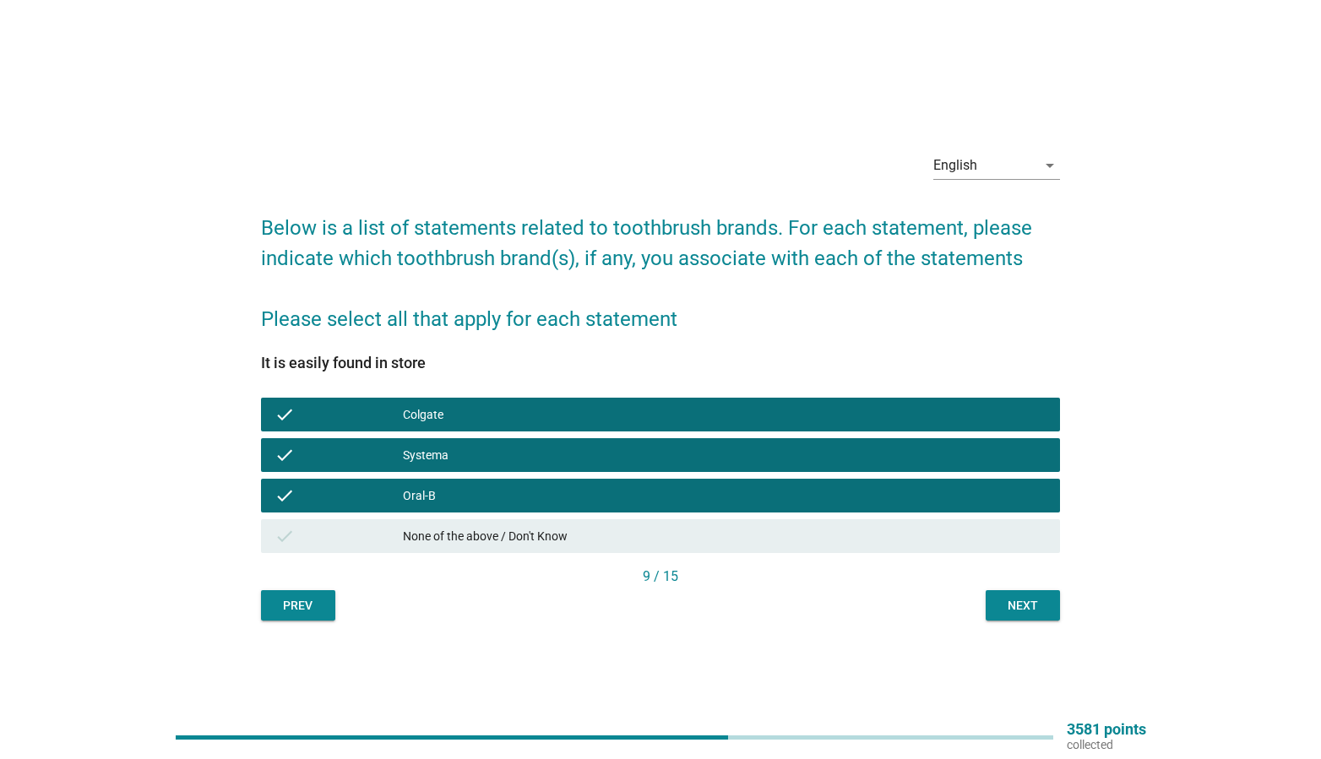
click at [984, 574] on div "9 / 15" at bounding box center [661, 577] width 800 height 20
click at [1001, 609] on div "Next" at bounding box center [1022, 606] width 47 height 18
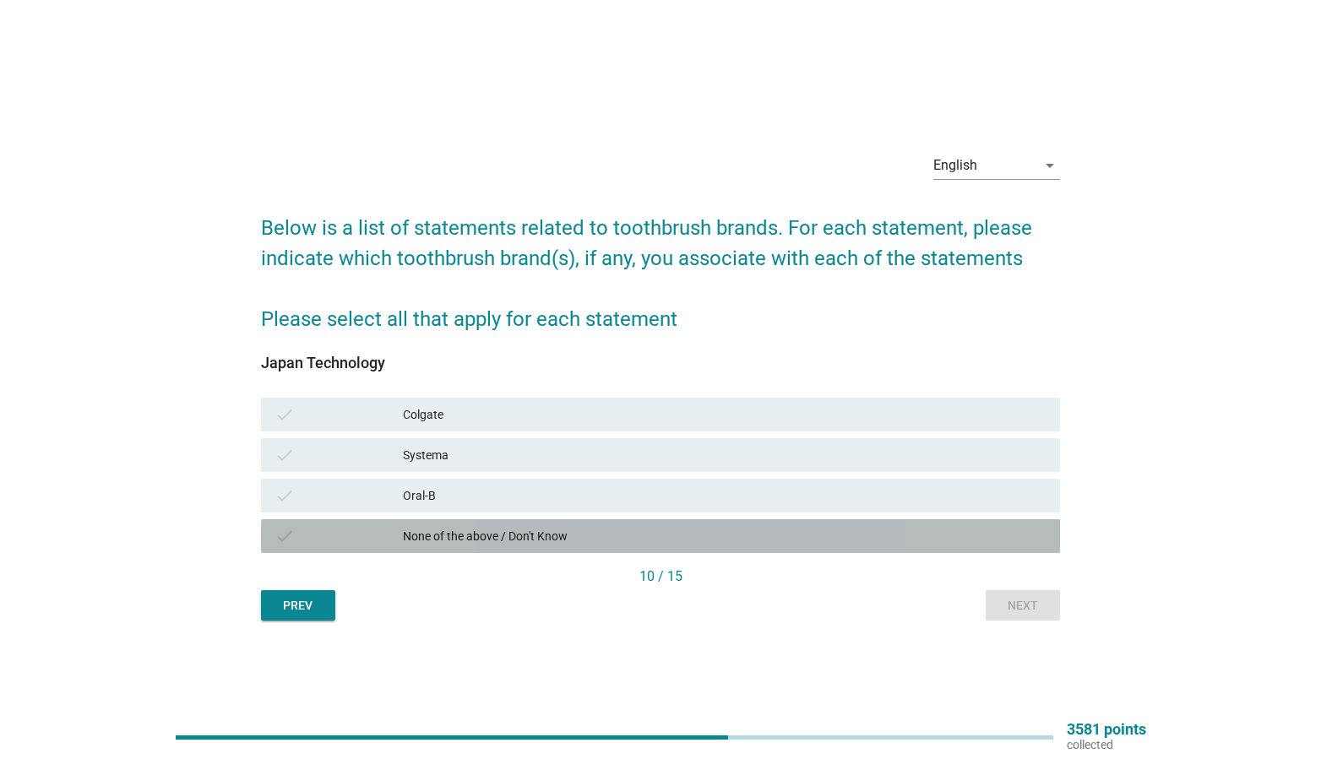
drag, startPoint x: 734, startPoint y: 523, endPoint x: 754, endPoint y: 533, distance: 22.7
click at [735, 524] on div "check None of the above / Don't Know" at bounding box center [661, 536] width 800 height 34
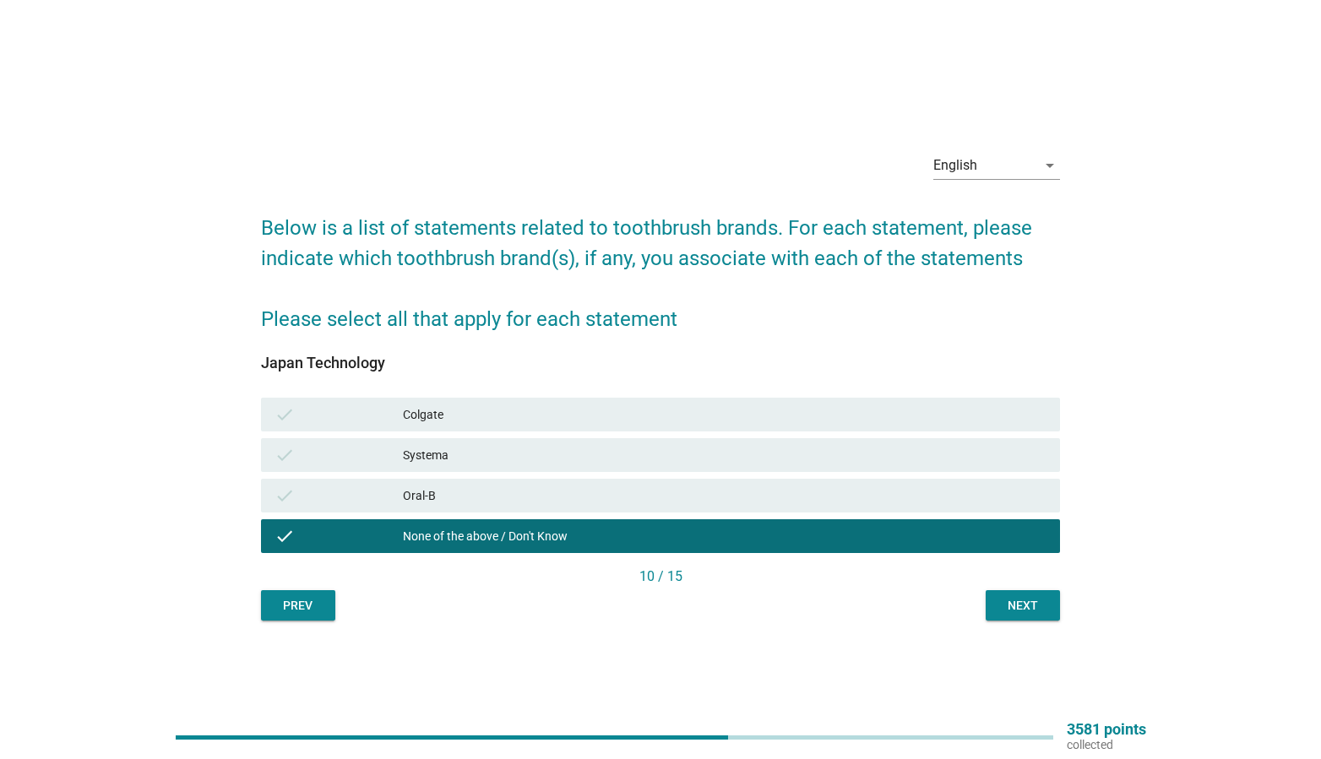
click at [1033, 622] on div "English arrow_drop_down Below is a list of statements related to toothbrush bra…" at bounding box center [660, 379] width 827 height 509
click at [1024, 606] on div "Next" at bounding box center [1022, 606] width 47 height 18
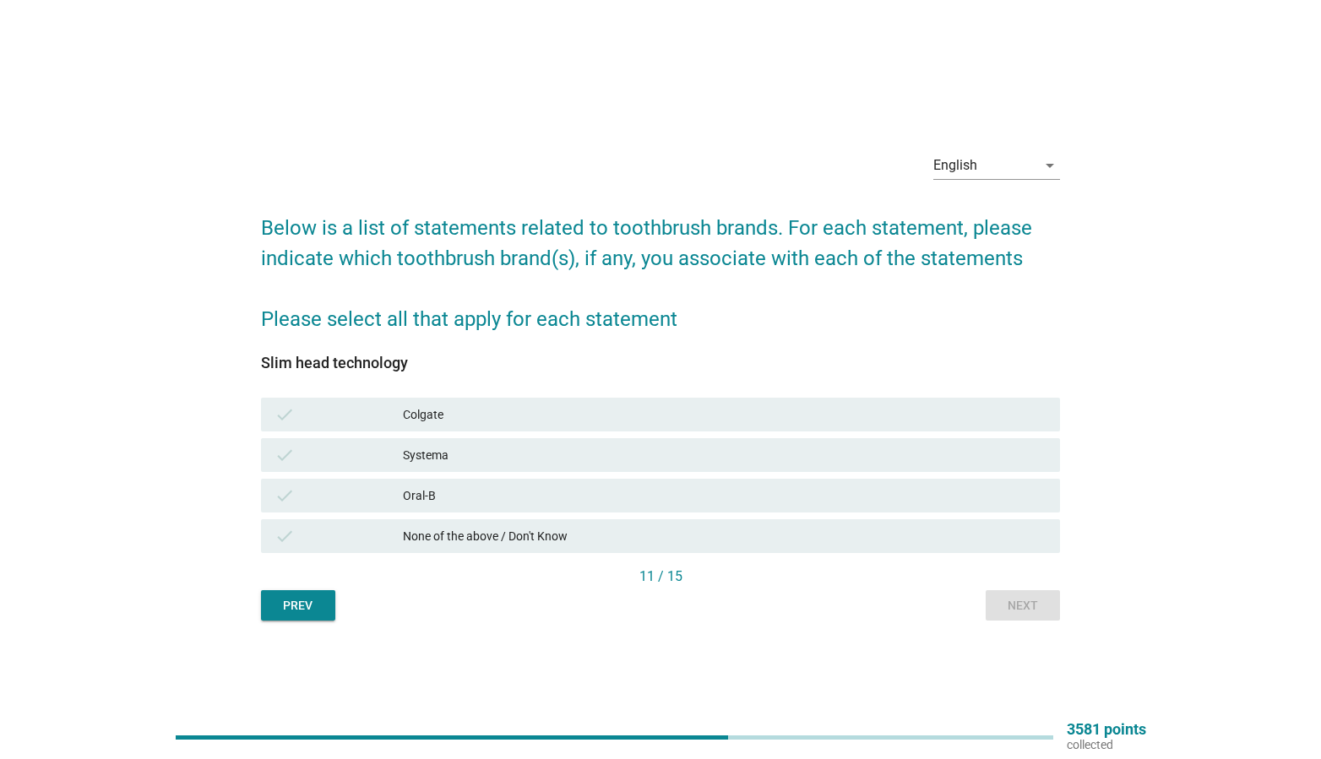
drag, startPoint x: 932, startPoint y: 541, endPoint x: 957, endPoint y: 554, distance: 27.6
click at [932, 541] on div "None of the above / Don't Know" at bounding box center [725, 536] width 644 height 20
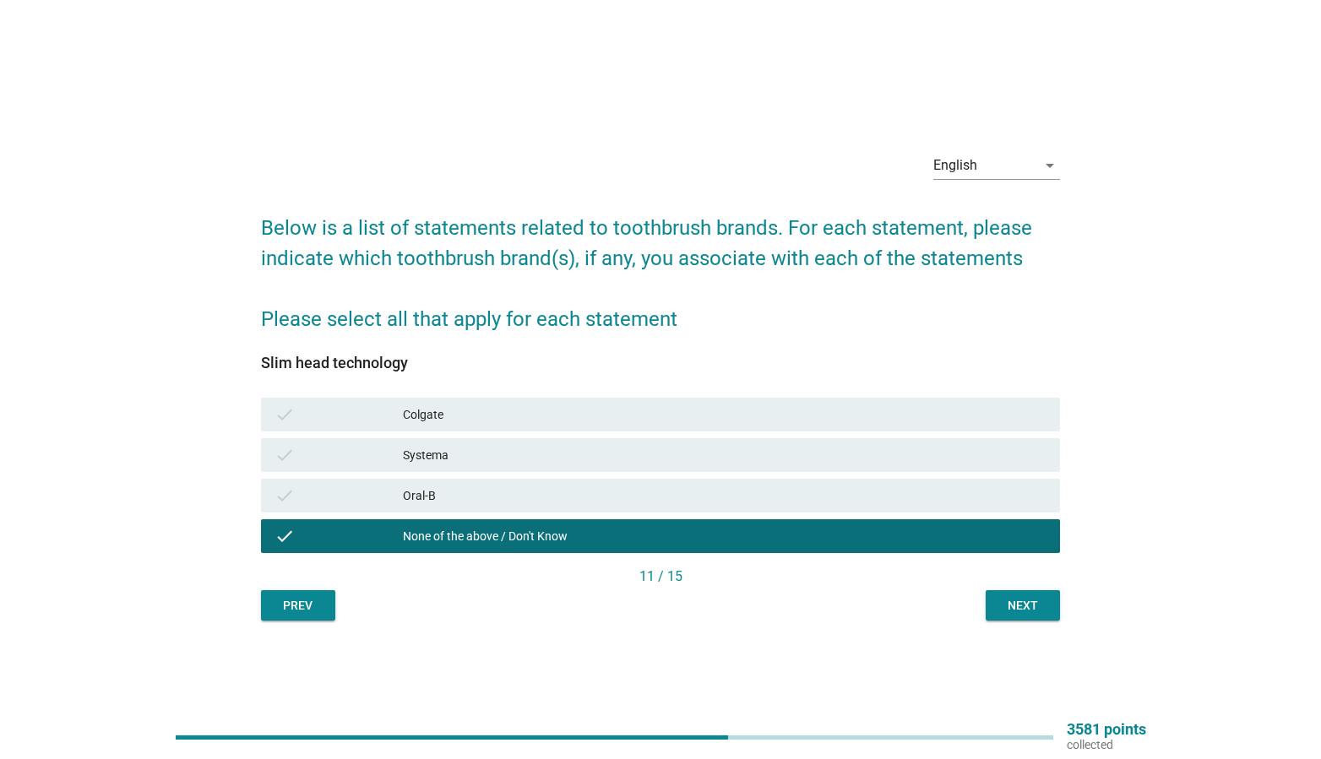
click at [1081, 641] on div "English arrow_drop_down Below is a list of statements related to toothbrush bra…" at bounding box center [660, 380] width 1280 height 550
click at [1031, 600] on div "Next" at bounding box center [1022, 606] width 47 height 18
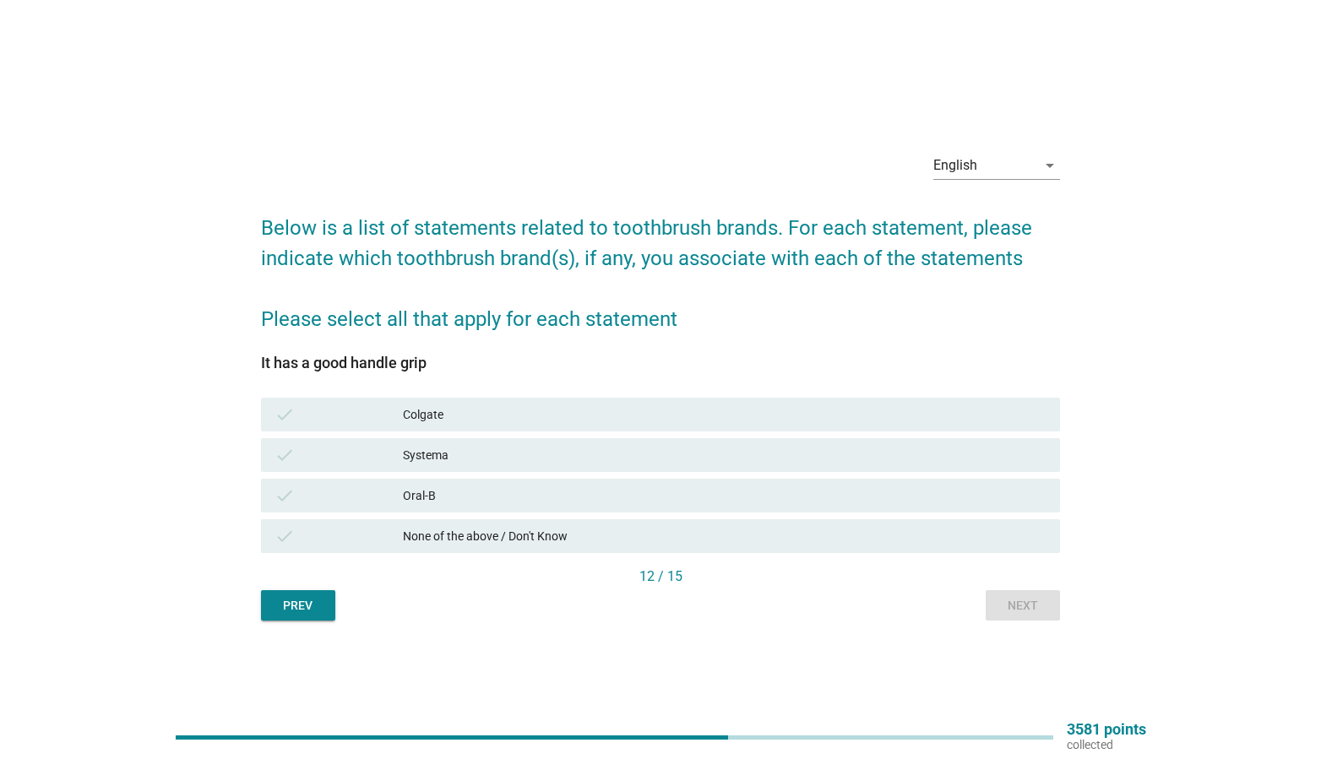
click at [820, 446] on div "Systema" at bounding box center [725, 455] width 644 height 20
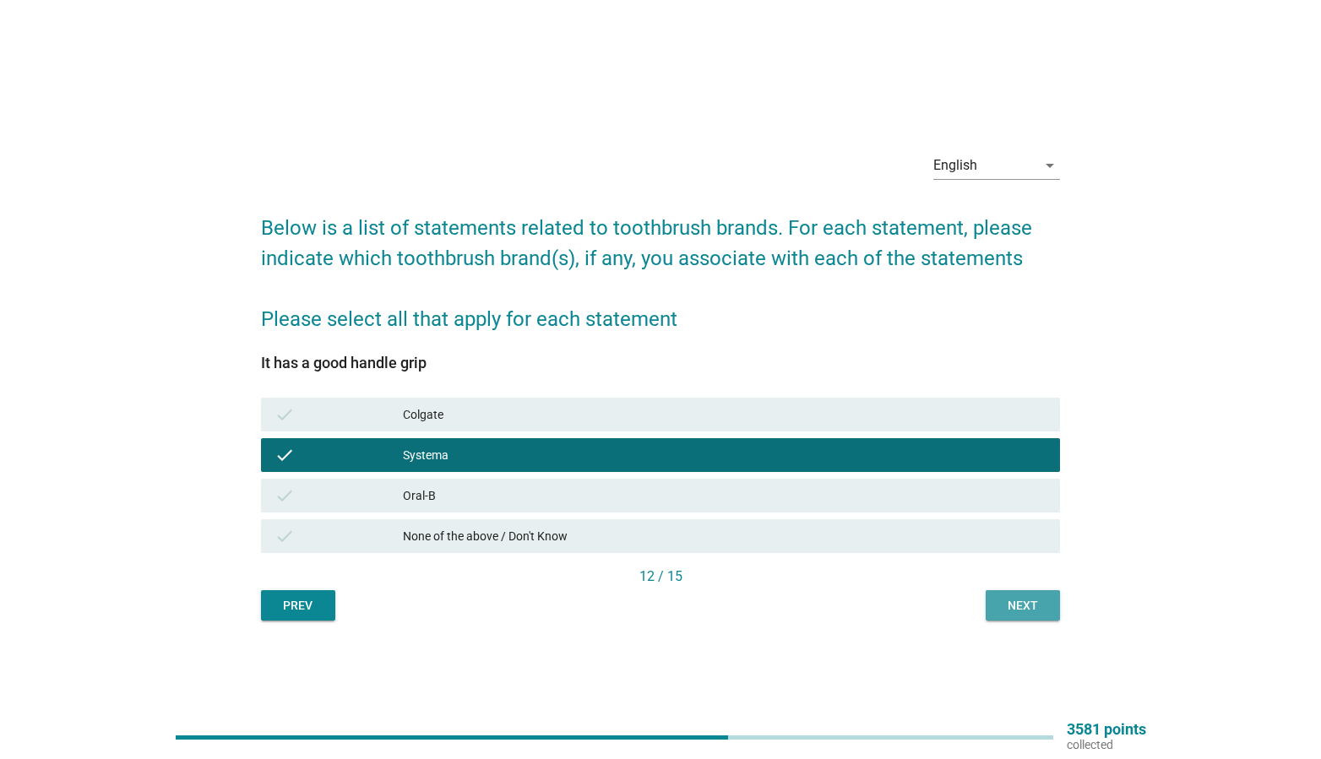
click at [1041, 615] on button "Next" at bounding box center [1023, 605] width 74 height 30
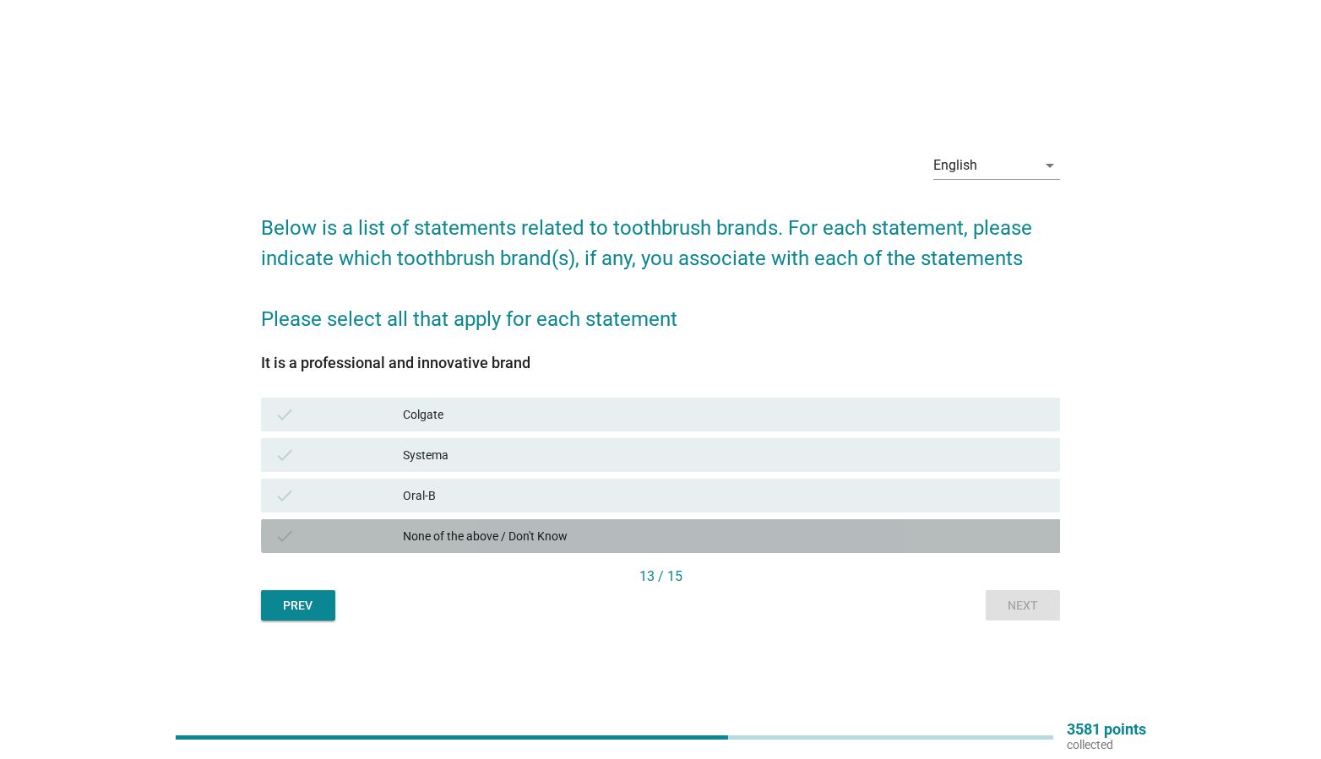
click at [734, 522] on div "check None of the above / Don't Know" at bounding box center [661, 536] width 800 height 34
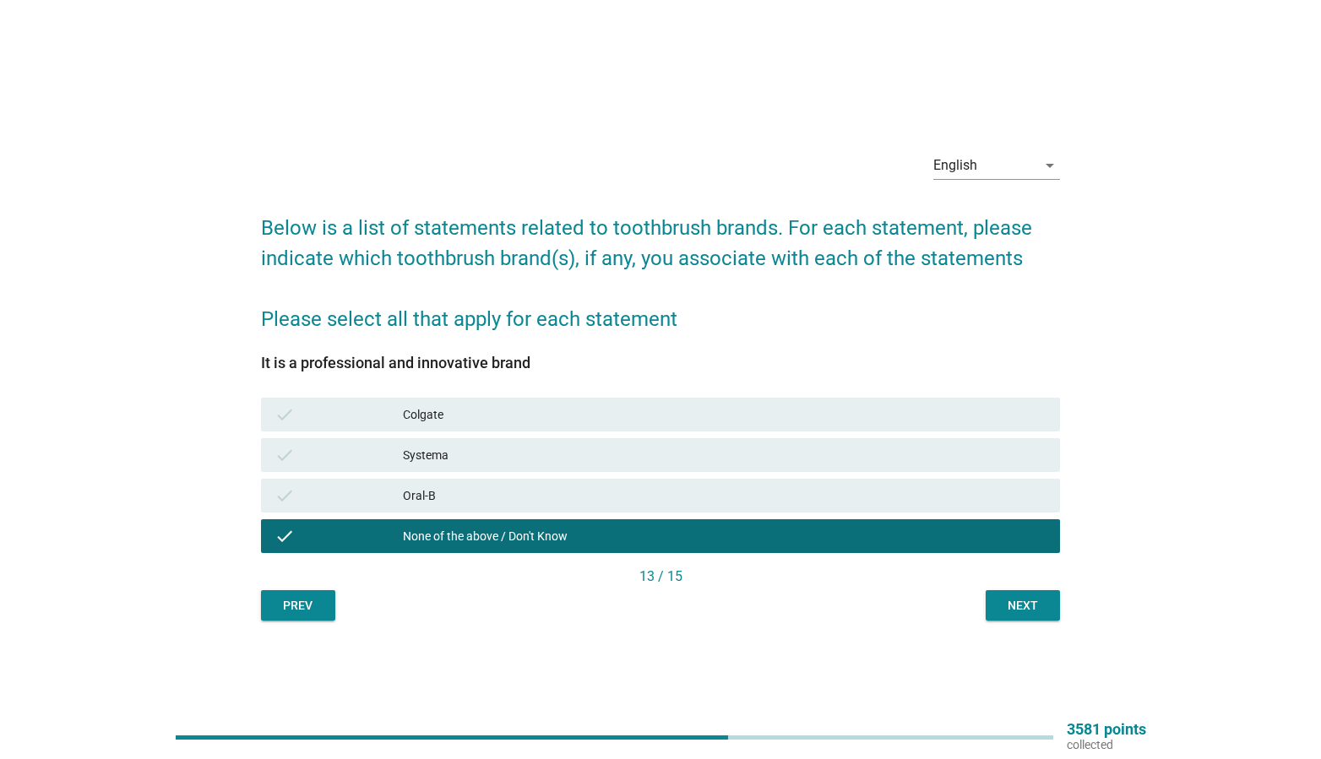
click at [996, 622] on div "English arrow_drop_down Below is a list of statements related to toothbrush bra…" at bounding box center [660, 379] width 827 height 509
click at [998, 610] on button "Next" at bounding box center [1023, 605] width 74 height 30
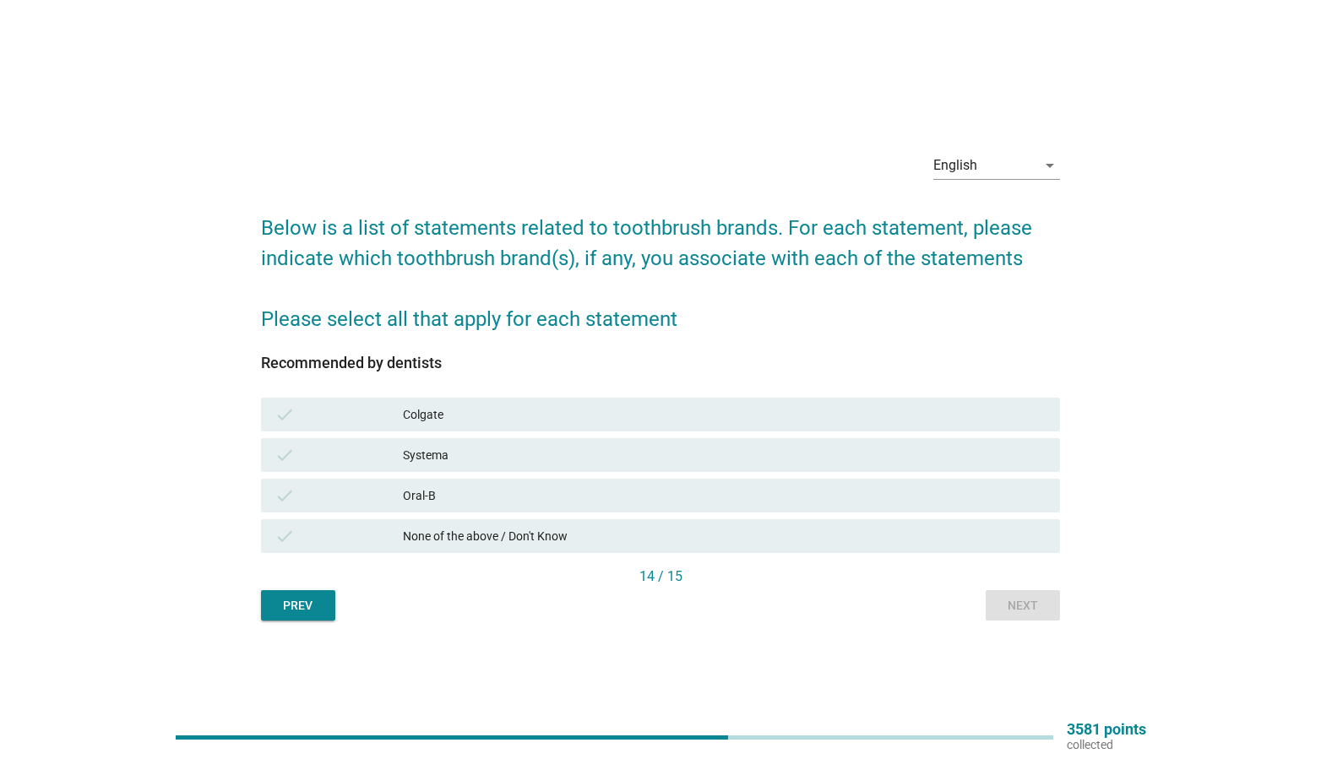
click at [825, 535] on div "None of the above / Don't Know" at bounding box center [725, 536] width 644 height 20
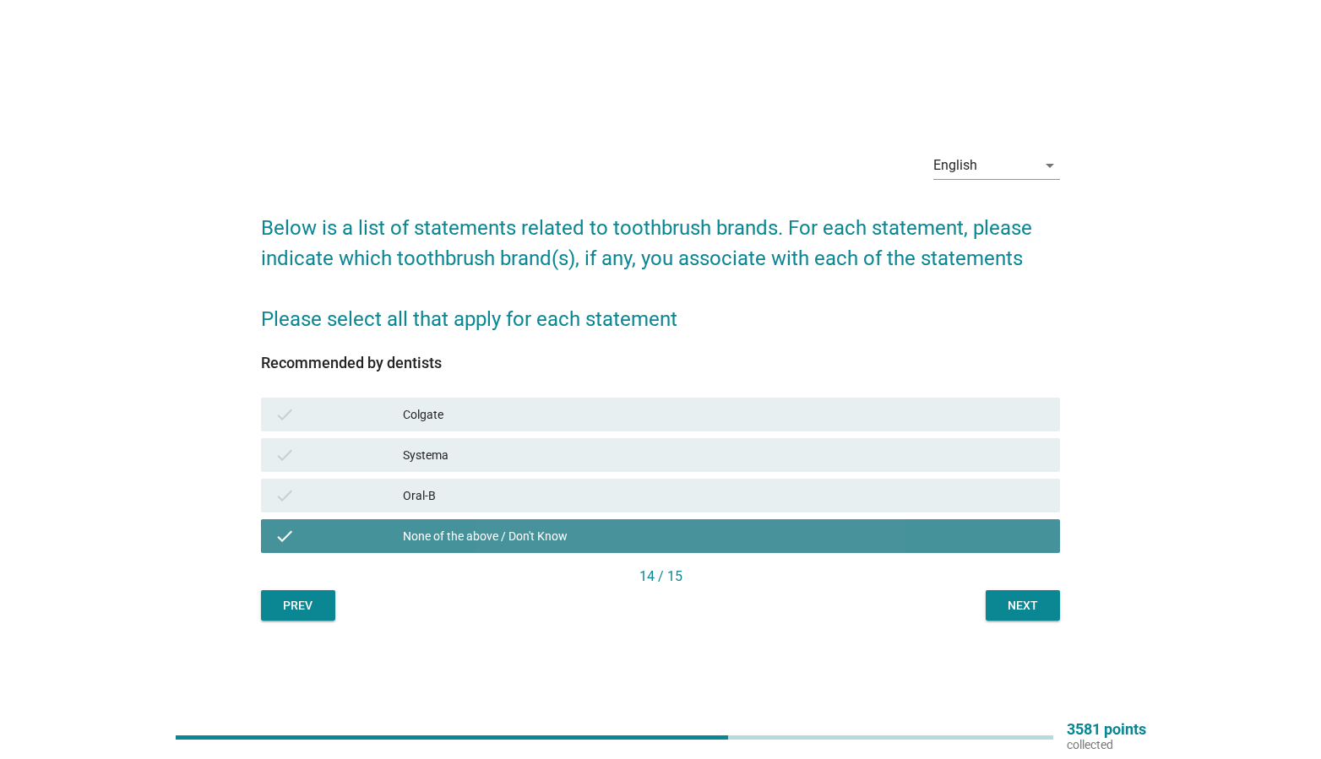
click at [1014, 623] on div "English arrow_drop_down Below is a list of statements related to toothbrush bra…" at bounding box center [660, 379] width 827 height 509
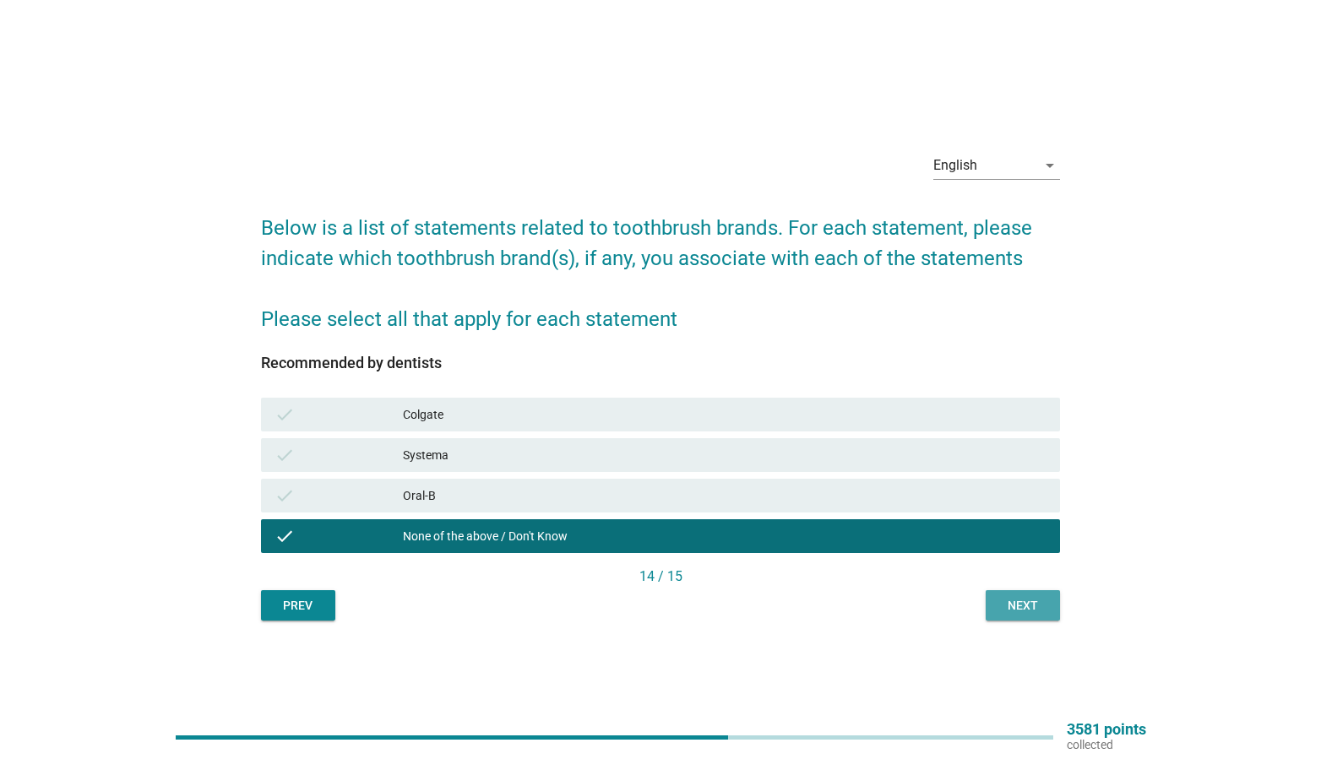
click at [1010, 614] on button "Next" at bounding box center [1023, 605] width 74 height 30
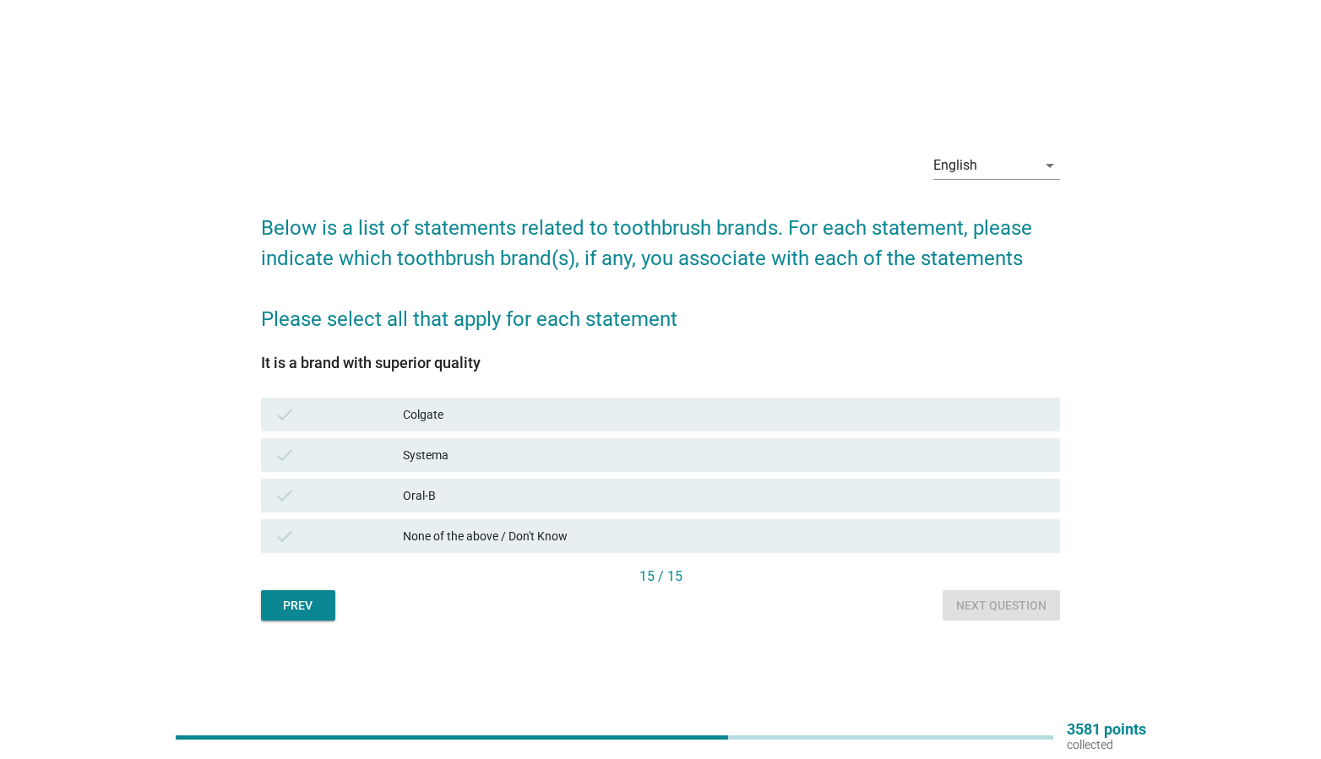
click at [722, 524] on div "check None of the above / Don't Know" at bounding box center [661, 536] width 800 height 34
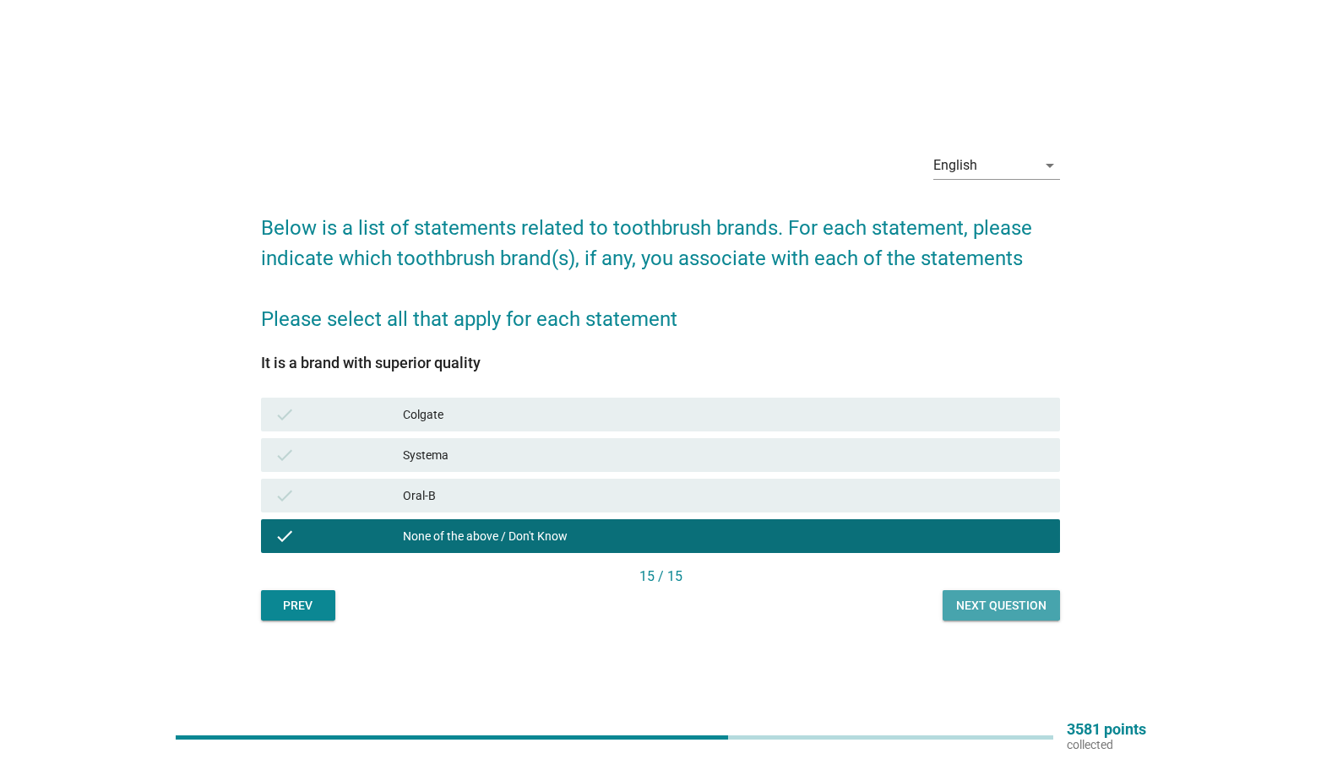
click at [977, 601] on div "Next question" at bounding box center [1001, 606] width 90 height 18
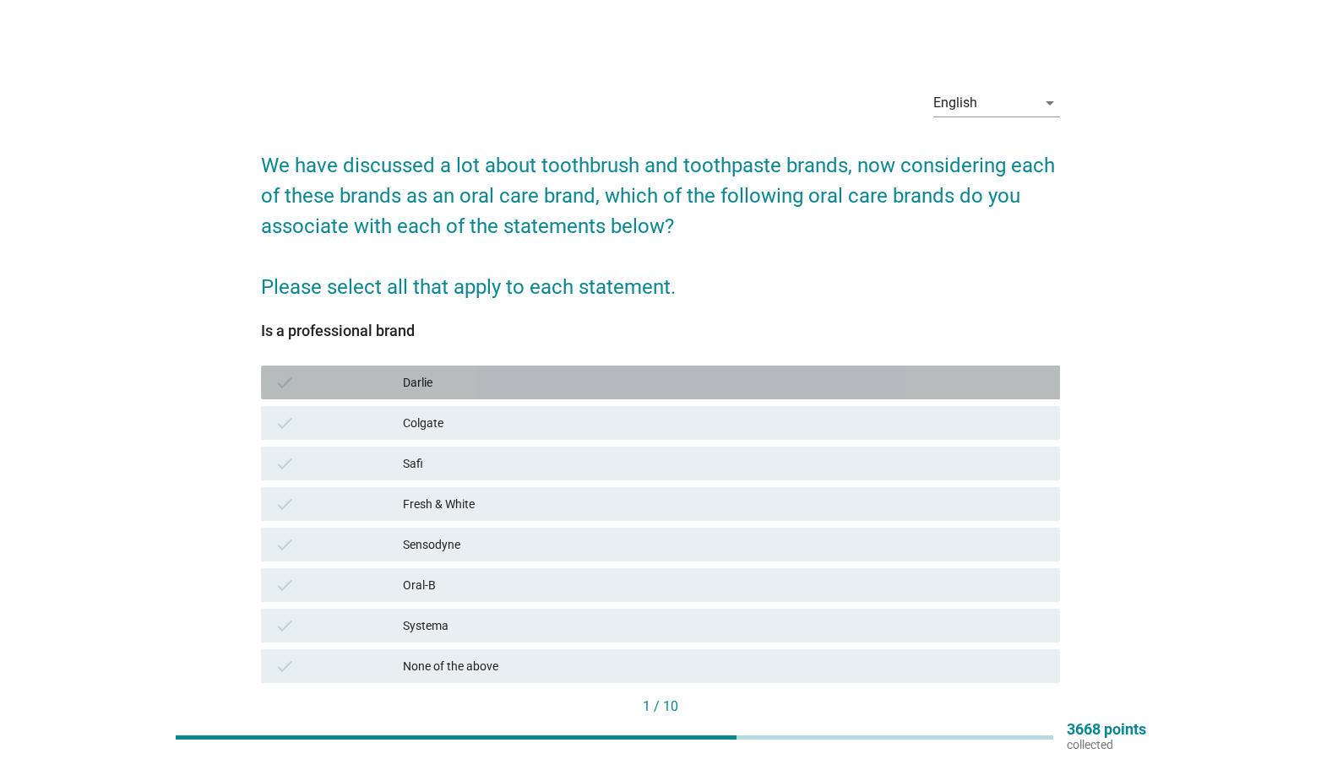
click at [517, 388] on div "Darlie" at bounding box center [725, 382] width 644 height 20
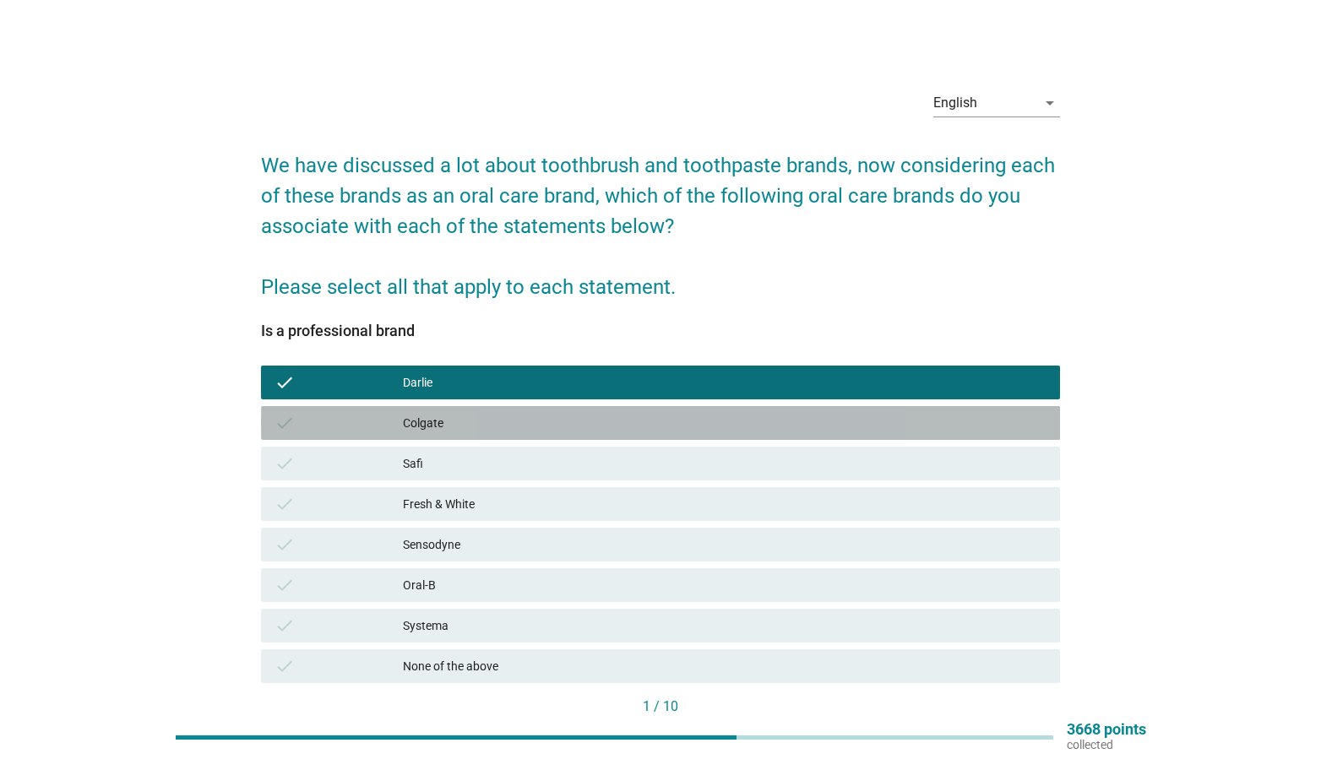
click at [520, 419] on div "Colgate" at bounding box center [725, 423] width 644 height 20
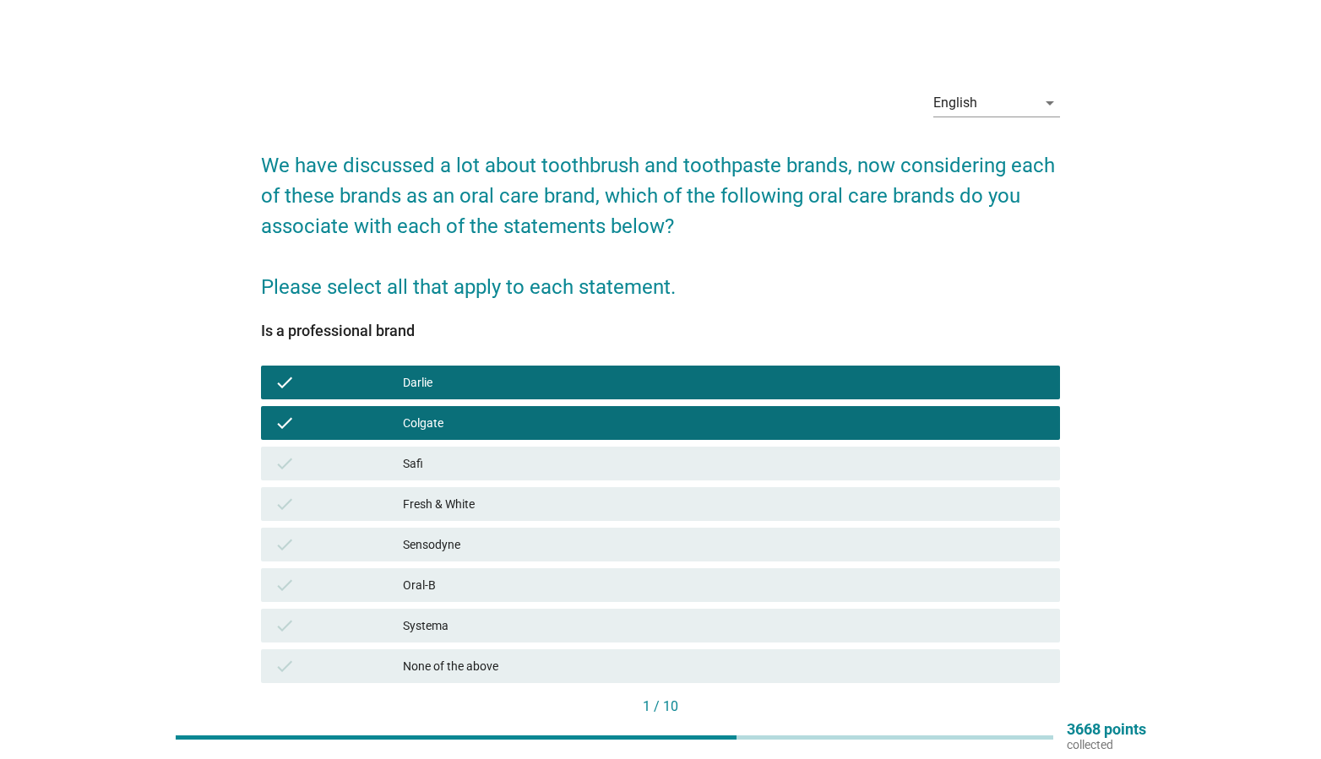
click at [527, 552] on div "Sensodyne" at bounding box center [725, 545] width 644 height 20
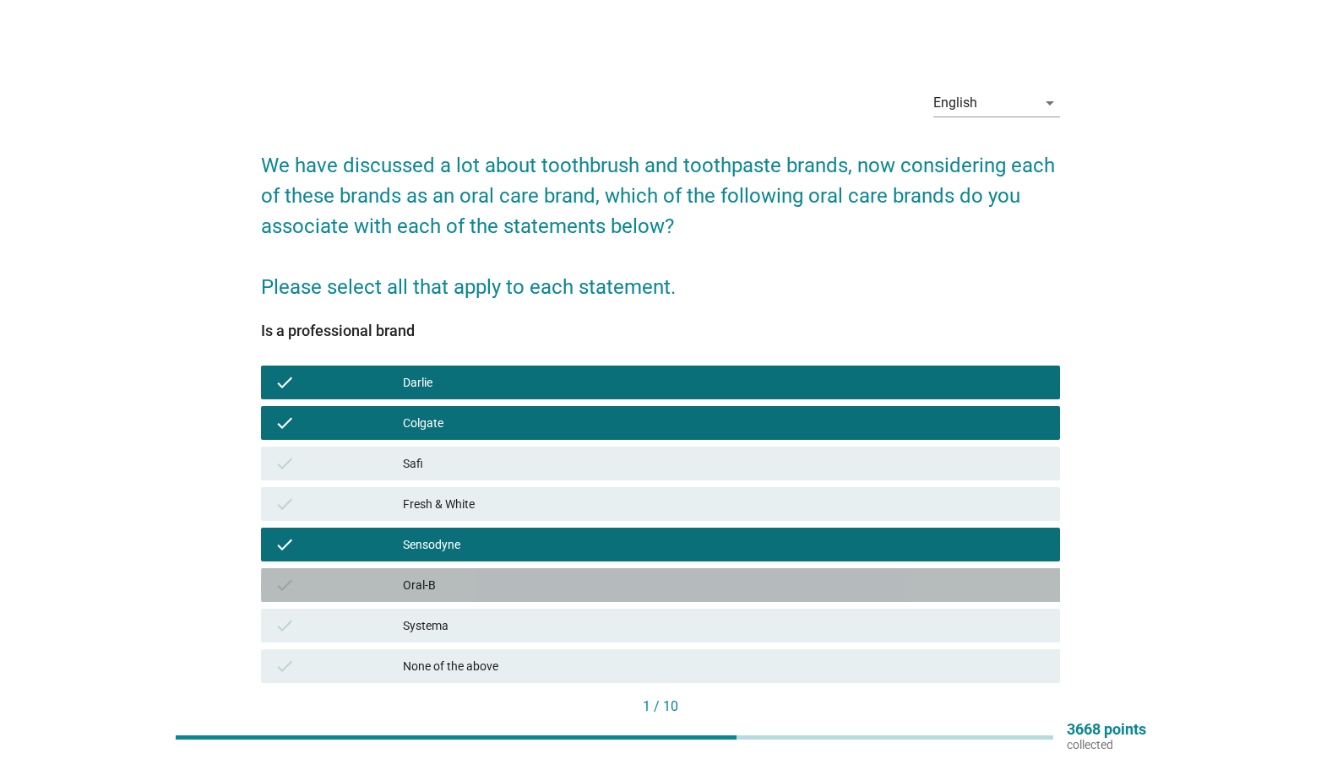
click at [535, 601] on div "check Oral-B" at bounding box center [661, 585] width 800 height 34
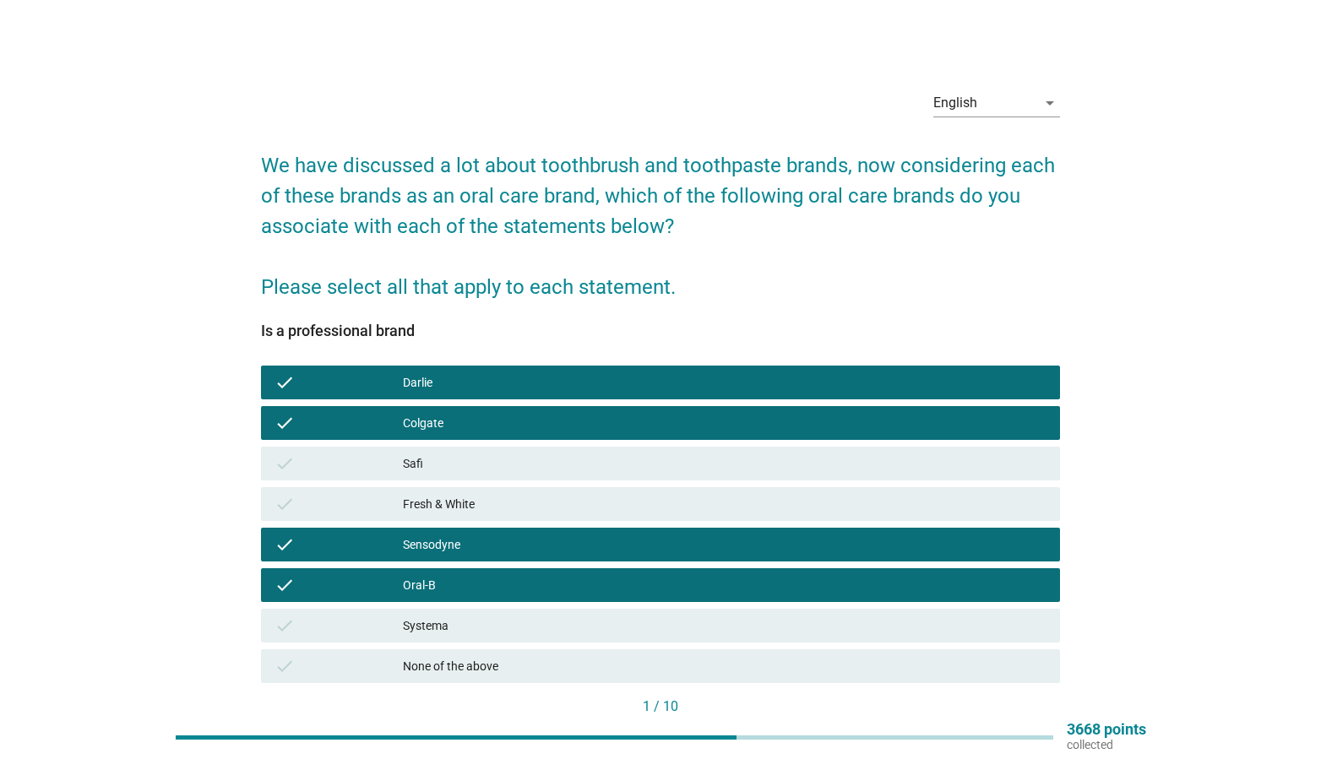
drag, startPoint x: 541, startPoint y: 613, endPoint x: 561, endPoint y: 620, distance: 20.6
click at [542, 614] on div "check Systema" at bounding box center [661, 626] width 800 height 34
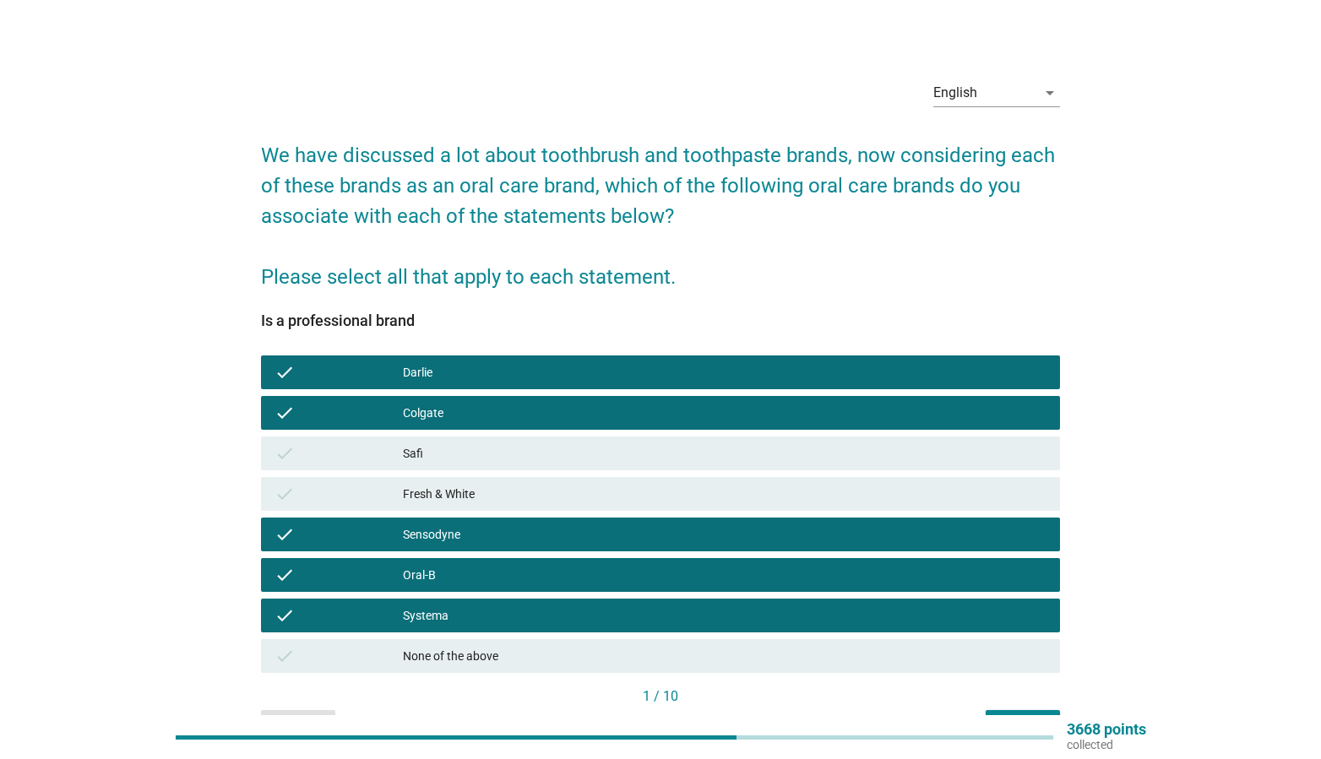
scroll to position [25, 0]
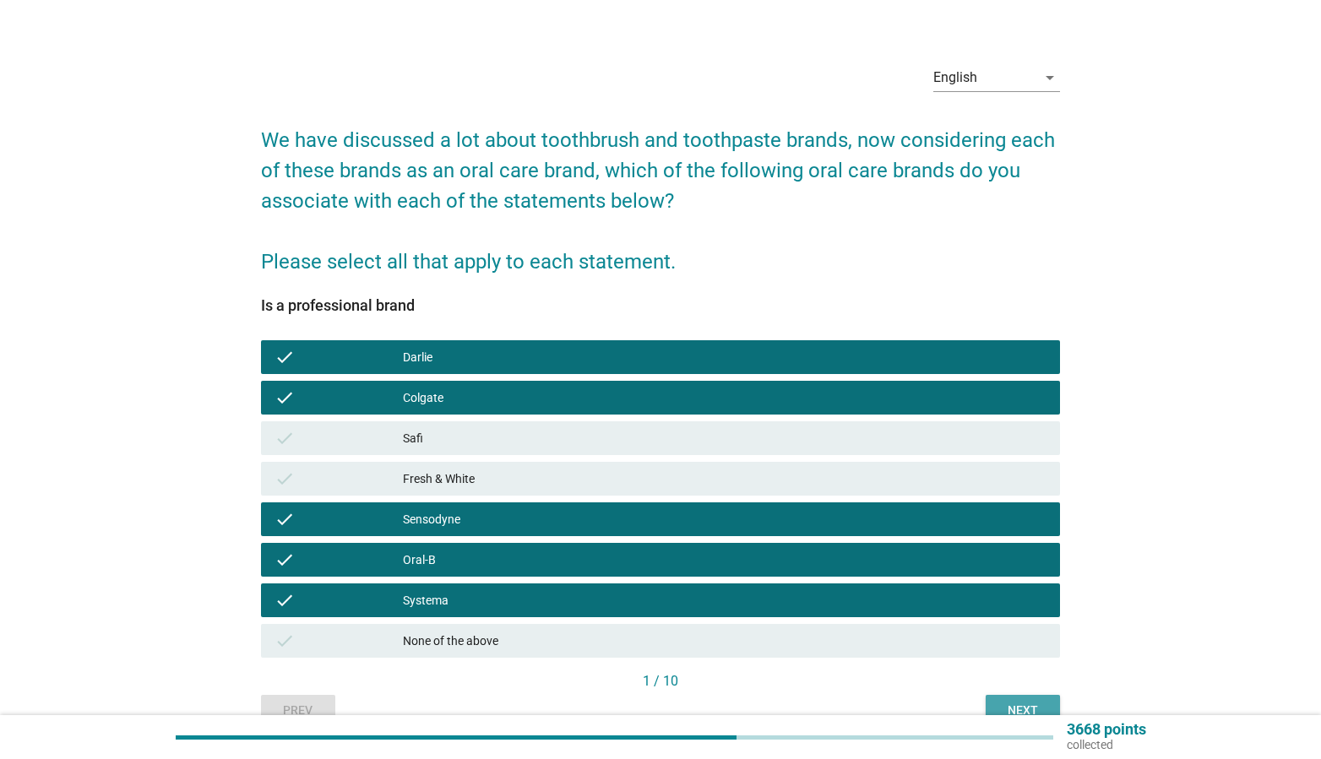
click at [1010, 697] on button "Next" at bounding box center [1023, 710] width 74 height 30
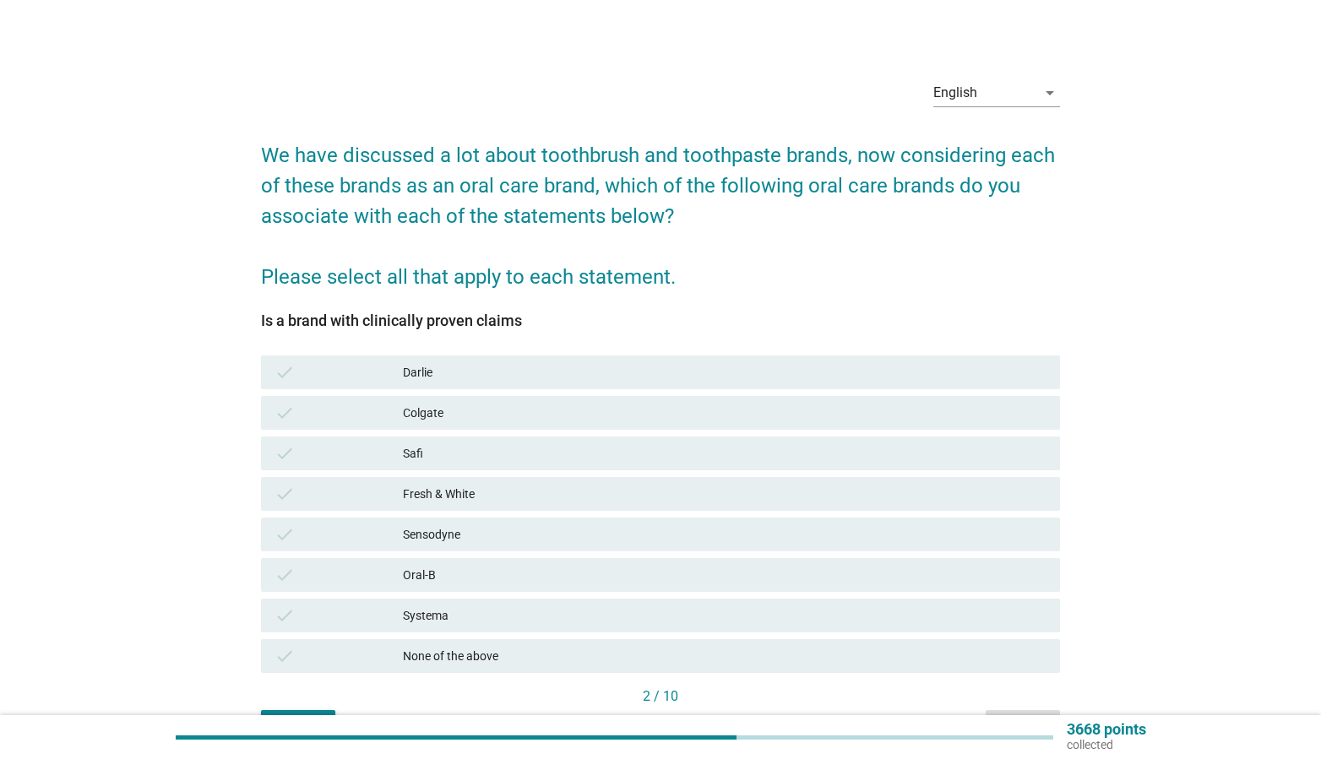
scroll to position [23, 0]
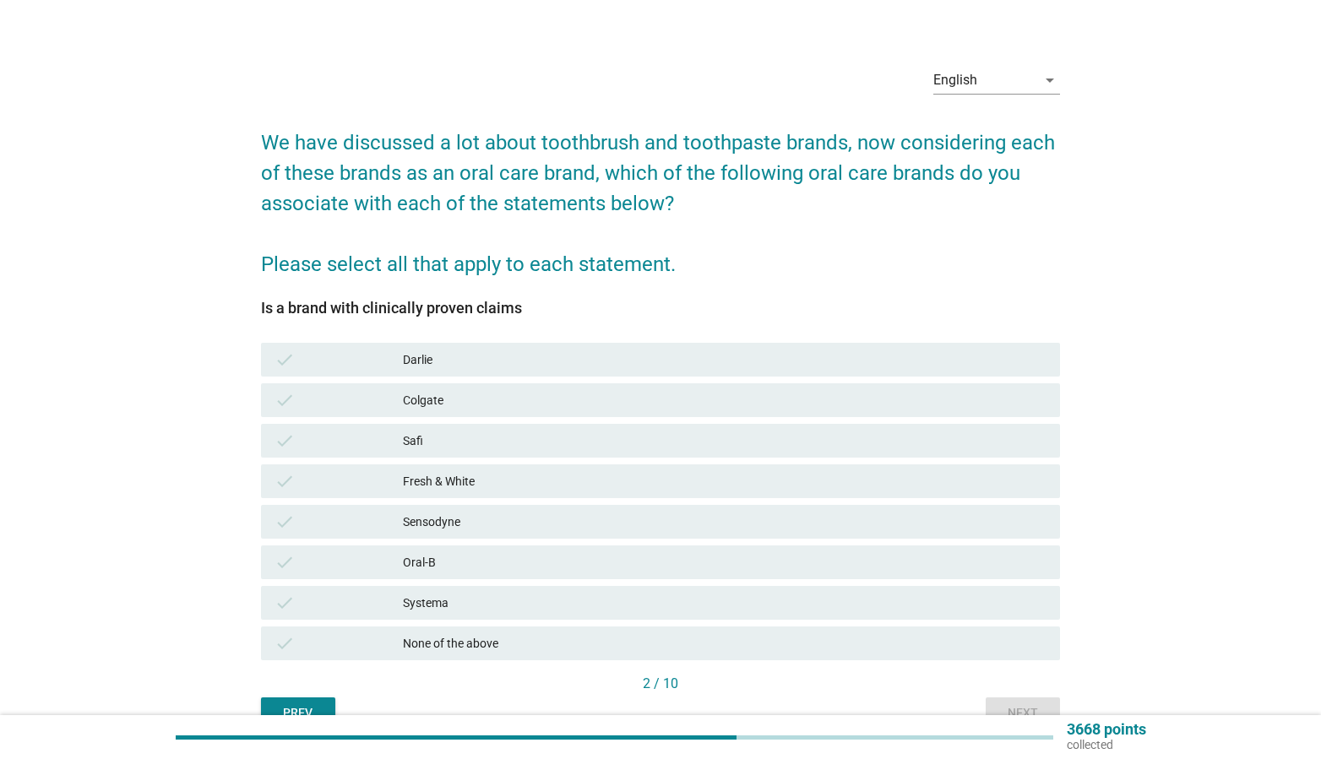
click at [480, 350] on div "Darlie" at bounding box center [725, 360] width 644 height 20
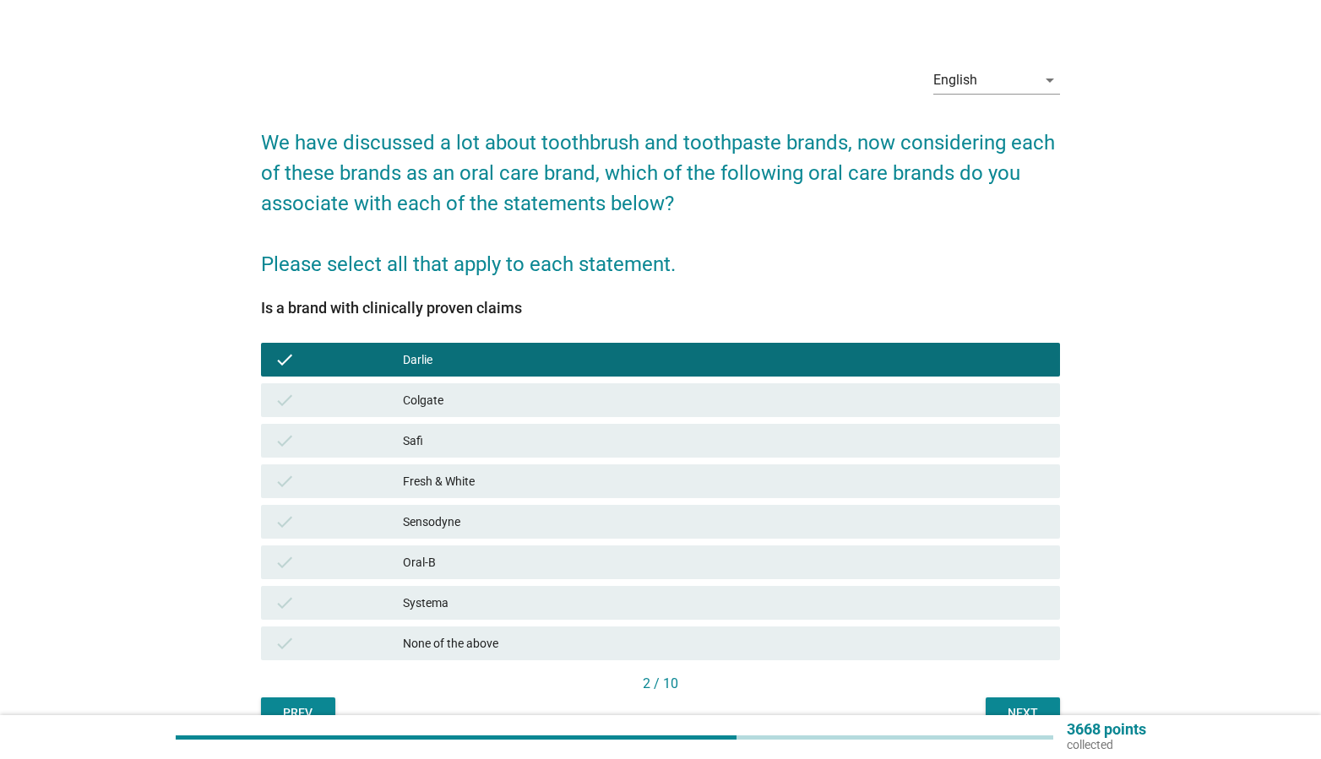
click at [482, 403] on div "Colgate" at bounding box center [725, 400] width 644 height 20
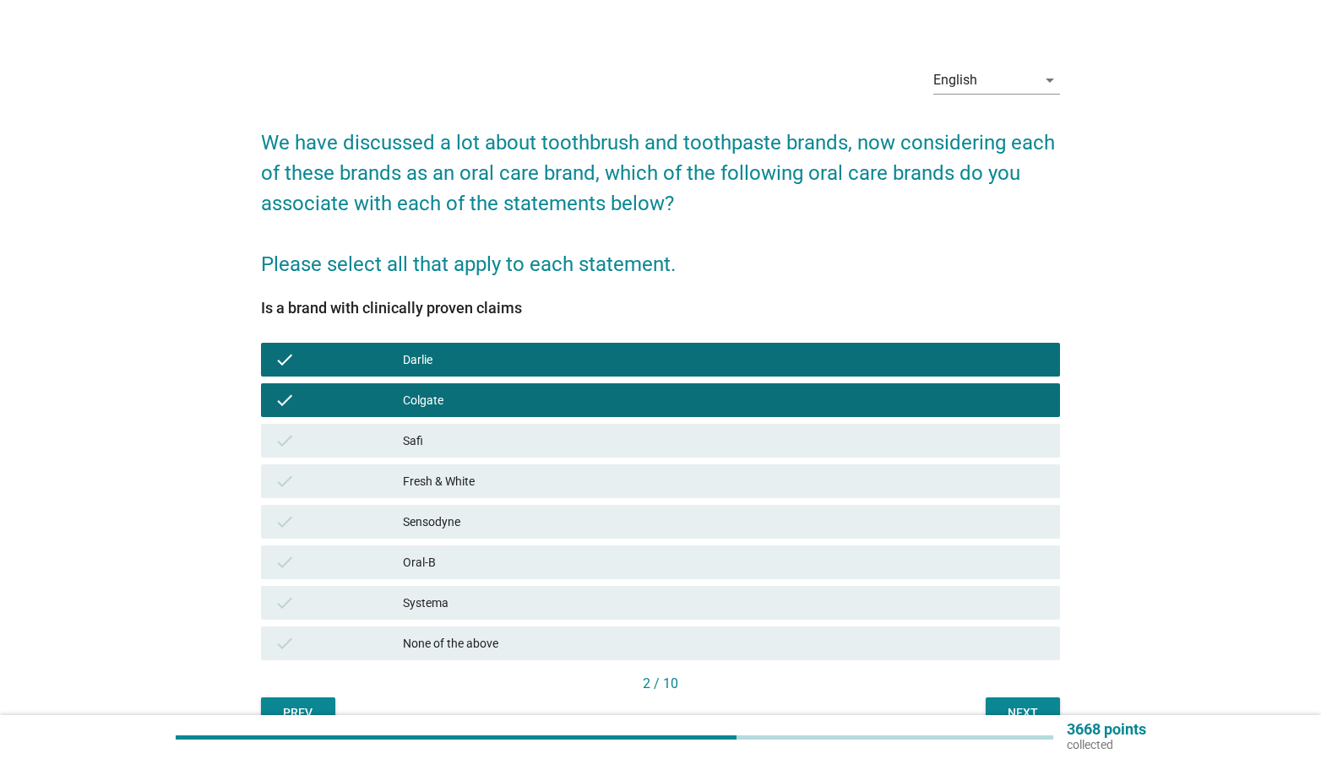
click at [497, 521] on div "Sensodyne" at bounding box center [725, 522] width 644 height 20
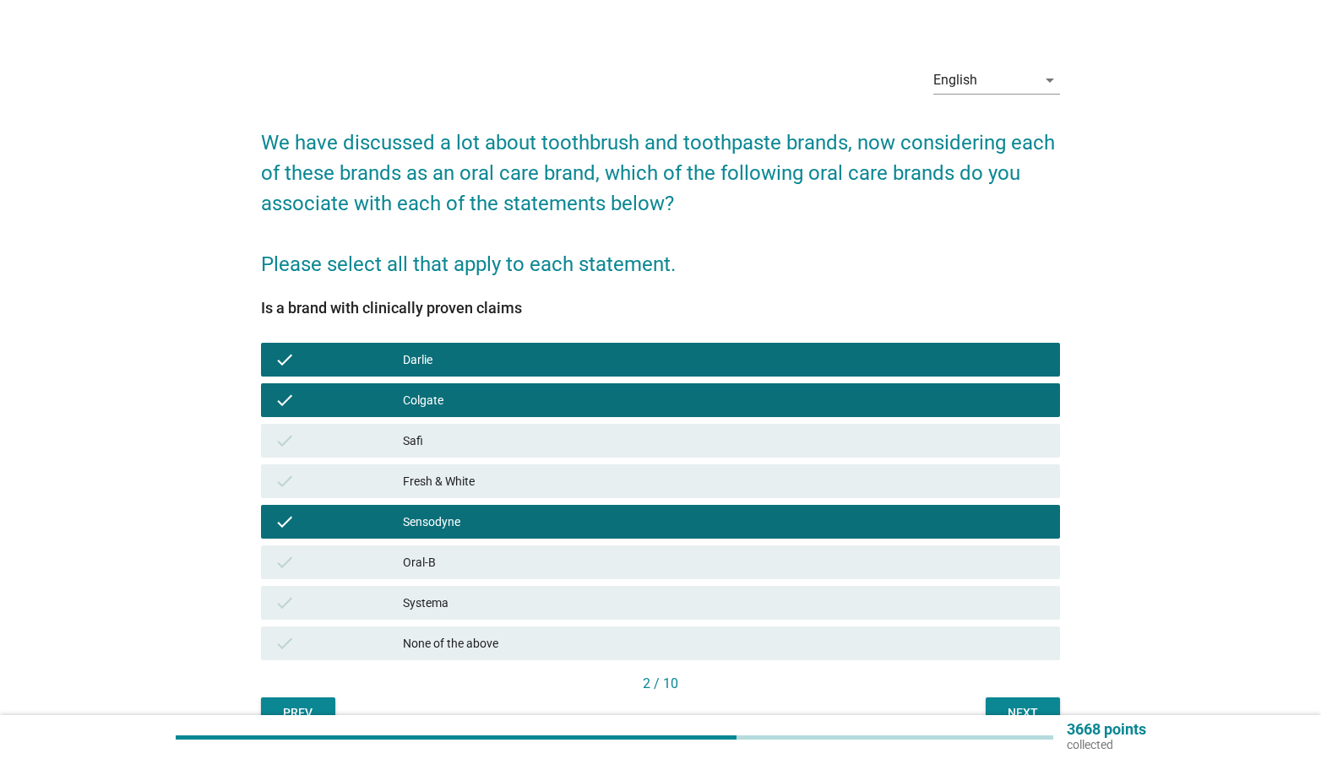
click at [503, 549] on div "check Oral-B" at bounding box center [661, 563] width 800 height 34
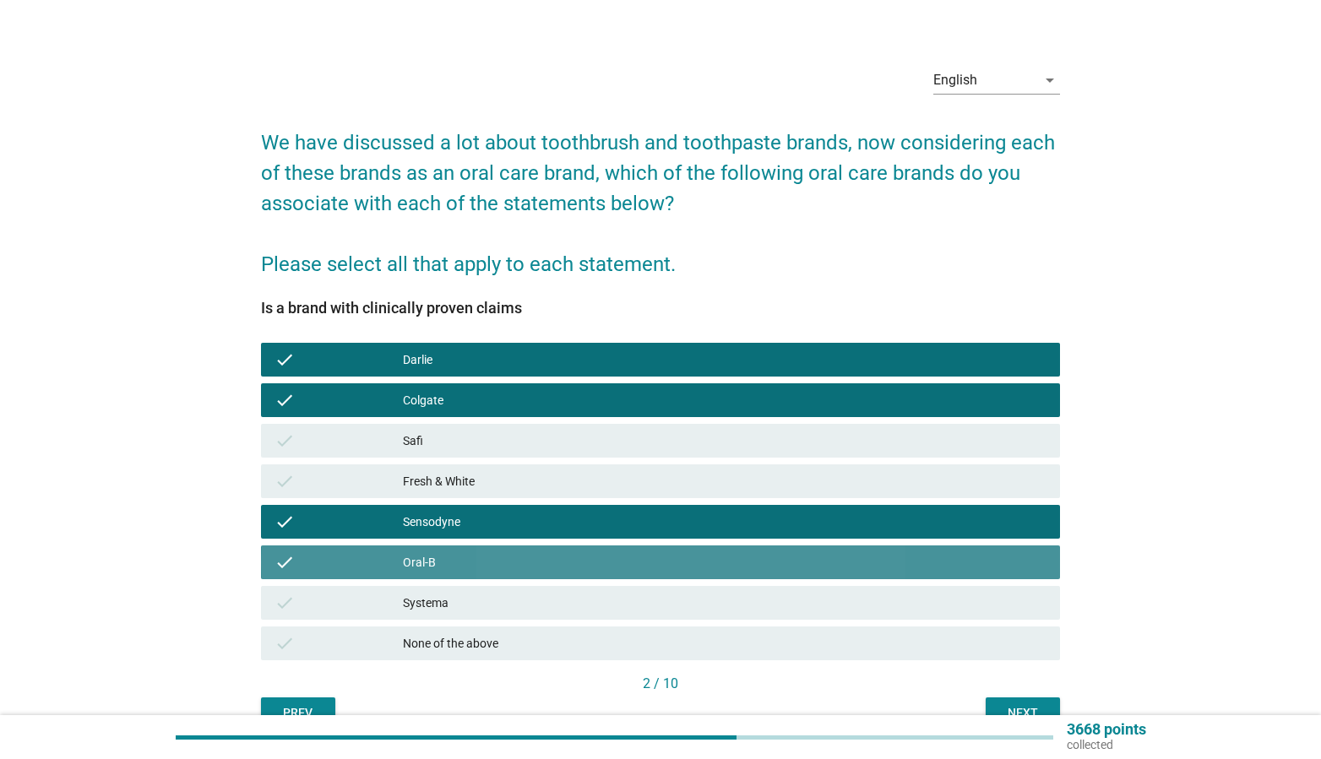
click at [516, 586] on div "check Systema" at bounding box center [661, 603] width 800 height 34
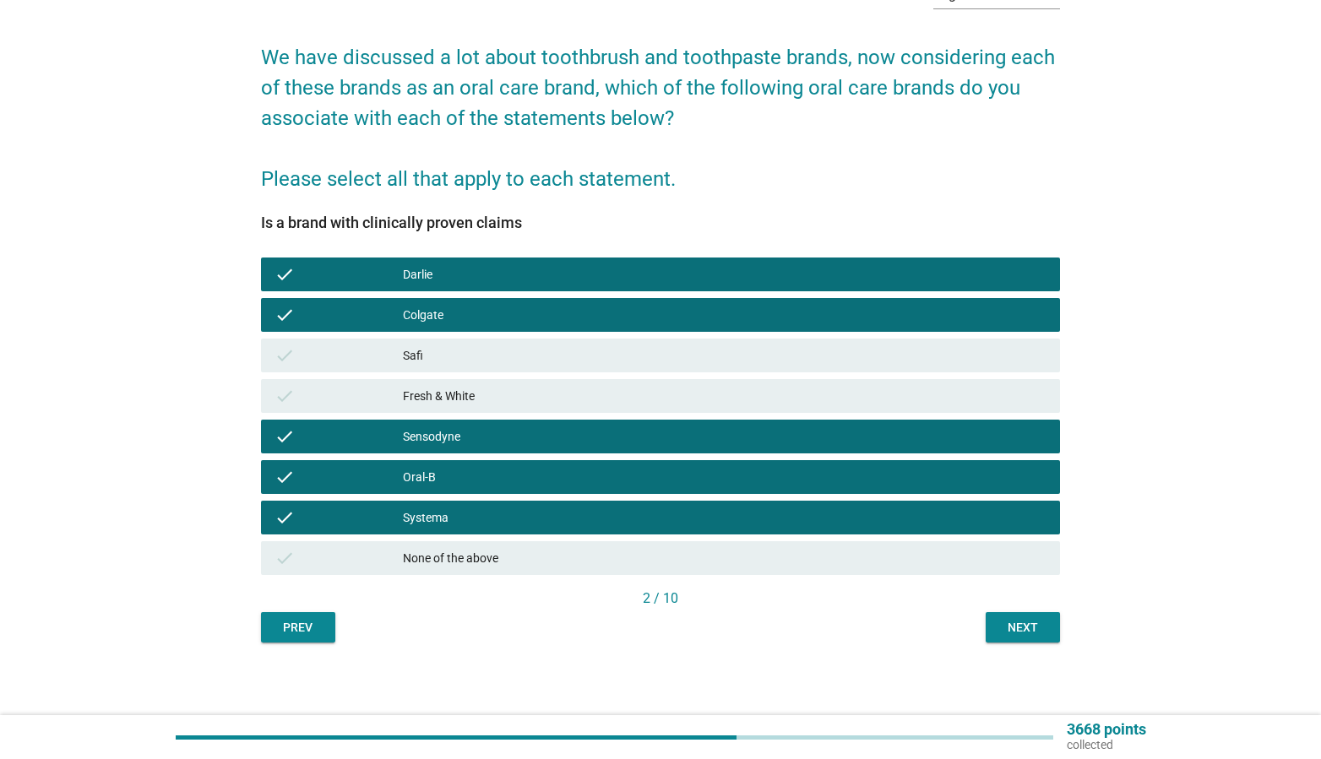
scroll to position [111, 0]
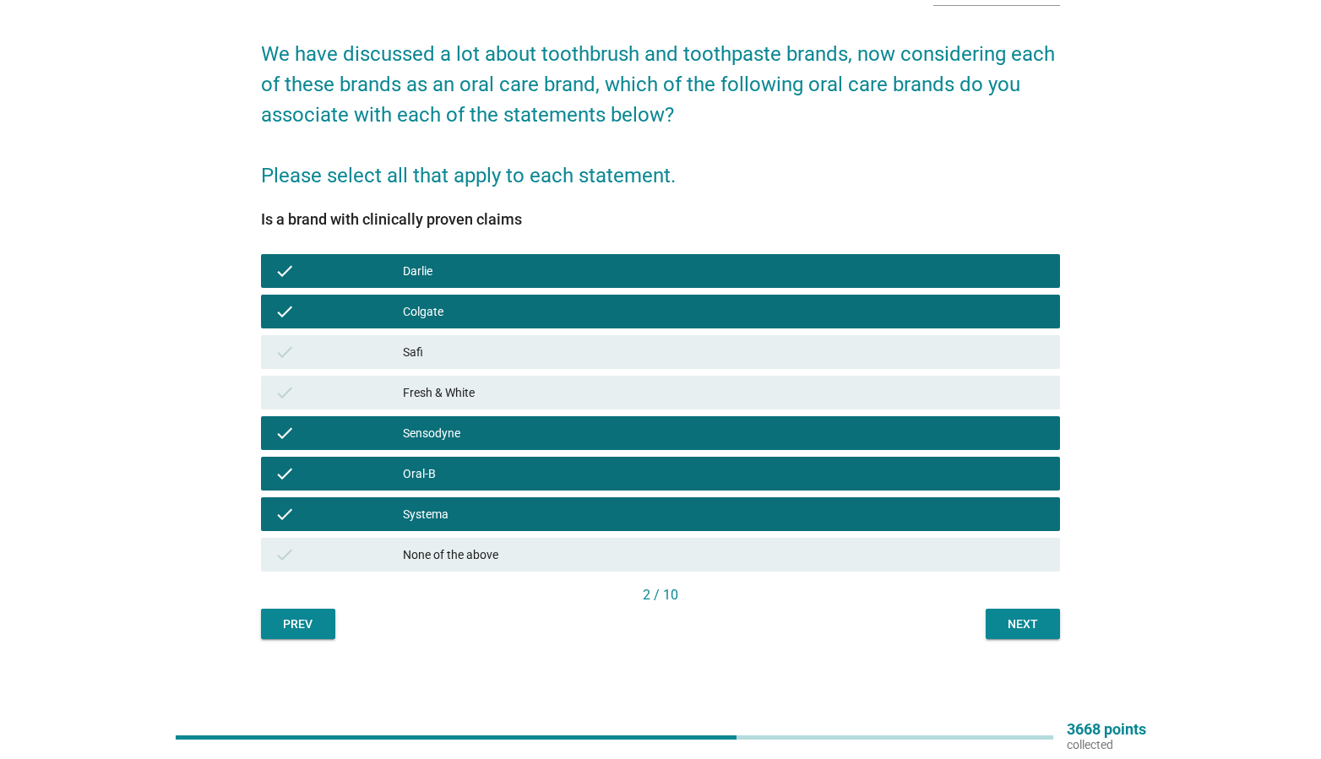
click at [1015, 633] on button "Next" at bounding box center [1023, 624] width 74 height 30
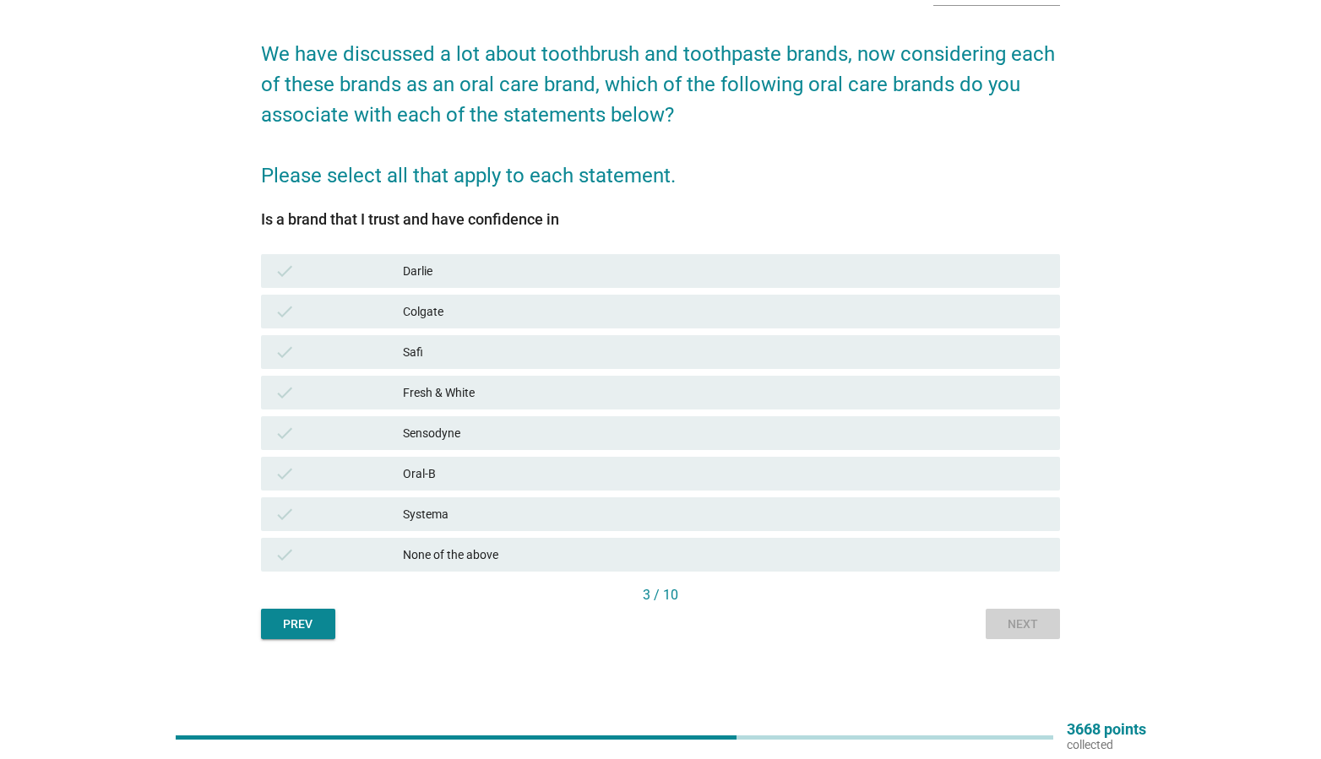
scroll to position [0, 0]
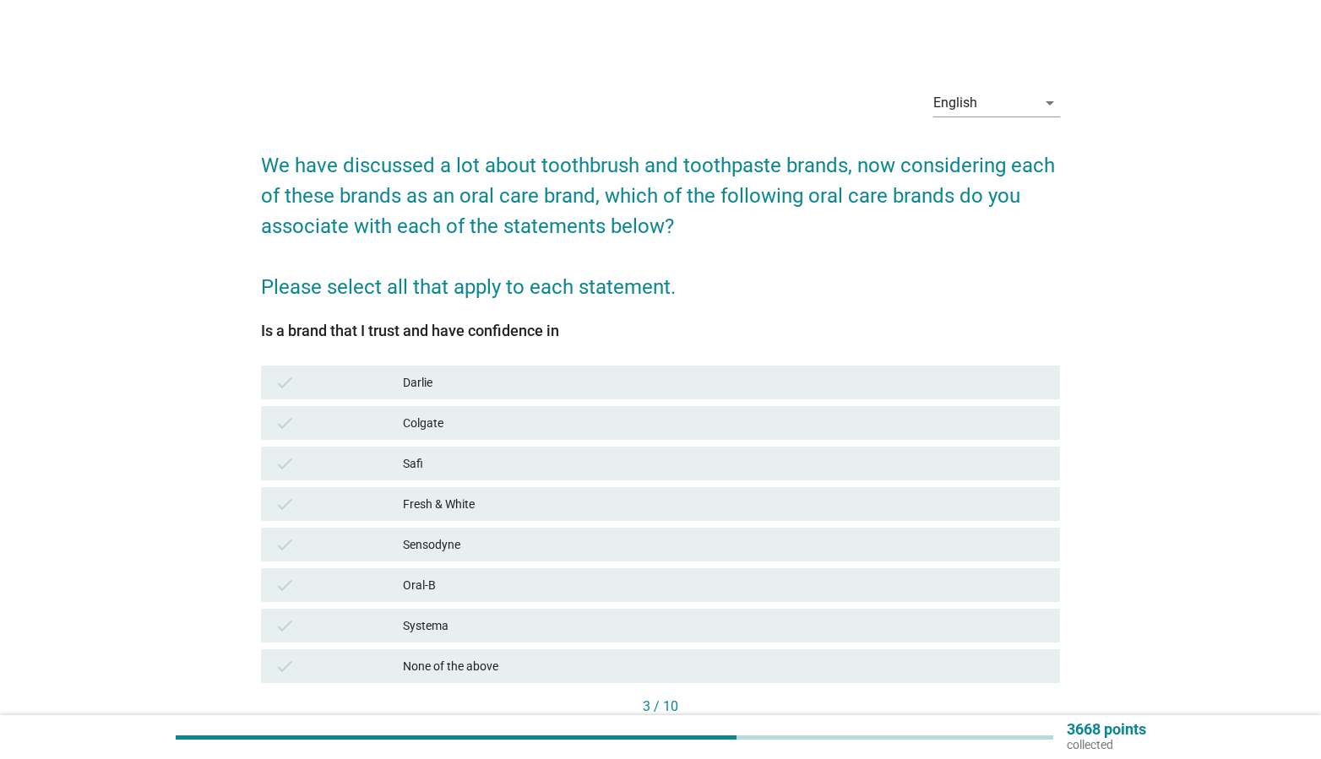
click at [418, 424] on div "Colgate" at bounding box center [725, 423] width 644 height 20
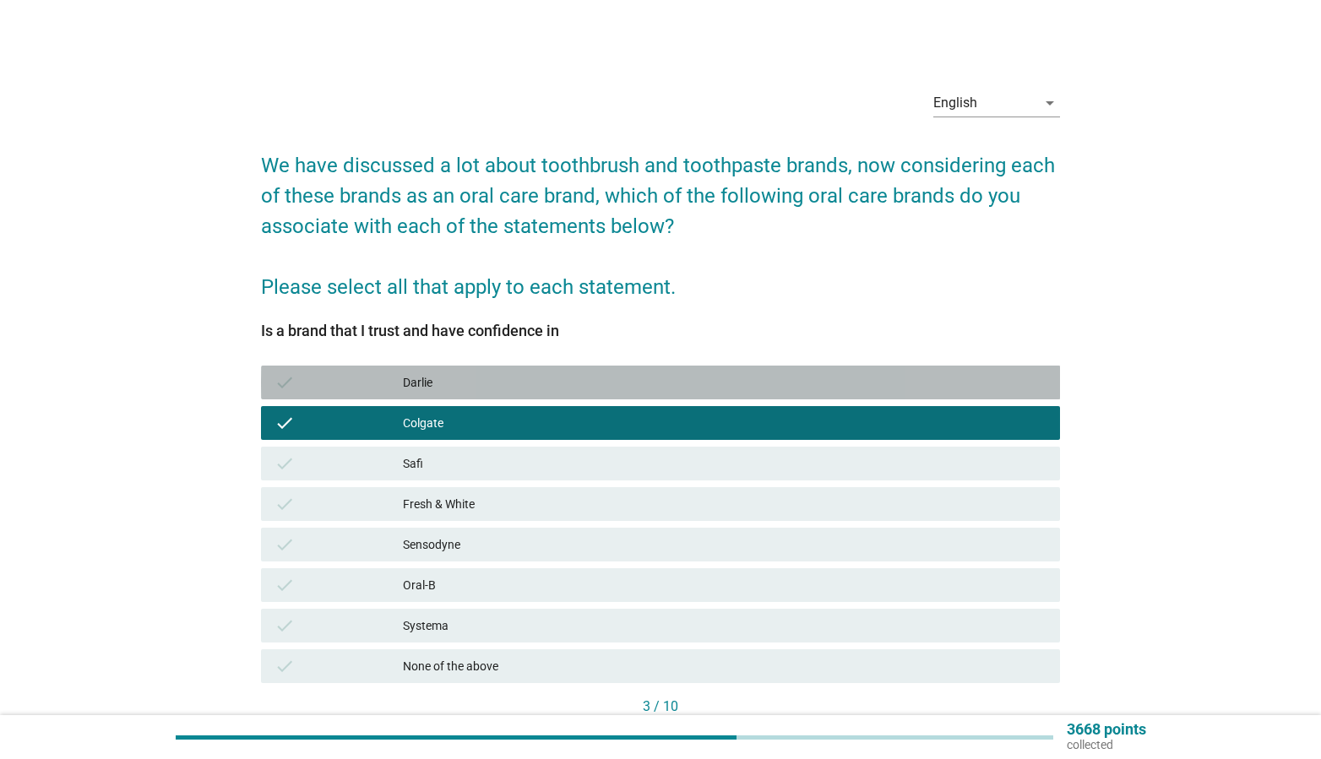
click at [417, 377] on div "Darlie" at bounding box center [725, 382] width 644 height 20
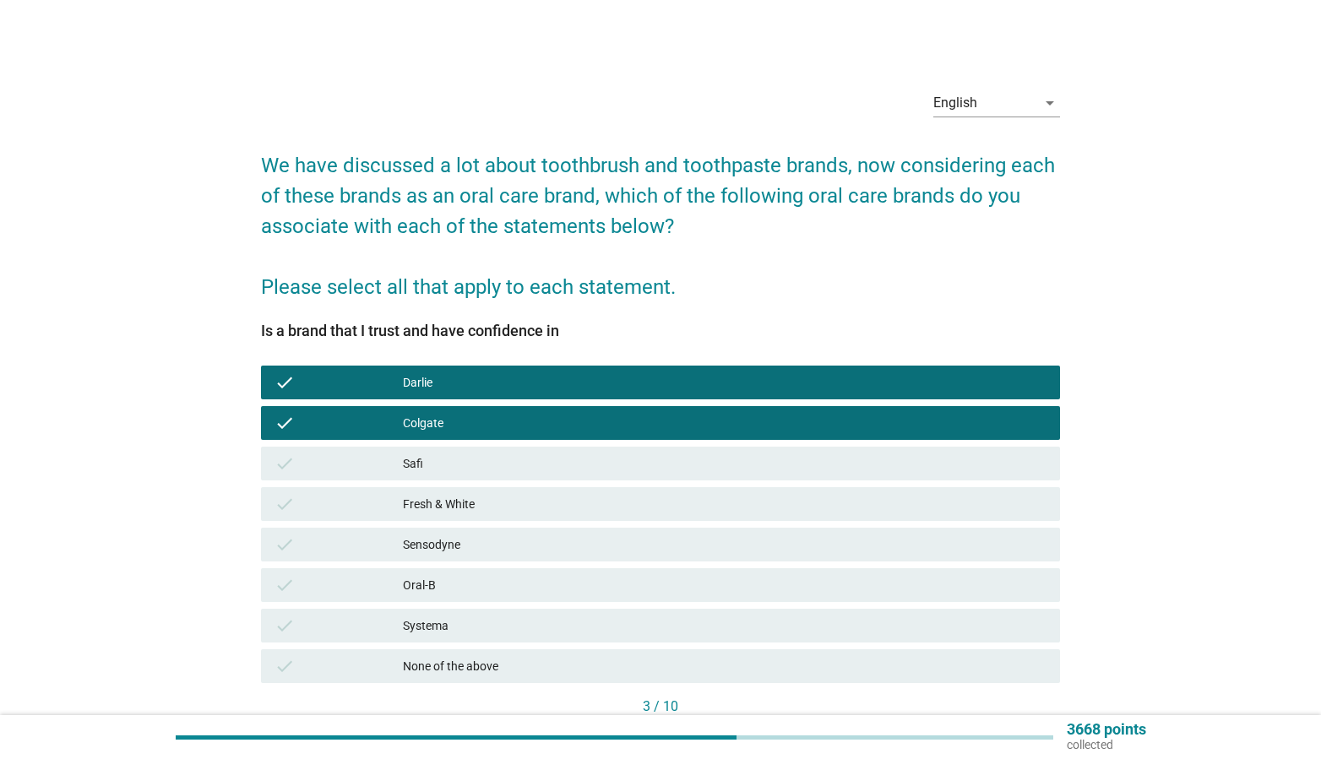
click at [459, 620] on div "Systema" at bounding box center [725, 626] width 644 height 20
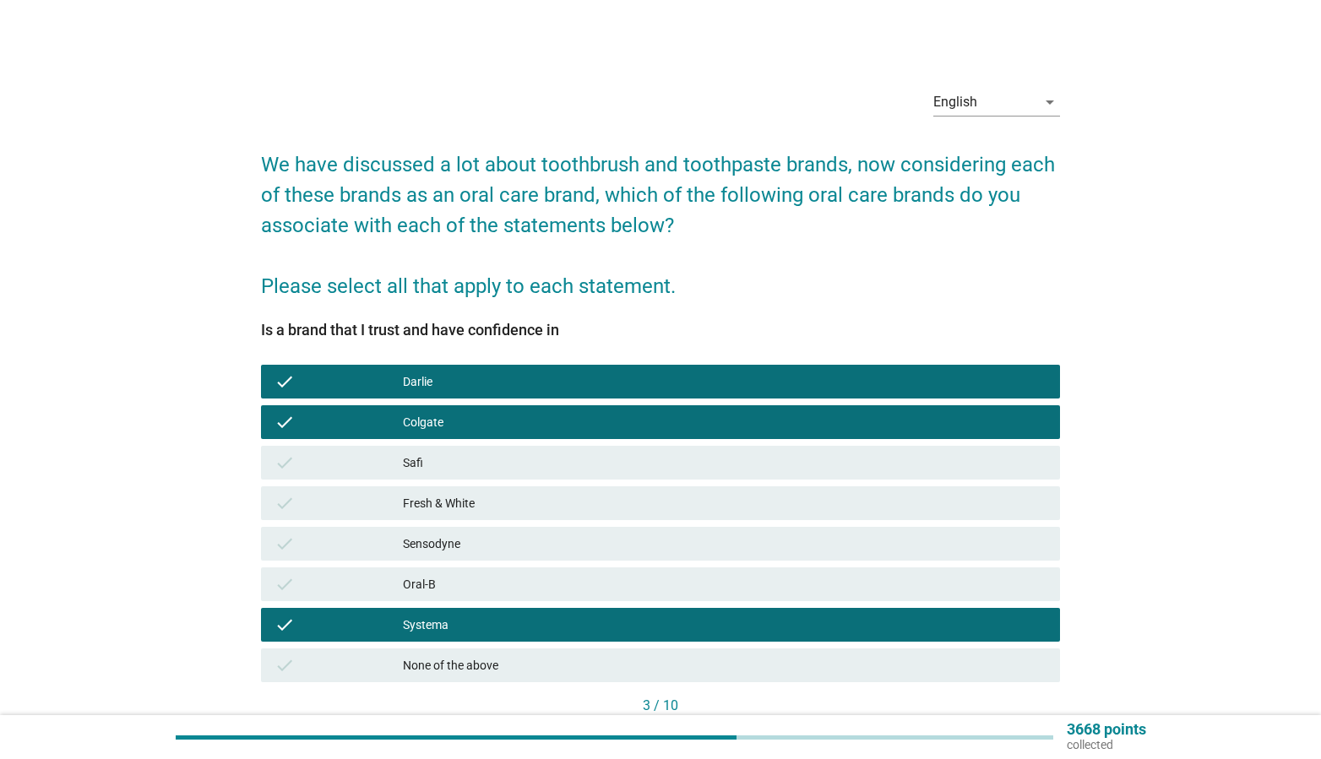
scroll to position [3, 0]
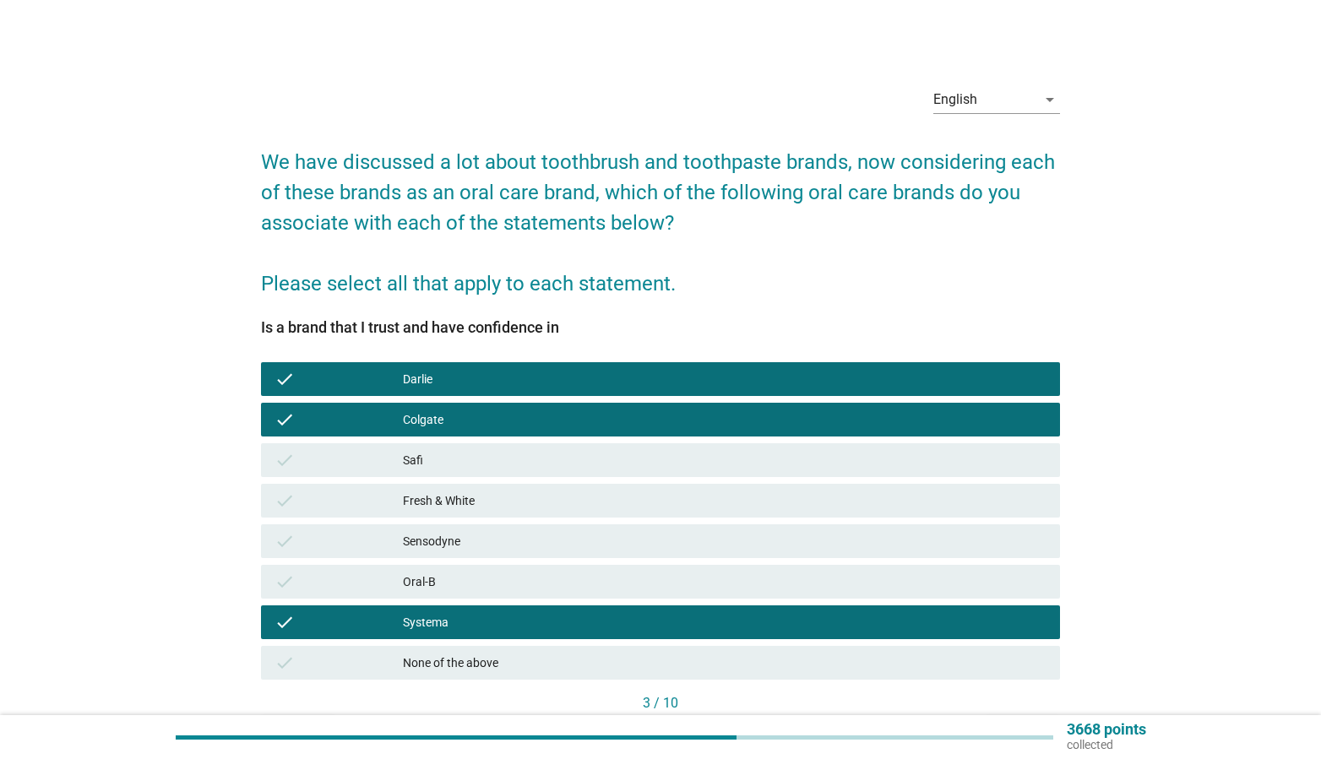
click at [664, 536] on div "Sensodyne" at bounding box center [725, 541] width 644 height 20
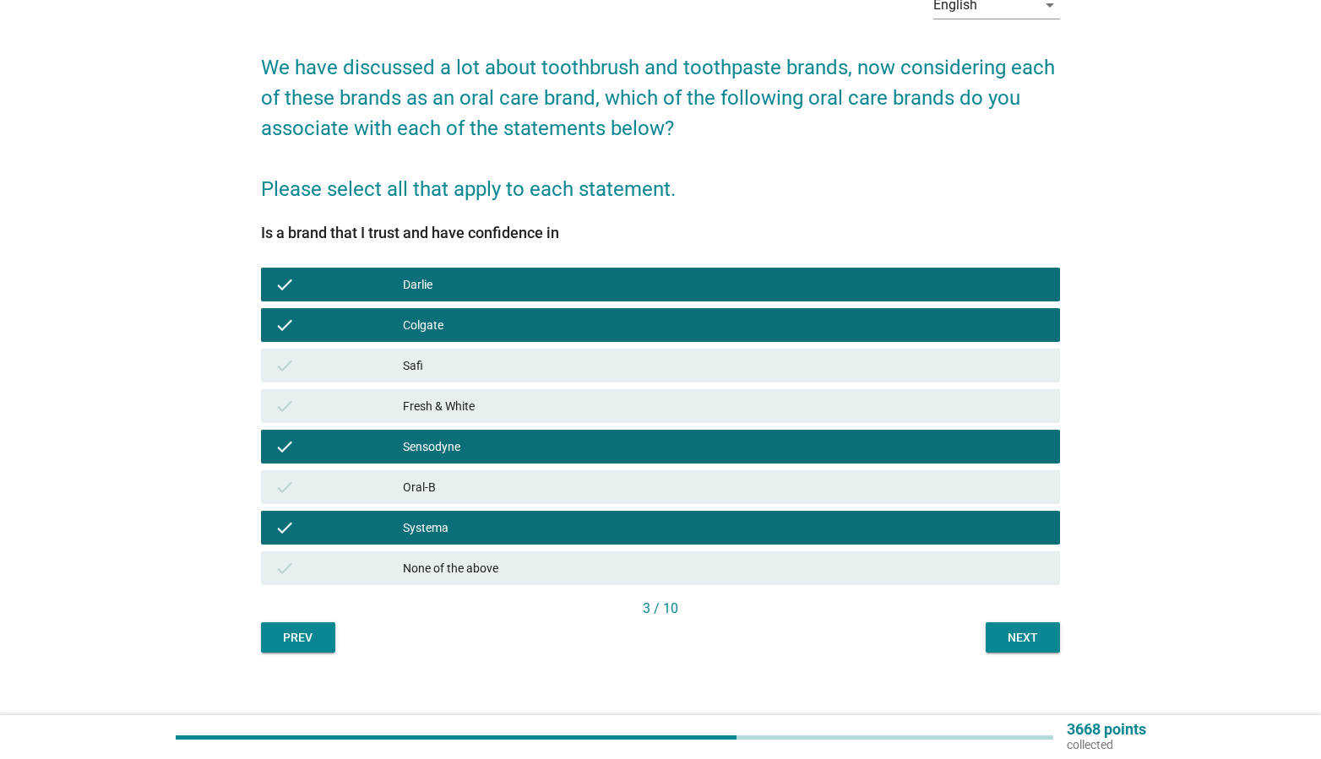
scroll to position [103, 0]
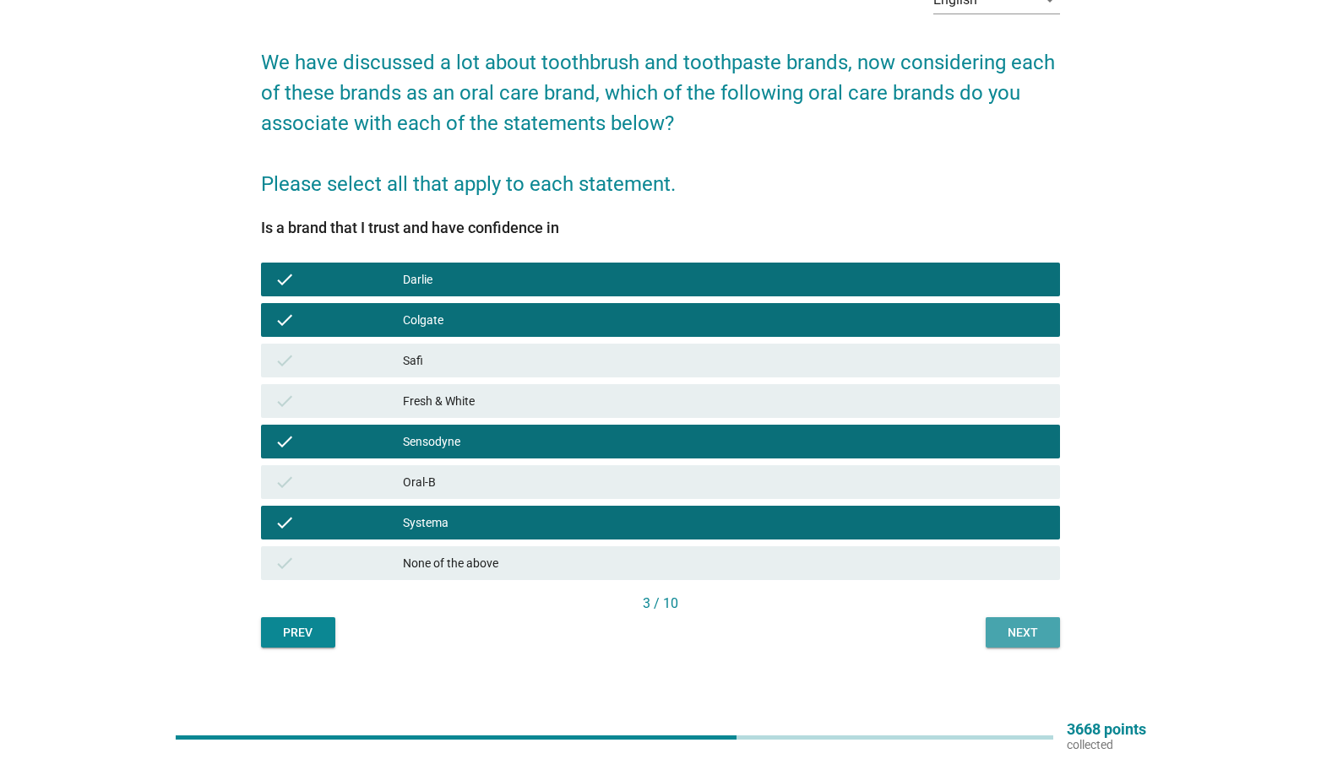
click at [1022, 627] on div "Next" at bounding box center [1022, 633] width 47 height 18
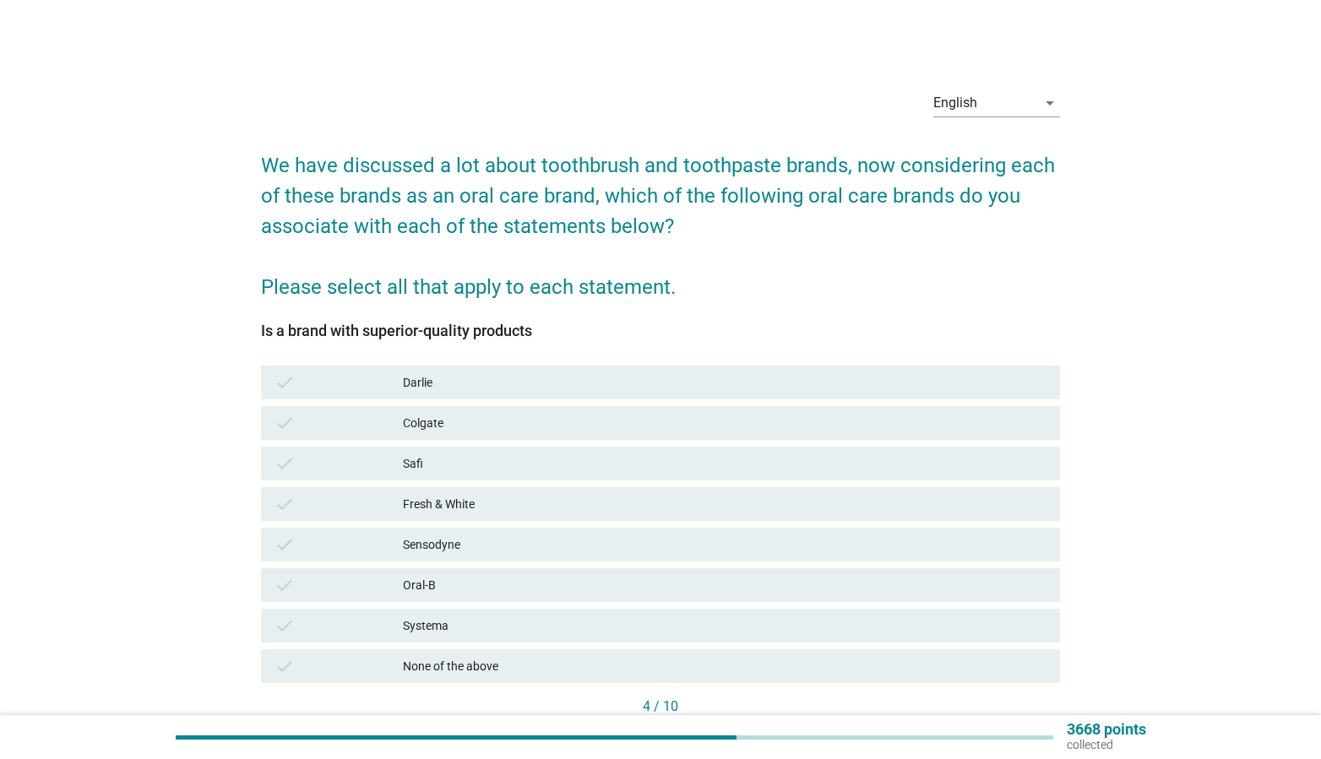
click at [426, 381] on div "Darlie" at bounding box center [725, 382] width 644 height 20
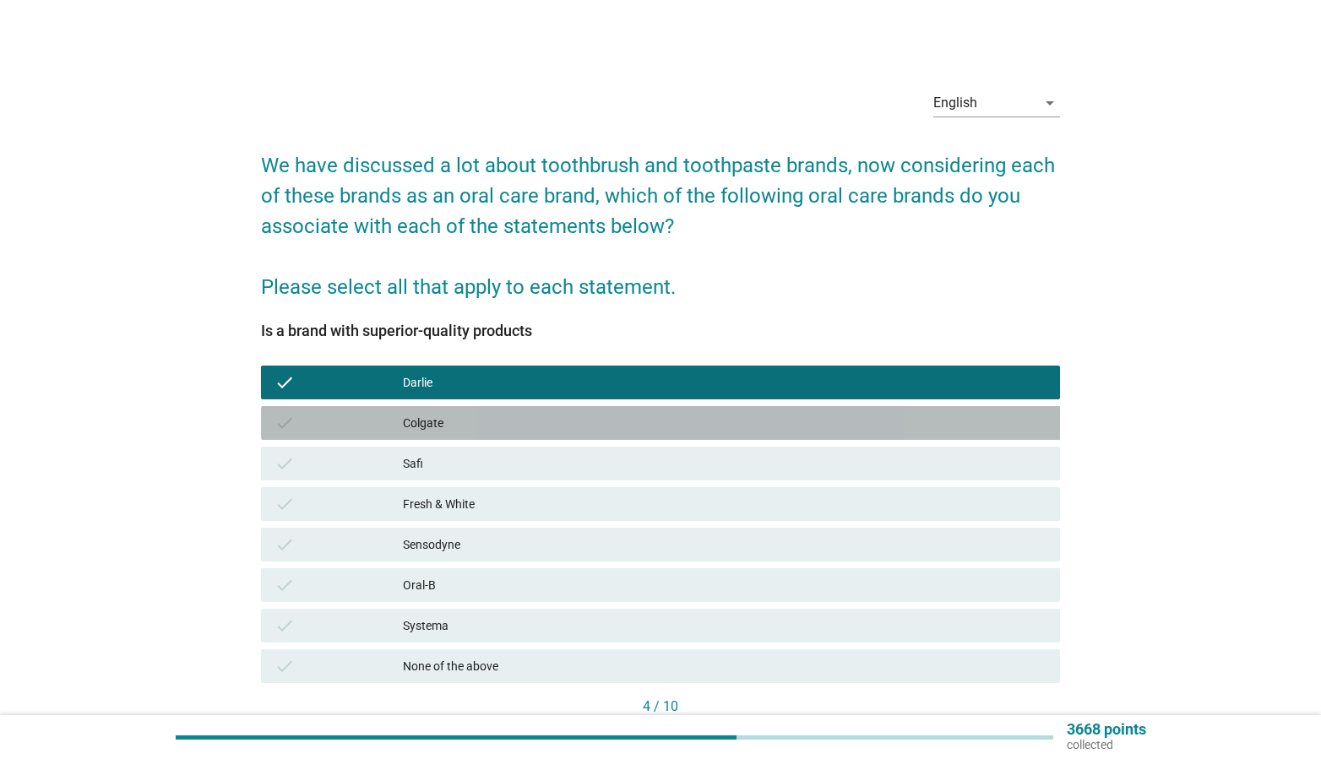
click at [442, 427] on div "Colgate" at bounding box center [725, 423] width 644 height 20
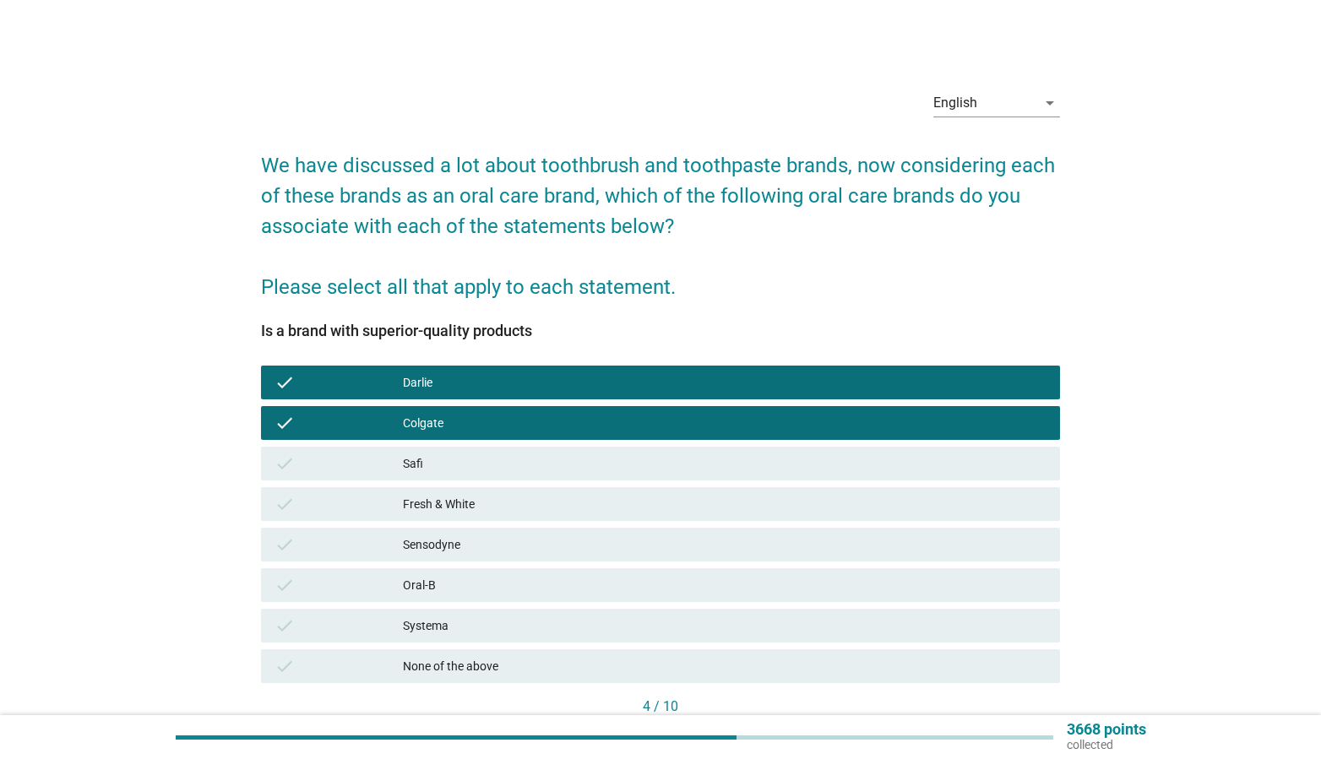
drag, startPoint x: 455, startPoint y: 541, endPoint x: 461, endPoint y: 561, distance: 20.3
click at [455, 542] on div "Sensodyne" at bounding box center [725, 545] width 644 height 20
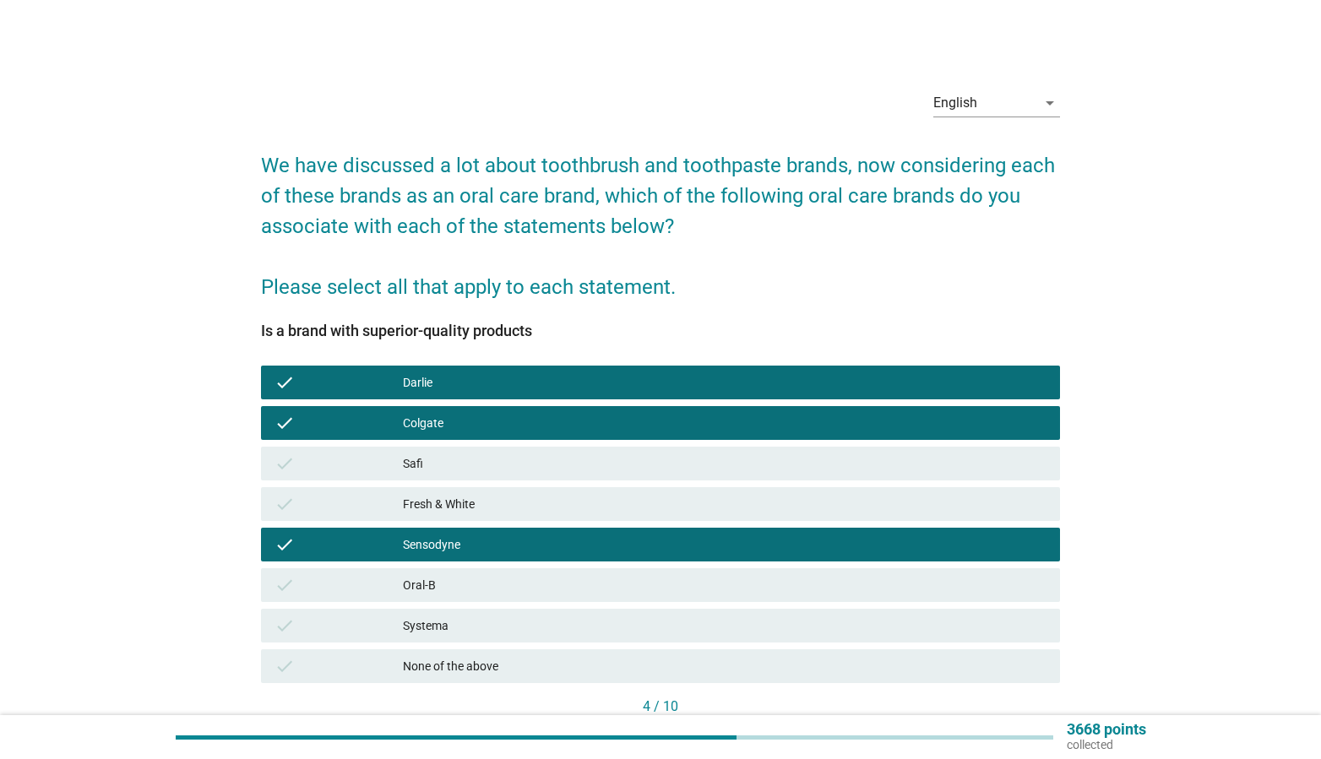
drag, startPoint x: 479, startPoint y: 633, endPoint x: 511, endPoint y: 628, distance: 32.5
click at [480, 632] on div "Systema" at bounding box center [725, 626] width 644 height 20
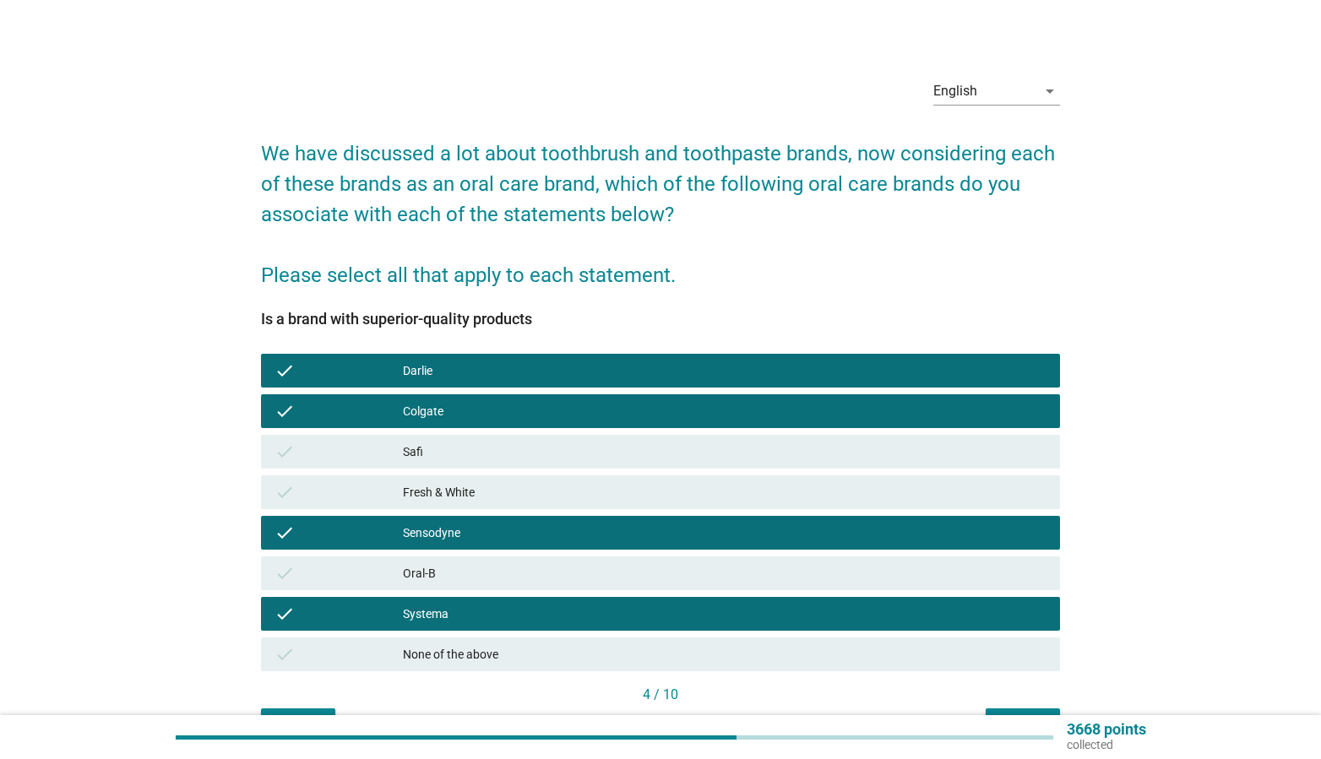
scroll to position [27, 0]
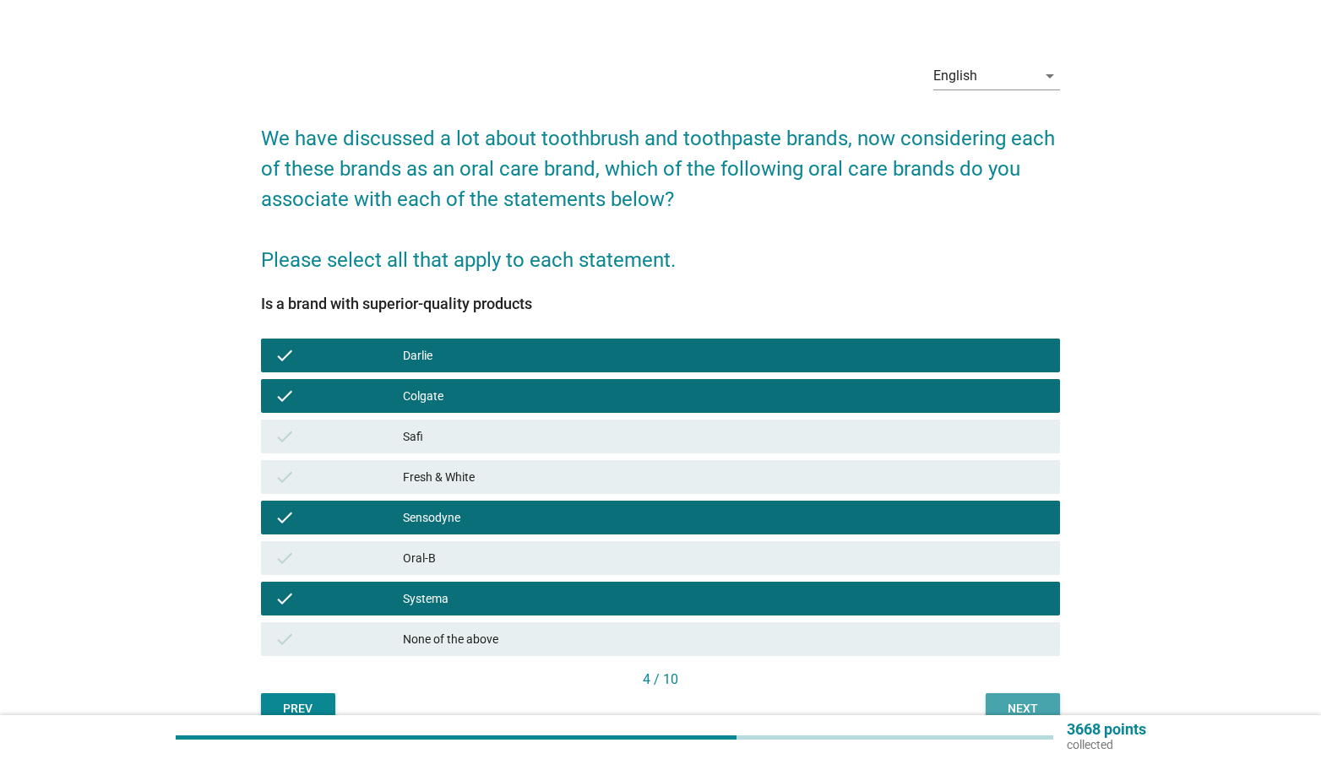
click at [991, 704] on button "Next" at bounding box center [1023, 708] width 74 height 30
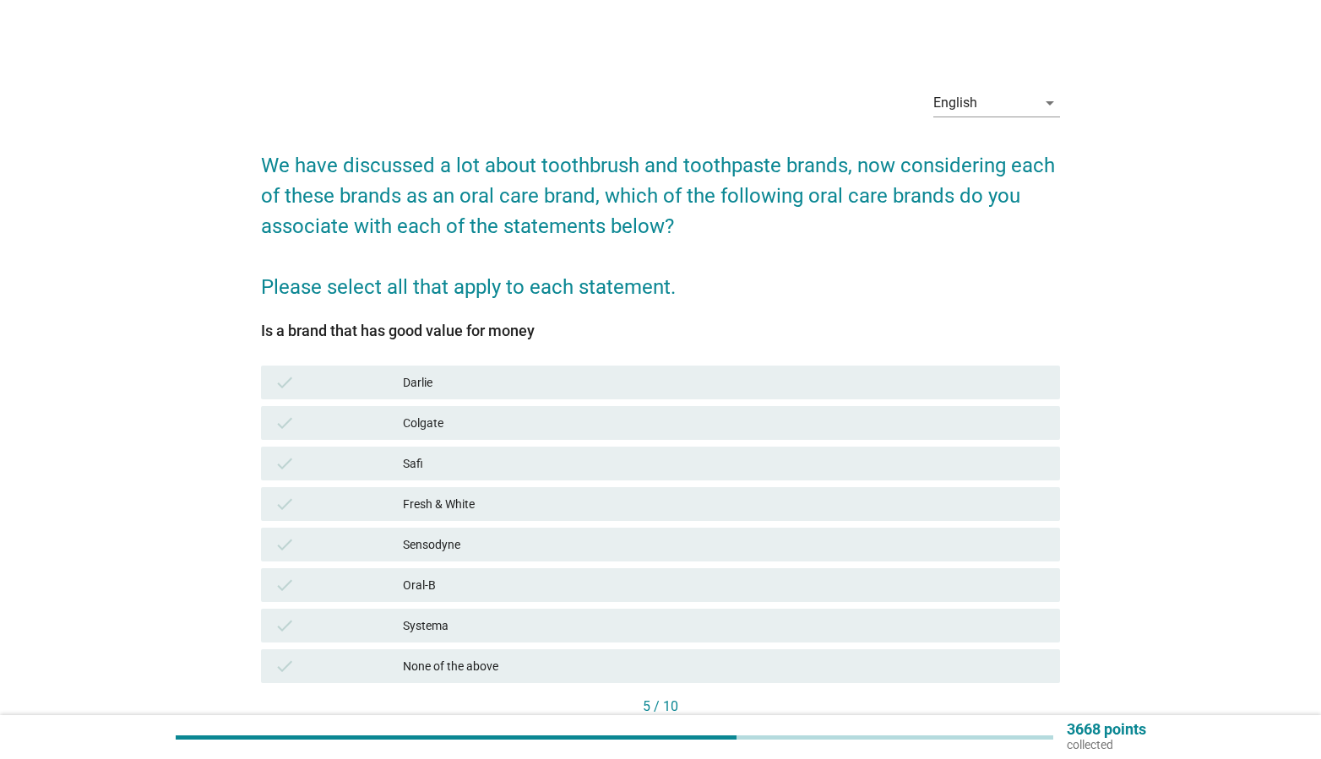
click at [537, 419] on div "Colgate" at bounding box center [725, 423] width 644 height 20
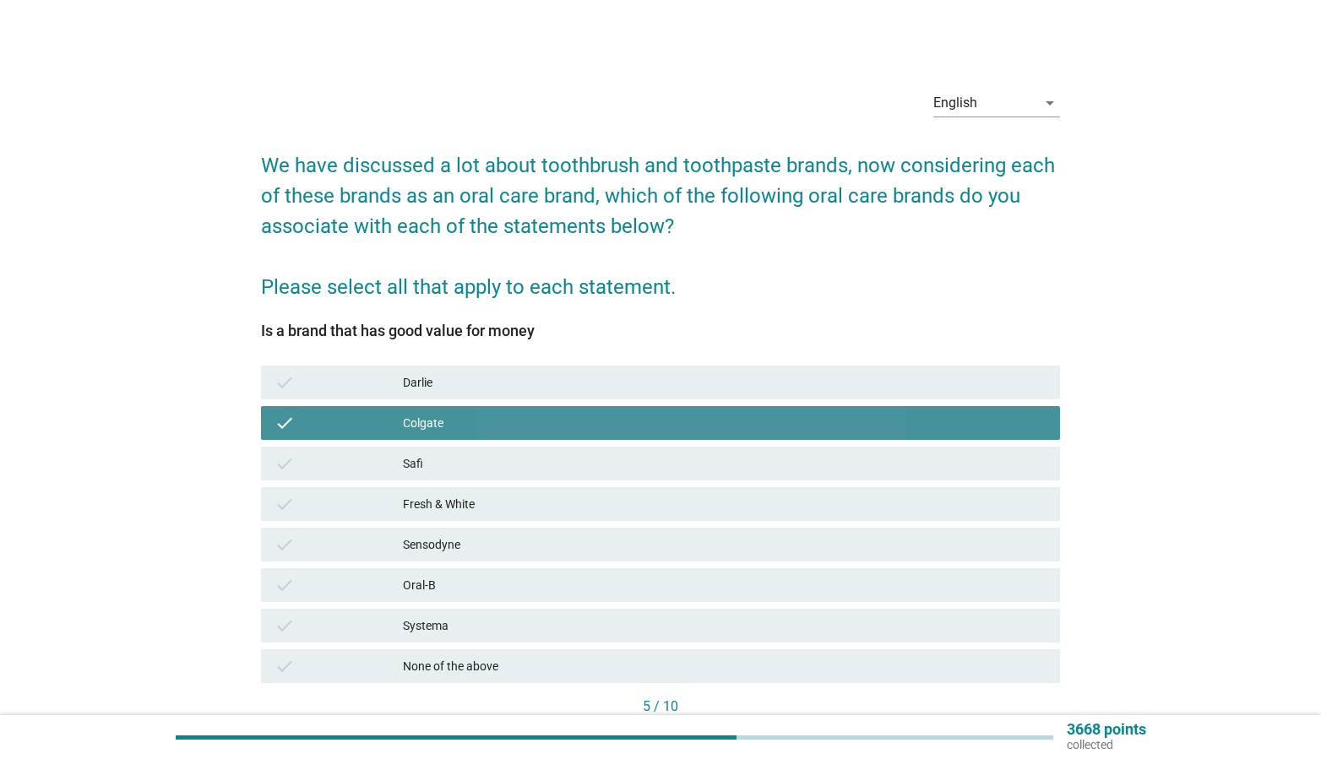
click at [538, 373] on div "Darlie" at bounding box center [725, 382] width 644 height 20
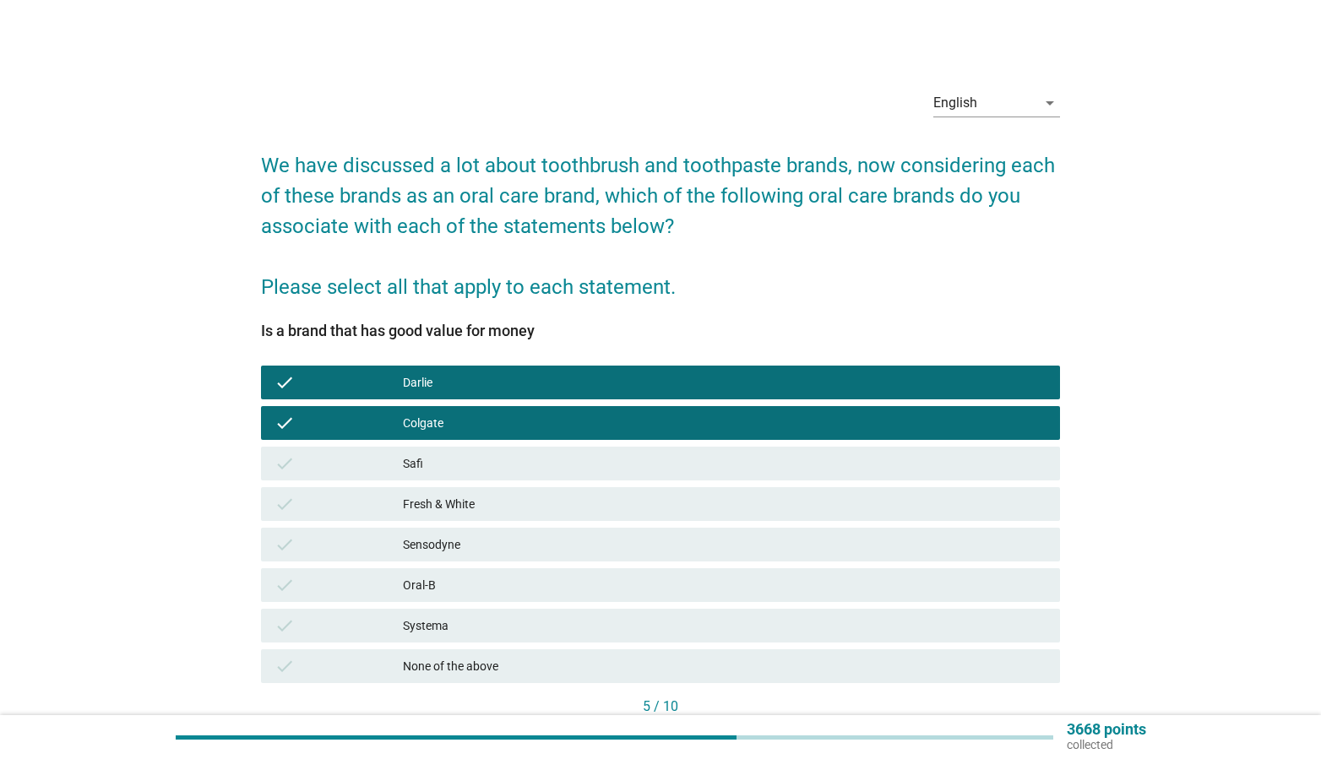
drag, startPoint x: 578, startPoint y: 616, endPoint x: 737, endPoint y: 661, distance: 166.0
click at [578, 616] on div "Systema" at bounding box center [725, 626] width 644 height 20
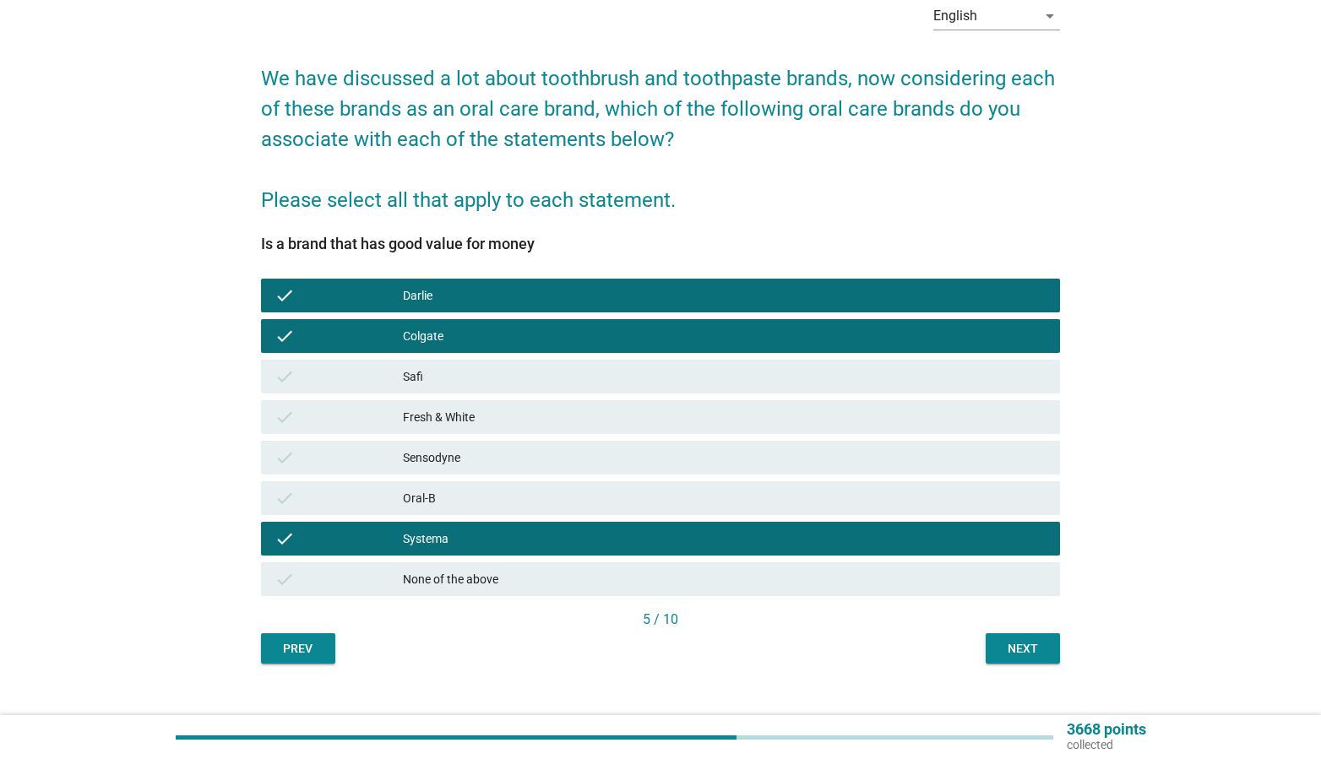
scroll to position [101, 0]
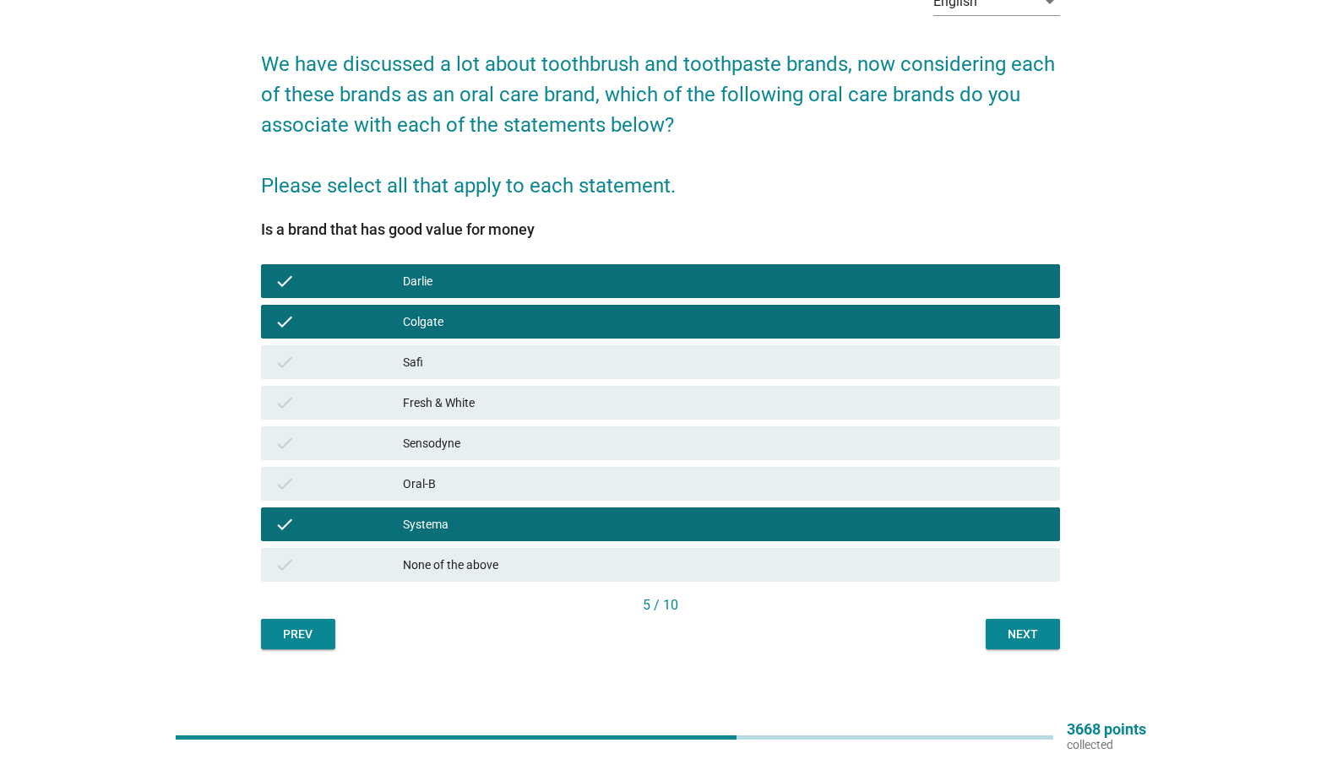
click at [1018, 639] on div "Next" at bounding box center [1022, 635] width 47 height 18
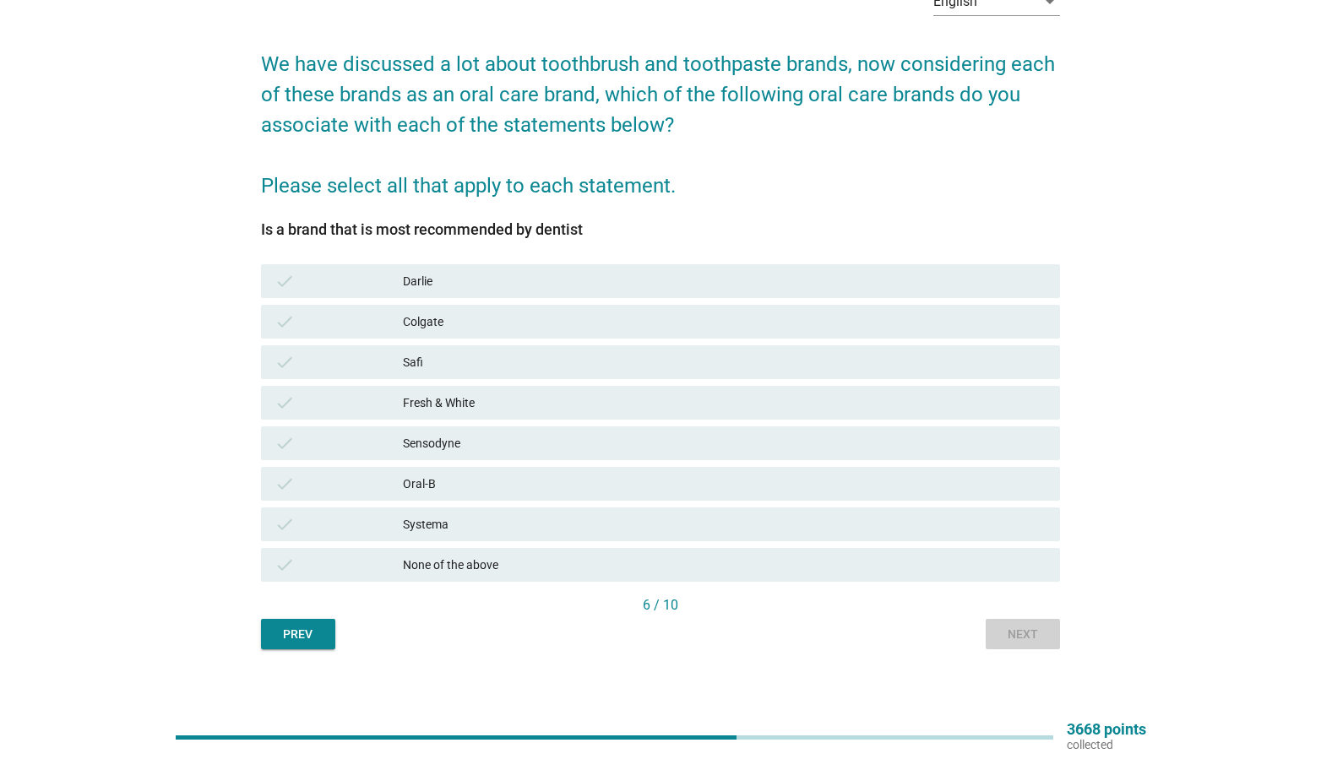
scroll to position [0, 0]
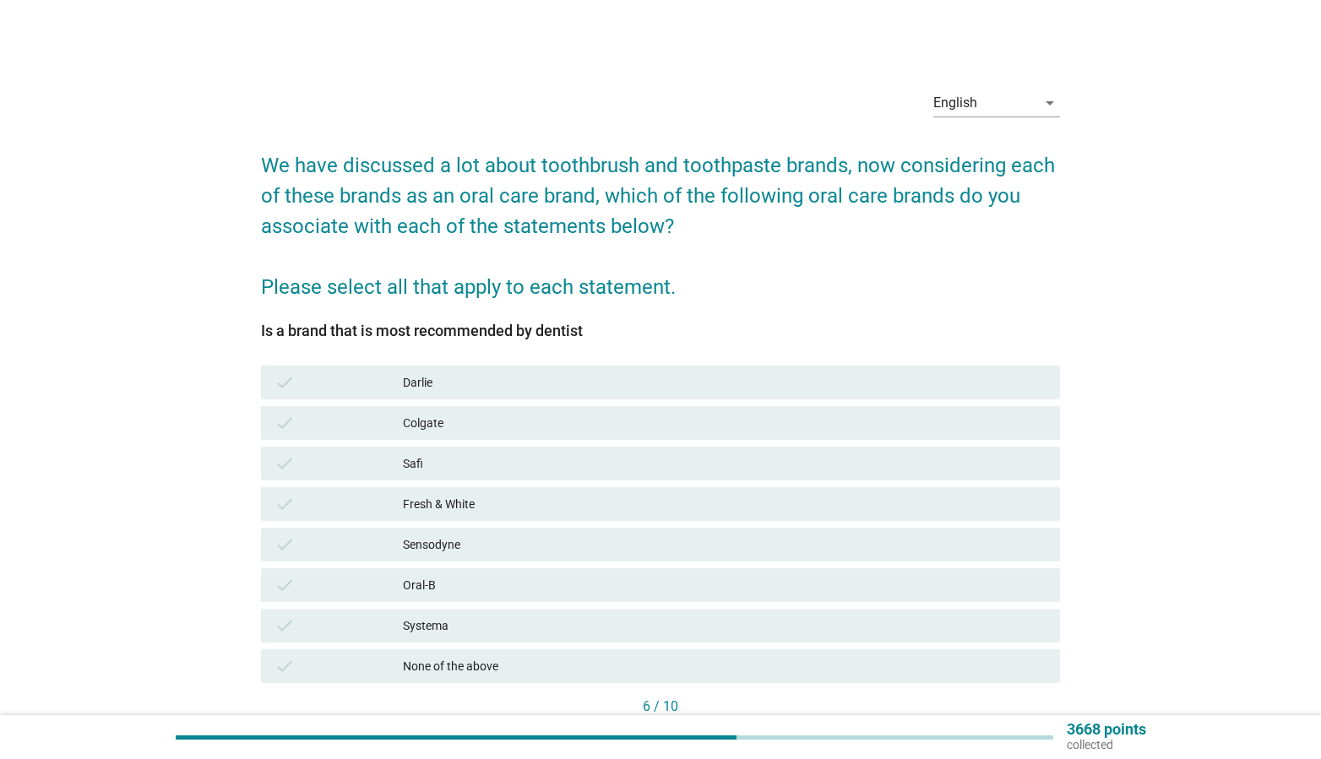
drag, startPoint x: 474, startPoint y: 662, endPoint x: 538, endPoint y: 656, distance: 64.5
click at [475, 662] on div "None of the above" at bounding box center [725, 666] width 644 height 20
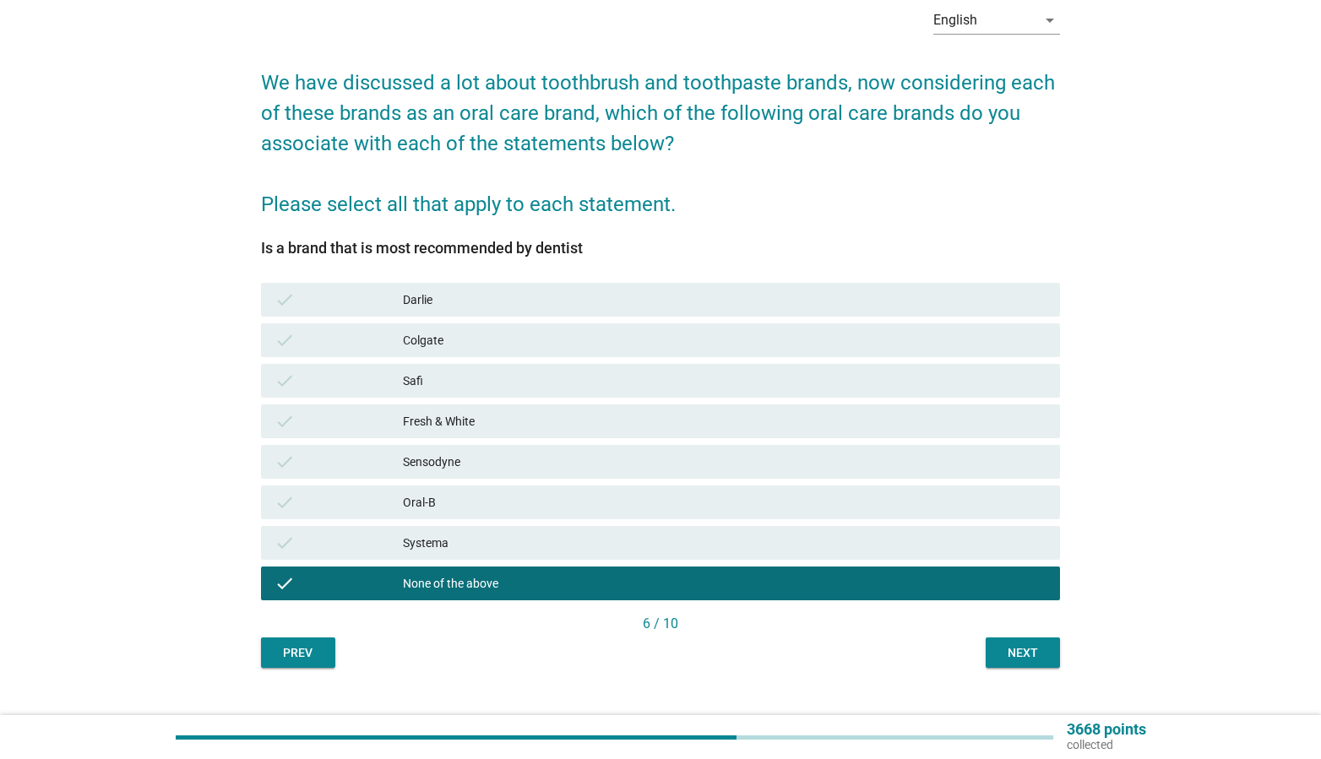
scroll to position [102, 0]
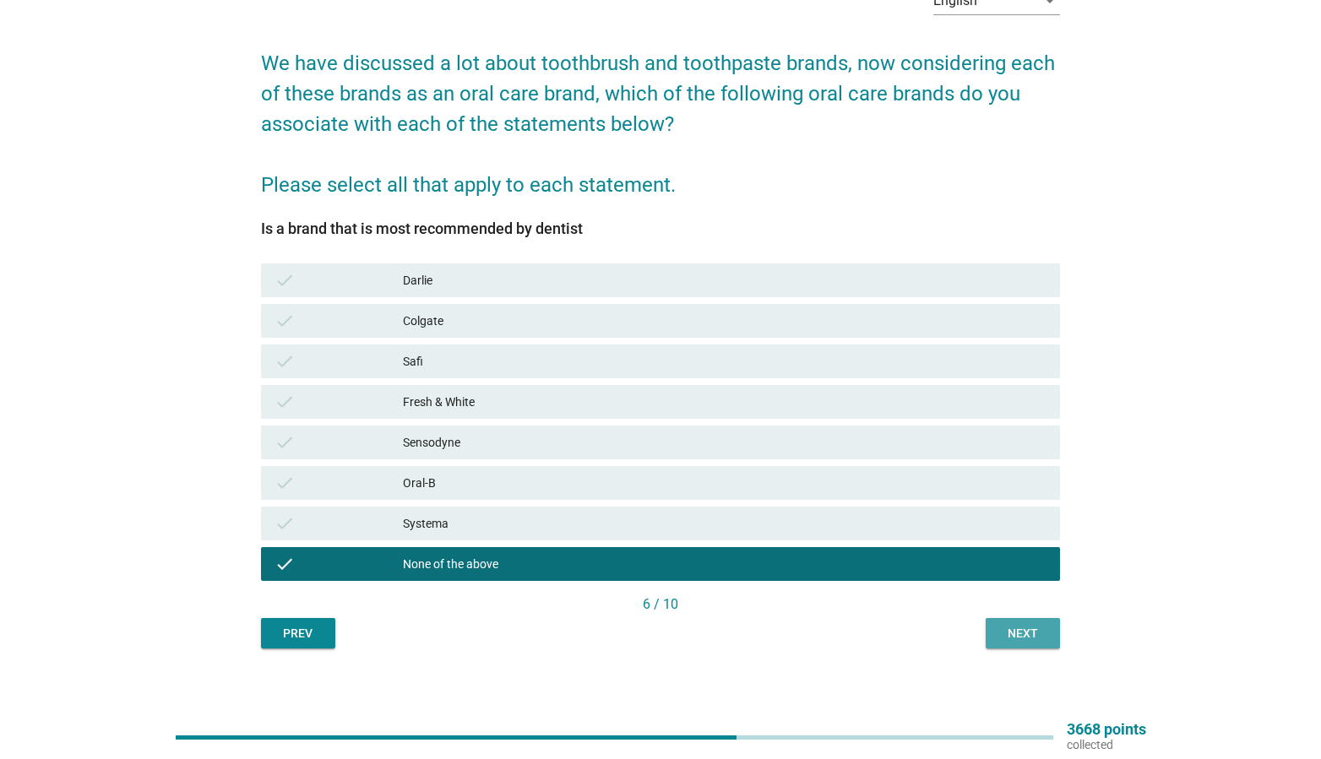
click at [987, 638] on button "Next" at bounding box center [1023, 633] width 74 height 30
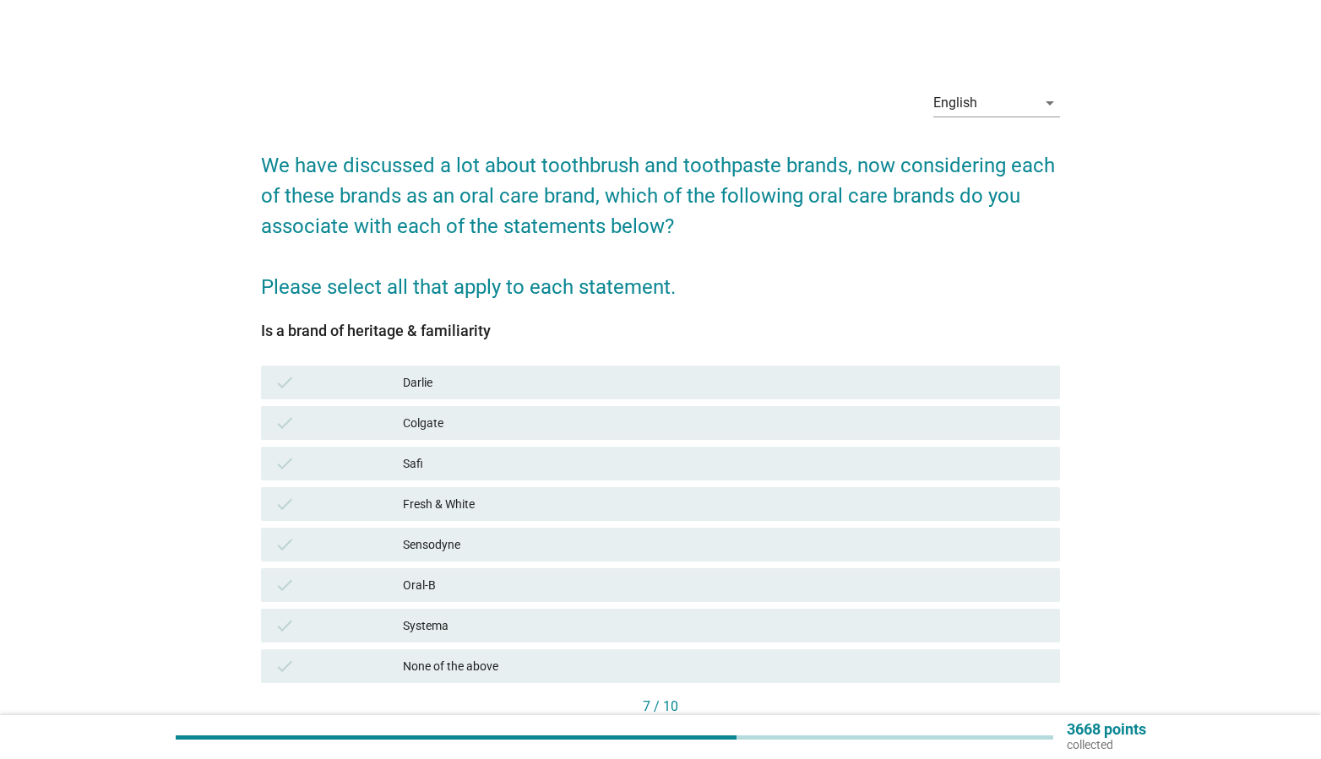
click at [615, 643] on div "check Systema" at bounding box center [661, 626] width 807 height 41
click at [566, 406] on div "check Colgate" at bounding box center [661, 423] width 800 height 34
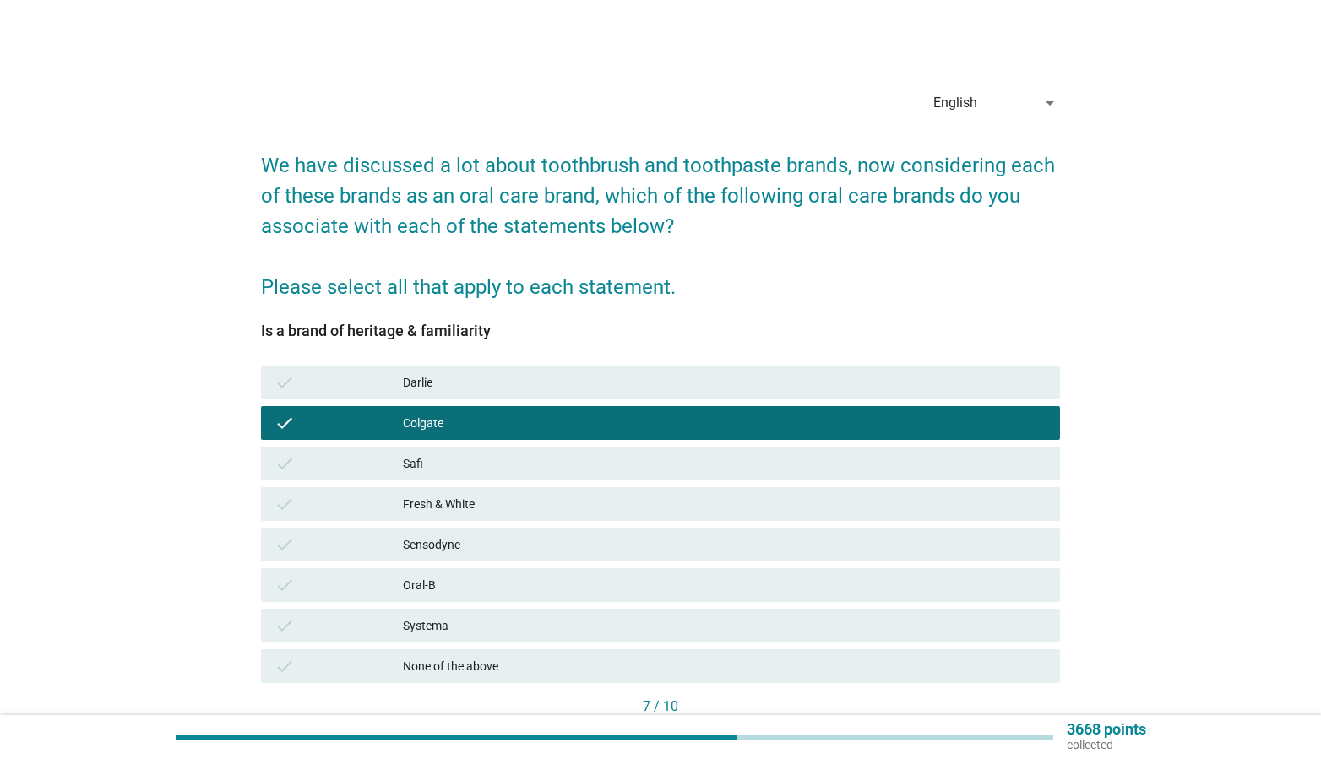
click at [578, 625] on div "Systema" at bounding box center [725, 626] width 644 height 20
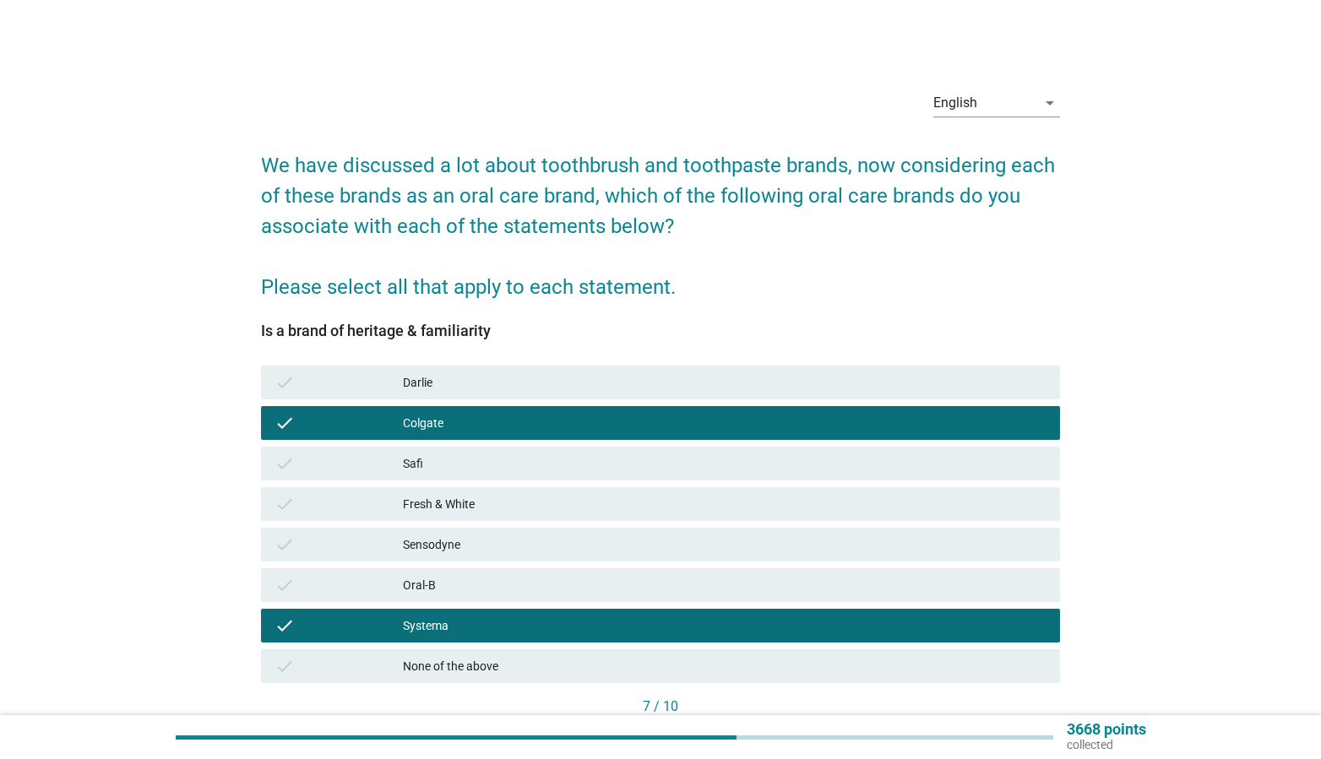
click at [547, 389] on div "Darlie" at bounding box center [725, 382] width 644 height 20
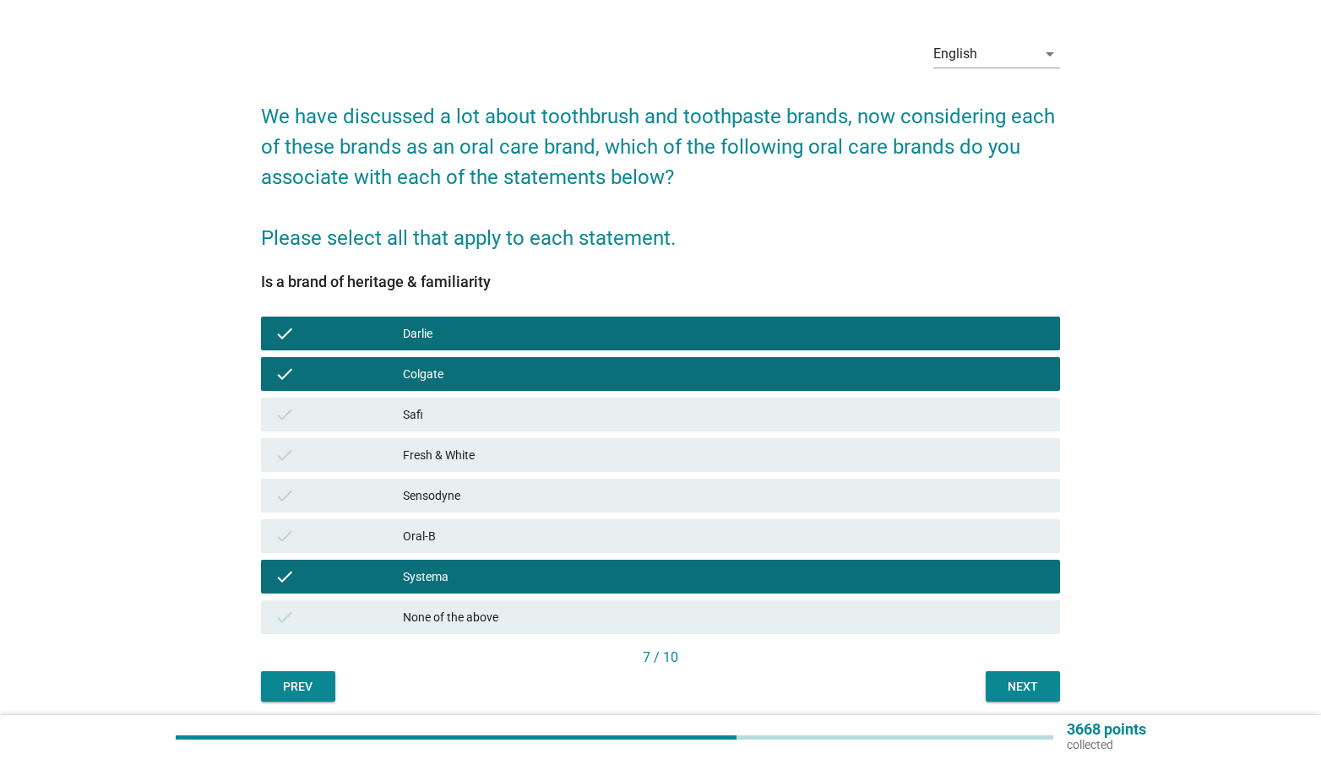
scroll to position [111, 0]
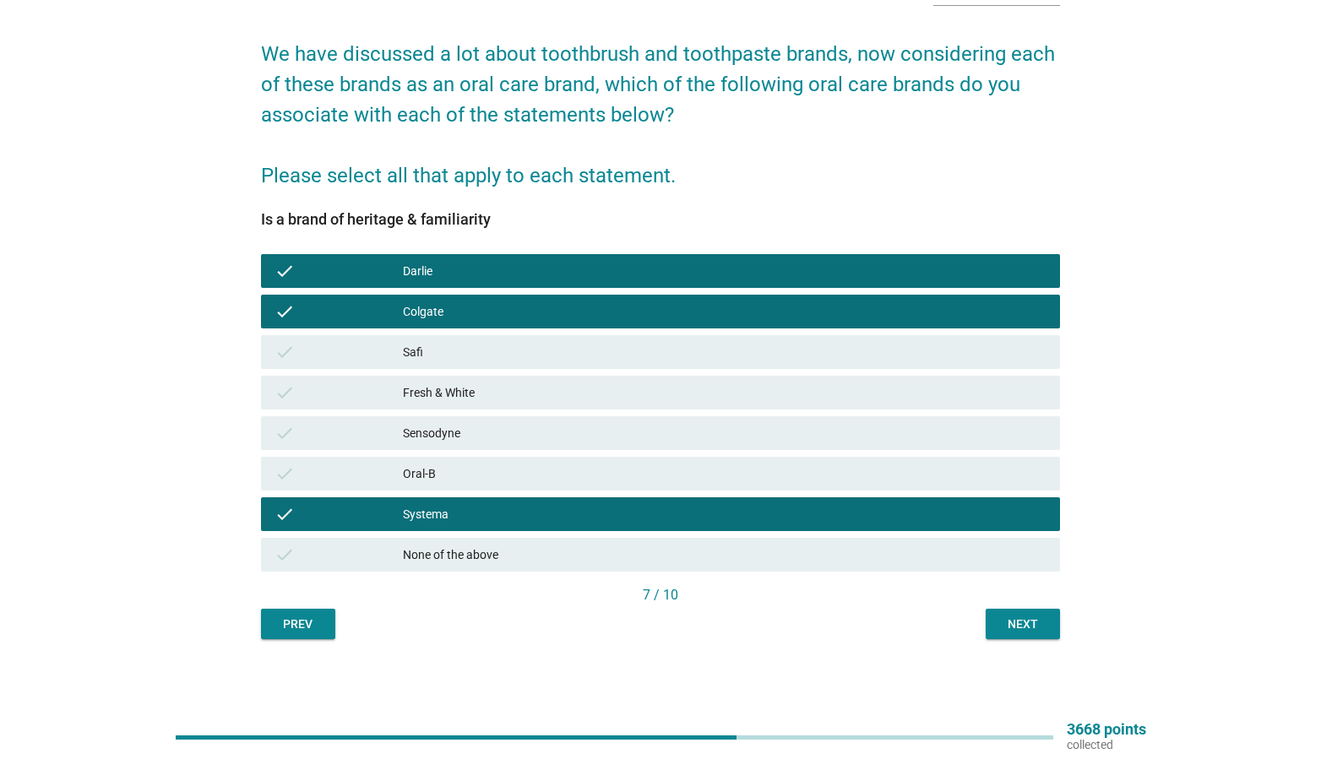
click at [1002, 629] on div "Next" at bounding box center [1022, 625] width 47 height 18
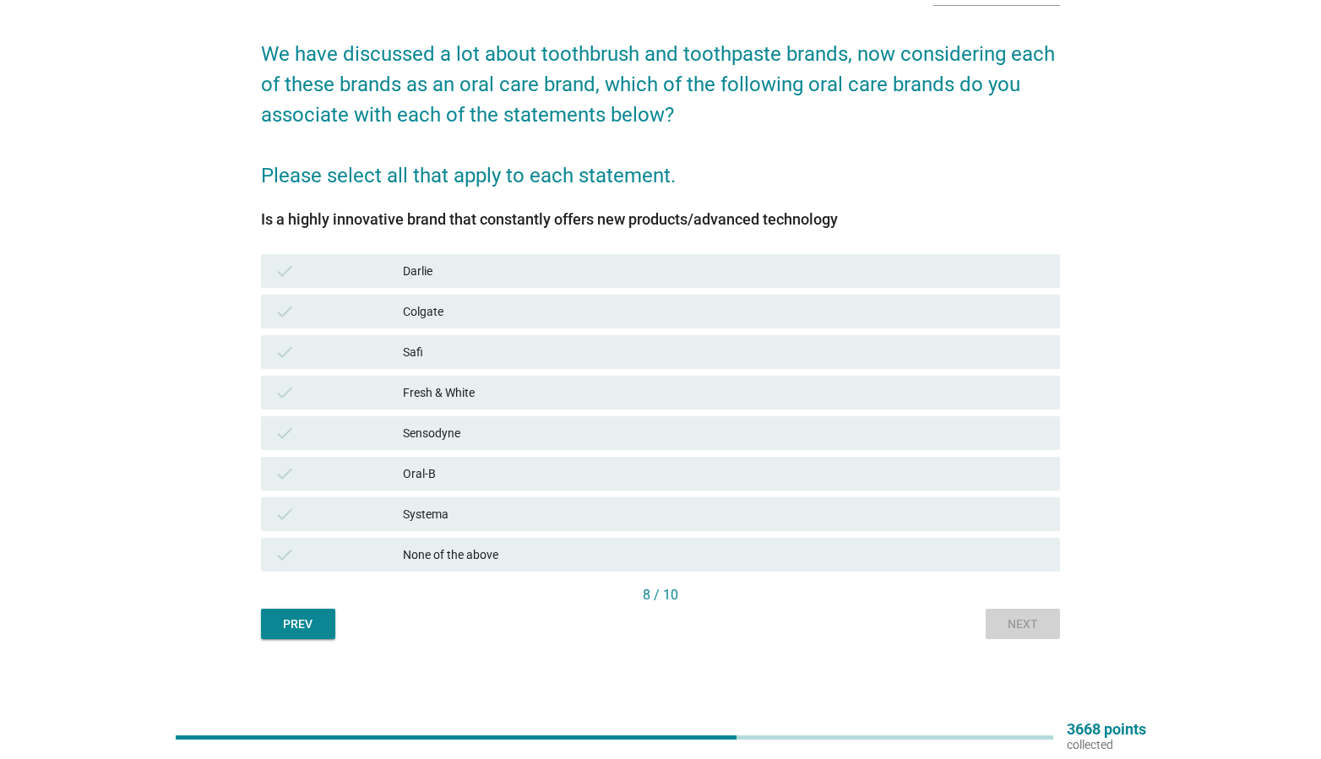
scroll to position [0, 0]
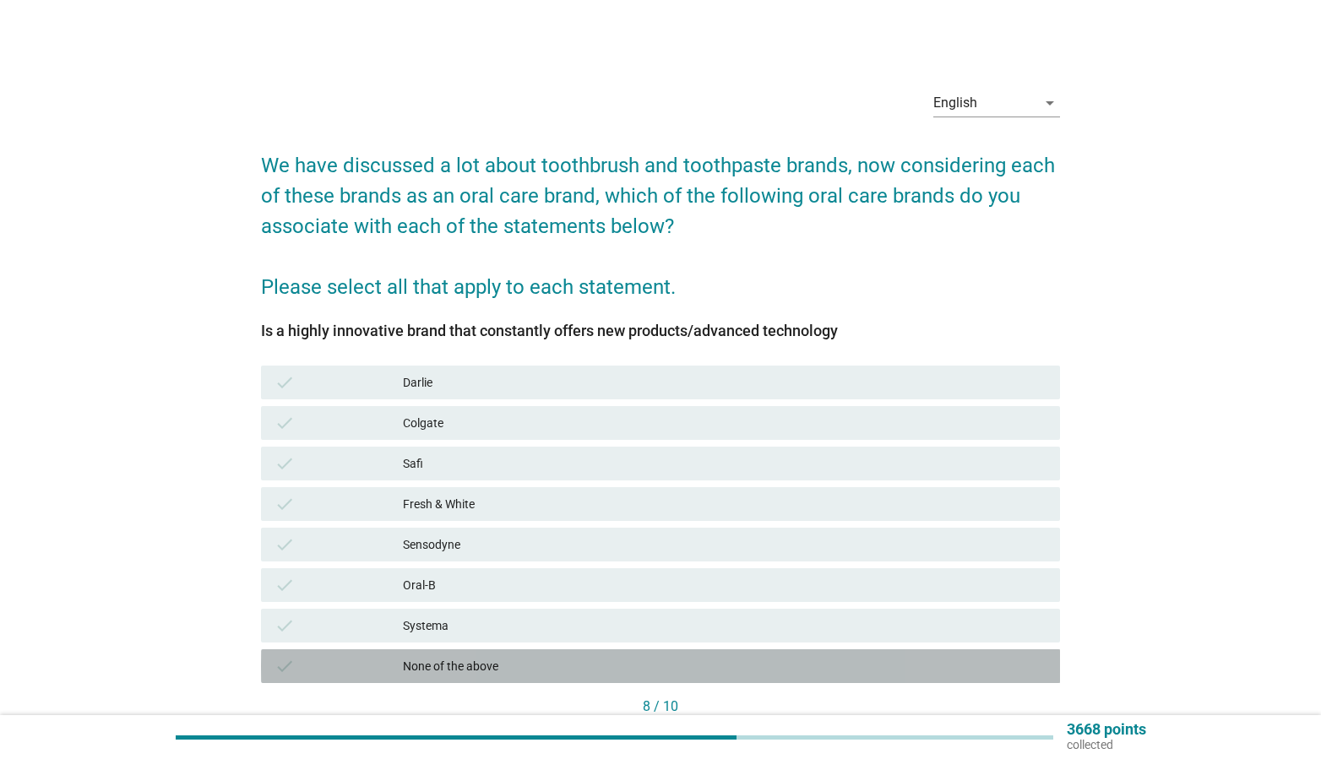
click at [475, 661] on div "None of the above" at bounding box center [725, 666] width 644 height 20
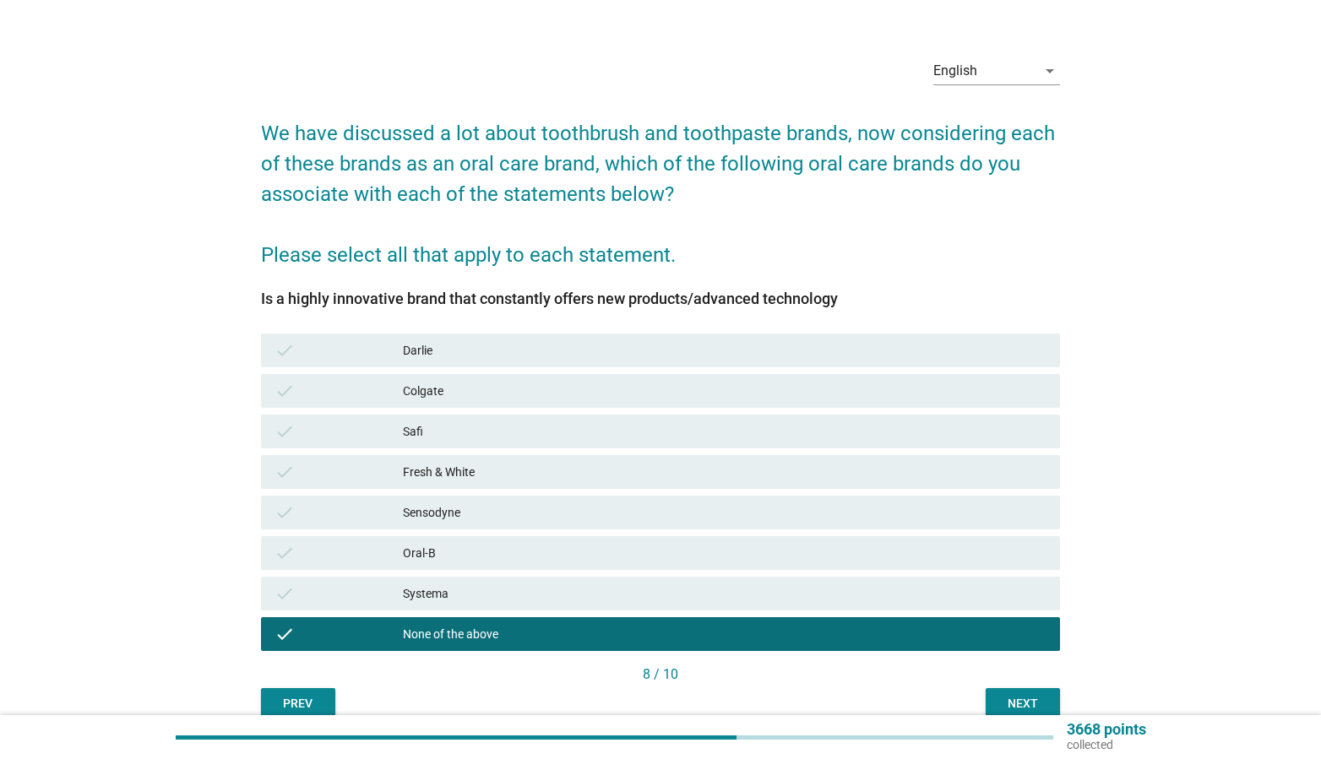
scroll to position [111, 0]
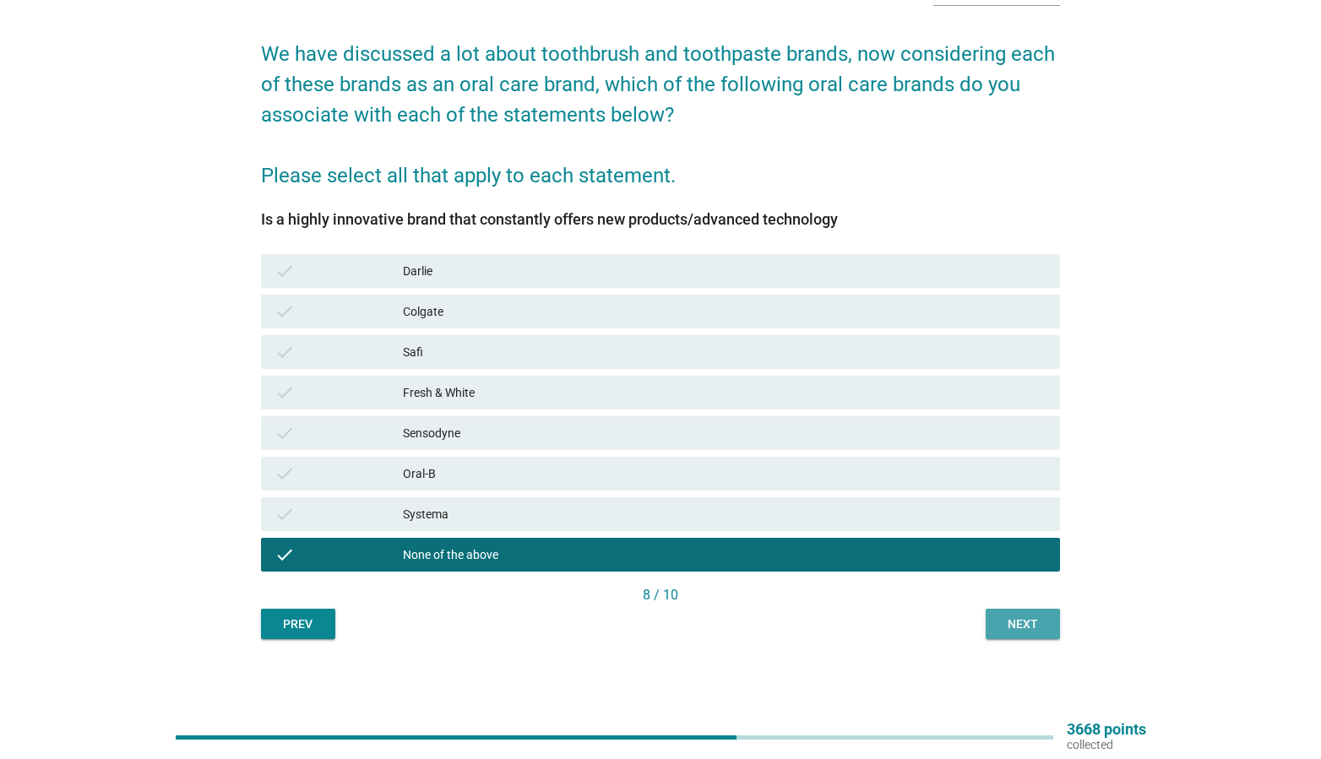
click at [1007, 636] on button "Next" at bounding box center [1023, 624] width 74 height 30
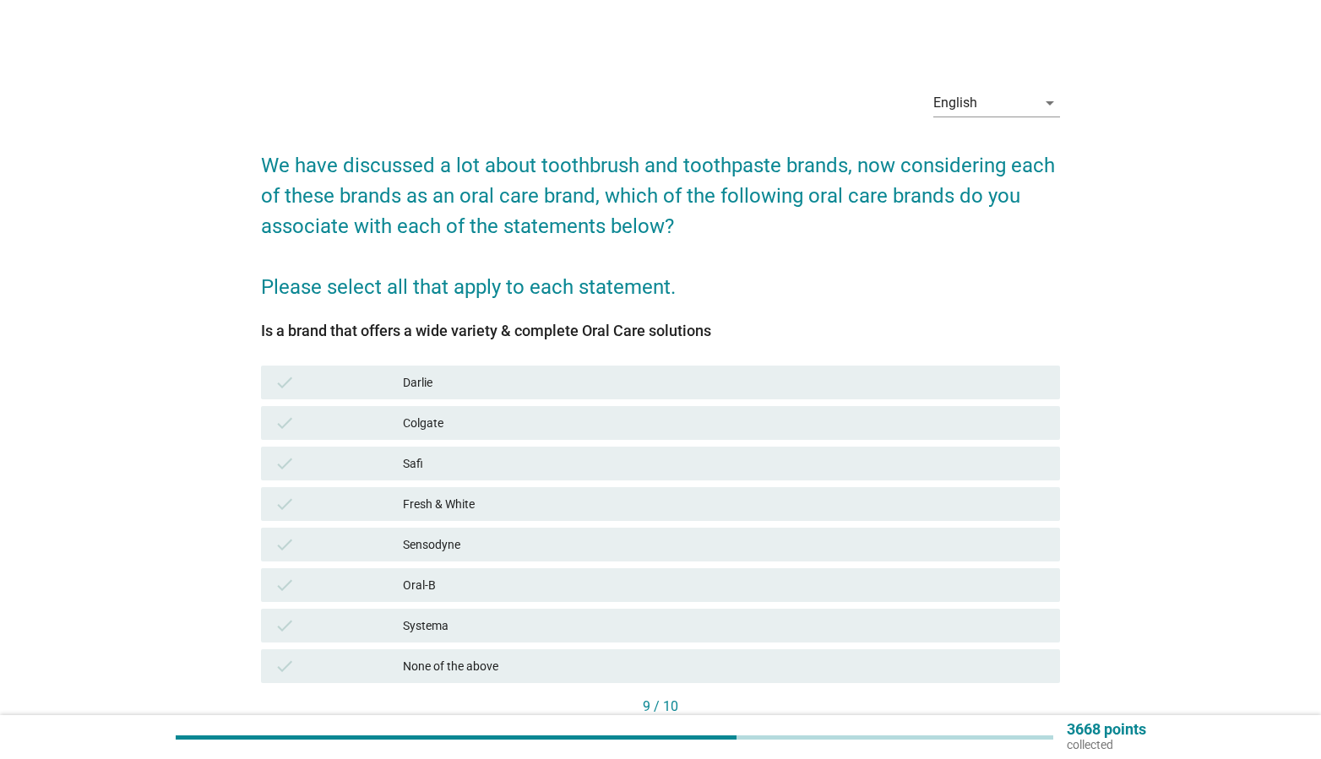
click at [530, 418] on div "Colgate" at bounding box center [725, 423] width 644 height 20
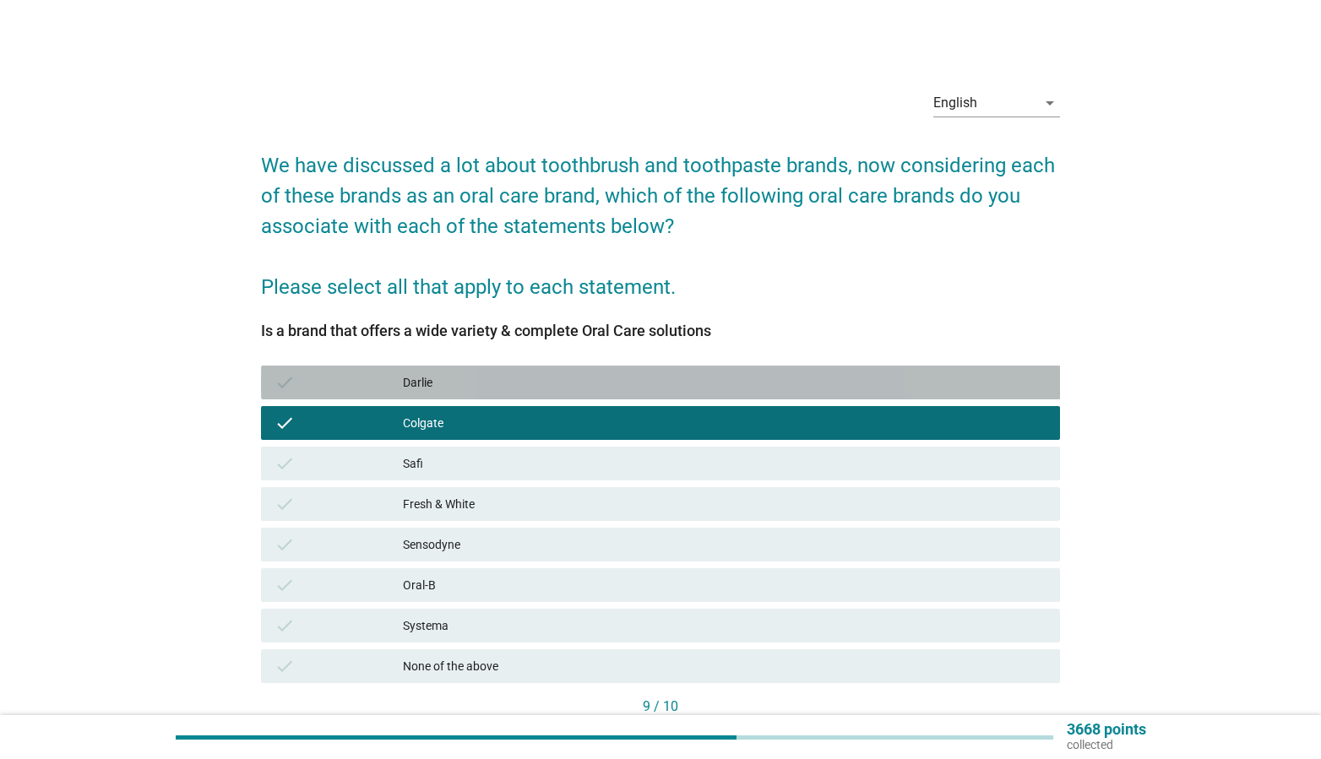
click at [540, 387] on div "Darlie" at bounding box center [725, 382] width 644 height 20
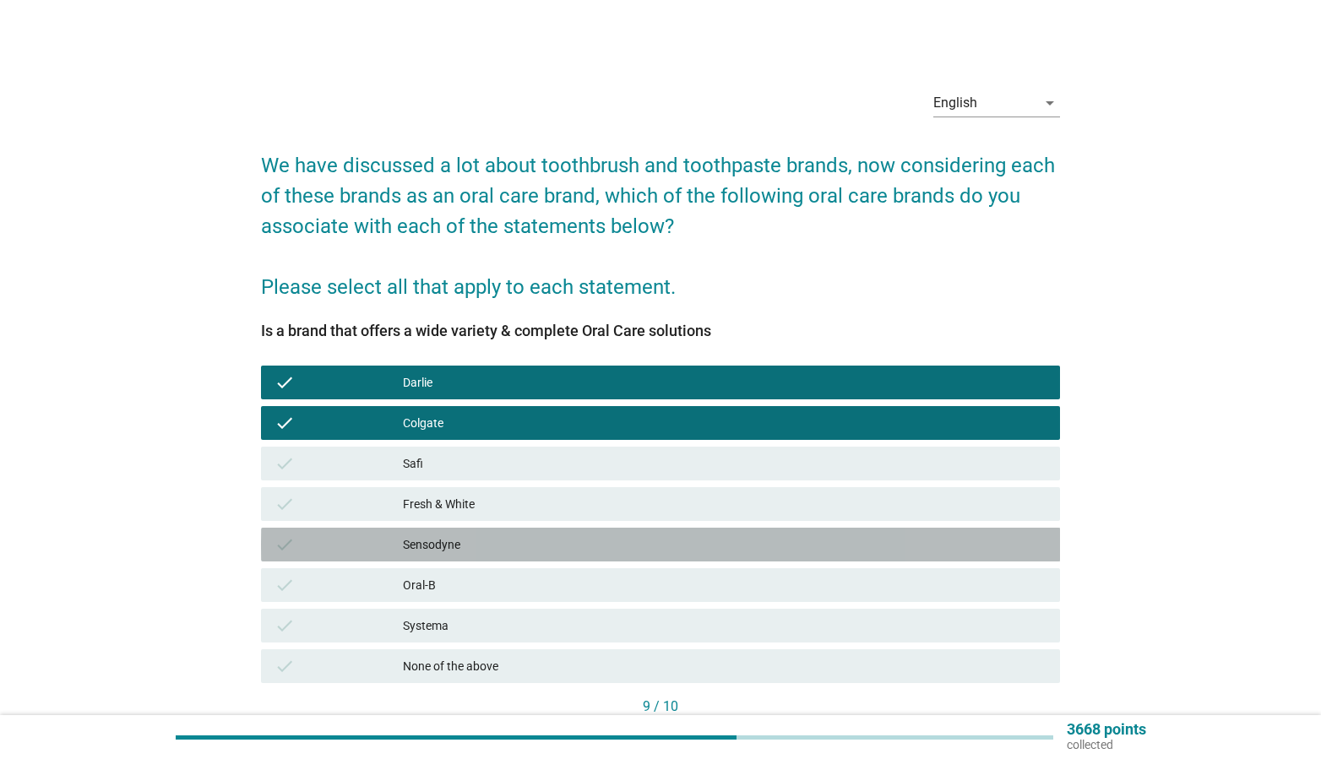
click at [495, 546] on div "Sensodyne" at bounding box center [725, 545] width 644 height 20
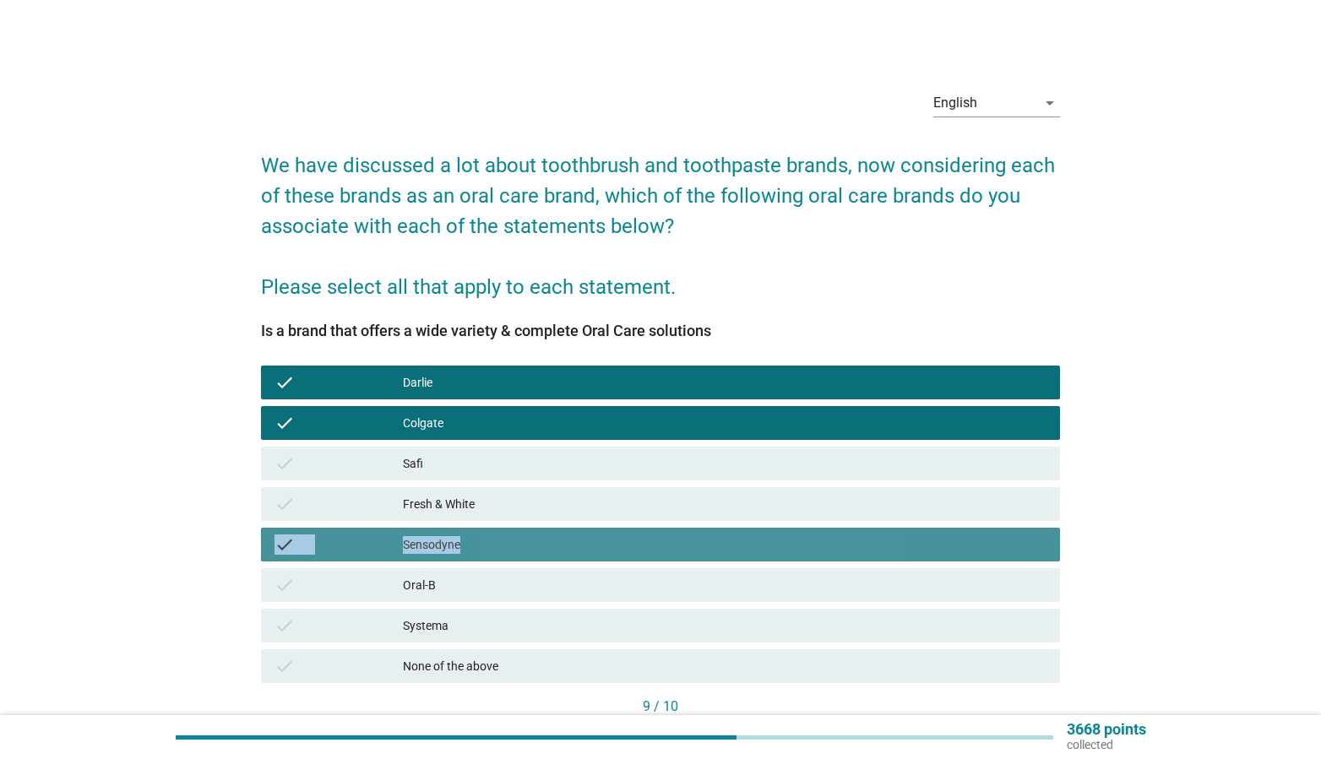
click at [495, 546] on div "Sensodyne" at bounding box center [725, 545] width 644 height 20
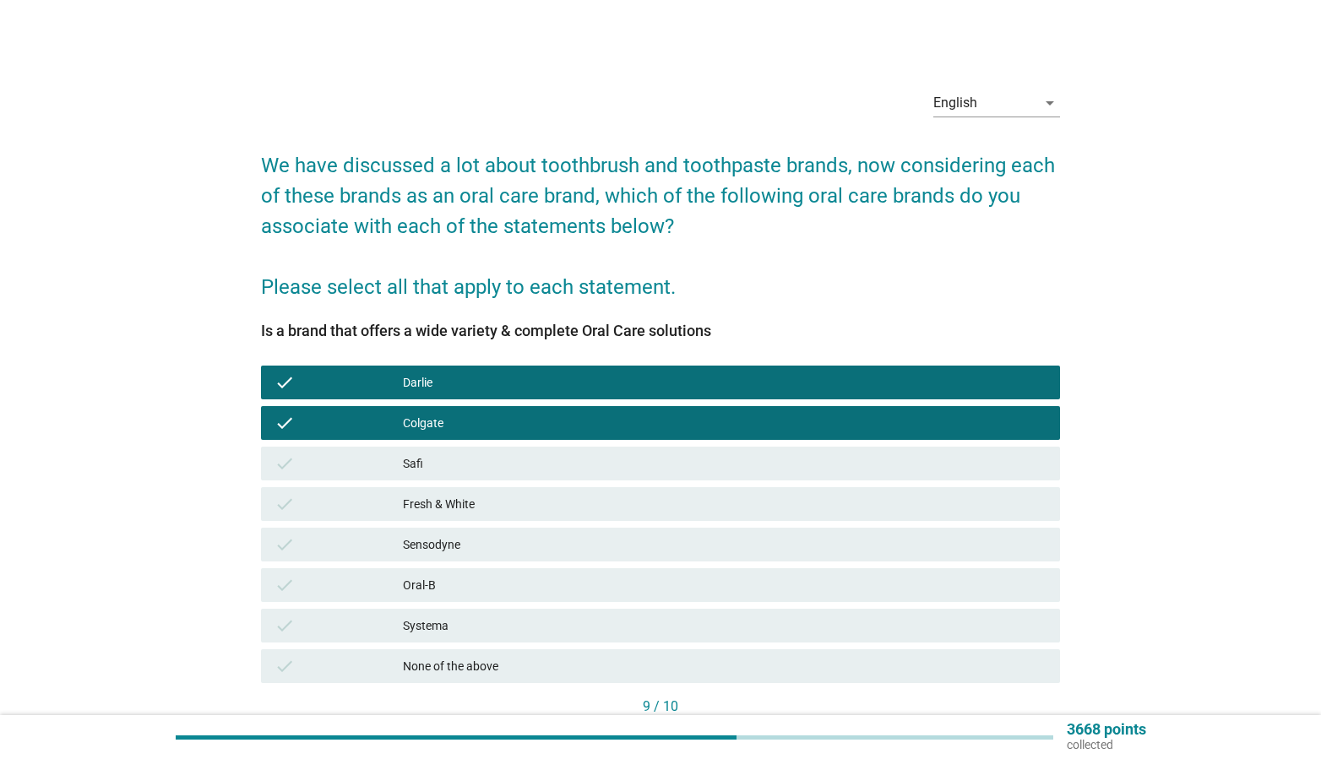
click at [487, 580] on div "Oral-B" at bounding box center [725, 585] width 644 height 20
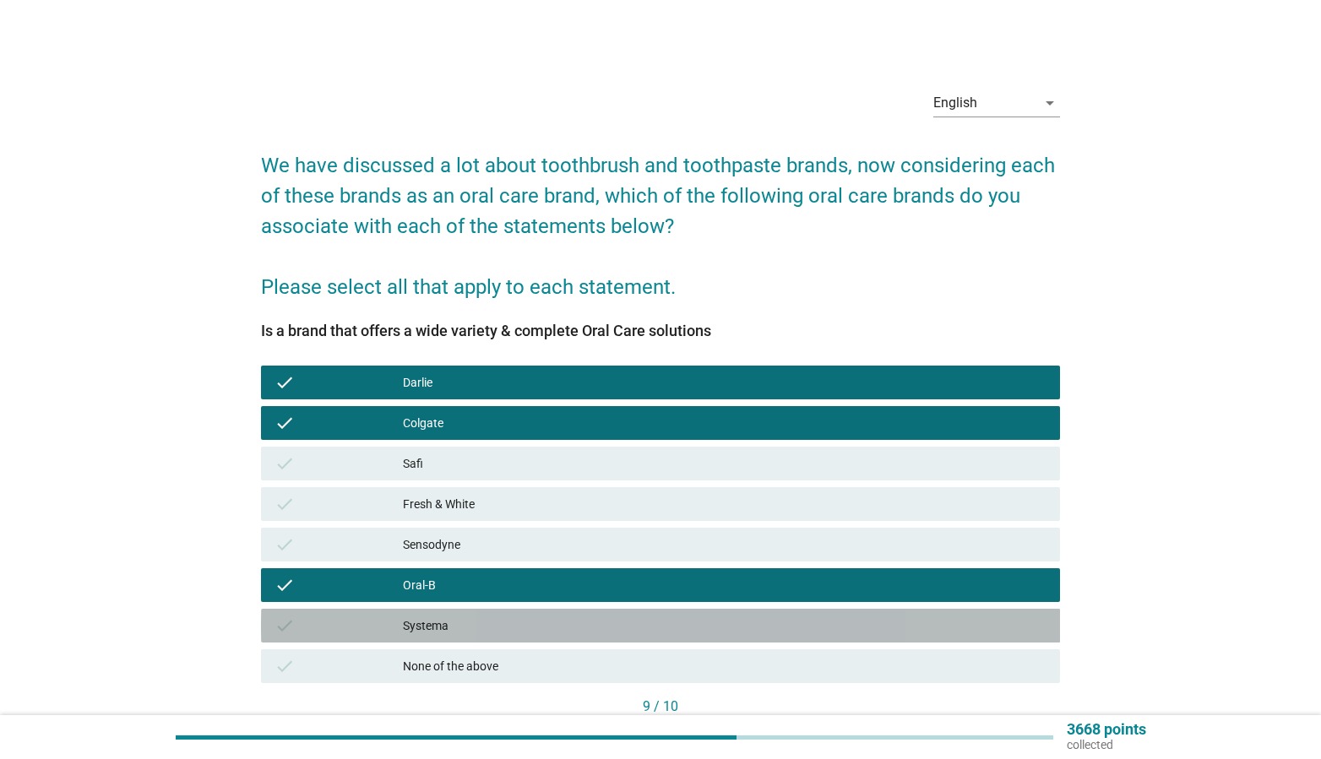
click at [643, 623] on div "Systema" at bounding box center [725, 626] width 644 height 20
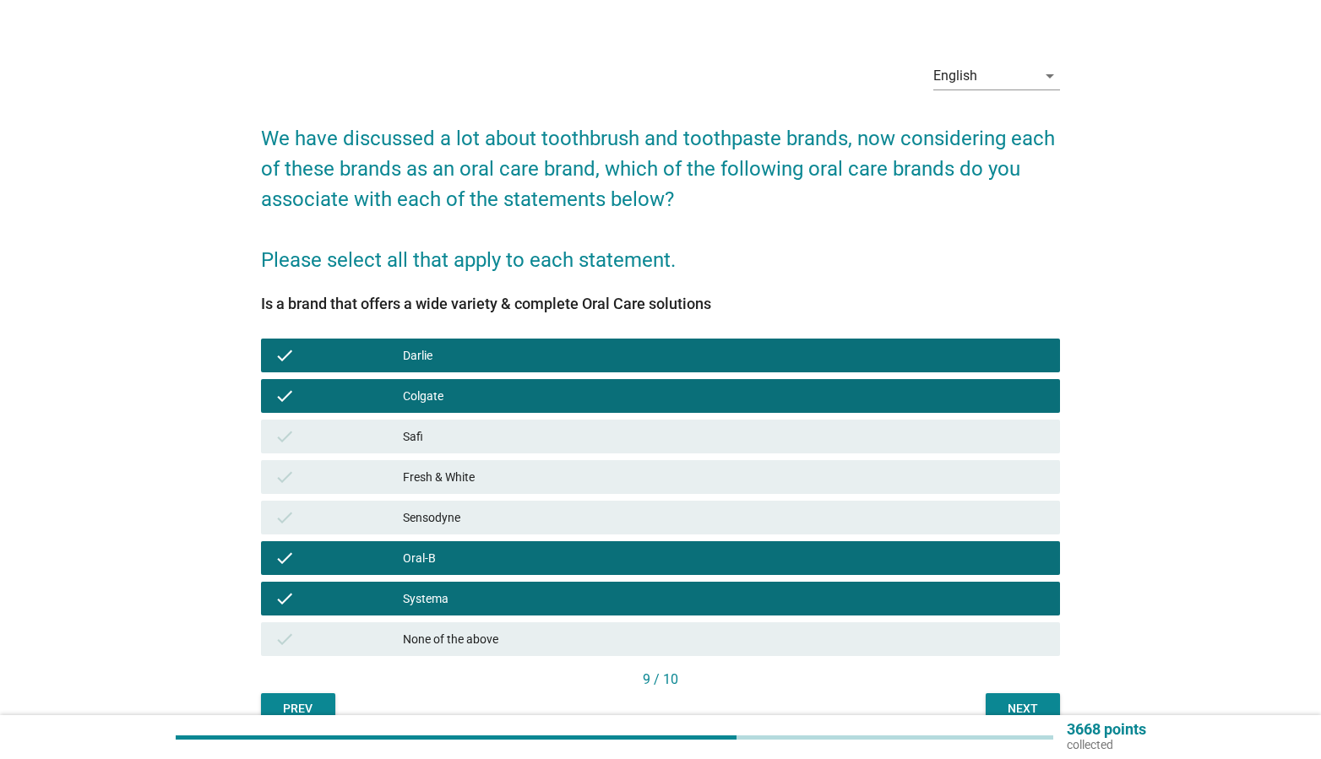
scroll to position [111, 0]
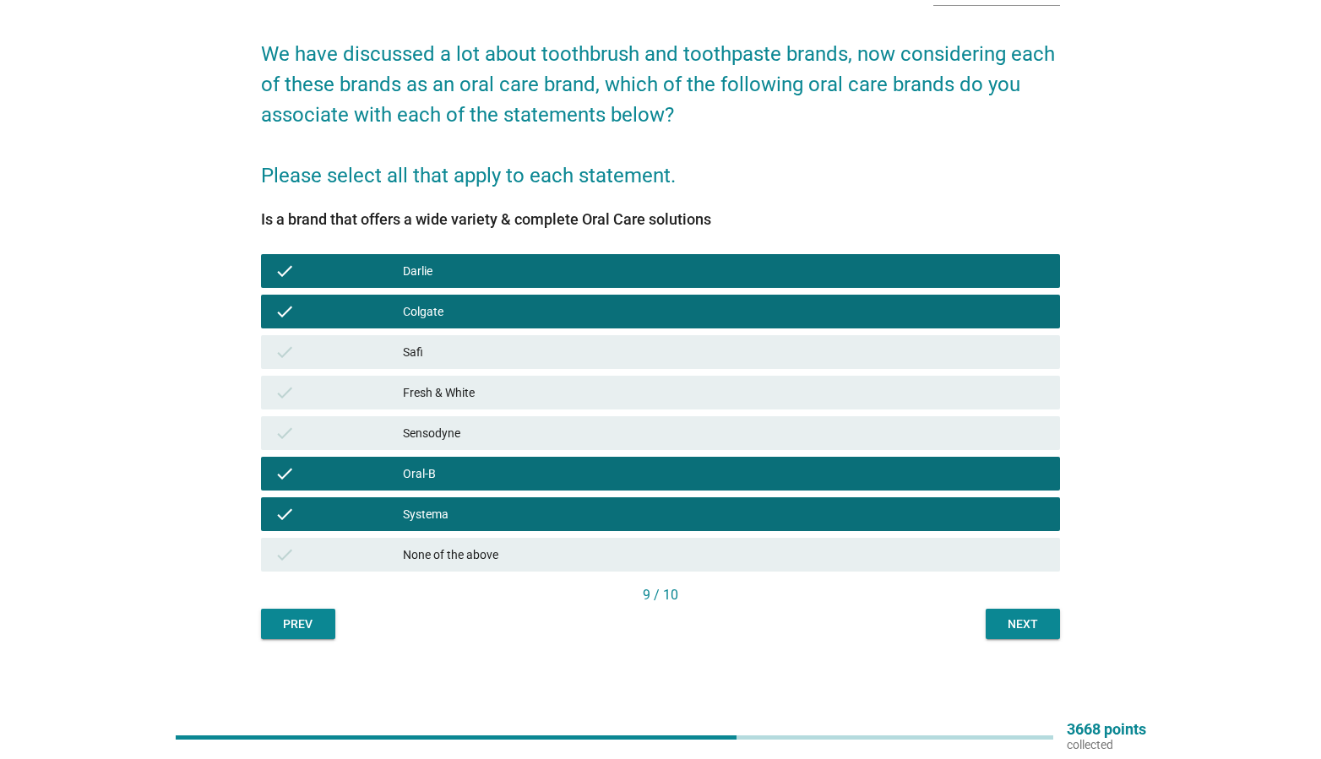
click at [1034, 649] on div "English arrow_drop_down We have discussed a lot about toothbrush and toothpaste…" at bounding box center [660, 302] width 827 height 702
click at [1029, 633] on button "Next" at bounding box center [1023, 624] width 74 height 30
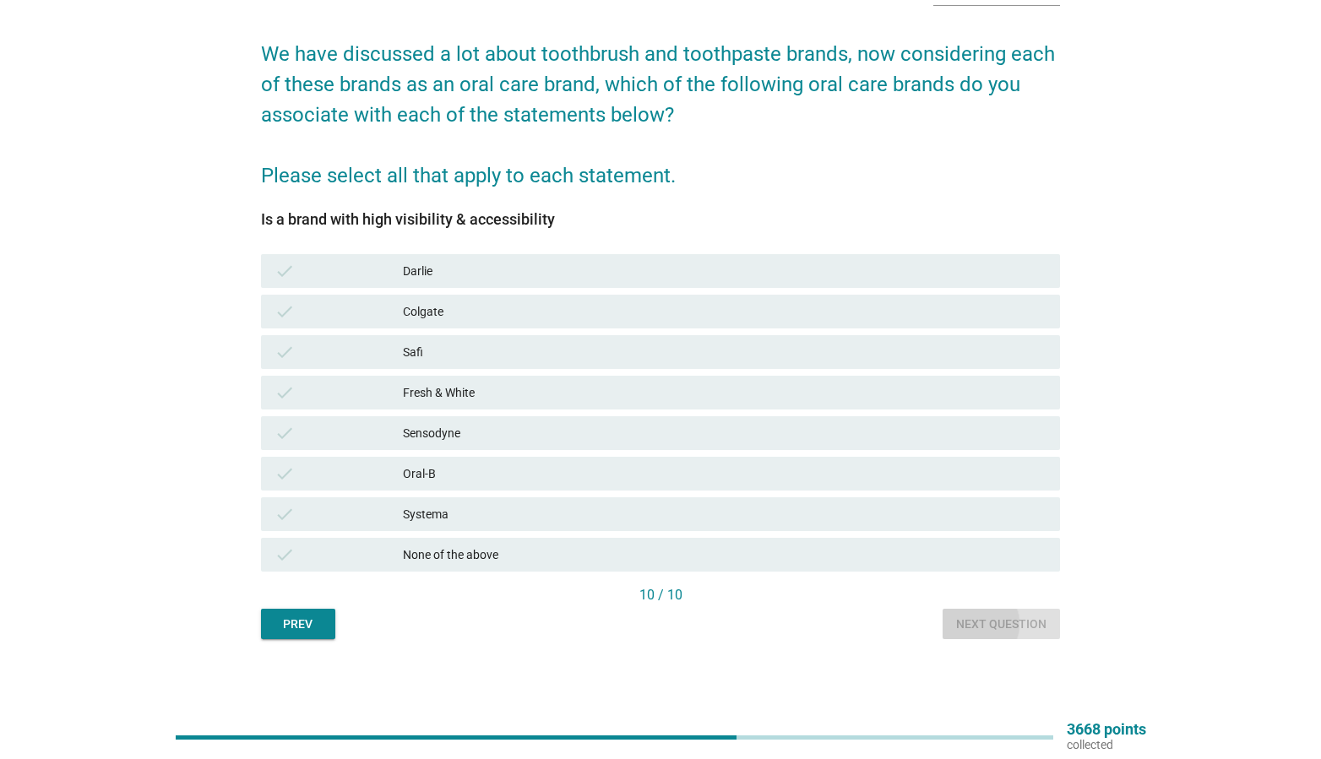
scroll to position [0, 0]
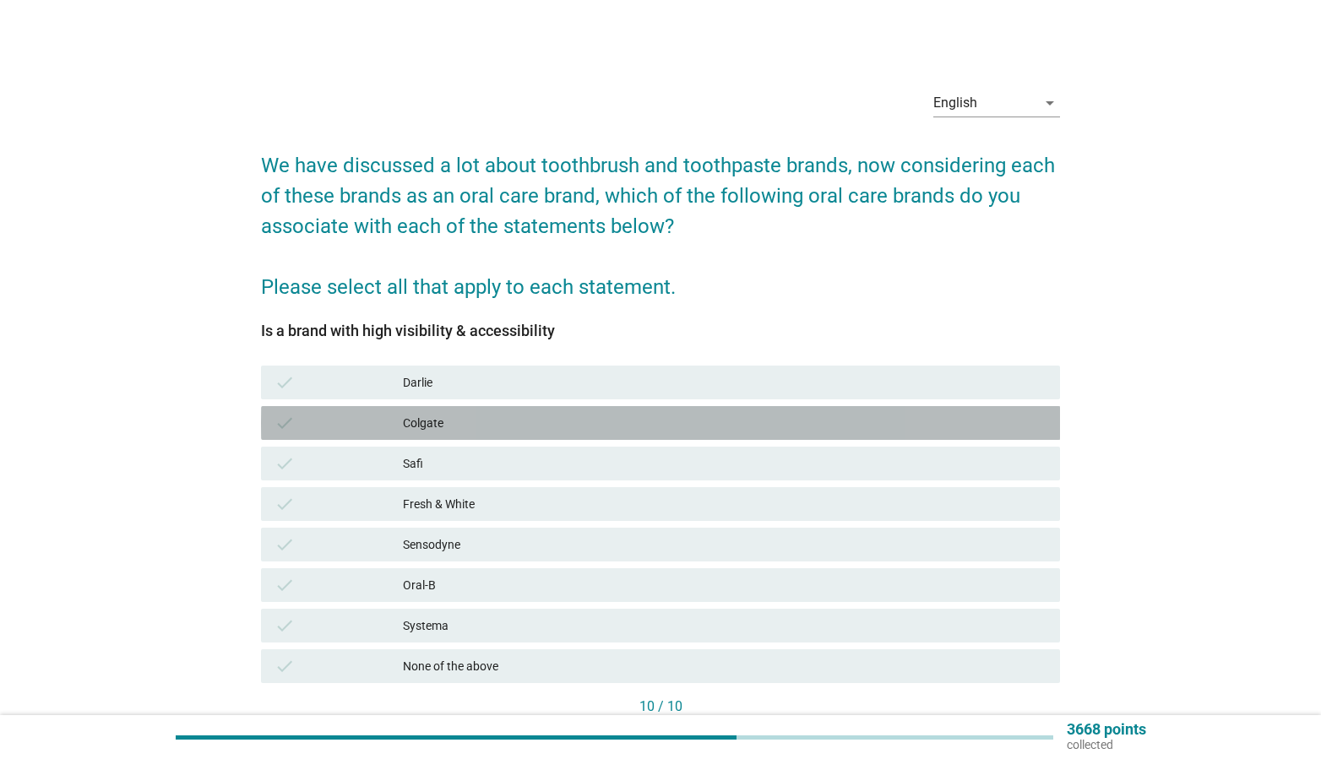
click at [543, 420] on div "Colgate" at bounding box center [725, 423] width 644 height 20
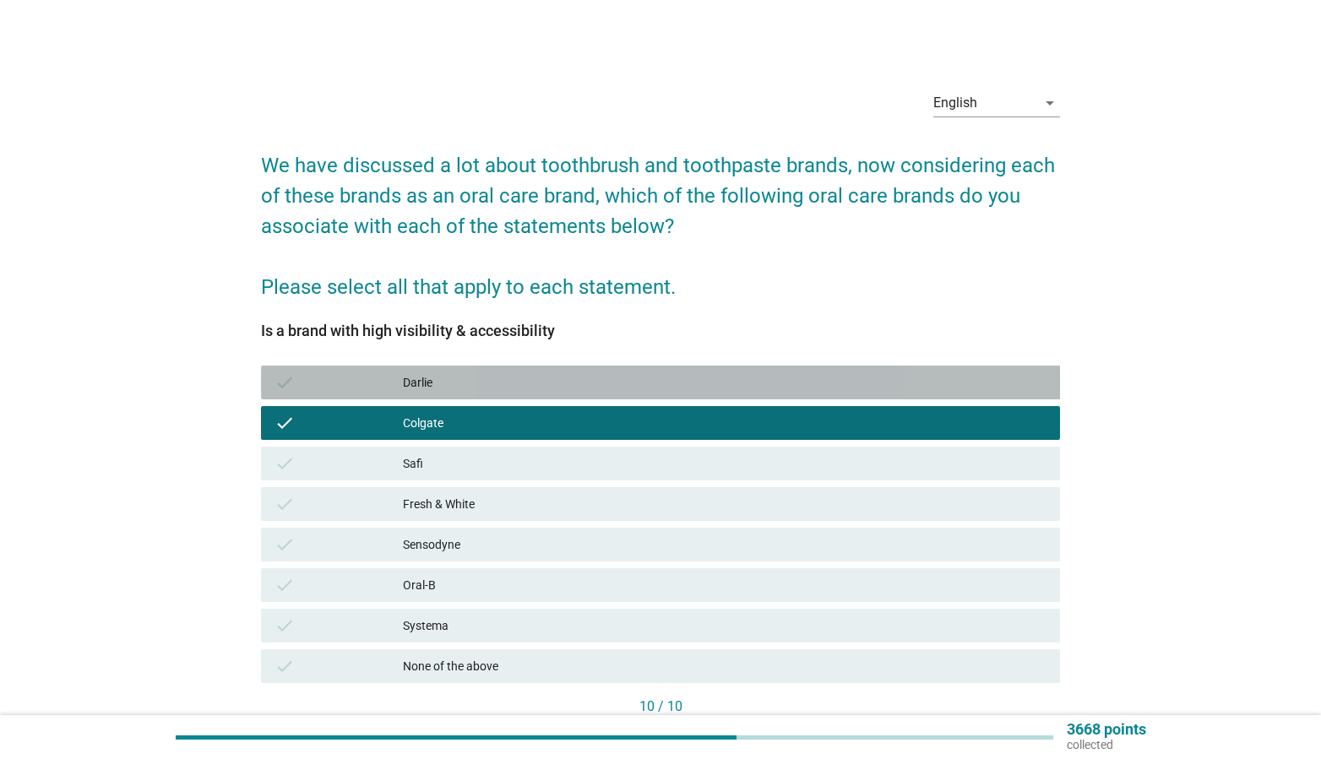
click at [577, 384] on div "Darlie" at bounding box center [725, 382] width 644 height 20
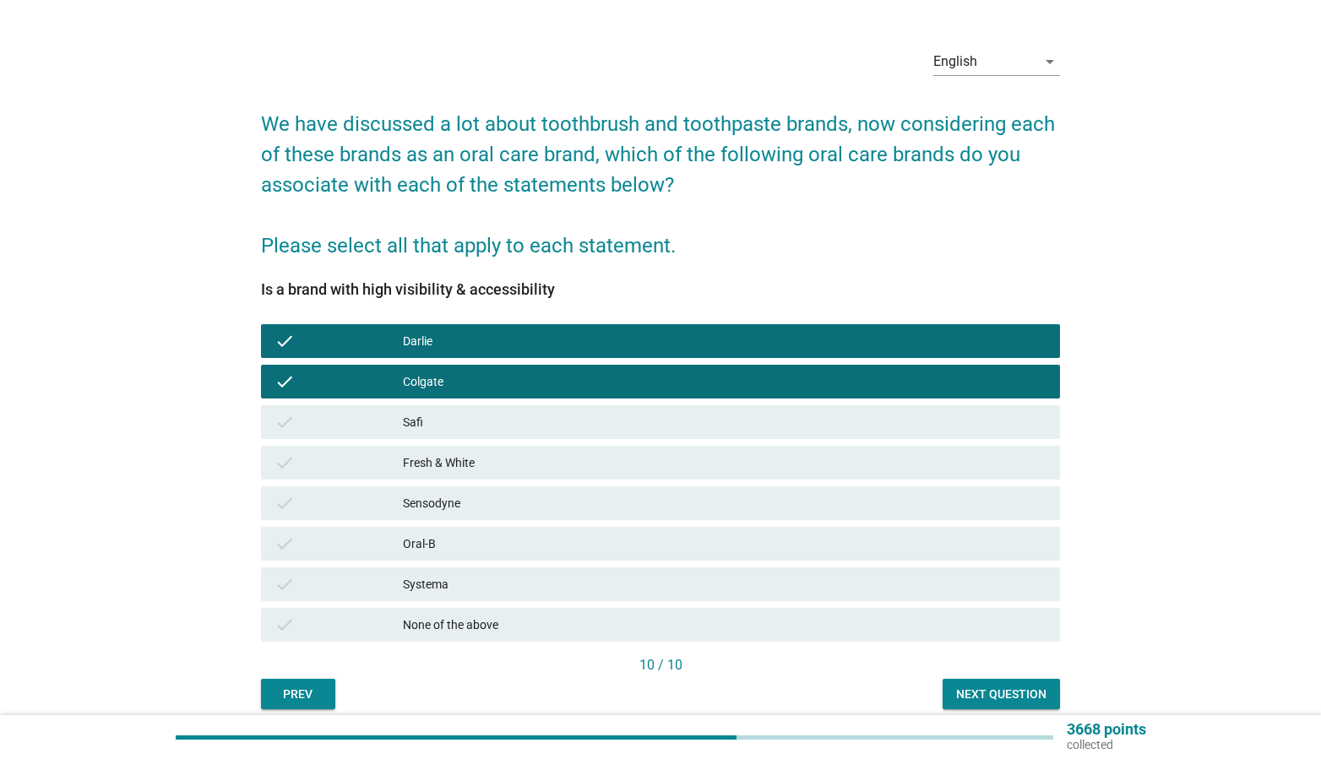
scroll to position [111, 0]
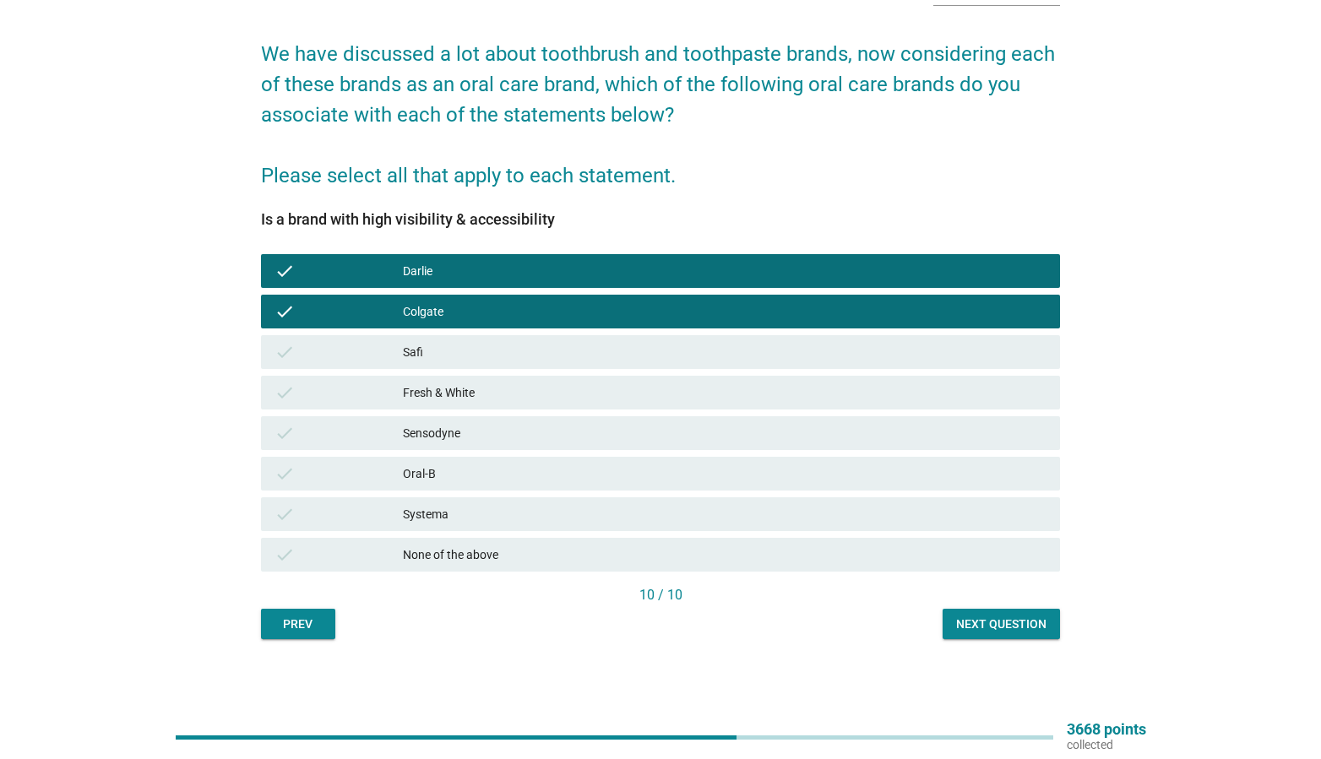
click at [986, 491] on div "check Oral-B" at bounding box center [661, 474] width 807 height 41
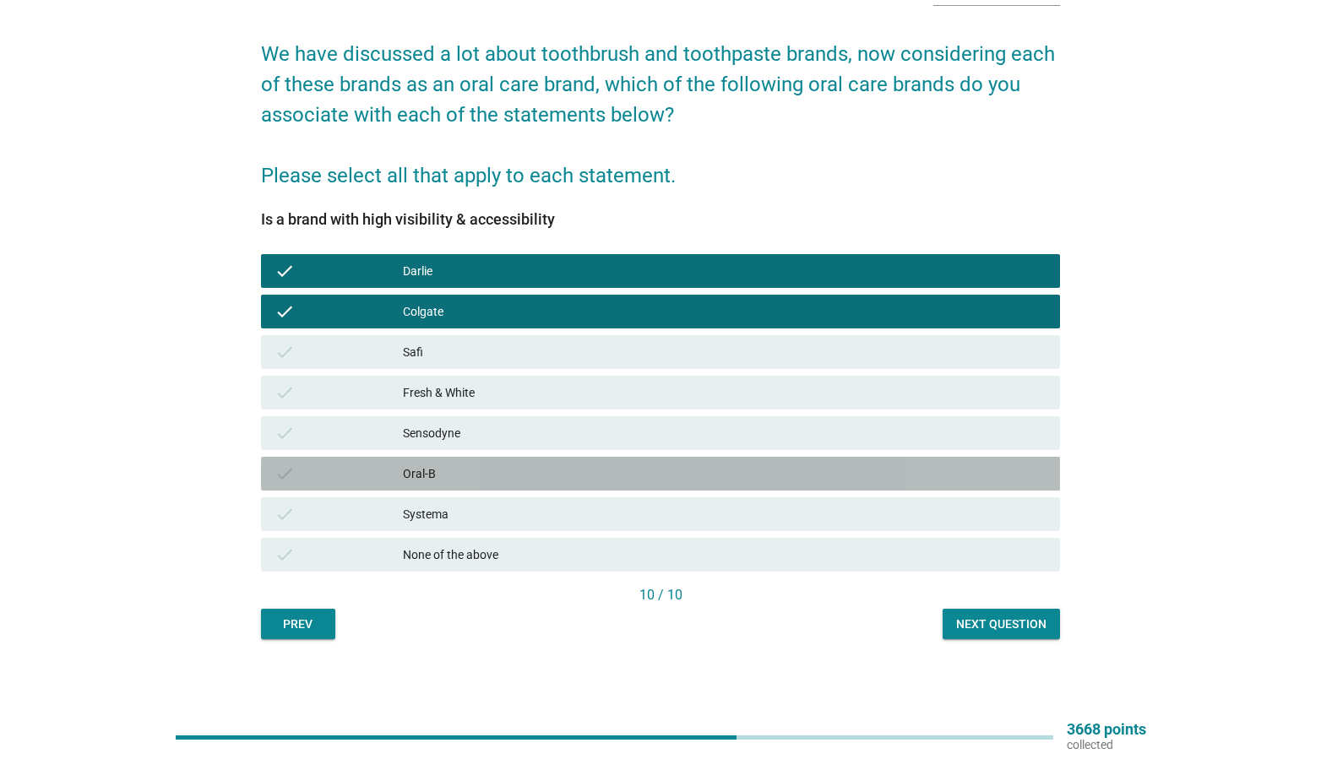
click at [986, 483] on div "Oral-B" at bounding box center [725, 474] width 644 height 20
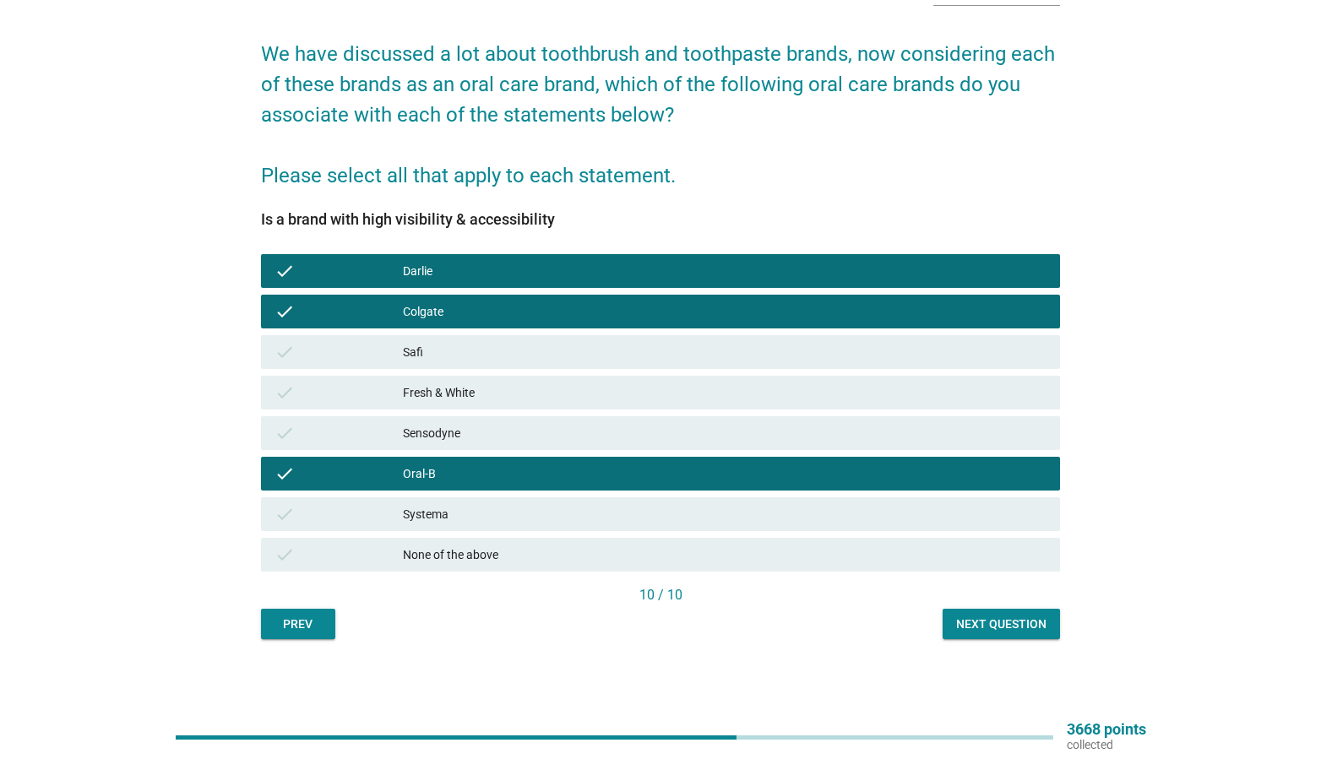
click at [1014, 617] on div "Next question" at bounding box center [1001, 625] width 90 height 18
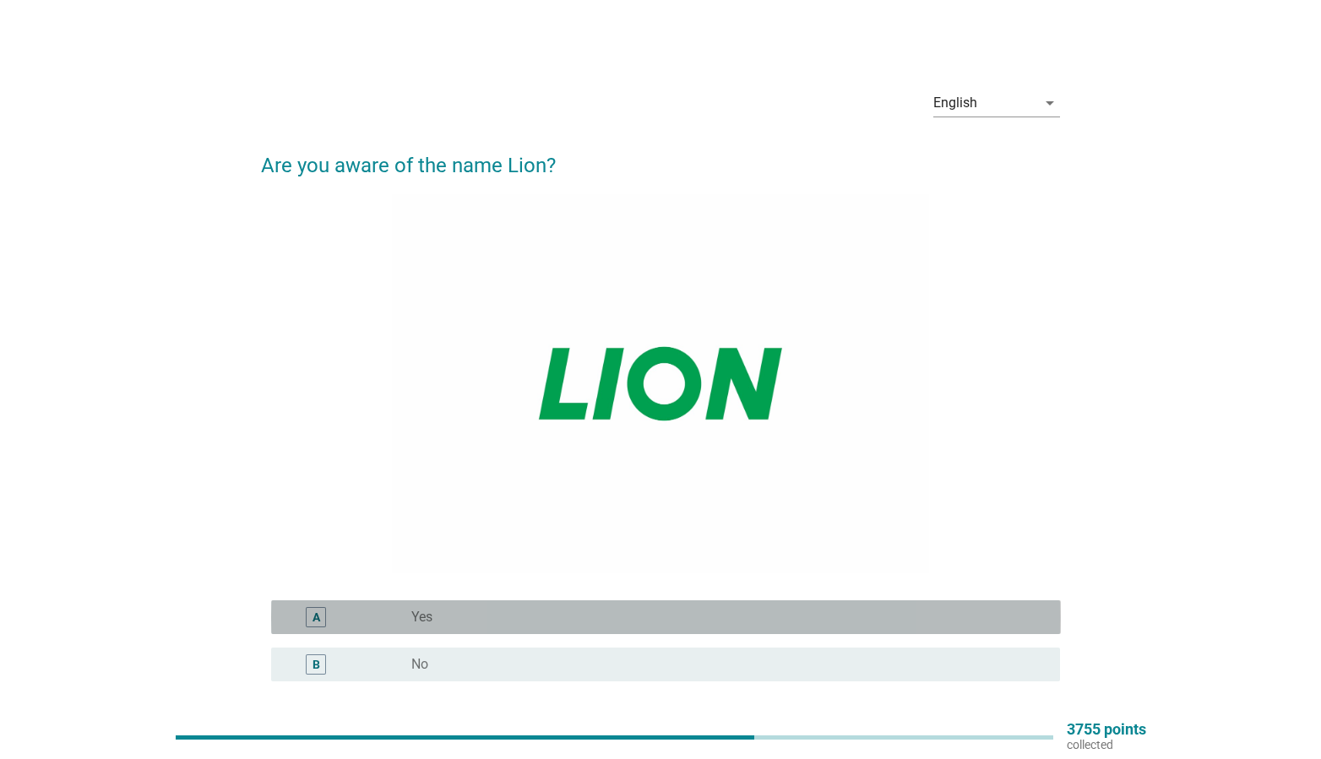
click at [650, 610] on div "radio_button_unchecked Yes" at bounding box center [722, 617] width 622 height 17
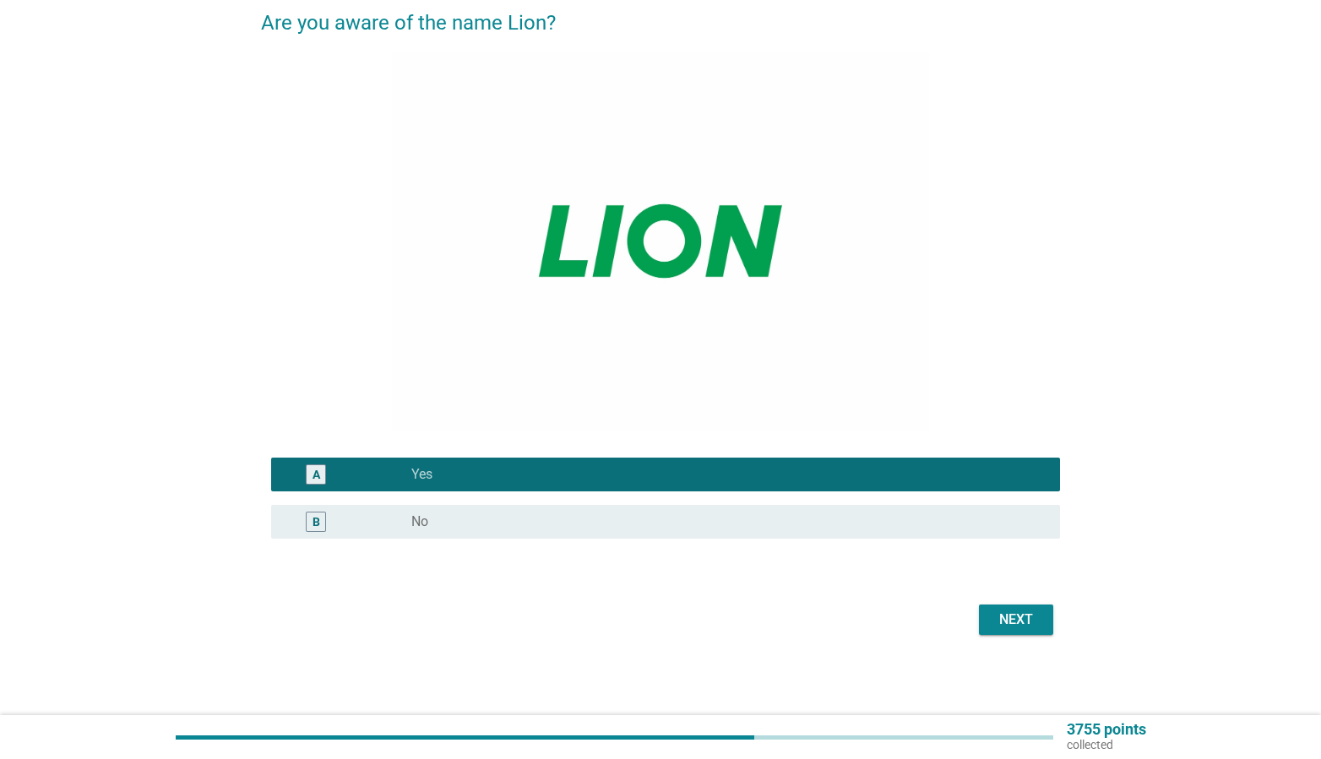
scroll to position [144, 0]
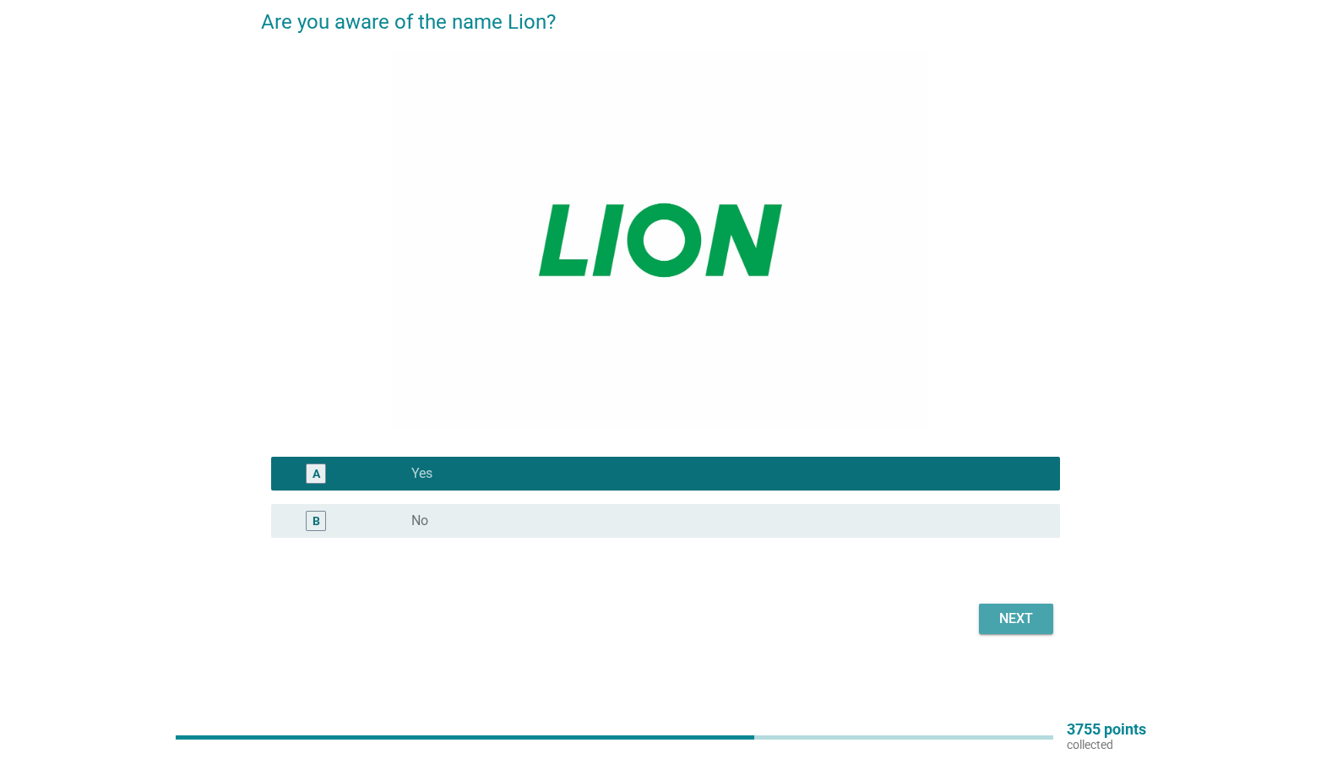
click at [1033, 626] on div "Next" at bounding box center [1015, 619] width 47 height 20
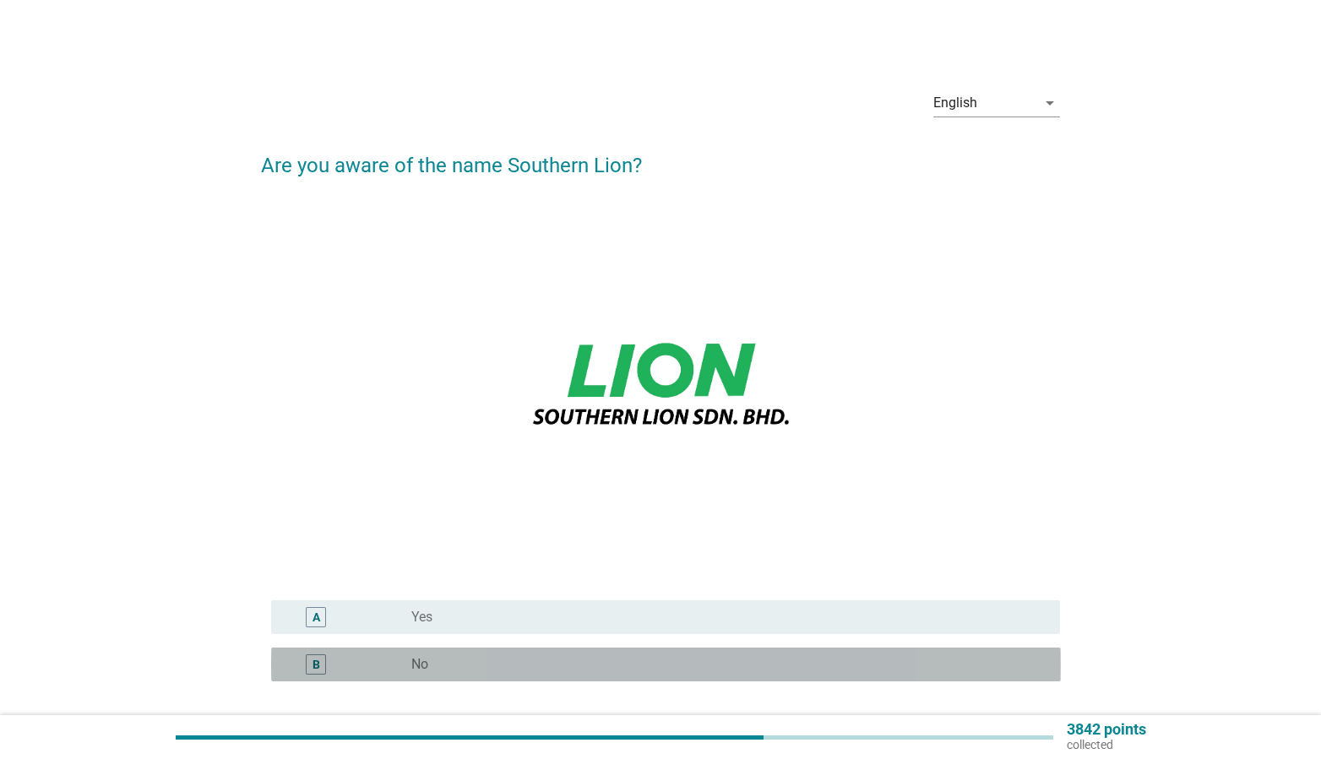
click at [497, 673] on div "radio_button_unchecked No" at bounding box center [728, 665] width 635 height 20
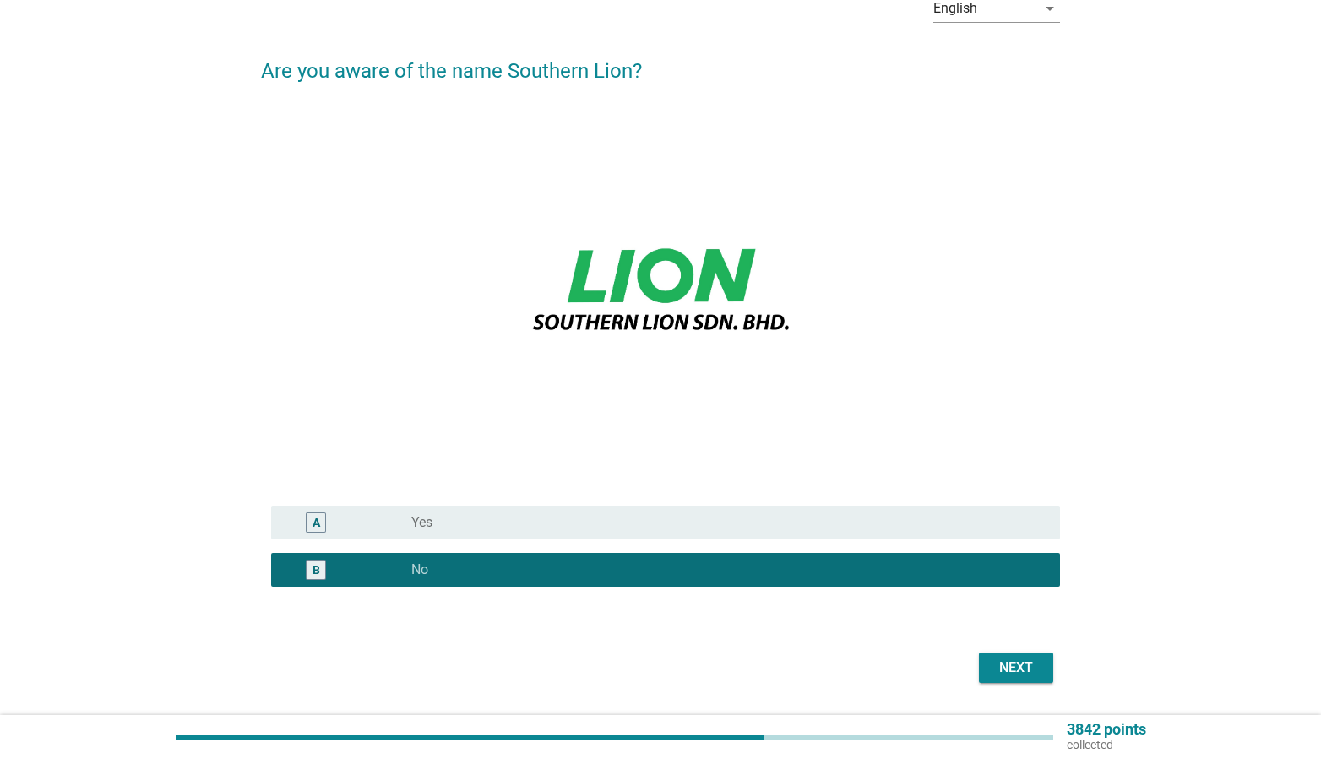
scroll to position [110, 0]
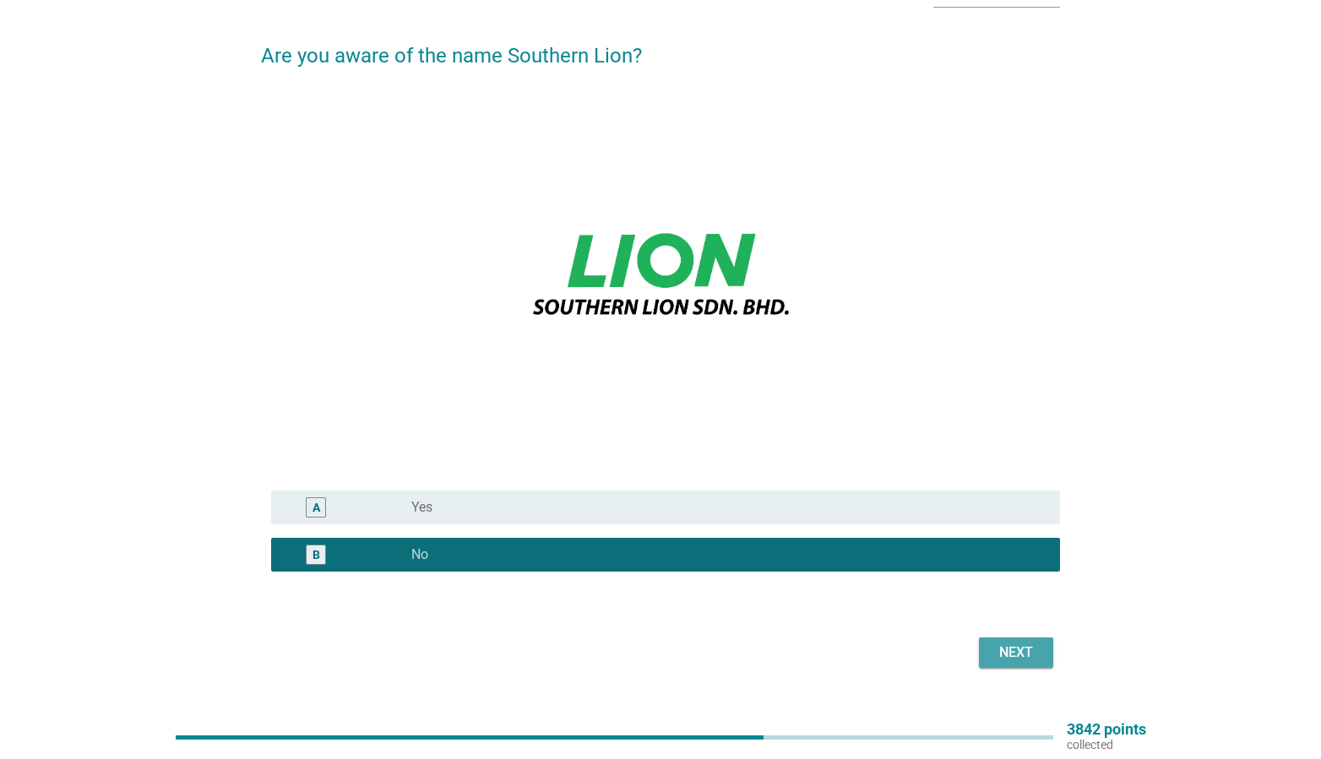
click at [1013, 657] on div "Next" at bounding box center [1015, 653] width 47 height 20
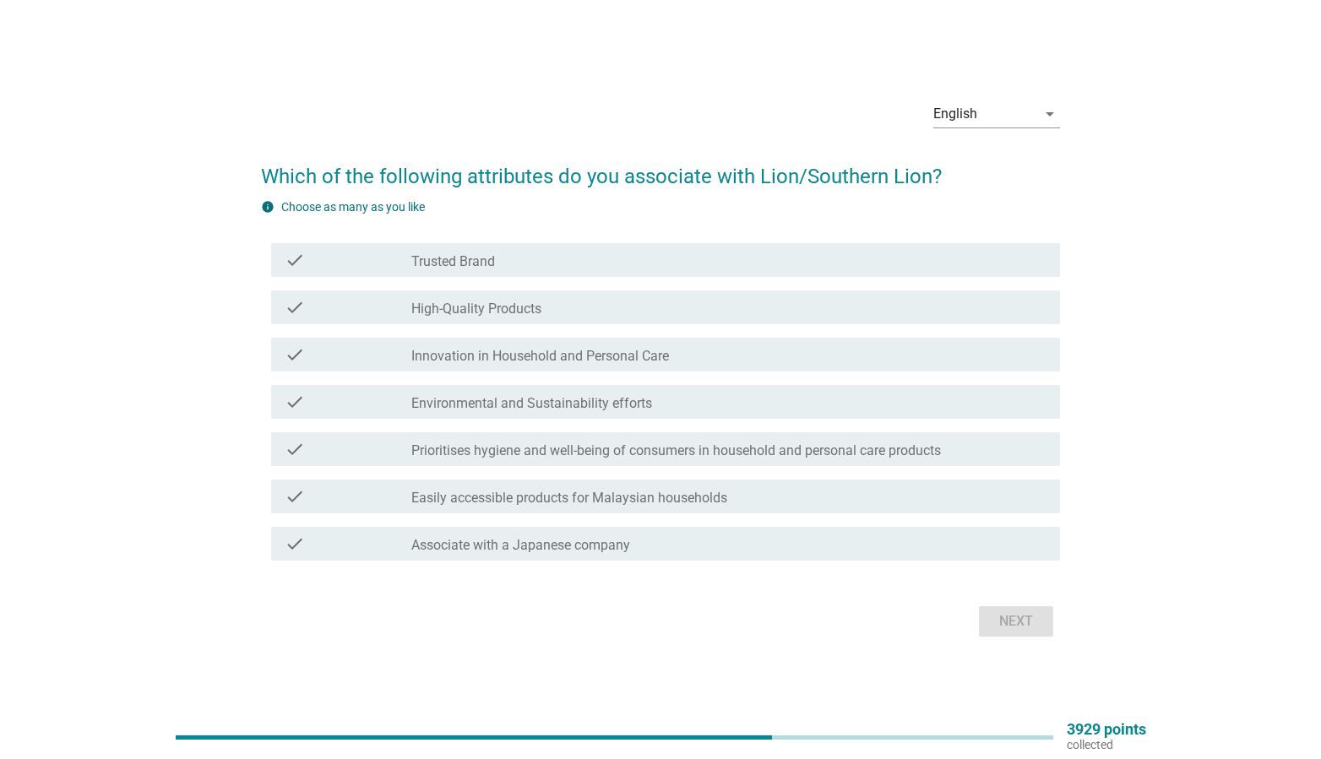
scroll to position [44, 0]
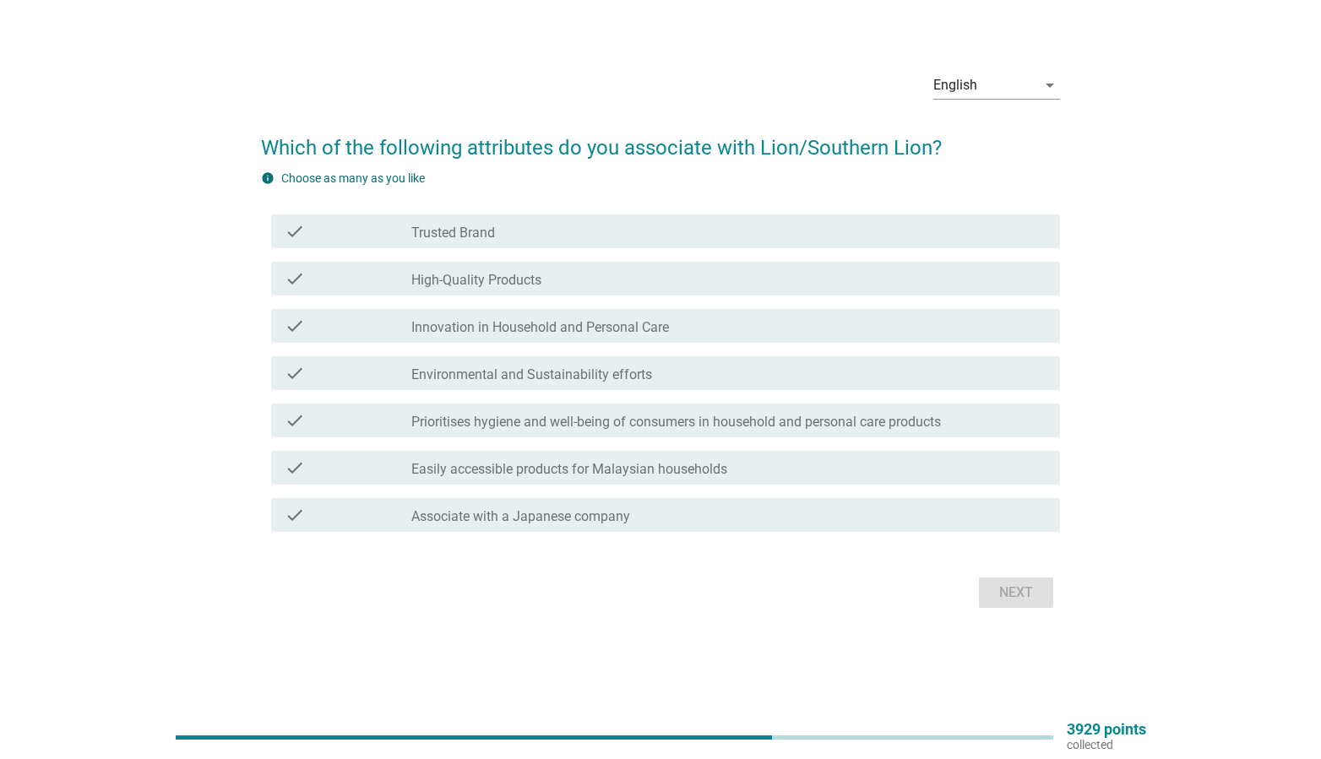
click at [631, 249] on div "check check_box_outline_blank Trusted Brand" at bounding box center [661, 231] width 800 height 47
click at [758, 230] on div "check_box_outline_blank Trusted Brand" at bounding box center [728, 231] width 635 height 20
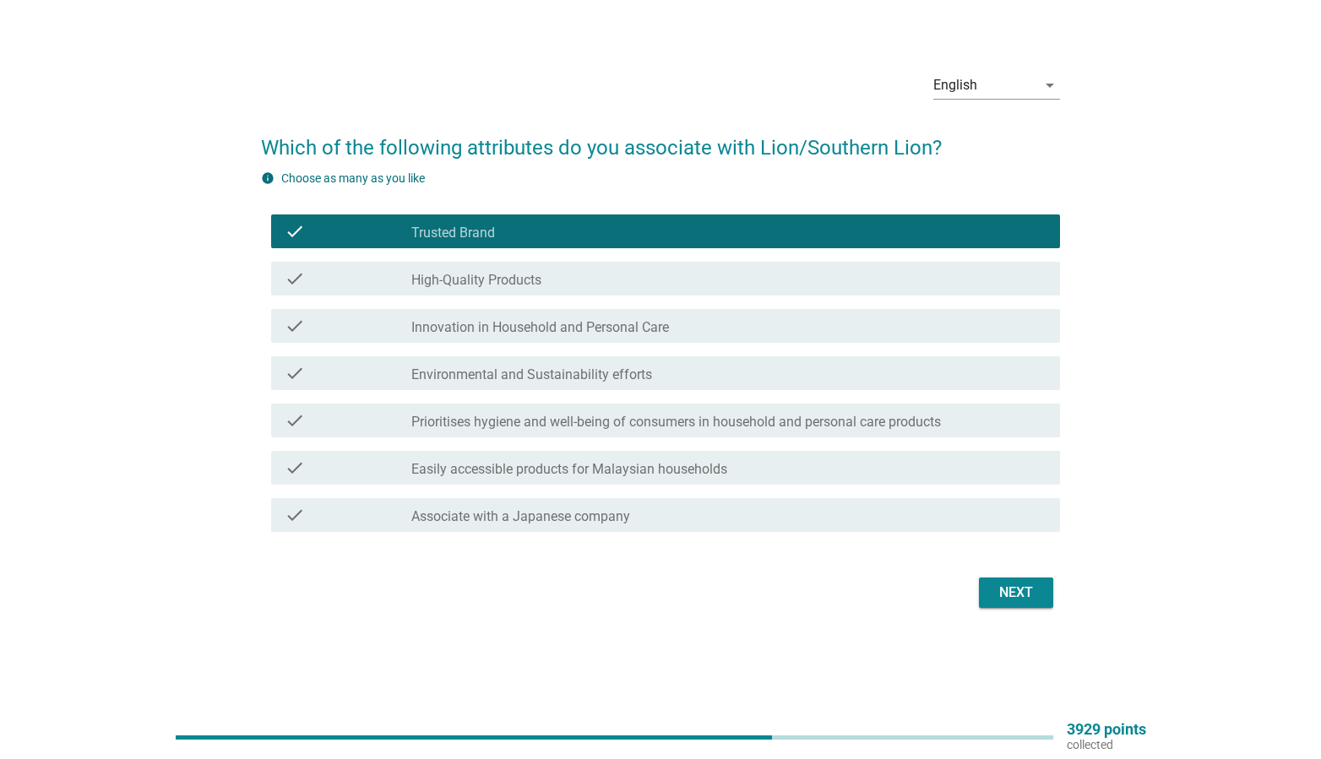
click at [1018, 598] on div "Next" at bounding box center [1015, 593] width 47 height 20
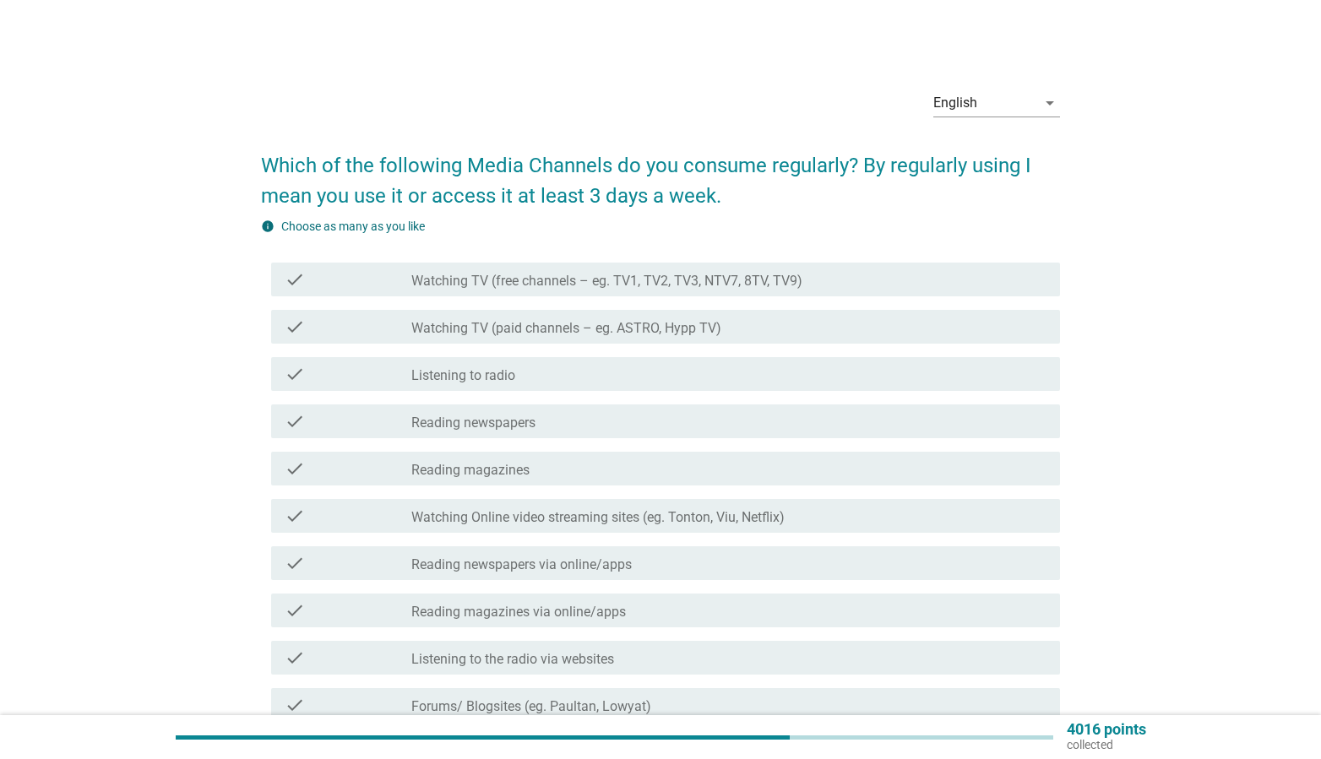
click at [611, 515] on label "Watching Online video streaming sites (eg. Tonton, Viu, Netflix)" at bounding box center [597, 517] width 373 height 17
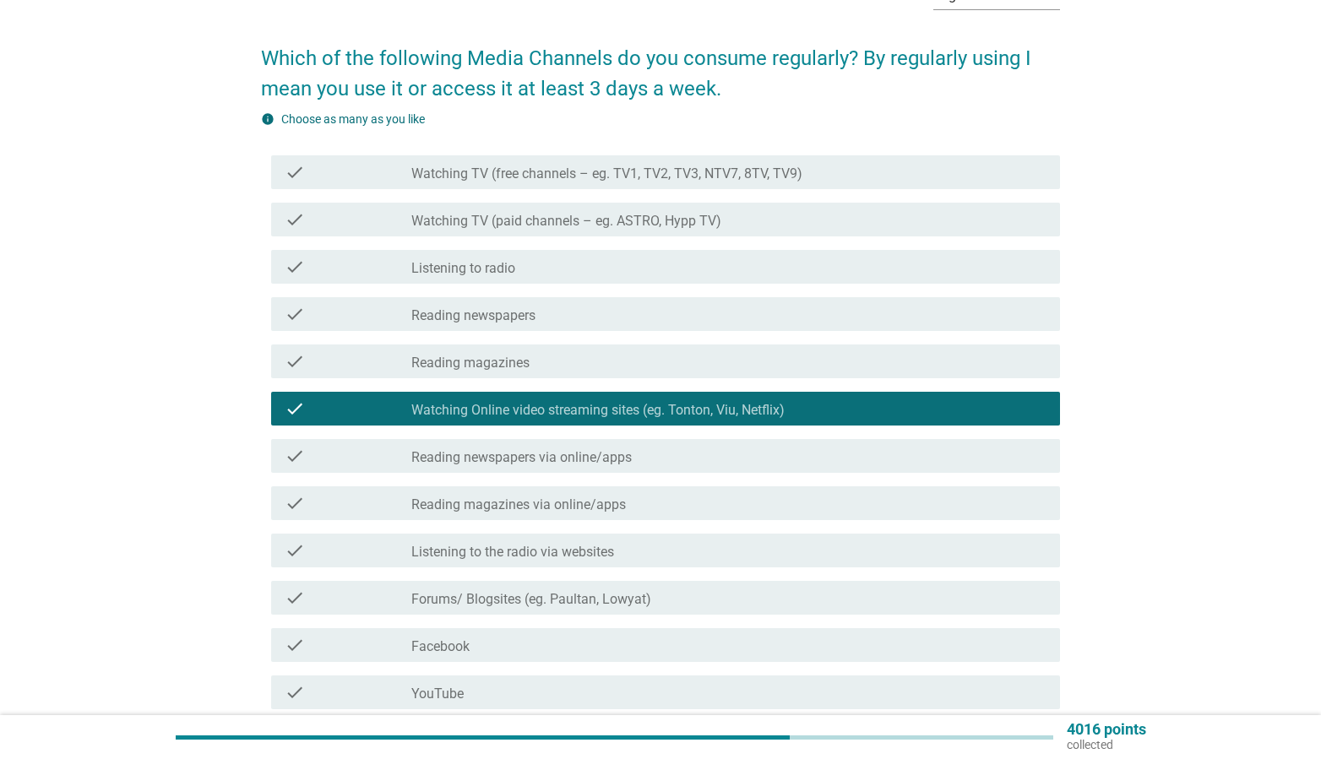
scroll to position [110, 0]
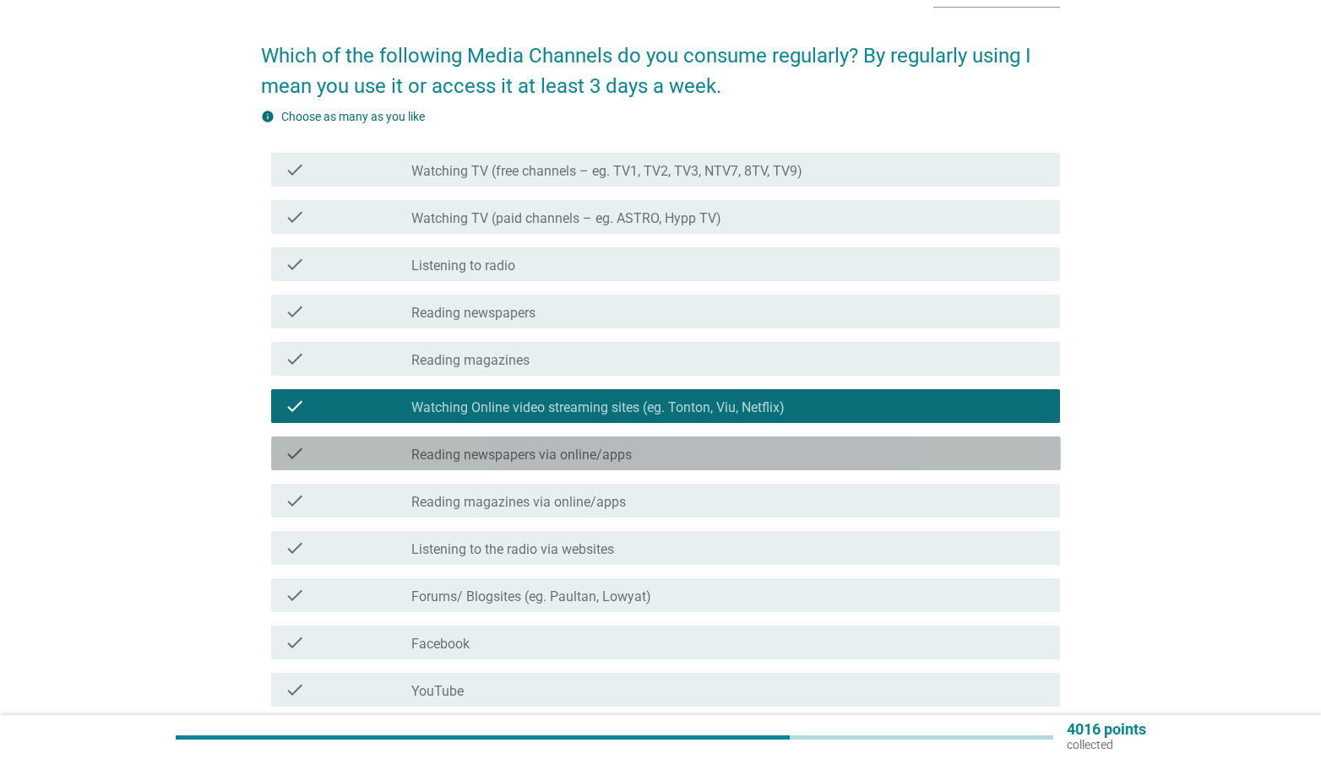
click at [655, 459] on div "check_box_outline_blank Reading newspapers via online/apps" at bounding box center [728, 453] width 635 height 20
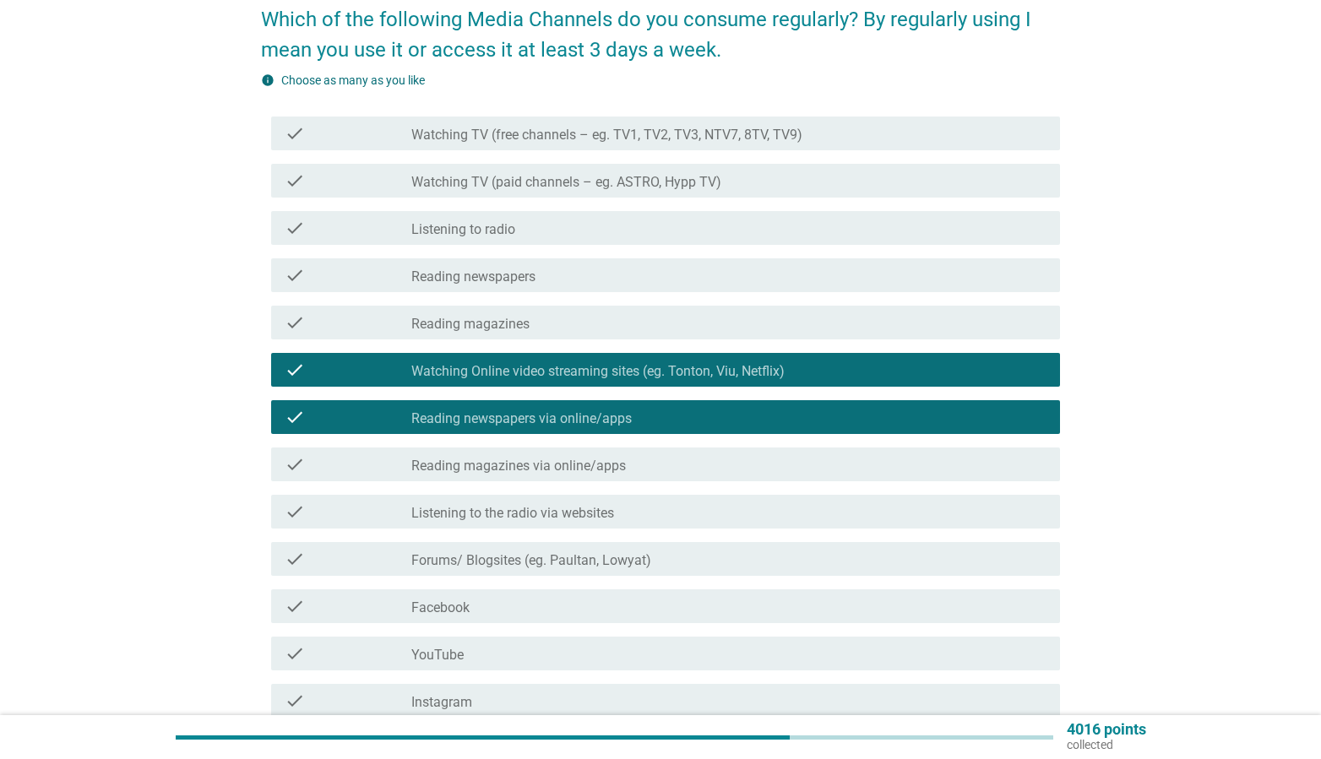
scroll to position [147, 0]
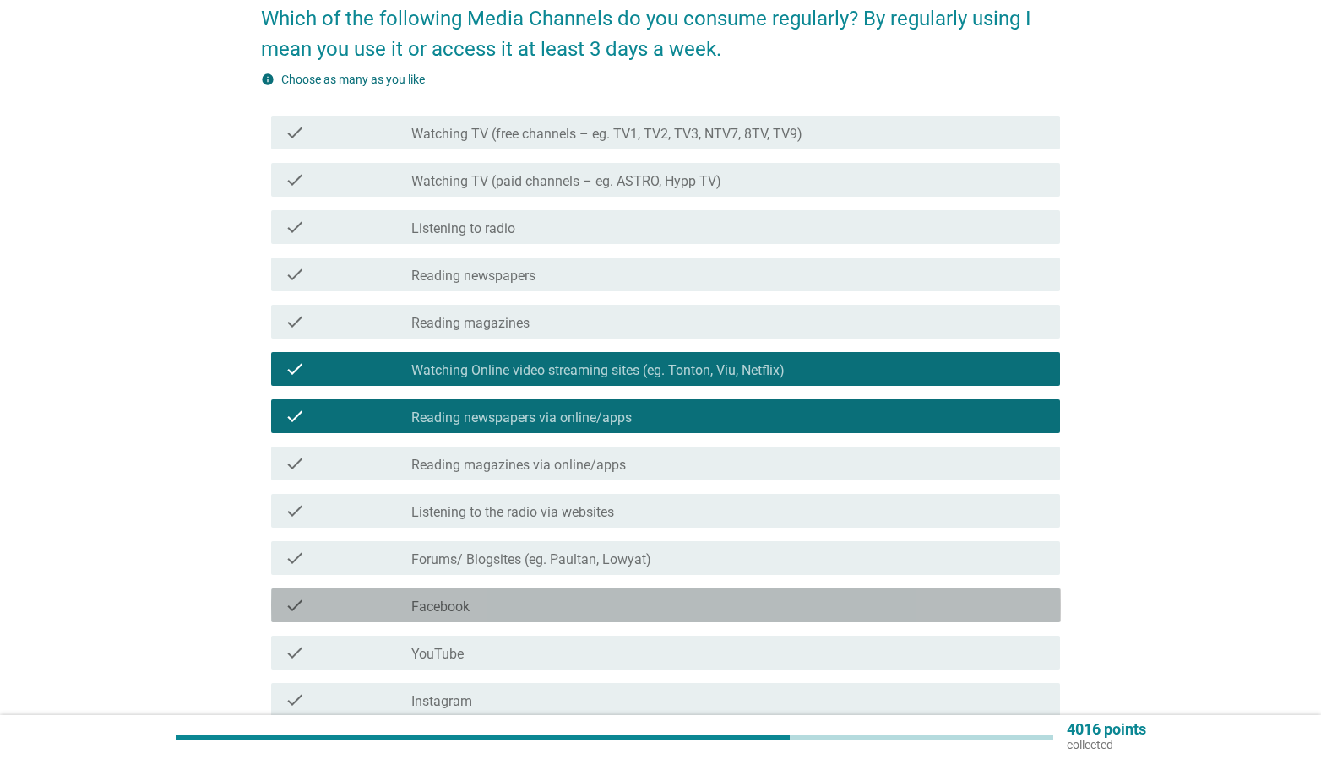
click at [660, 604] on div "check_box_outline_blank Facebook" at bounding box center [728, 605] width 635 height 20
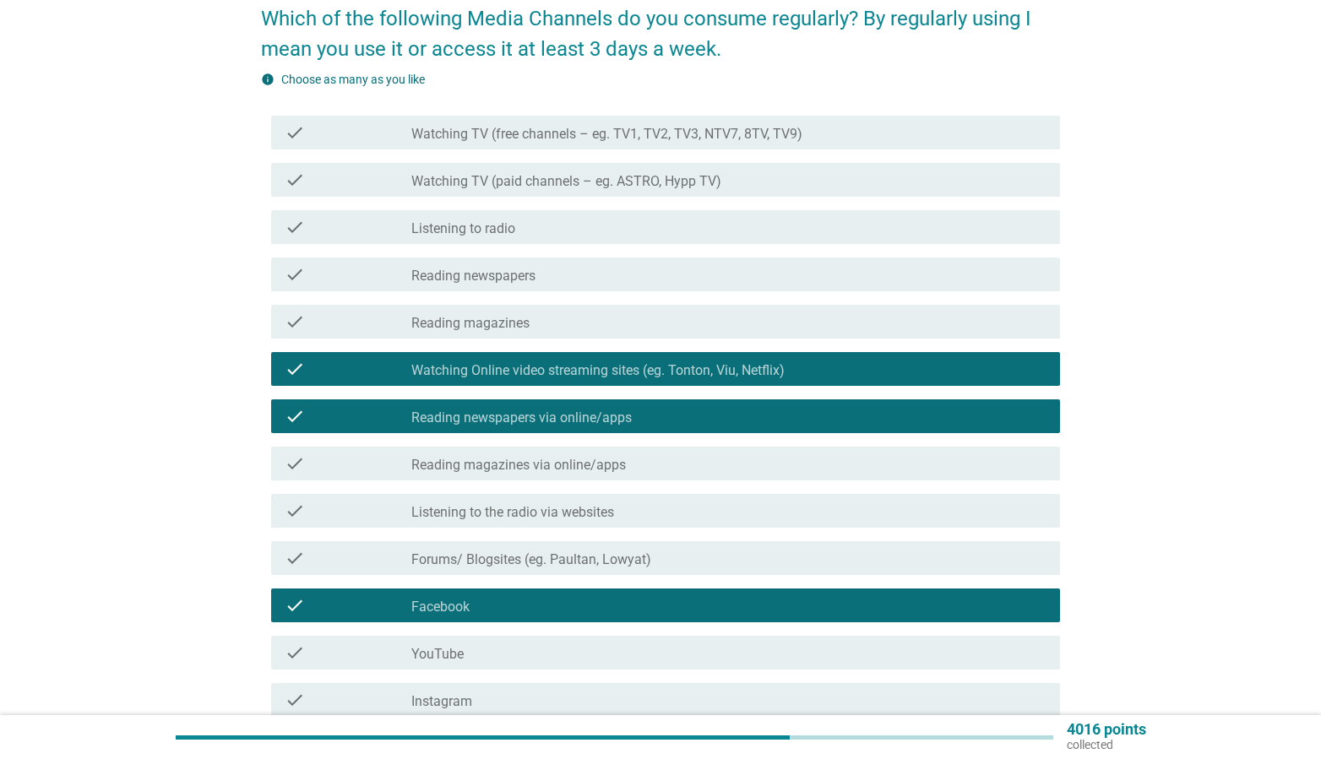
click at [641, 648] on div "check_box_outline_blank YouTube" at bounding box center [728, 653] width 635 height 20
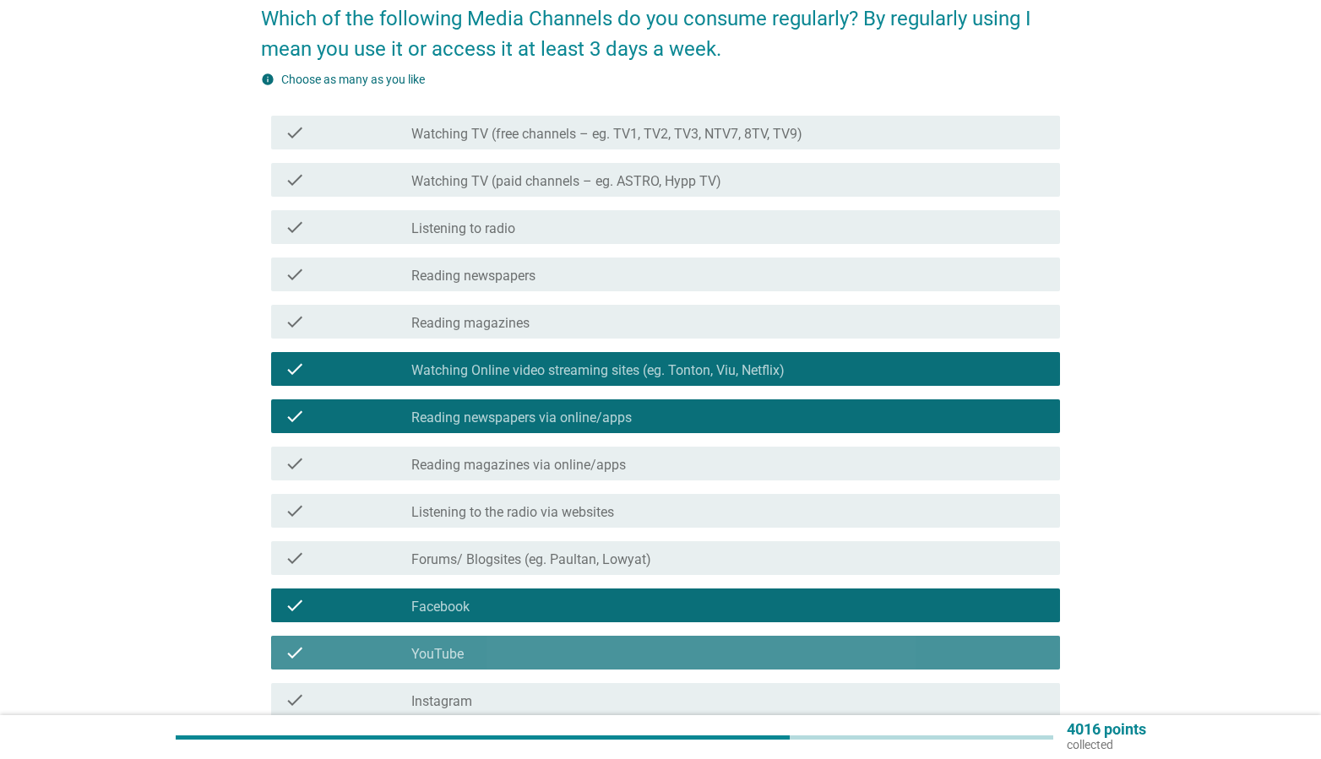
drag, startPoint x: 639, startPoint y: 690, endPoint x: 710, endPoint y: 599, distance: 116.1
click at [639, 690] on div "check_box_outline_blank Instagram" at bounding box center [728, 700] width 635 height 20
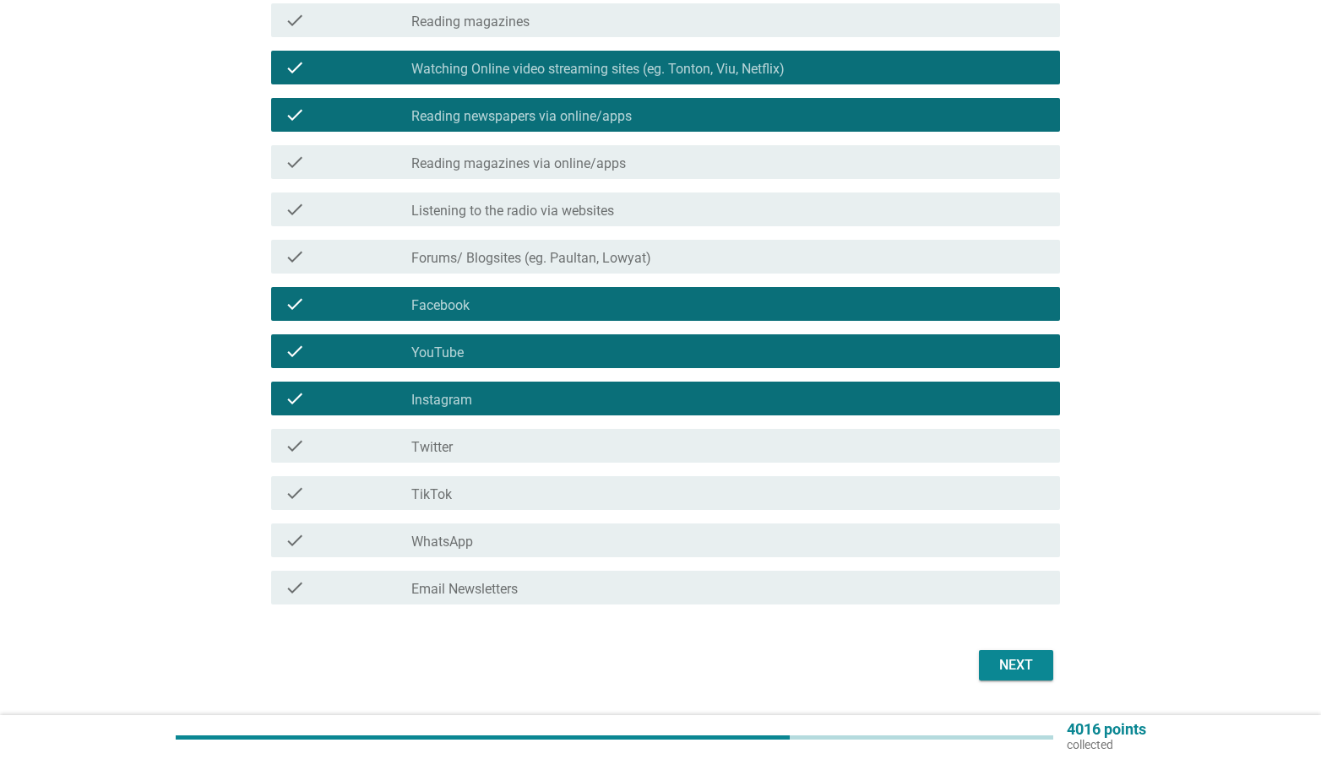
scroll to position [495, 0]
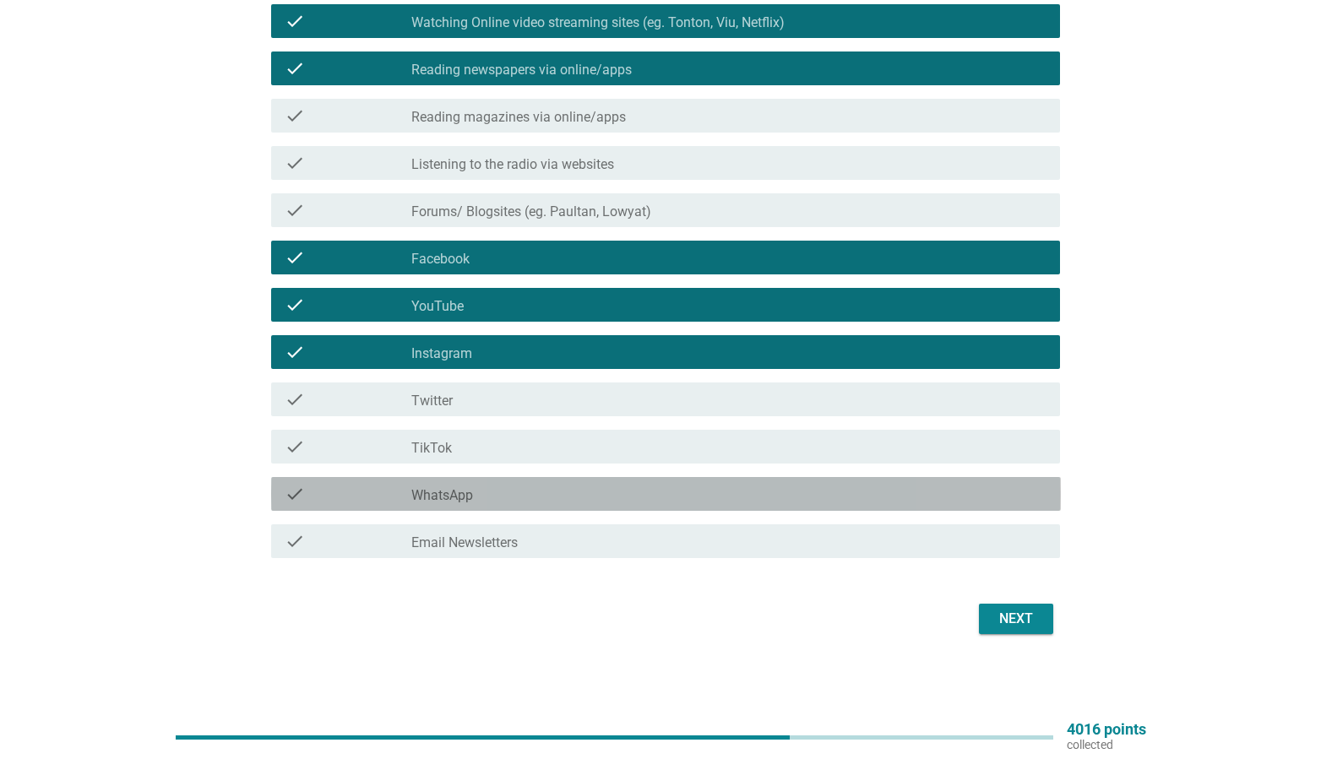
click at [807, 484] on div "check_box_outline_blank WhatsApp" at bounding box center [728, 494] width 635 height 20
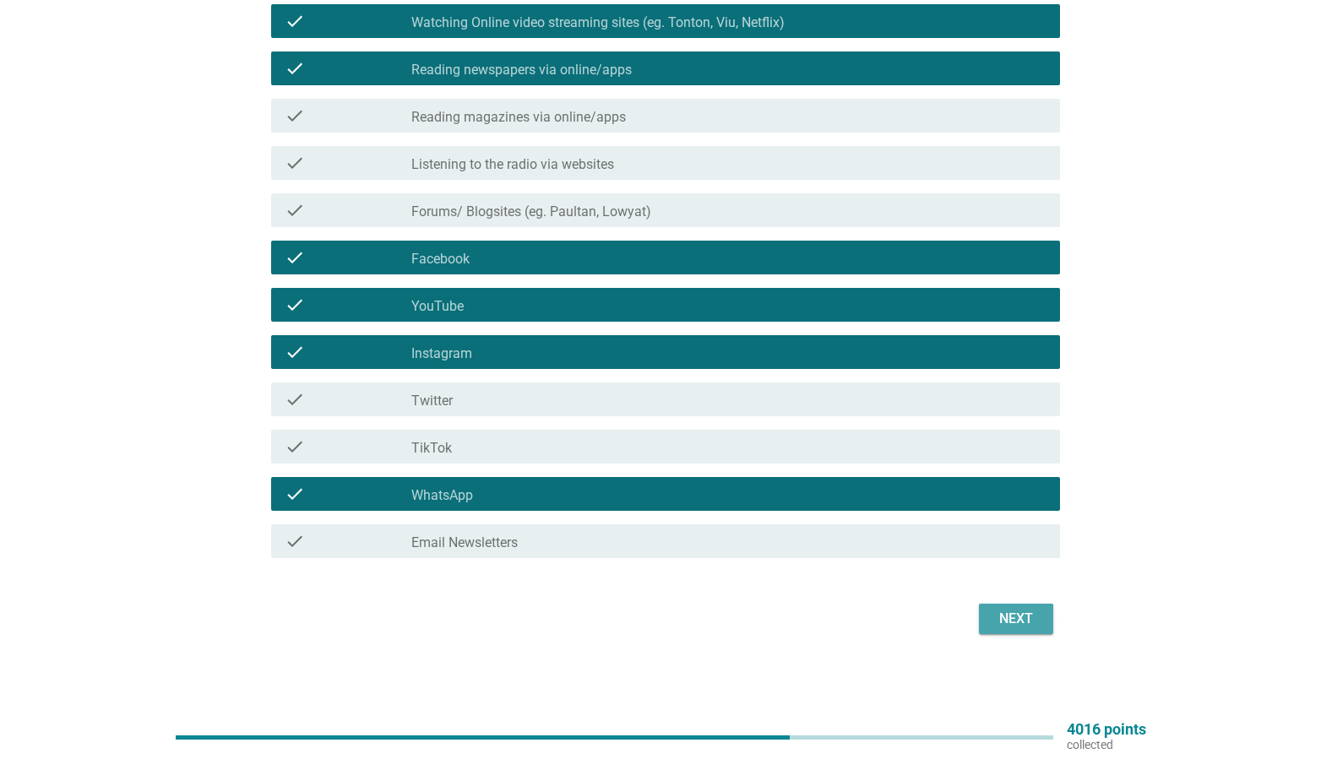
click at [1041, 629] on button "Next" at bounding box center [1016, 619] width 74 height 30
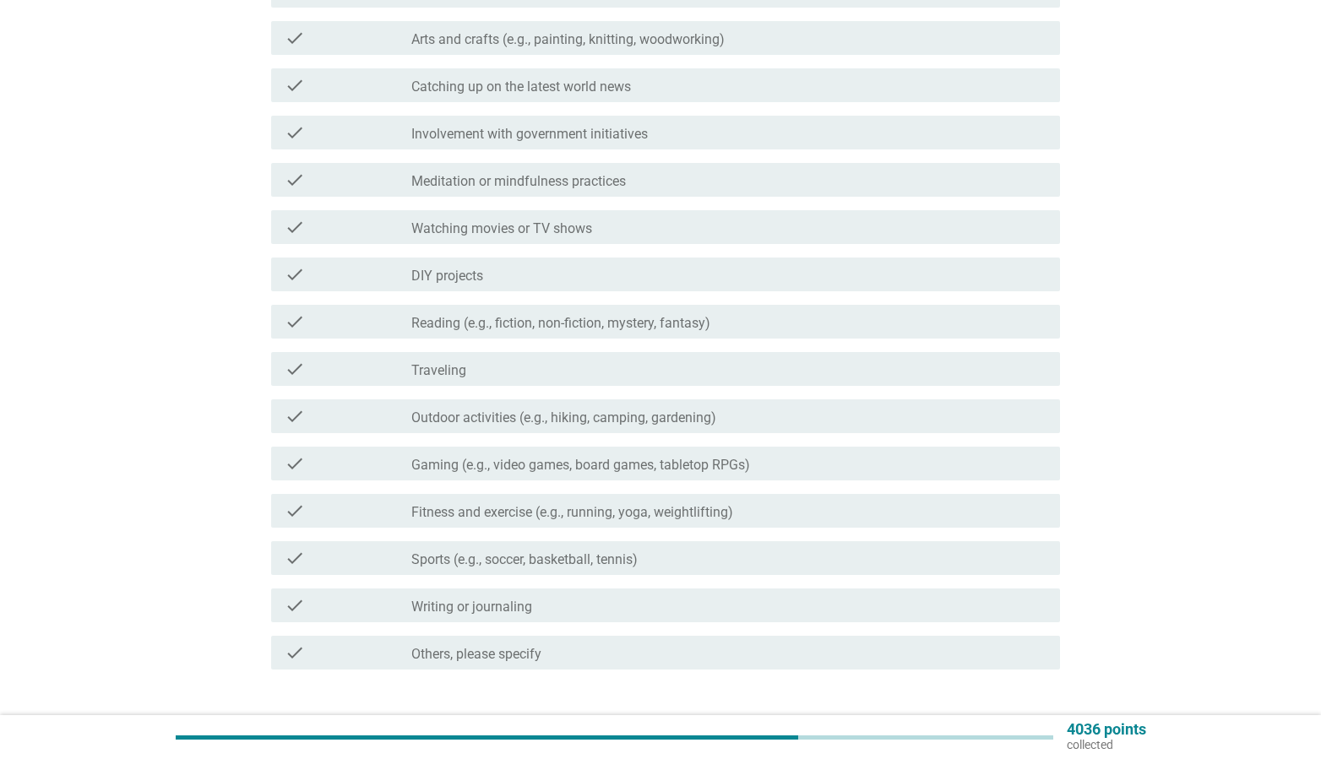
scroll to position [0, 0]
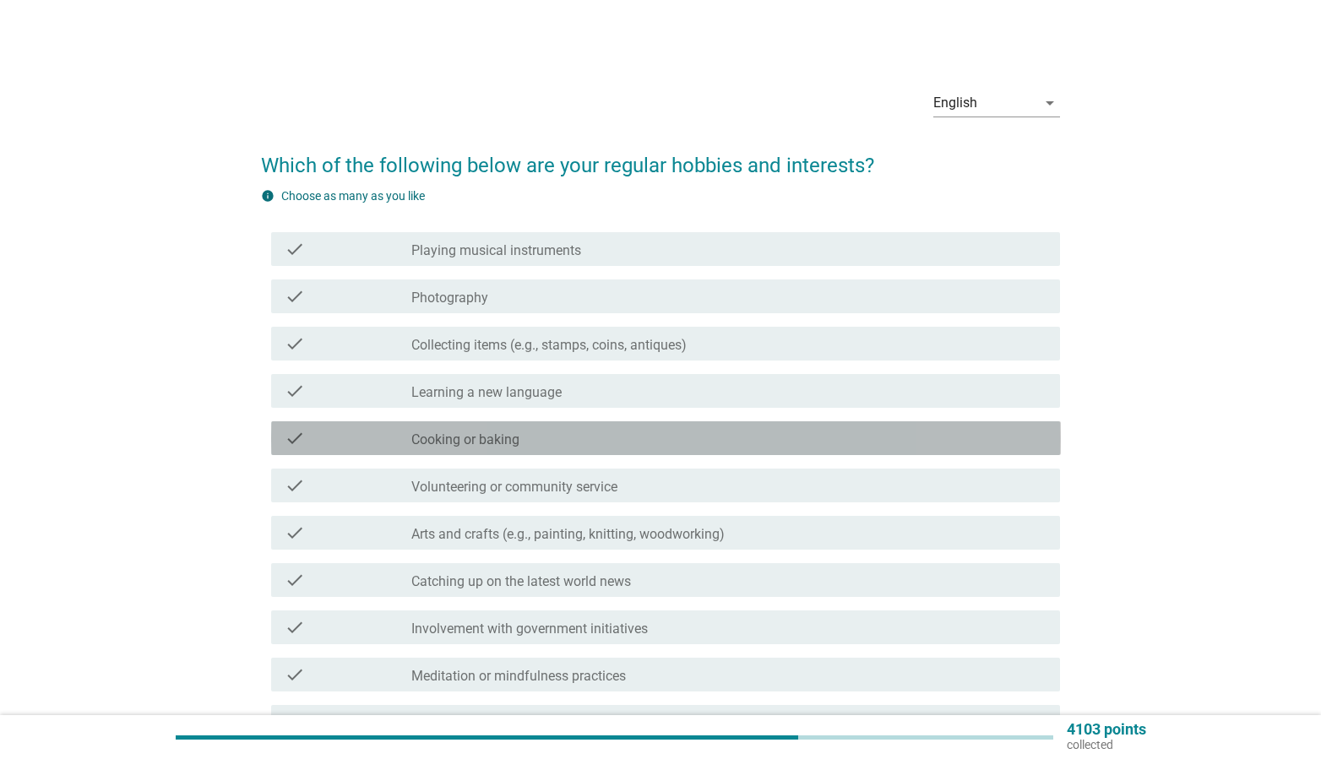
click at [527, 431] on div "check_box_outline_blank Cooking or baking" at bounding box center [728, 438] width 635 height 20
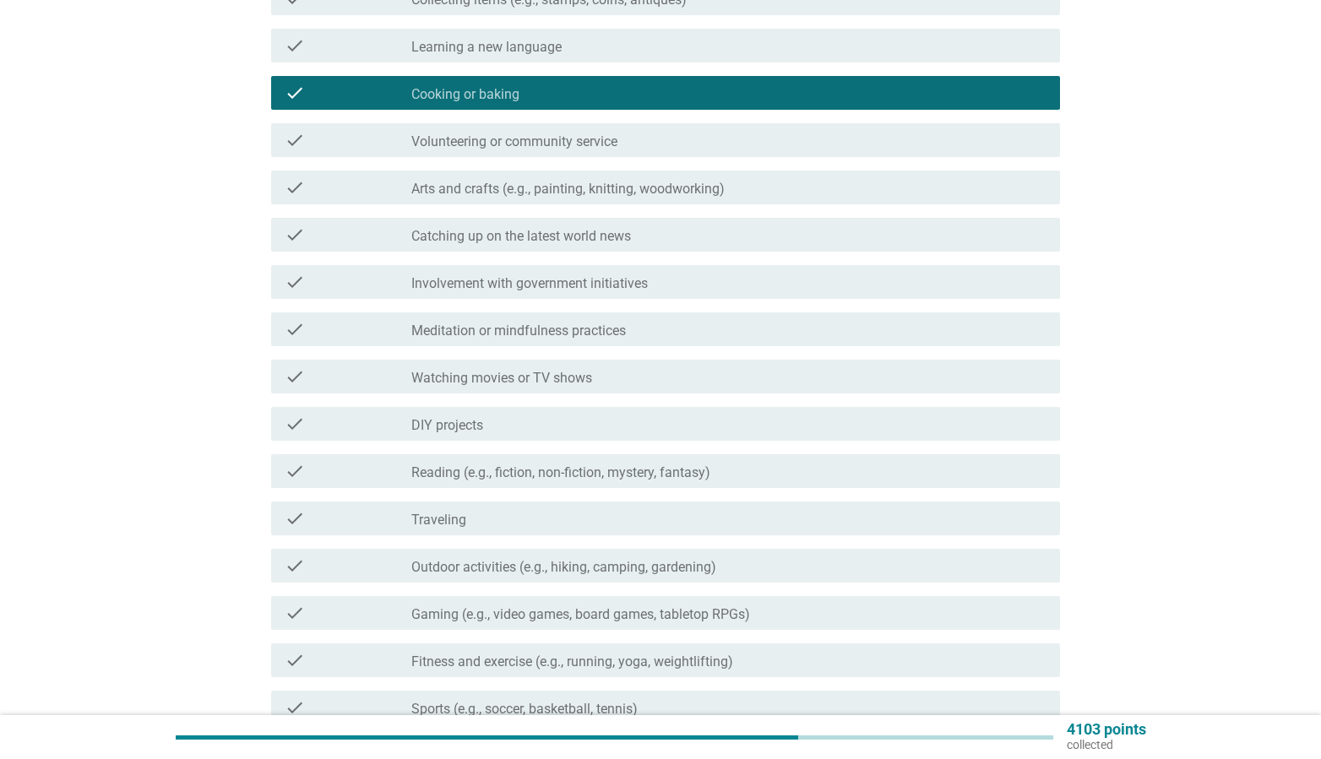
scroll to position [359, 0]
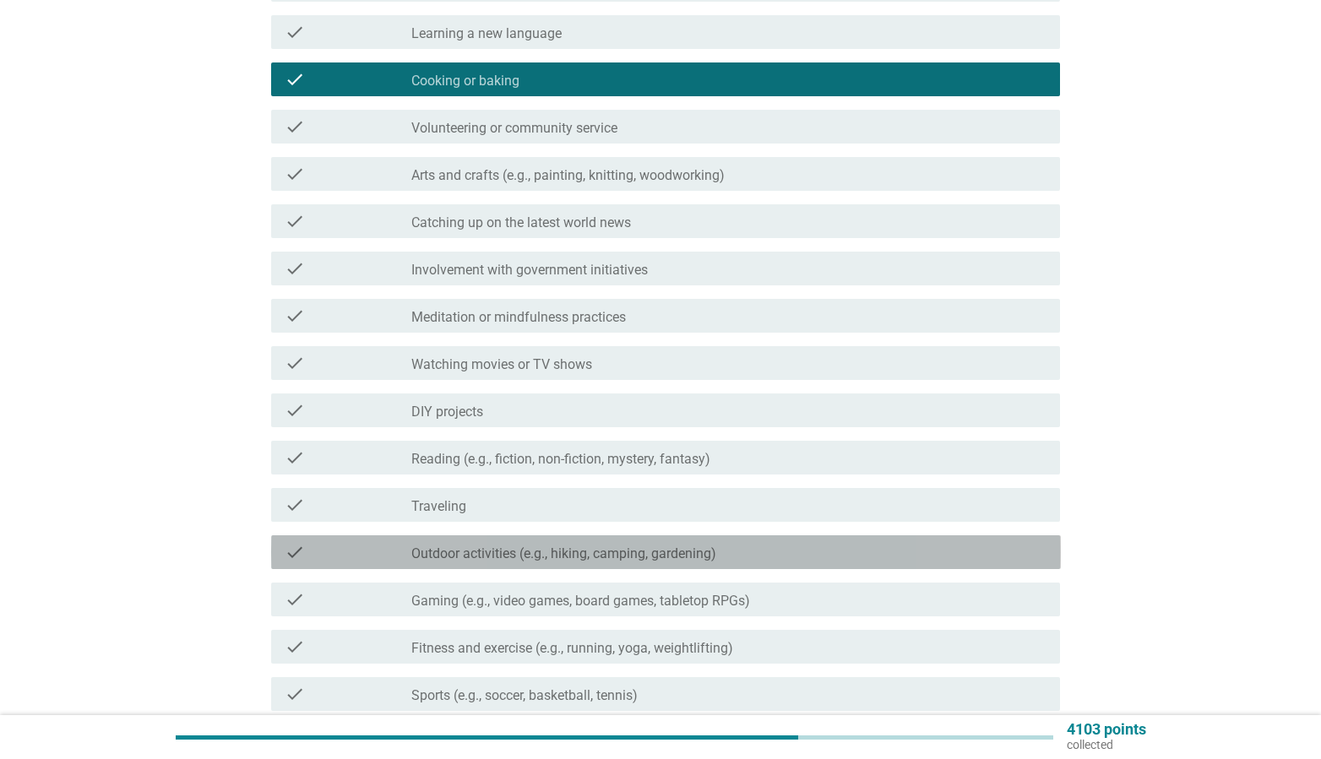
click at [687, 553] on label "Outdoor activities (e.g., hiking, camping, gardening)" at bounding box center [563, 554] width 305 height 17
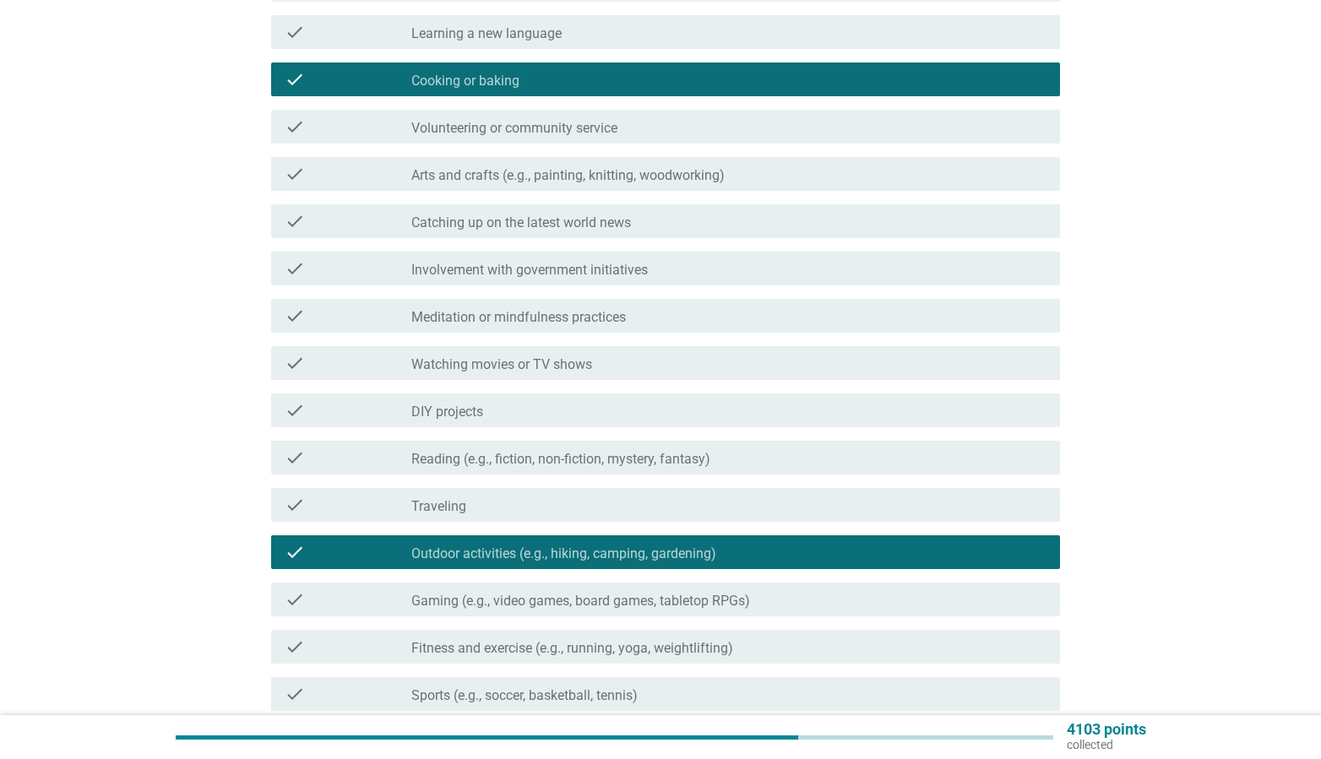
click at [696, 655] on label "Fitness and exercise (e.g., running, yoga, weightlifting)" at bounding box center [572, 648] width 322 height 17
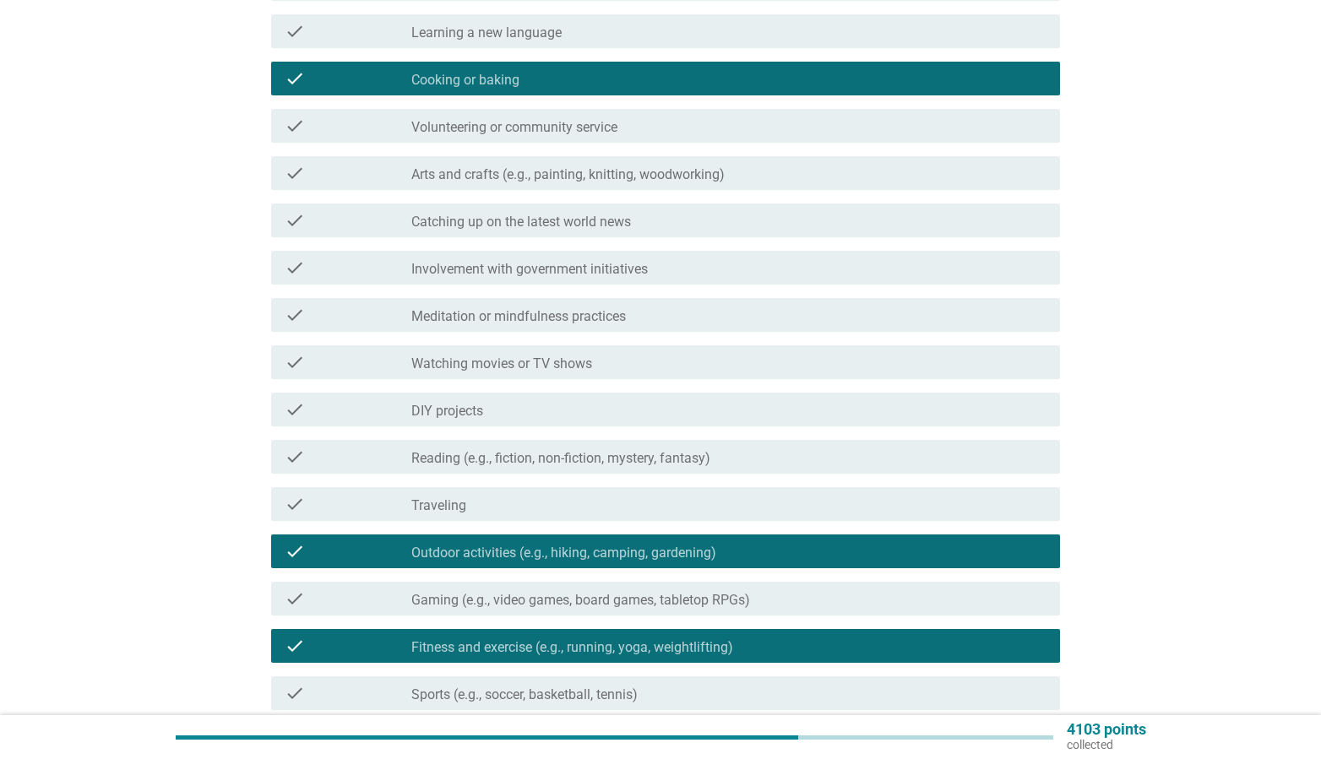
scroll to position [588, 0]
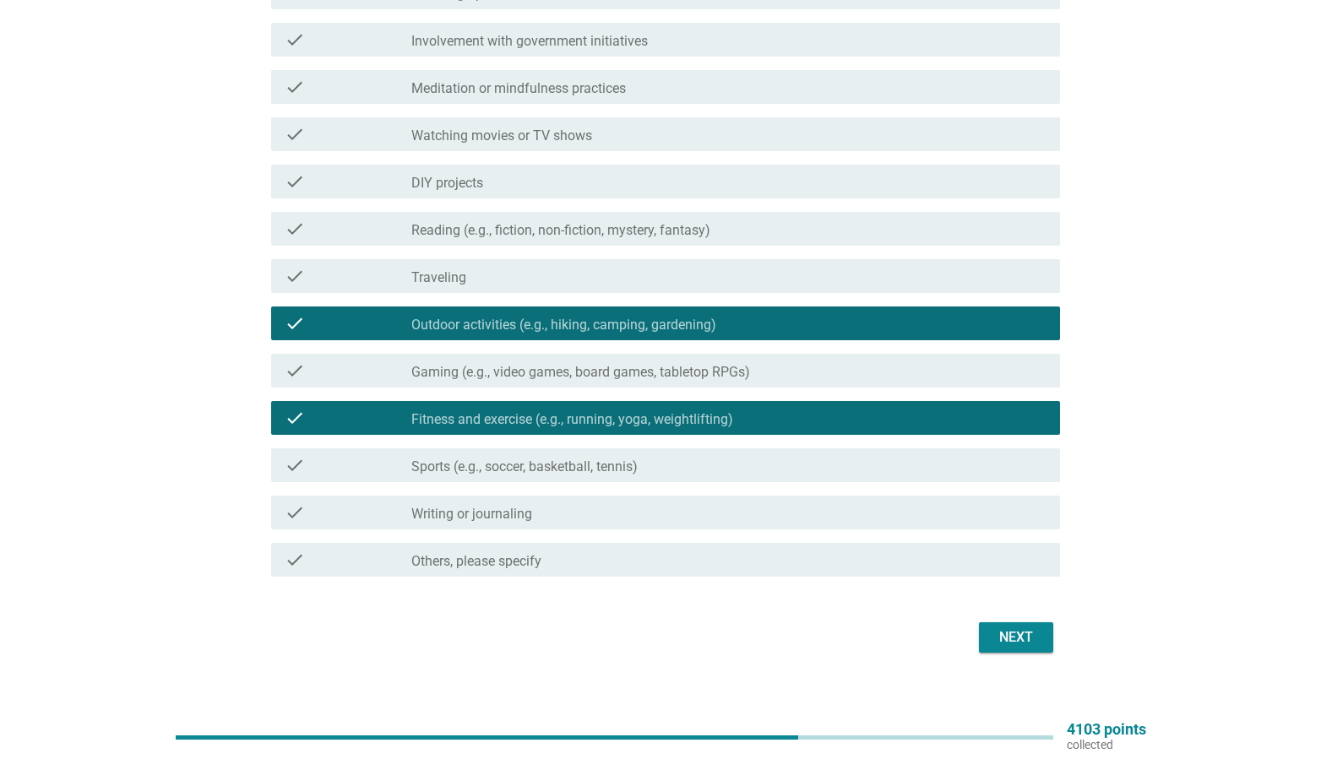
click at [737, 476] on div "check check_box_outline_blank Sports (e.g., soccer, basketball, tennis)" at bounding box center [666, 465] width 790 height 34
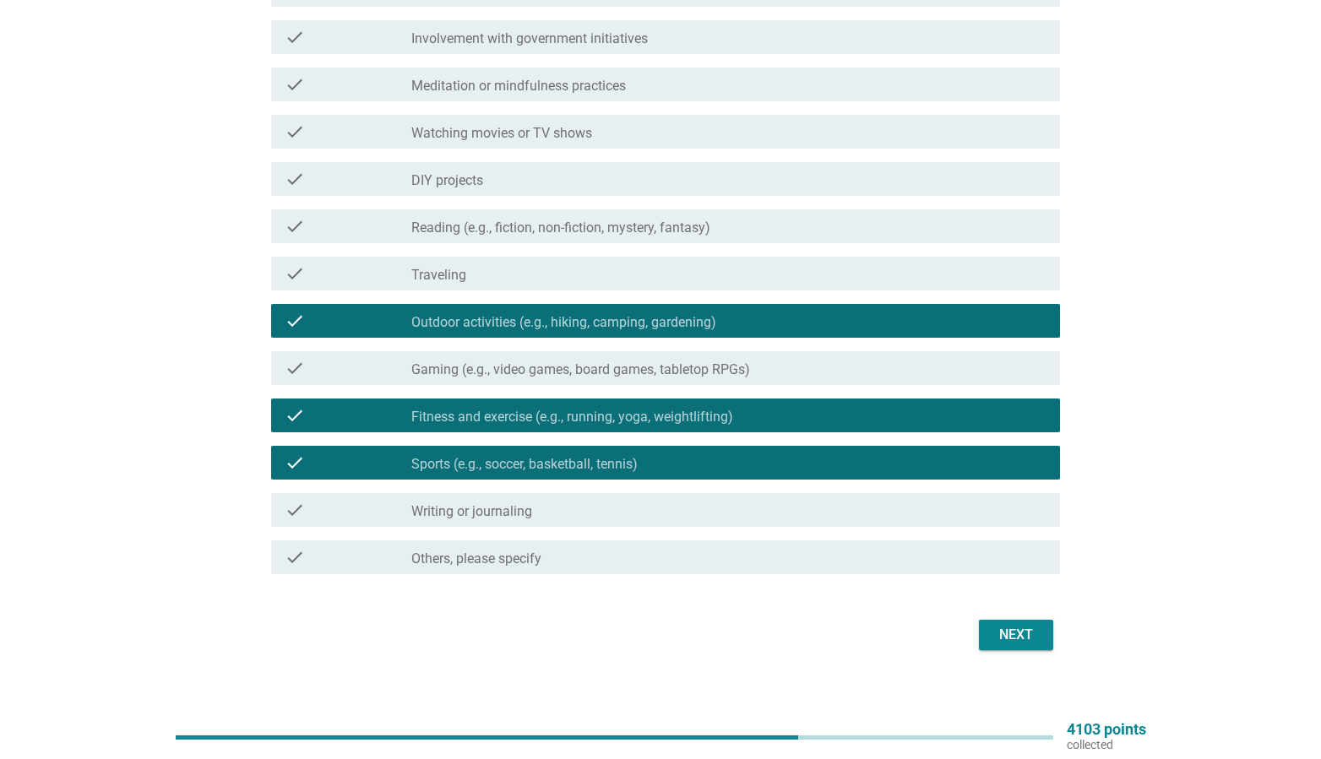
scroll to position [591, 0]
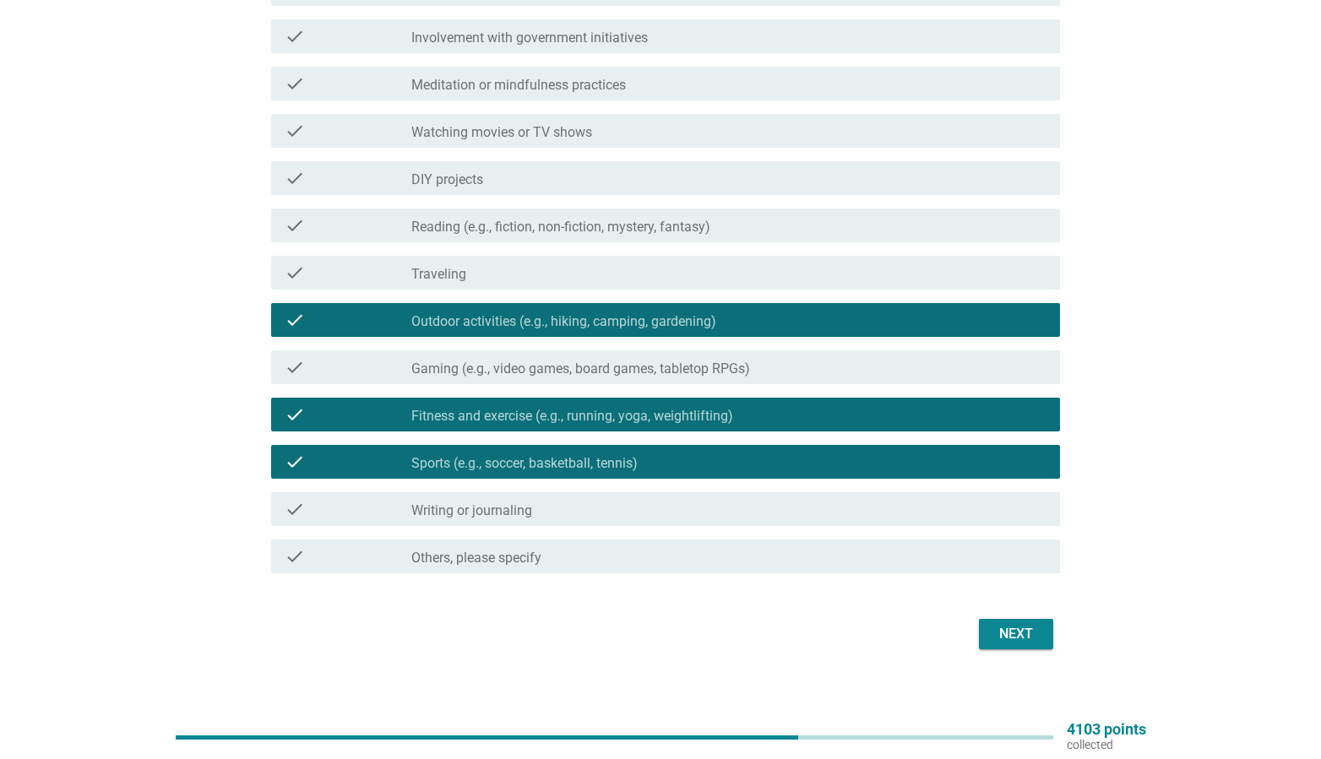
click at [998, 631] on div "Next" at bounding box center [1015, 634] width 47 height 20
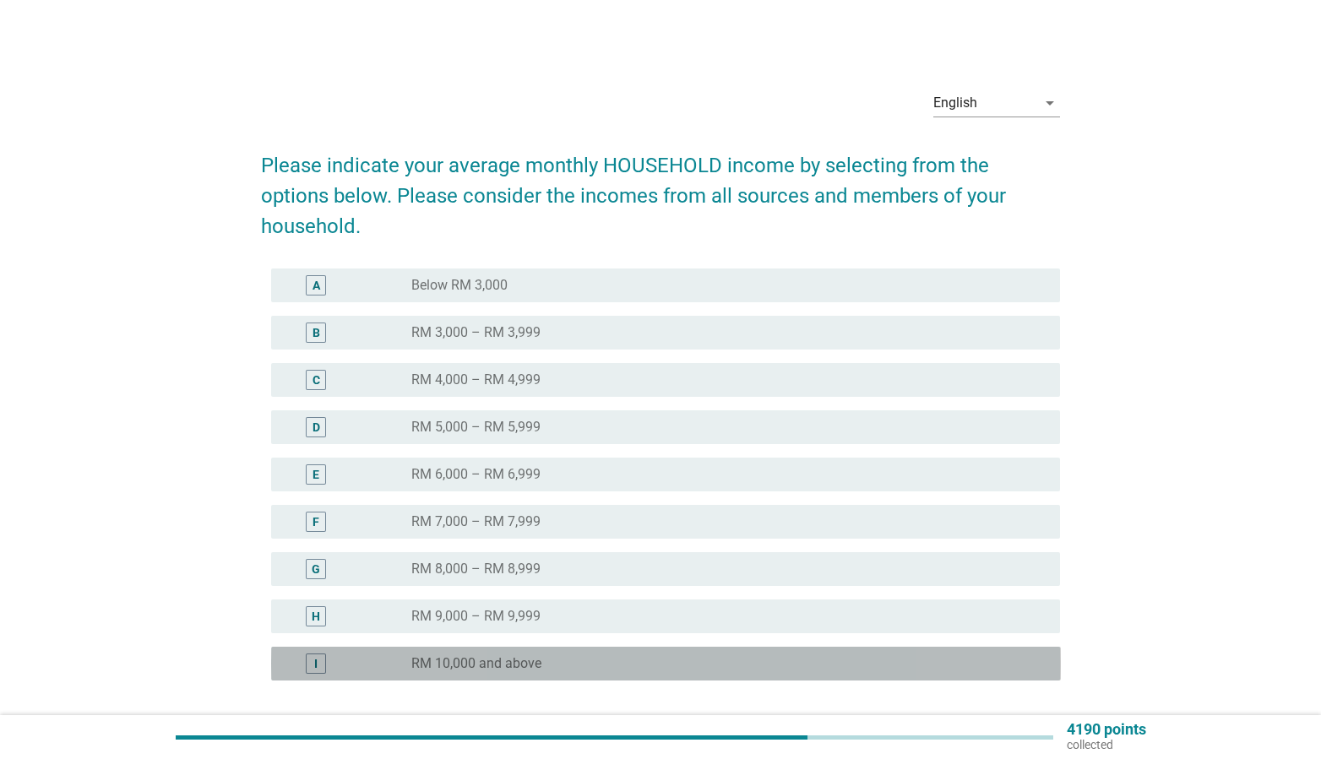
click at [956, 647] on div "I radio_button_unchecked RM 10,000 and above" at bounding box center [666, 664] width 790 height 34
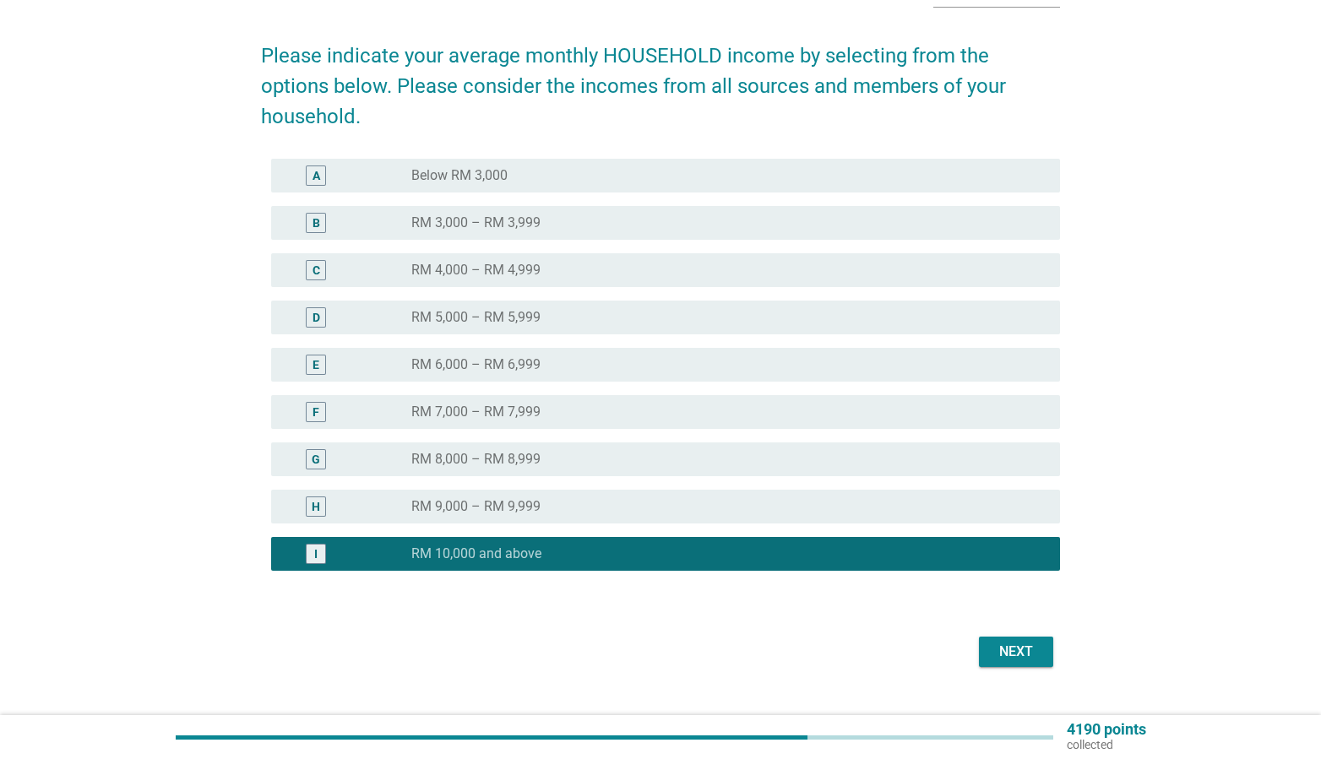
scroll to position [111, 0]
click at [1034, 636] on button "Next" at bounding box center [1016, 651] width 74 height 30
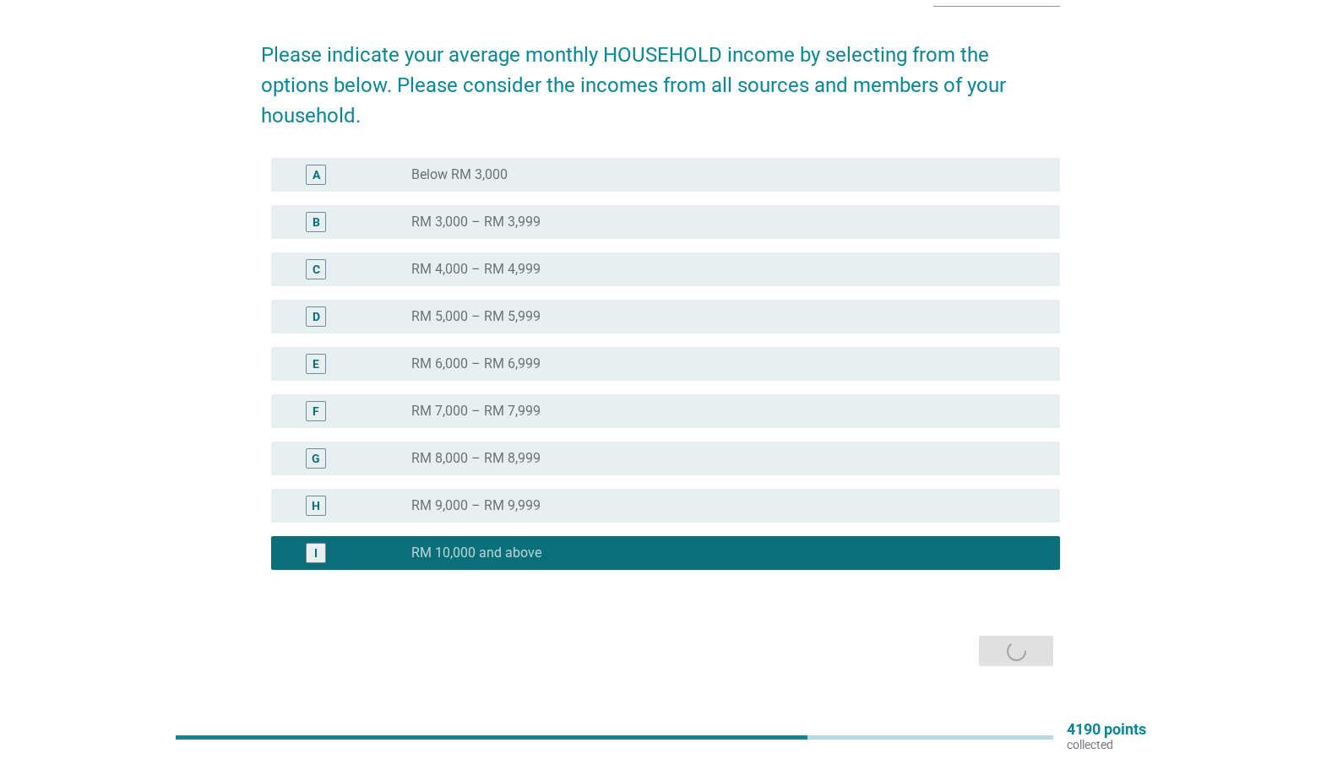
scroll to position [0, 0]
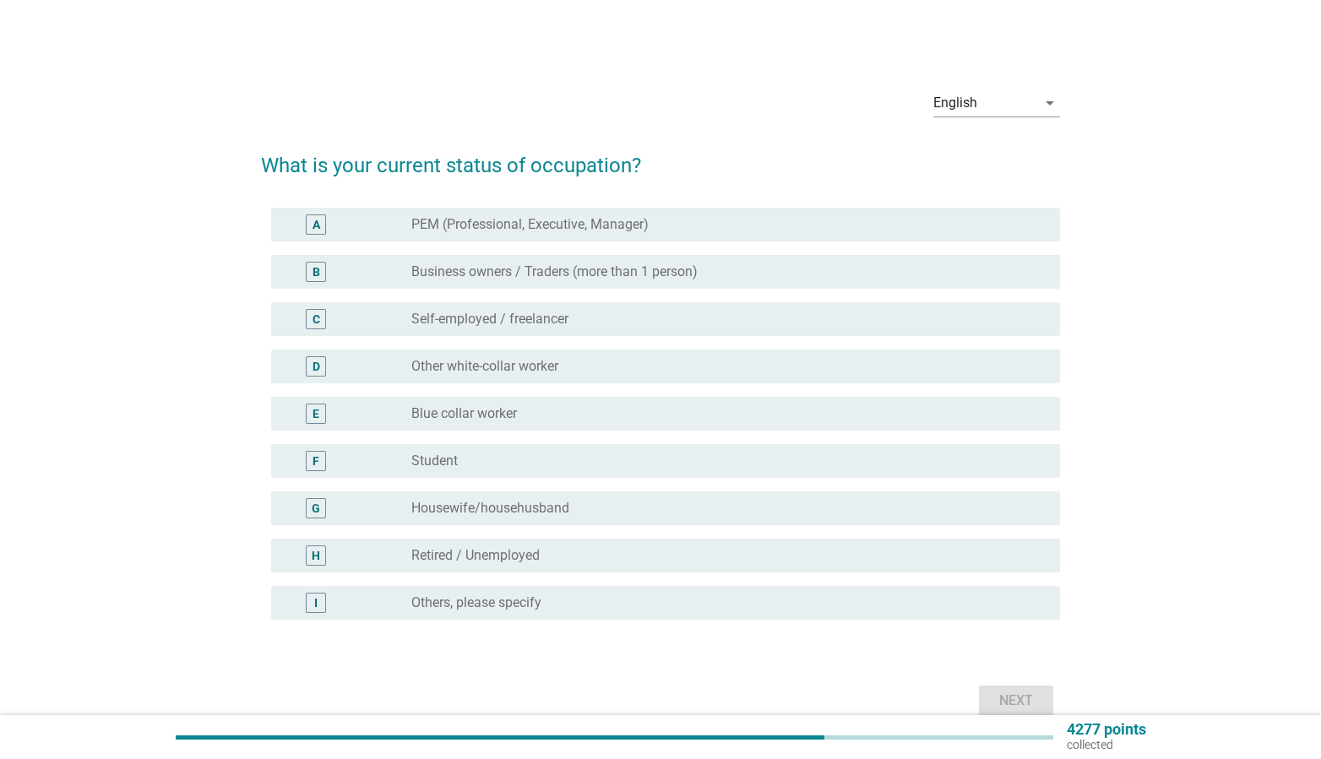
click at [722, 226] on div "radio_button_unchecked PEM (Professional, Executive, Manager)" at bounding box center [722, 224] width 622 height 17
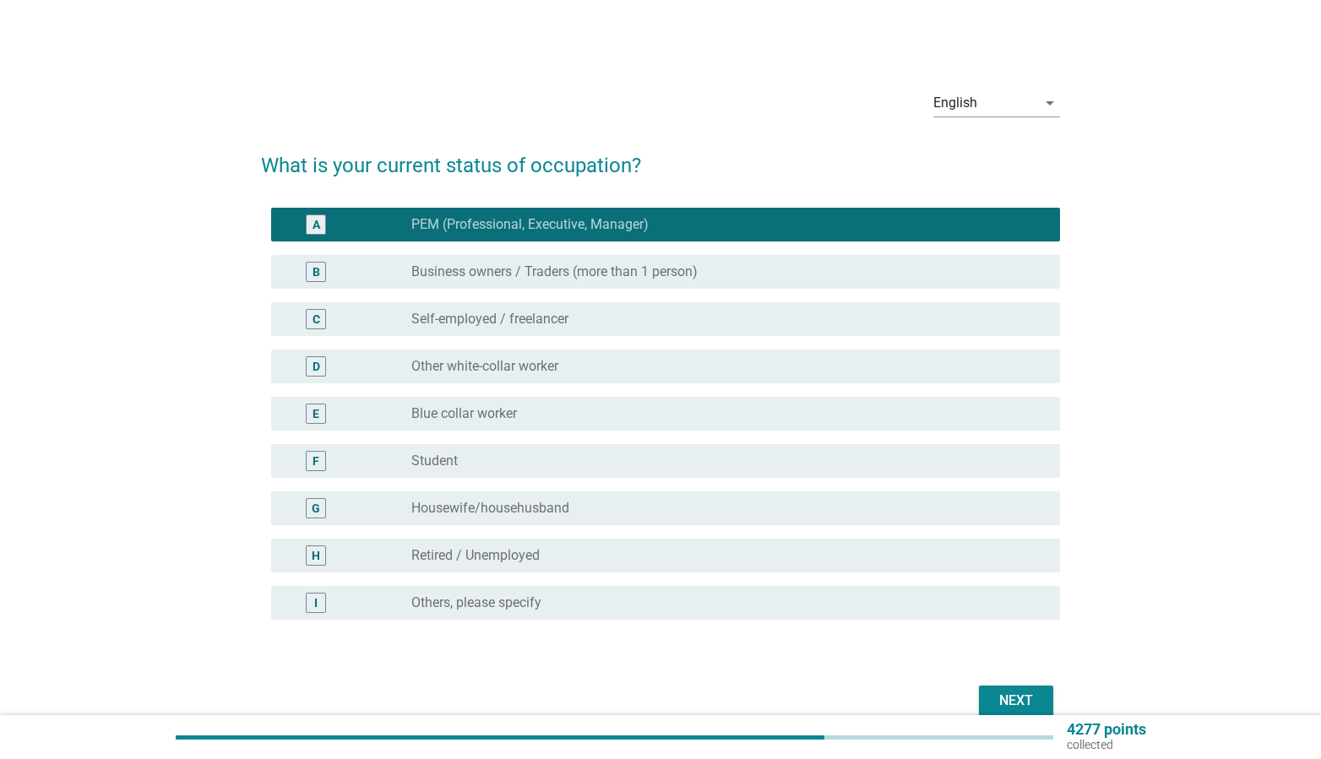
click at [1003, 704] on div "Next" at bounding box center [1015, 701] width 47 height 20
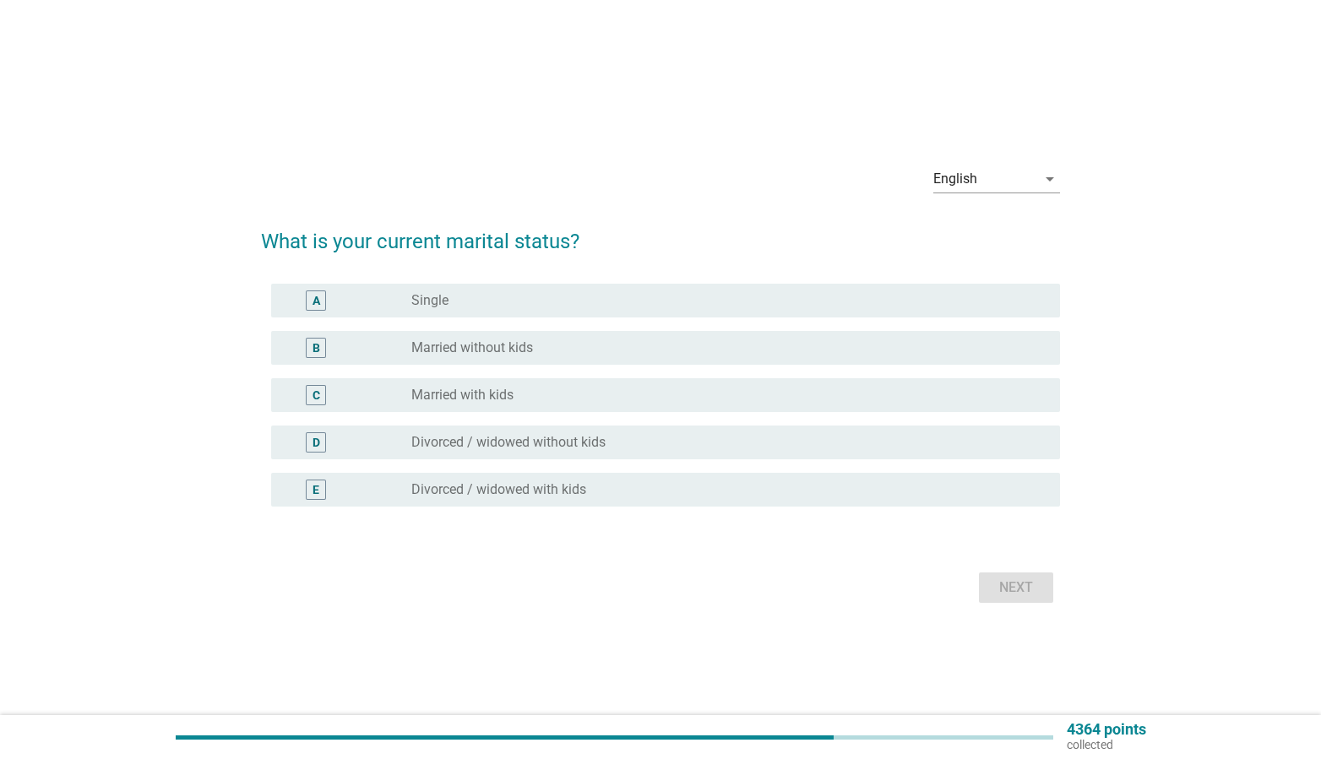
click at [623, 381] on div "C radio_button_unchecked Married with kids" at bounding box center [666, 395] width 790 height 34
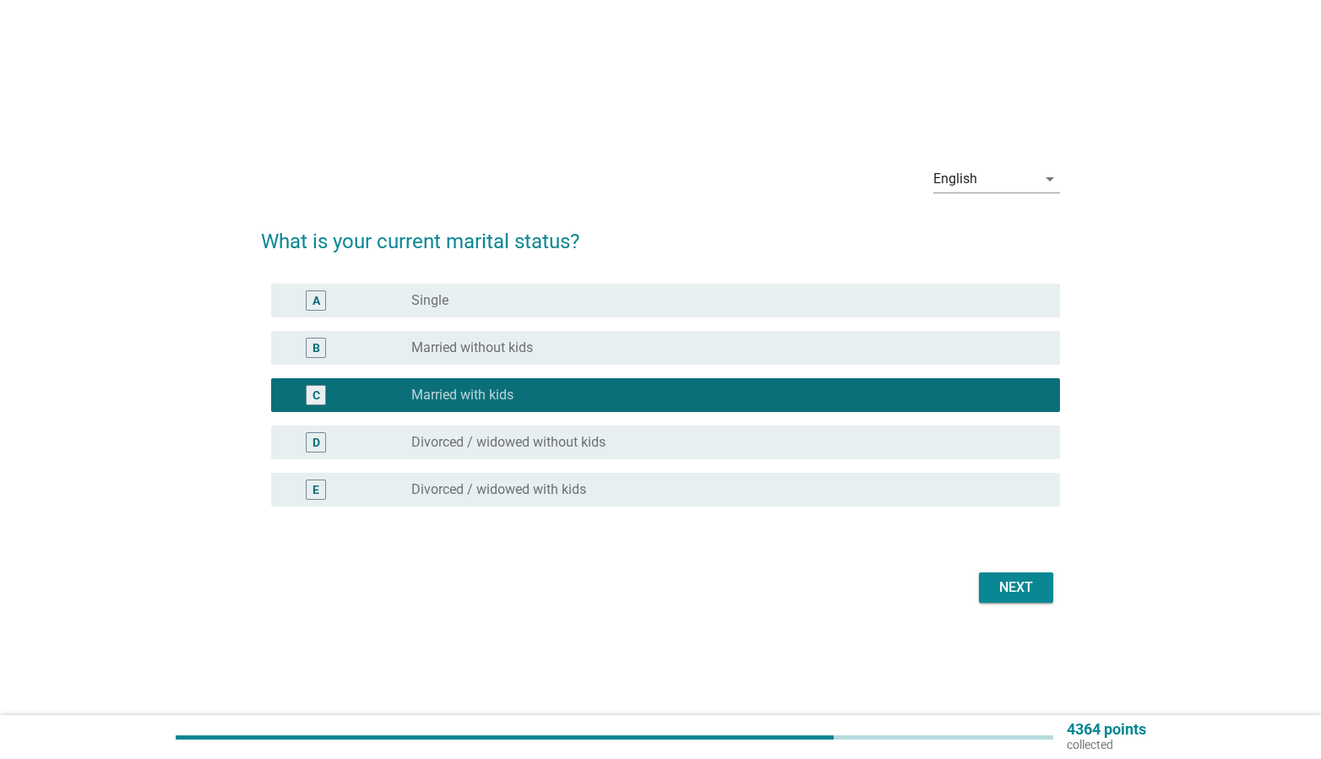
click at [1007, 584] on div "Next" at bounding box center [1015, 588] width 47 height 20
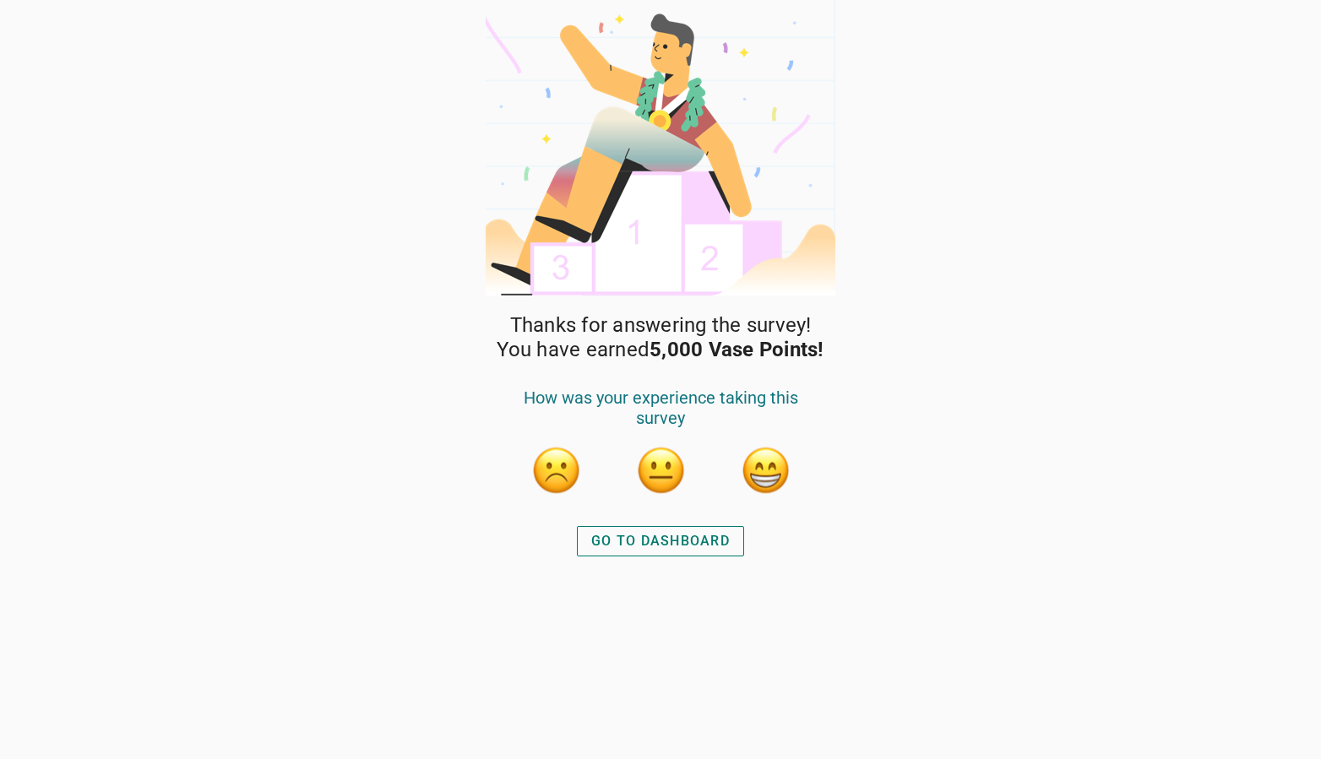
click at [649, 474] on button "button" at bounding box center [660, 470] width 51 height 51
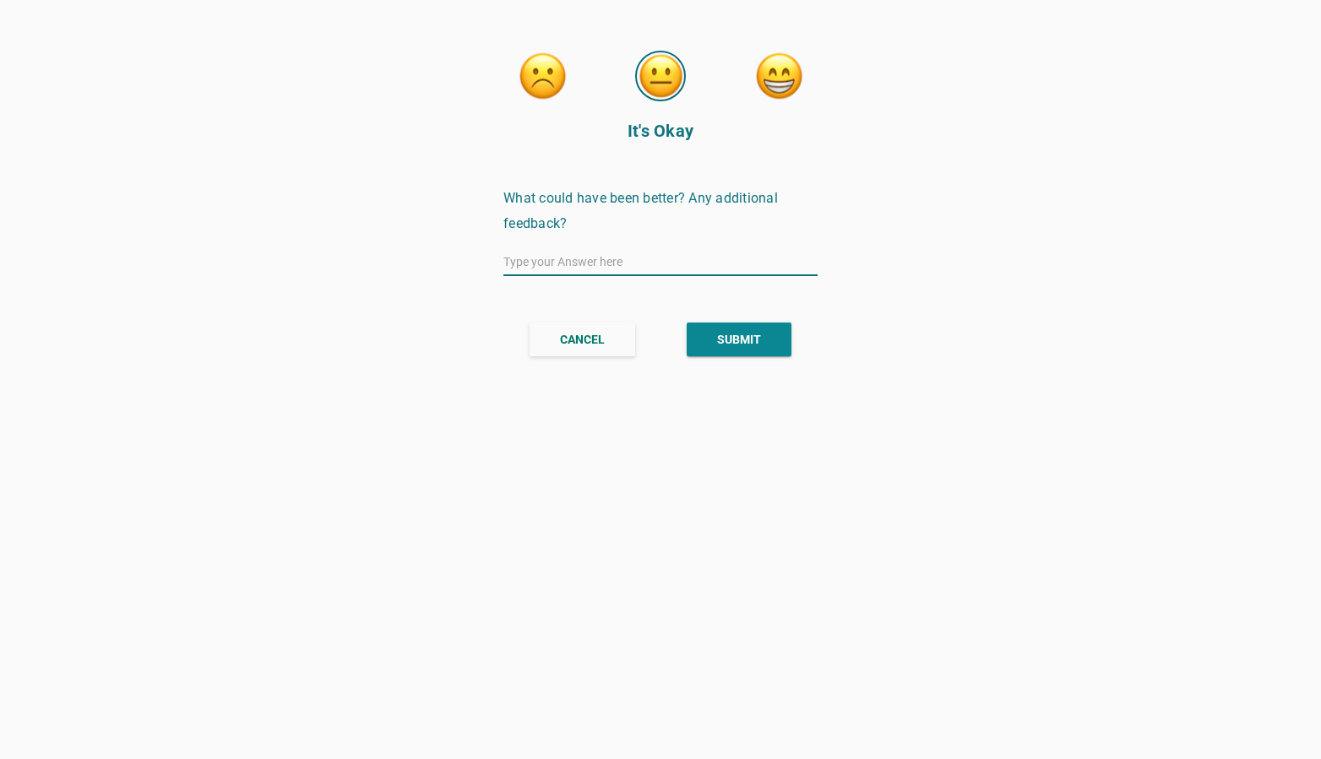
click at [753, 342] on div "SUBMIT" at bounding box center [739, 340] width 44 height 18
